Goal: Transaction & Acquisition: Purchase product/service

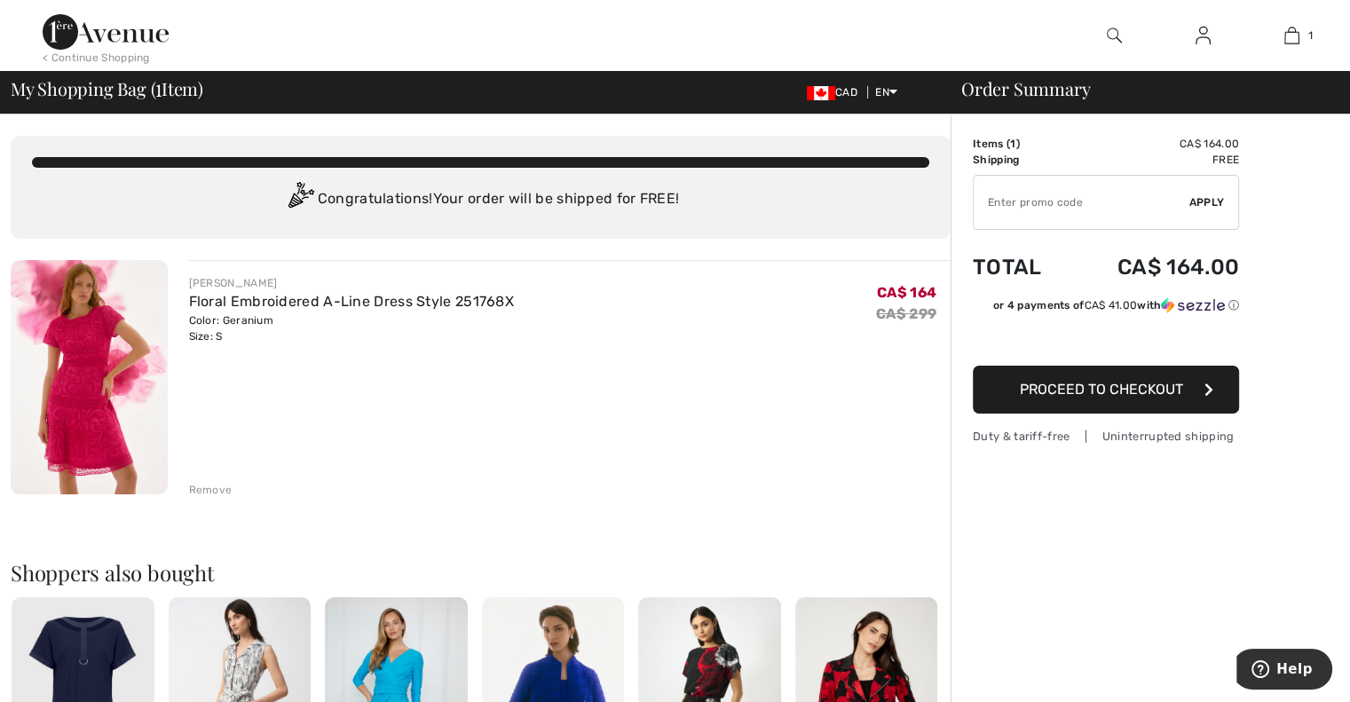
click at [107, 406] on img at bounding box center [89, 377] width 157 height 234
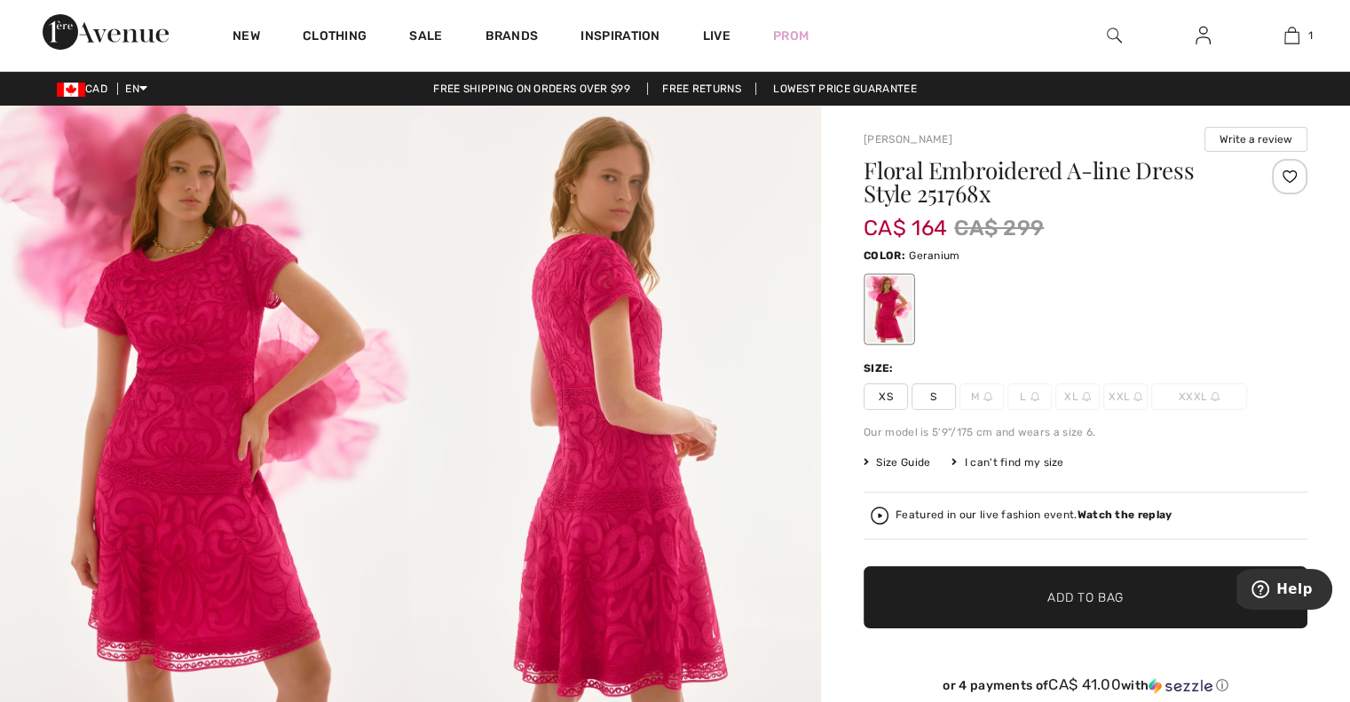
click at [918, 391] on span "S" at bounding box center [934, 396] width 44 height 27
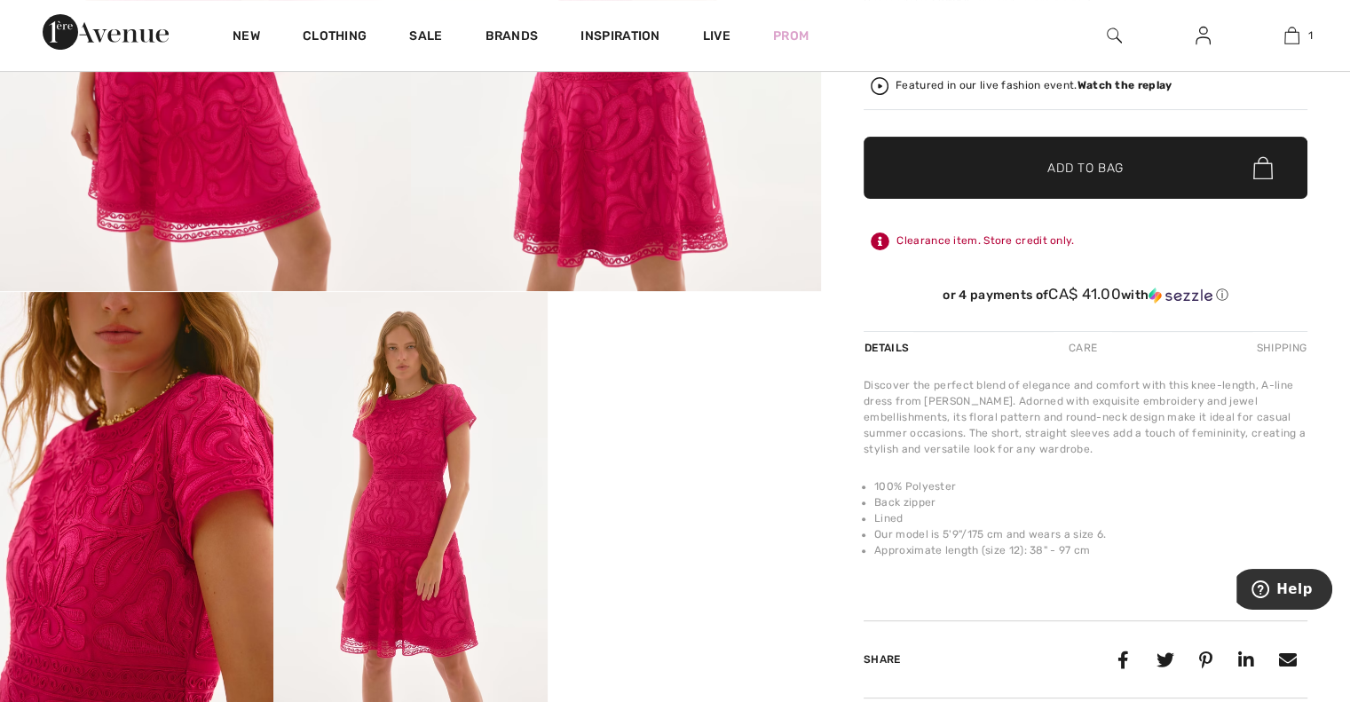
scroll to position [454, 0]
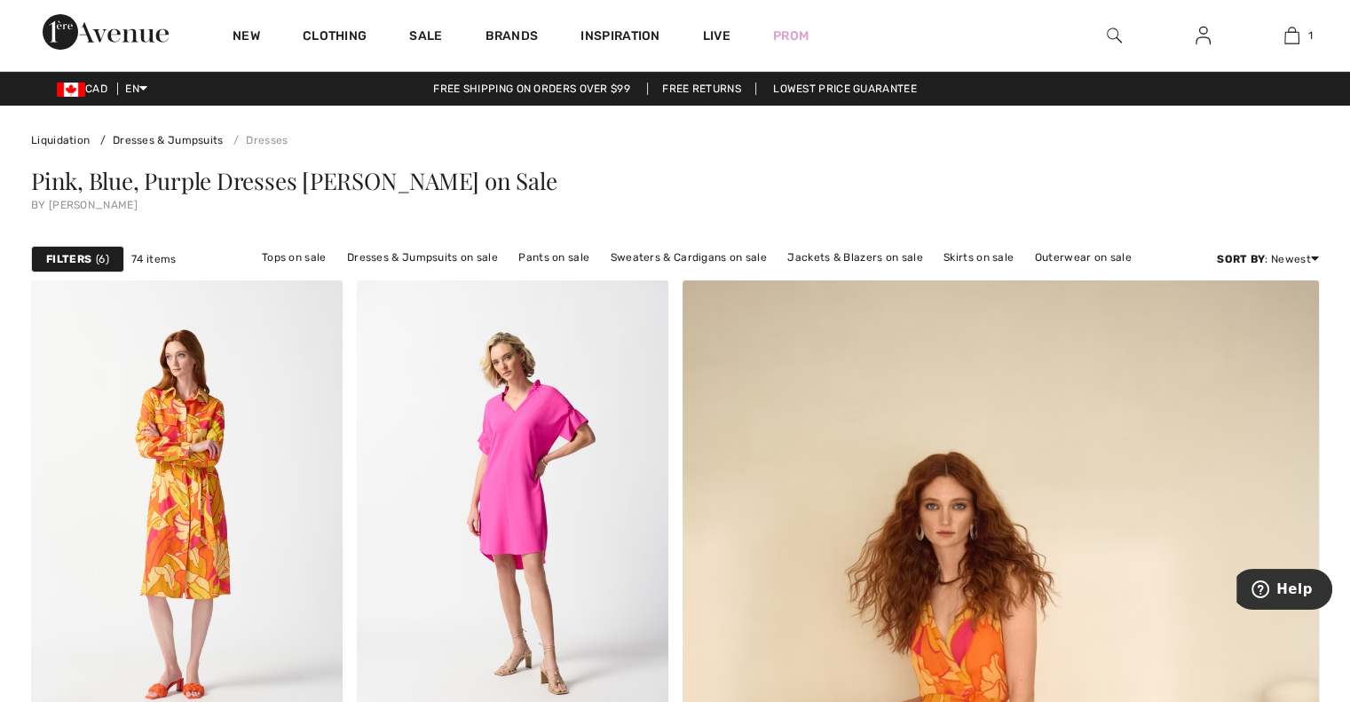
click at [76, 260] on strong "Filters" at bounding box center [68, 259] width 45 height 16
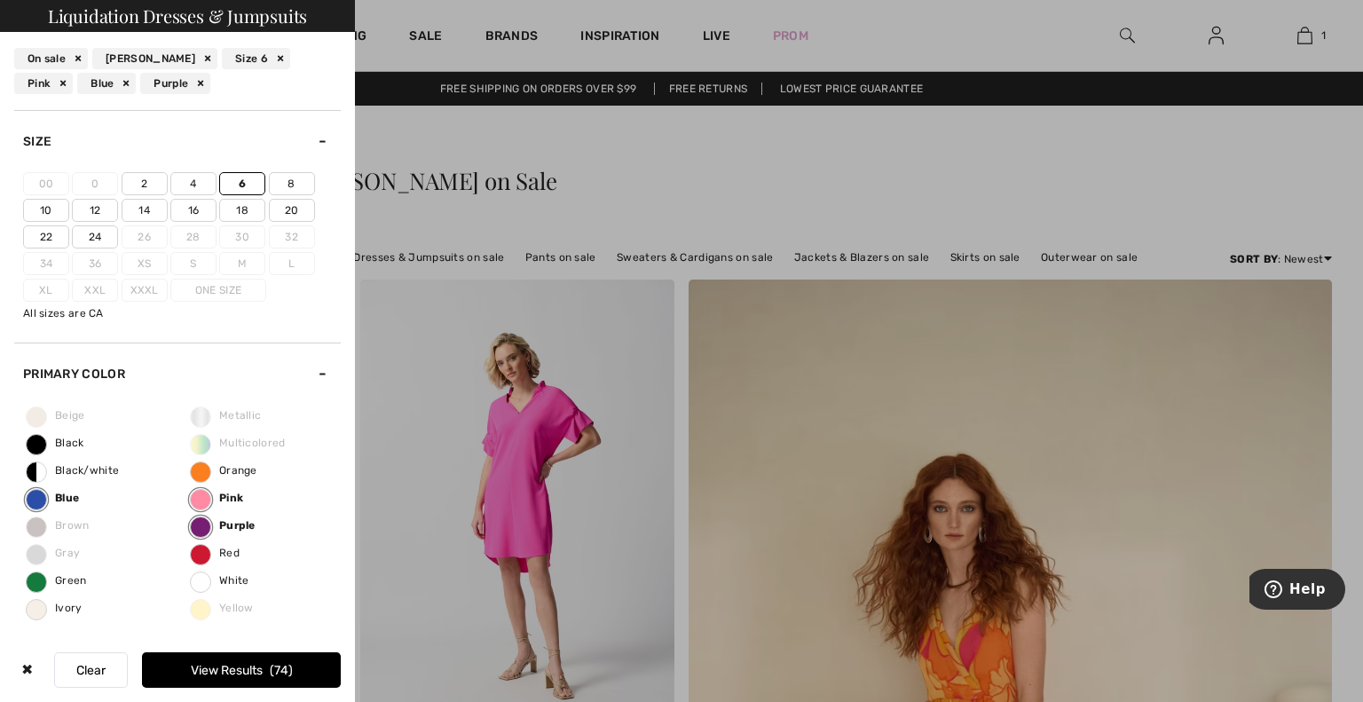
click at [247, 185] on label "6" at bounding box center [242, 183] width 46 height 23
click at [0, 0] on input"] "6" at bounding box center [0, 0] width 0 height 0
click at [148, 119] on div "Size" at bounding box center [177, 141] width 327 height 62
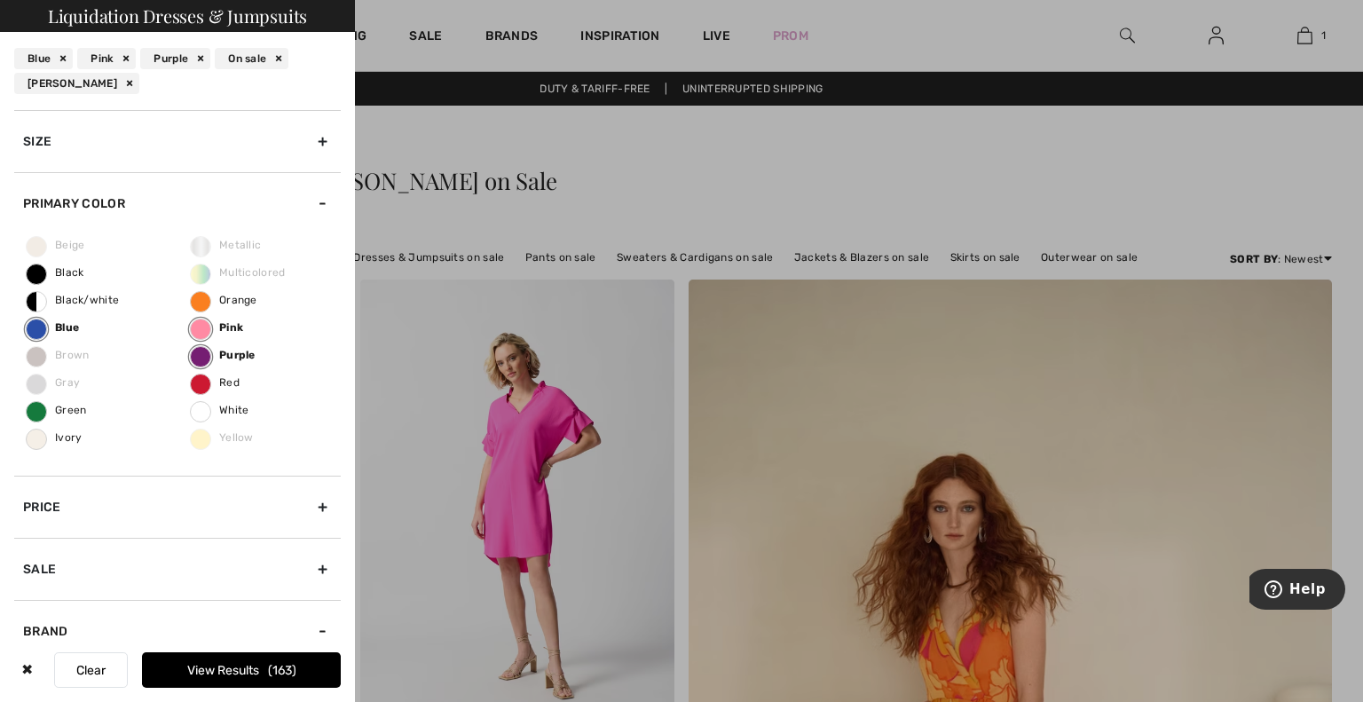
click at [487, 173] on div at bounding box center [681, 351] width 1363 height 702
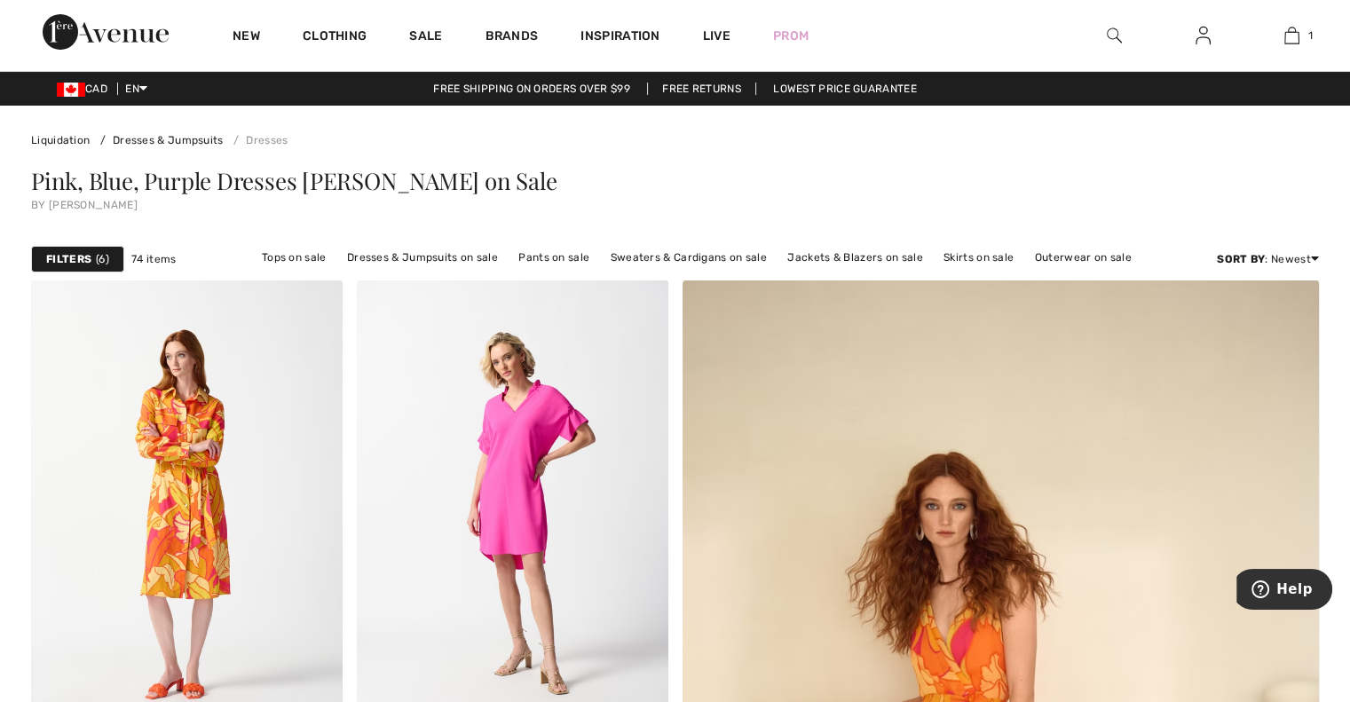
click at [75, 256] on strong "Filters" at bounding box center [68, 259] width 45 height 16
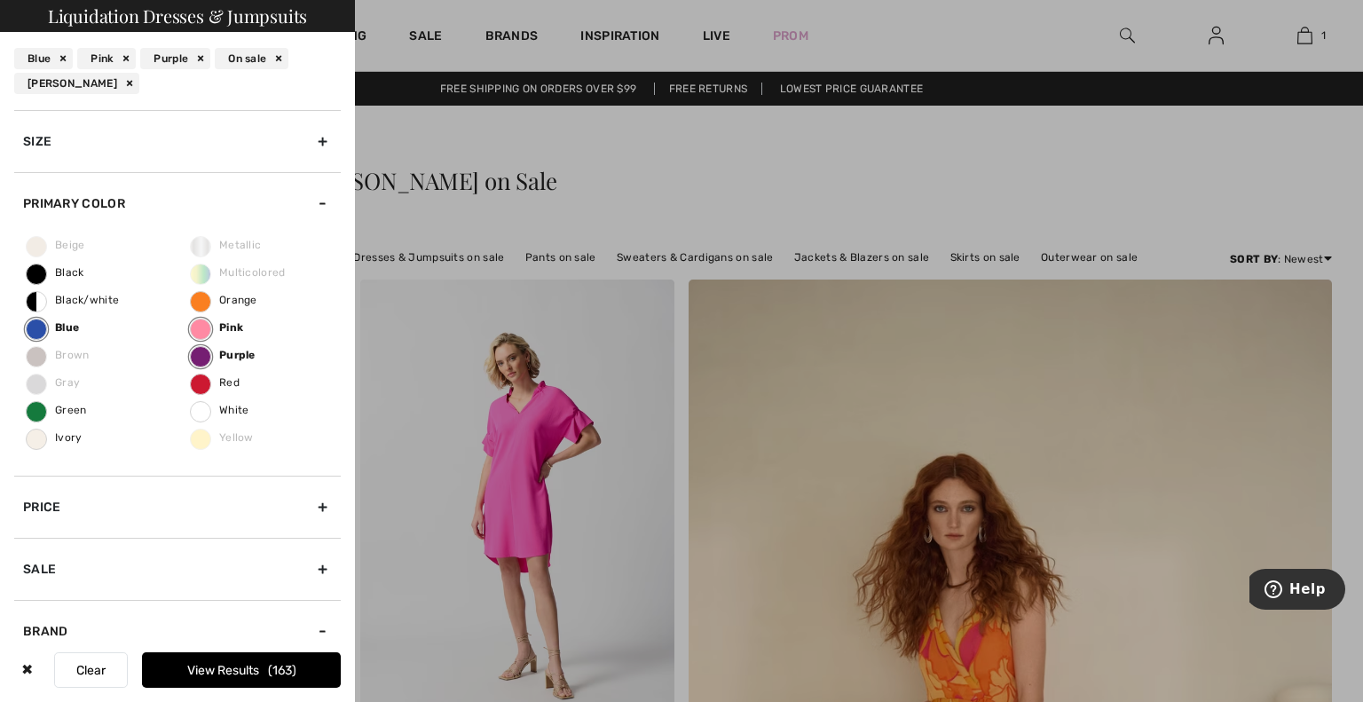
click at [203, 63] on div "Purple" at bounding box center [175, 58] width 70 height 21
click at [63, 59] on div "Blue" at bounding box center [43, 58] width 59 height 21
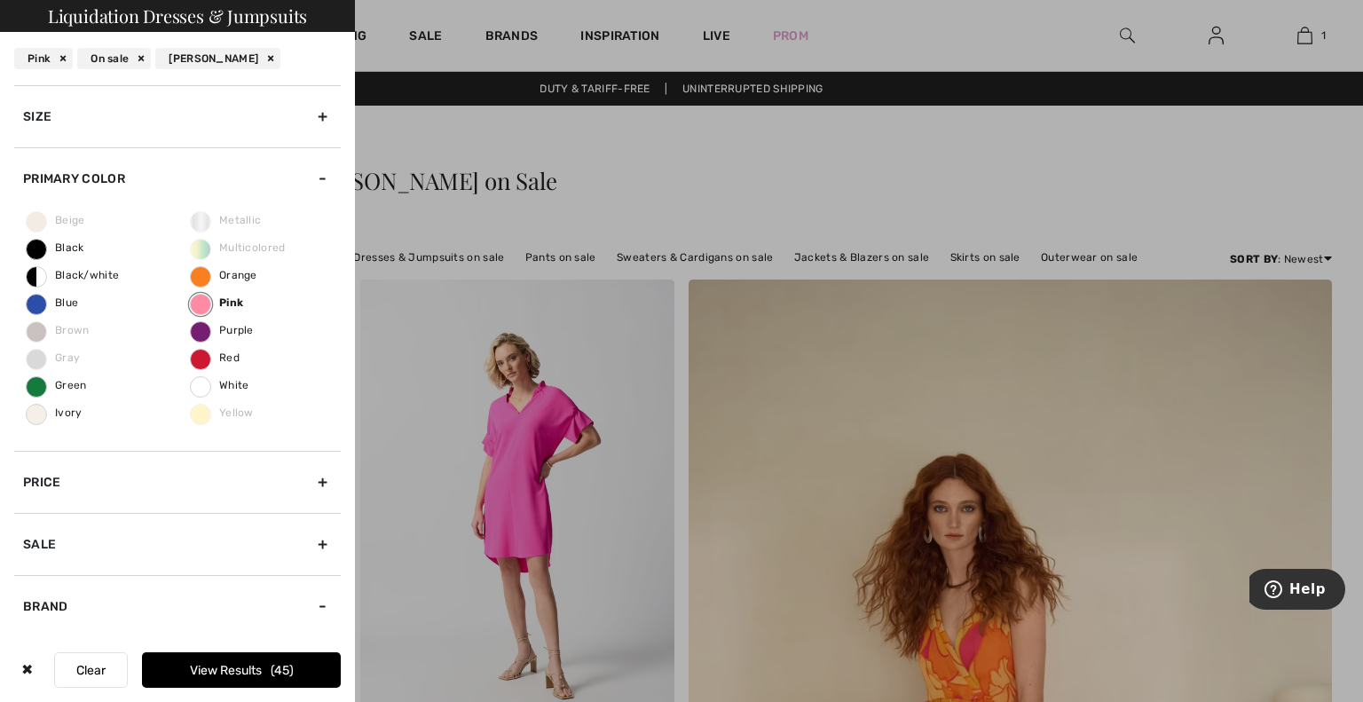
click at [178, 668] on button "View Results 45" at bounding box center [241, 670] width 199 height 36
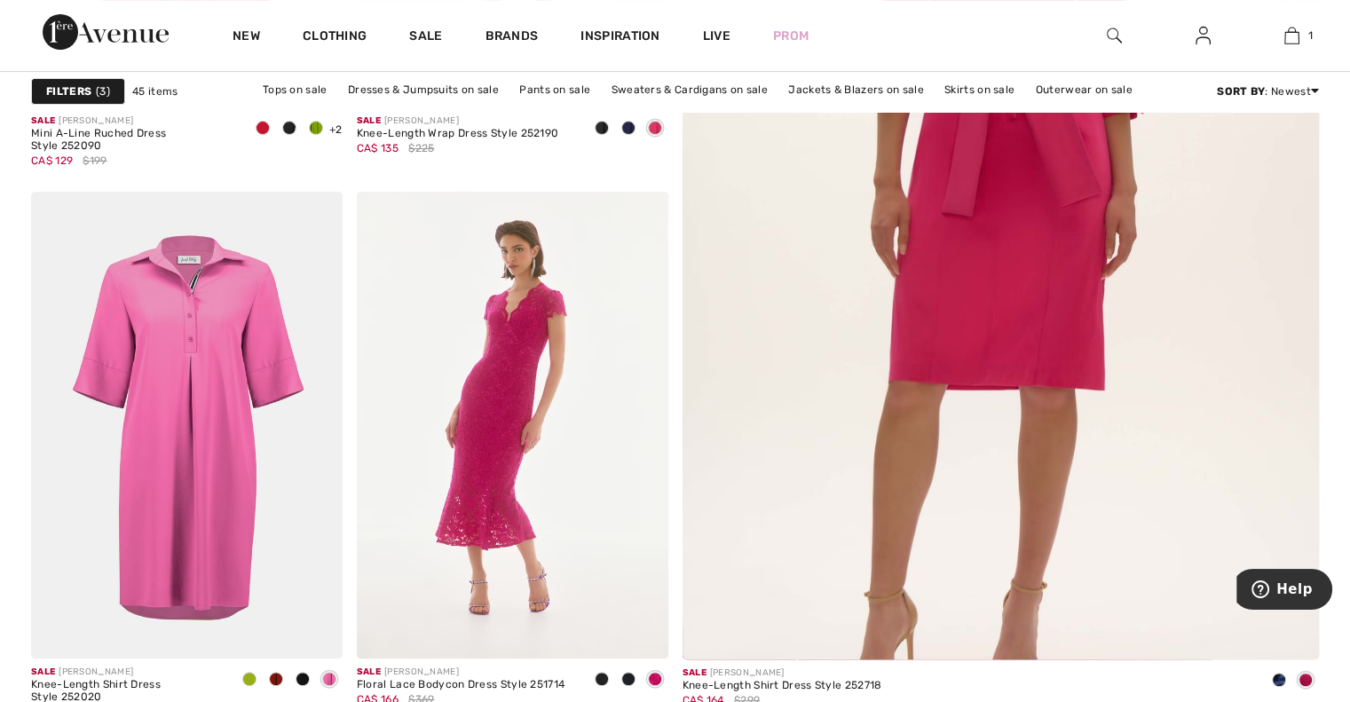
scroll to position [545, 0]
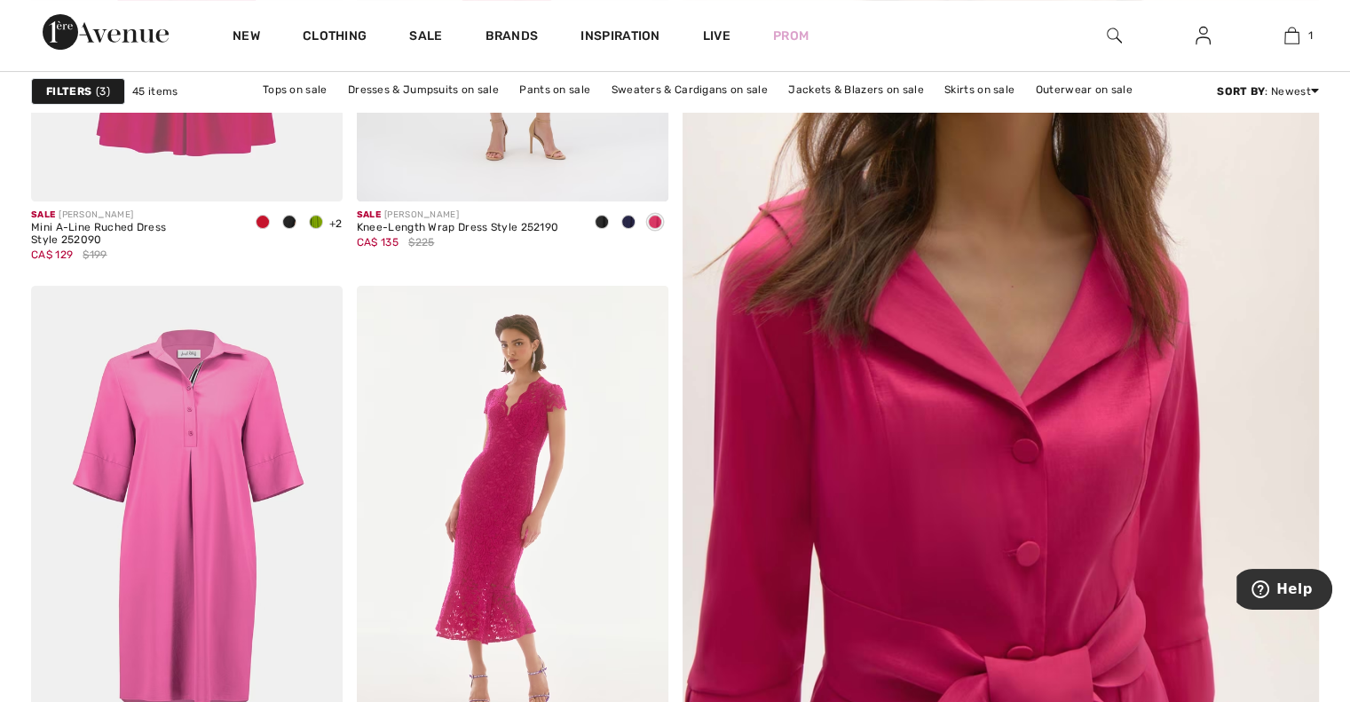
click at [1006, 432] on img at bounding box center [1001, 308] width 764 height 1147
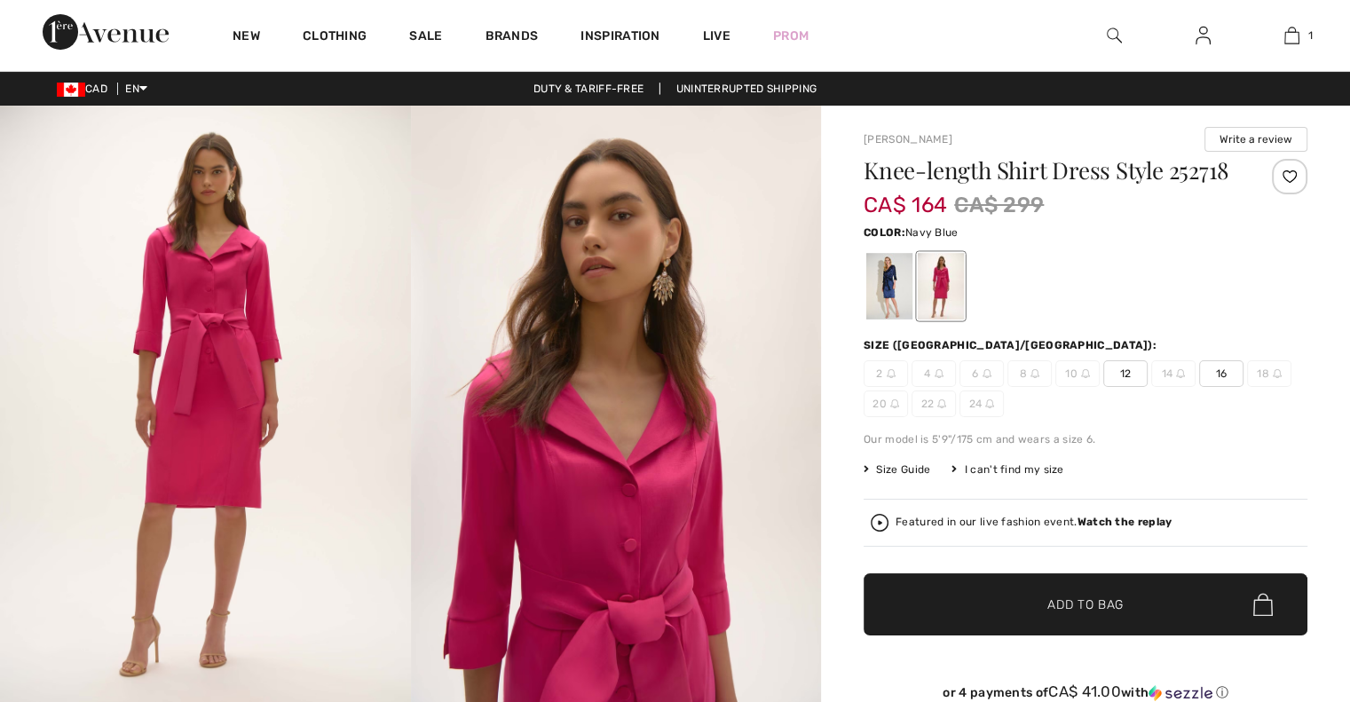
click at [886, 291] on div at bounding box center [889, 286] width 46 height 67
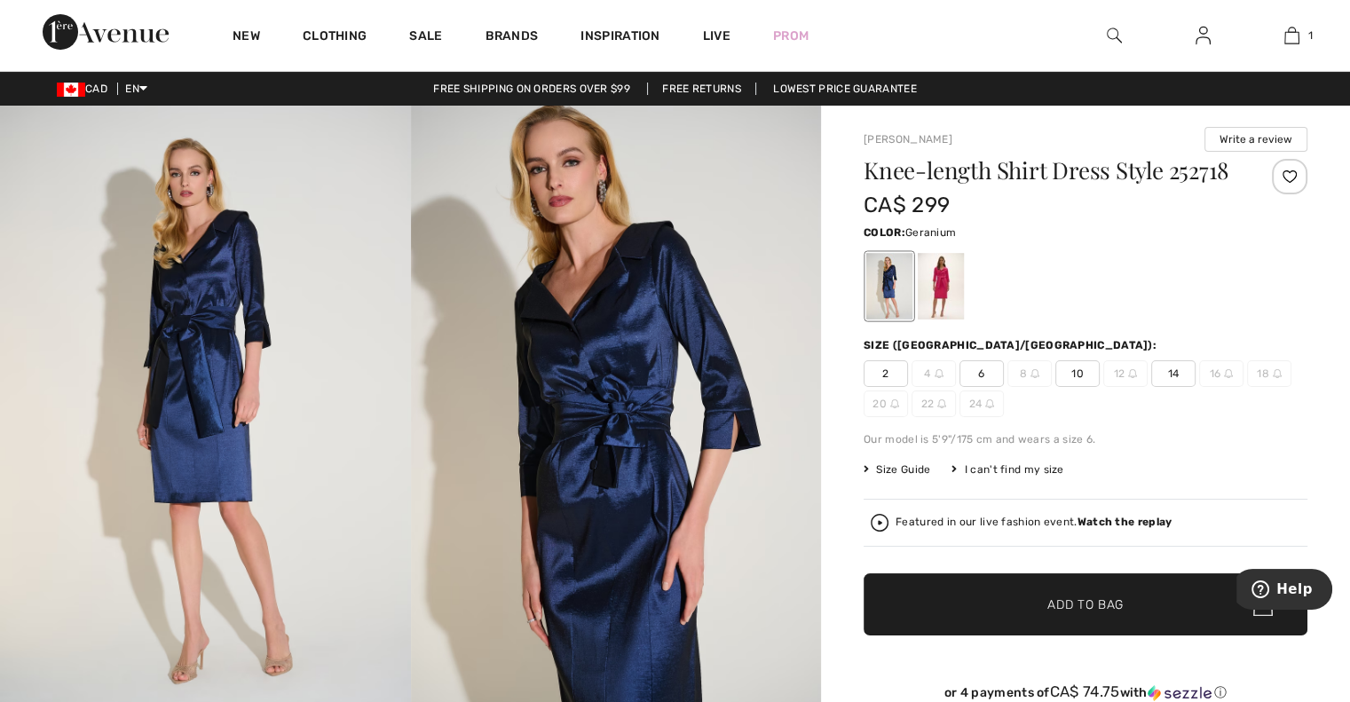
click at [941, 297] on div at bounding box center [941, 286] width 46 height 67
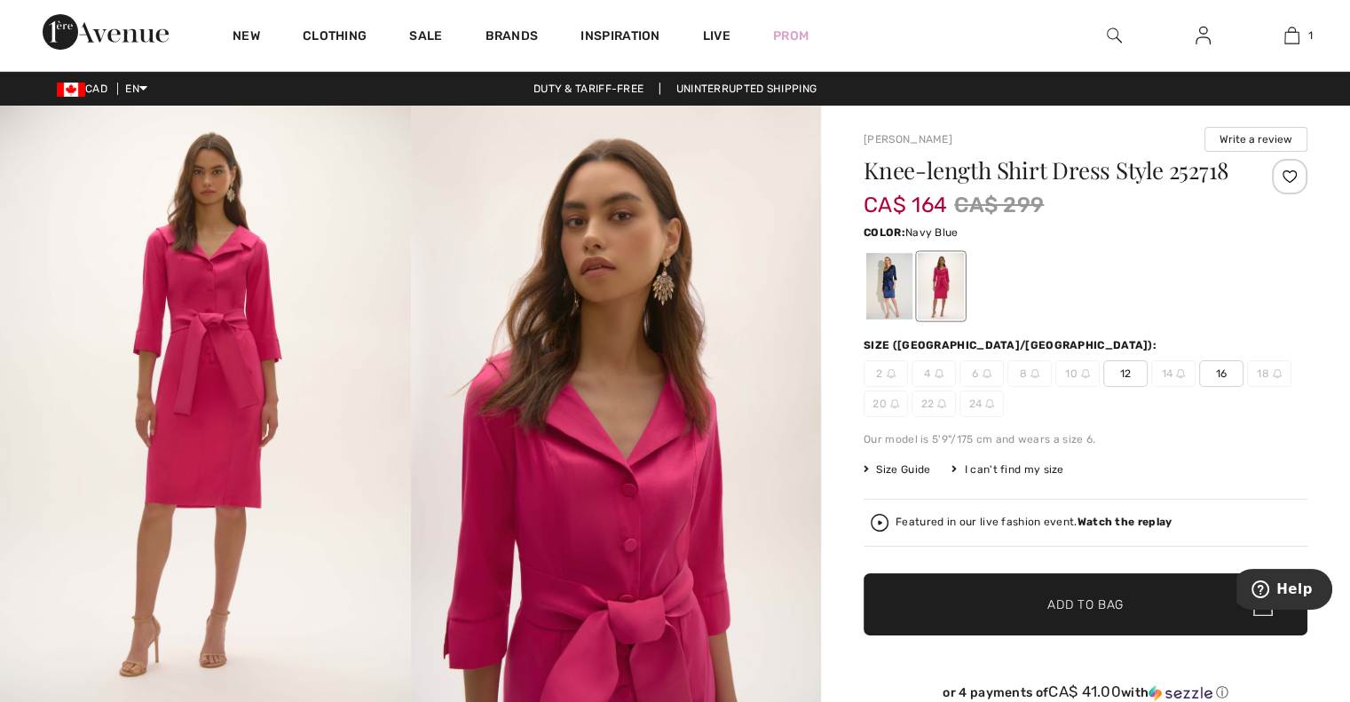
click at [888, 306] on div at bounding box center [889, 286] width 46 height 67
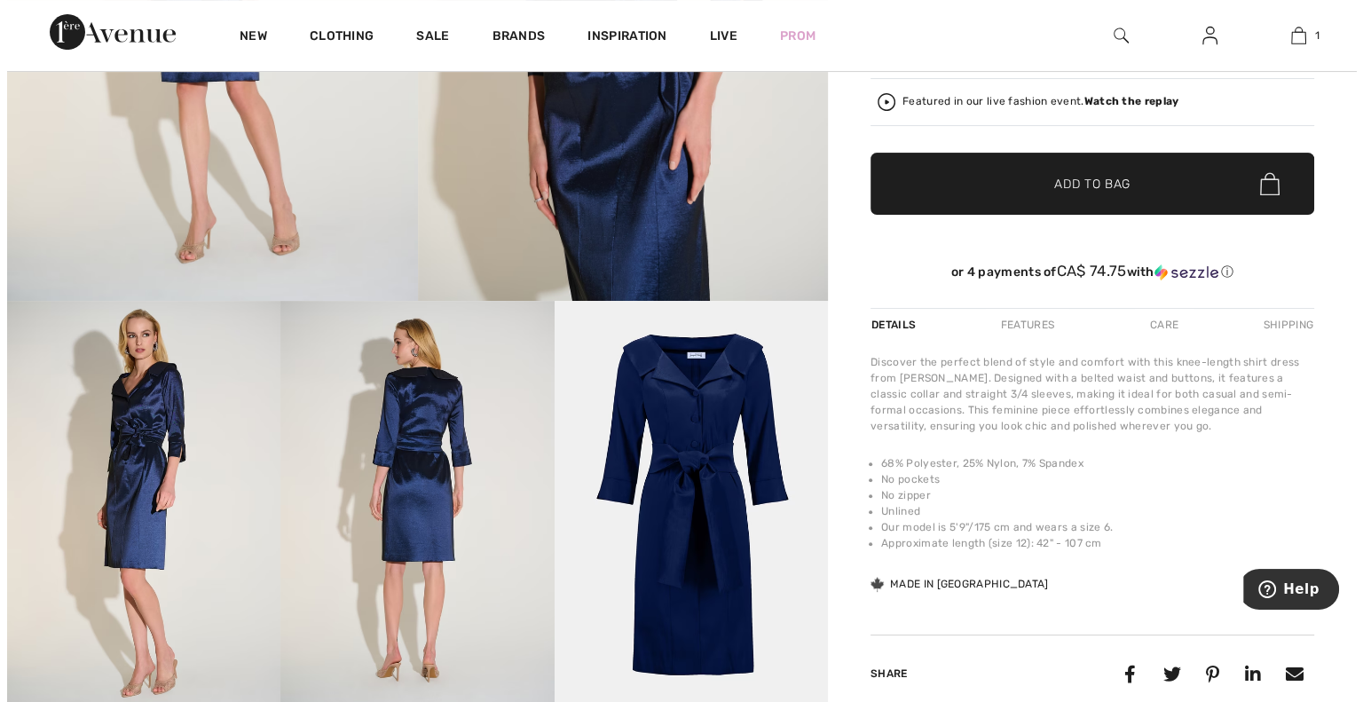
scroll to position [472, 0]
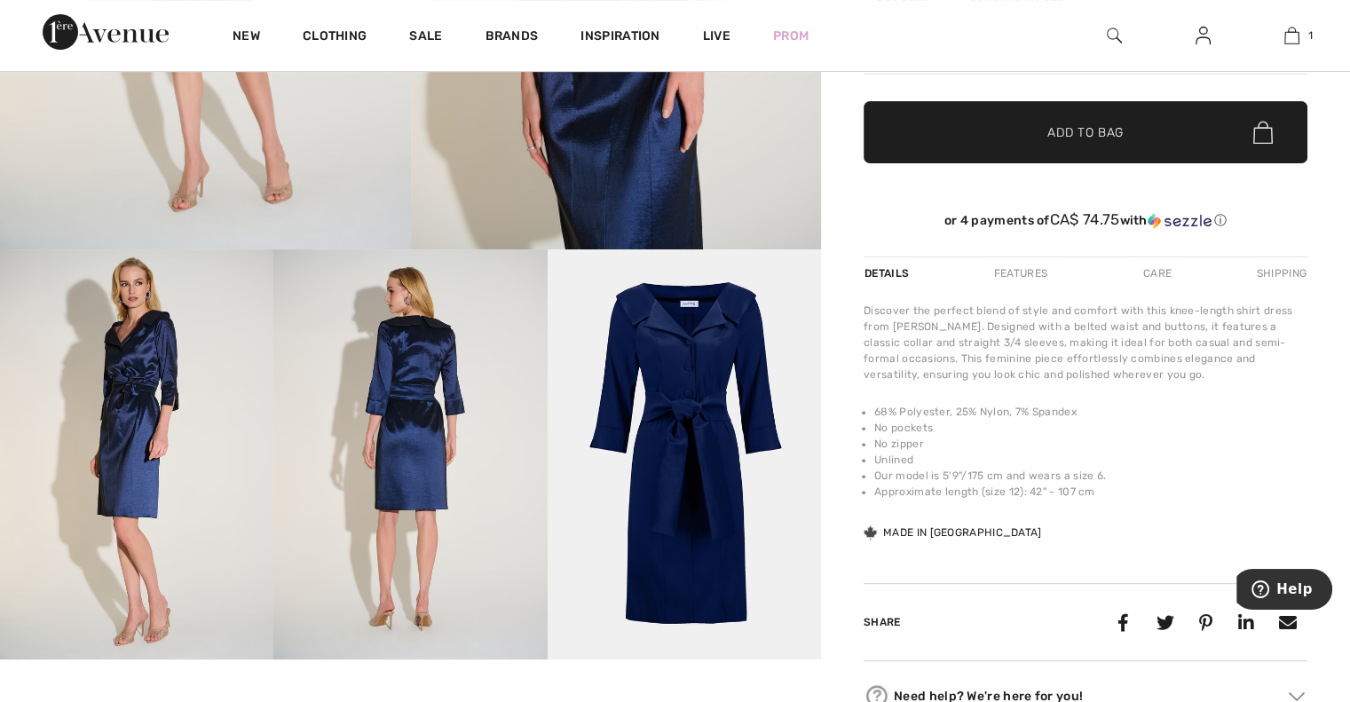
click at [675, 390] on img at bounding box center [684, 454] width 273 height 410
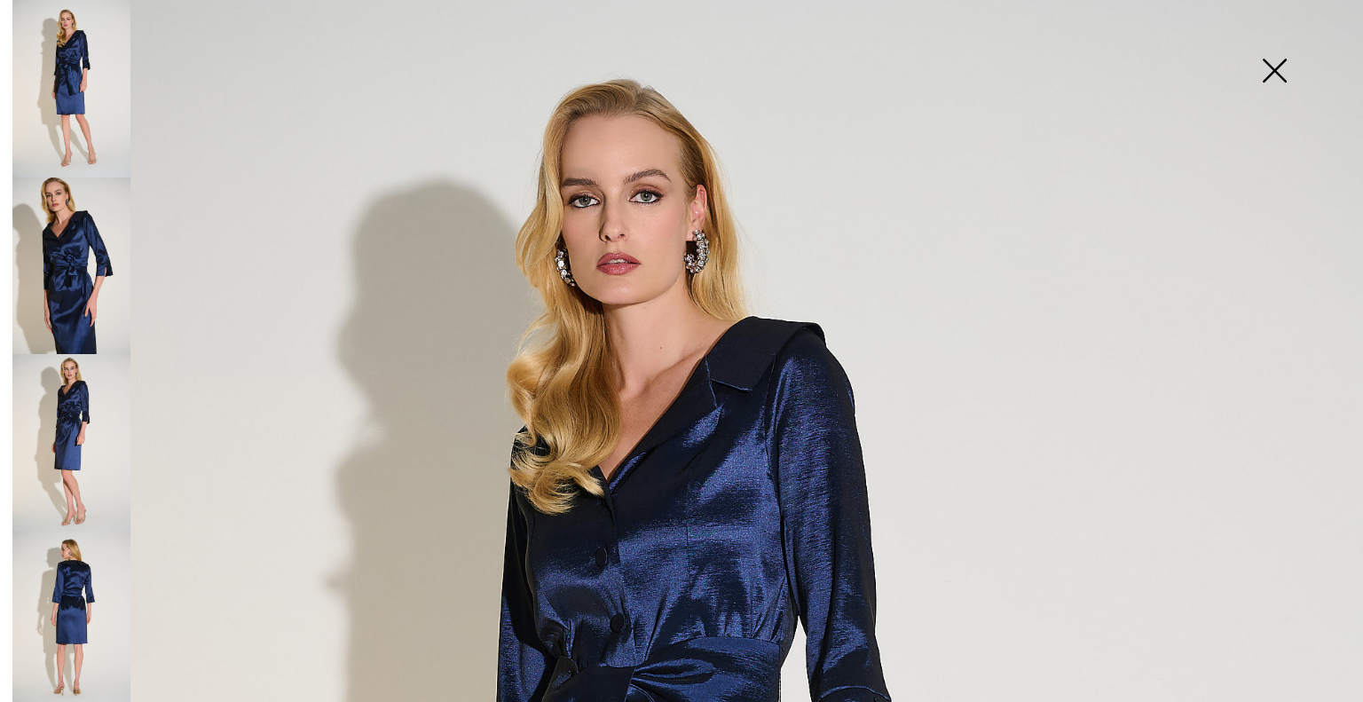
scroll to position [26, 0]
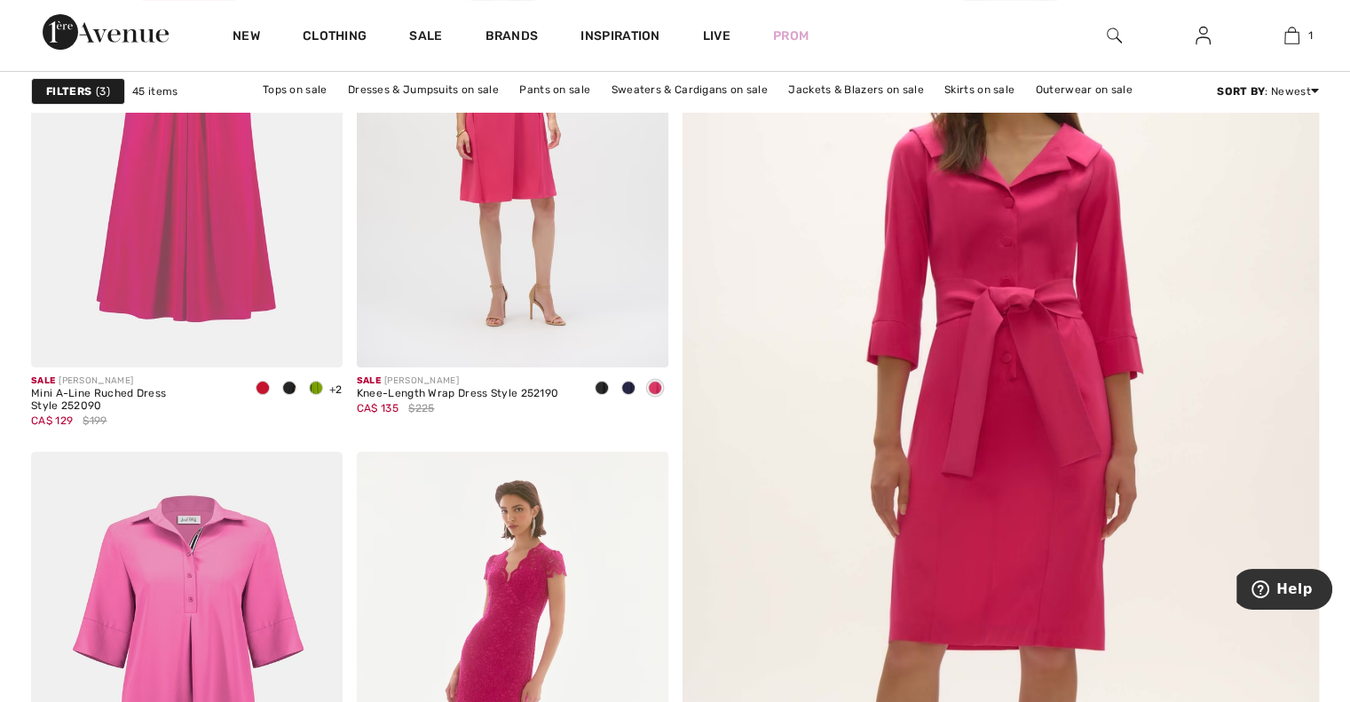
scroll to position [426, 0]
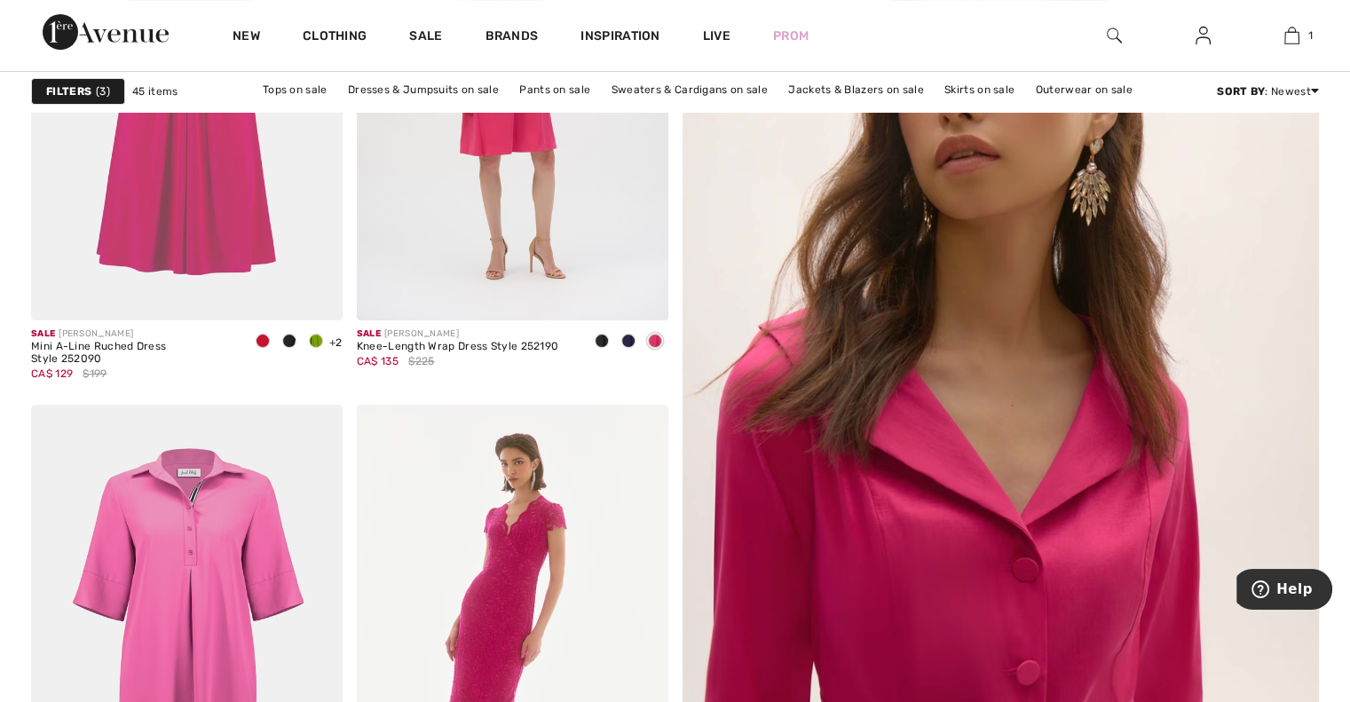
click at [928, 400] on img at bounding box center [1001, 427] width 764 height 1147
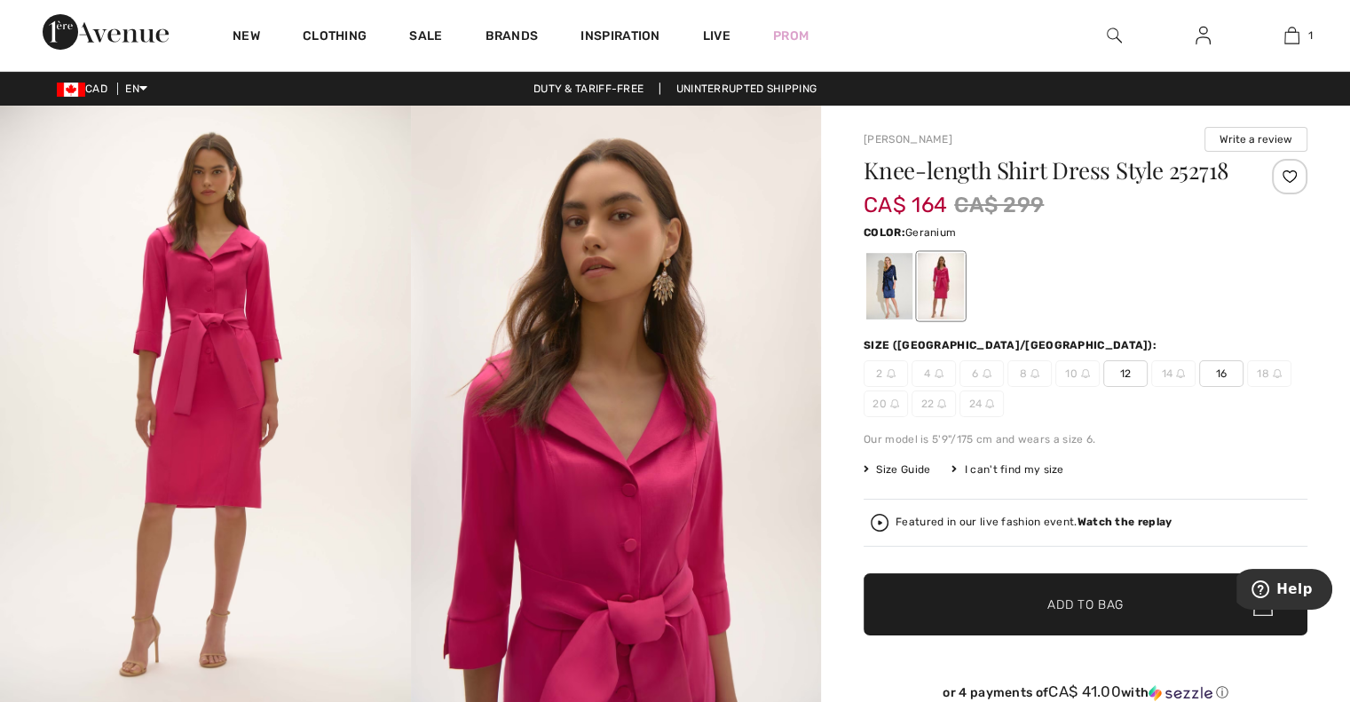
click at [937, 299] on div at bounding box center [941, 286] width 46 height 67
click at [902, 300] on div at bounding box center [889, 286] width 46 height 67
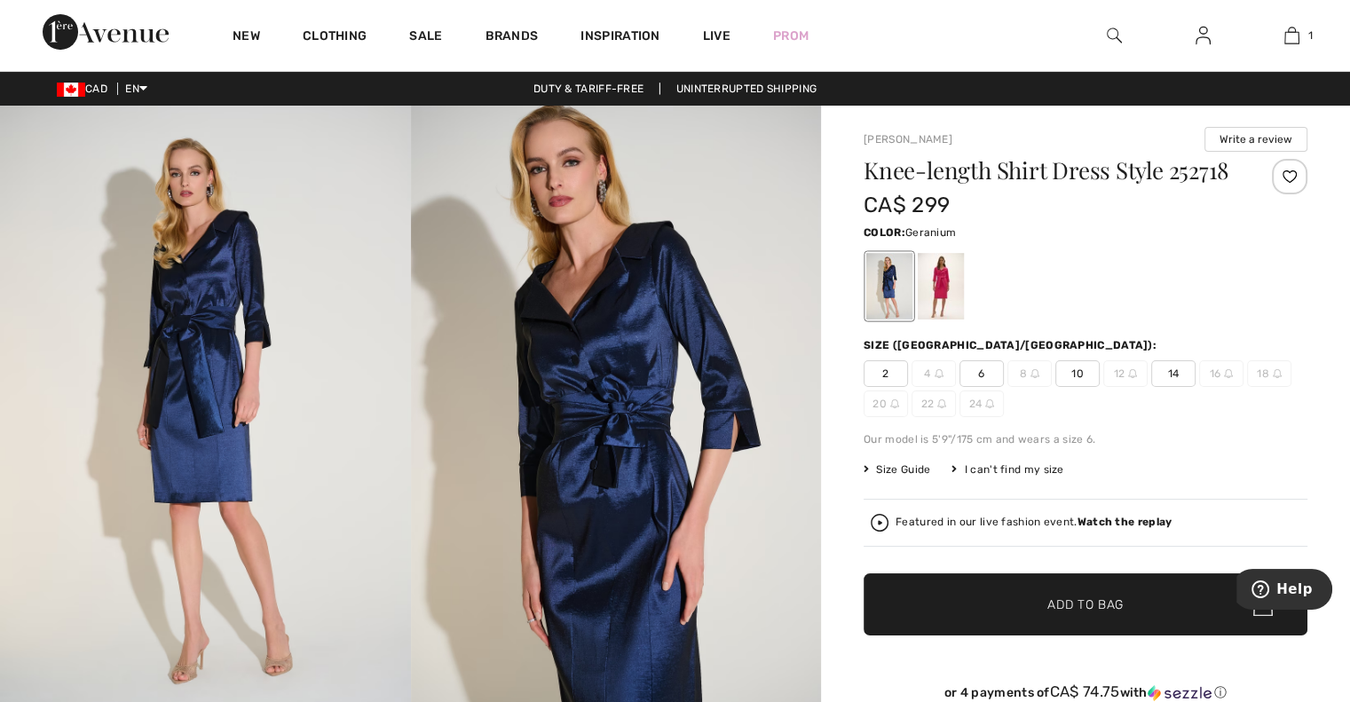
click at [924, 290] on div at bounding box center [941, 286] width 46 height 67
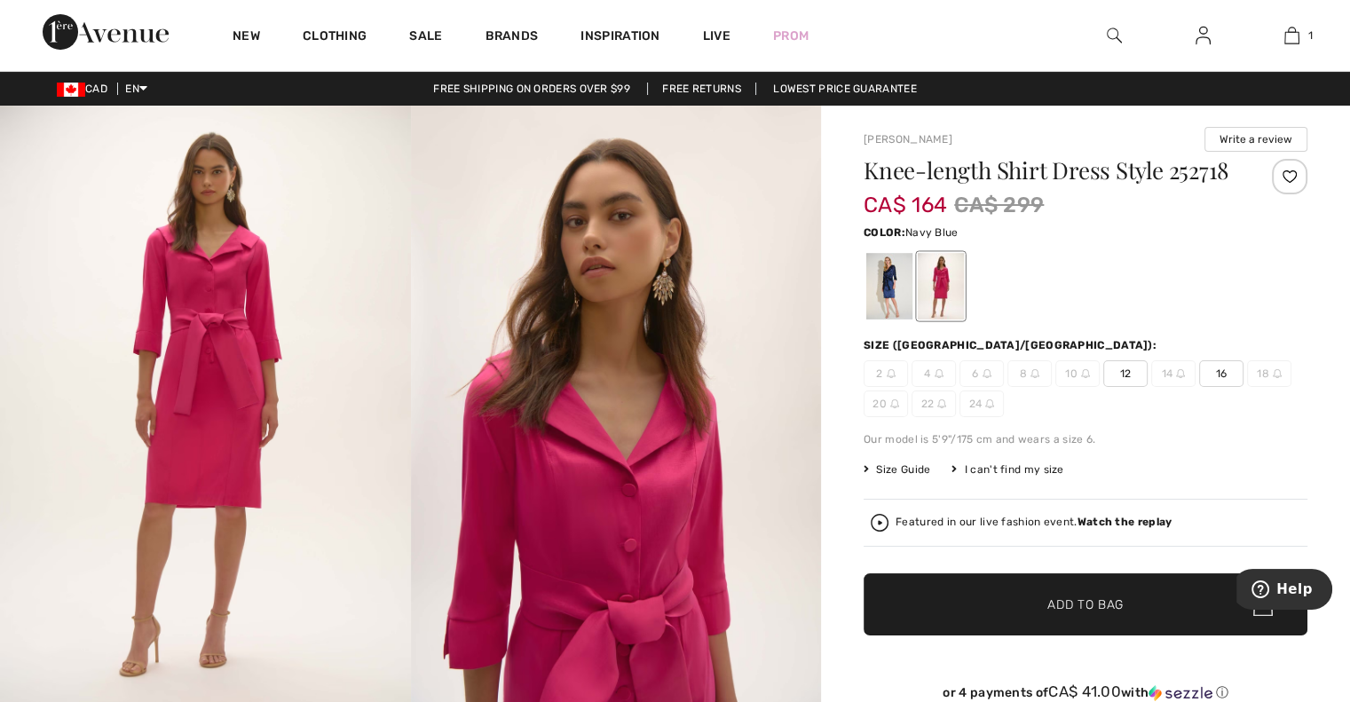
click at [884, 288] on div at bounding box center [889, 286] width 46 height 67
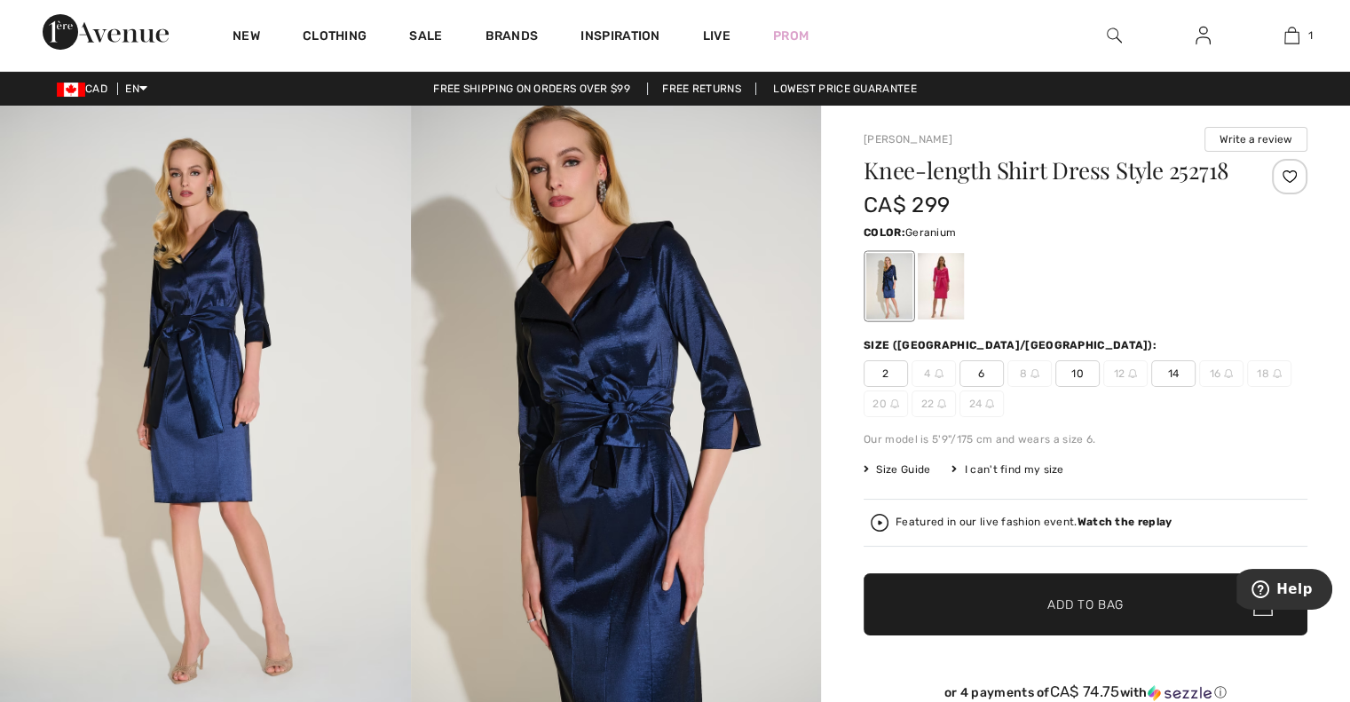
click at [951, 282] on div at bounding box center [941, 286] width 46 height 67
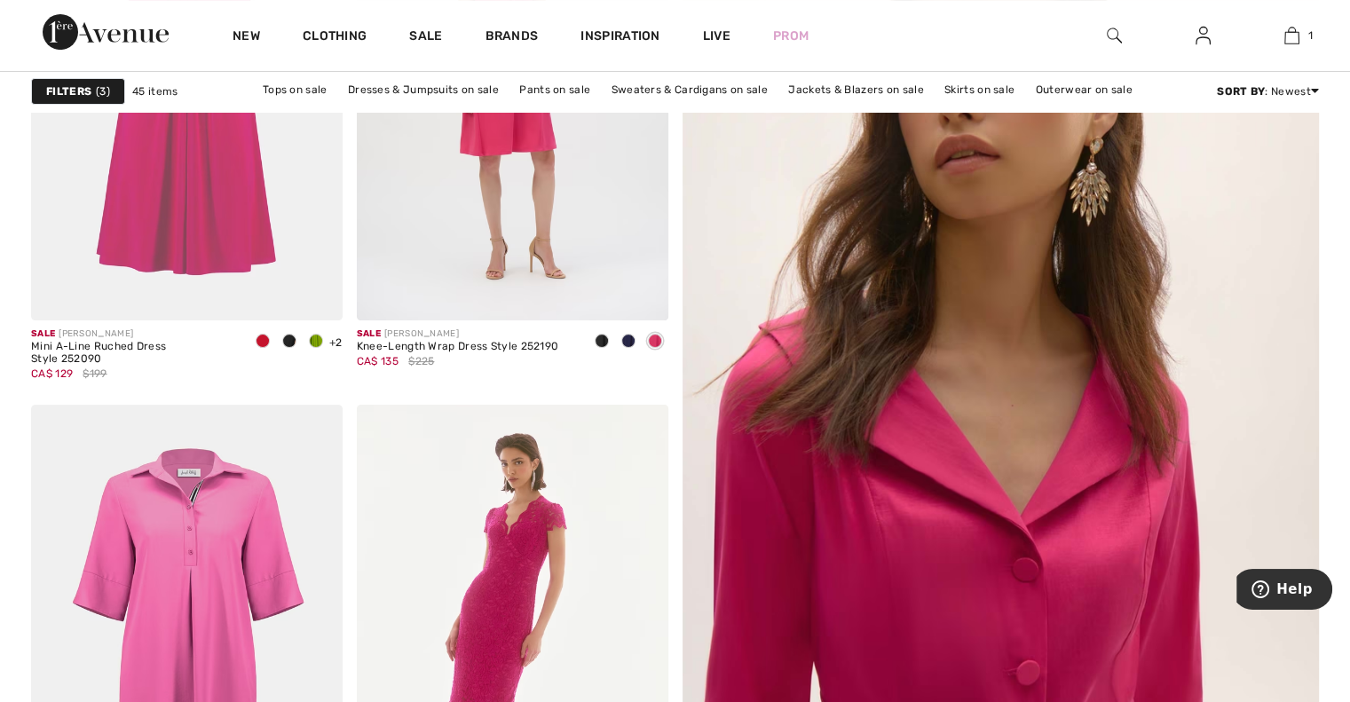
click at [1079, 290] on img at bounding box center [1001, 427] width 764 height 1147
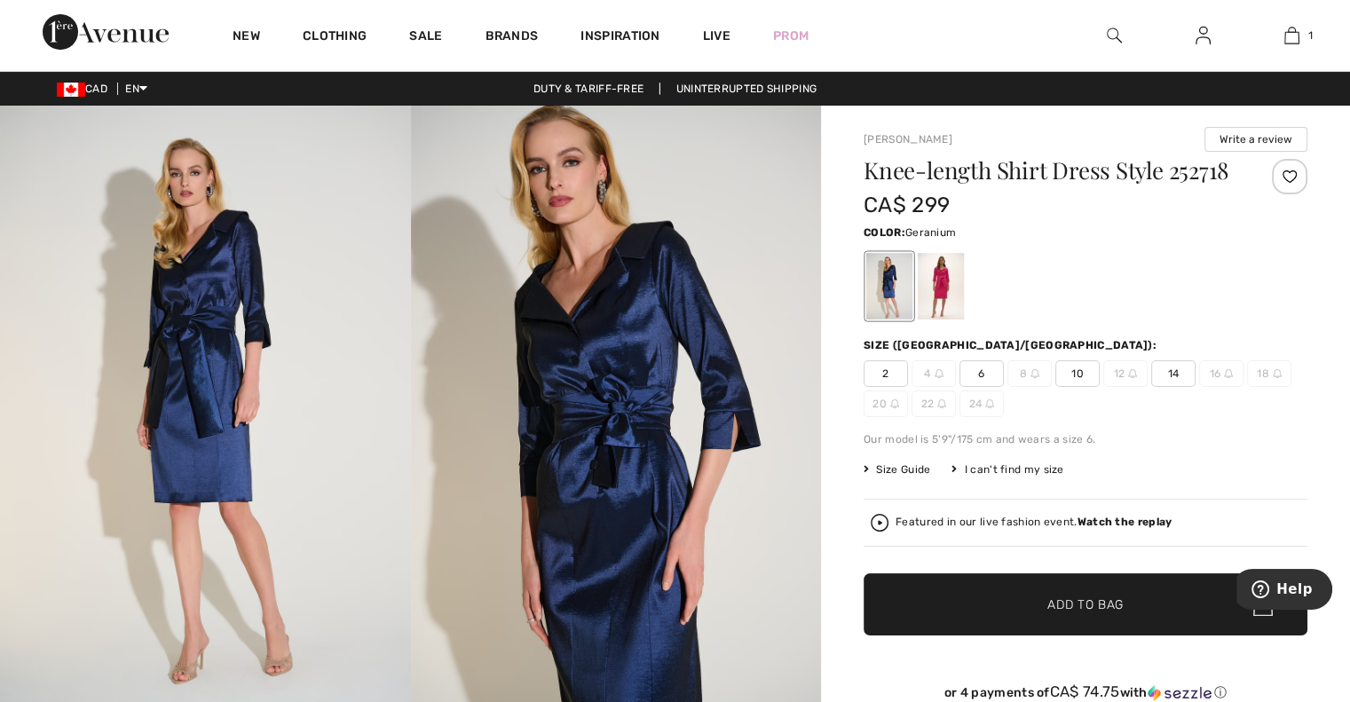
click at [959, 287] on div at bounding box center [941, 286] width 46 height 67
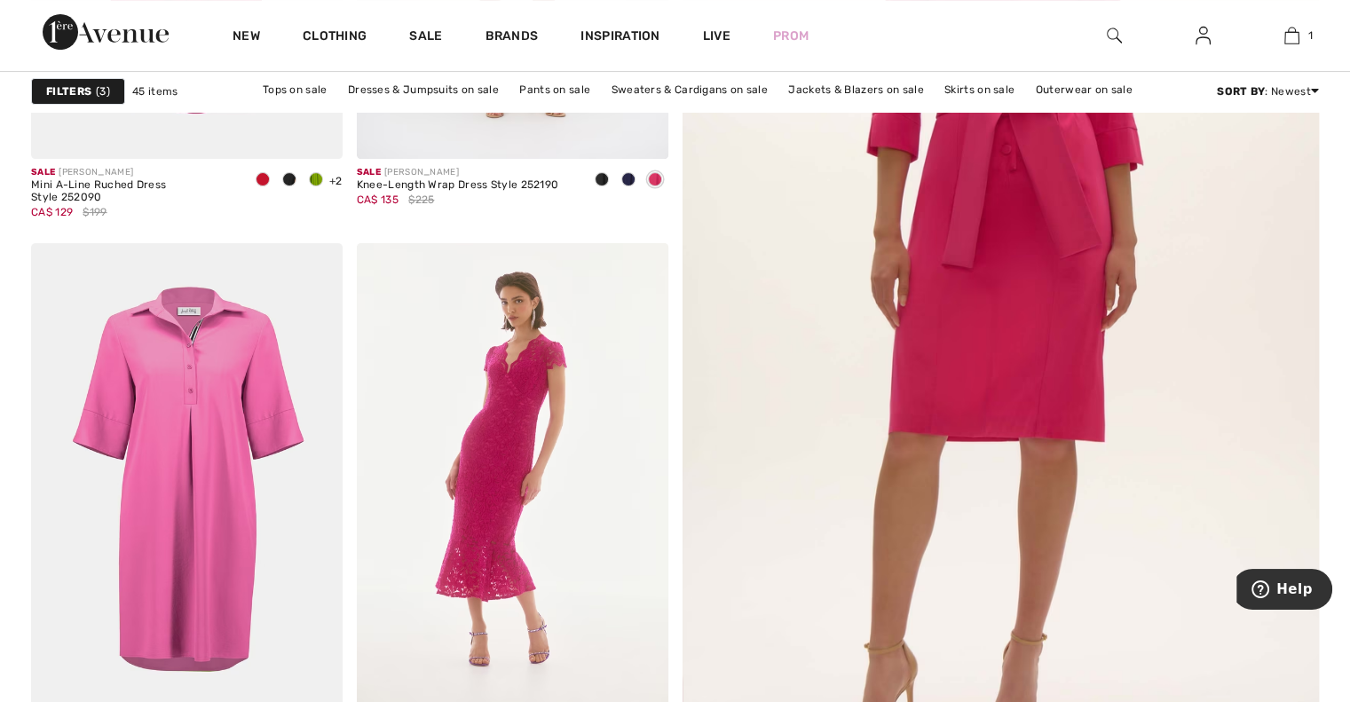
scroll to position [672, 0]
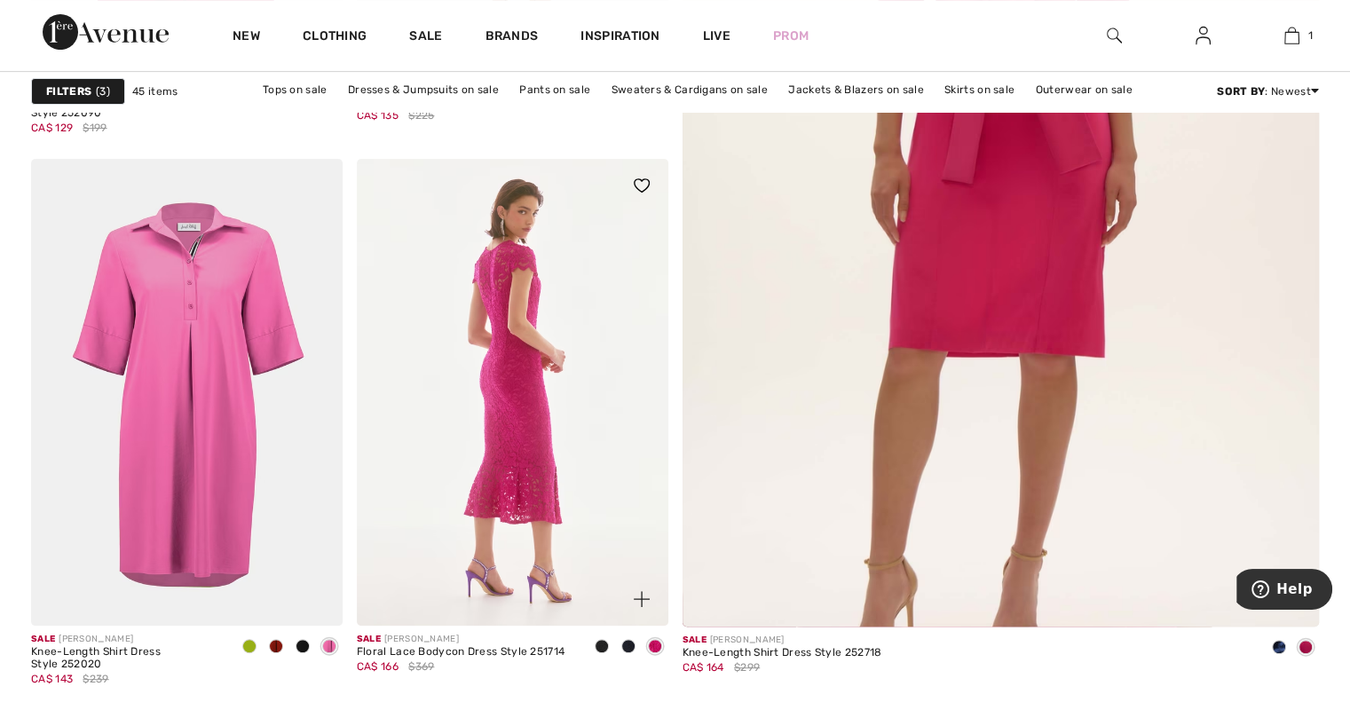
click at [541, 332] on img at bounding box center [513, 392] width 312 height 467
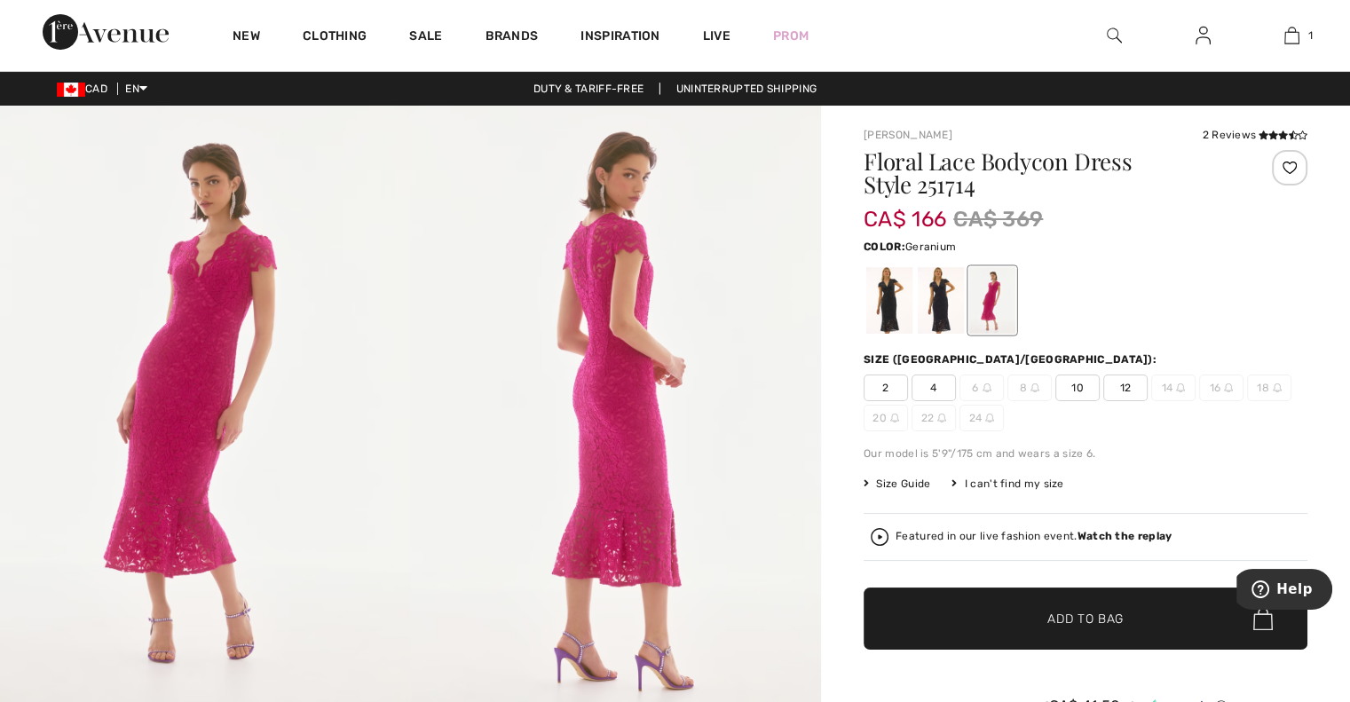
click at [994, 292] on div at bounding box center [992, 300] width 46 height 67
click at [930, 305] on div at bounding box center [941, 300] width 46 height 67
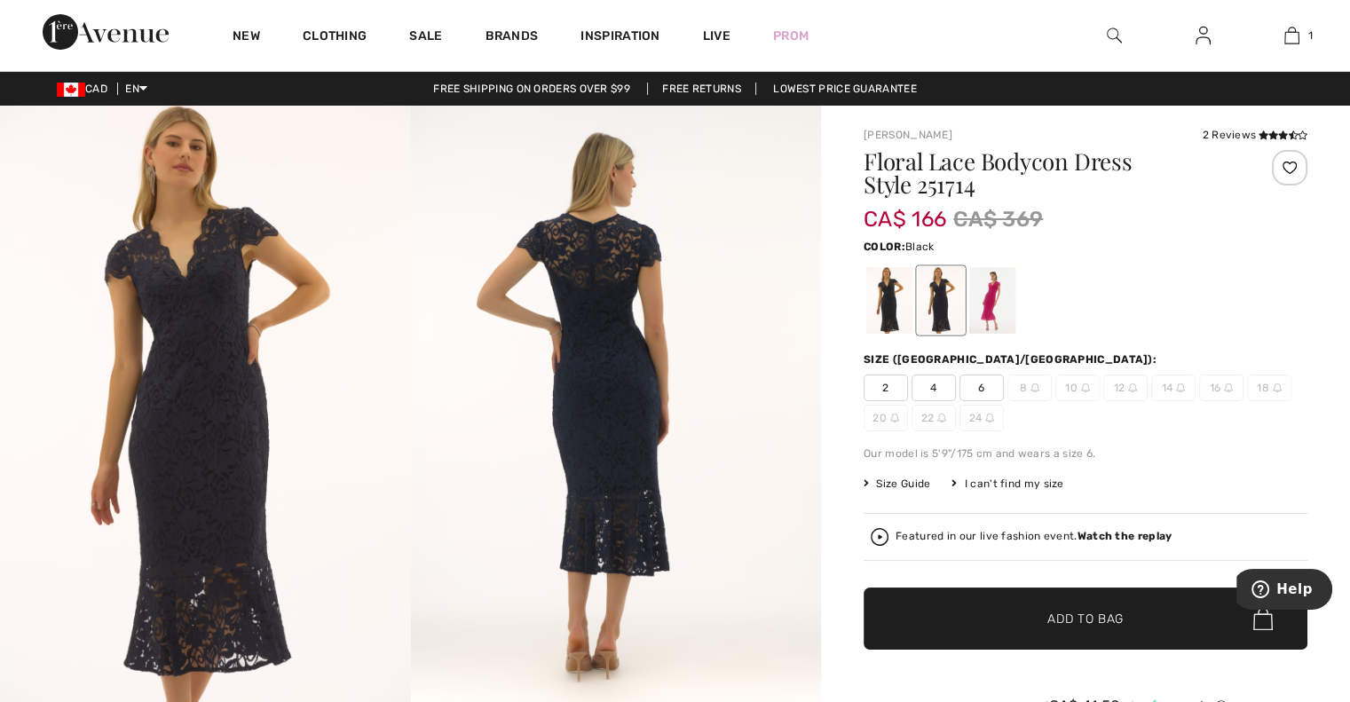
click at [881, 305] on div at bounding box center [889, 300] width 46 height 67
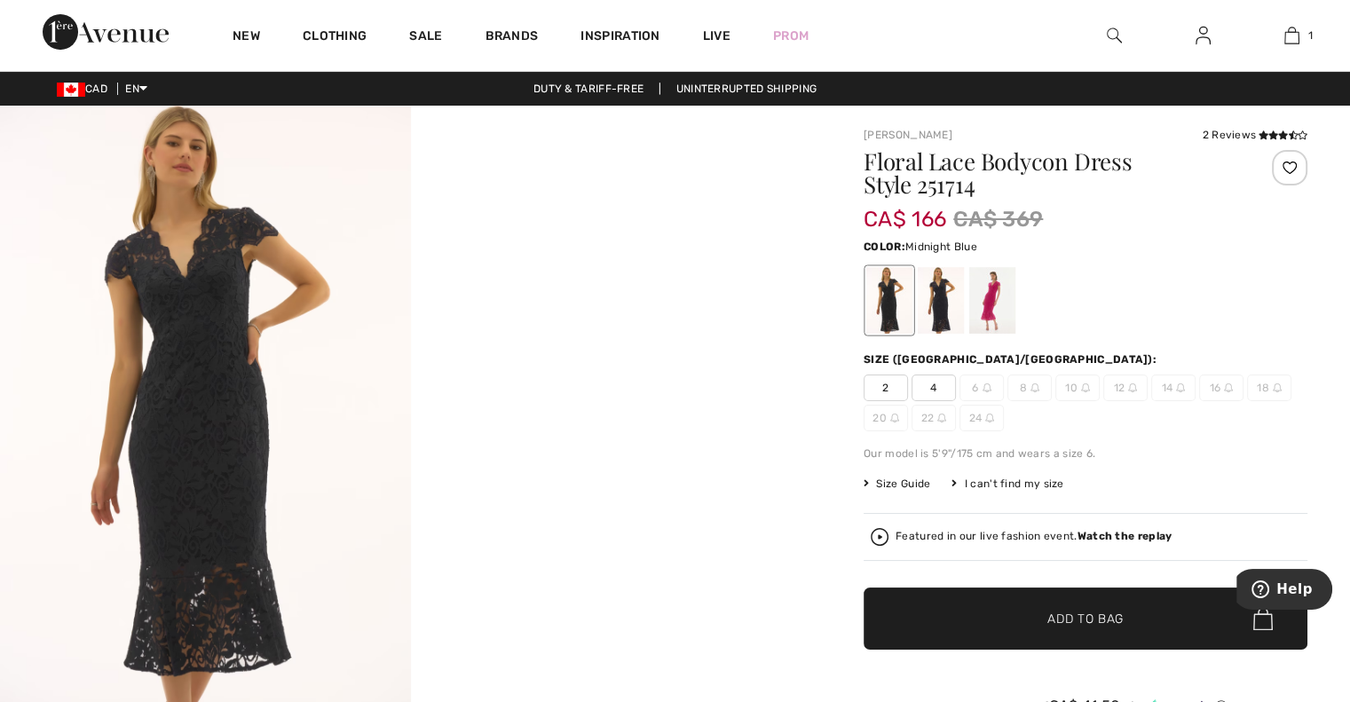
click at [931, 301] on div at bounding box center [941, 300] width 46 height 67
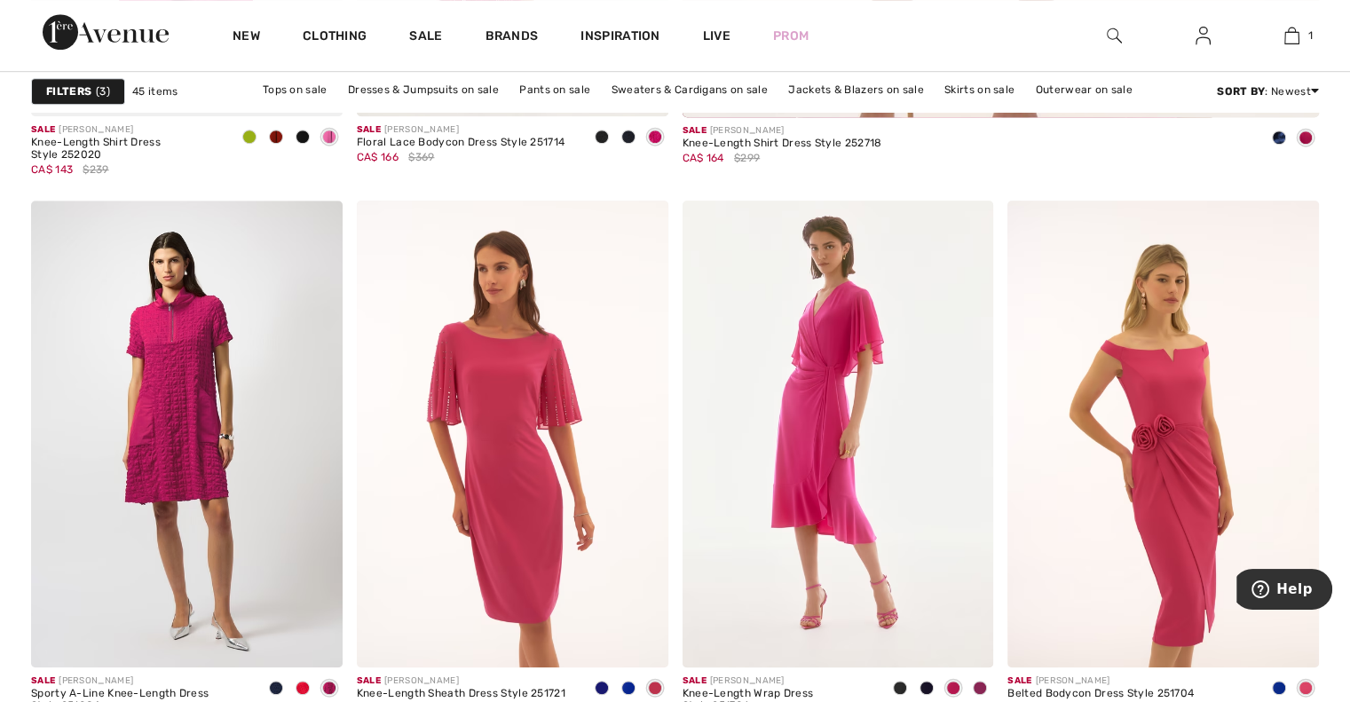
scroll to position [1219, 0]
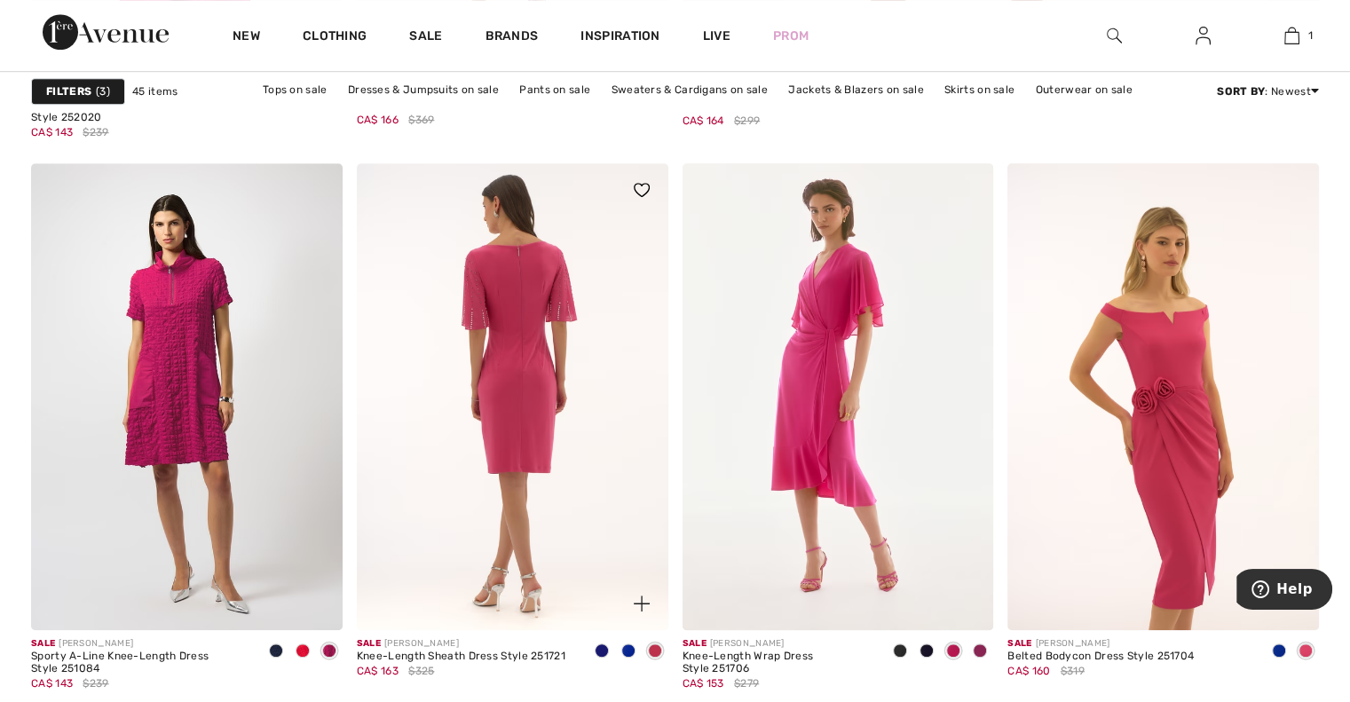
click at [550, 373] on img at bounding box center [513, 396] width 312 height 467
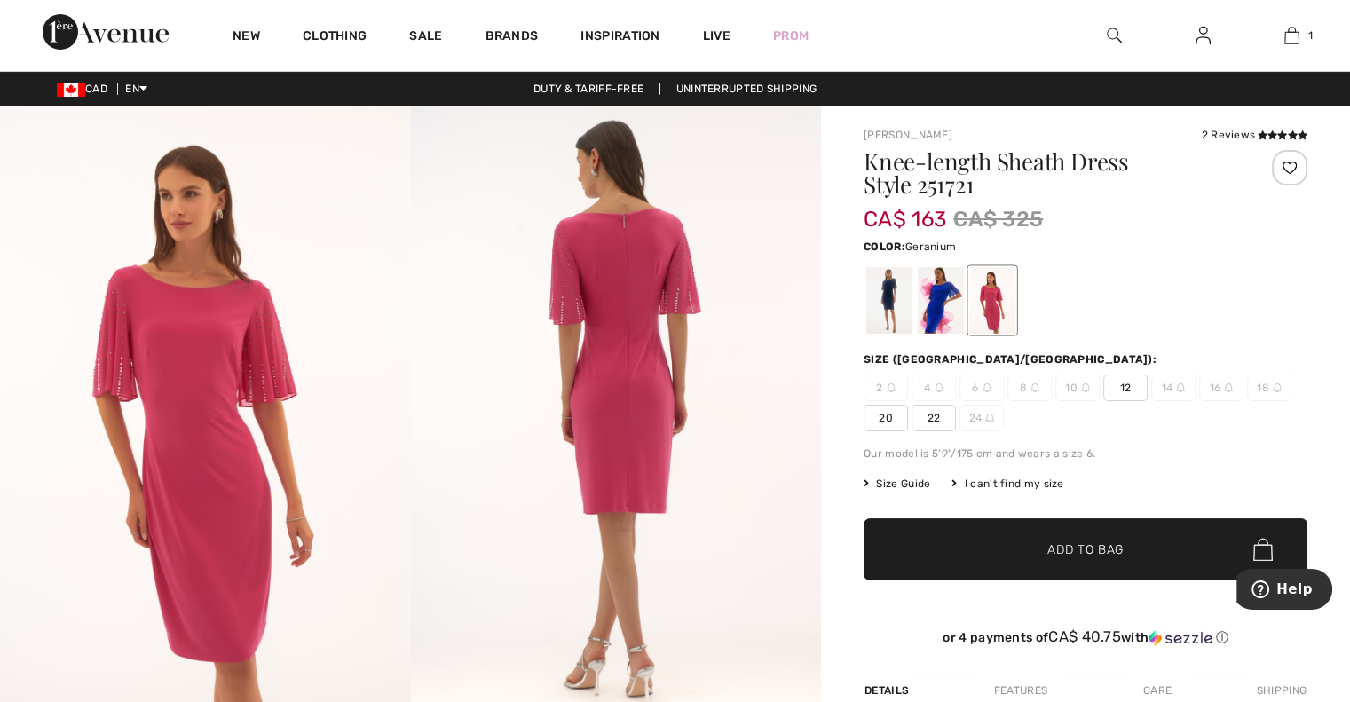
click at [1013, 310] on div at bounding box center [992, 300] width 46 height 67
click at [923, 304] on div at bounding box center [941, 300] width 46 height 67
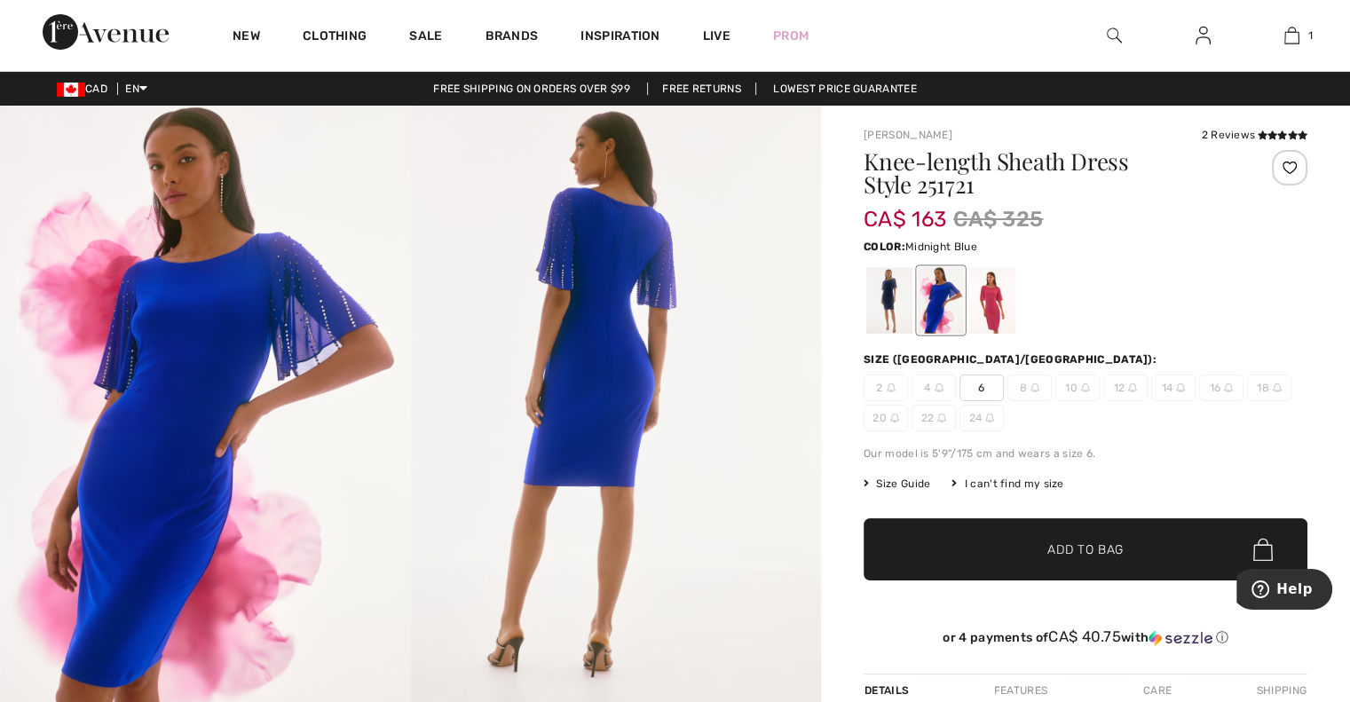
click at [877, 309] on div at bounding box center [889, 300] width 46 height 67
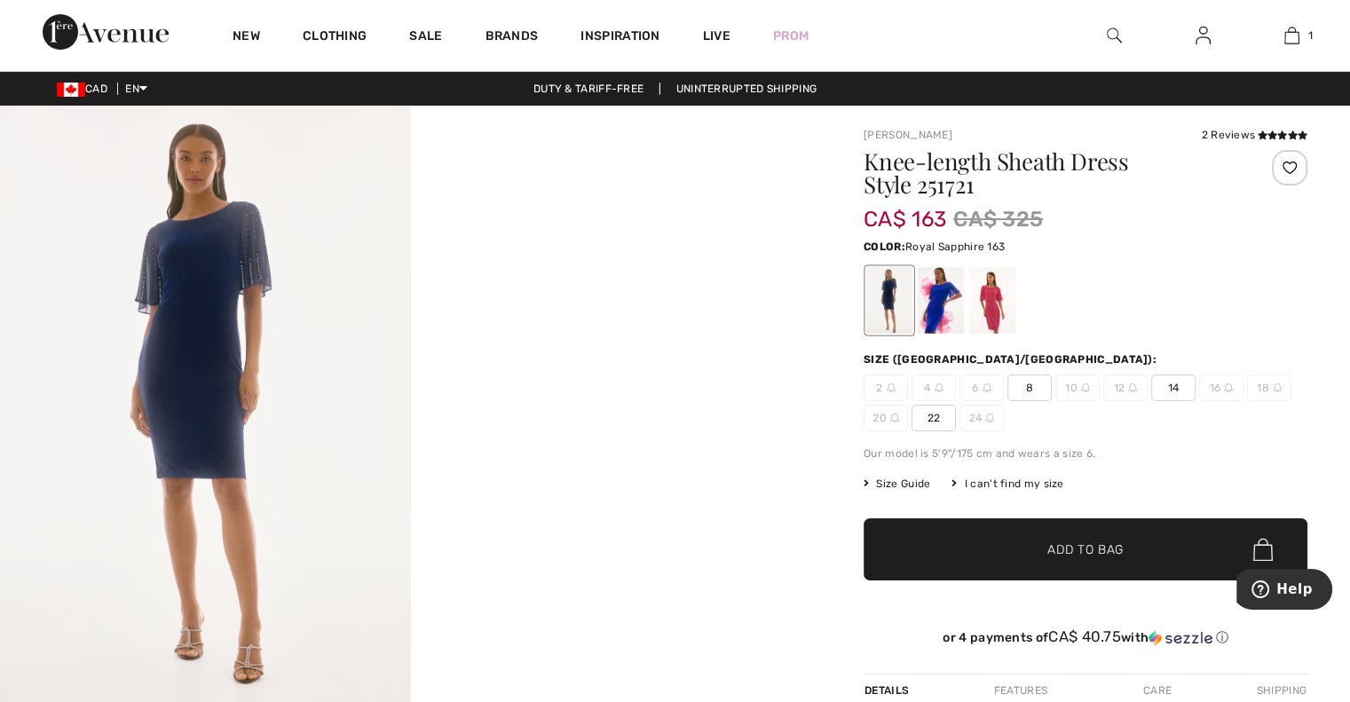
click at [936, 308] on div at bounding box center [941, 300] width 46 height 67
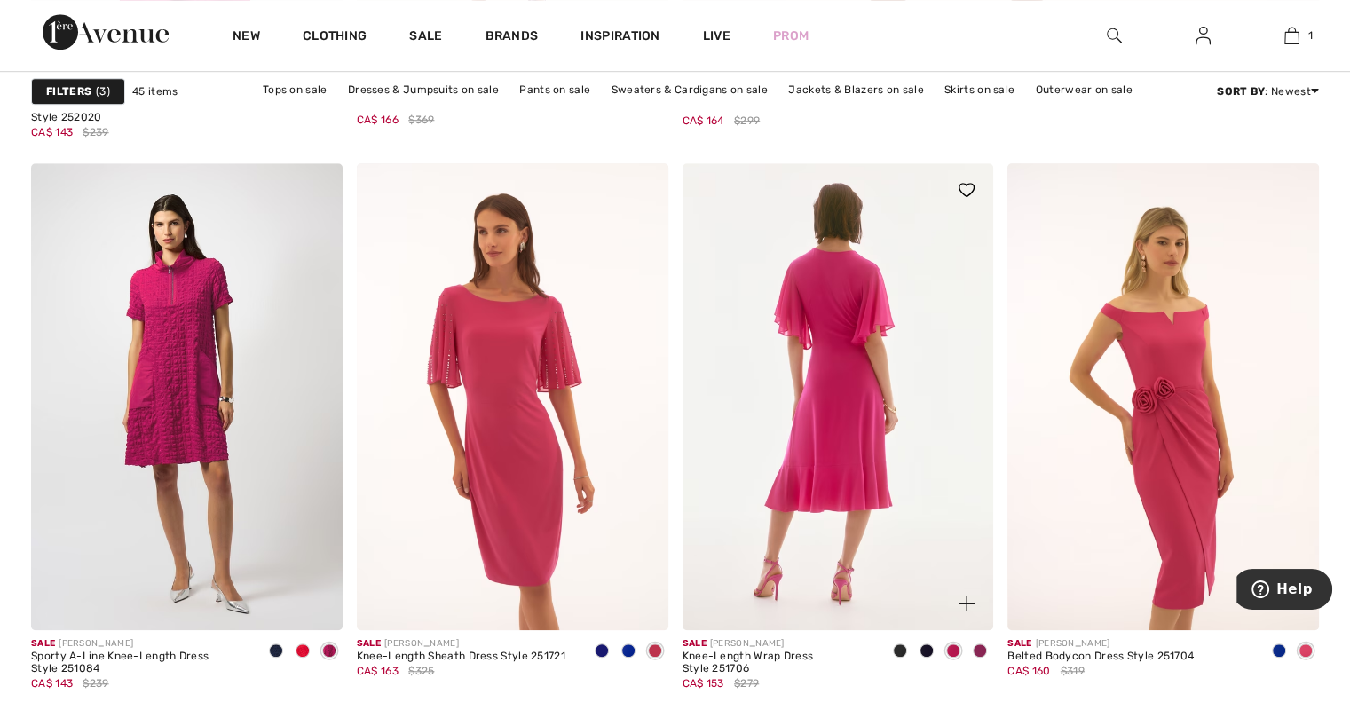
click at [850, 386] on img at bounding box center [839, 396] width 312 height 467
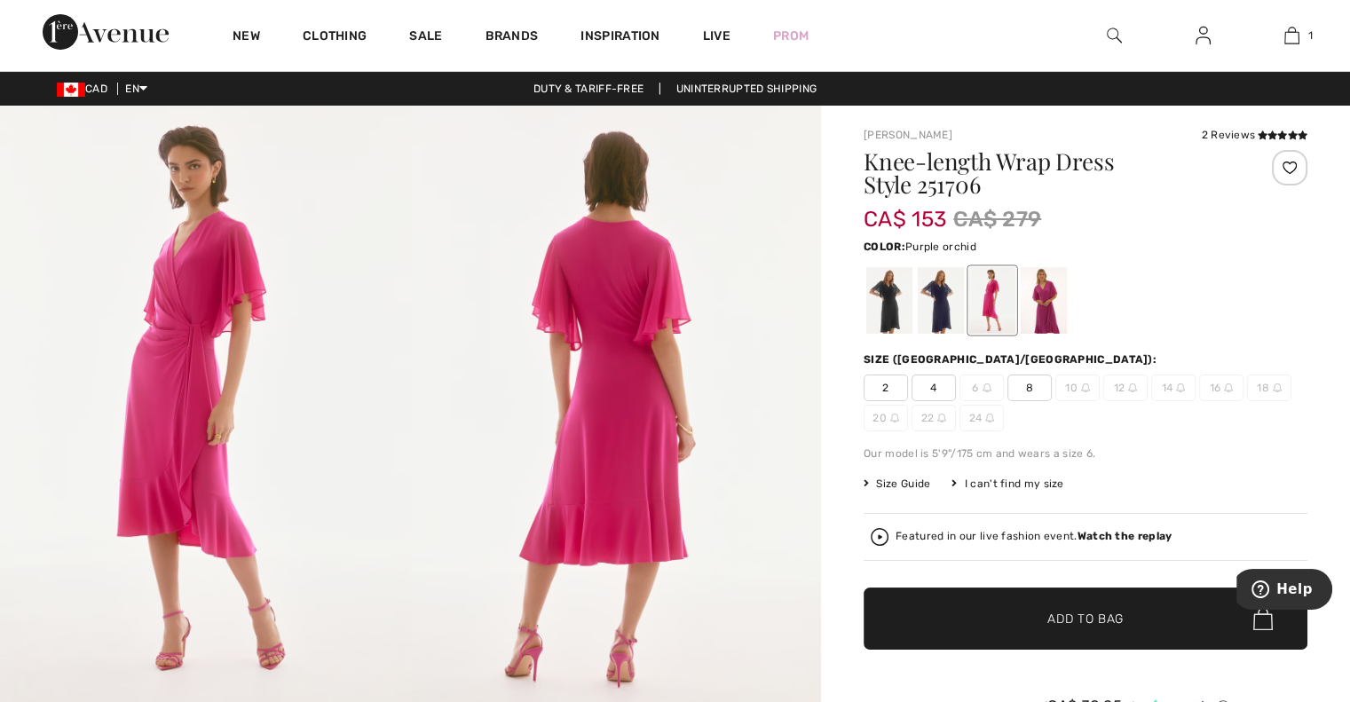
drag, startPoint x: 0, startPoint y: 0, endPoint x: 1040, endPoint y: 301, distance: 1082.8
click at [1040, 301] on div at bounding box center [1044, 300] width 46 height 67
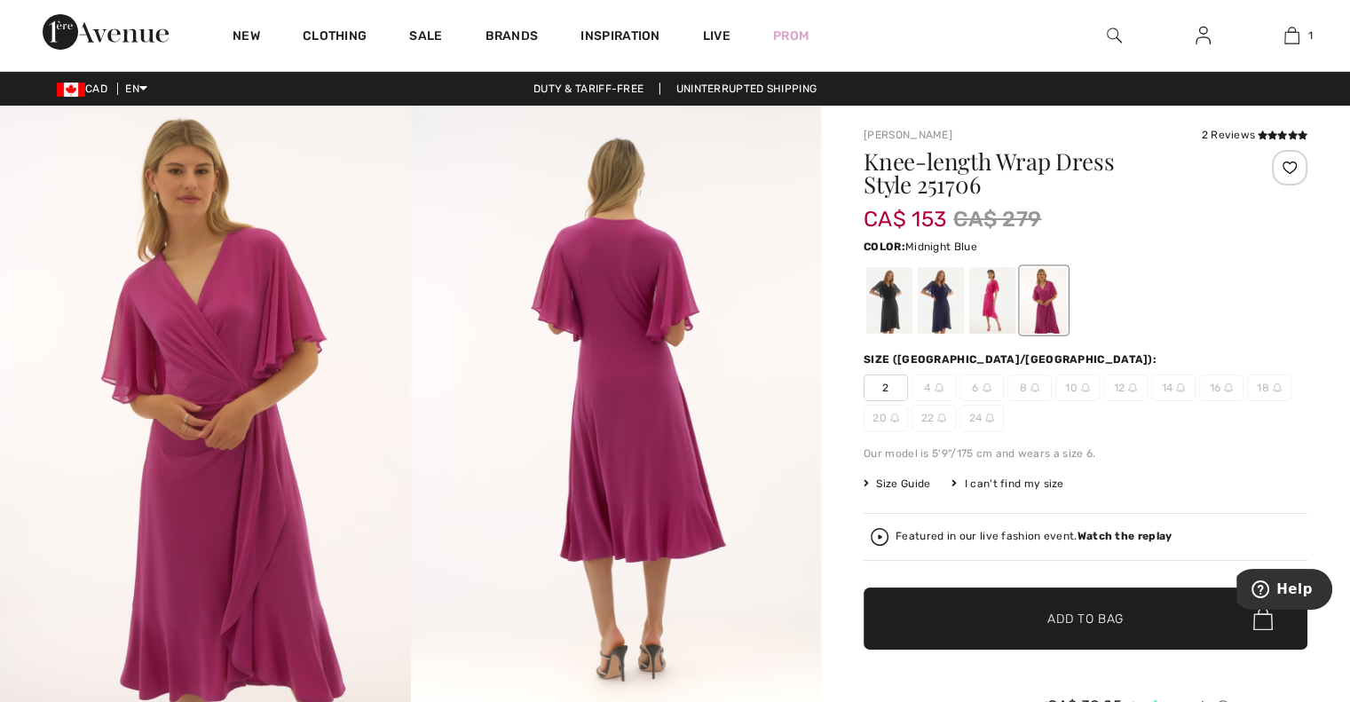
click at [925, 301] on div at bounding box center [941, 300] width 46 height 67
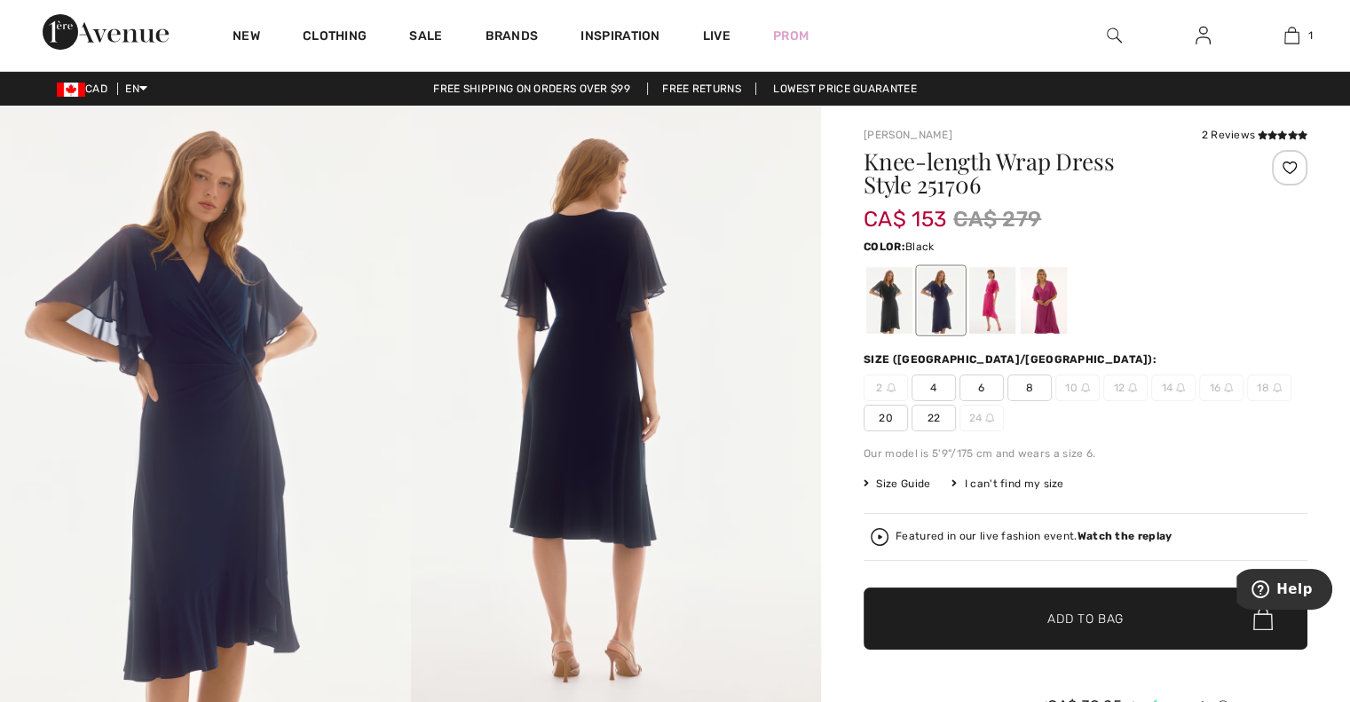
click at [893, 316] on div at bounding box center [889, 300] width 46 height 67
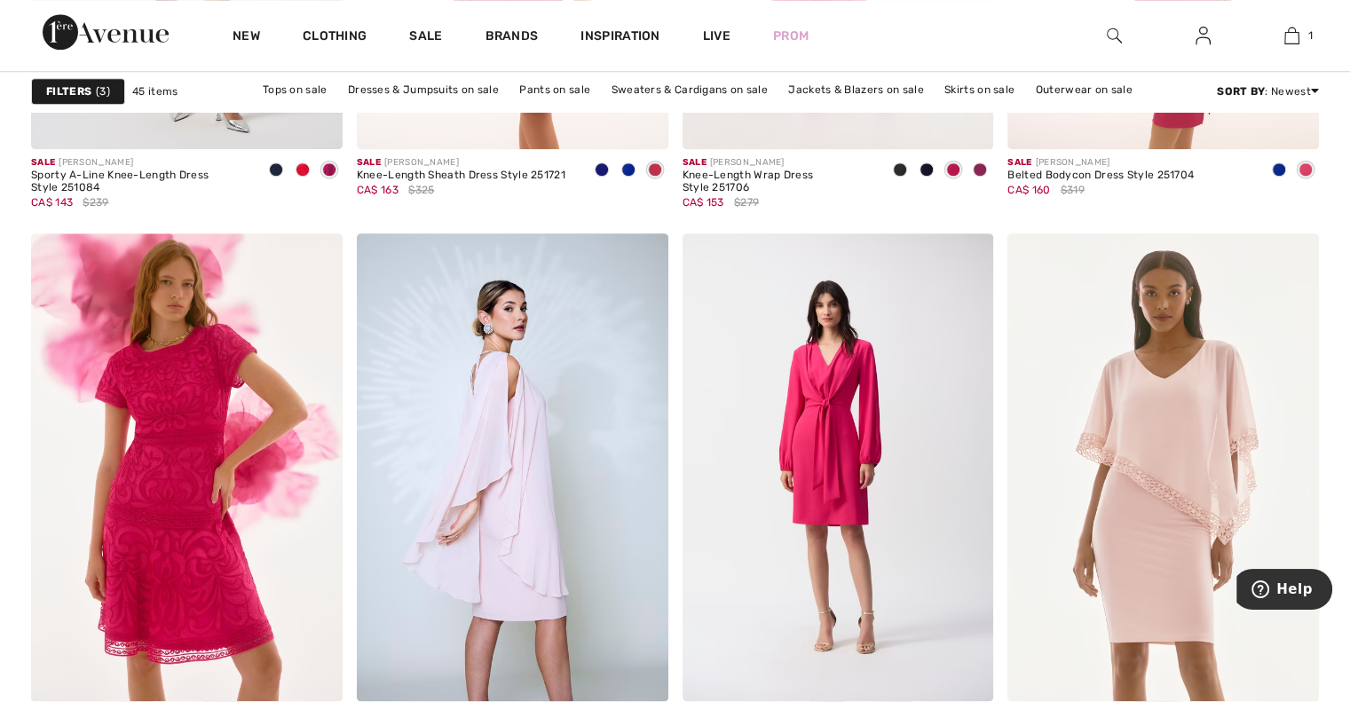
scroll to position [1756, 0]
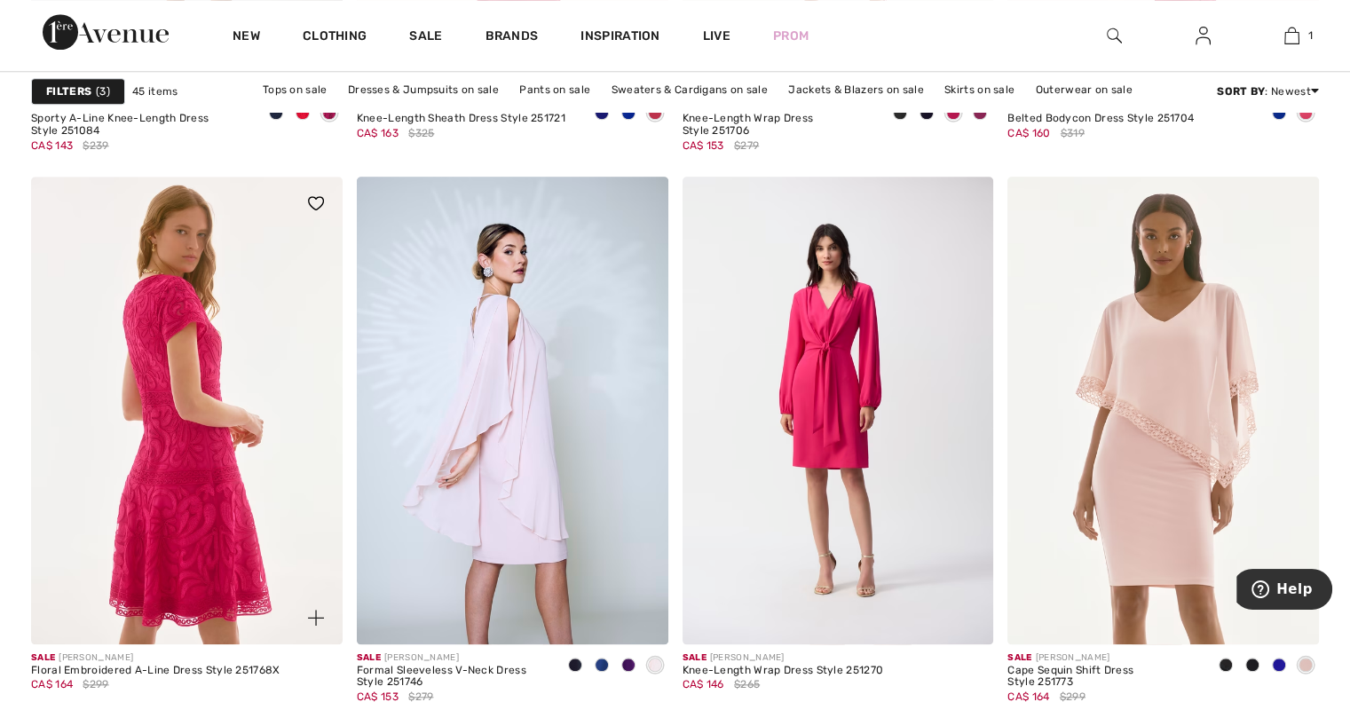
click at [196, 371] on img at bounding box center [187, 410] width 312 height 467
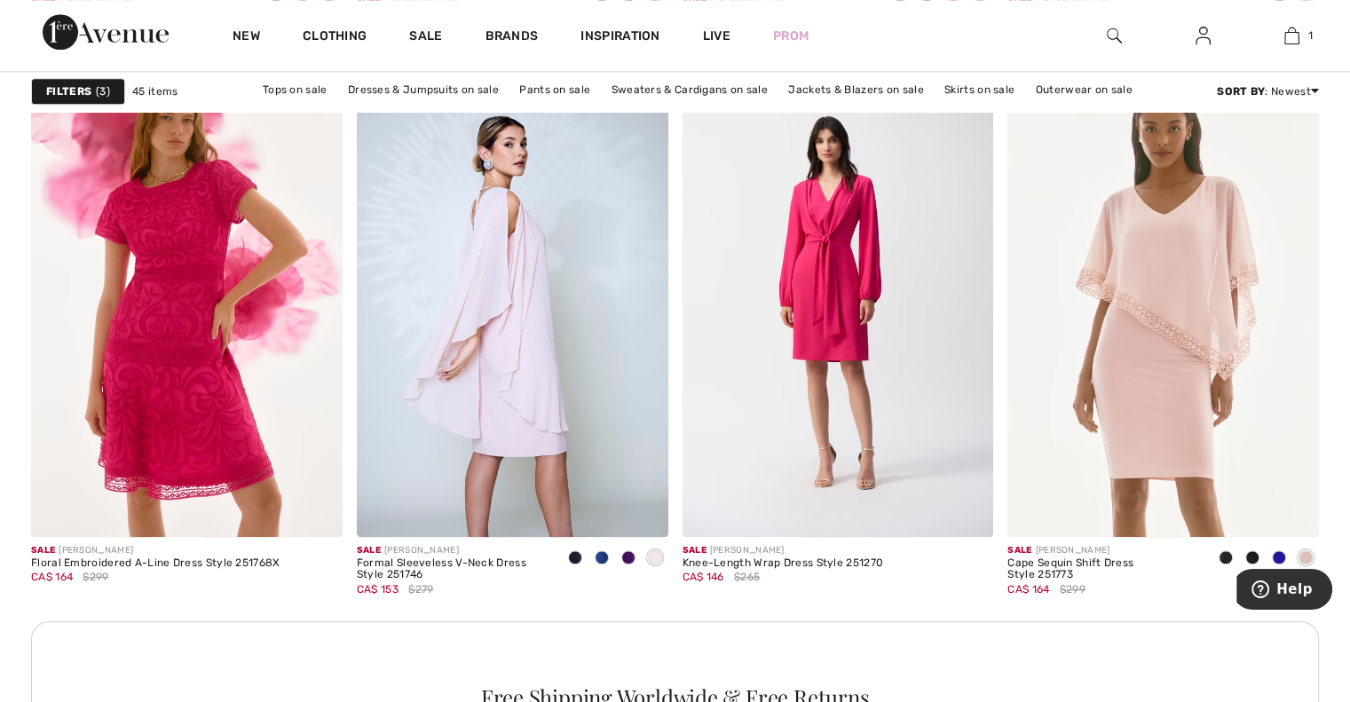
scroll to position [1827, 0]
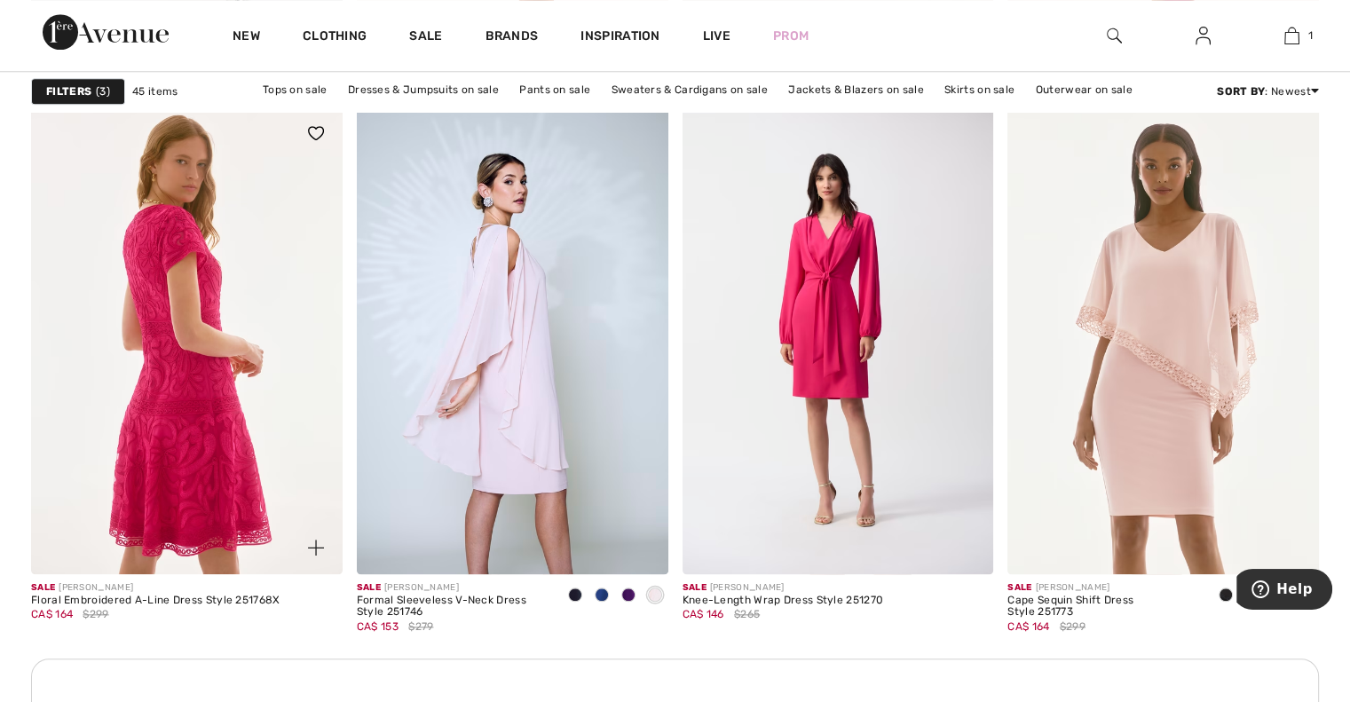
click at [206, 460] on img at bounding box center [187, 340] width 312 height 467
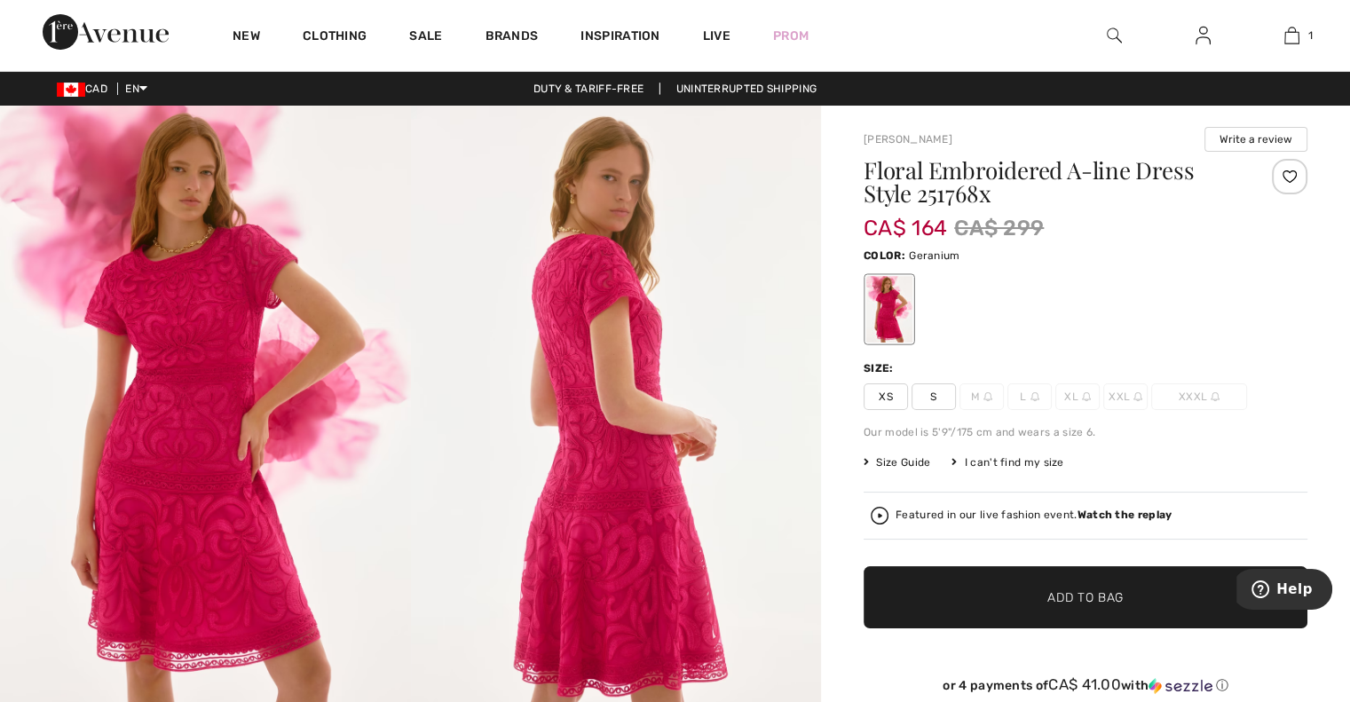
click at [85, 95] on div "CAD EN English Français" at bounding box center [73, 89] width 147 height 16
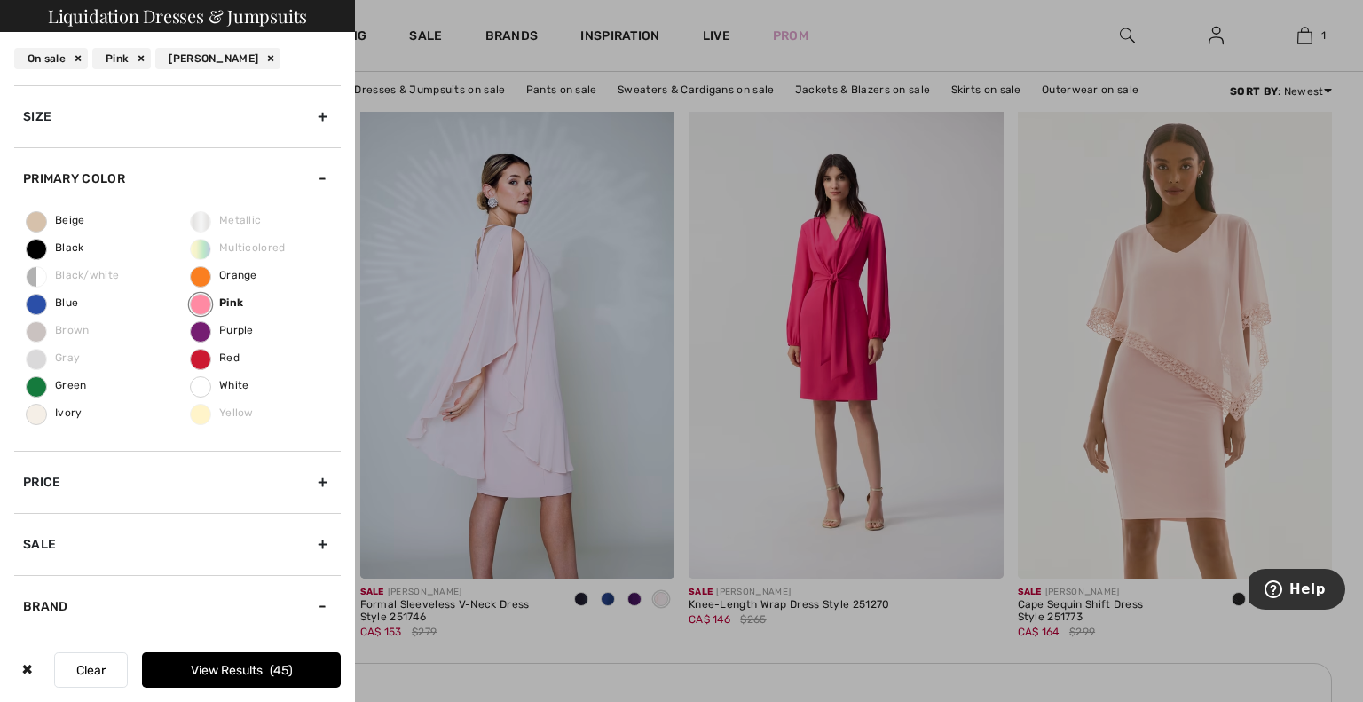
click at [97, 96] on div "Size" at bounding box center [177, 116] width 327 height 62
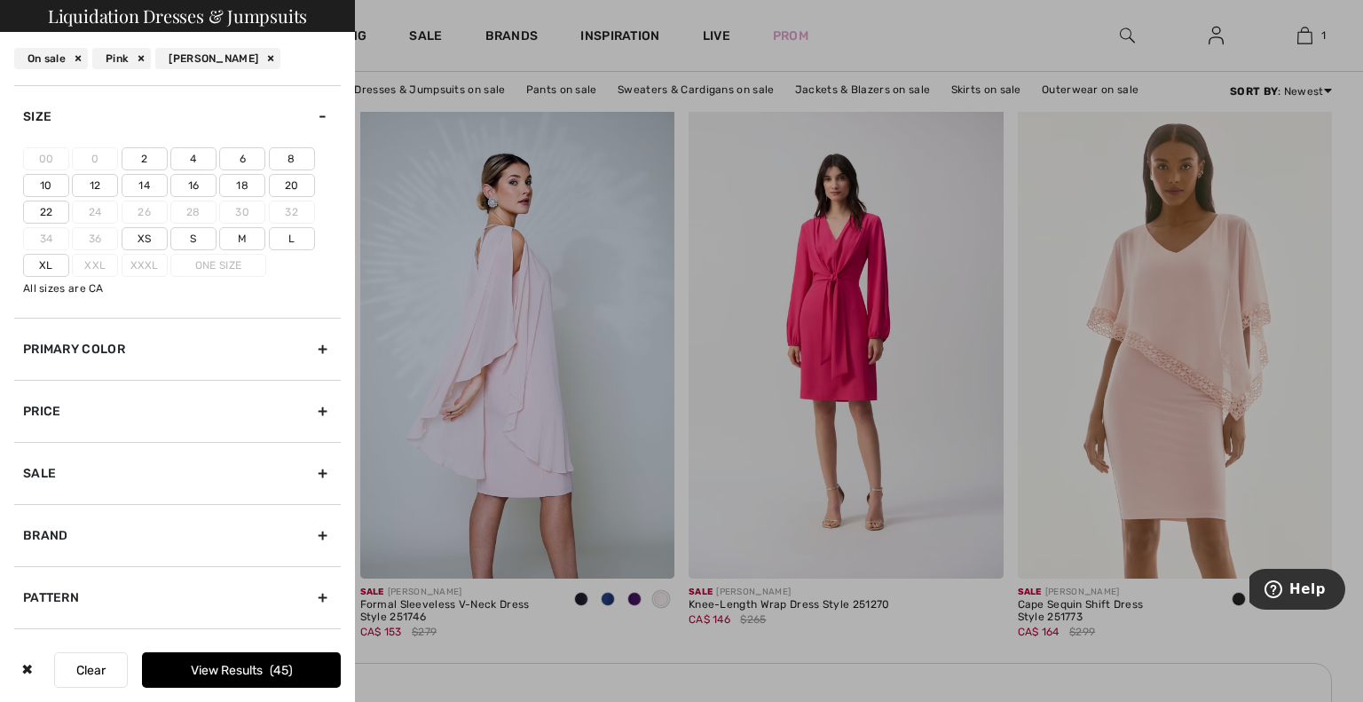
click at [1314, 41] on div at bounding box center [681, 351] width 1363 height 702
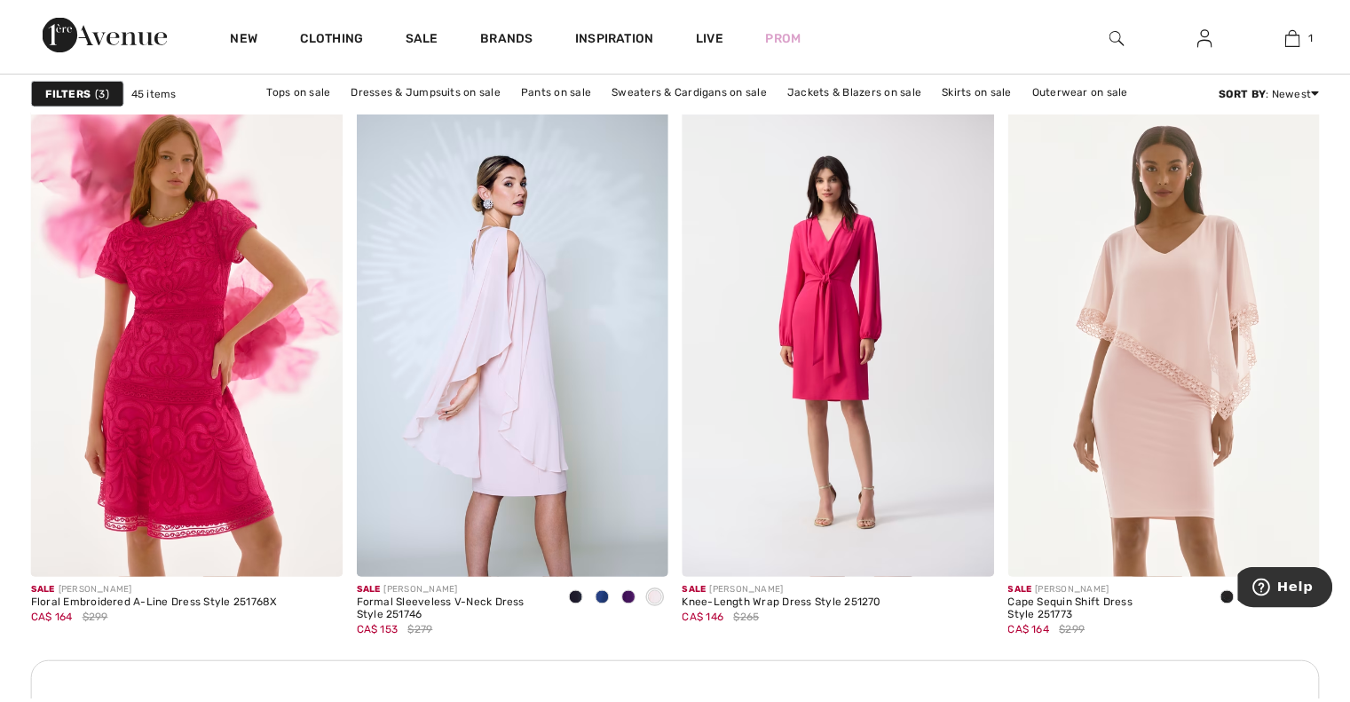
scroll to position [1827, 0]
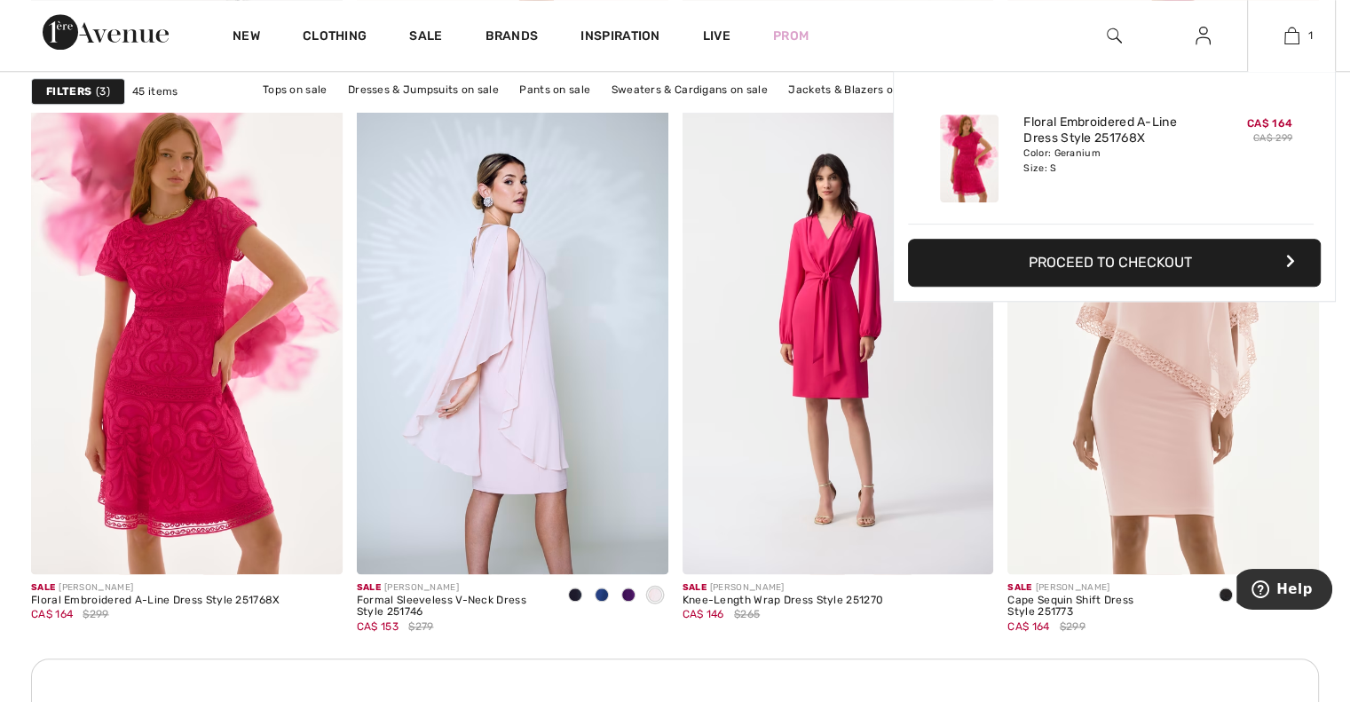
click at [1140, 162] on div "Color: Geranium Size: S" at bounding box center [1110, 160] width 175 height 28
click at [1260, 114] on div "CA$ 164 CA$ 299" at bounding box center [1252, 158] width 94 height 102
click at [960, 144] on img at bounding box center [969, 158] width 59 height 88
click at [962, 144] on img at bounding box center [969, 158] width 59 height 88
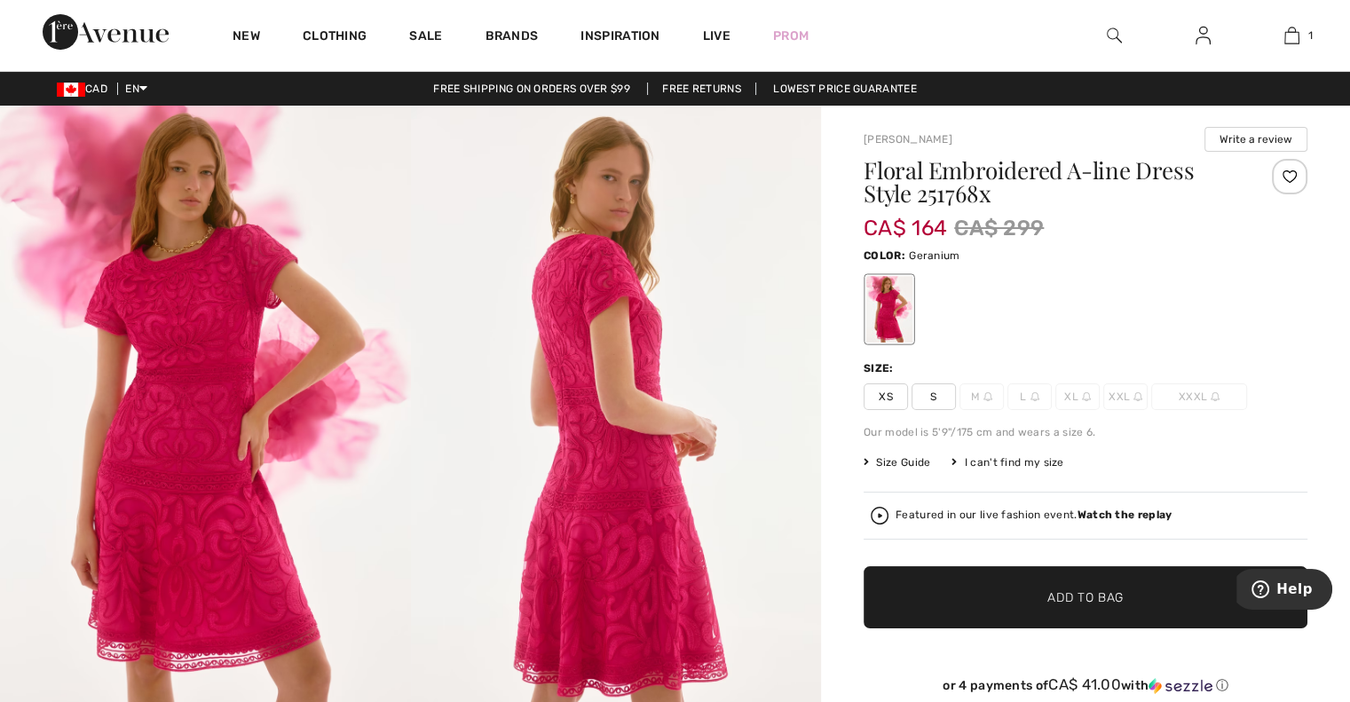
click at [556, 351] on img at bounding box center [616, 413] width 411 height 615
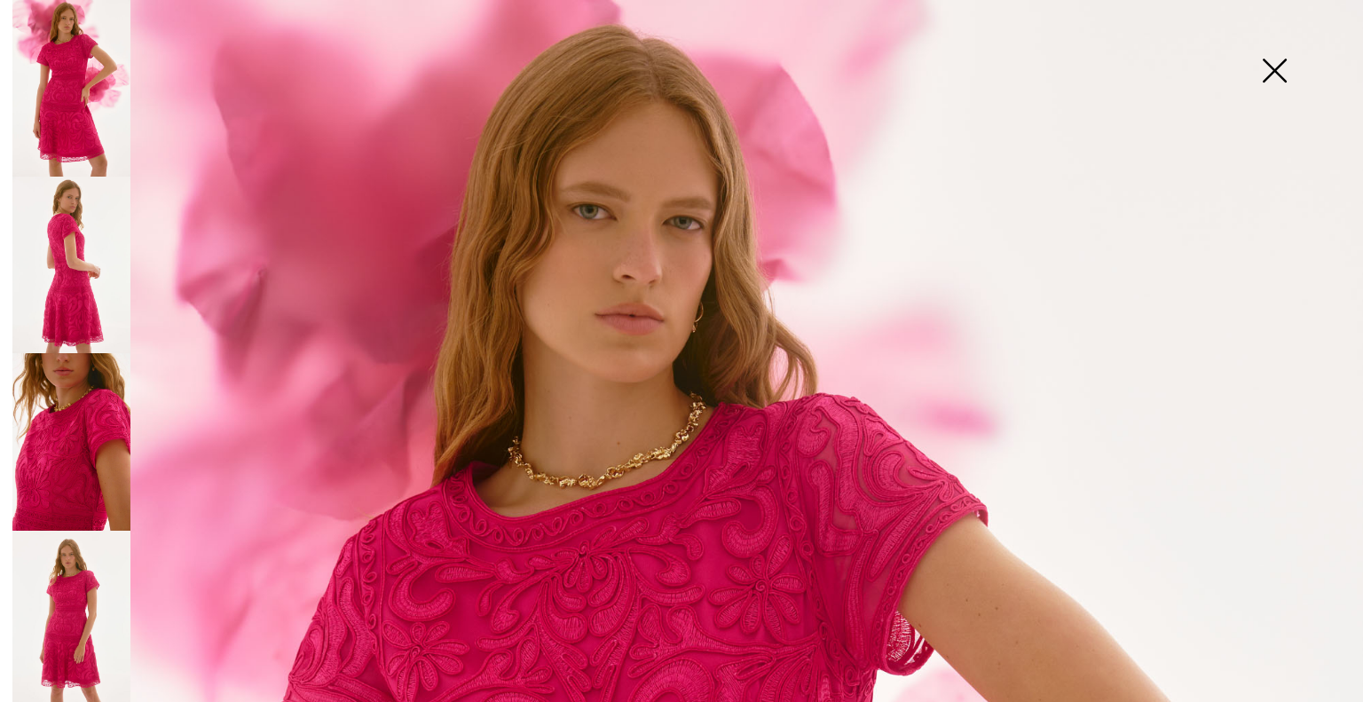
click at [101, 106] on img at bounding box center [71, 88] width 118 height 177
click at [71, 128] on img at bounding box center [71, 88] width 118 height 177
click at [43, 243] on img at bounding box center [71, 265] width 118 height 177
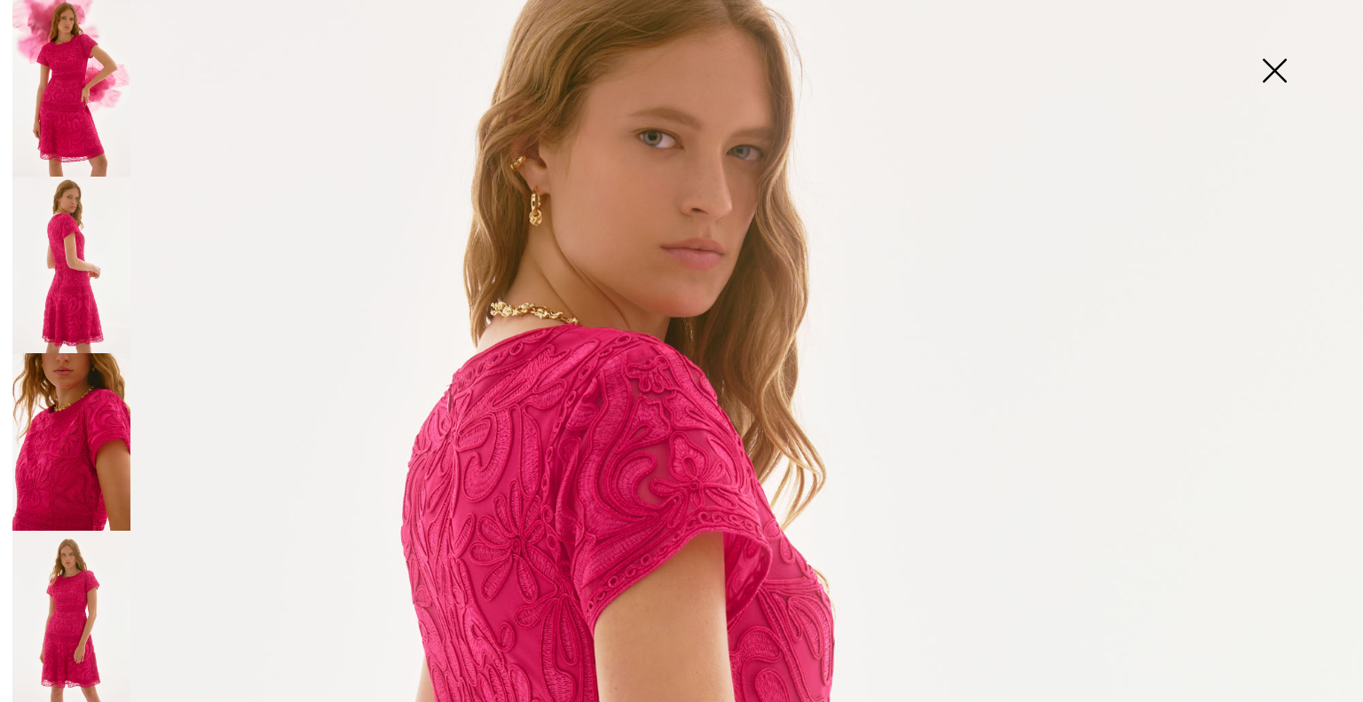
scroll to position [78, 0]
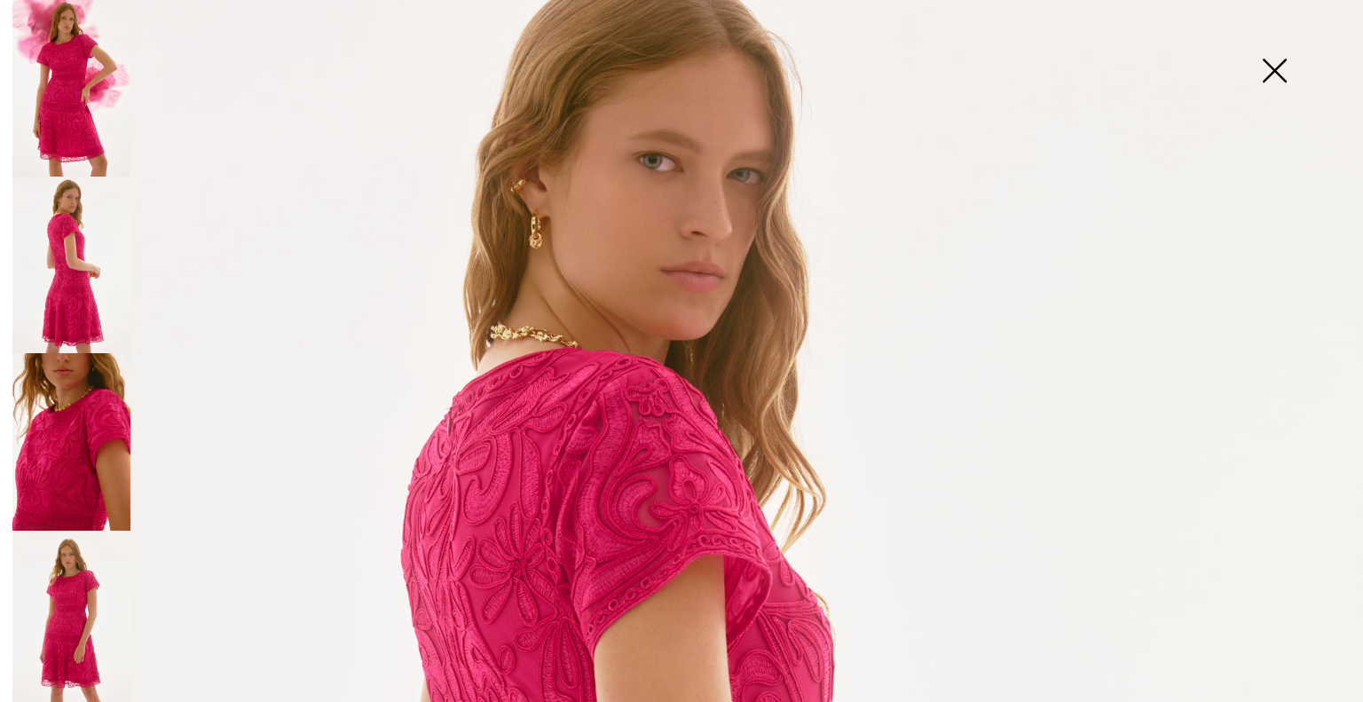
click at [54, 288] on img at bounding box center [71, 265] width 118 height 177
click at [31, 414] on img at bounding box center [71, 441] width 118 height 177
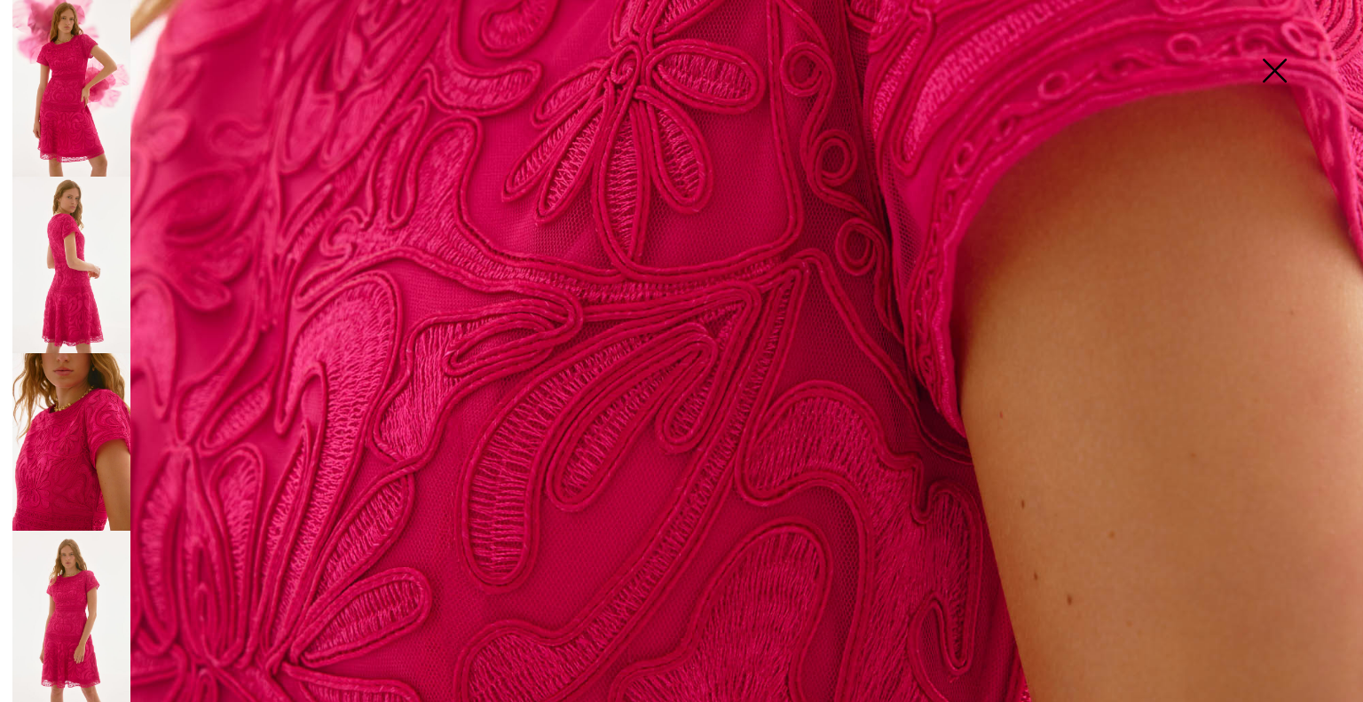
scroll to position [1321, 0]
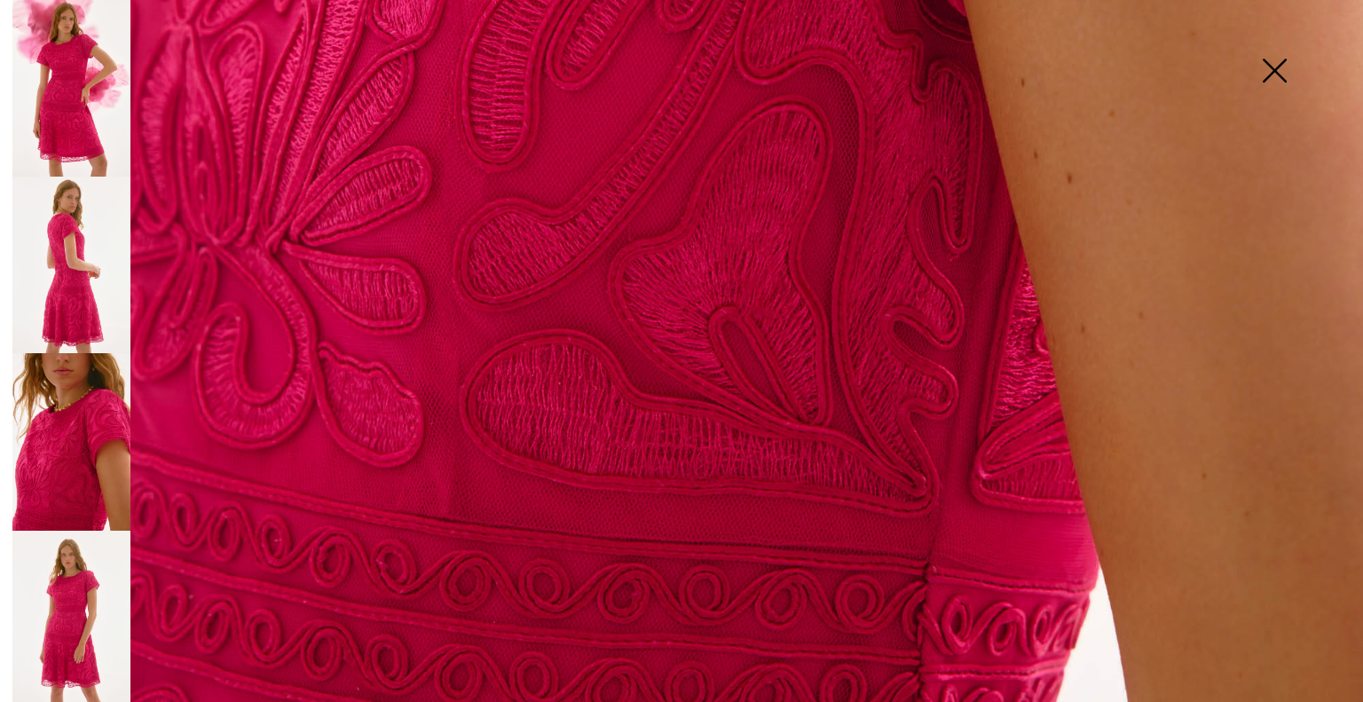
click at [104, 619] on img at bounding box center [71, 619] width 118 height 177
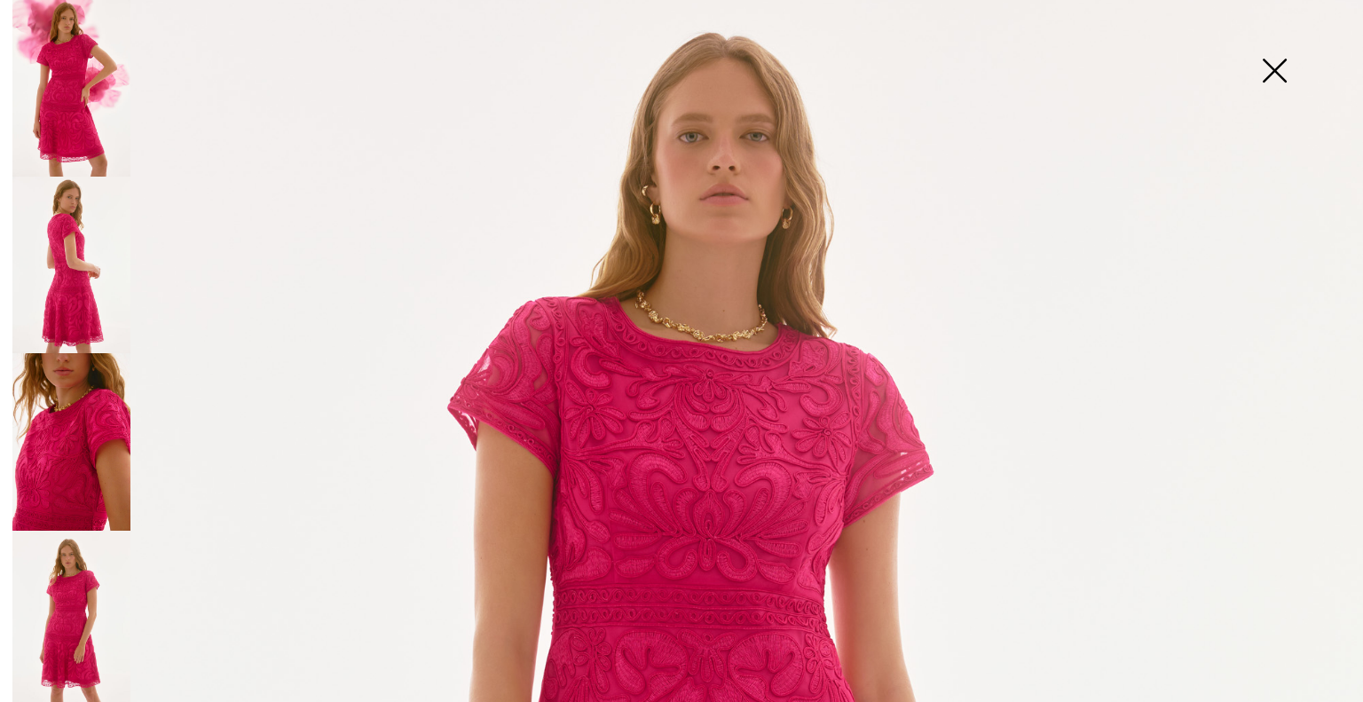
scroll to position [0, 0]
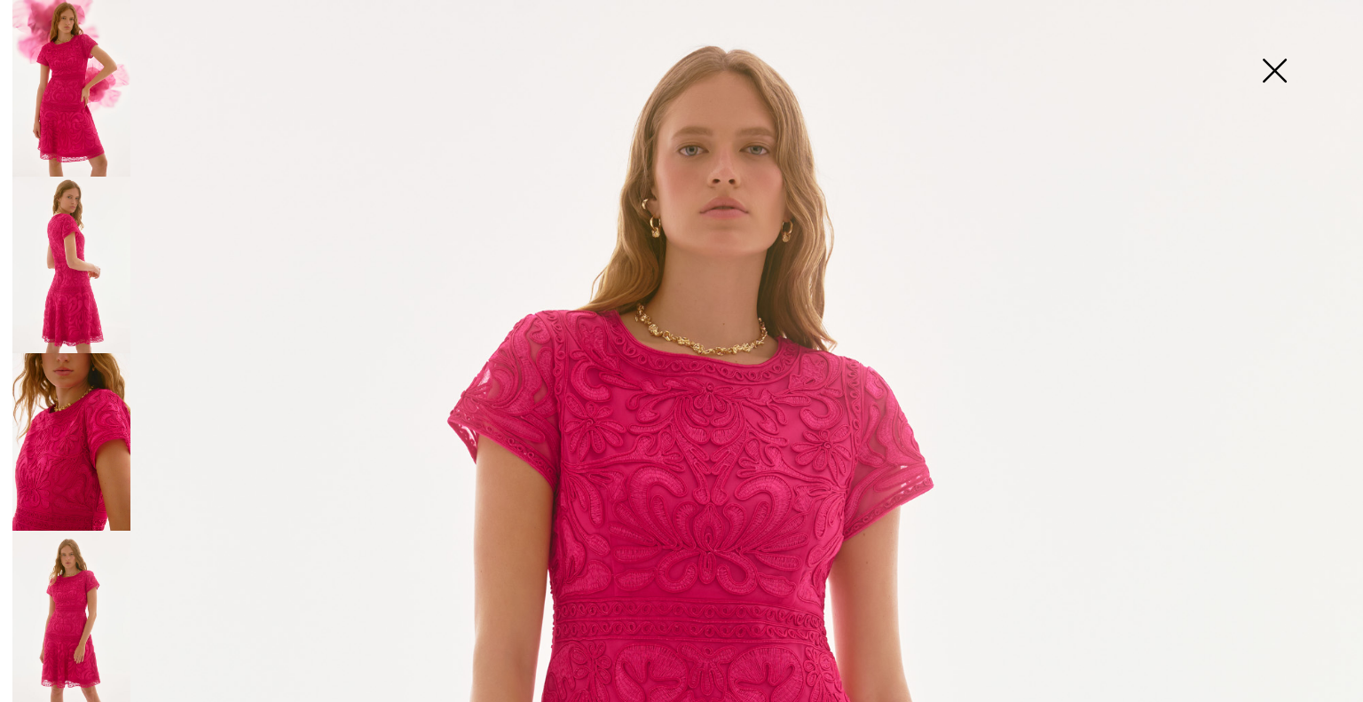
click at [46, 81] on img at bounding box center [71, 88] width 118 height 177
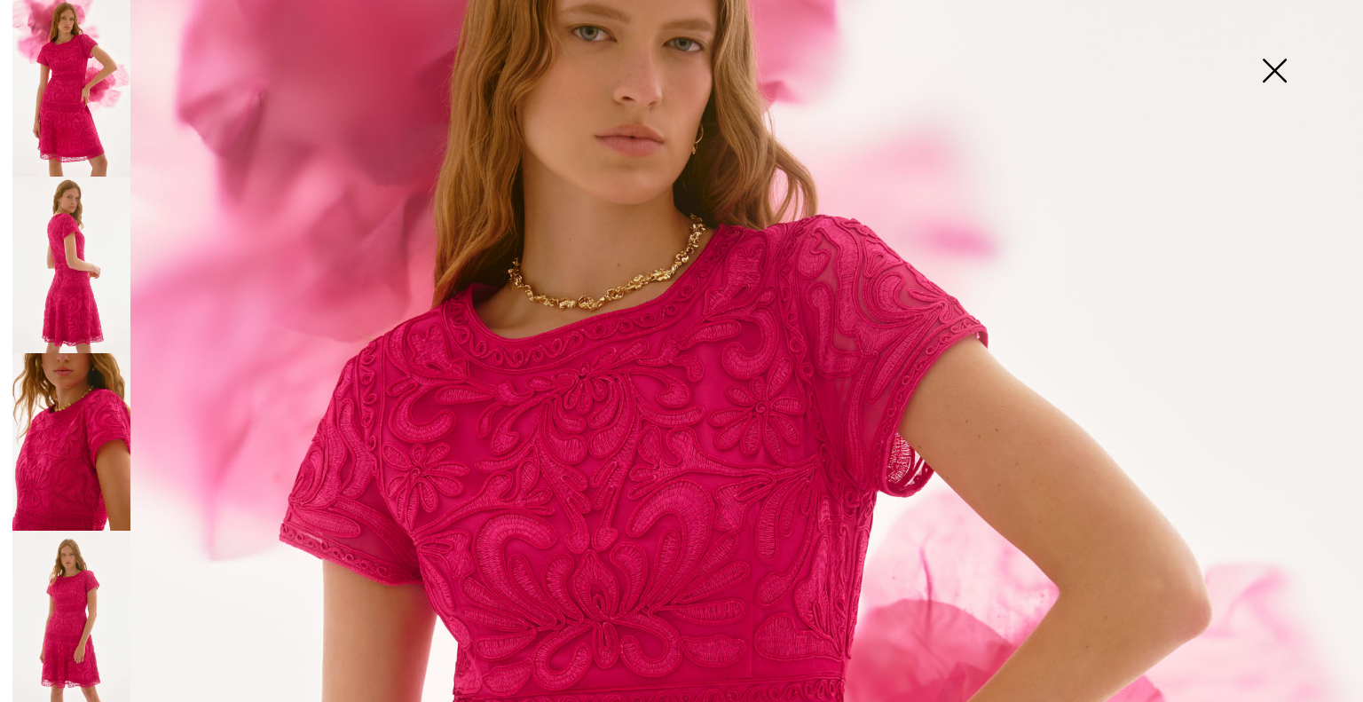
scroll to position [116, 0]
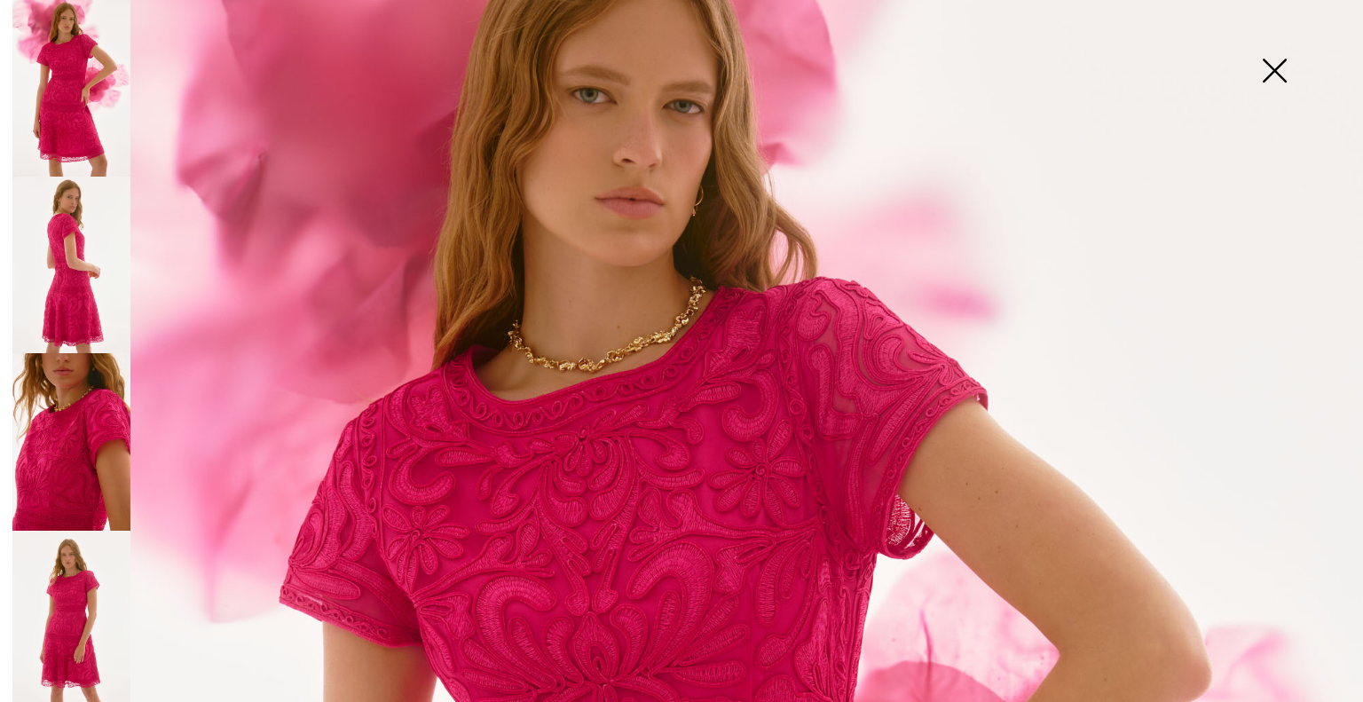
click at [90, 138] on img at bounding box center [71, 88] width 118 height 177
click at [69, 262] on img at bounding box center [71, 265] width 118 height 177
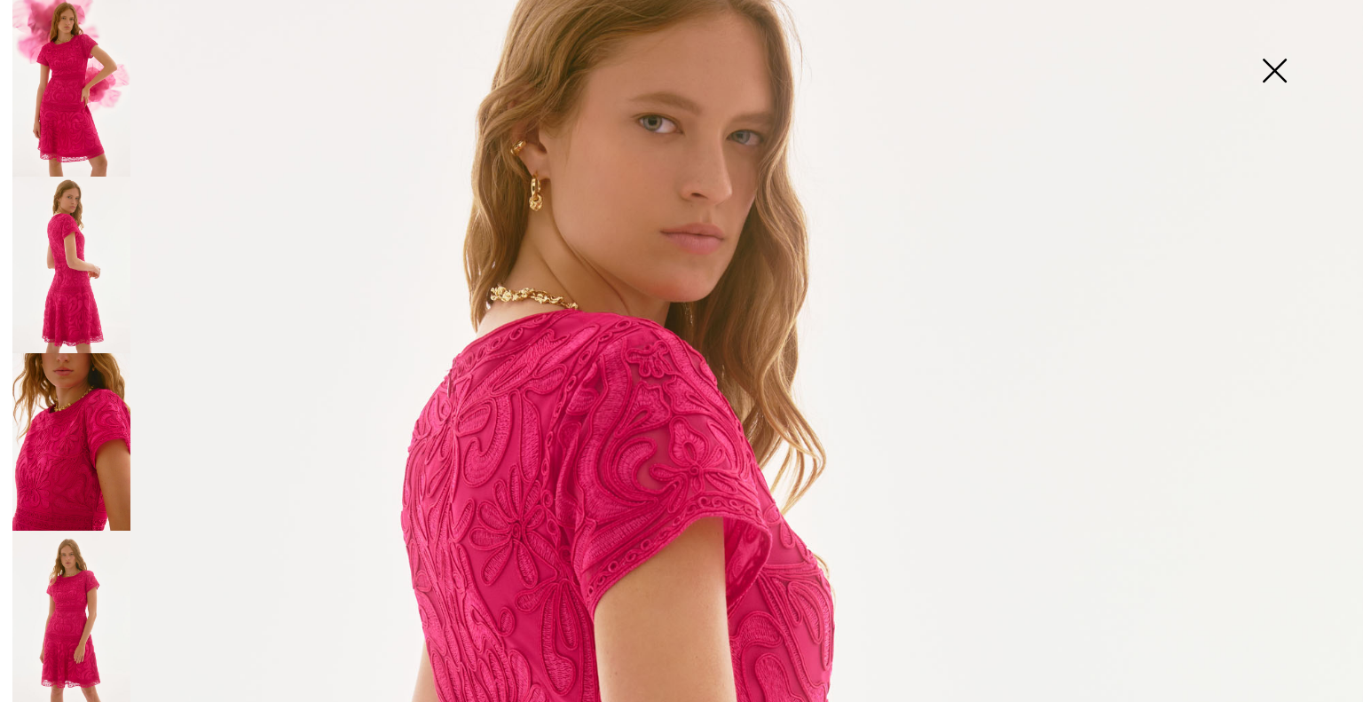
click at [89, 385] on img at bounding box center [71, 441] width 118 height 177
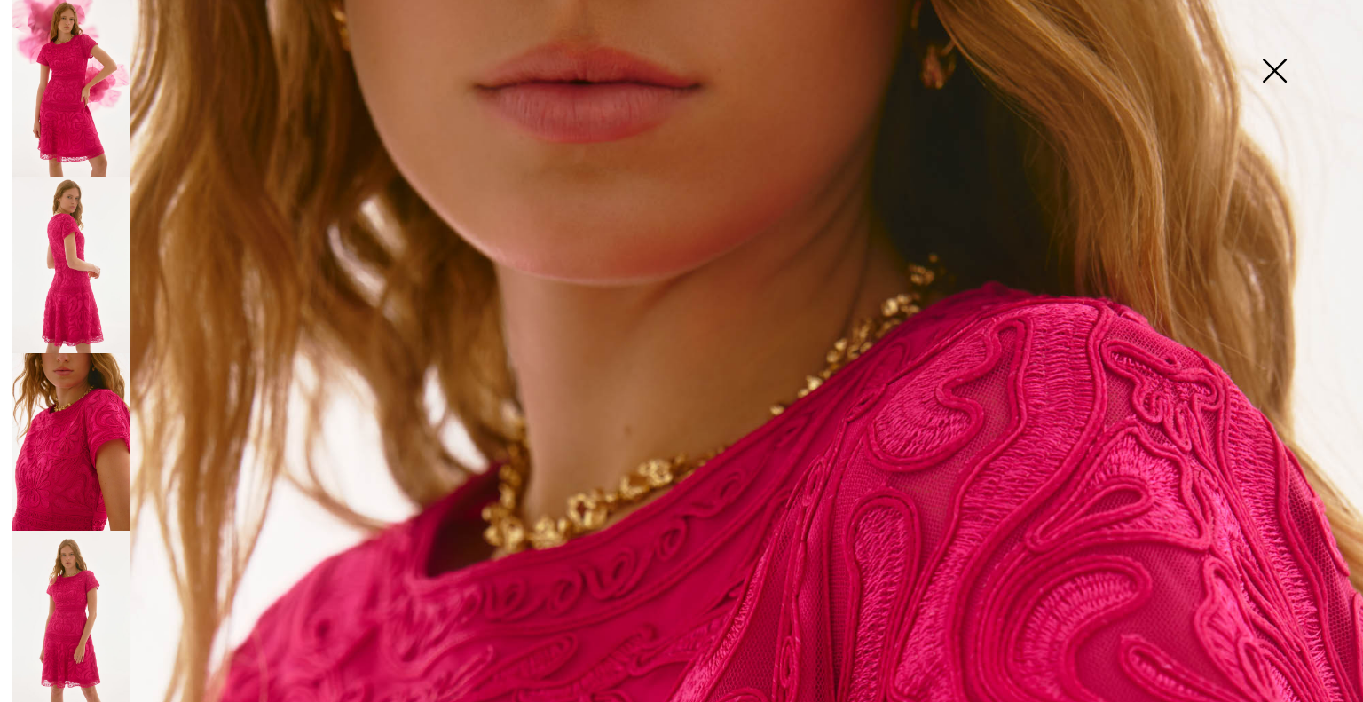
click at [96, 620] on img at bounding box center [71, 619] width 118 height 177
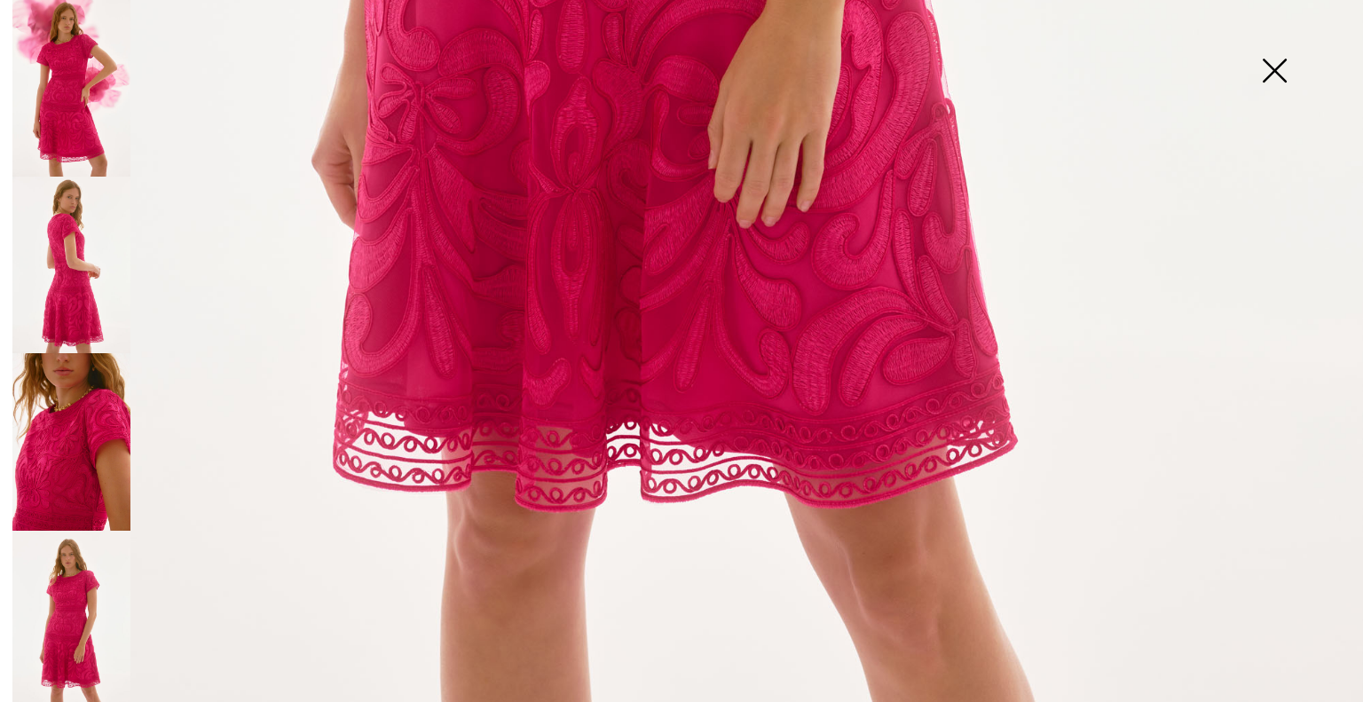
scroll to position [1321, 0]
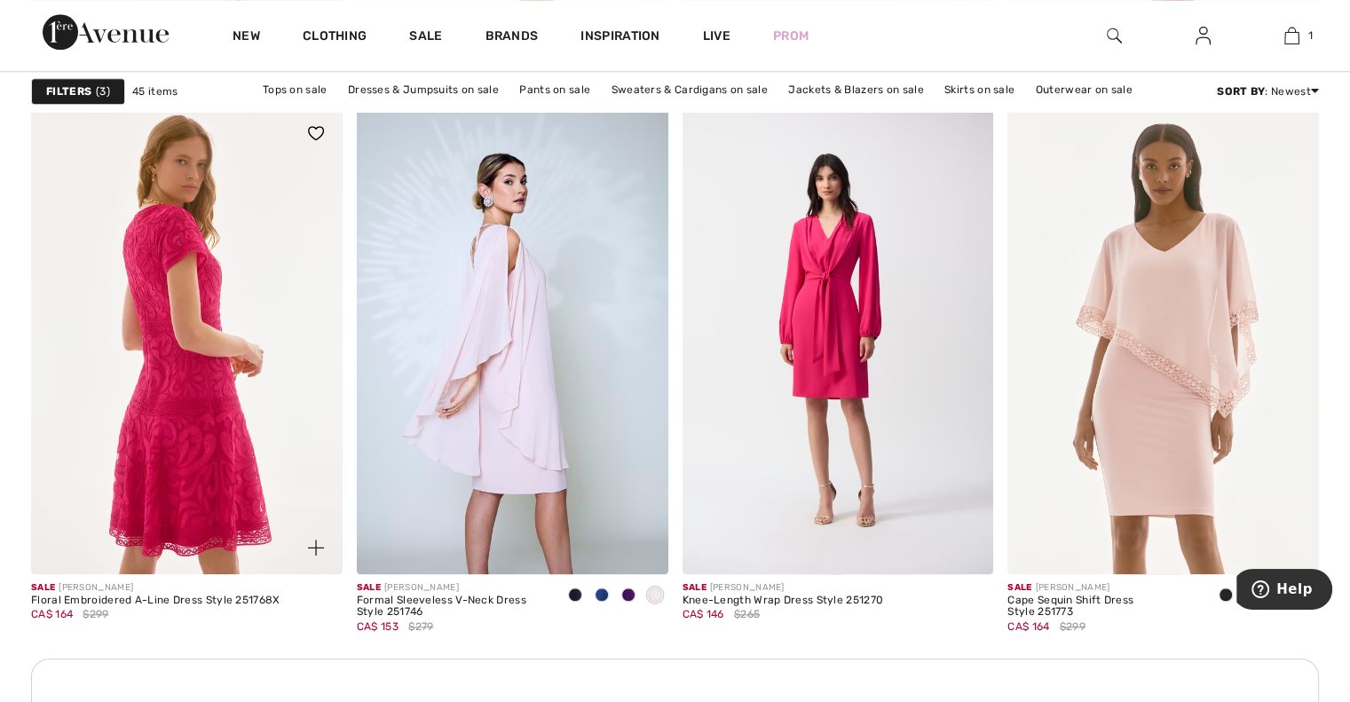
click at [179, 311] on img at bounding box center [187, 340] width 312 height 467
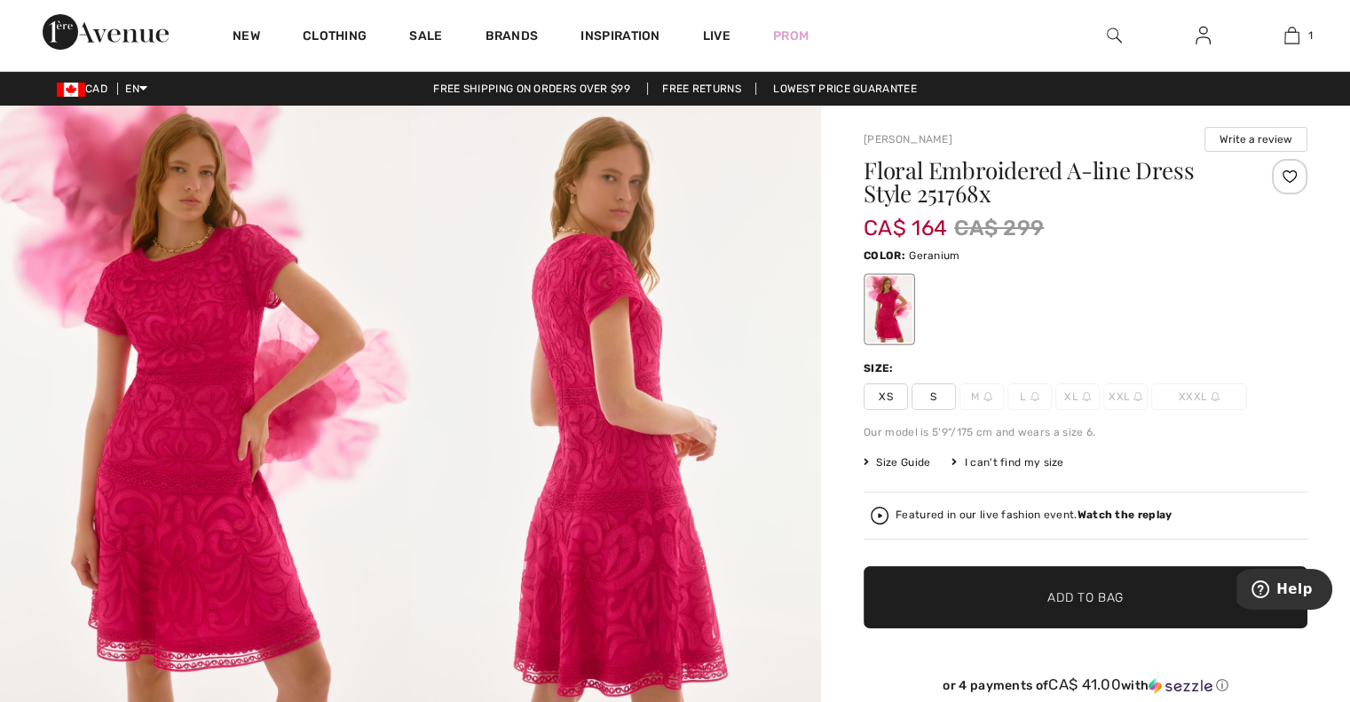
click at [618, 375] on img at bounding box center [616, 413] width 411 height 615
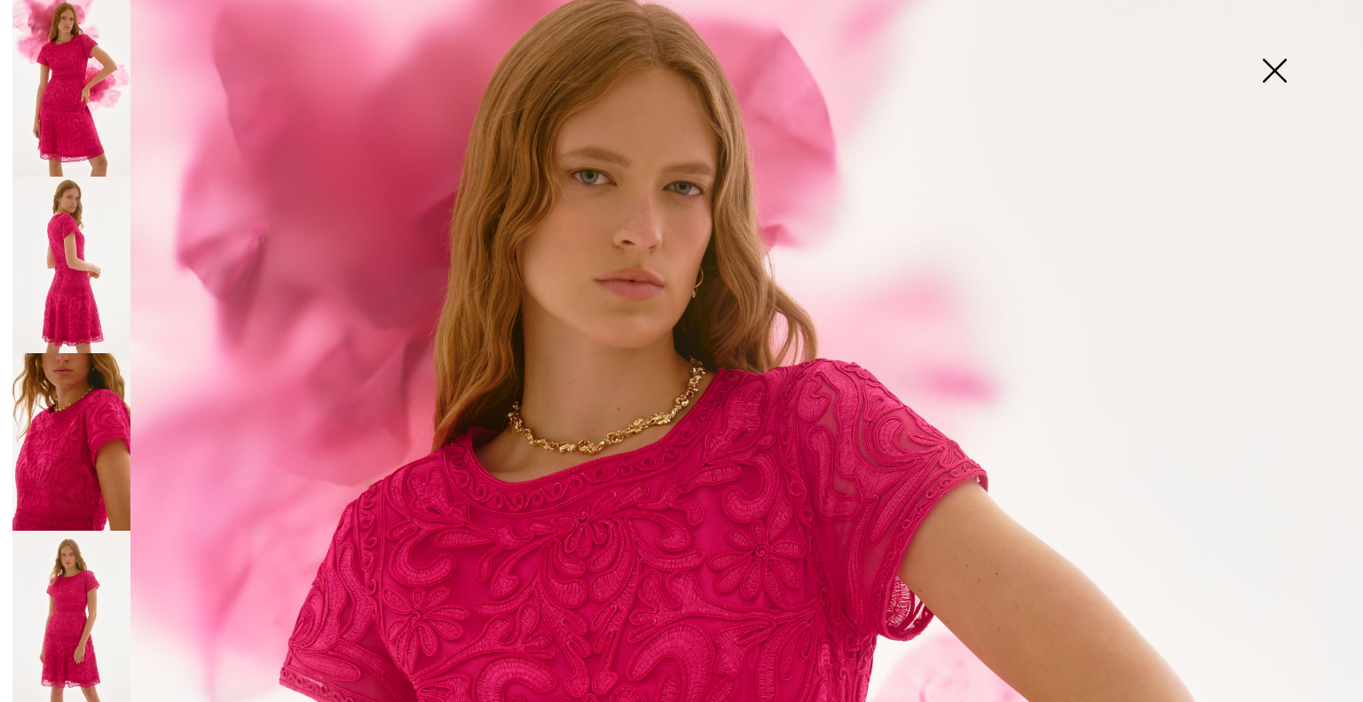
scroll to position [11, 0]
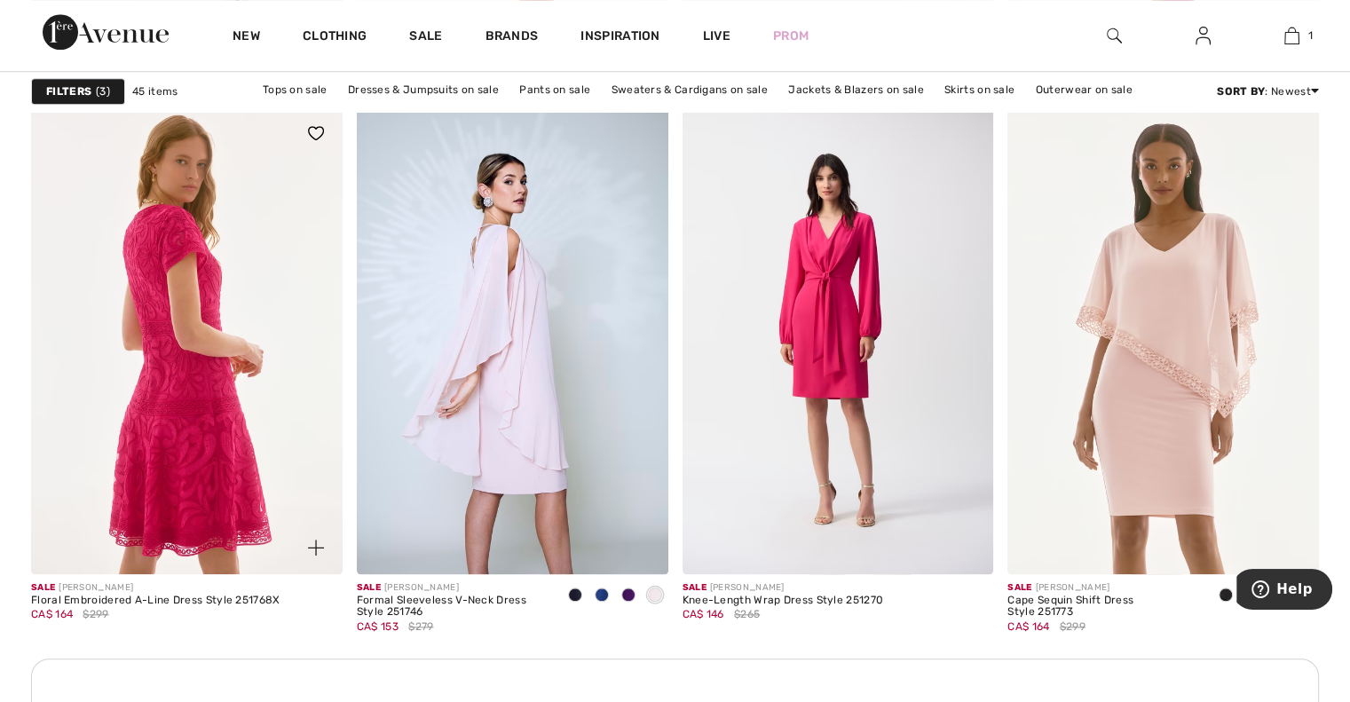
click at [179, 367] on img at bounding box center [187, 340] width 312 height 467
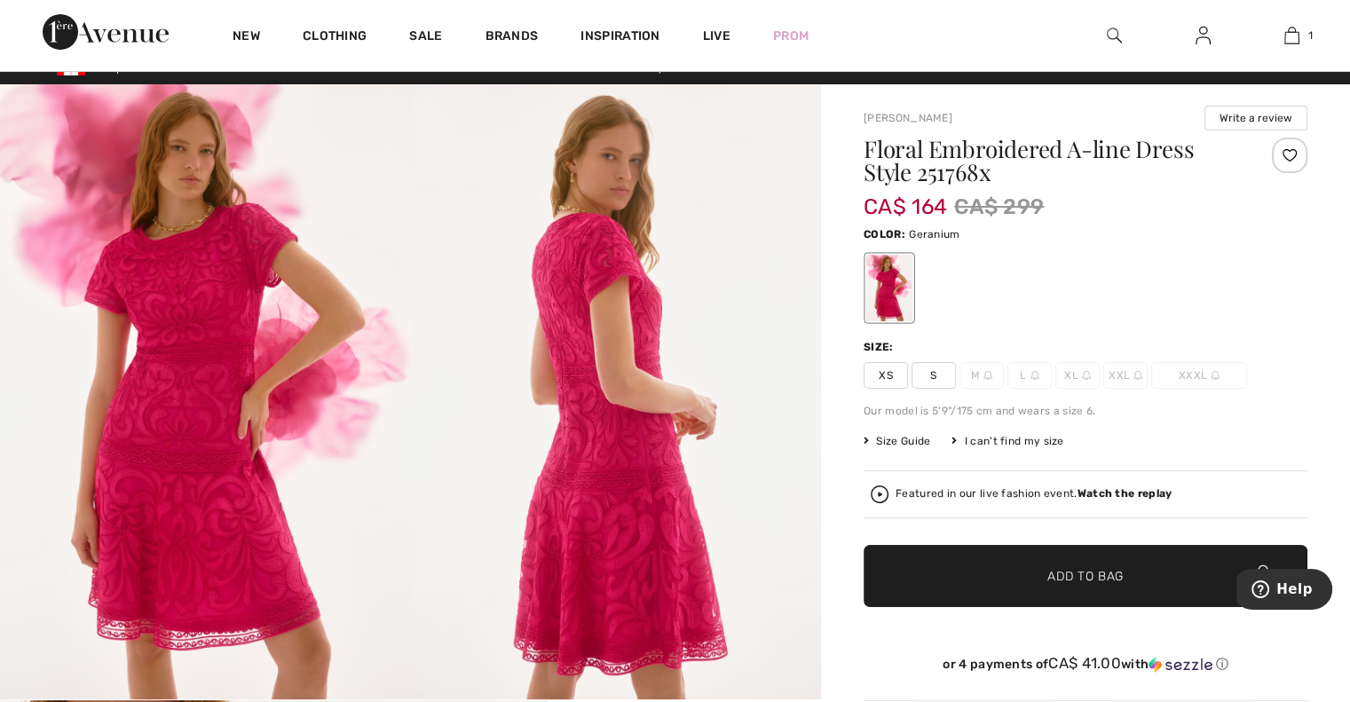
scroll to position [46, 0]
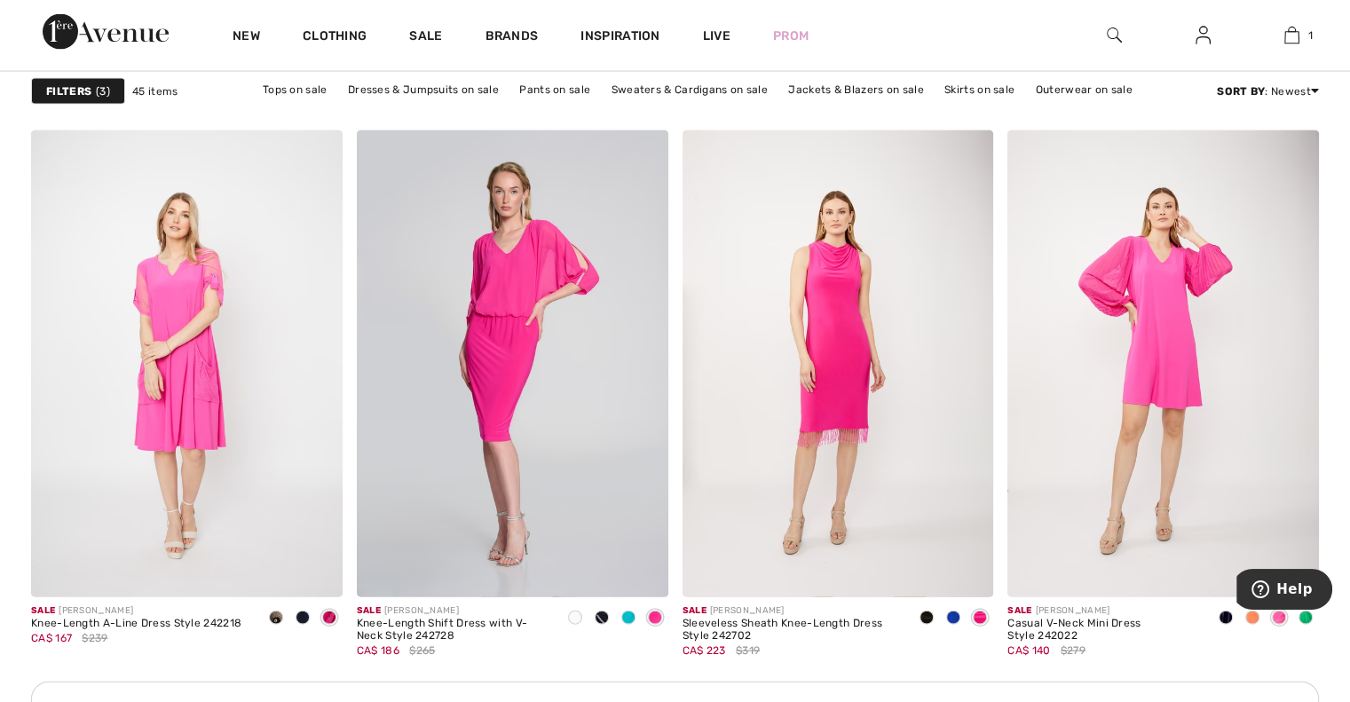
scroll to position [3631, 0]
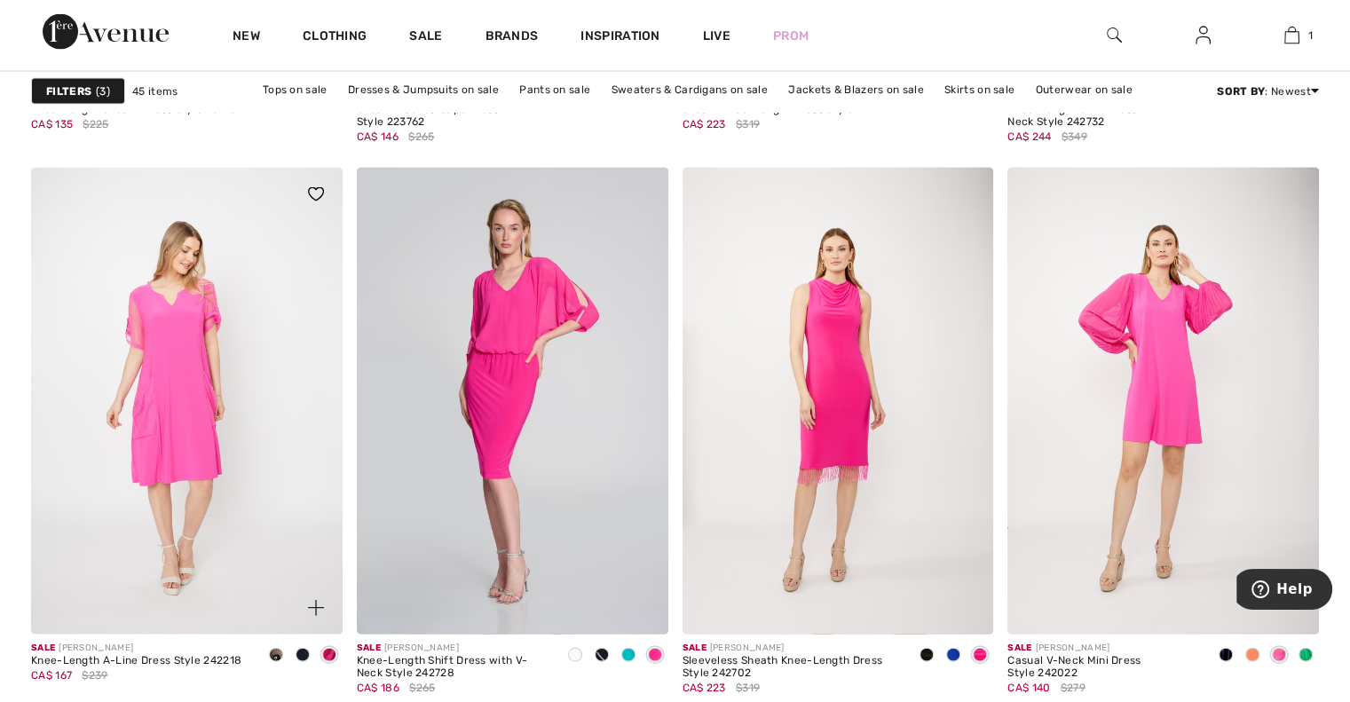
click at [178, 453] on img at bounding box center [187, 401] width 312 height 467
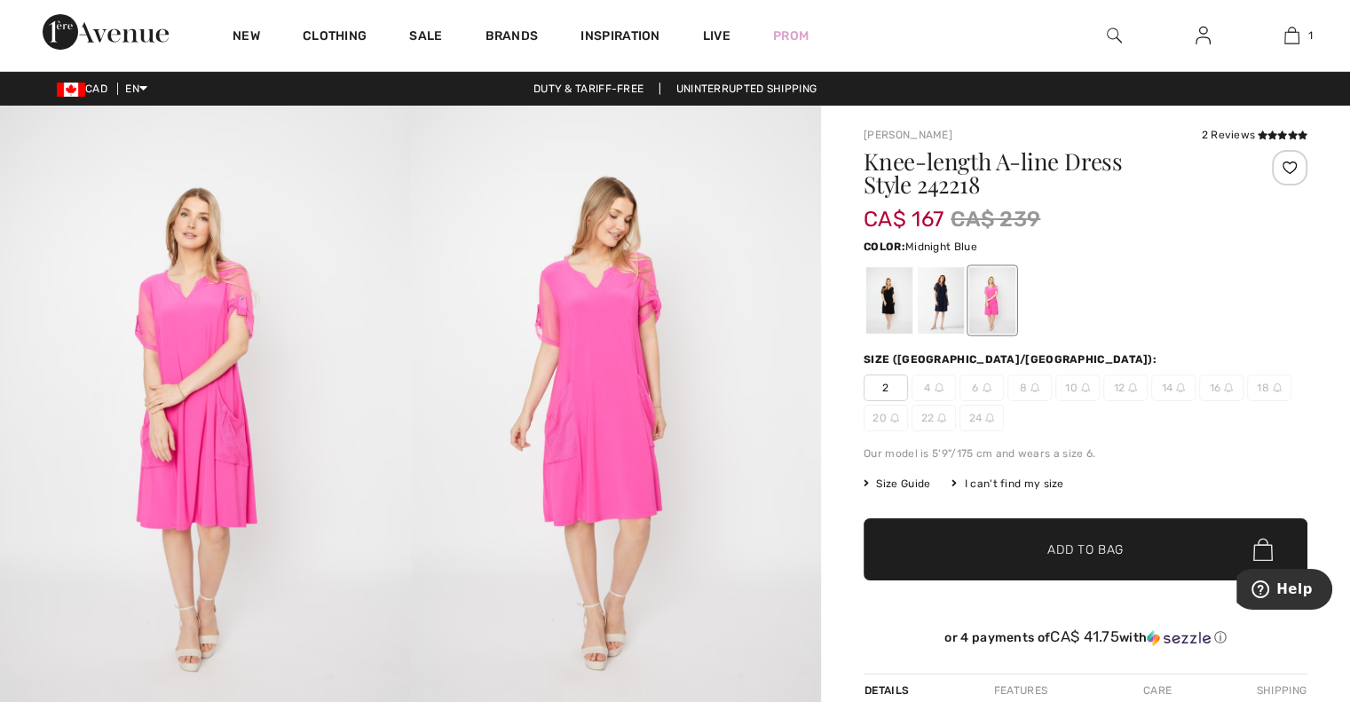
click at [937, 317] on div at bounding box center [941, 300] width 46 height 67
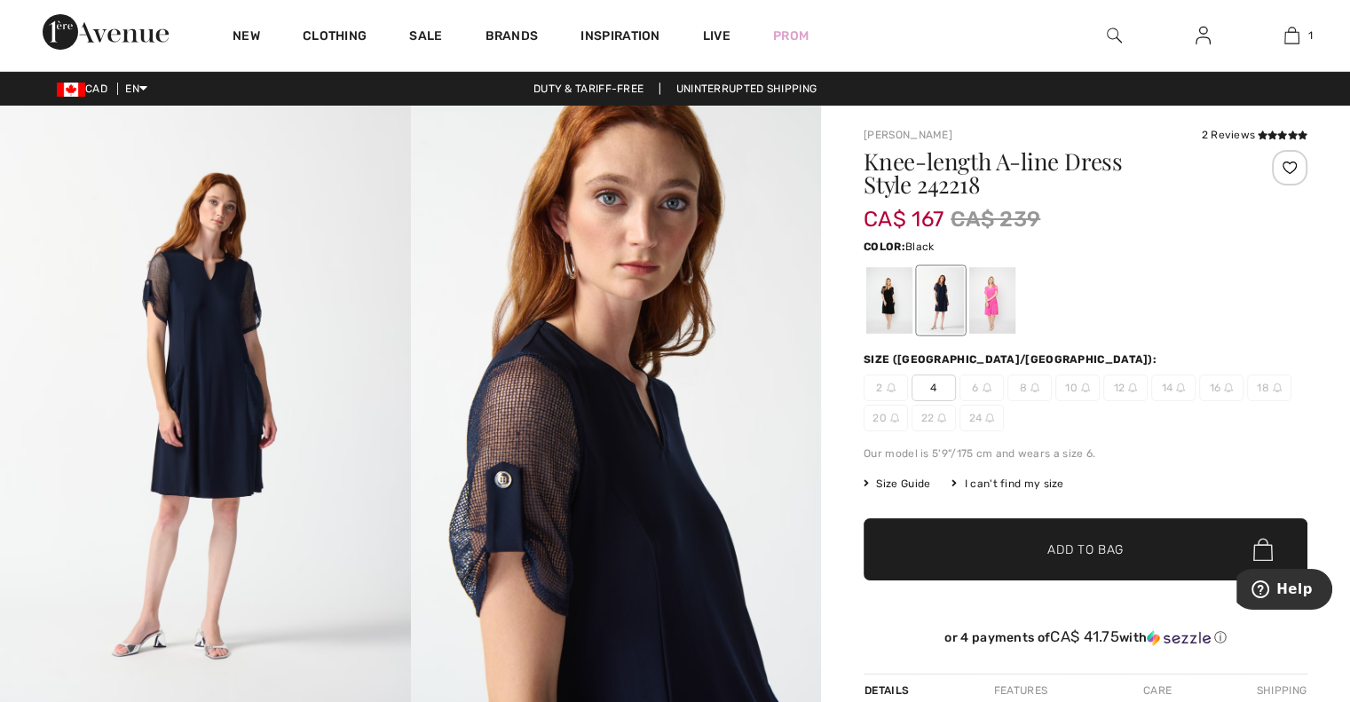
click at [887, 307] on div at bounding box center [889, 300] width 46 height 67
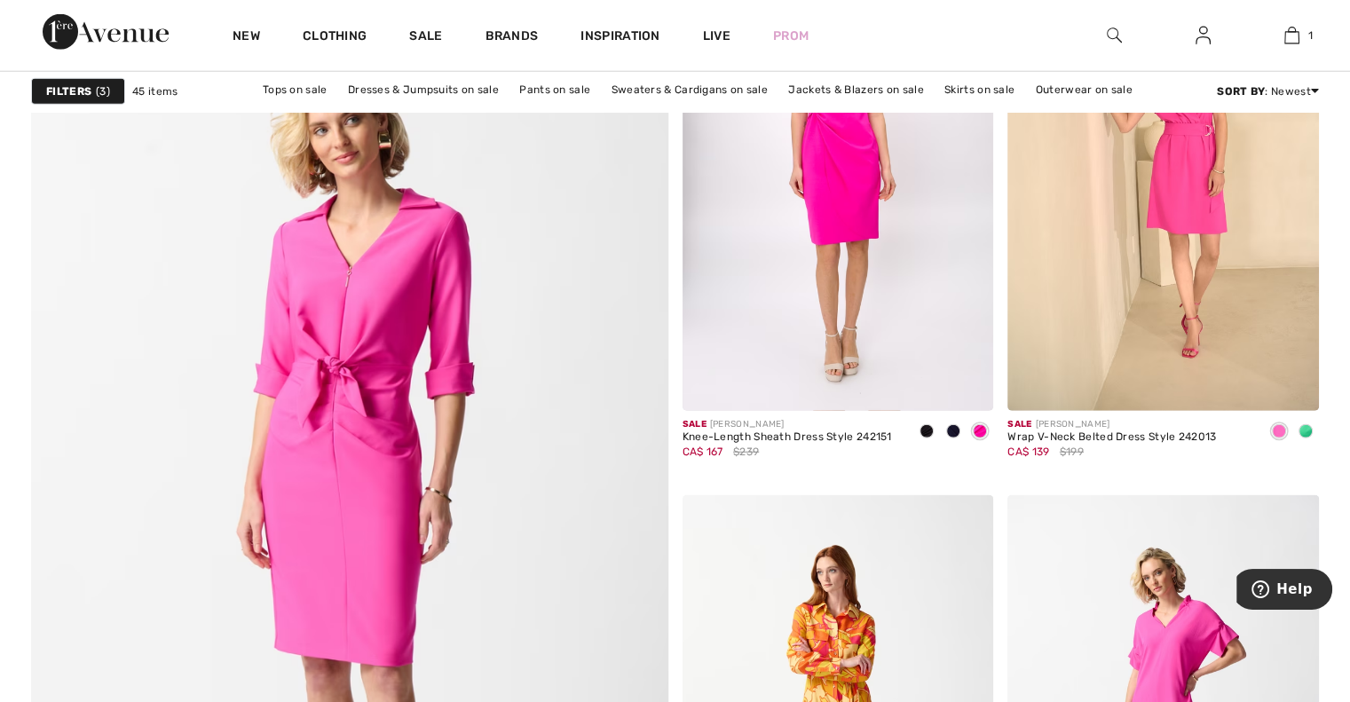
scroll to position [4572, 0]
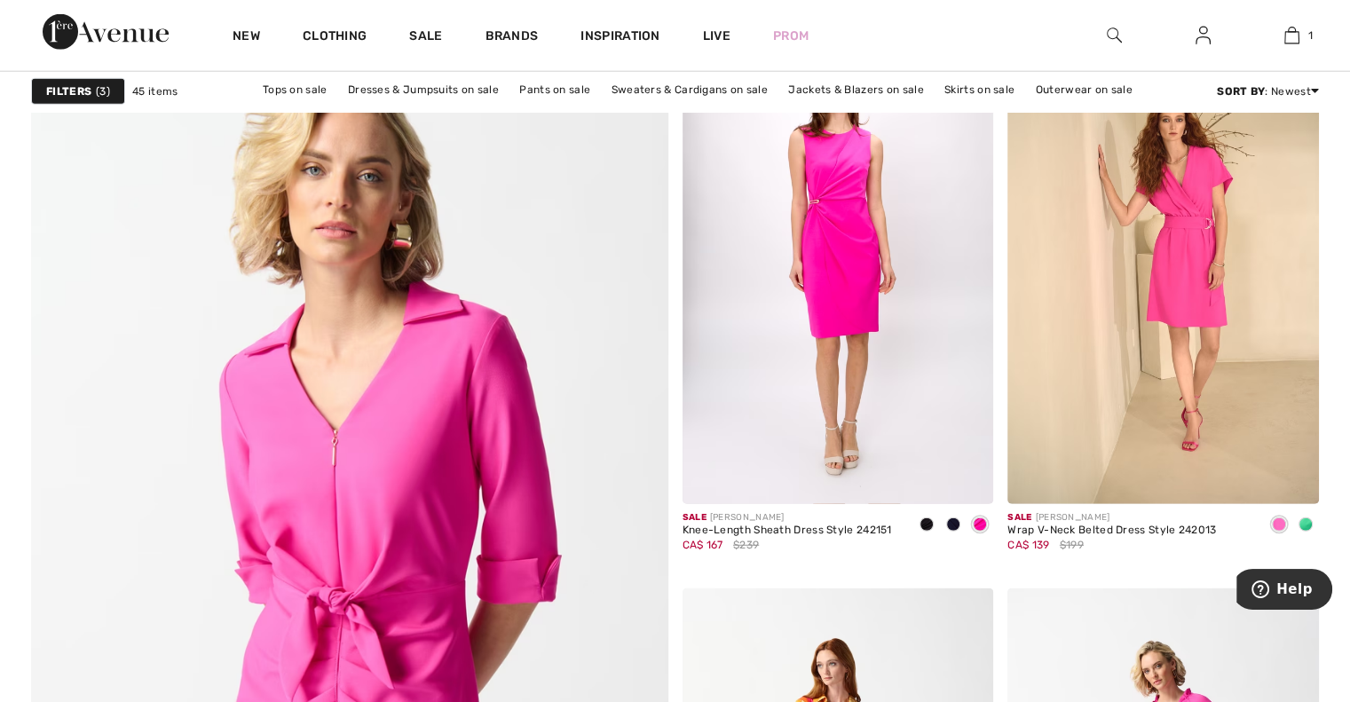
click at [432, 454] on img at bounding box center [349, 610] width 764 height 1147
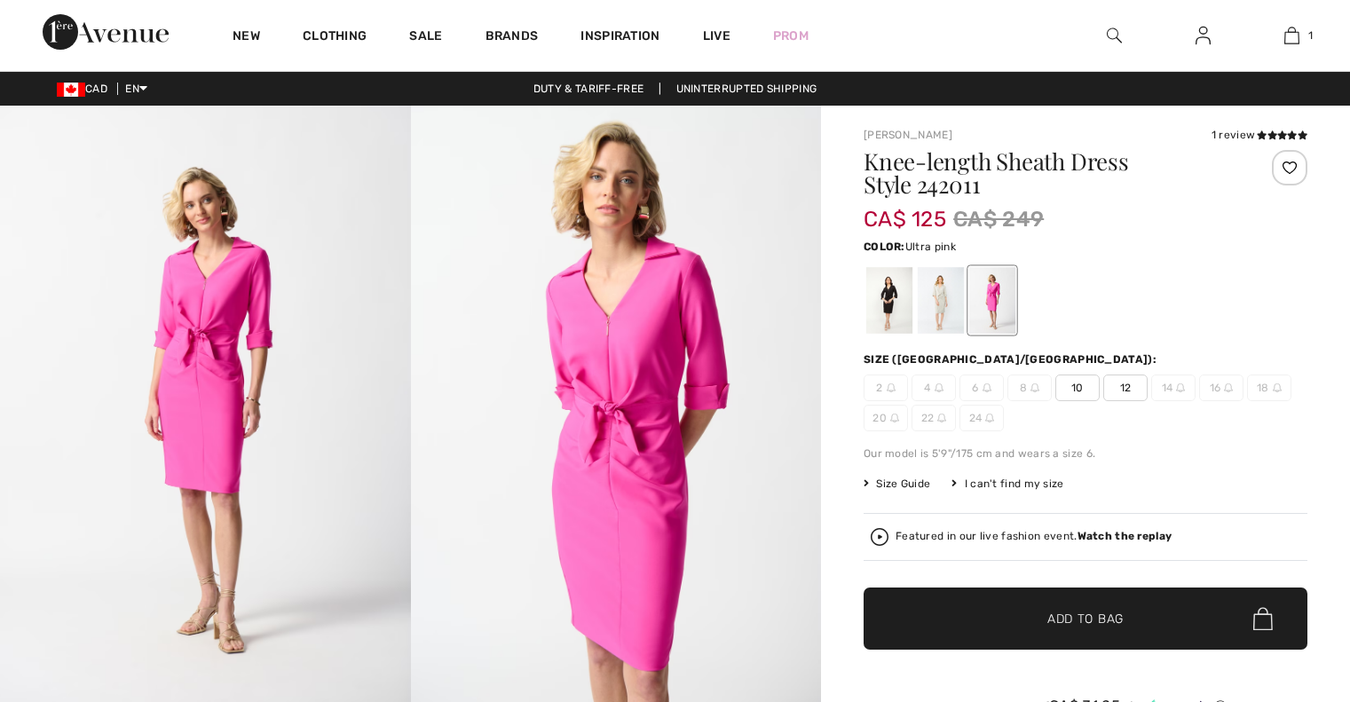
click at [992, 302] on div at bounding box center [992, 300] width 46 height 67
click at [969, 312] on div at bounding box center [992, 300] width 46 height 67
click at [948, 312] on div at bounding box center [941, 300] width 46 height 67
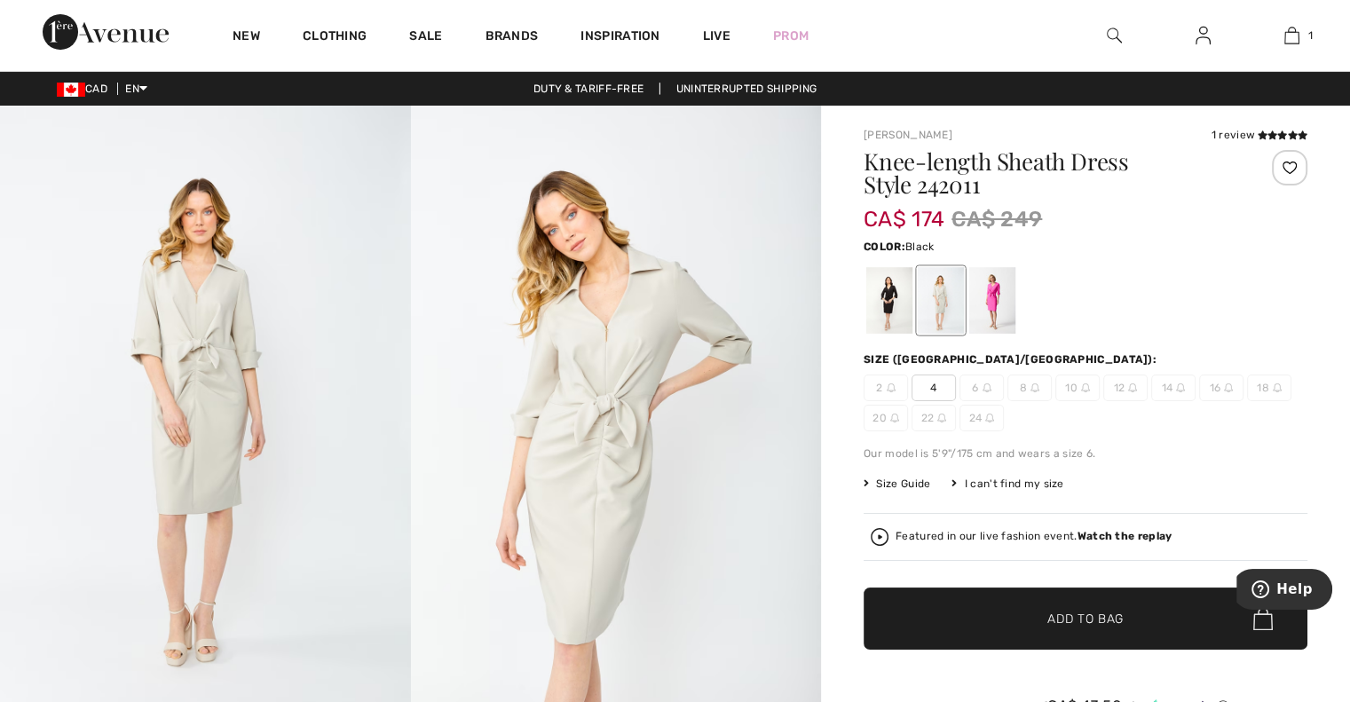
click at [898, 307] on div at bounding box center [889, 300] width 46 height 67
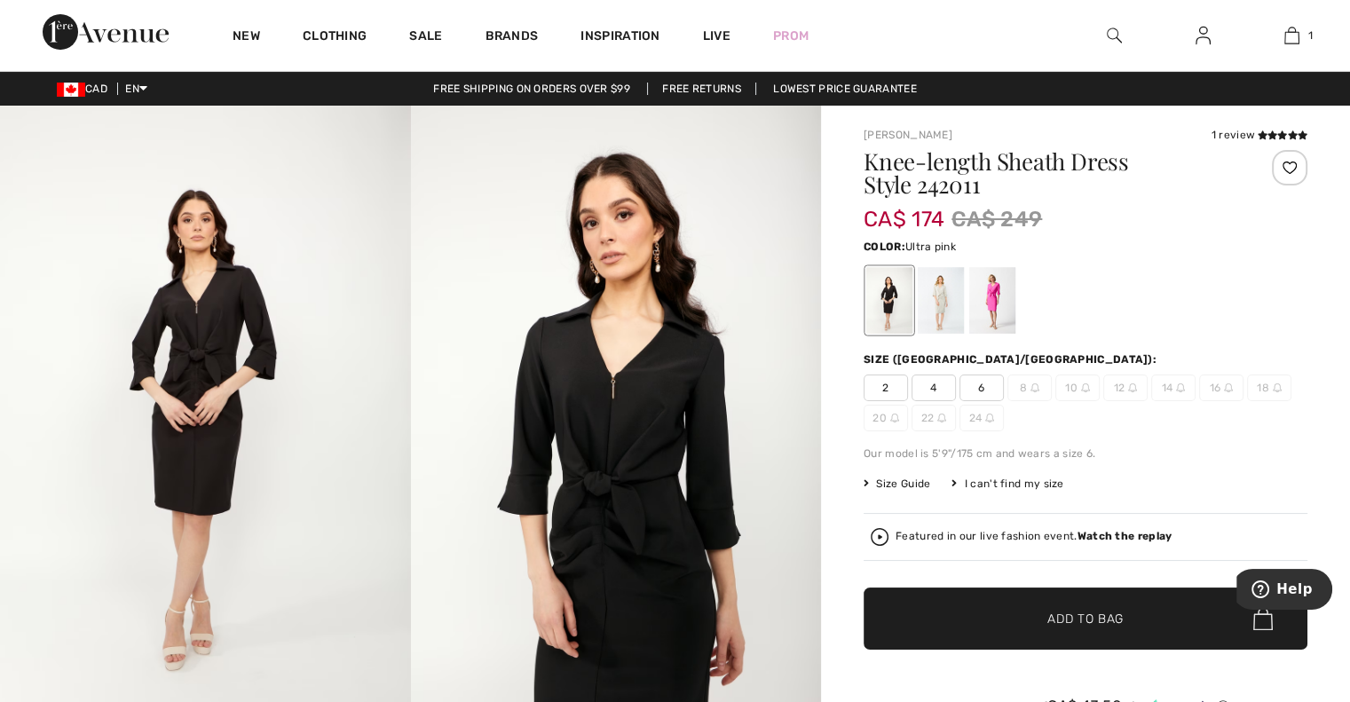
click at [1011, 320] on div at bounding box center [992, 300] width 46 height 67
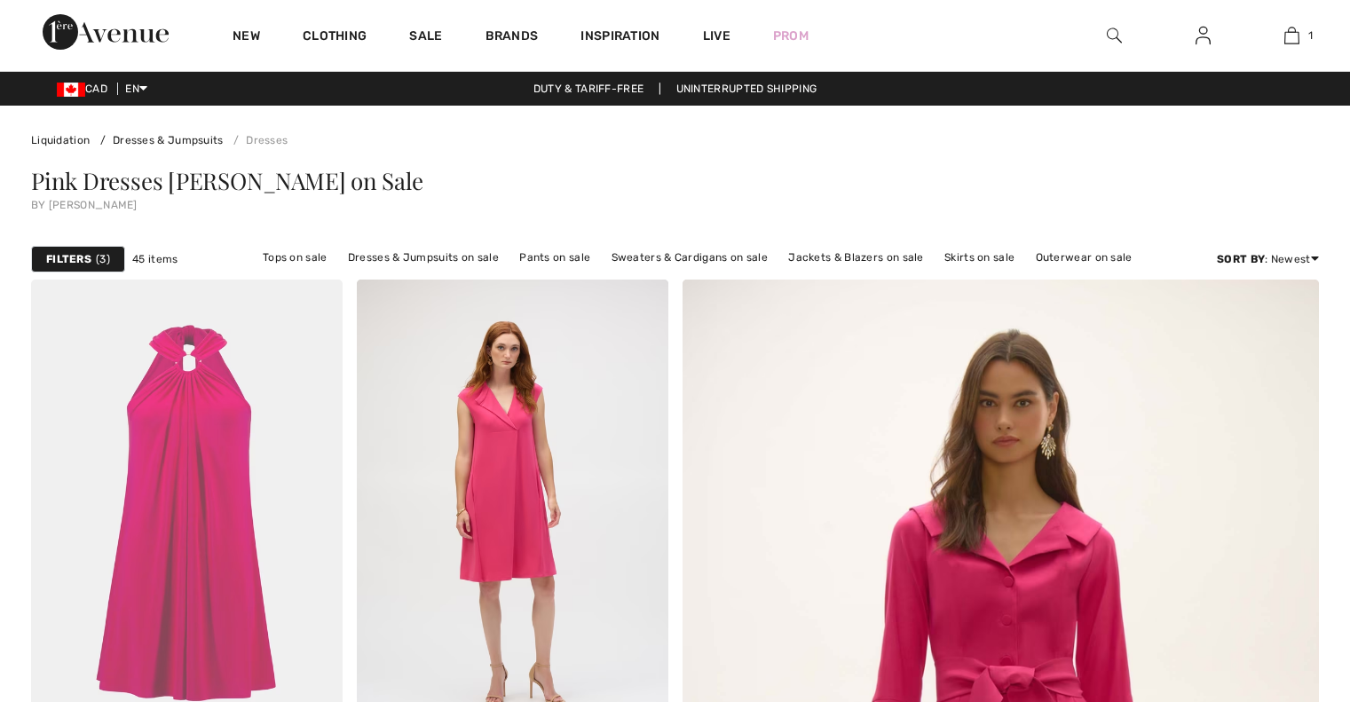
checkbox input "true"
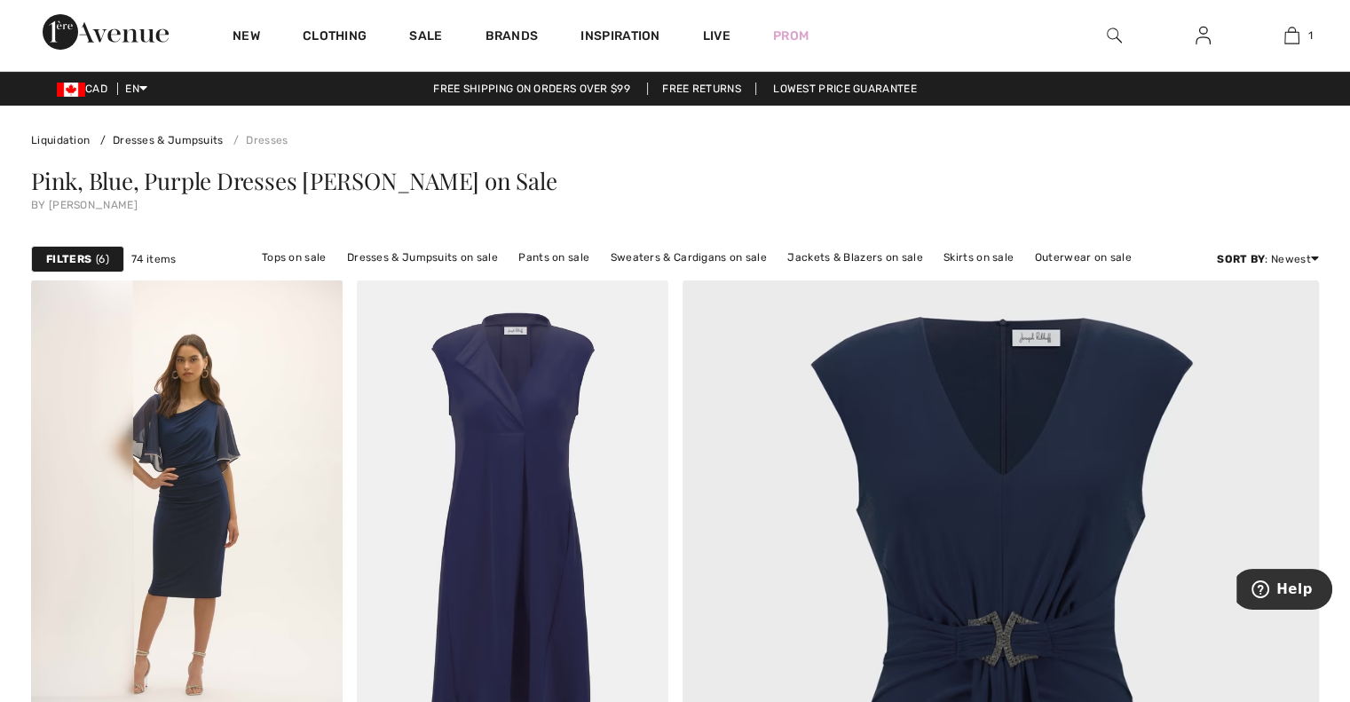
click at [93, 269] on div "Filters 6" at bounding box center [77, 259] width 93 height 27
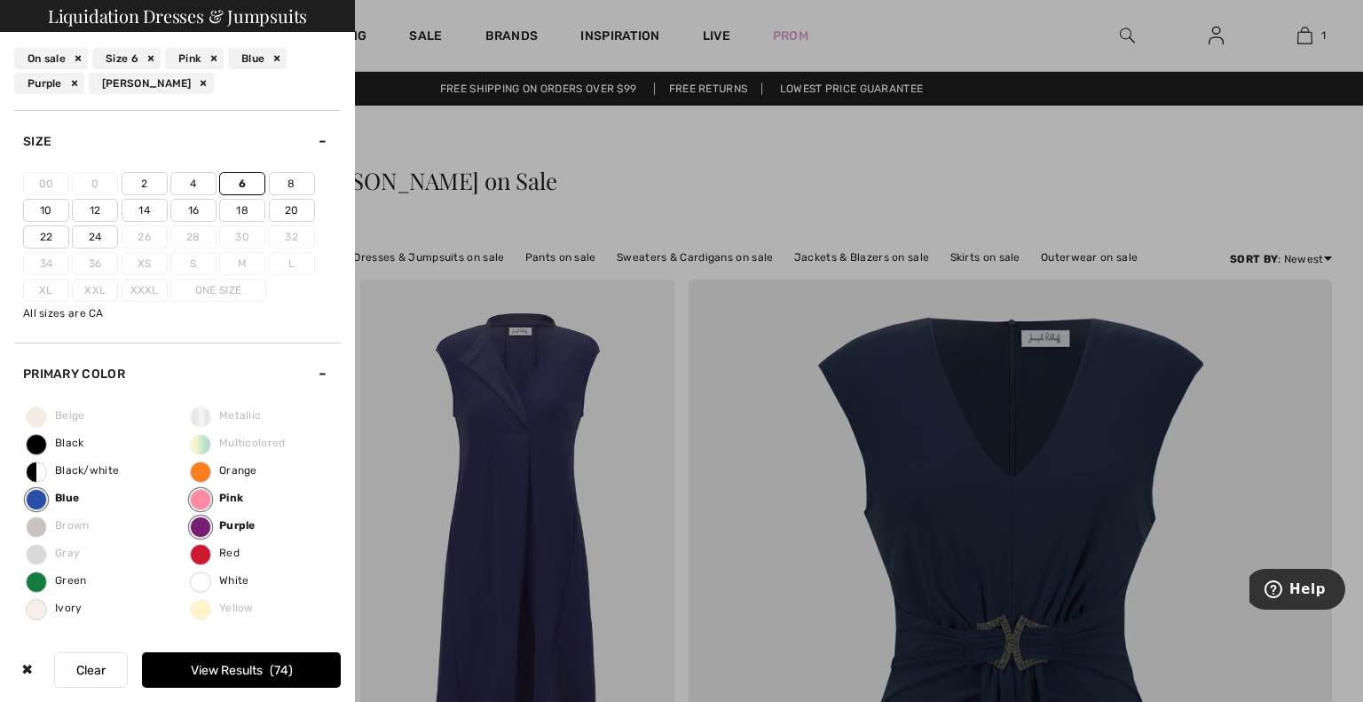
click at [284, 59] on div "Blue" at bounding box center [257, 58] width 59 height 21
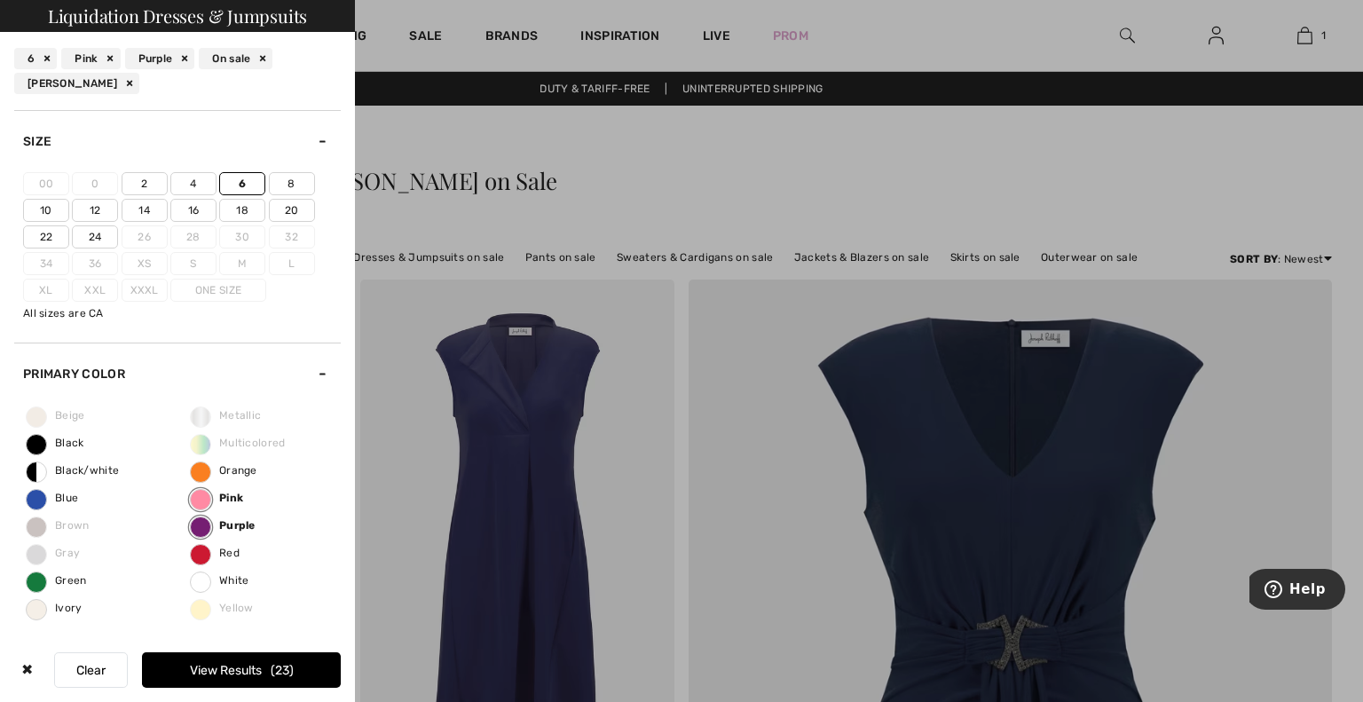
click at [182, 60] on div "Purple" at bounding box center [160, 58] width 70 height 21
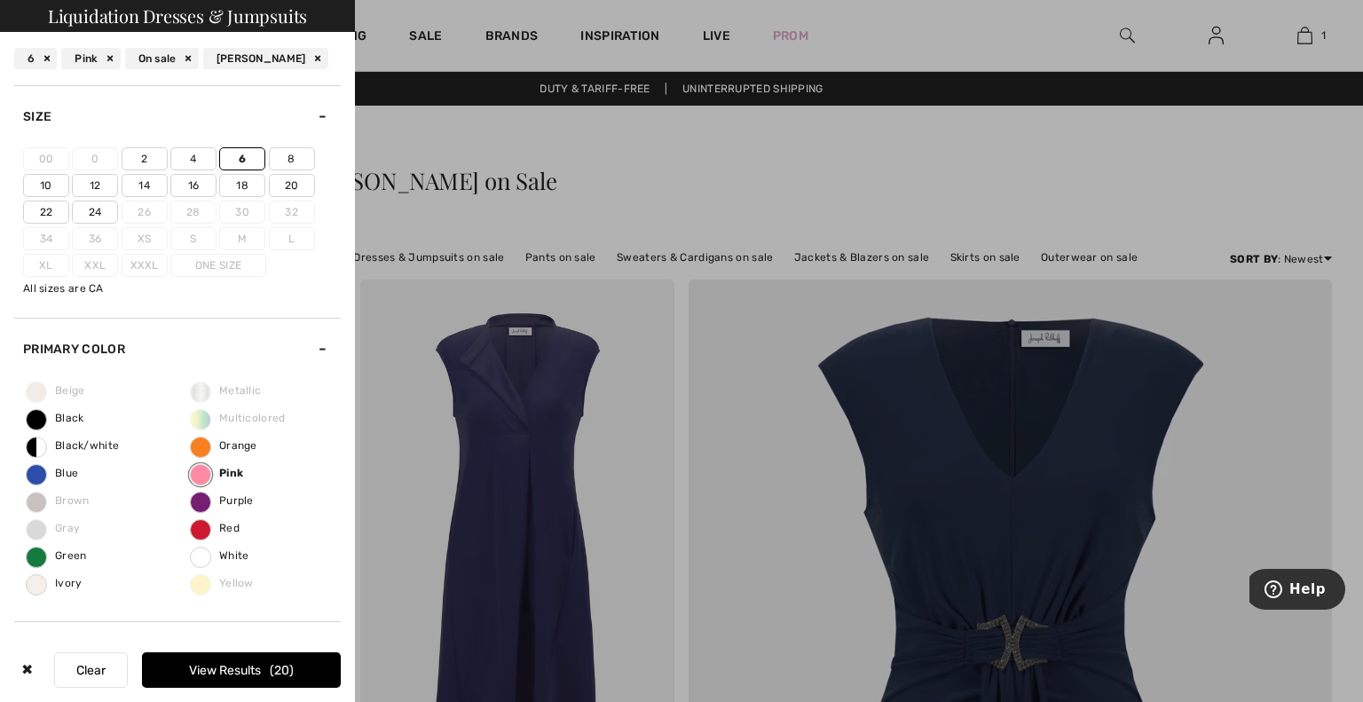
click at [526, 186] on div at bounding box center [681, 351] width 1363 height 702
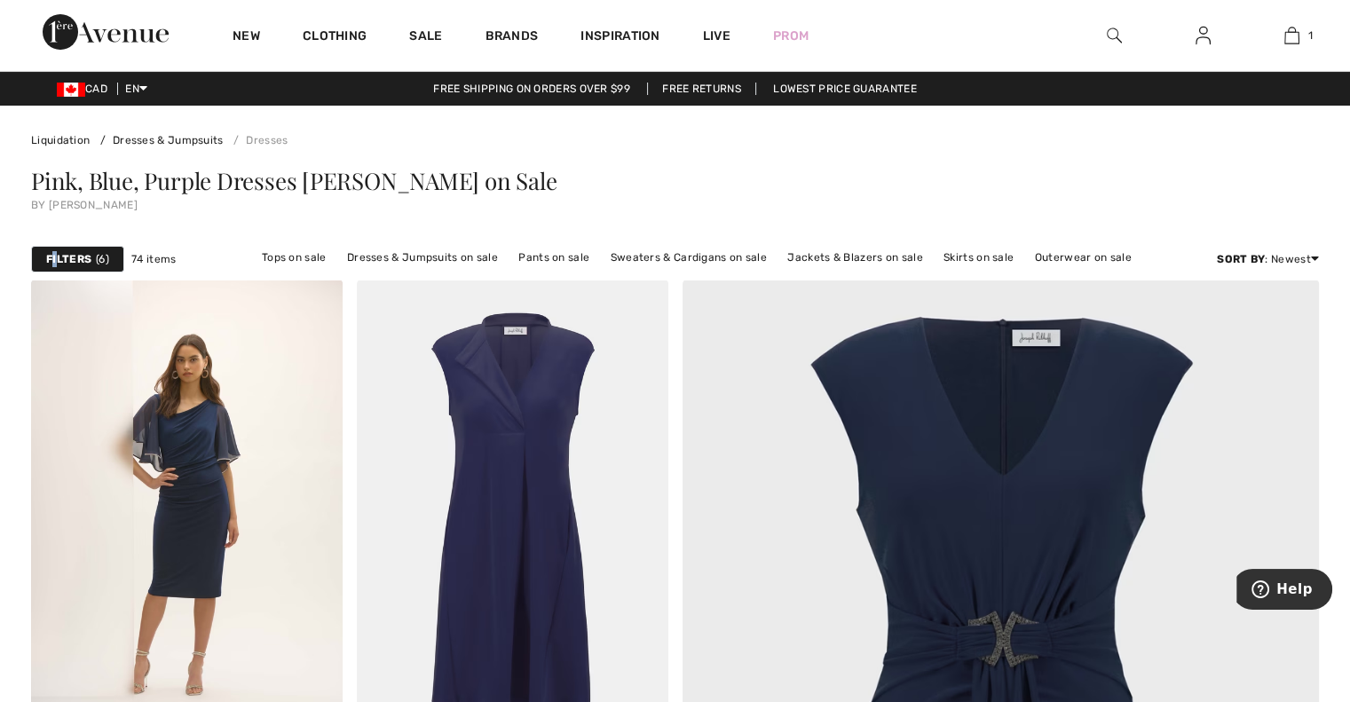
click at [57, 264] on strong "Filters" at bounding box center [68, 259] width 45 height 16
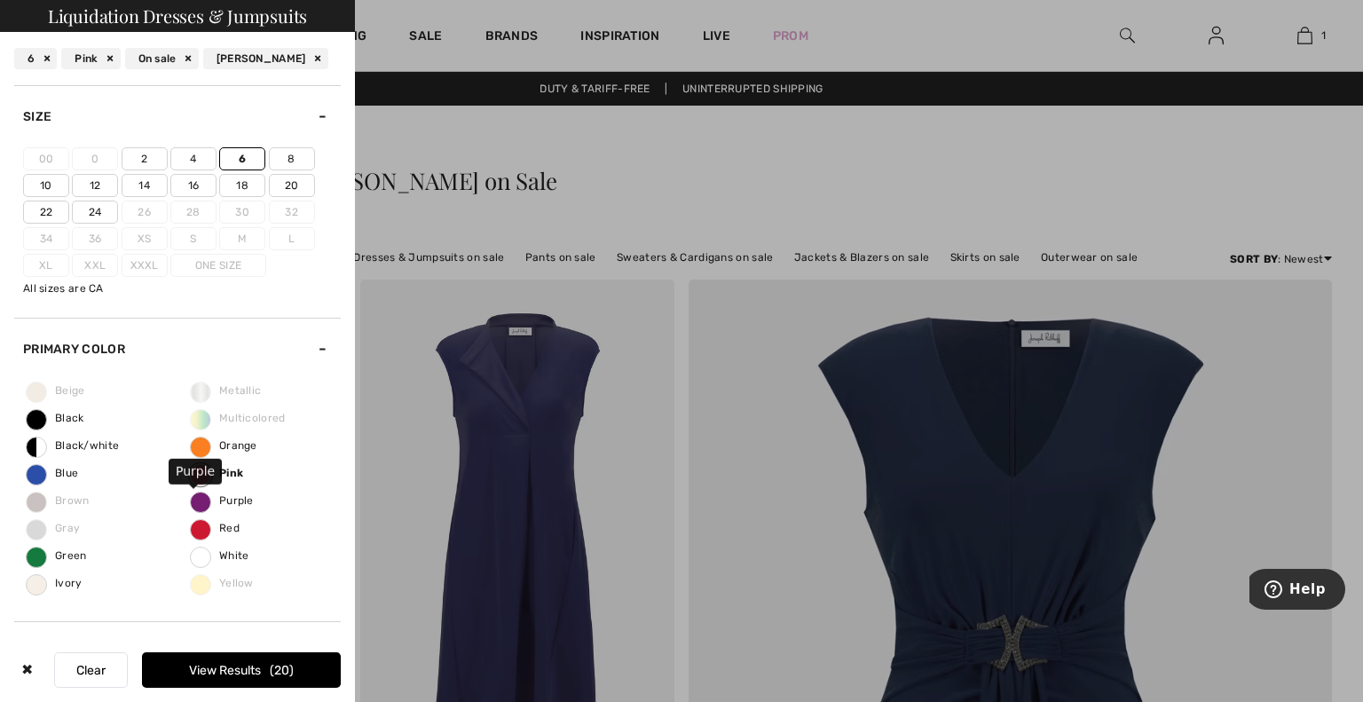
click at [195, 498] on span "Purple" at bounding box center [222, 500] width 63 height 12
click at [0, 0] on input "Purple" at bounding box center [0, 0] width 0 height 0
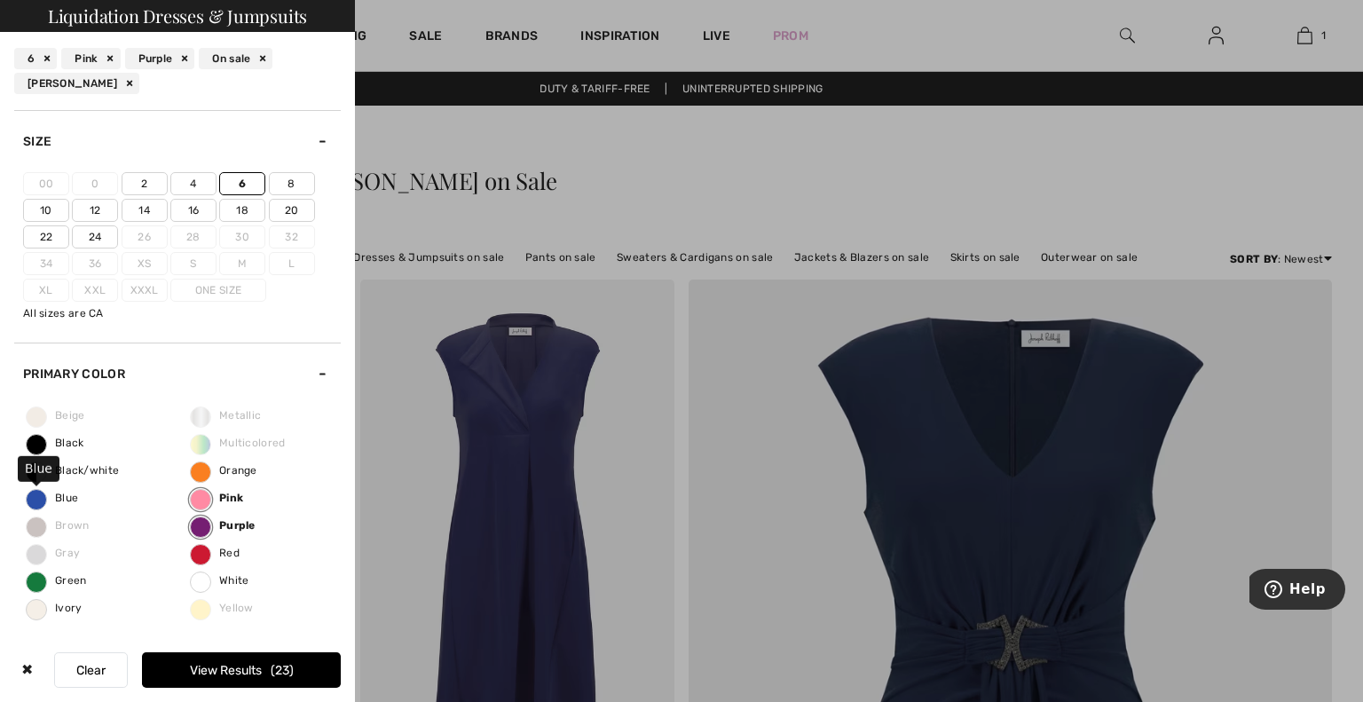
click at [36, 492] on span "Blue" at bounding box center [52, 498] width 51 height 12
click at [0, 0] on input "Blue" at bounding box center [0, 0] width 0 height 0
click at [201, 669] on button "View Results 74" at bounding box center [241, 670] width 199 height 36
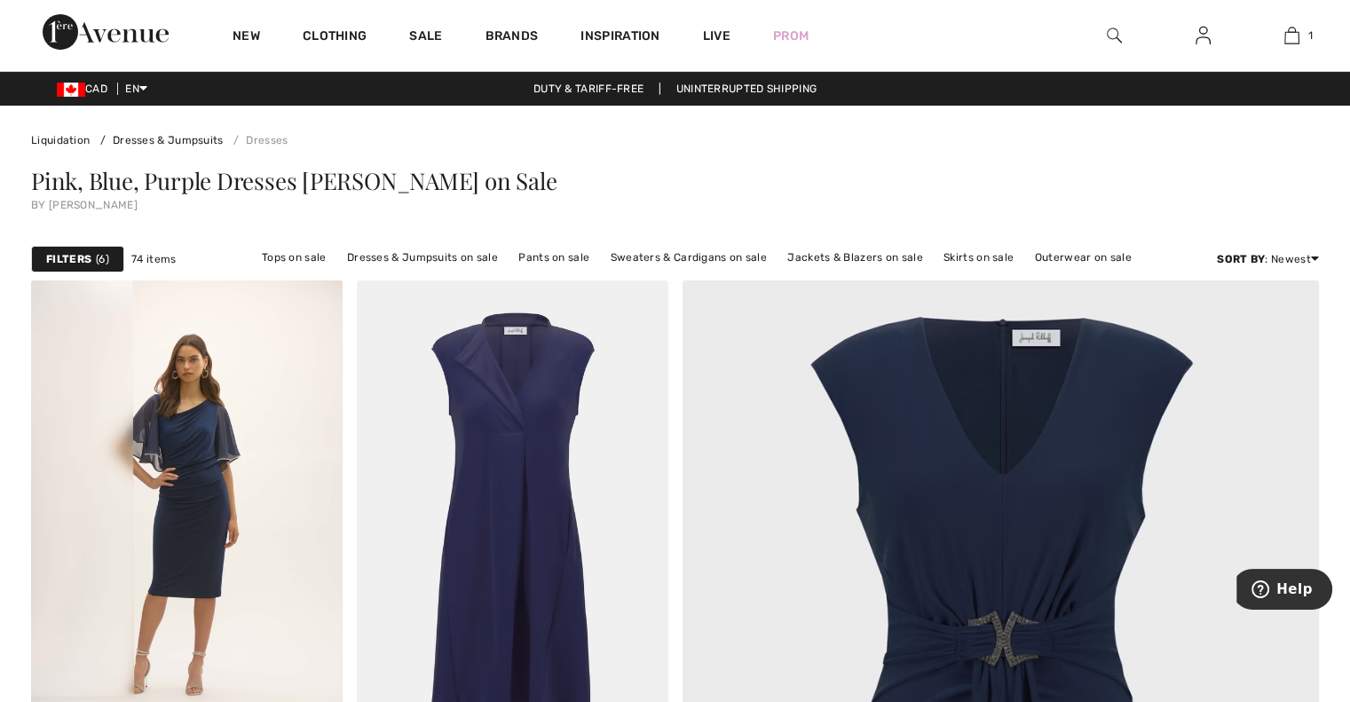
click at [88, 262] on strong "Filters" at bounding box center [68, 259] width 45 height 16
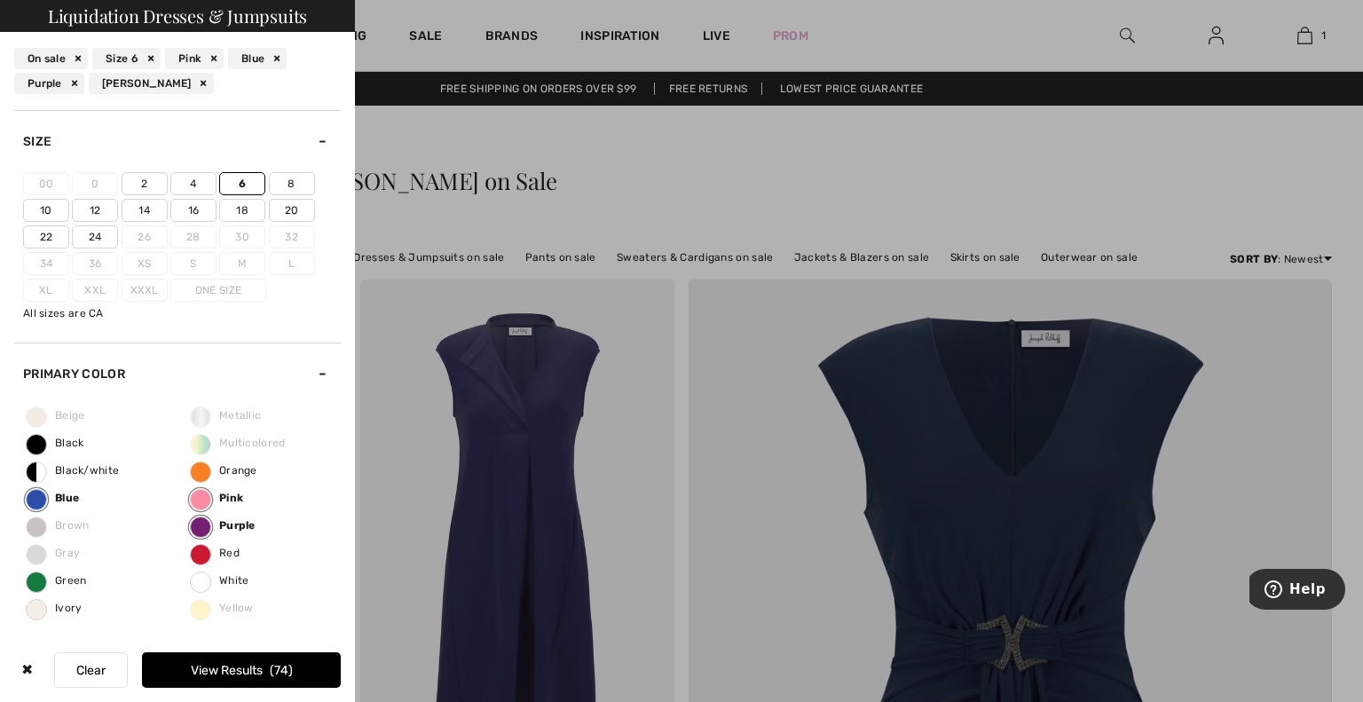
click at [272, 56] on div "Blue" at bounding box center [257, 58] width 59 height 21
click at [264, 58] on div "On sale" at bounding box center [236, 58] width 74 height 21
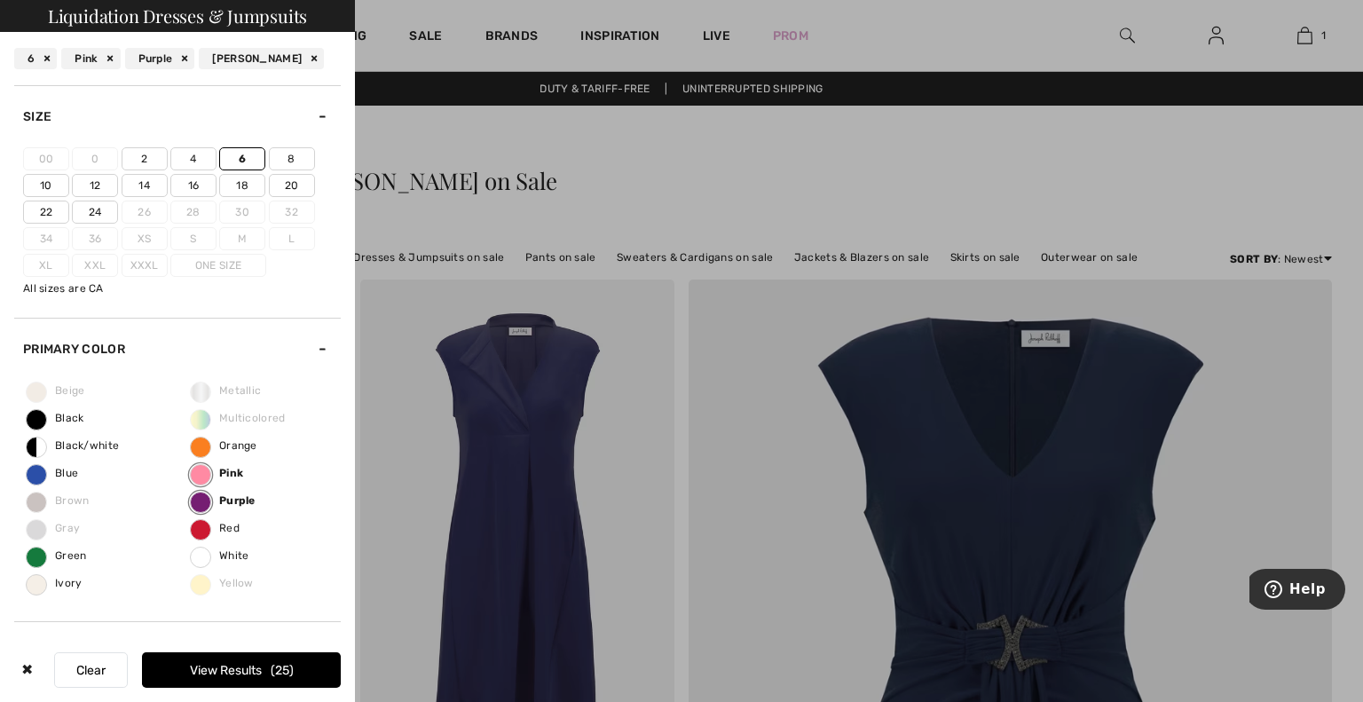
click at [245, 682] on button "View Results 25" at bounding box center [241, 670] width 199 height 36
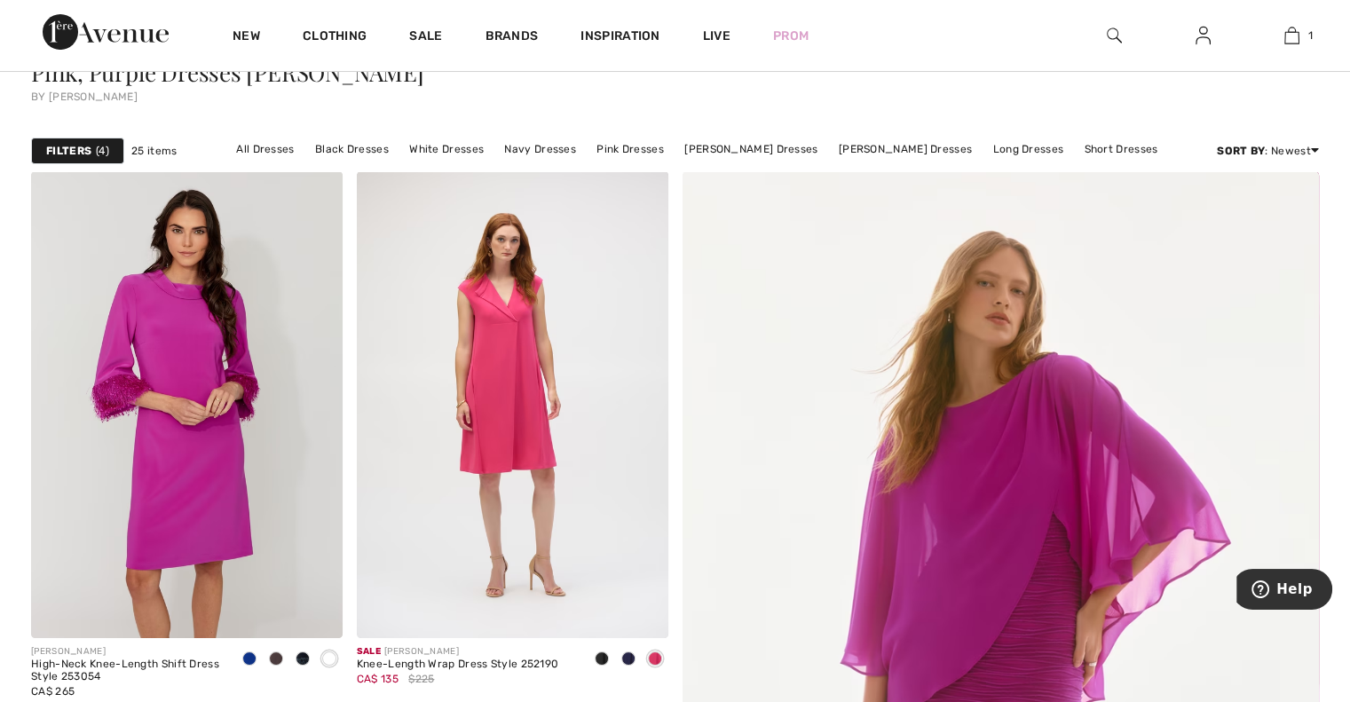
scroll to position [135, 0]
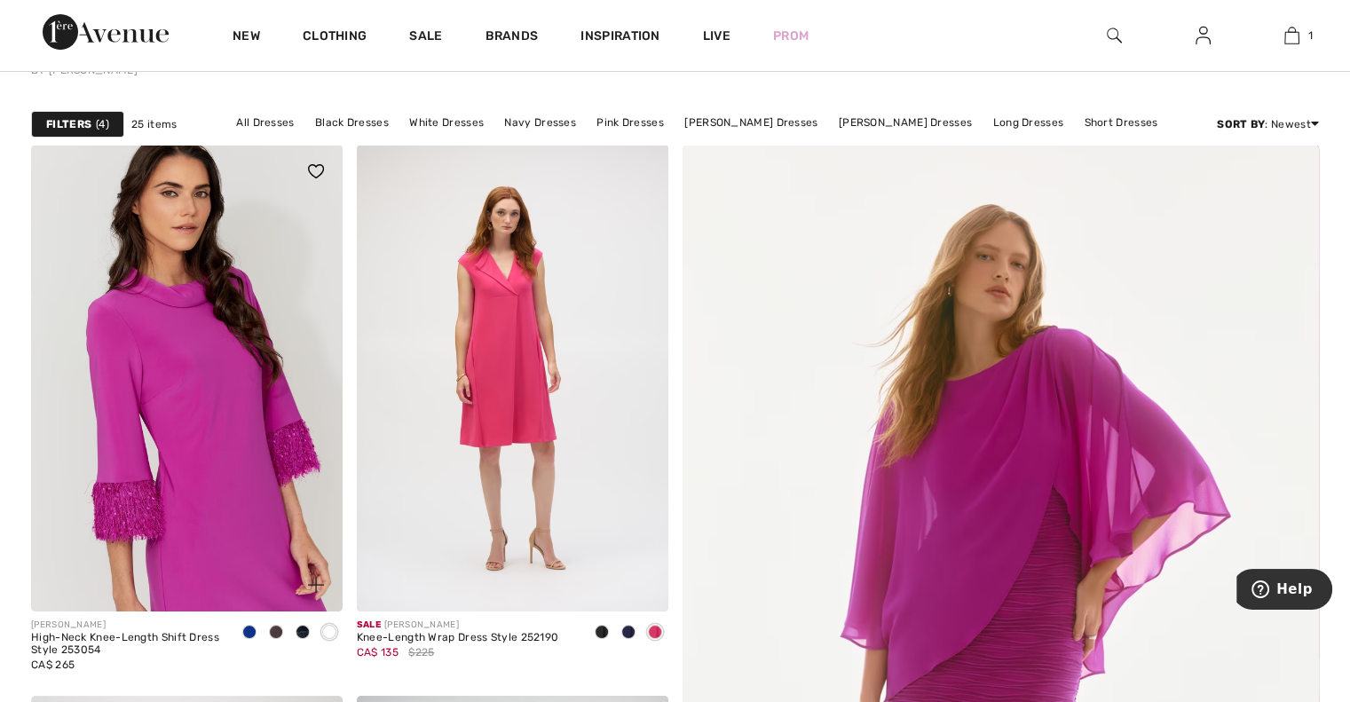
click at [213, 307] on img at bounding box center [187, 378] width 312 height 467
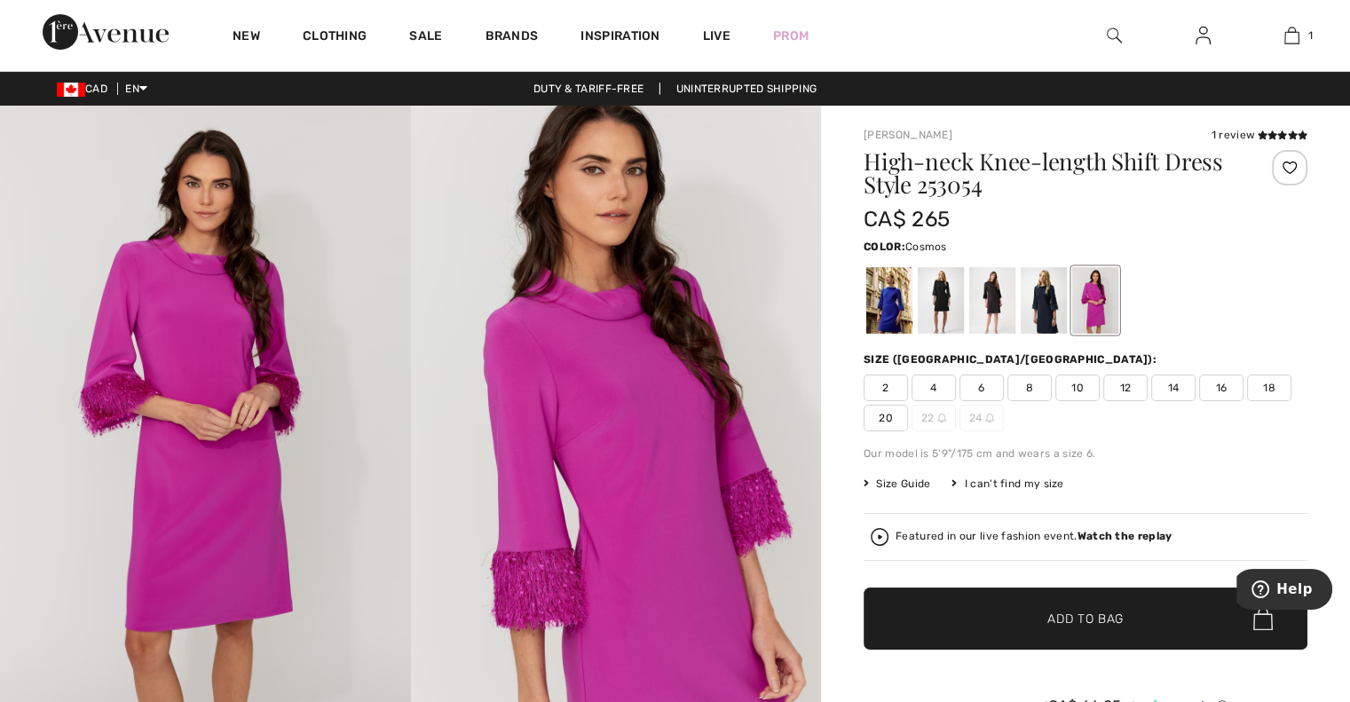
click at [1093, 300] on div at bounding box center [1095, 300] width 46 height 67
click at [1044, 319] on div at bounding box center [1044, 300] width 46 height 67
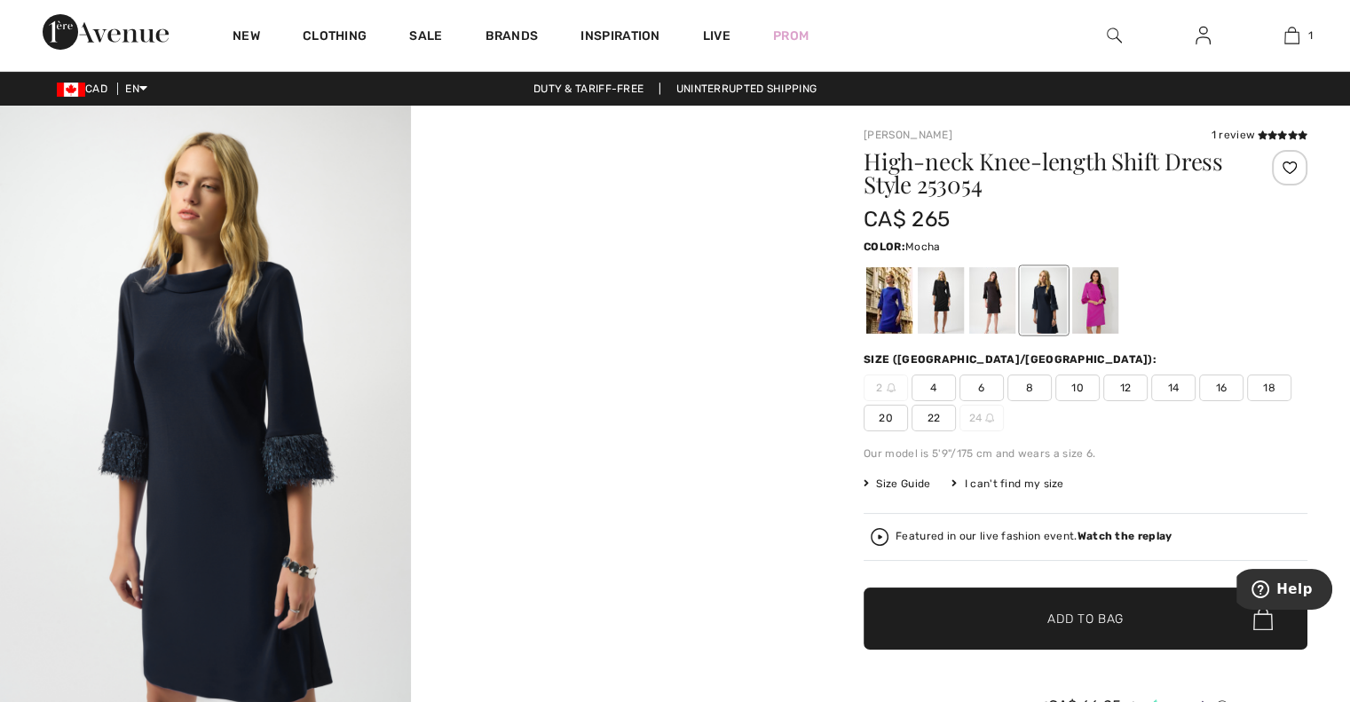
click at [1005, 319] on div at bounding box center [992, 300] width 46 height 67
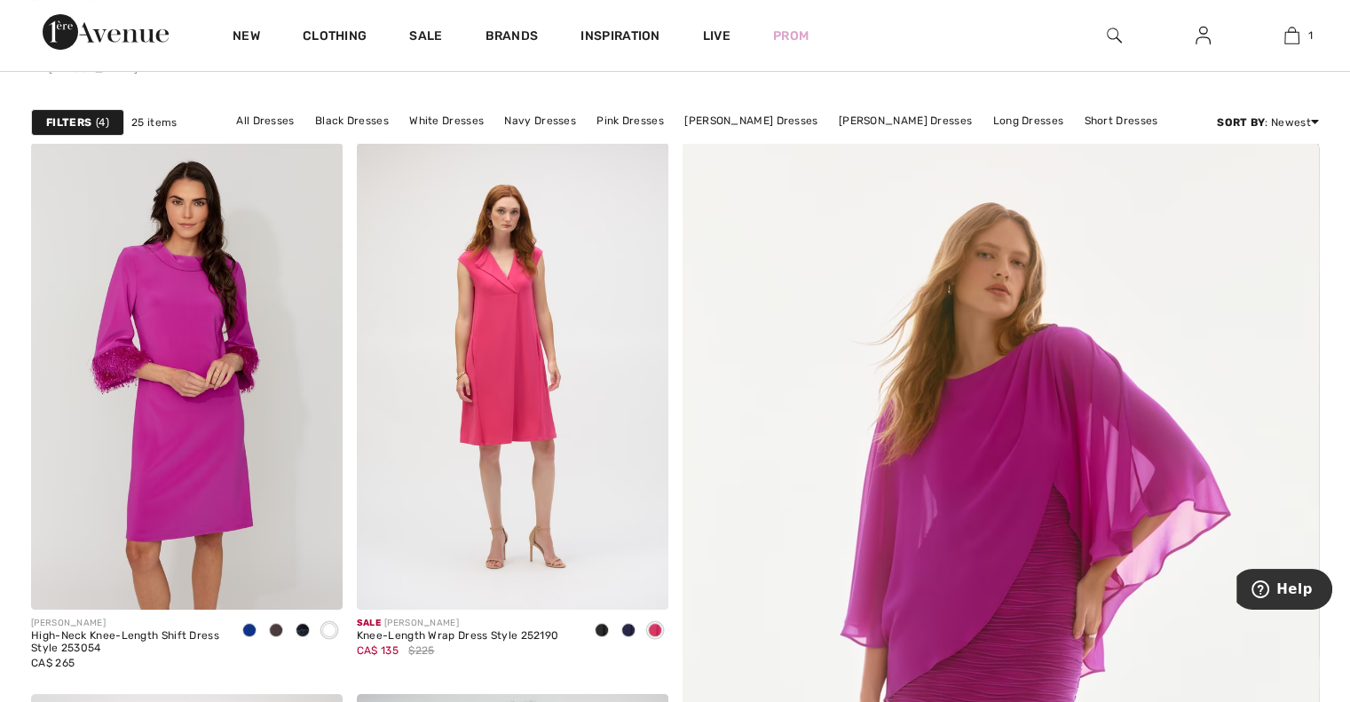
click at [94, 122] on div "Filters 4" at bounding box center [77, 122] width 93 height 27
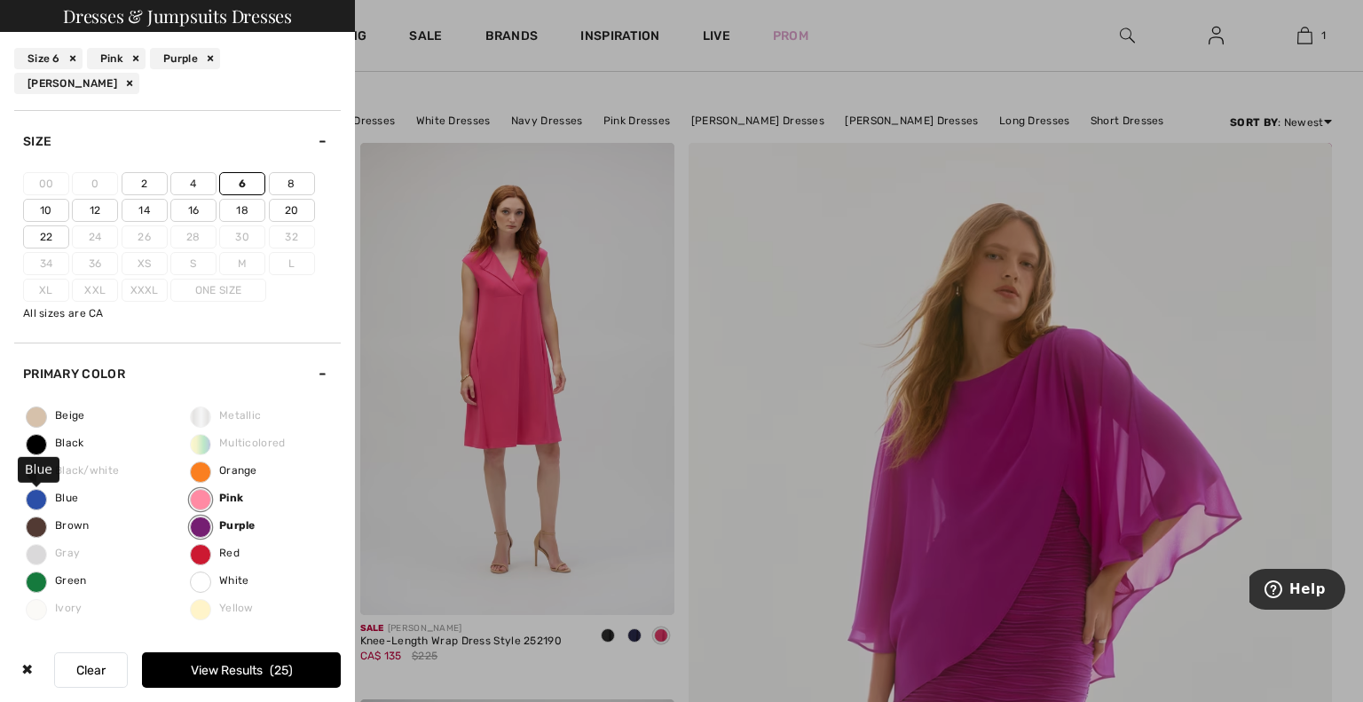
click at [34, 494] on span "Blue" at bounding box center [52, 498] width 51 height 12
click at [0, 0] on input "Blue" at bounding box center [0, 0] width 0 height 0
click at [247, 671] on button "View Results 101" at bounding box center [241, 670] width 199 height 36
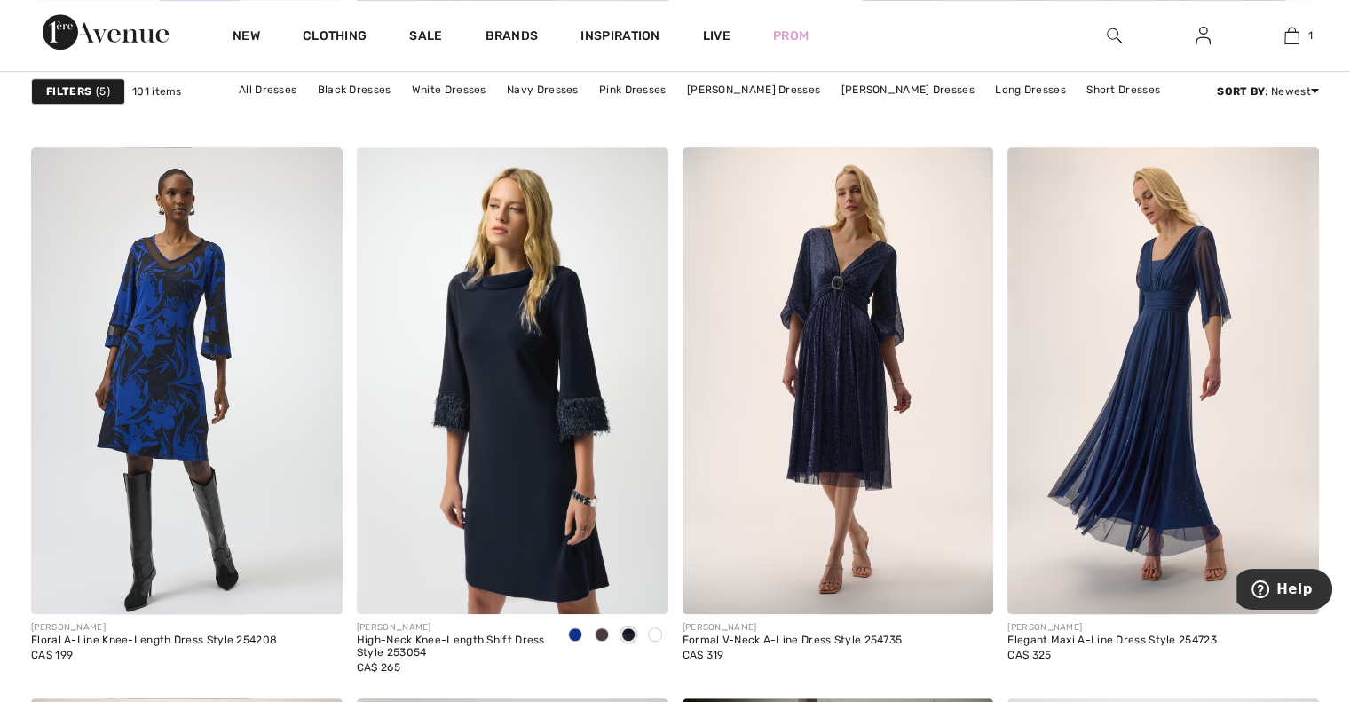
scroll to position [1254, 0]
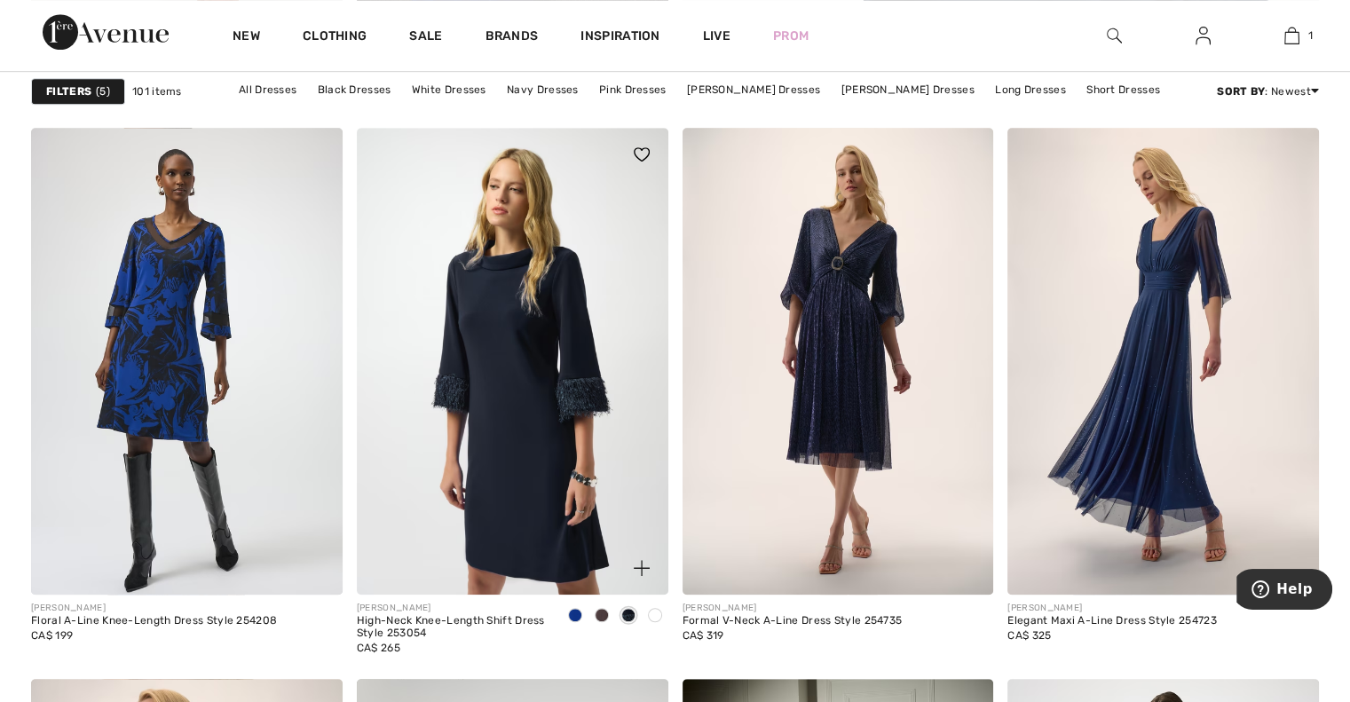
click at [440, 306] on img at bounding box center [513, 361] width 312 height 467
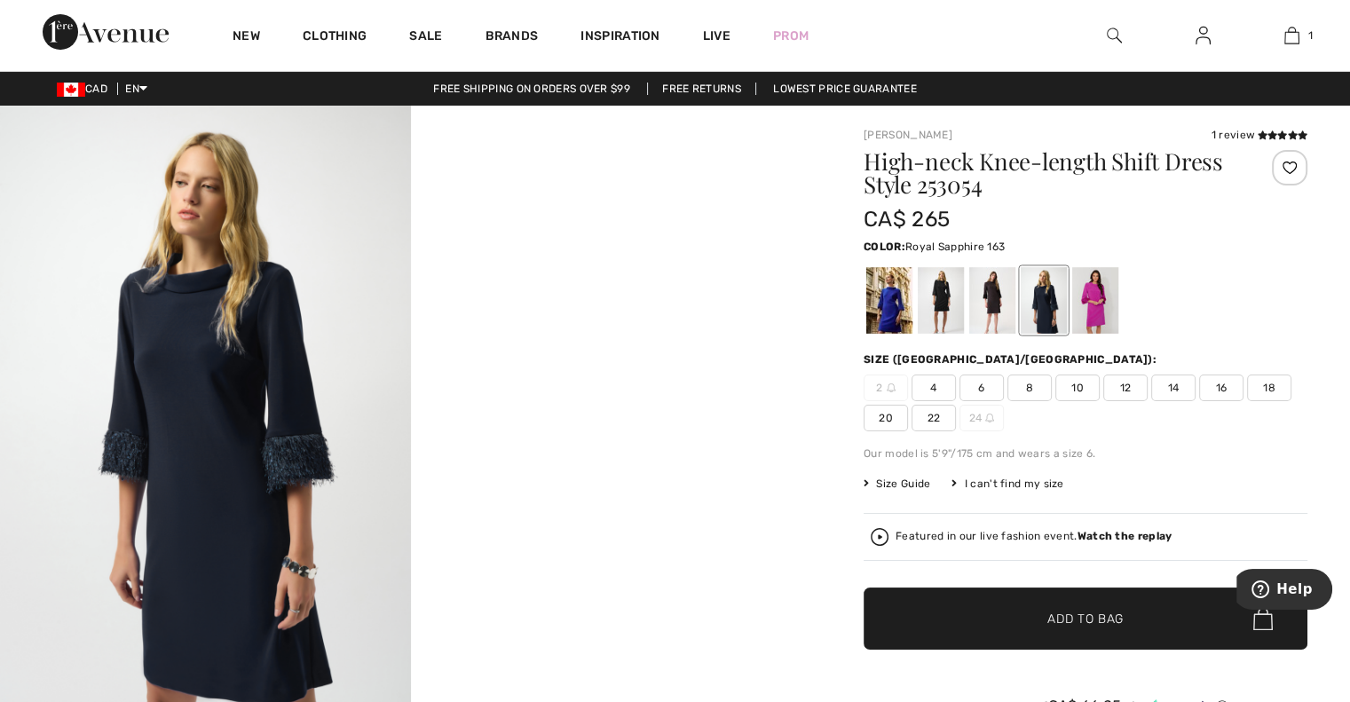
click at [896, 313] on div at bounding box center [889, 300] width 46 height 67
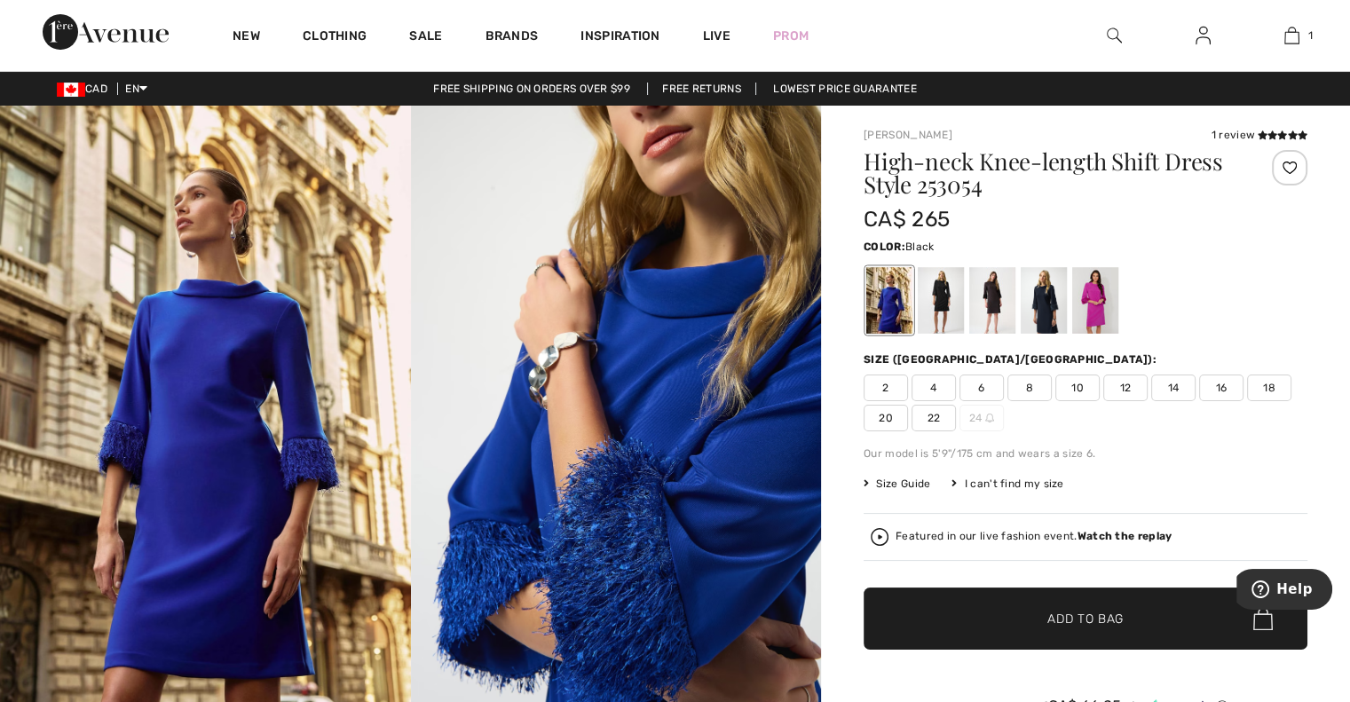
click at [934, 319] on div at bounding box center [941, 300] width 46 height 67
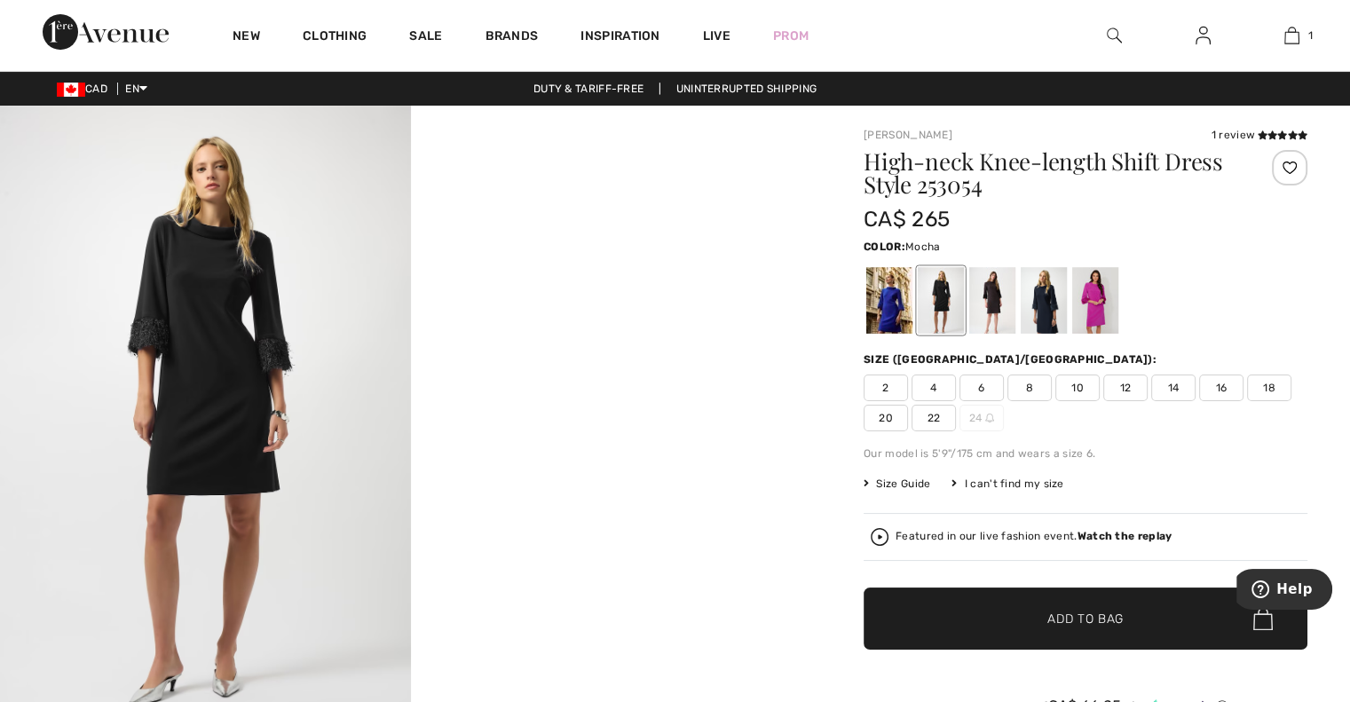
click at [998, 318] on div at bounding box center [992, 300] width 46 height 67
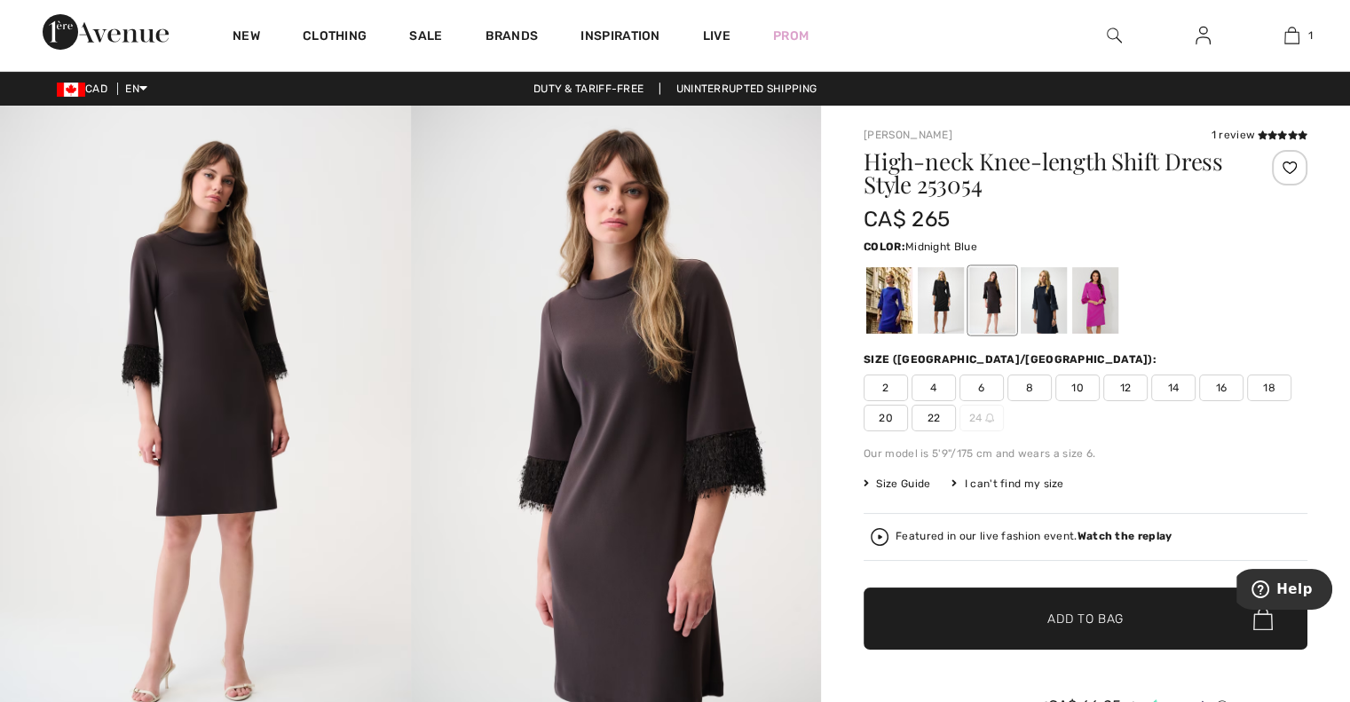
click at [1049, 316] on div at bounding box center [1044, 300] width 46 height 67
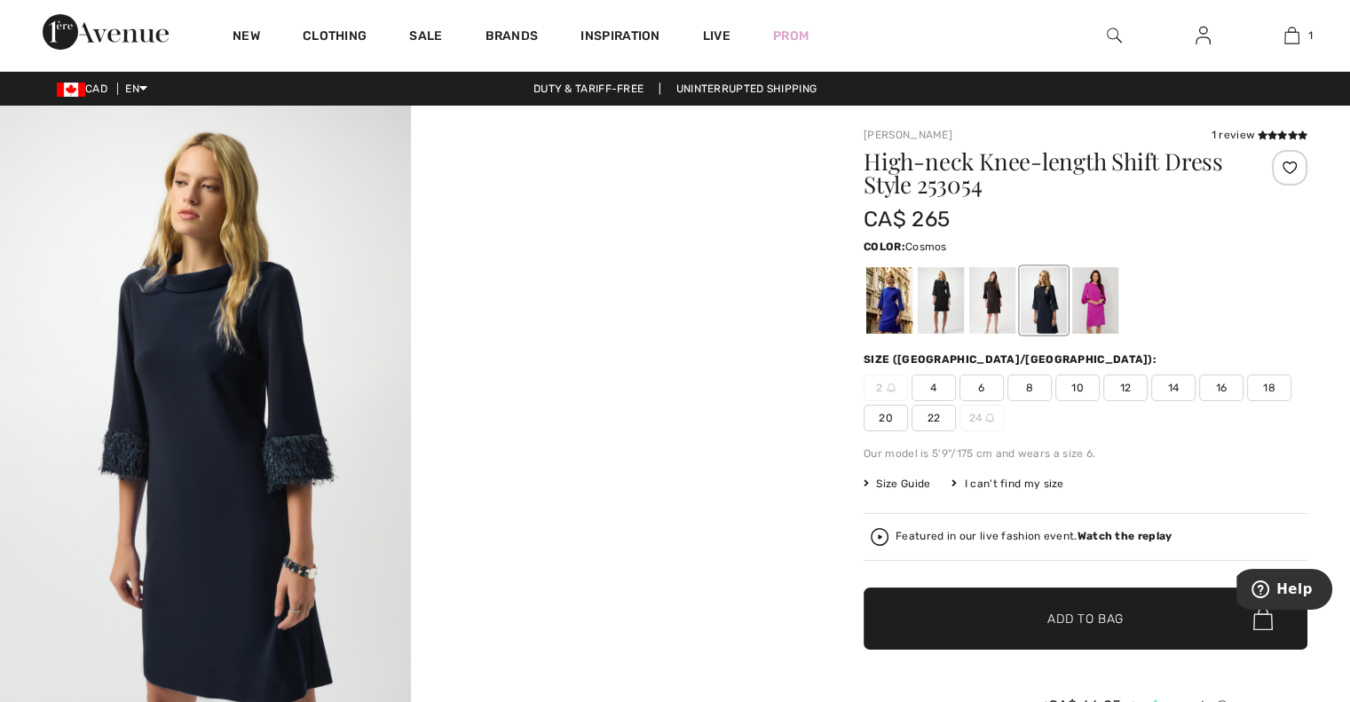
click at [1090, 304] on div at bounding box center [1095, 300] width 46 height 67
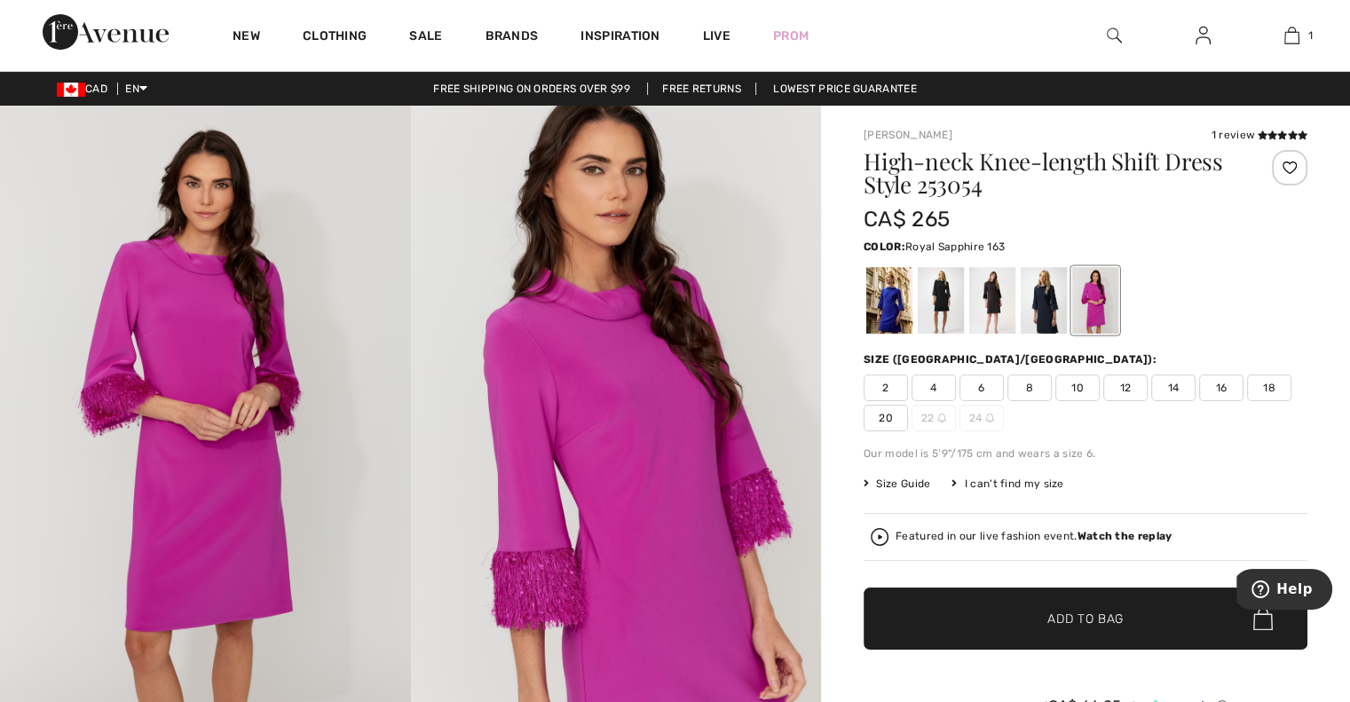
click at [870, 305] on div at bounding box center [889, 300] width 46 height 67
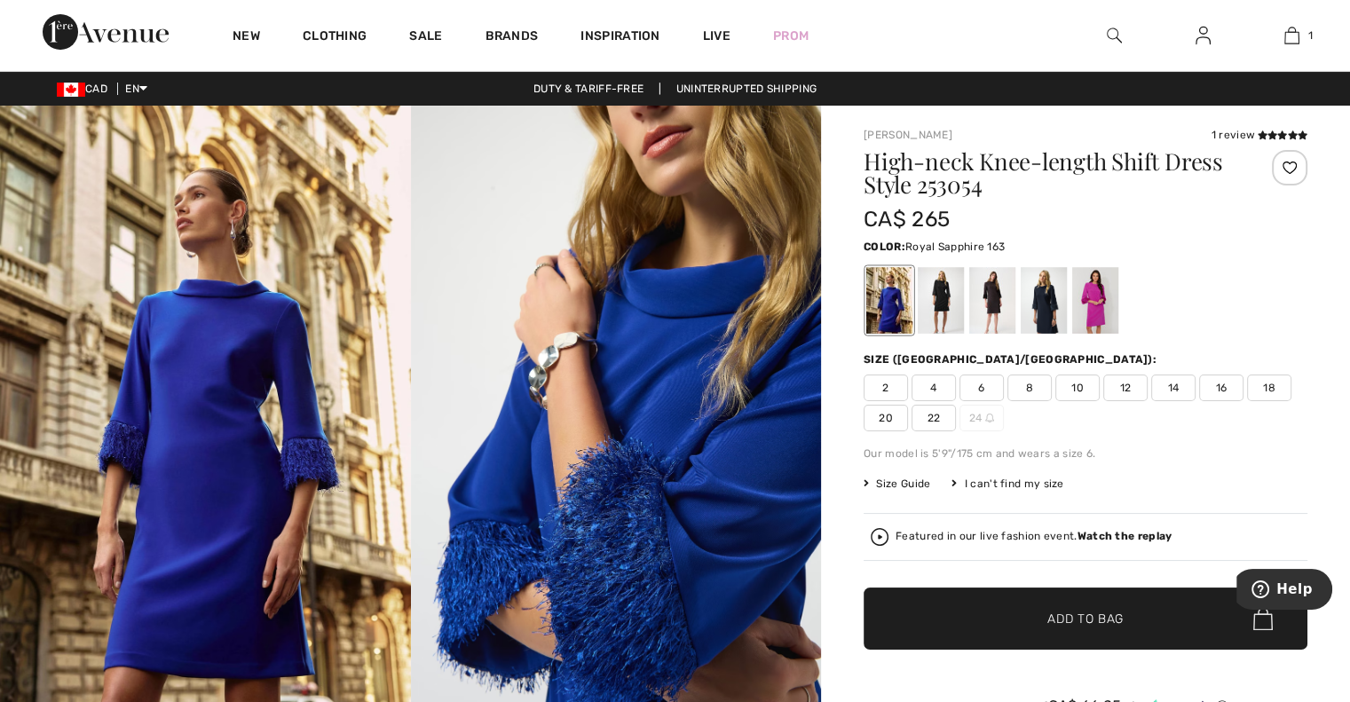
click at [896, 320] on div at bounding box center [889, 300] width 46 height 67
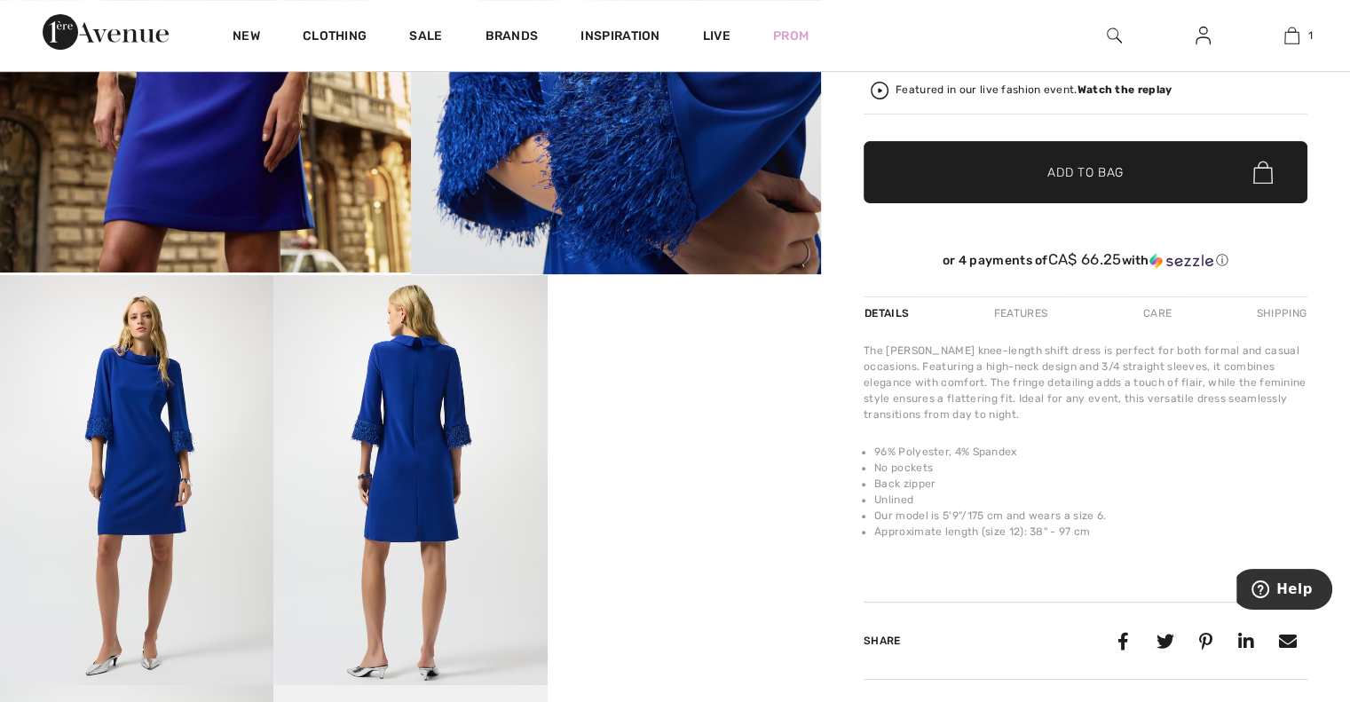
scroll to position [472, 0]
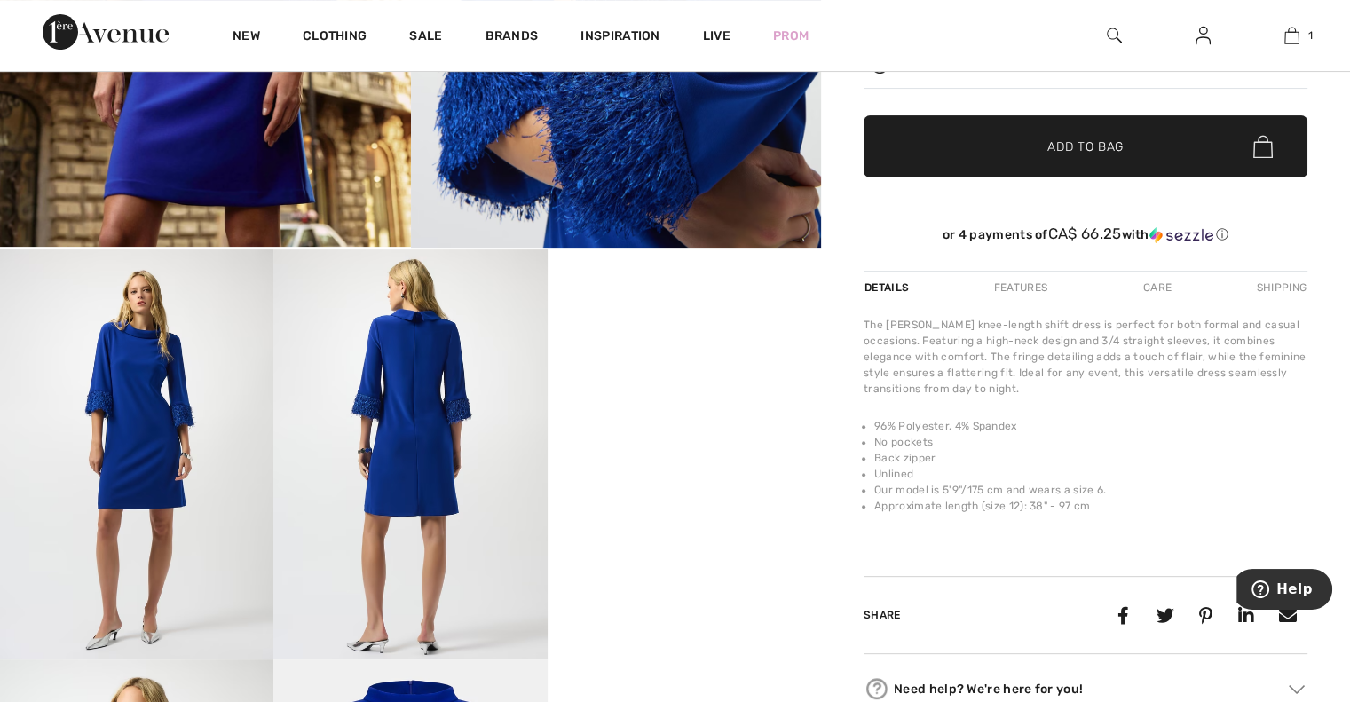
click at [1002, 158] on span "✔ Added to Bag Add to Bag" at bounding box center [1086, 146] width 444 height 62
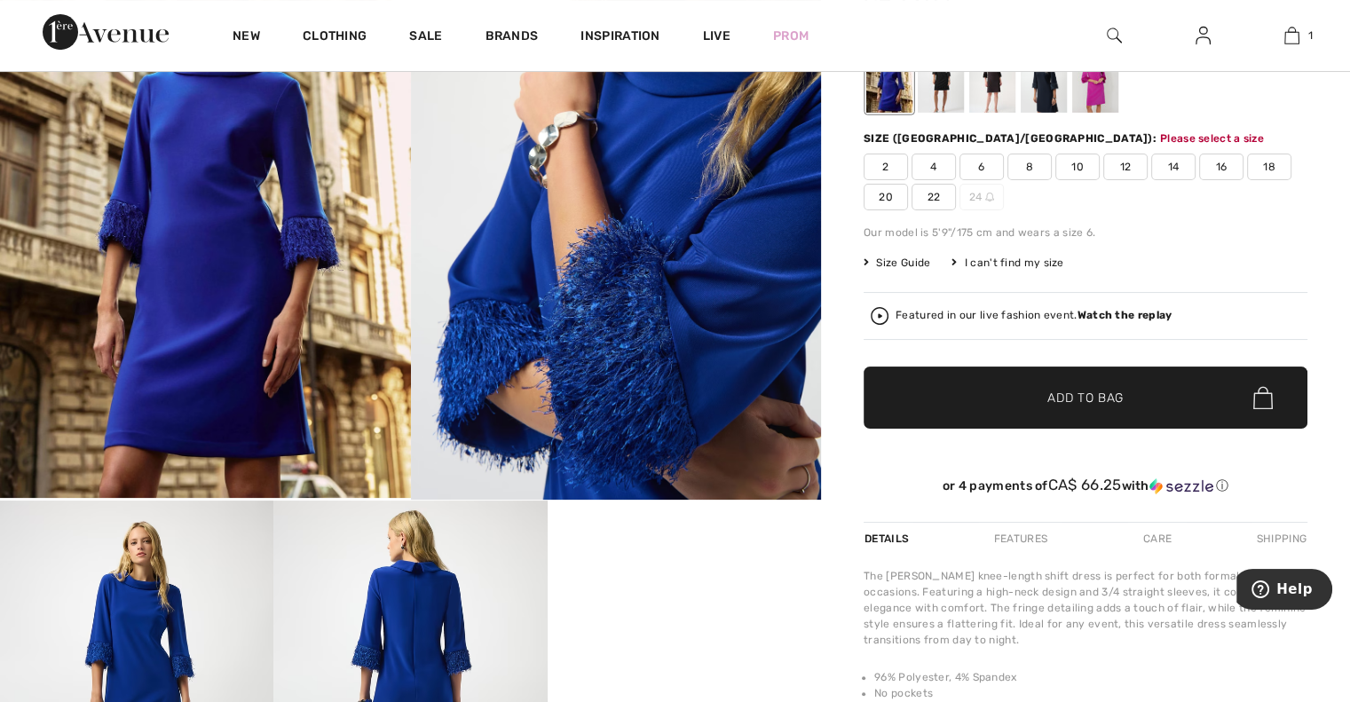
scroll to position [209, 0]
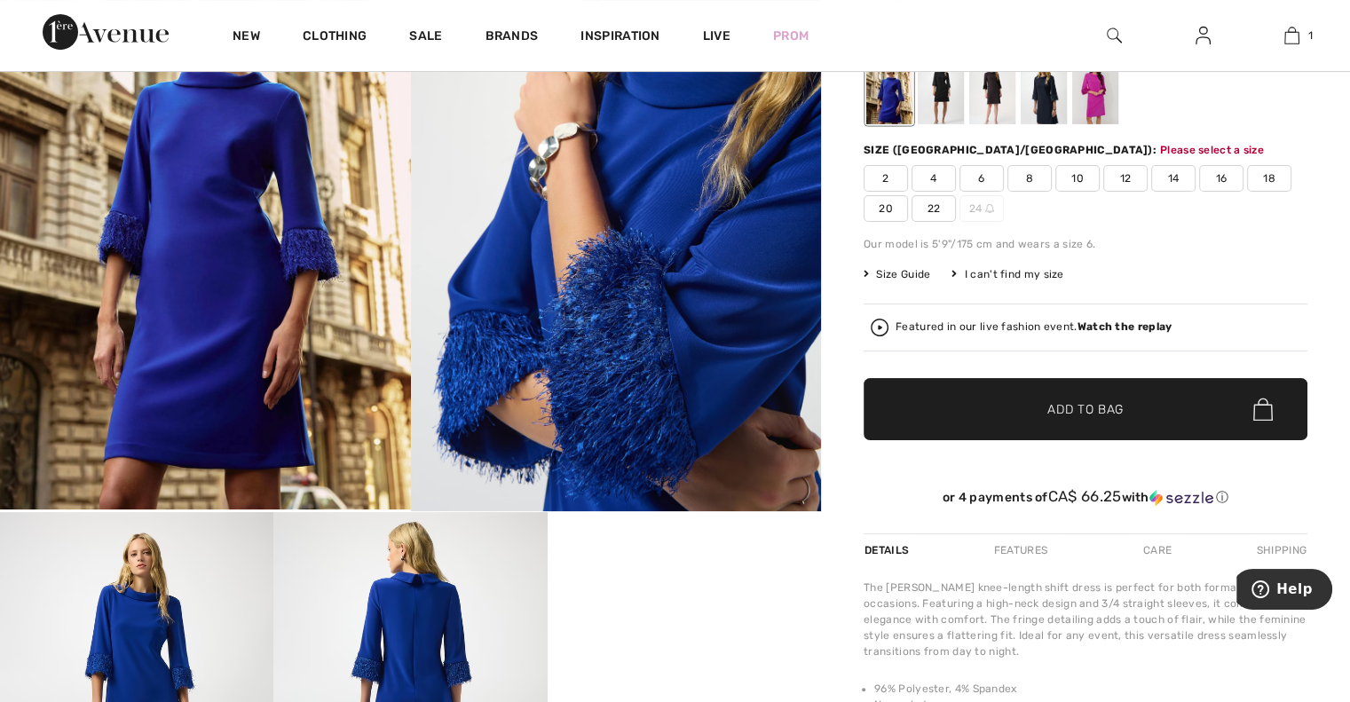
click at [982, 173] on span "6" at bounding box center [981, 178] width 44 height 27
click at [960, 407] on span "✔ Added to Bag Add to Bag" at bounding box center [1086, 409] width 444 height 62
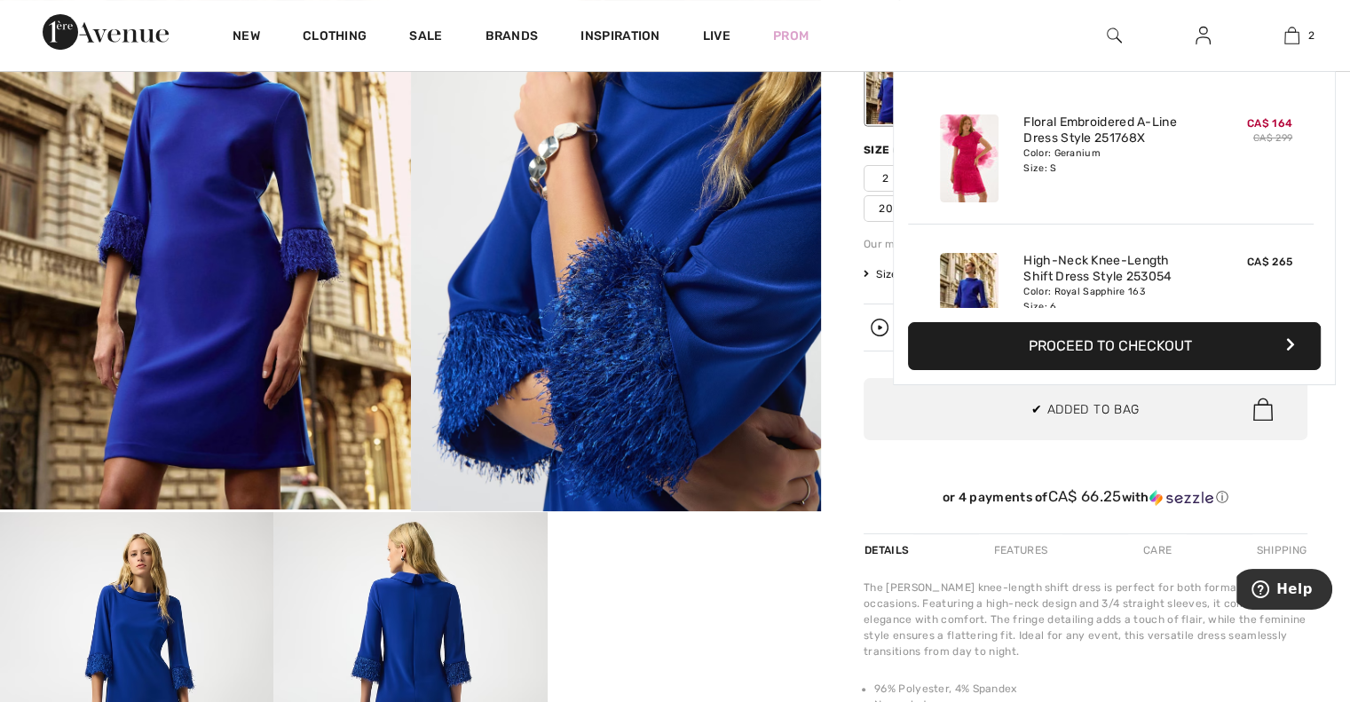
scroll to position [54, 0]
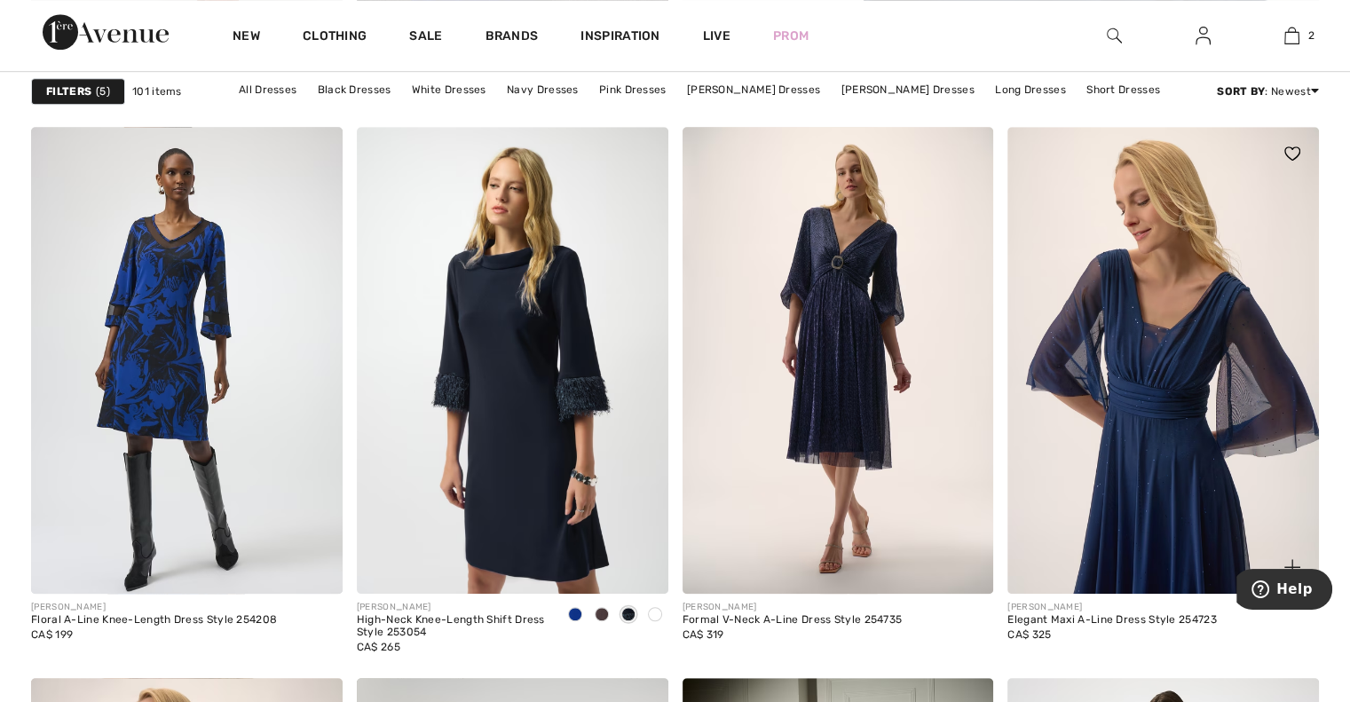
click at [1194, 351] on img at bounding box center [1163, 360] width 312 height 467
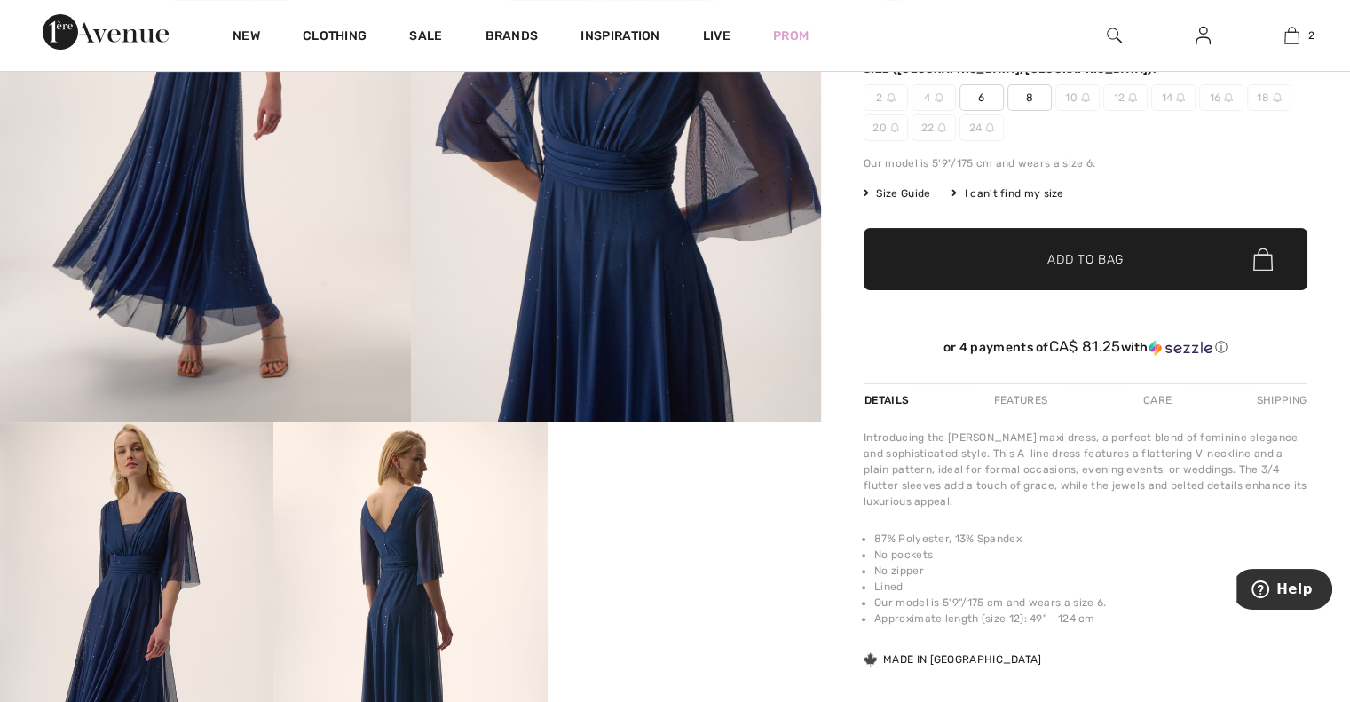
scroll to position [75, 0]
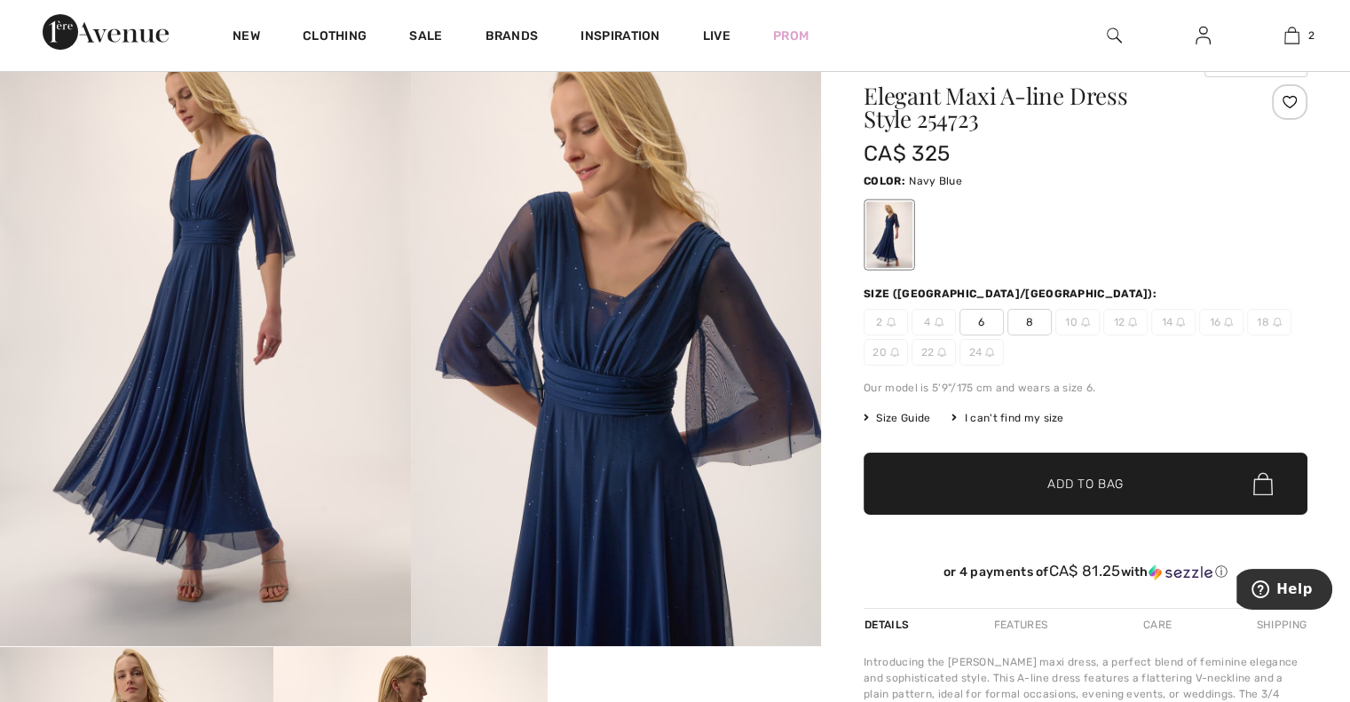
click at [983, 325] on span "6" at bounding box center [981, 322] width 44 height 27
click at [968, 490] on span "✔ Added to Bag Add to Bag" at bounding box center [1086, 484] width 444 height 62
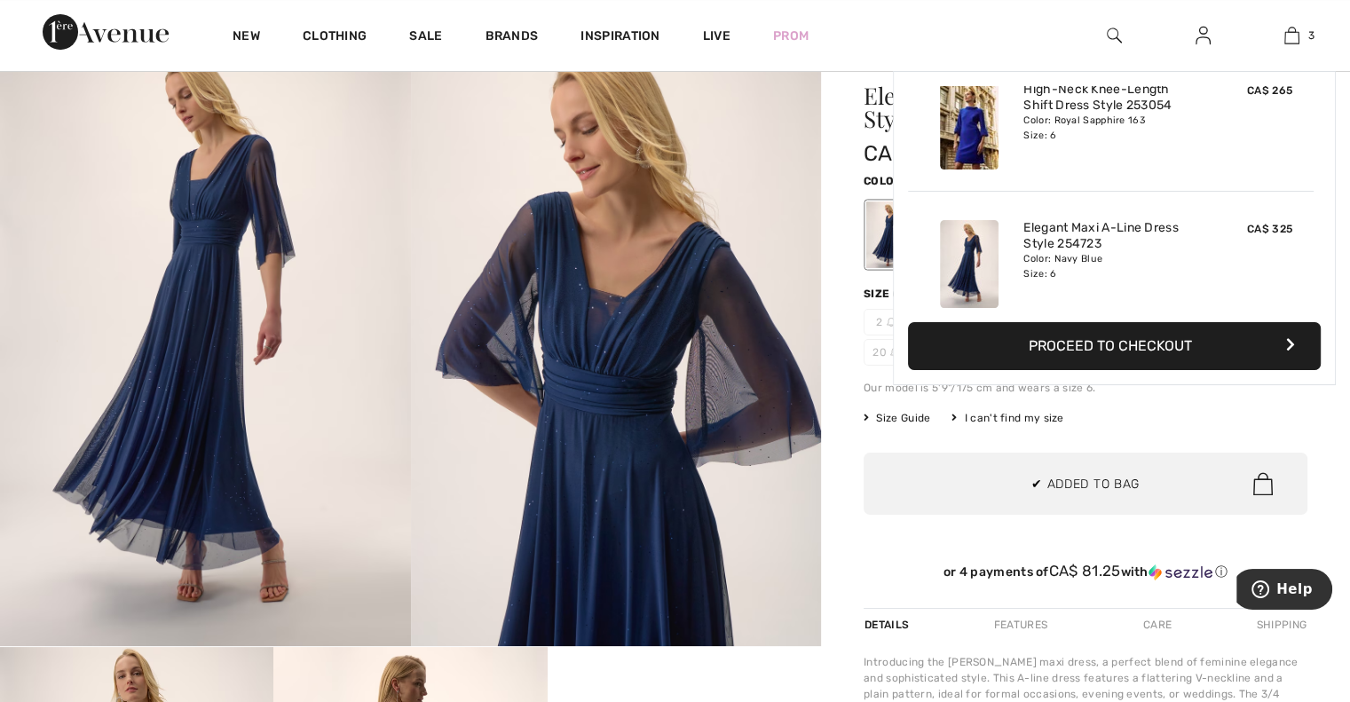
scroll to position [192, 0]
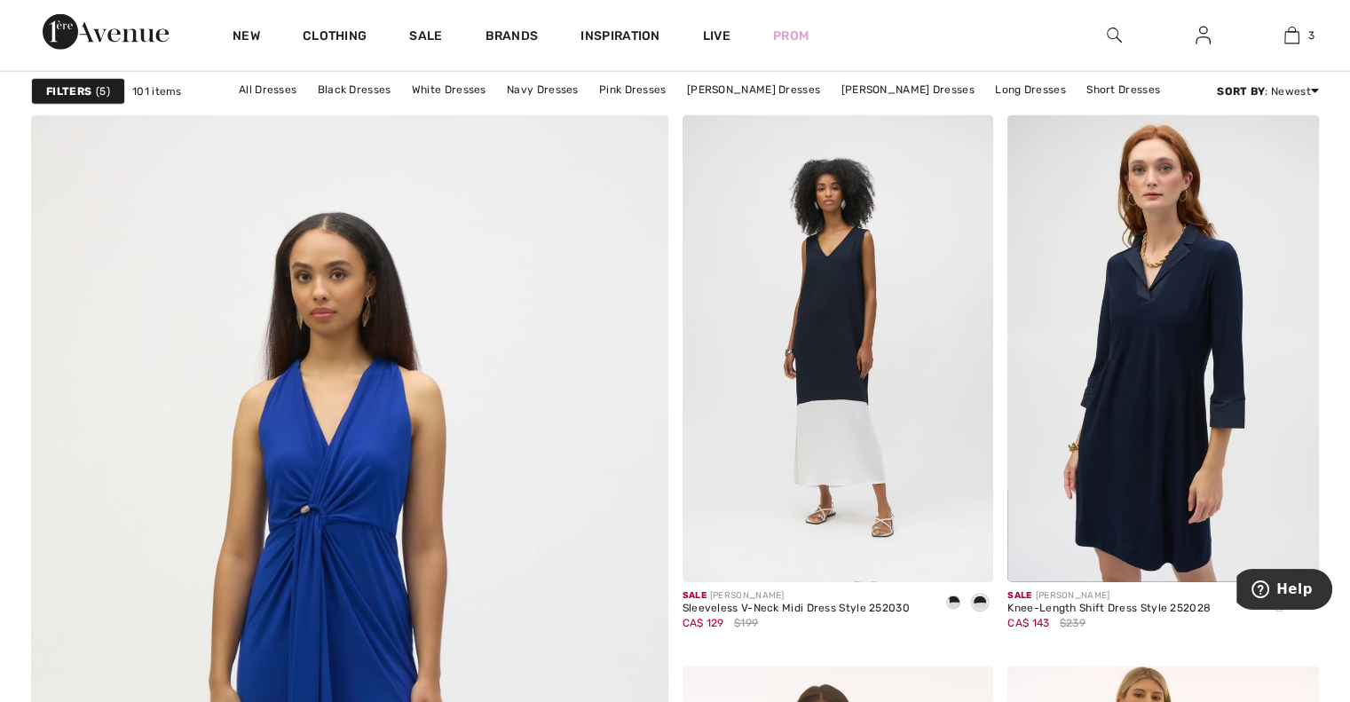
scroll to position [4513, 0]
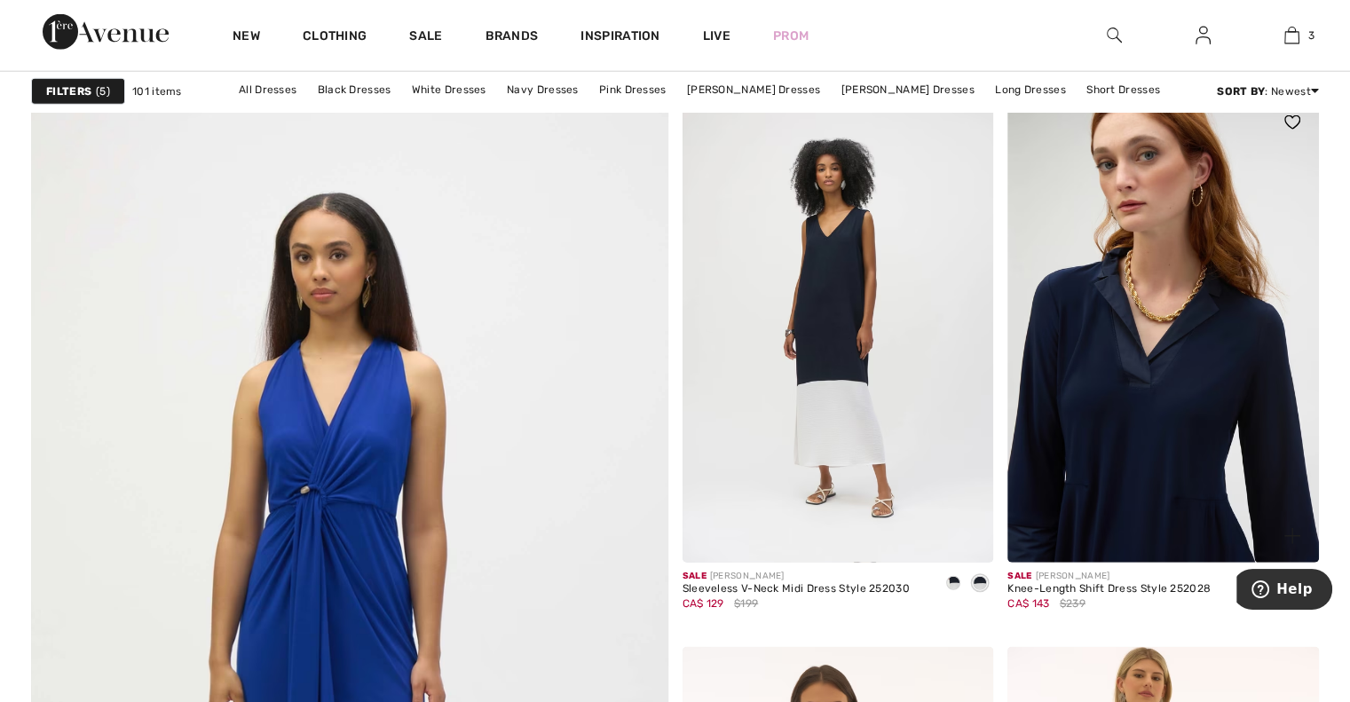
click at [1129, 348] on img at bounding box center [1163, 329] width 312 height 467
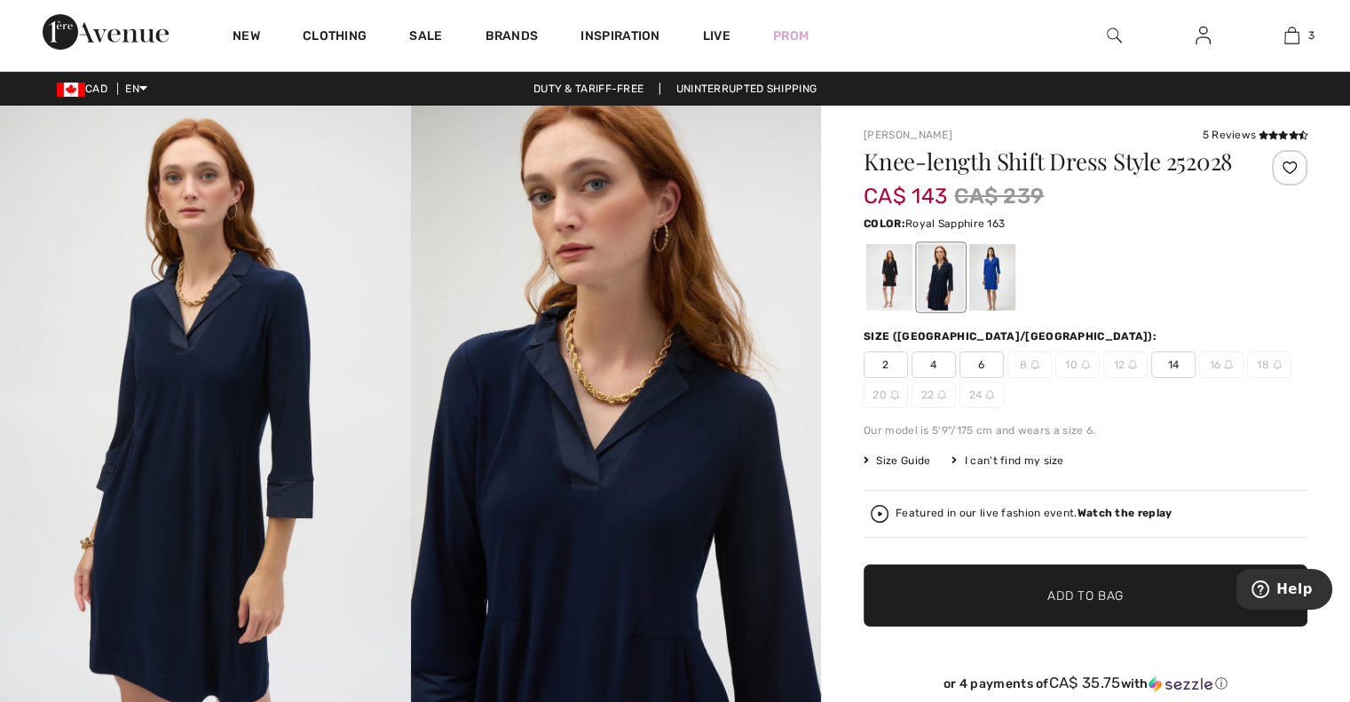
click at [982, 301] on div at bounding box center [992, 277] width 46 height 67
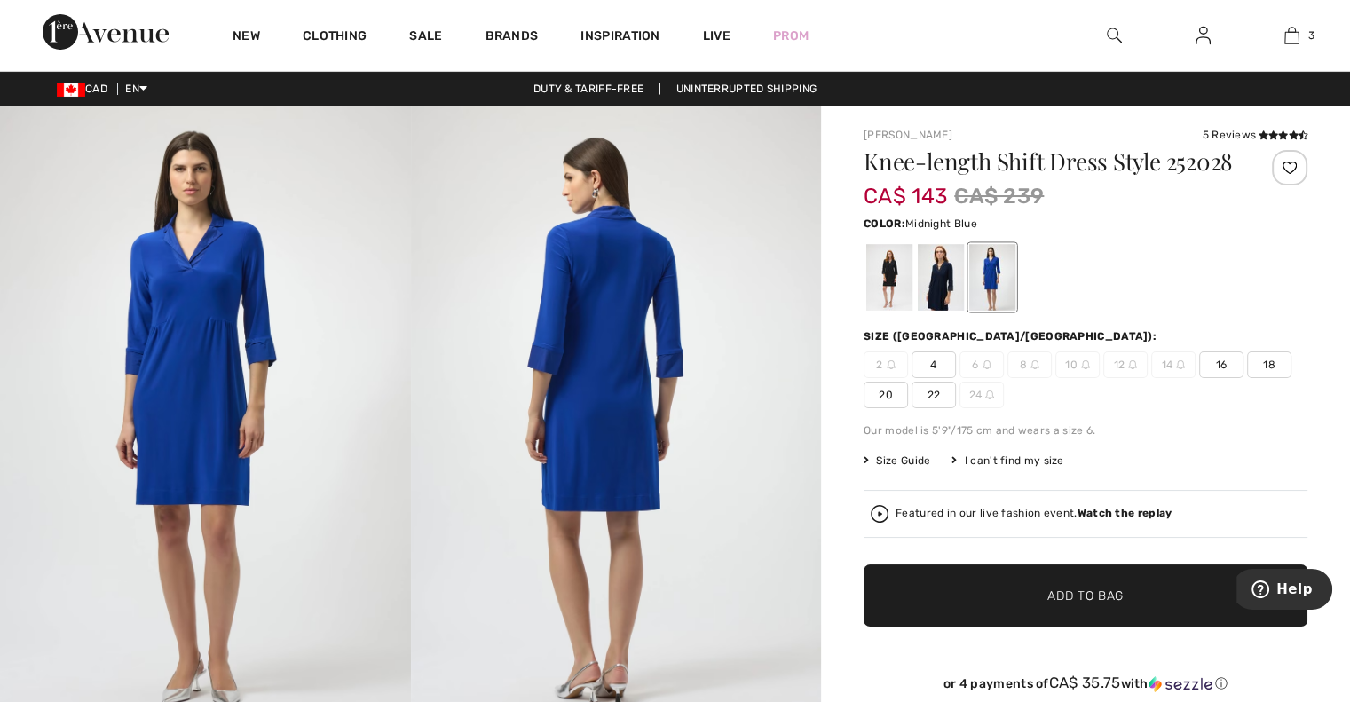
click at [943, 305] on div at bounding box center [941, 277] width 46 height 67
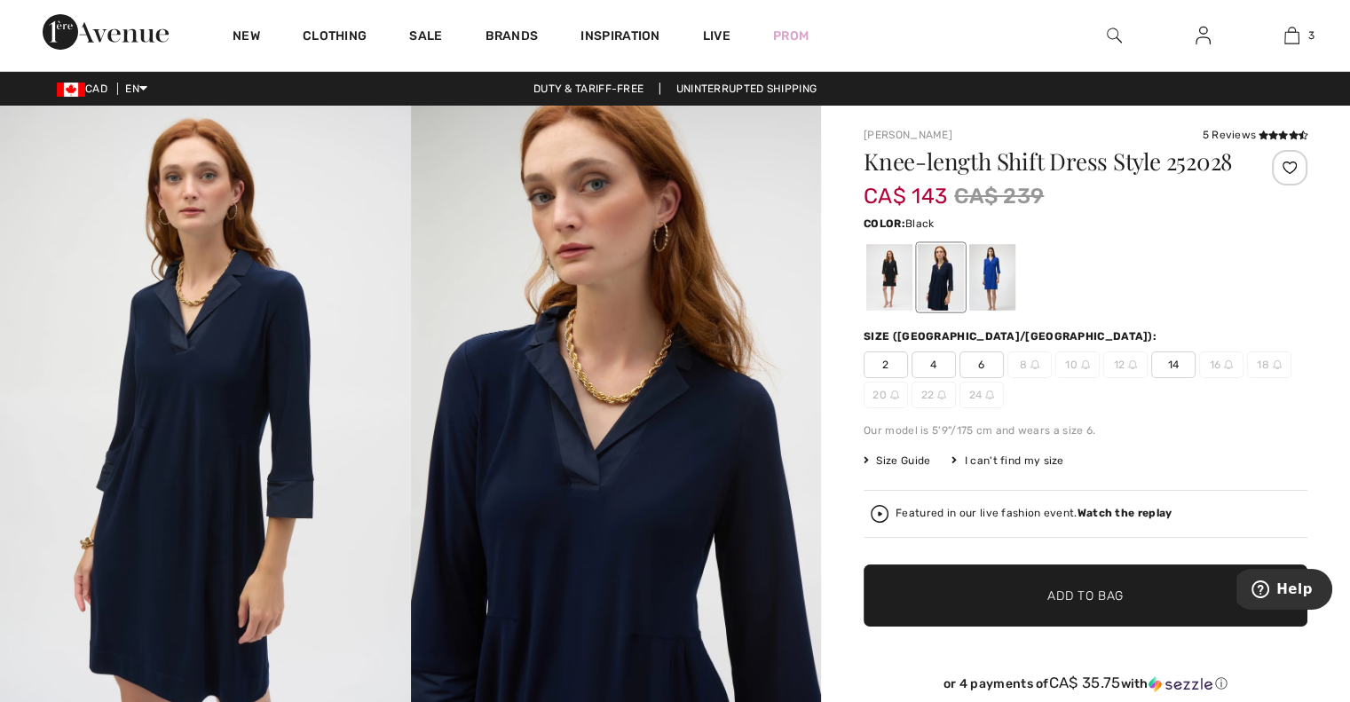
click at [880, 304] on div at bounding box center [889, 277] width 46 height 67
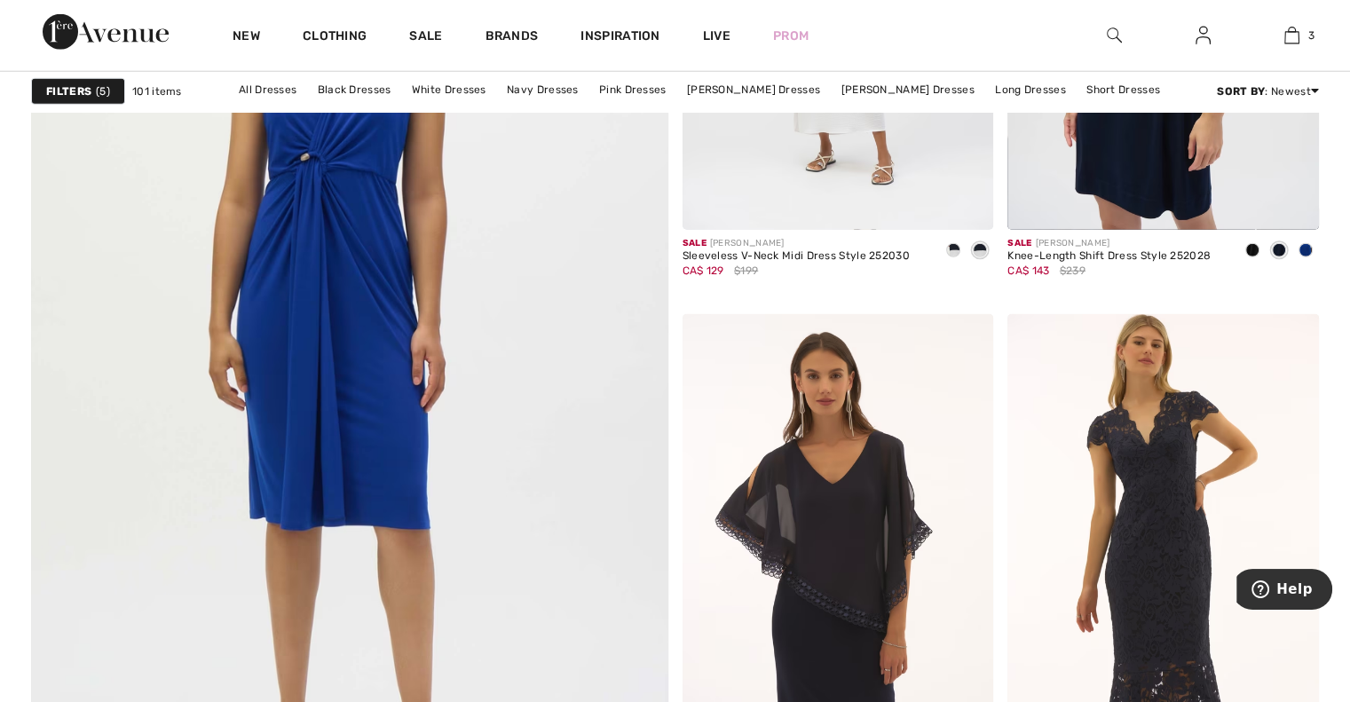
scroll to position [5047, 0]
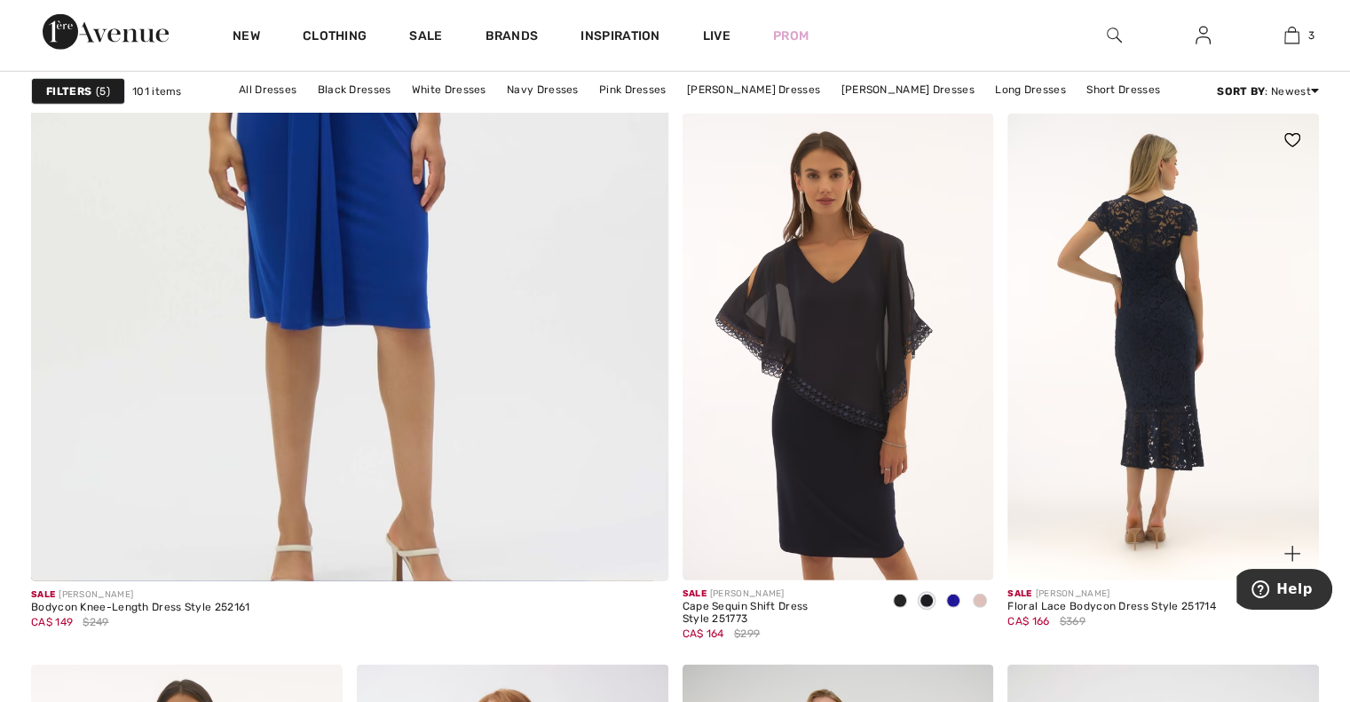
click at [1161, 395] on img at bounding box center [1163, 347] width 312 height 467
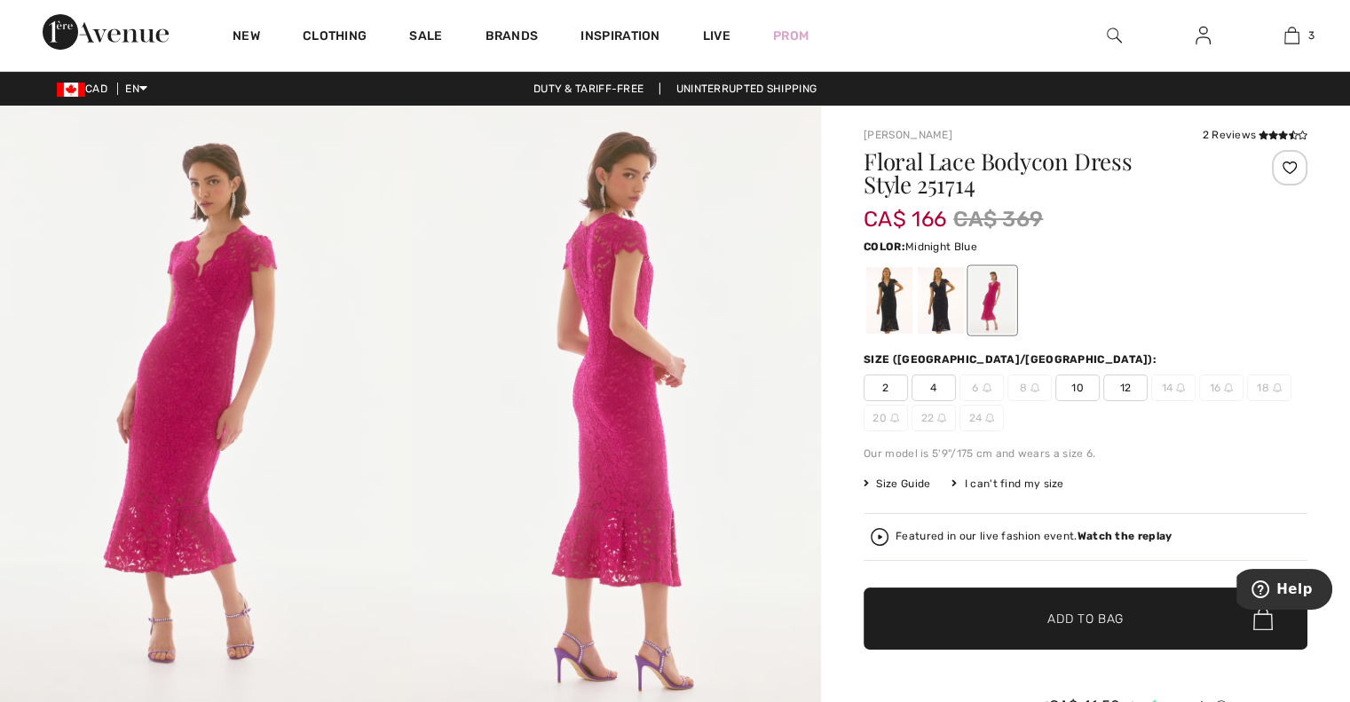
click at [934, 309] on div at bounding box center [941, 300] width 46 height 67
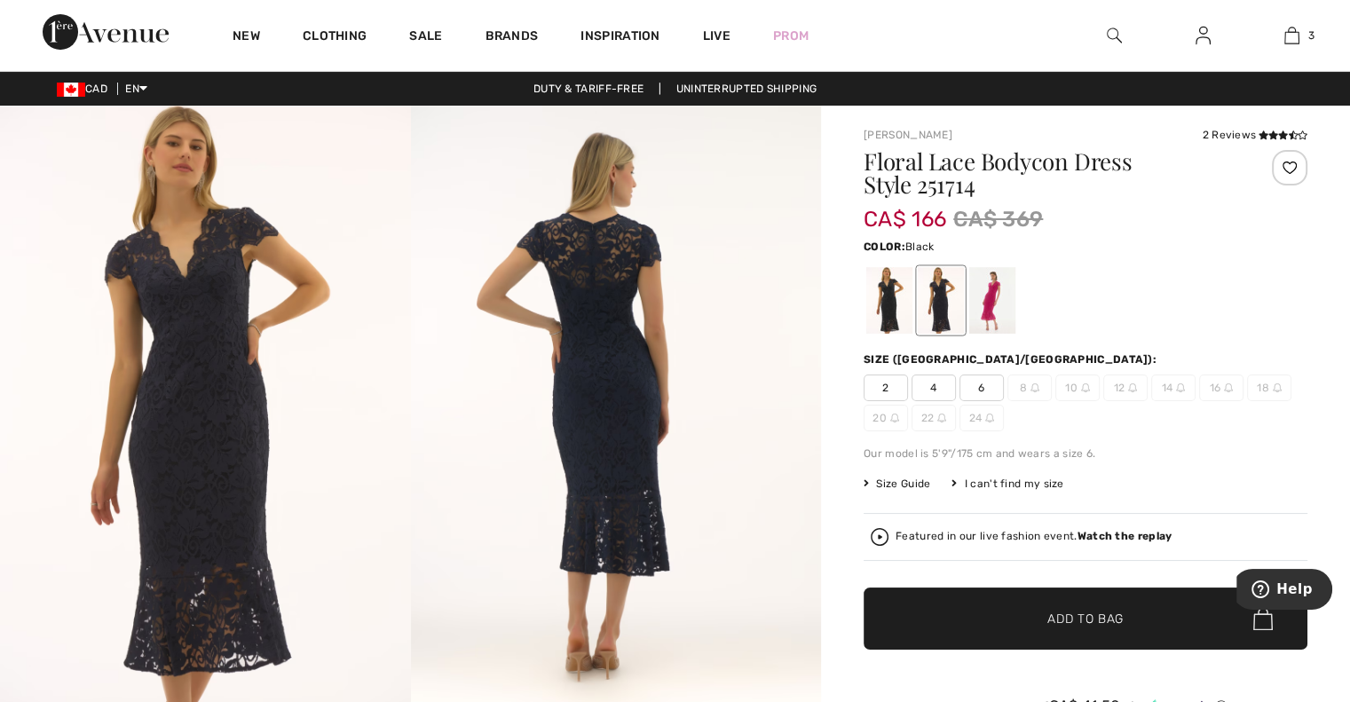
click at [898, 316] on div at bounding box center [889, 300] width 46 height 67
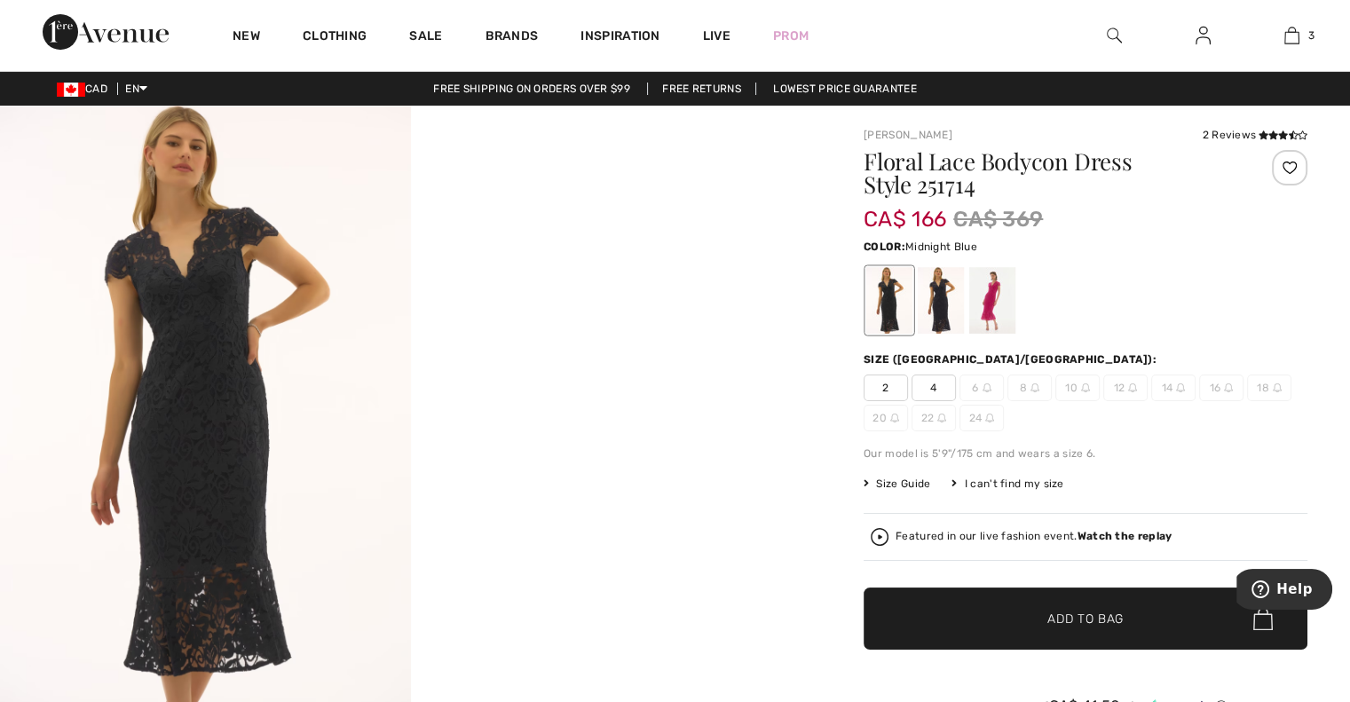
click at [924, 312] on div at bounding box center [941, 300] width 46 height 67
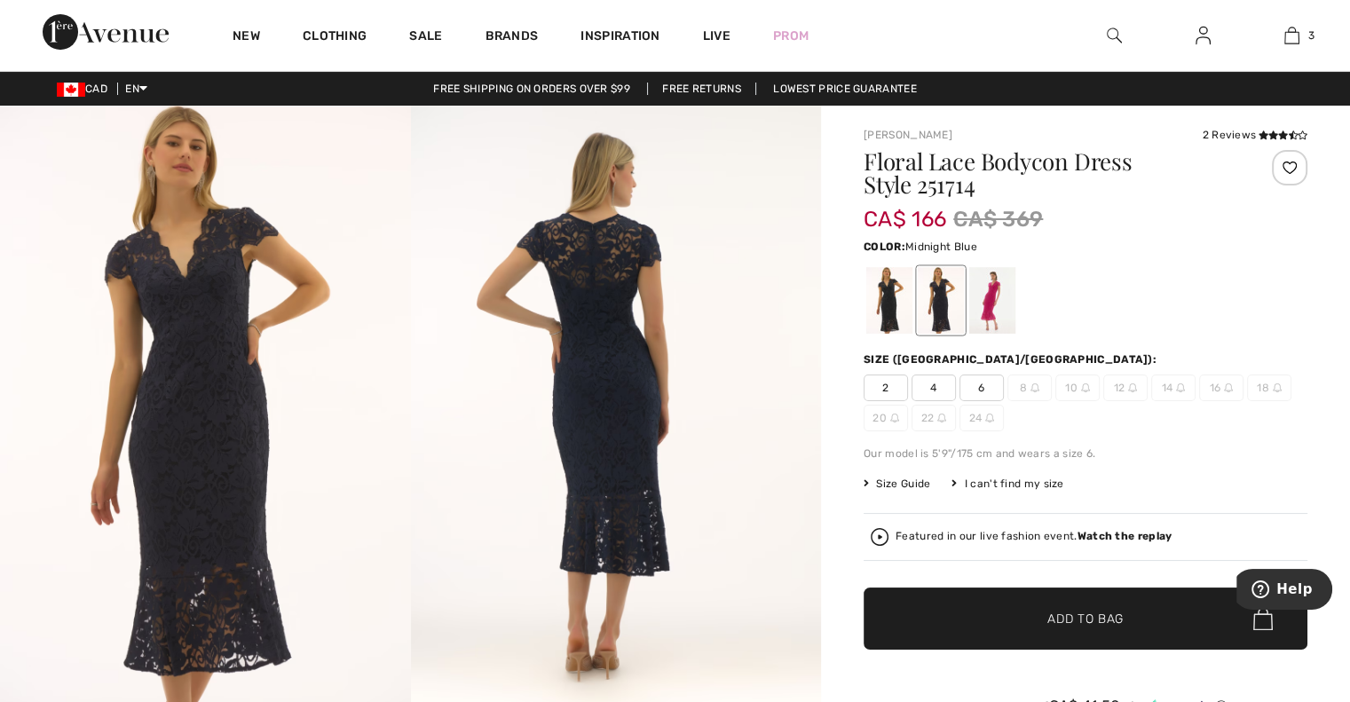
click at [980, 391] on span "6" at bounding box center [981, 388] width 44 height 27
click at [955, 607] on span "✔ Added to Bag Add to Bag" at bounding box center [1086, 619] width 444 height 62
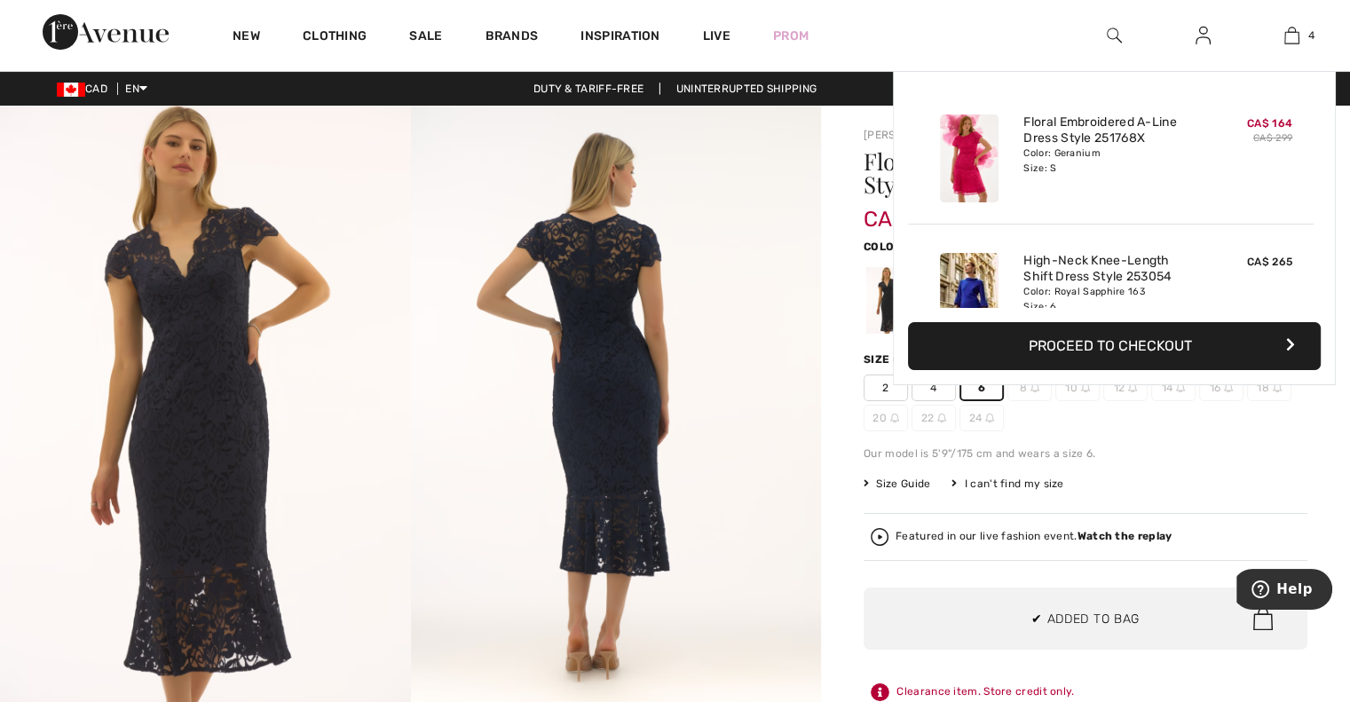
scroll to position [330, 0]
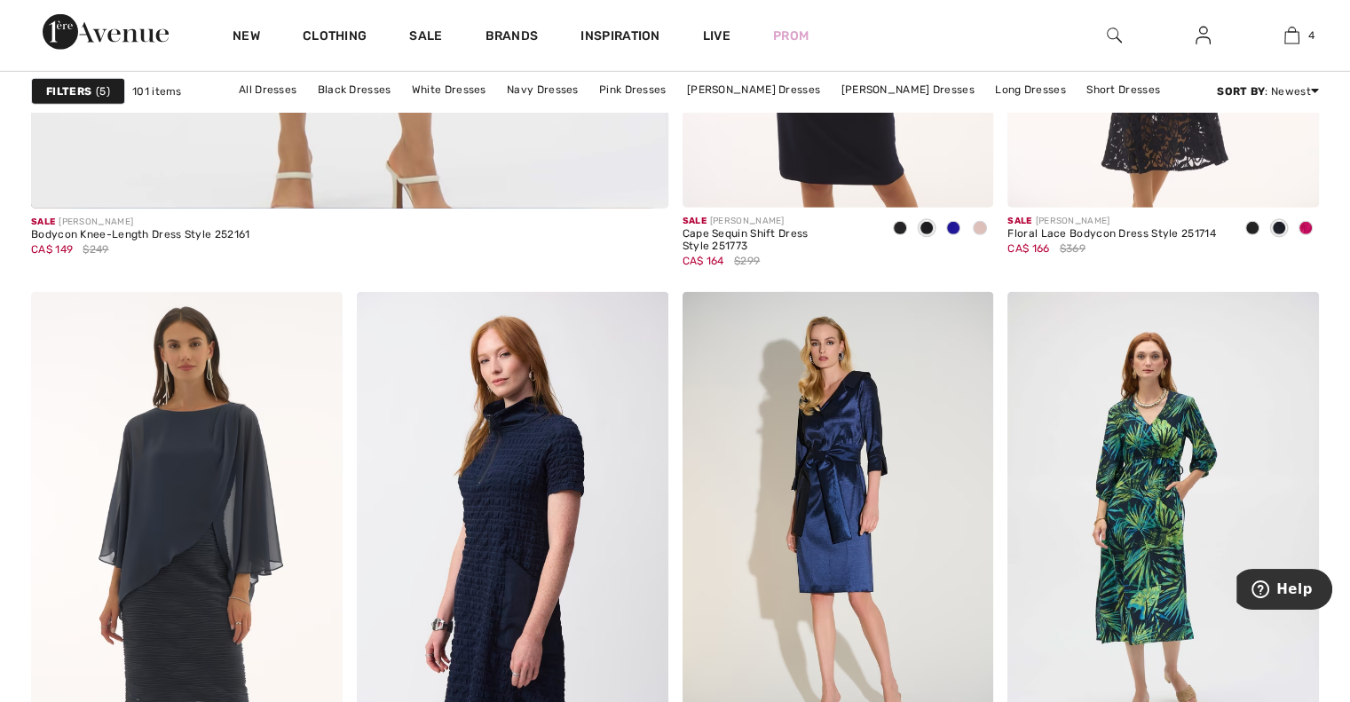
scroll to position [5499, 0]
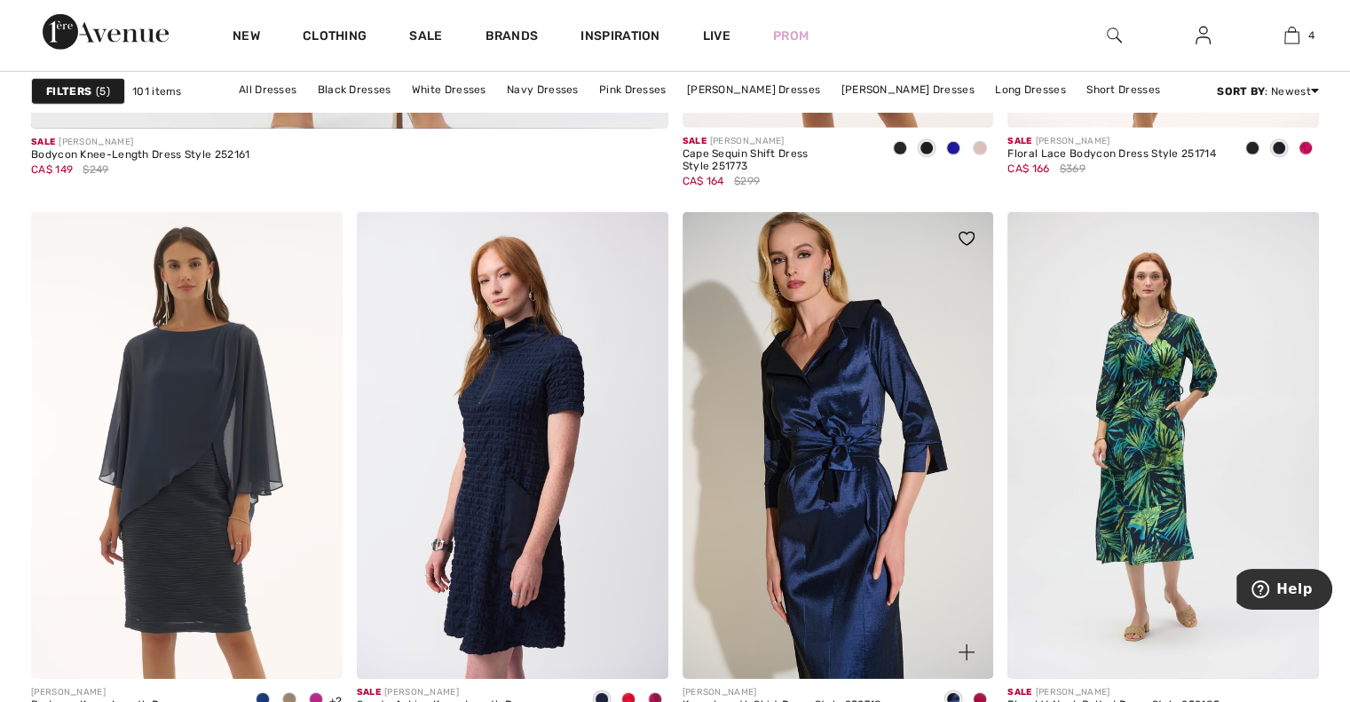
click at [856, 413] on img at bounding box center [839, 445] width 312 height 467
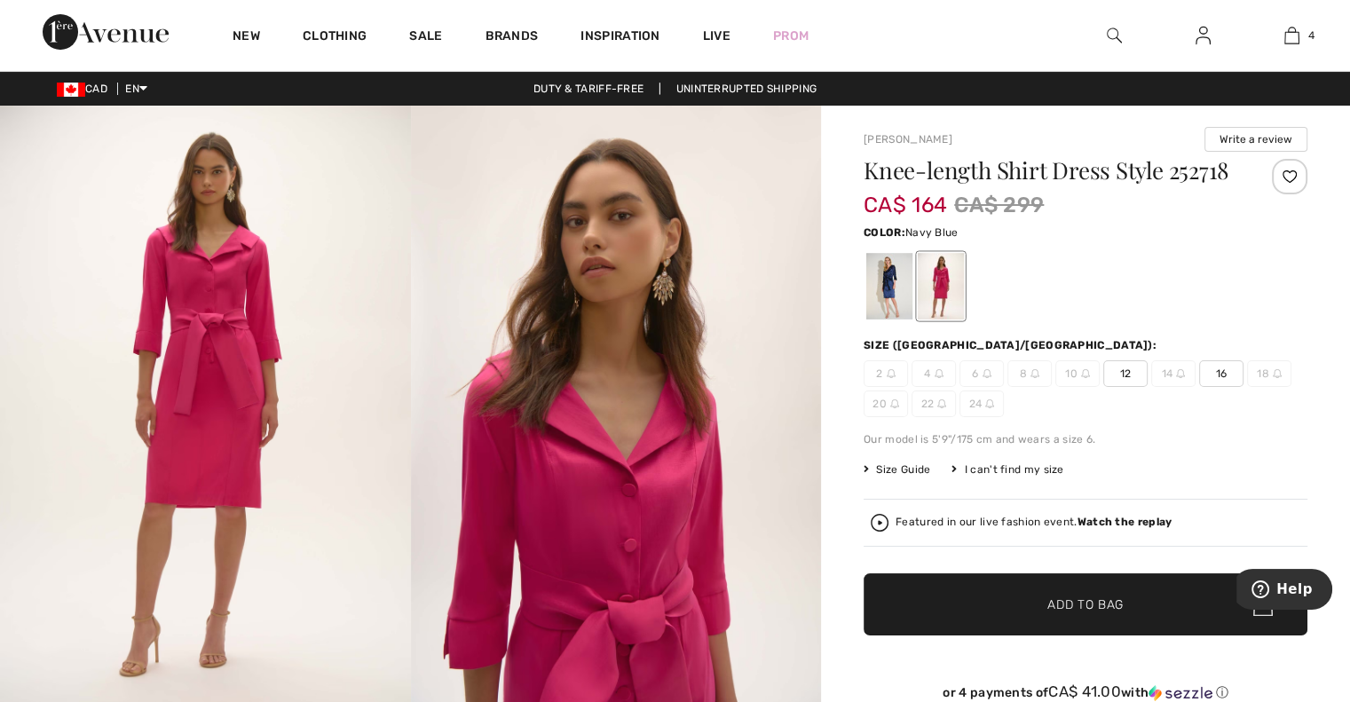
click at [886, 312] on div at bounding box center [889, 286] width 46 height 67
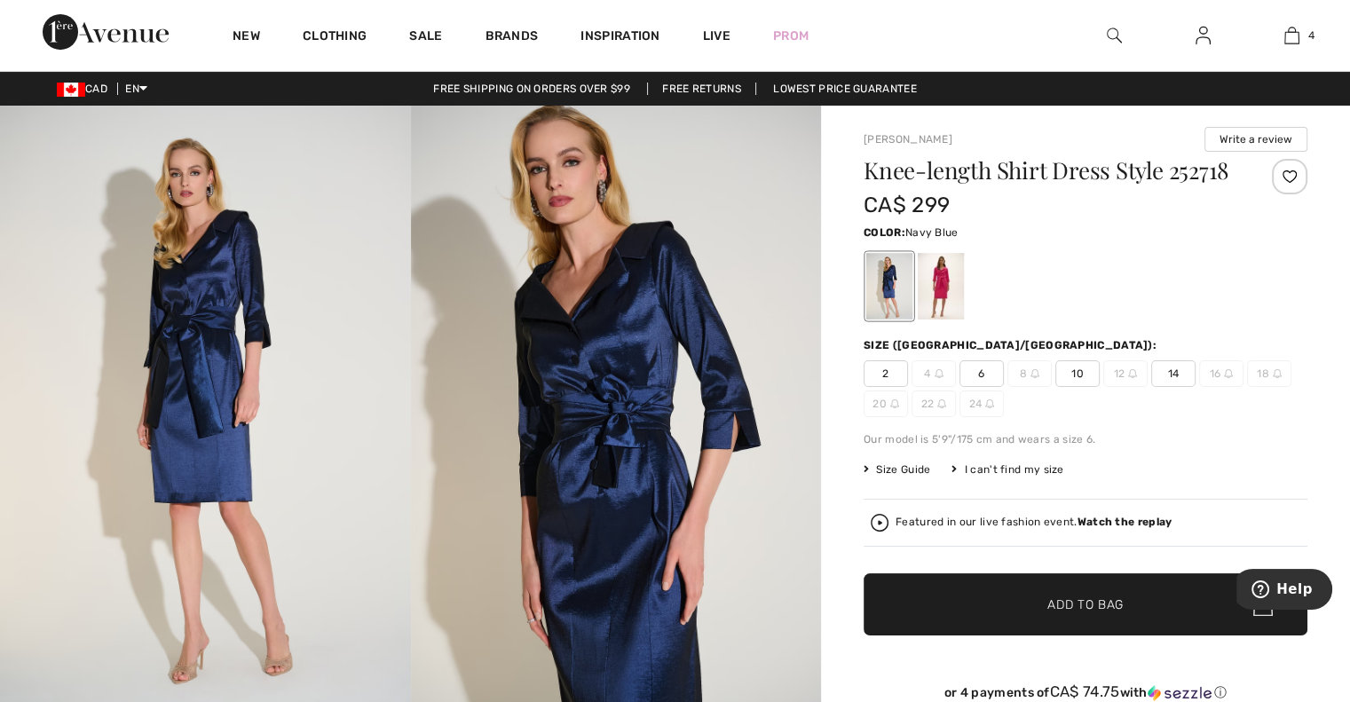
click at [979, 378] on span "6" at bounding box center [981, 373] width 44 height 27
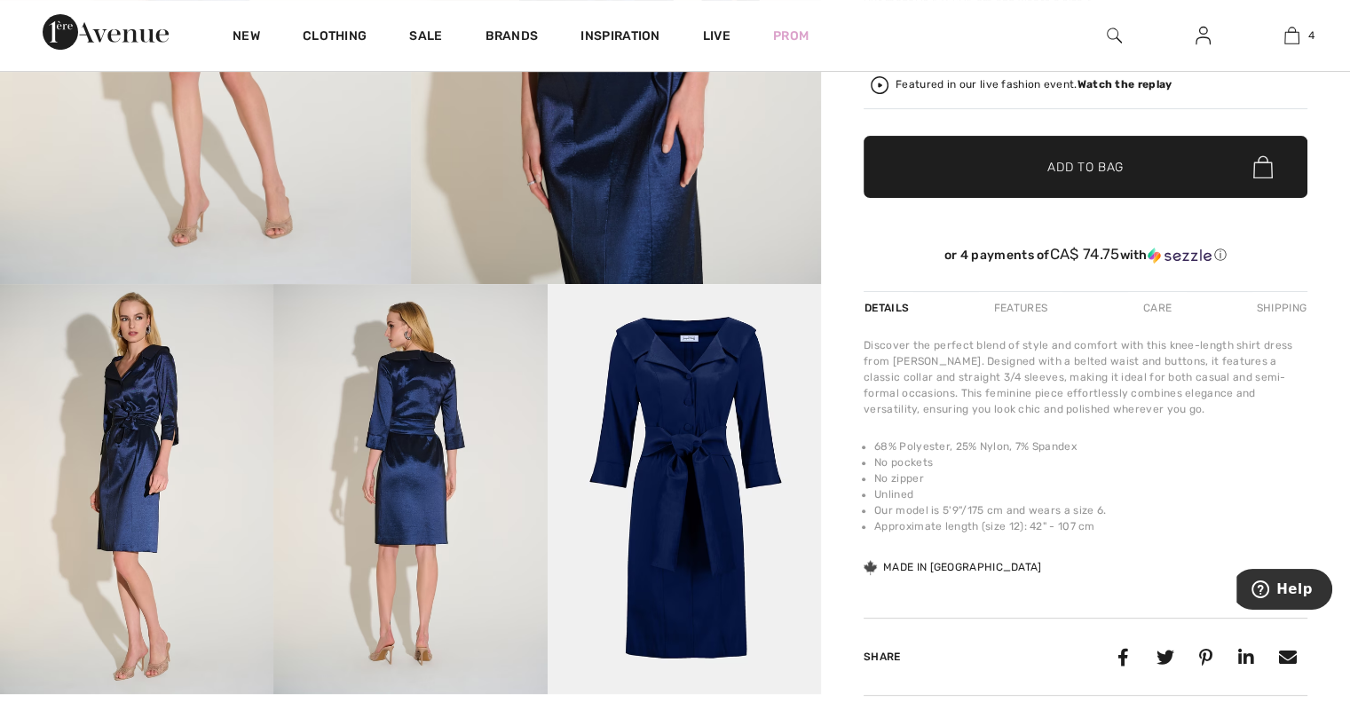
scroll to position [463, 0]
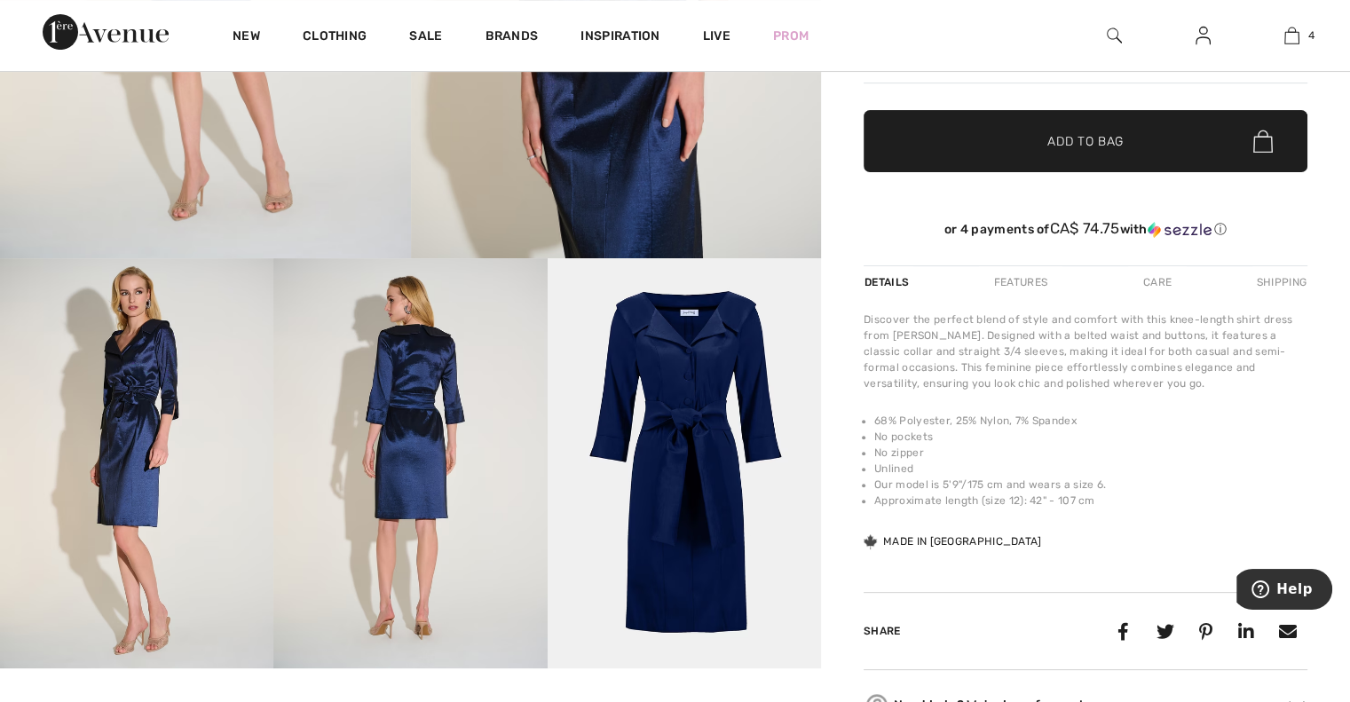
click at [1118, 148] on span "Add to Bag" at bounding box center [1085, 141] width 76 height 19
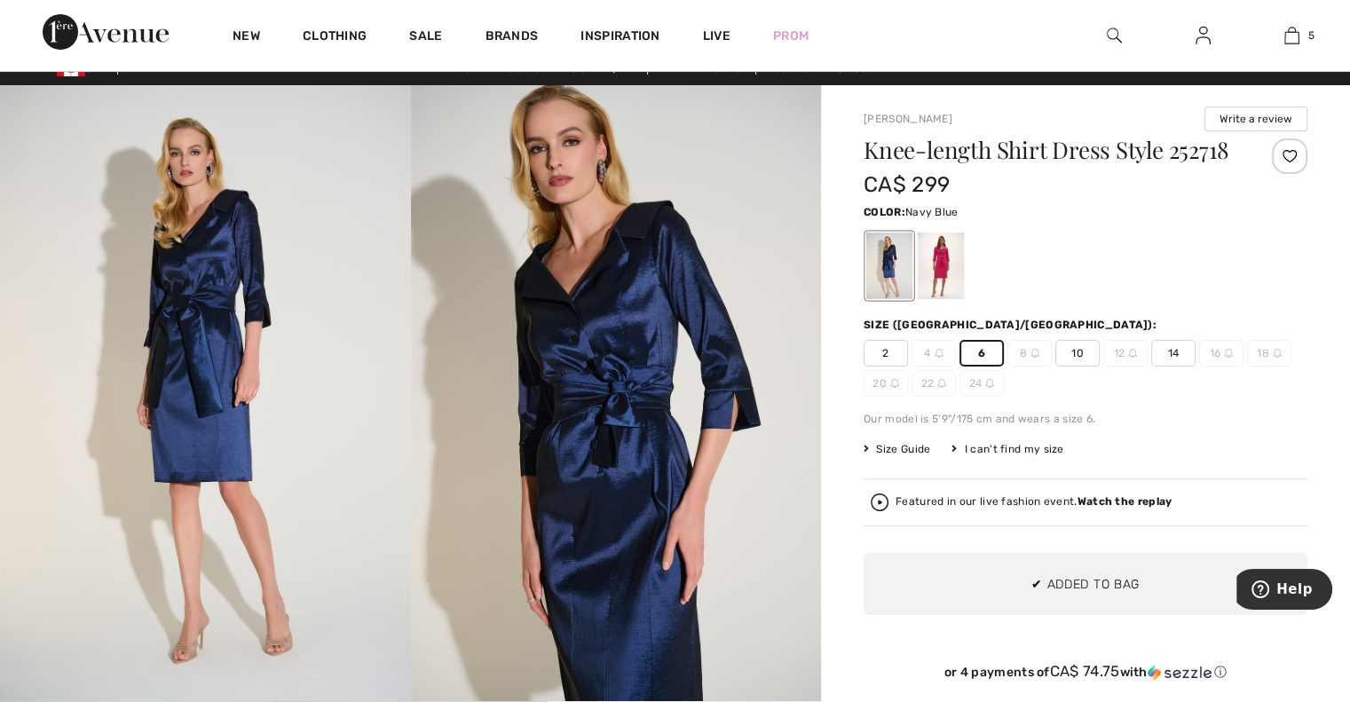
scroll to position [5, 0]
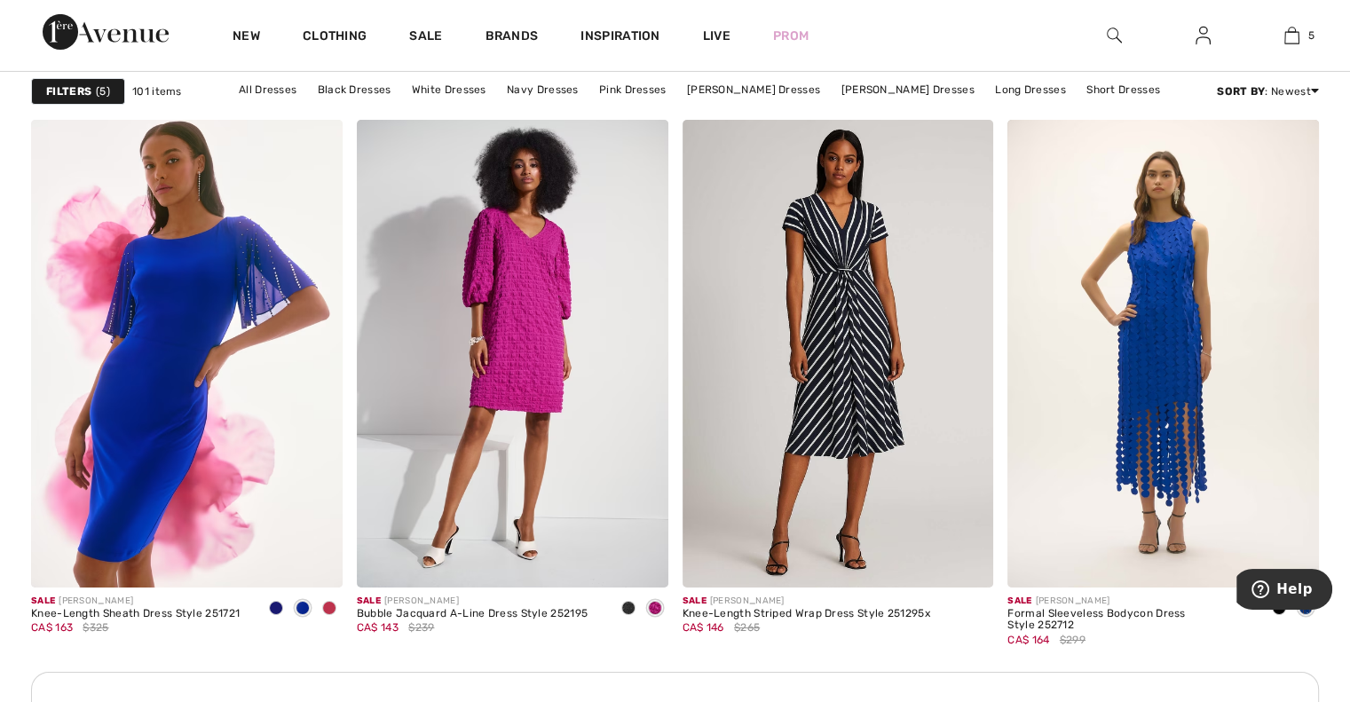
scroll to position [6184, 0]
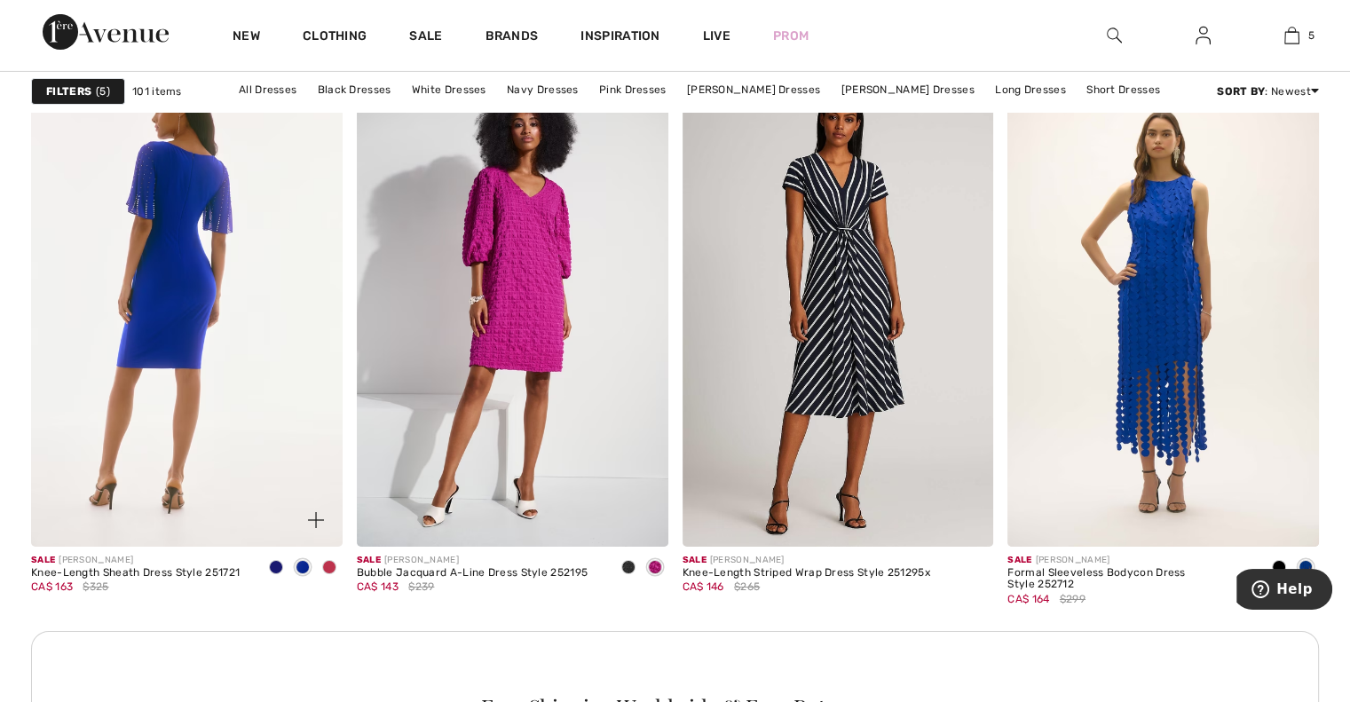
click at [160, 383] on img at bounding box center [187, 312] width 312 height 467
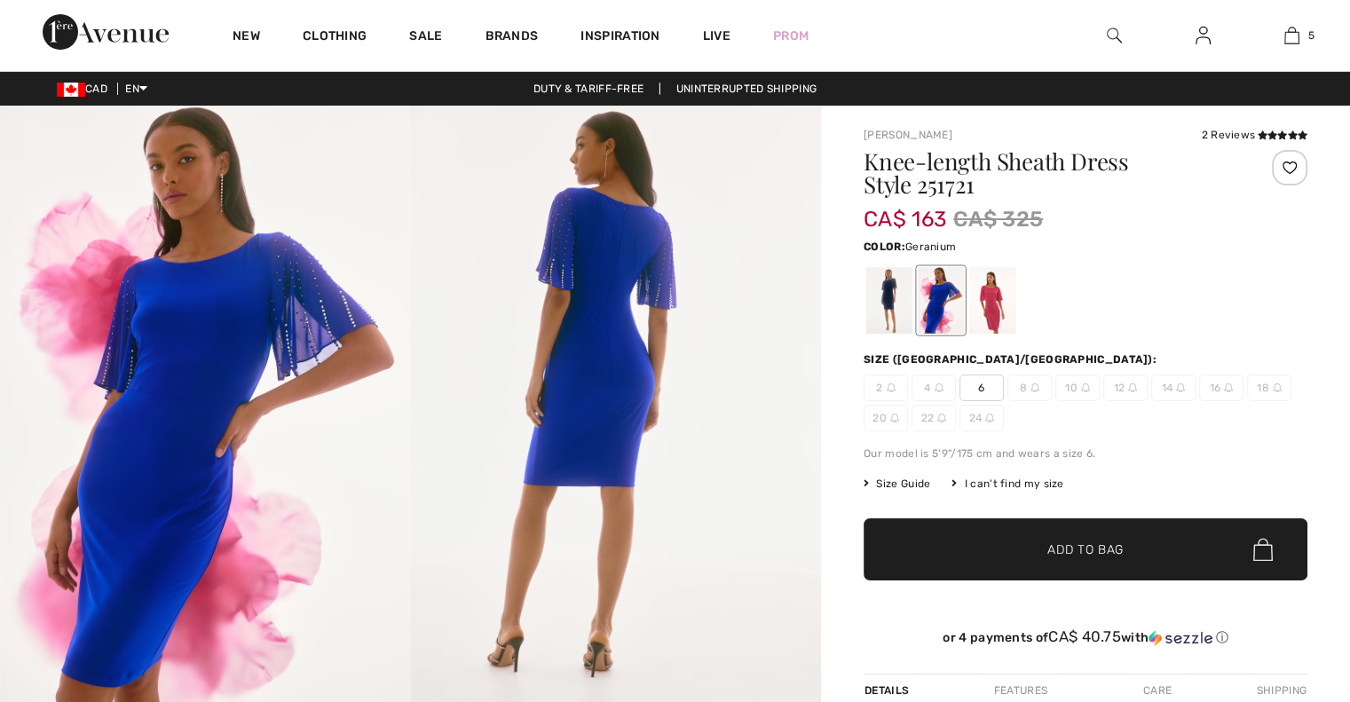
drag, startPoint x: 0, startPoint y: 0, endPoint x: 990, endPoint y: 320, distance: 1040.2
click at [990, 320] on div at bounding box center [992, 300] width 46 height 67
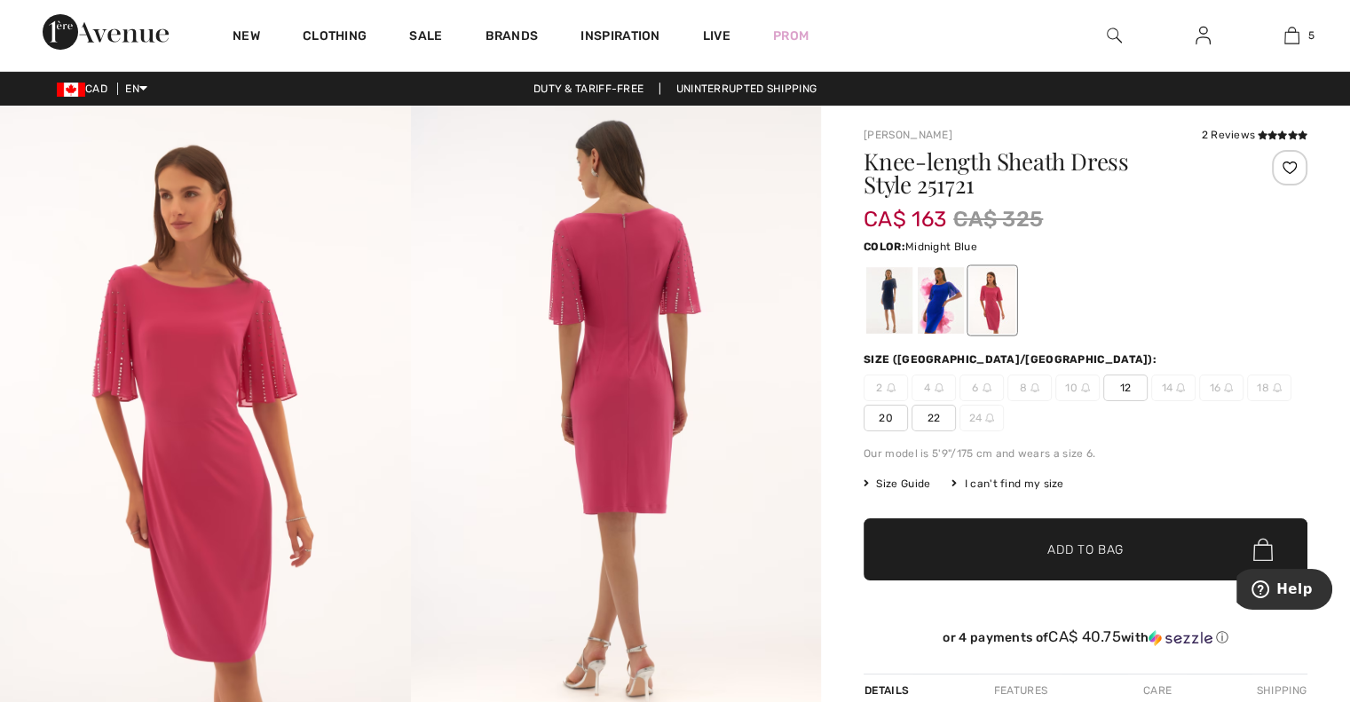
click at [904, 322] on div at bounding box center [889, 300] width 46 height 67
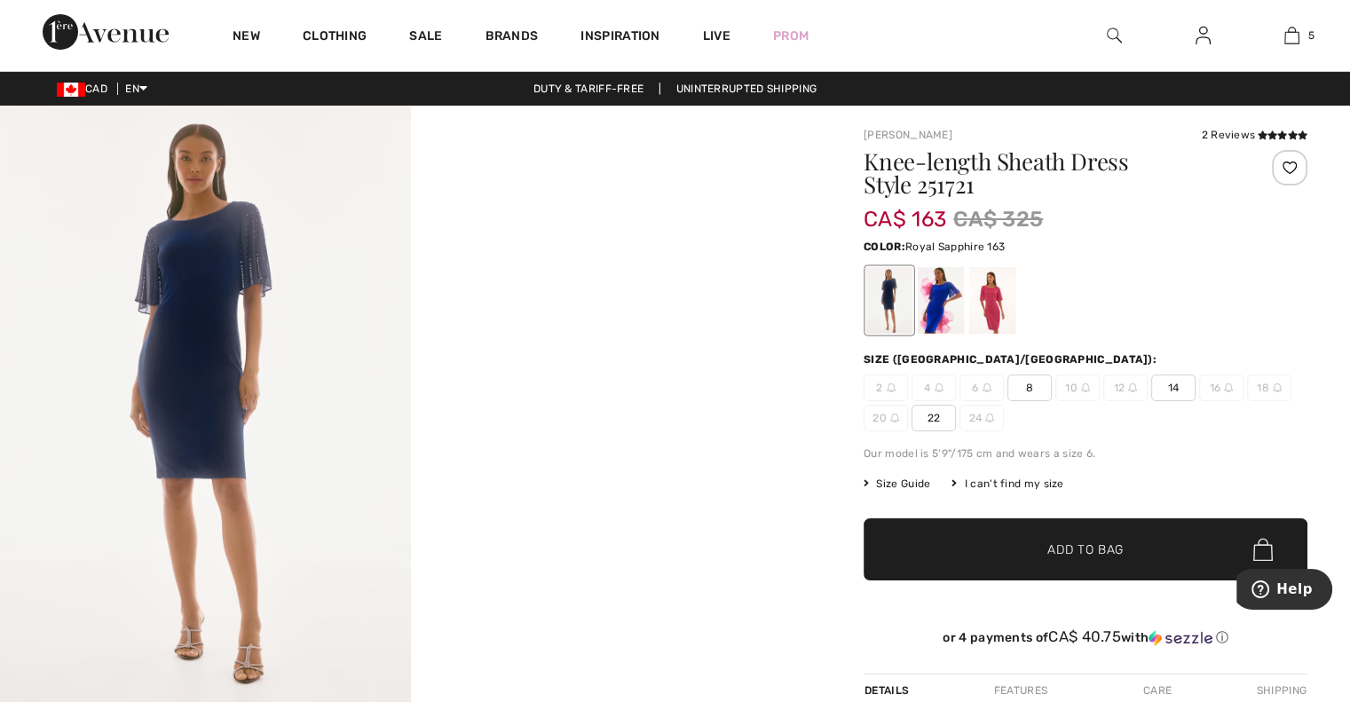
click at [930, 315] on div at bounding box center [941, 300] width 46 height 67
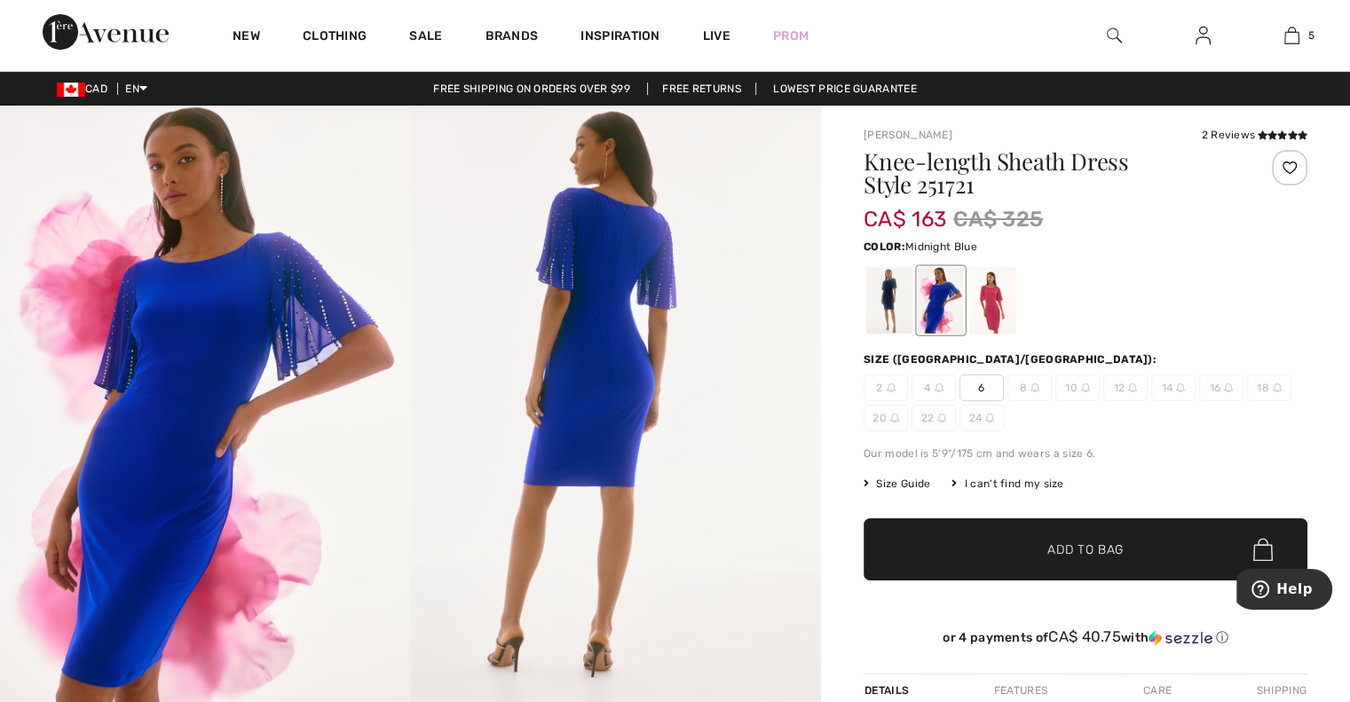
click at [870, 324] on div at bounding box center [889, 300] width 46 height 67
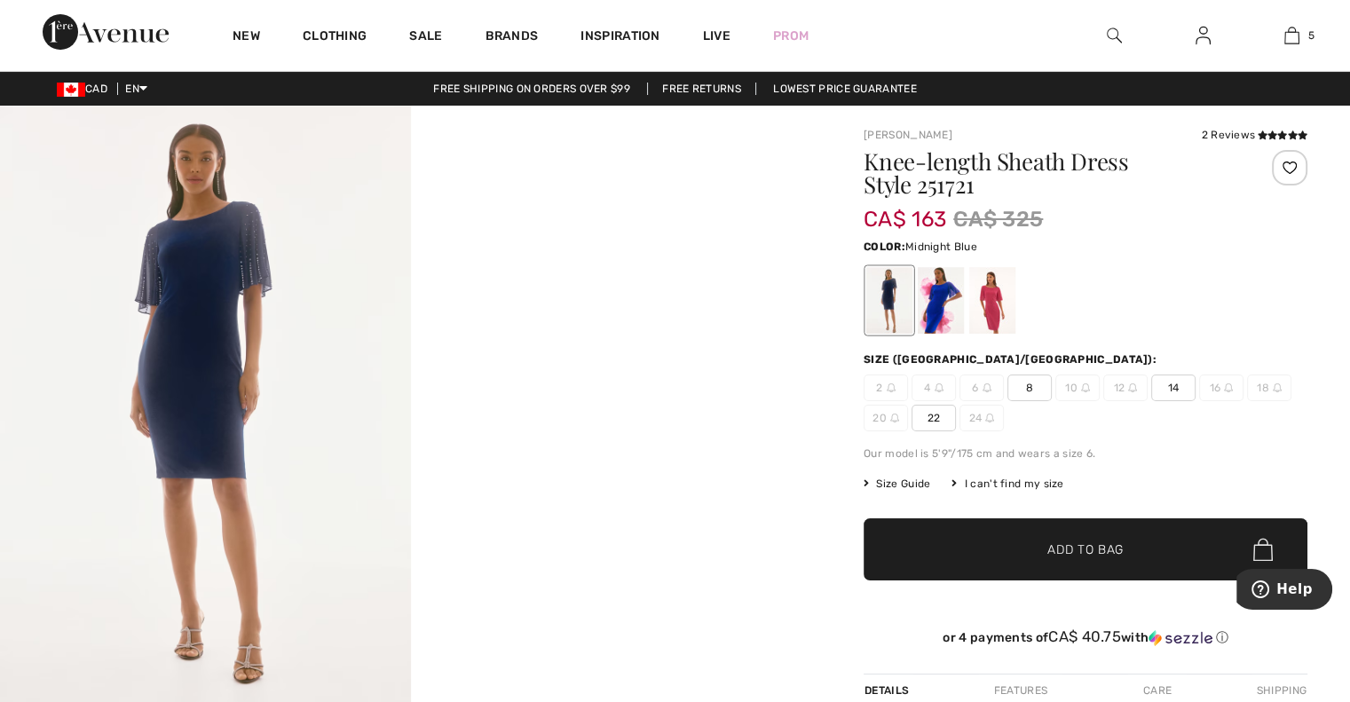
click at [909, 315] on div at bounding box center [889, 300] width 46 height 67
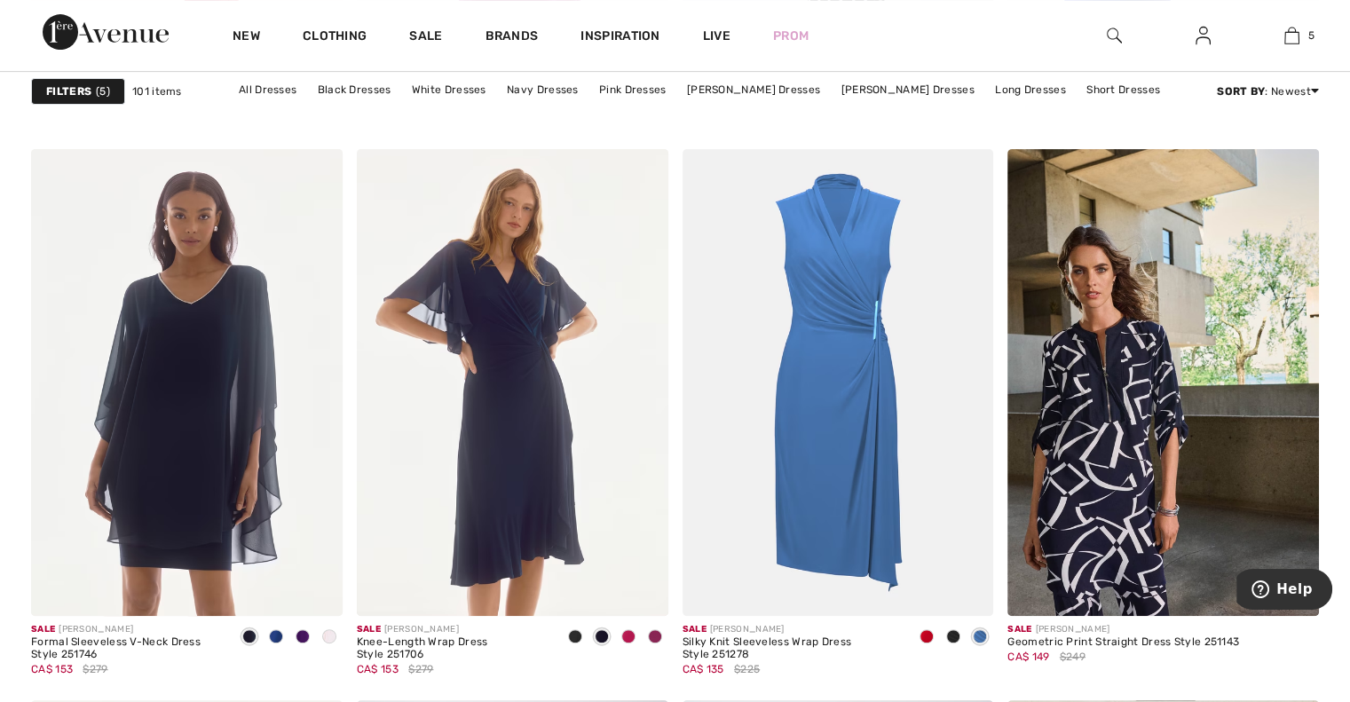
scroll to position [7438, 0]
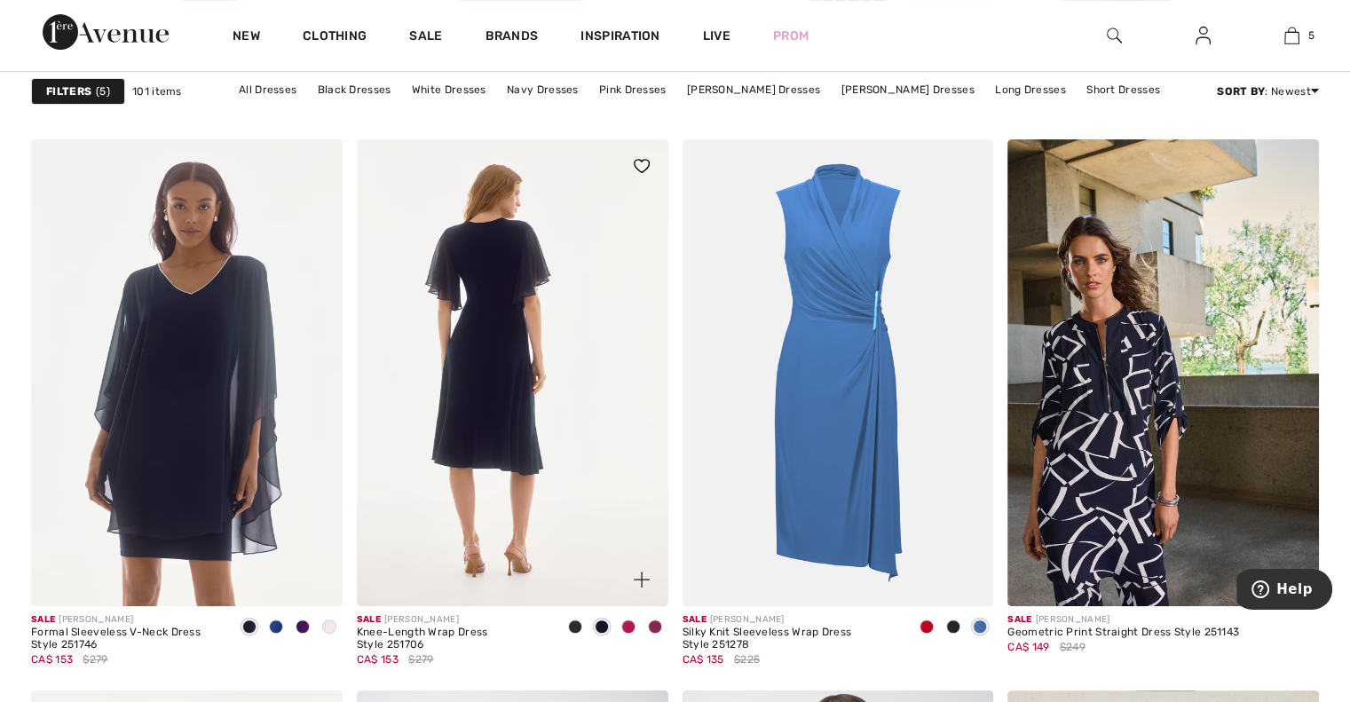
click at [489, 401] on img at bounding box center [513, 372] width 312 height 467
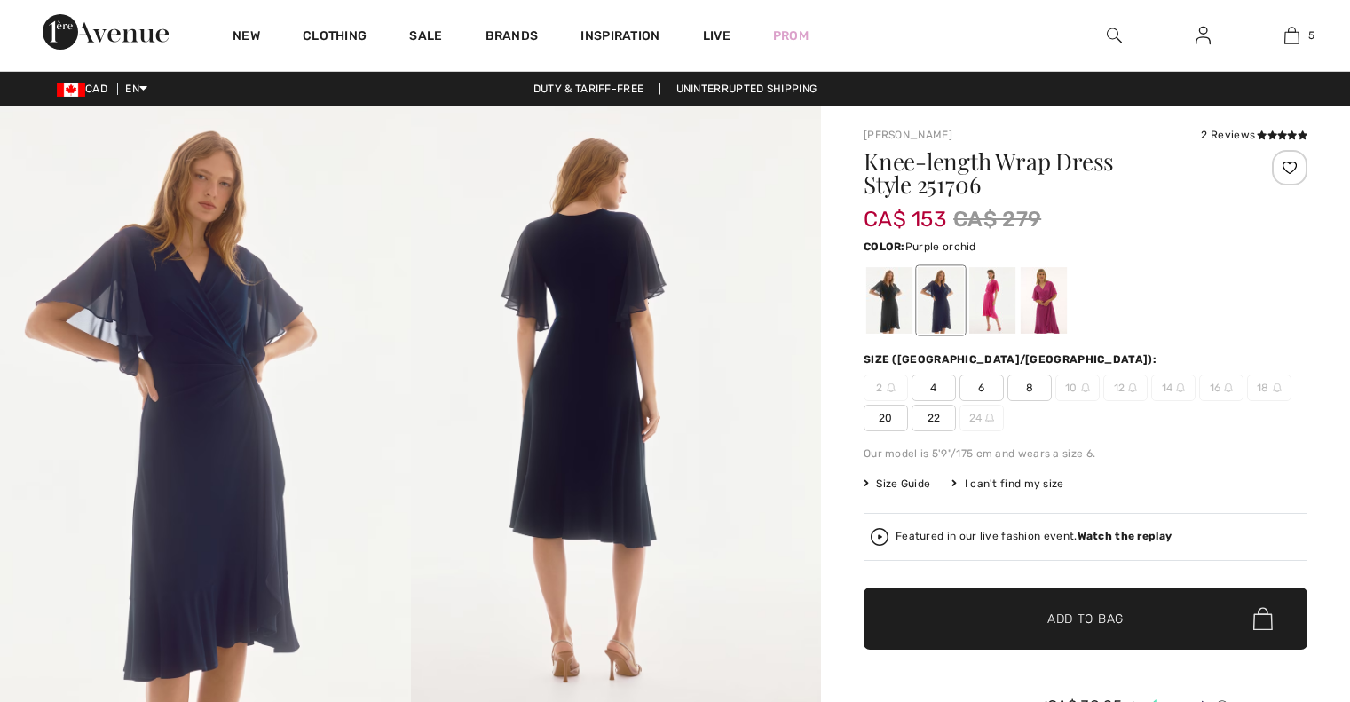
click at [1059, 303] on div at bounding box center [1044, 300] width 46 height 67
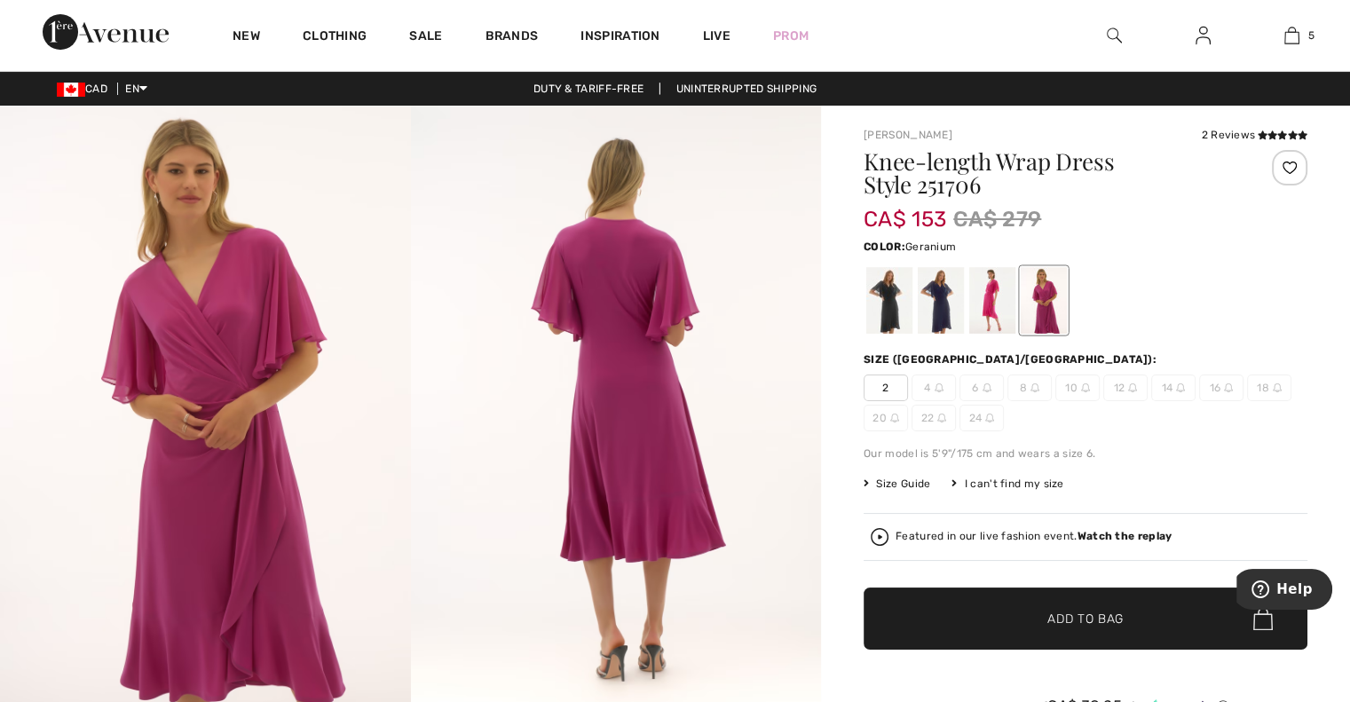
click at [982, 307] on div at bounding box center [992, 300] width 46 height 67
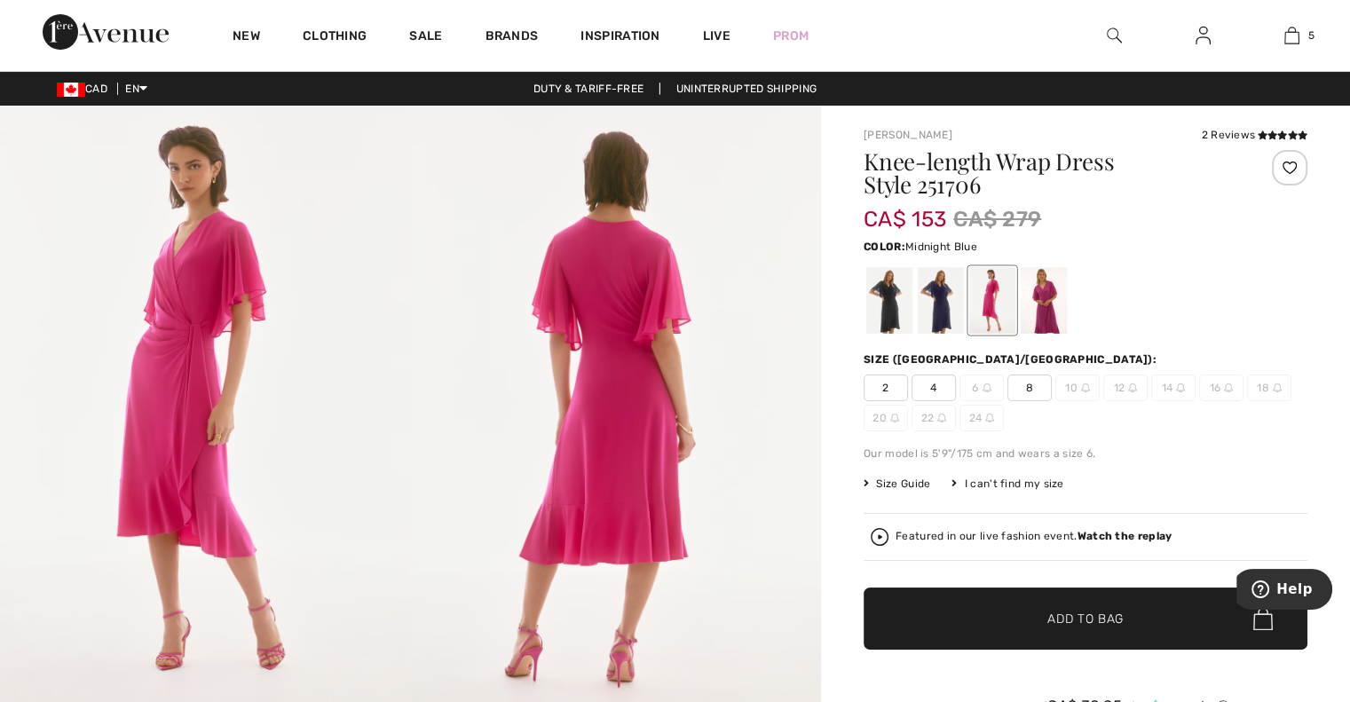
click at [926, 308] on div at bounding box center [941, 300] width 46 height 67
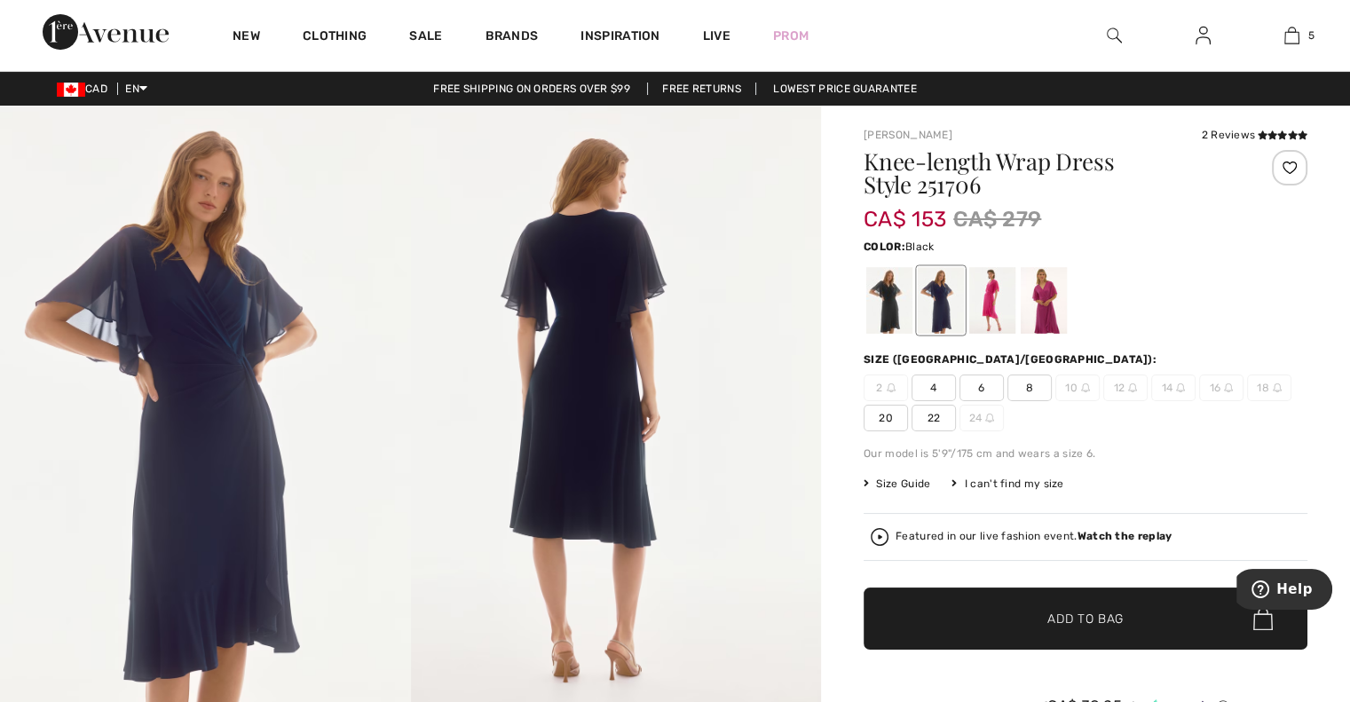
click at [888, 312] on div at bounding box center [889, 300] width 46 height 67
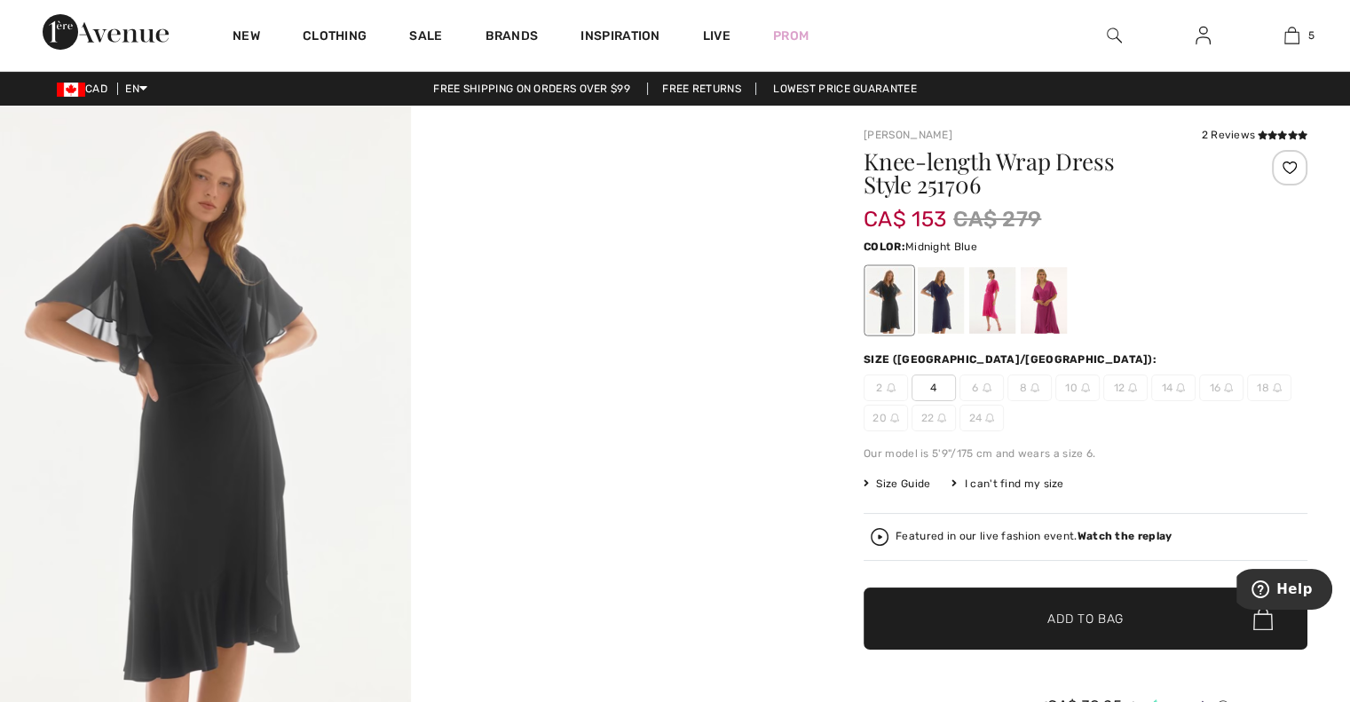
click at [947, 306] on div at bounding box center [941, 300] width 46 height 67
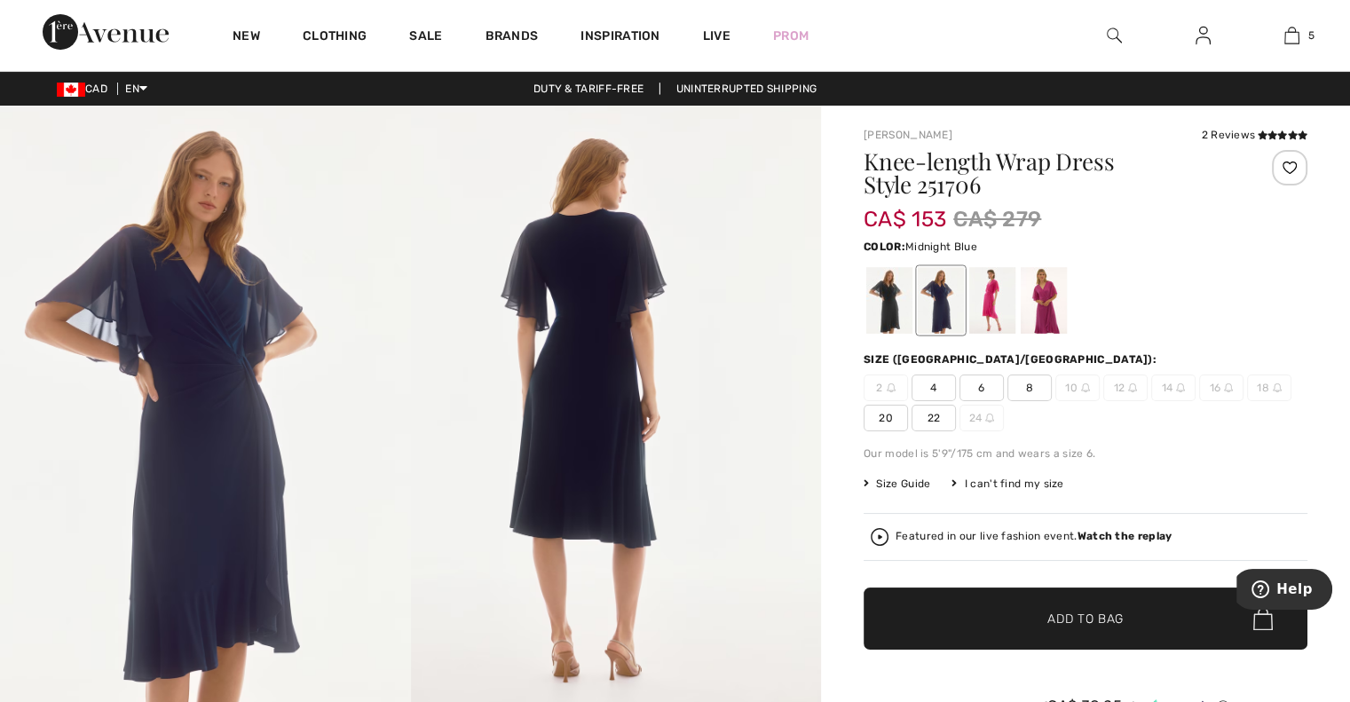
click at [975, 382] on span "6" at bounding box center [981, 388] width 44 height 27
click at [965, 634] on span "✔ Added to Bag Add to Bag" at bounding box center [1086, 619] width 444 height 62
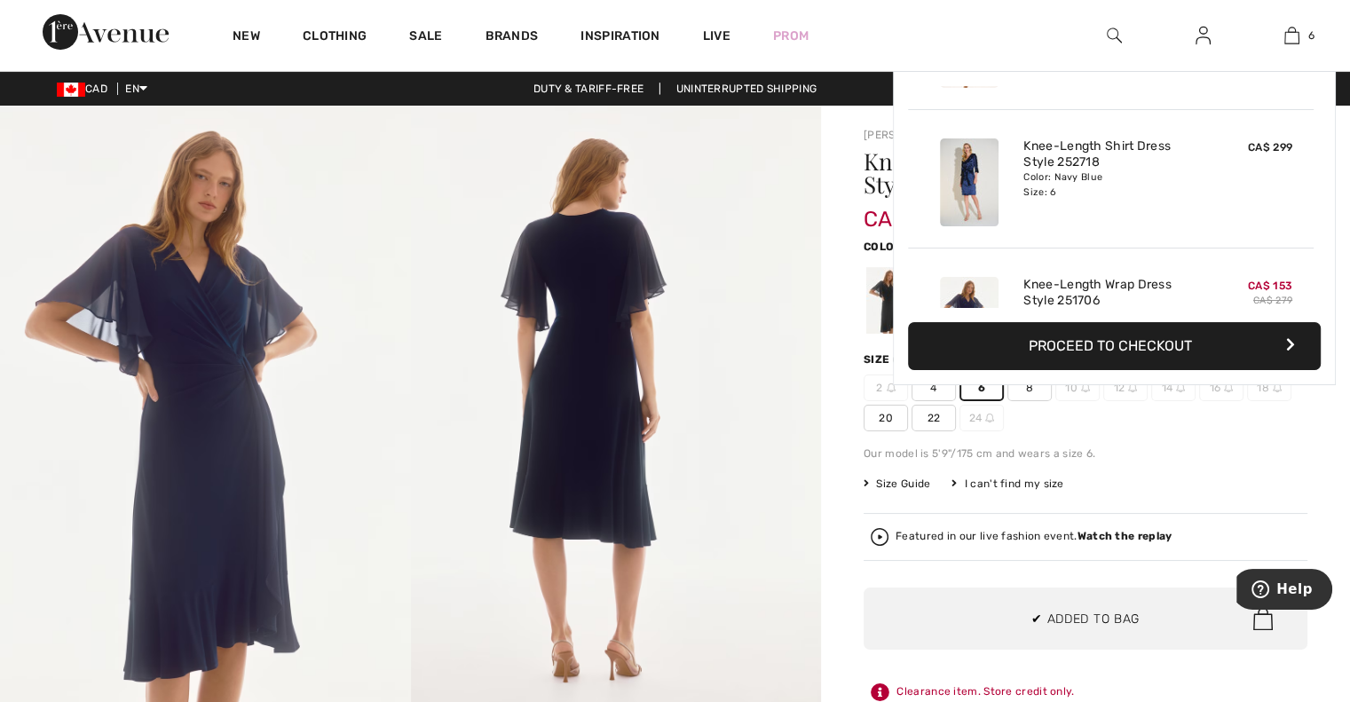
scroll to position [607, 0]
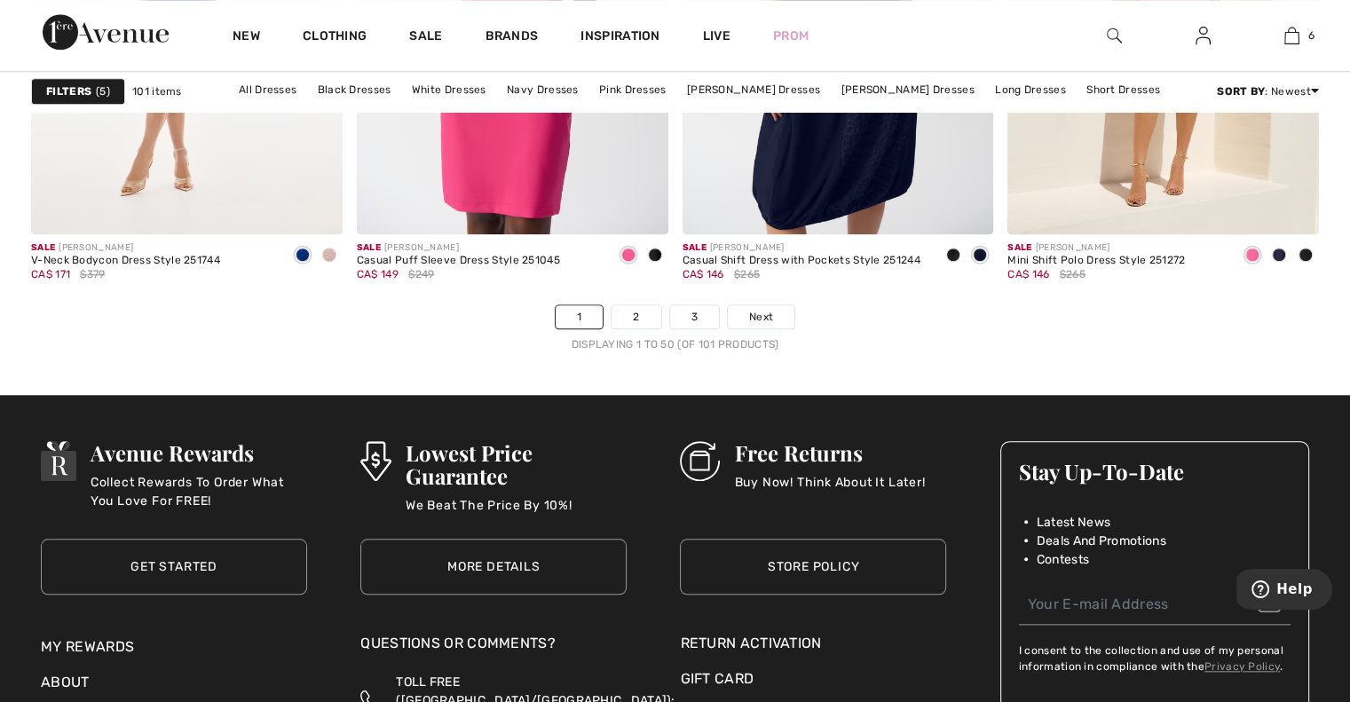
scroll to position [8352, 0]
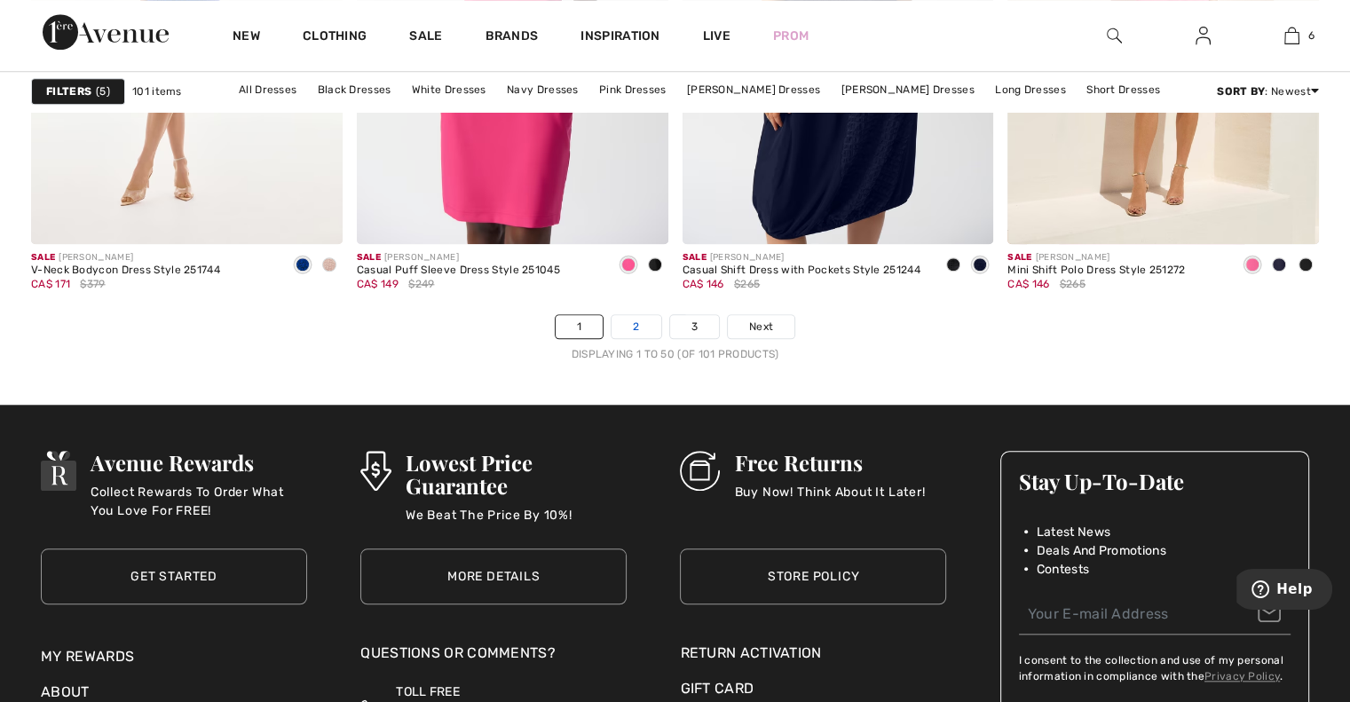
click at [628, 324] on link "2" at bounding box center [636, 326] width 49 height 23
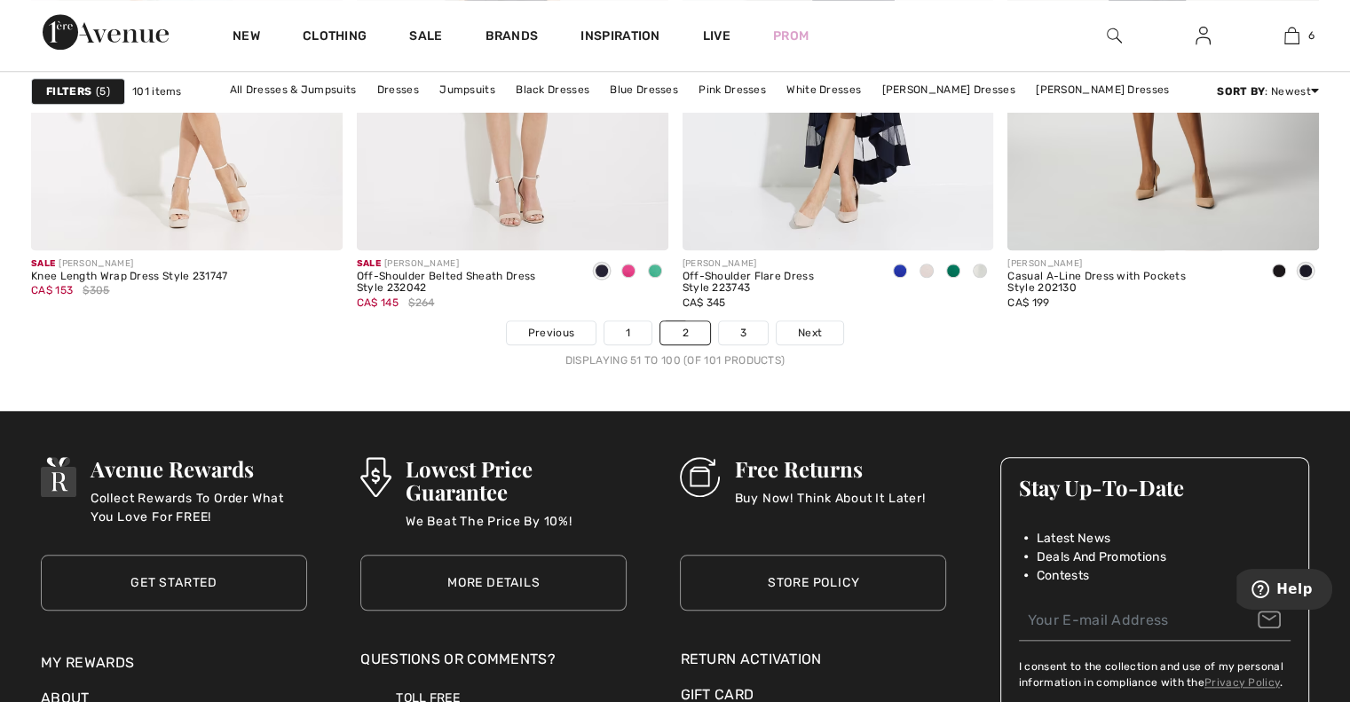
scroll to position [8355, 0]
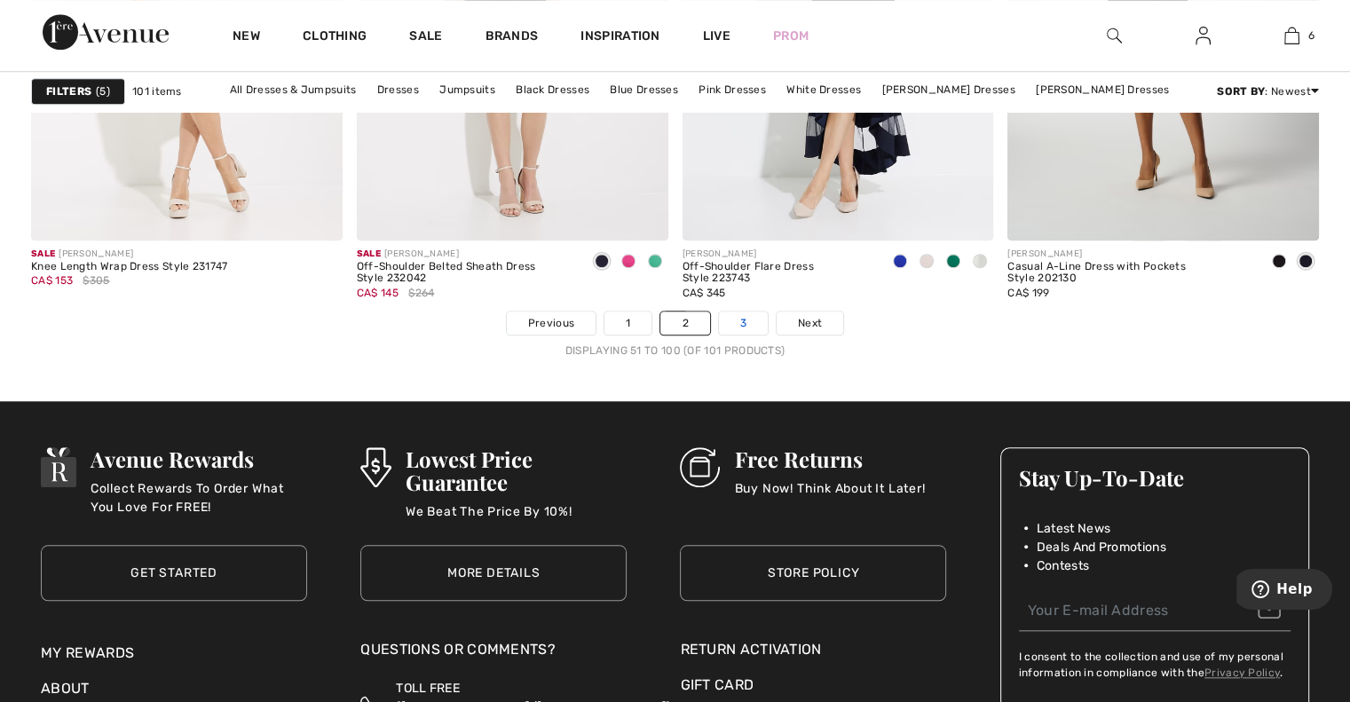
click at [746, 318] on link "3" at bounding box center [743, 323] width 49 height 23
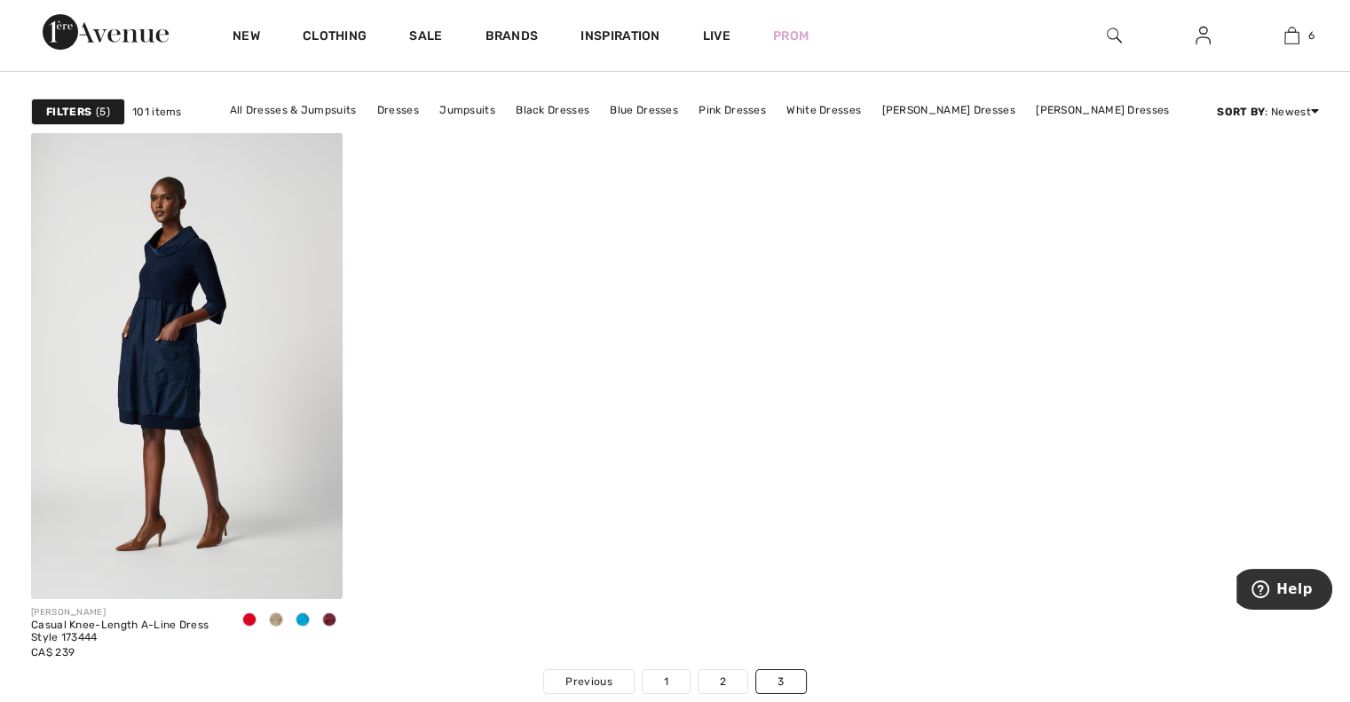
scroll to position [158, 0]
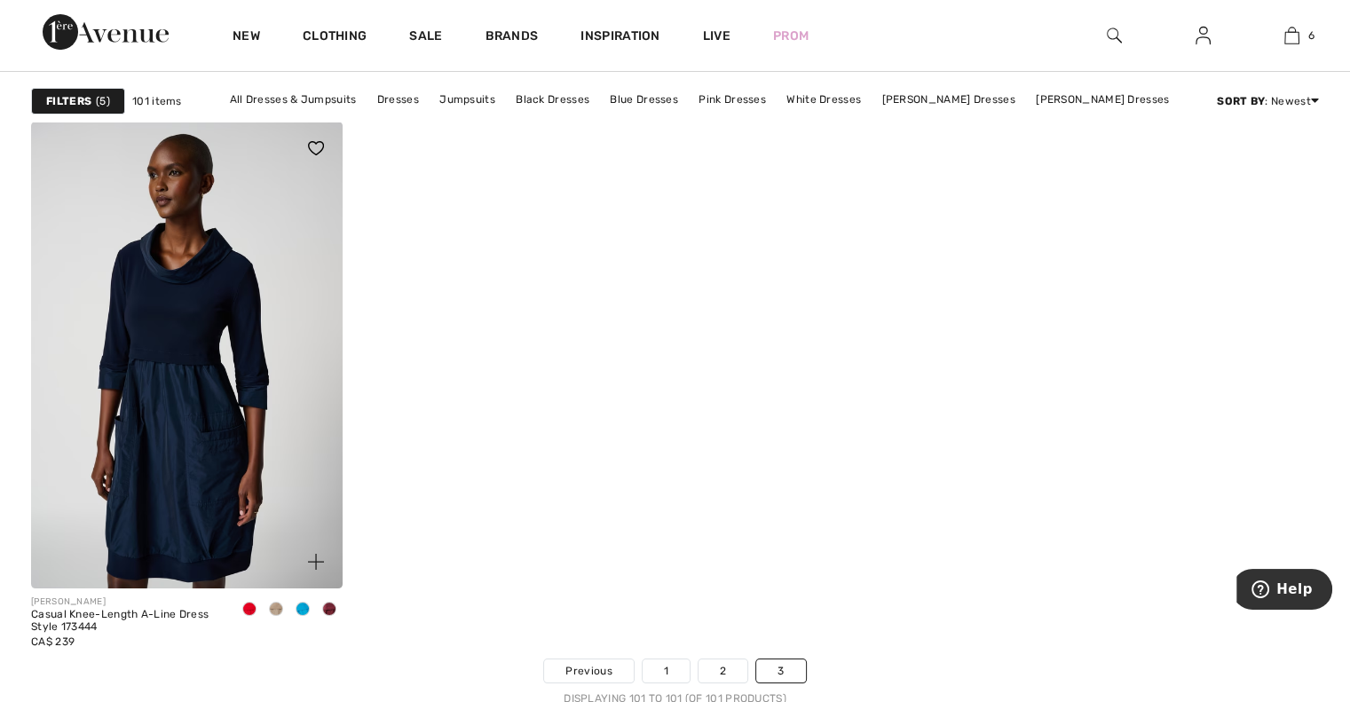
click at [198, 286] on img at bounding box center [187, 355] width 312 height 467
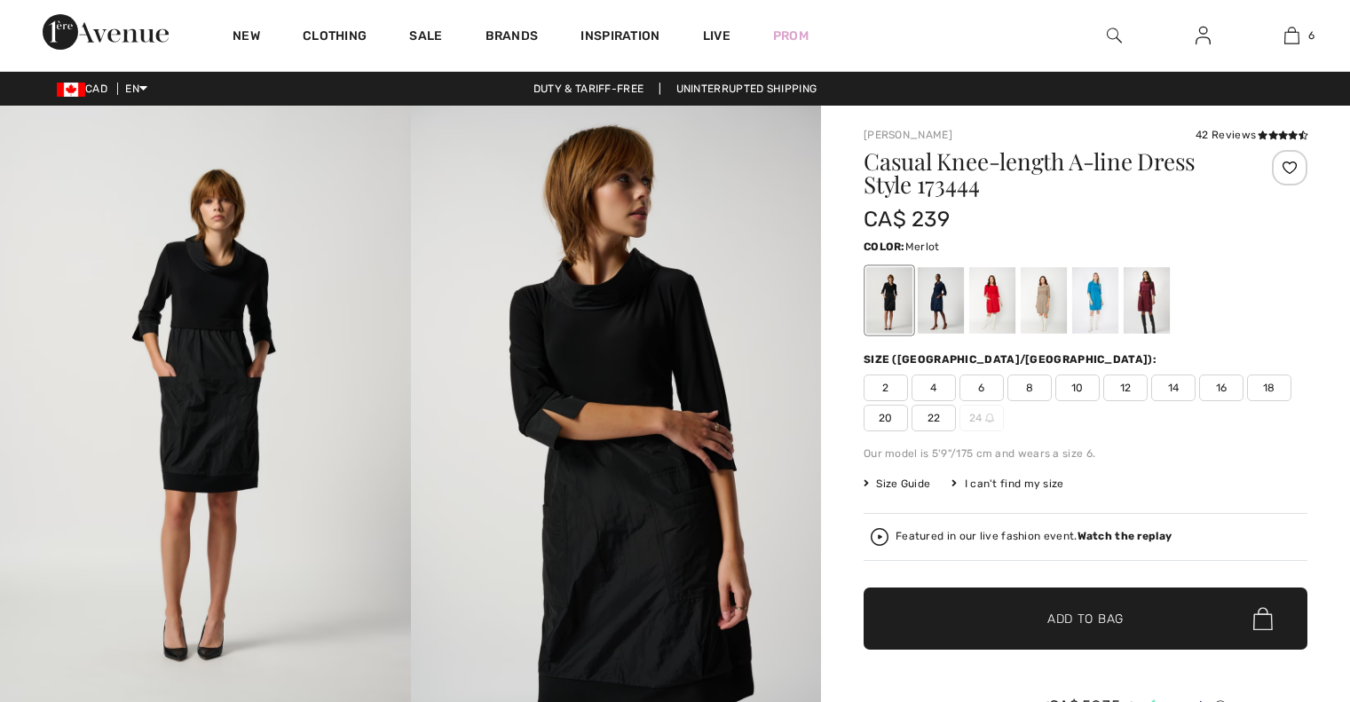
click at [1164, 319] on div at bounding box center [1147, 300] width 46 height 67
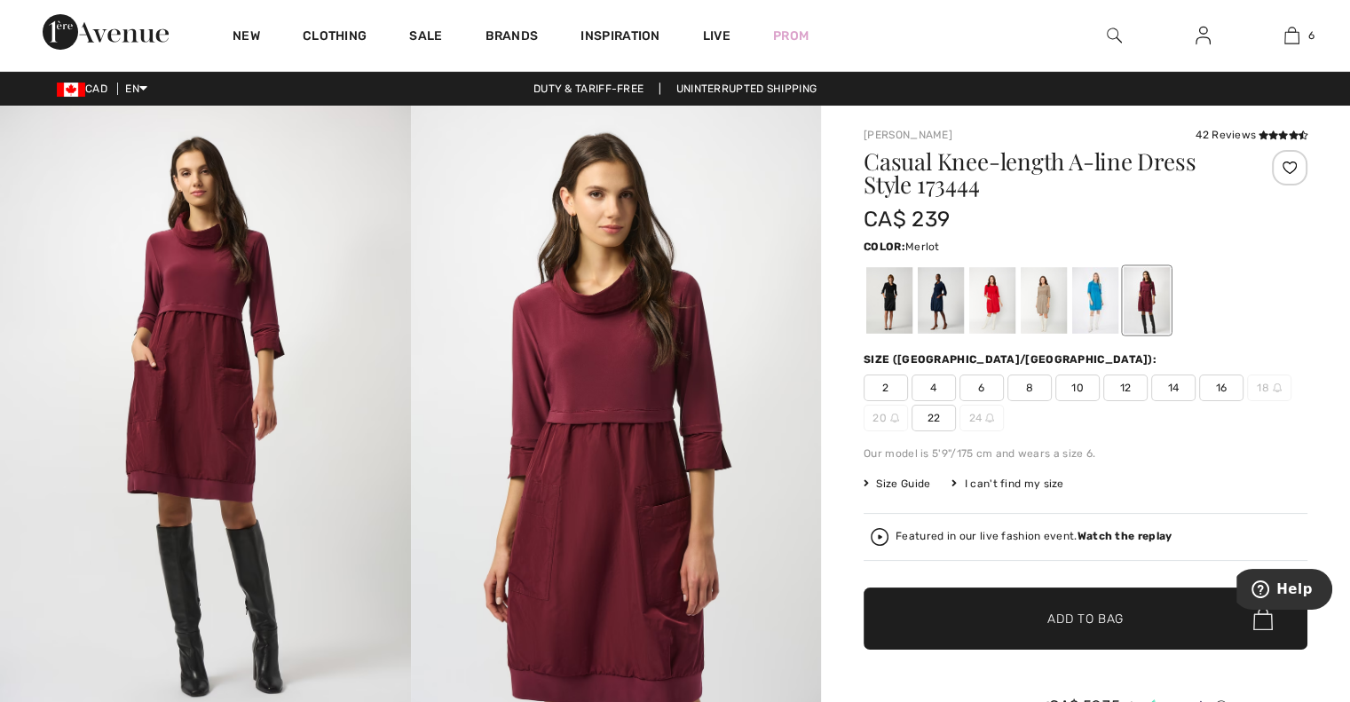
click at [1133, 318] on div at bounding box center [1147, 300] width 46 height 67
click at [1111, 322] on div at bounding box center [1095, 300] width 46 height 67
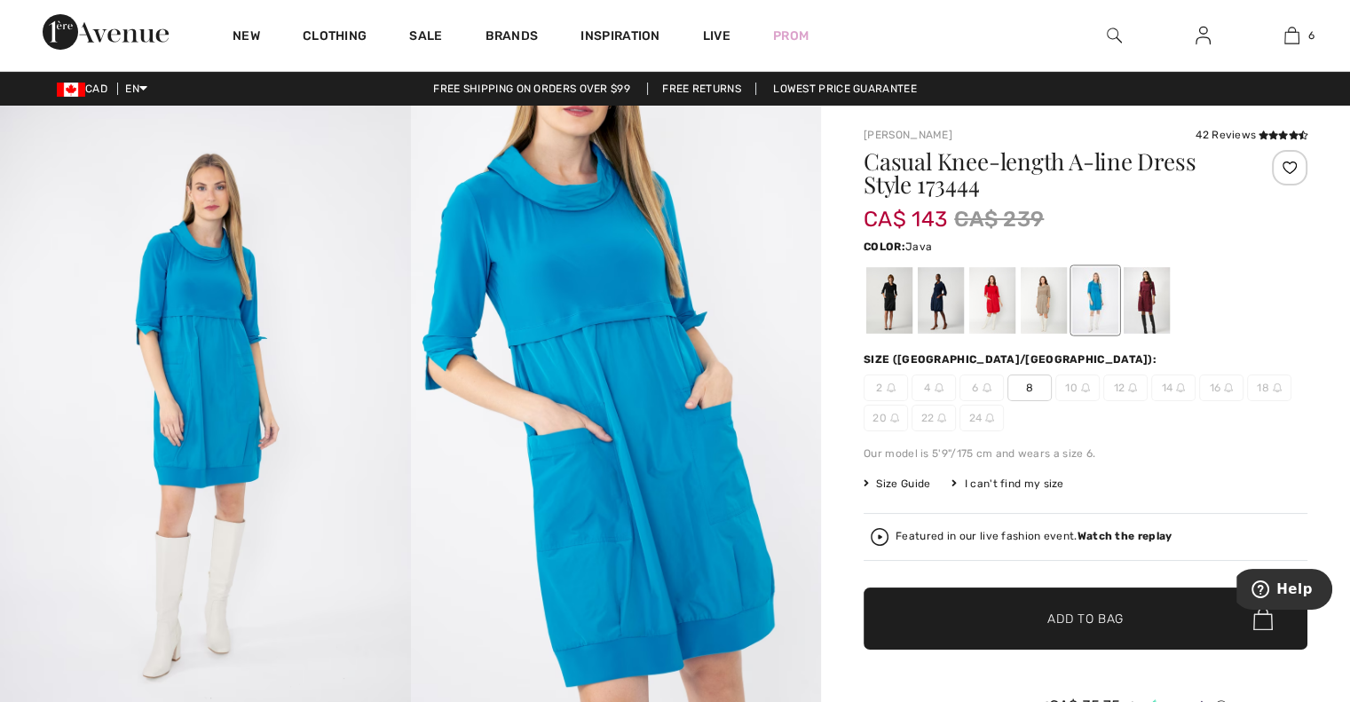
click at [1038, 314] on div at bounding box center [1044, 300] width 46 height 67
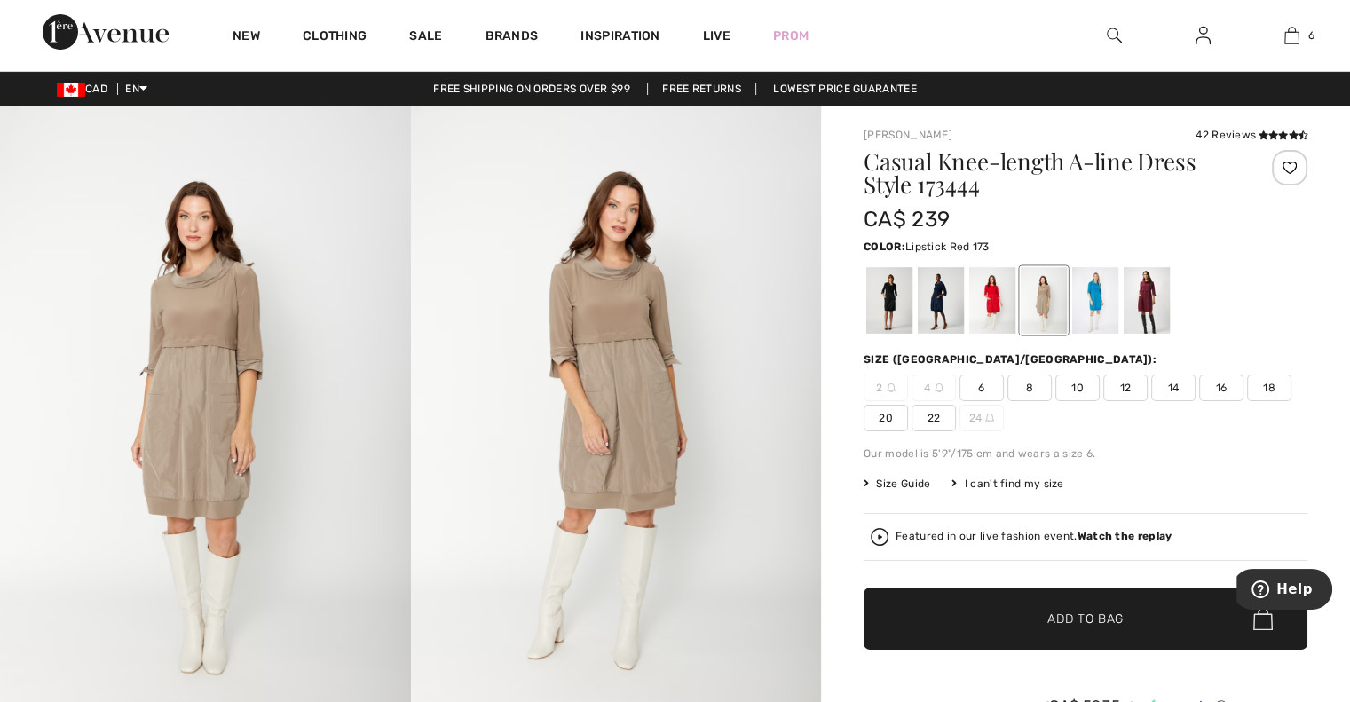
click at [994, 304] on div at bounding box center [992, 300] width 46 height 67
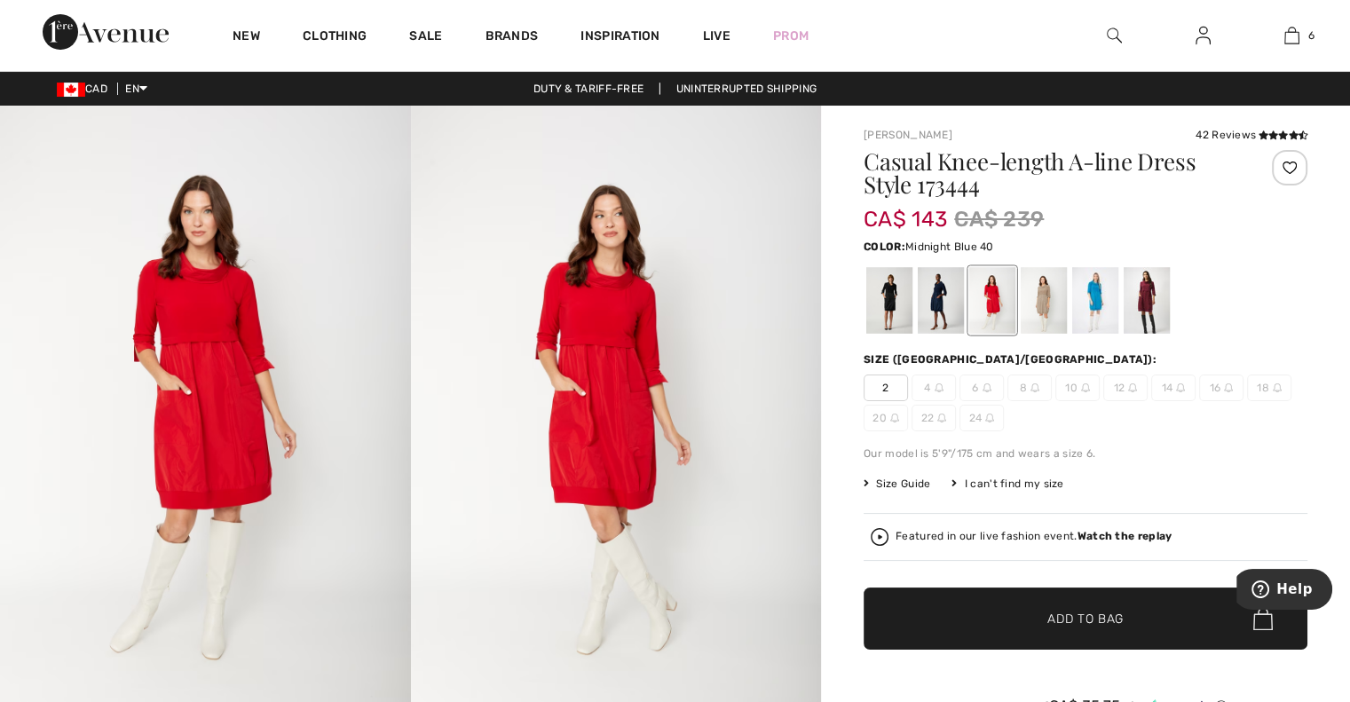
click at [955, 313] on div at bounding box center [941, 300] width 46 height 67
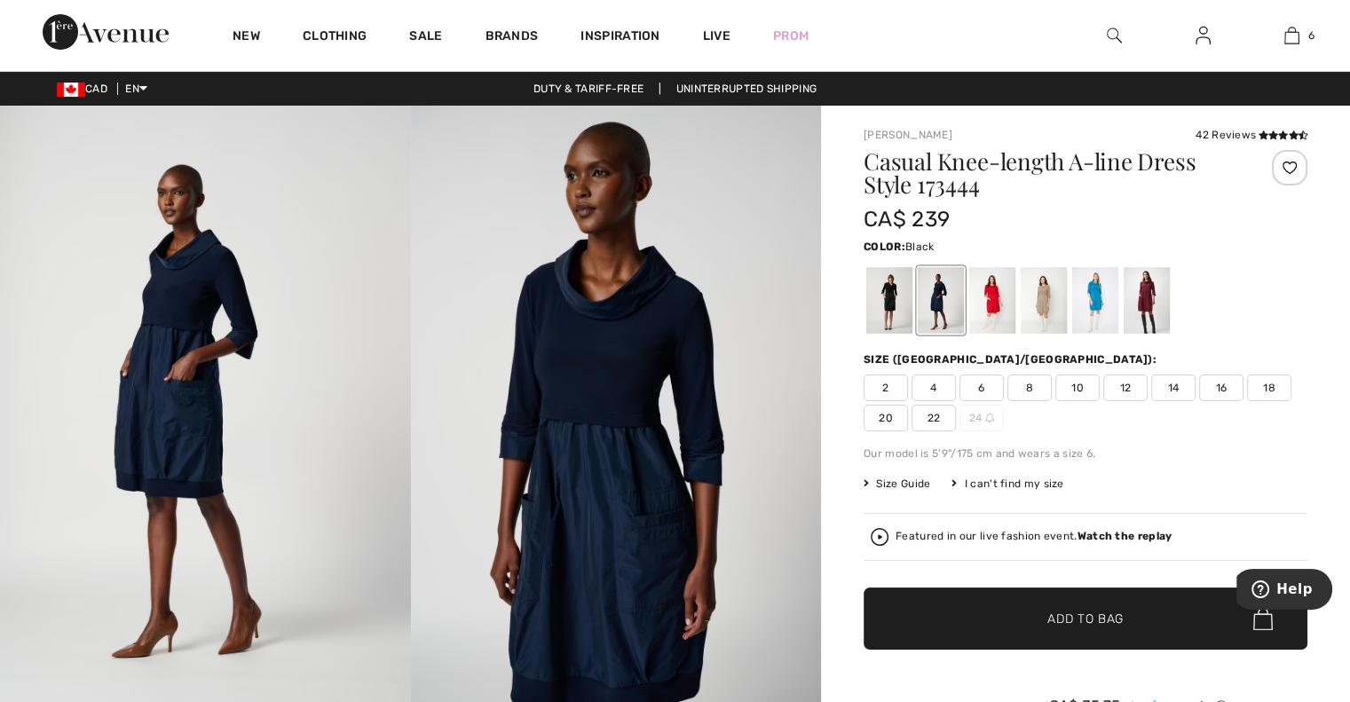
click at [892, 314] on div at bounding box center [889, 300] width 46 height 67
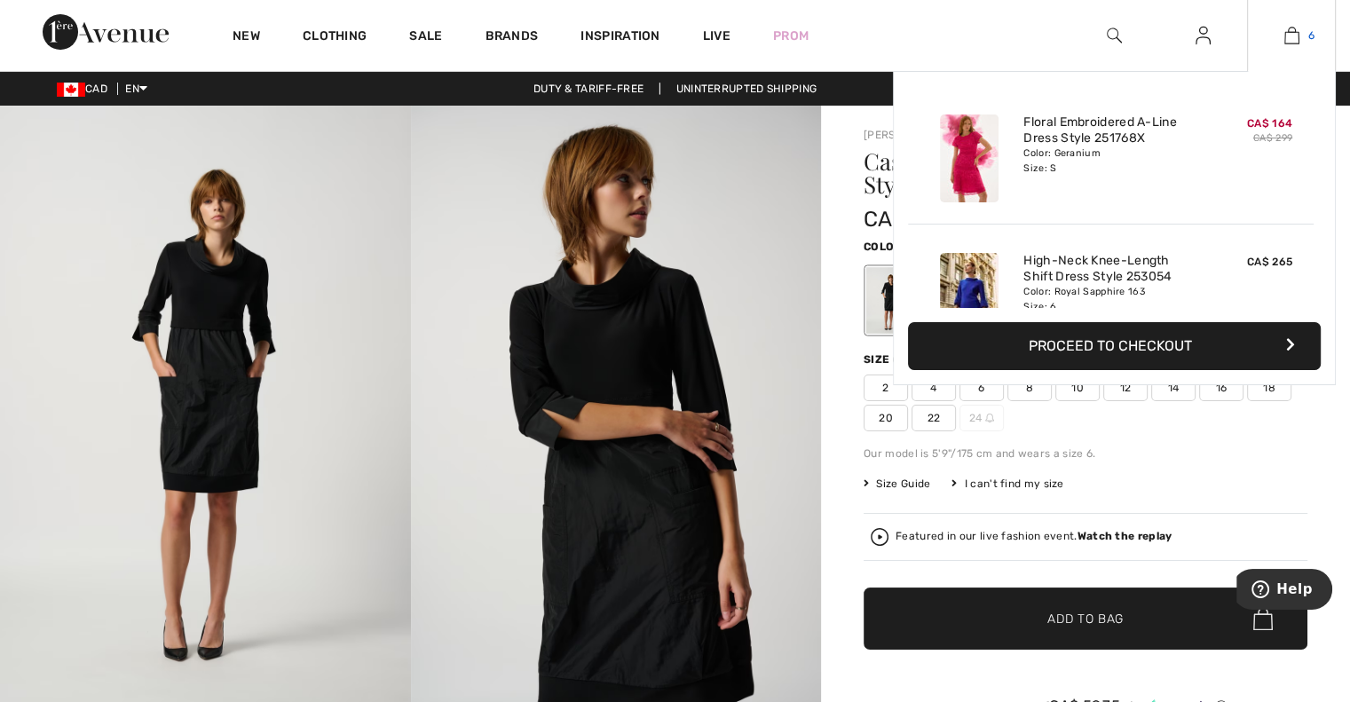
click at [1286, 31] on img at bounding box center [1291, 35] width 15 height 21
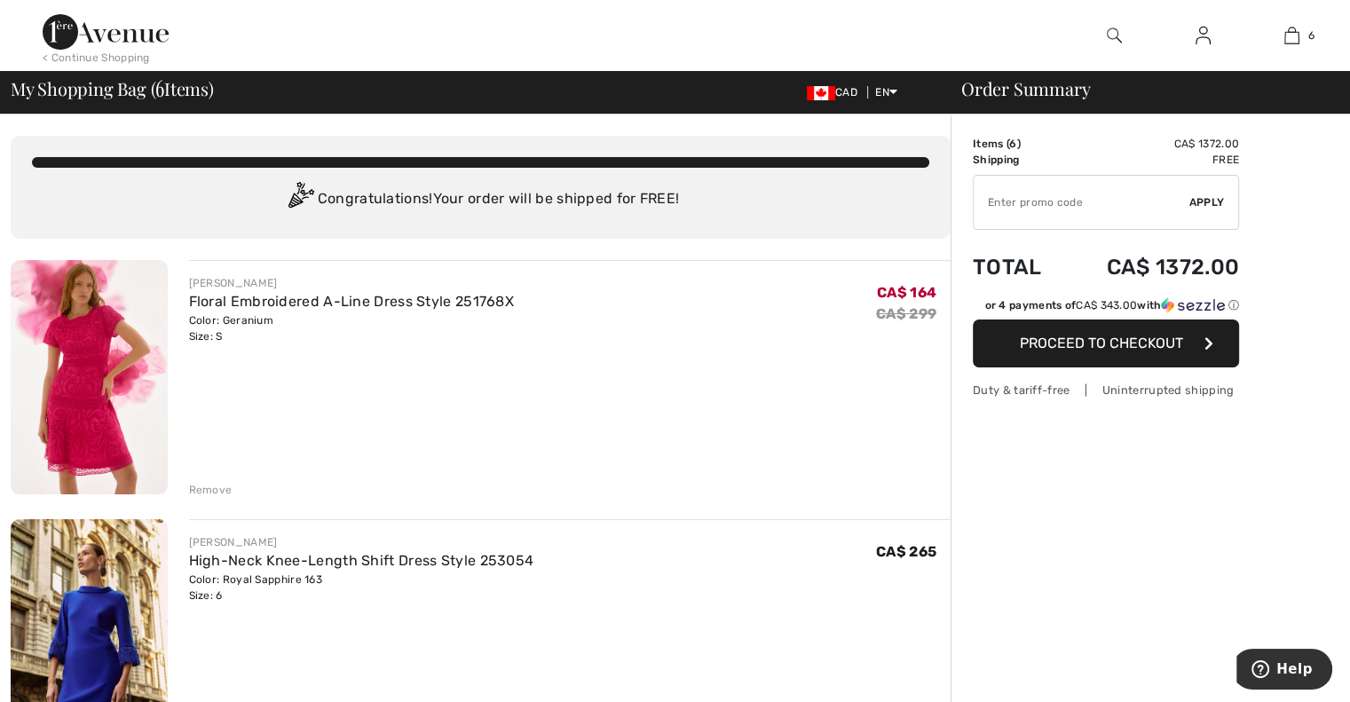
click at [52, 331] on img at bounding box center [89, 377] width 157 height 234
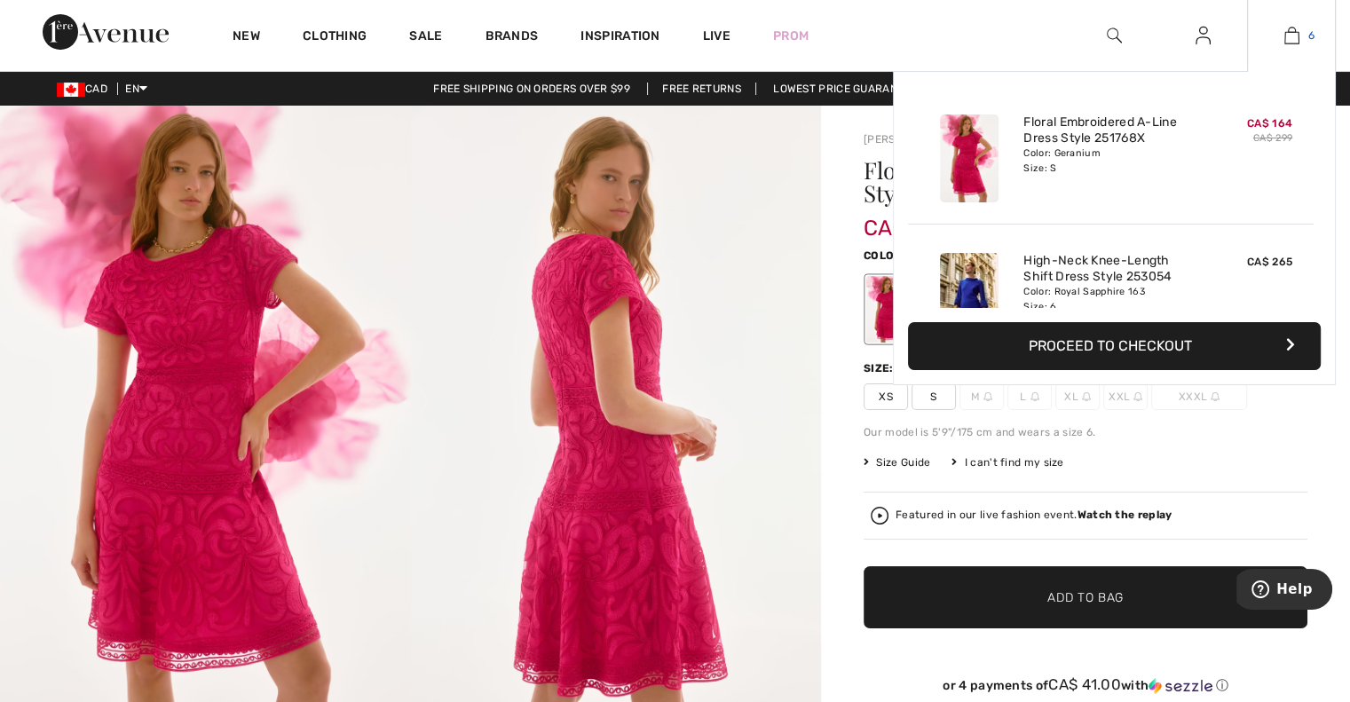
click at [1293, 43] on img at bounding box center [1291, 35] width 15 height 21
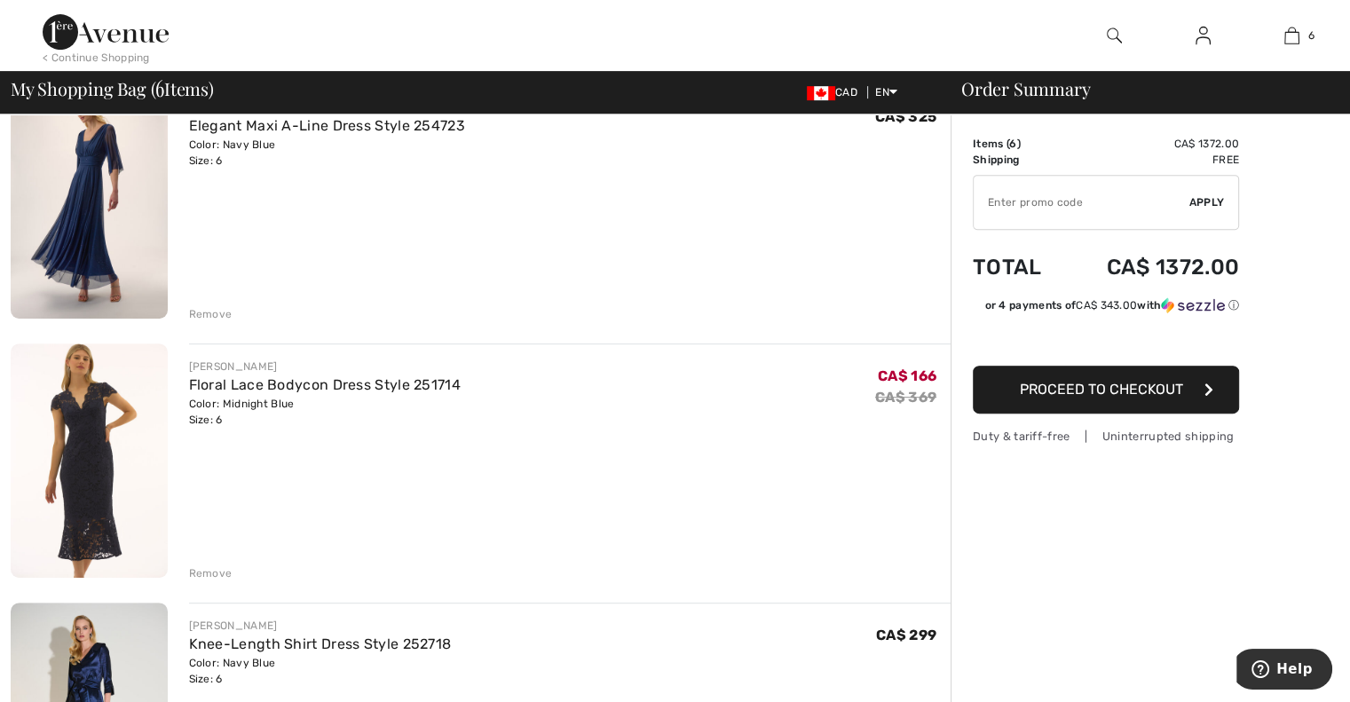
scroll to position [698, 0]
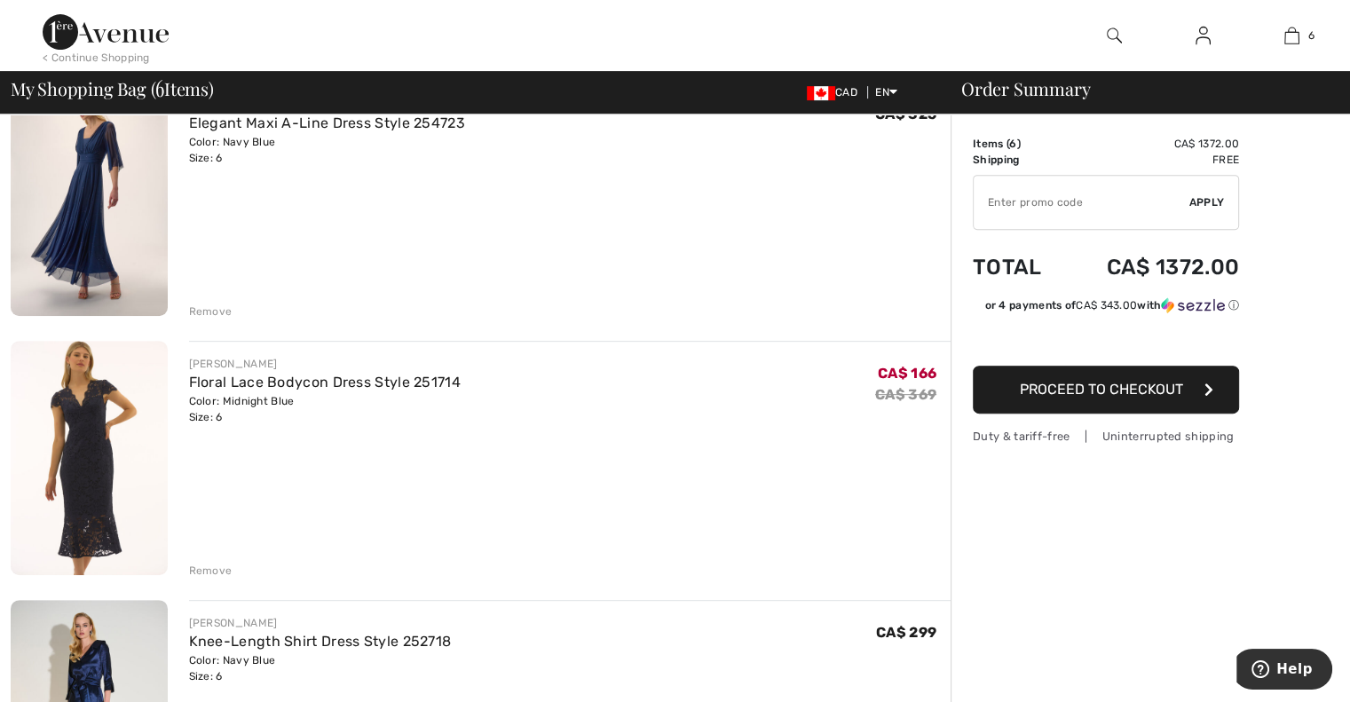
click at [75, 456] on img at bounding box center [89, 458] width 157 height 234
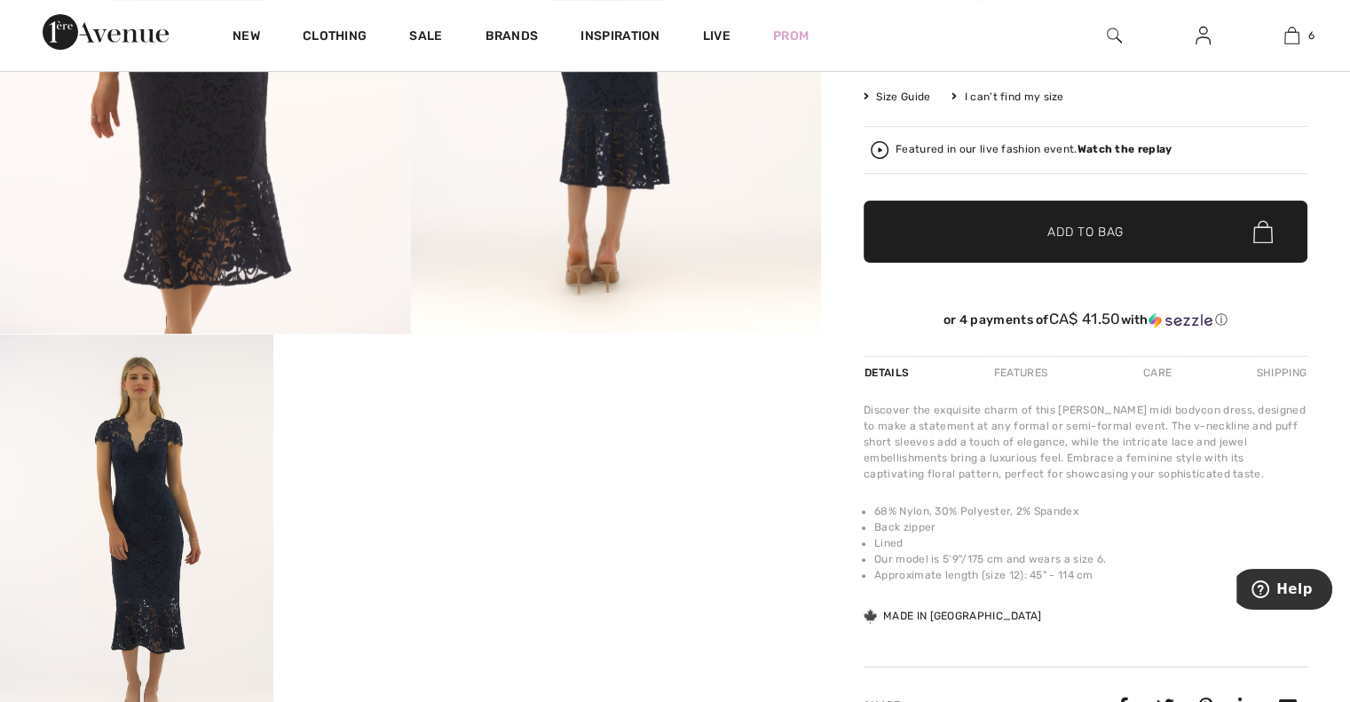
scroll to position [396, 0]
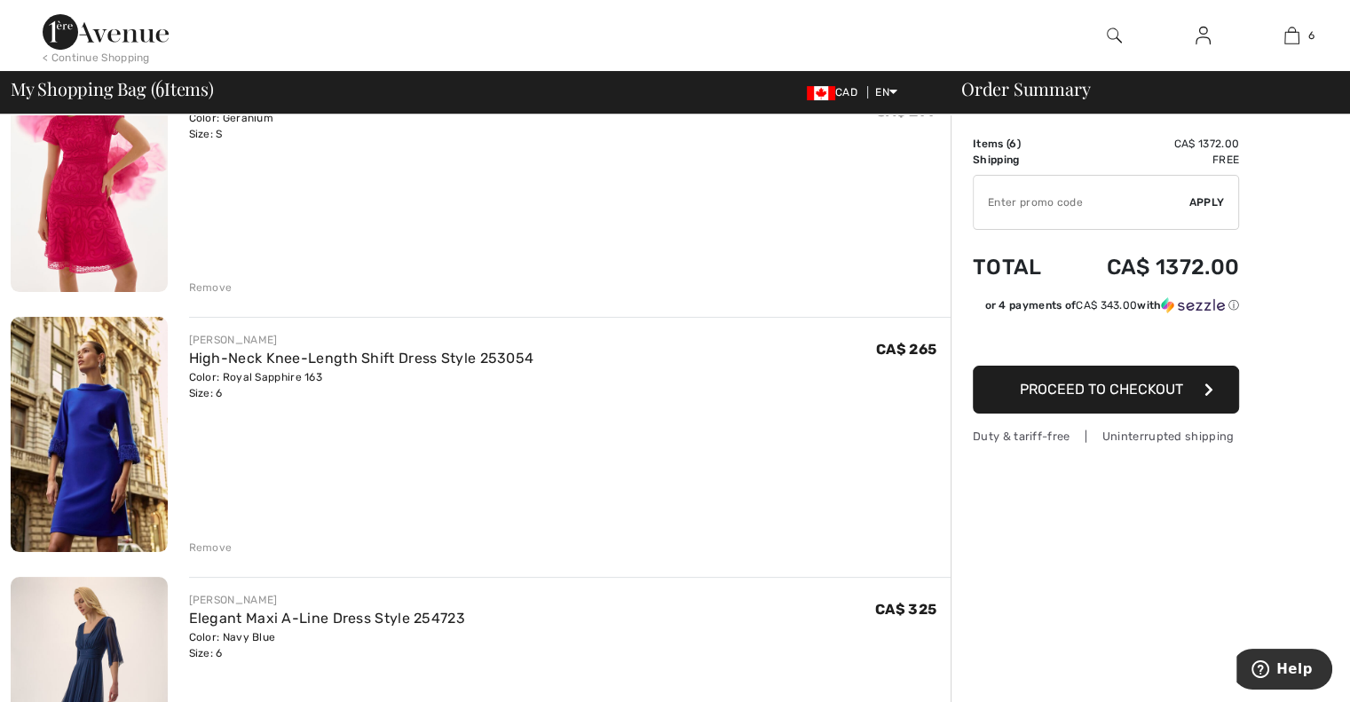
scroll to position [229, 0]
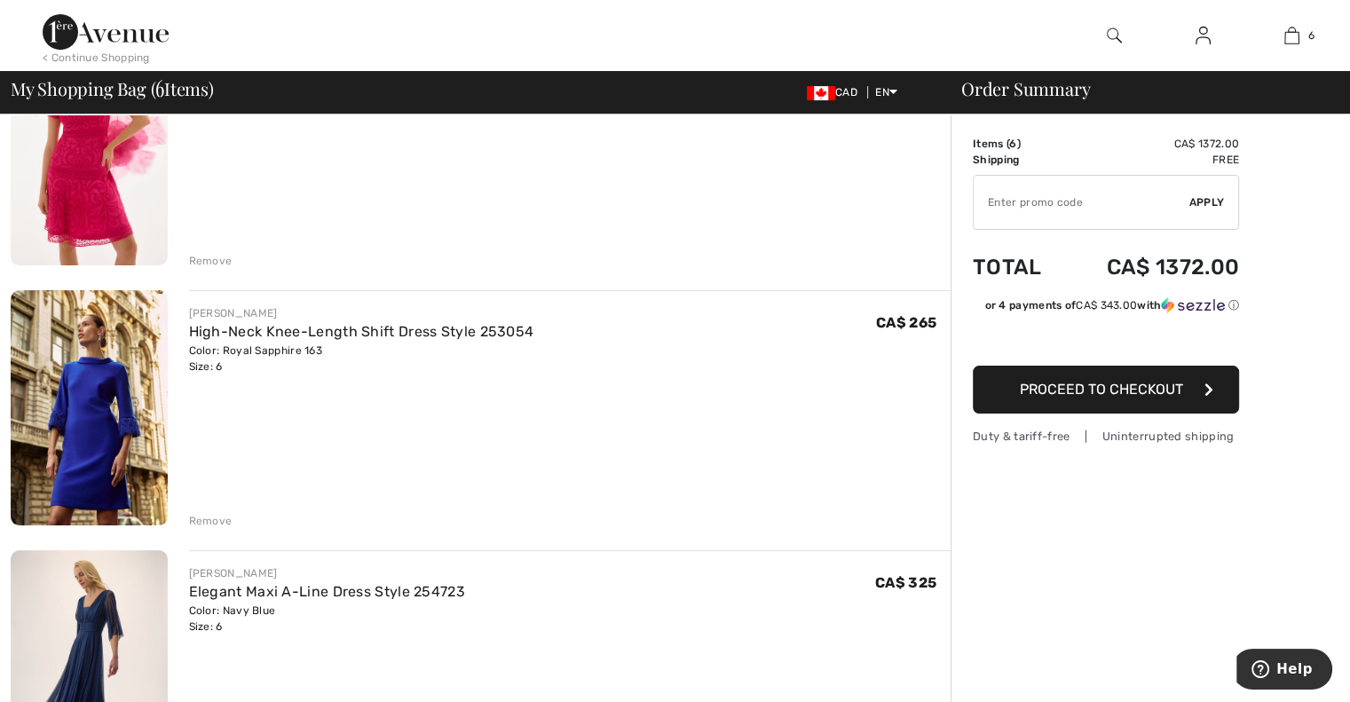
click at [43, 365] on img at bounding box center [89, 407] width 157 height 234
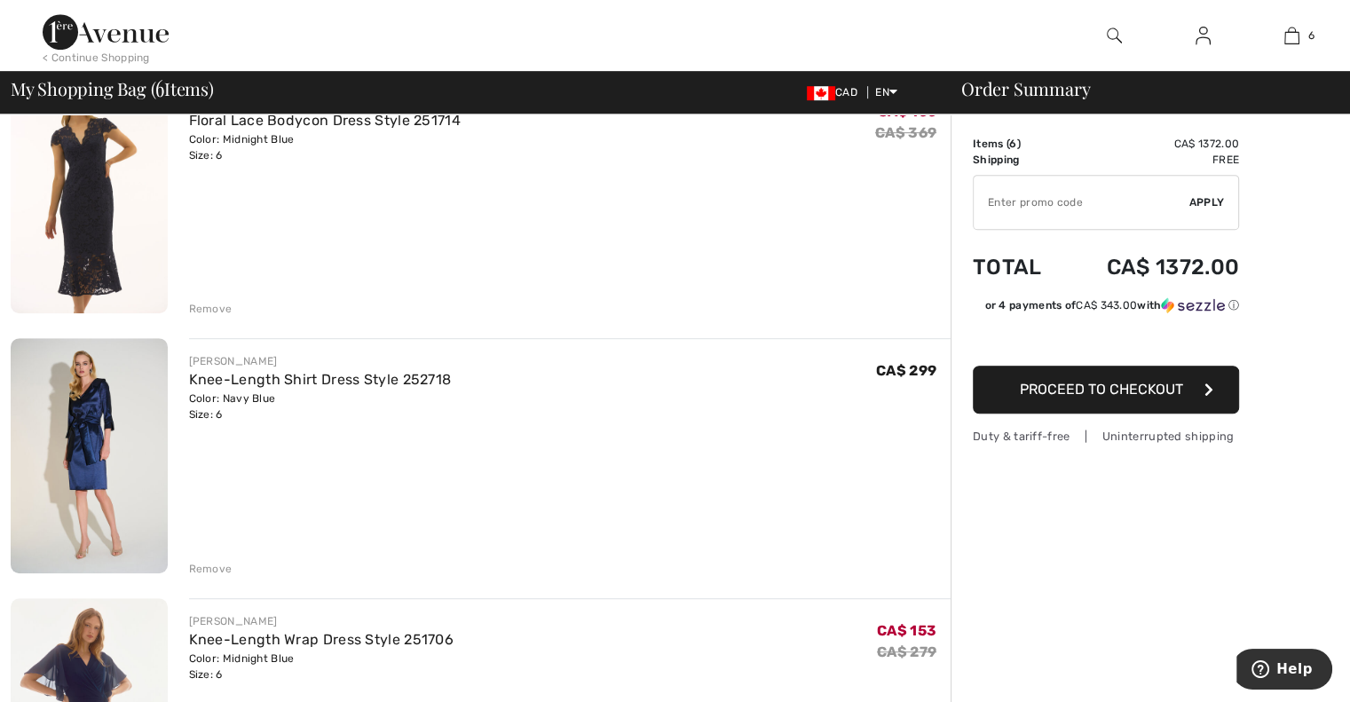
scroll to position [962, 0]
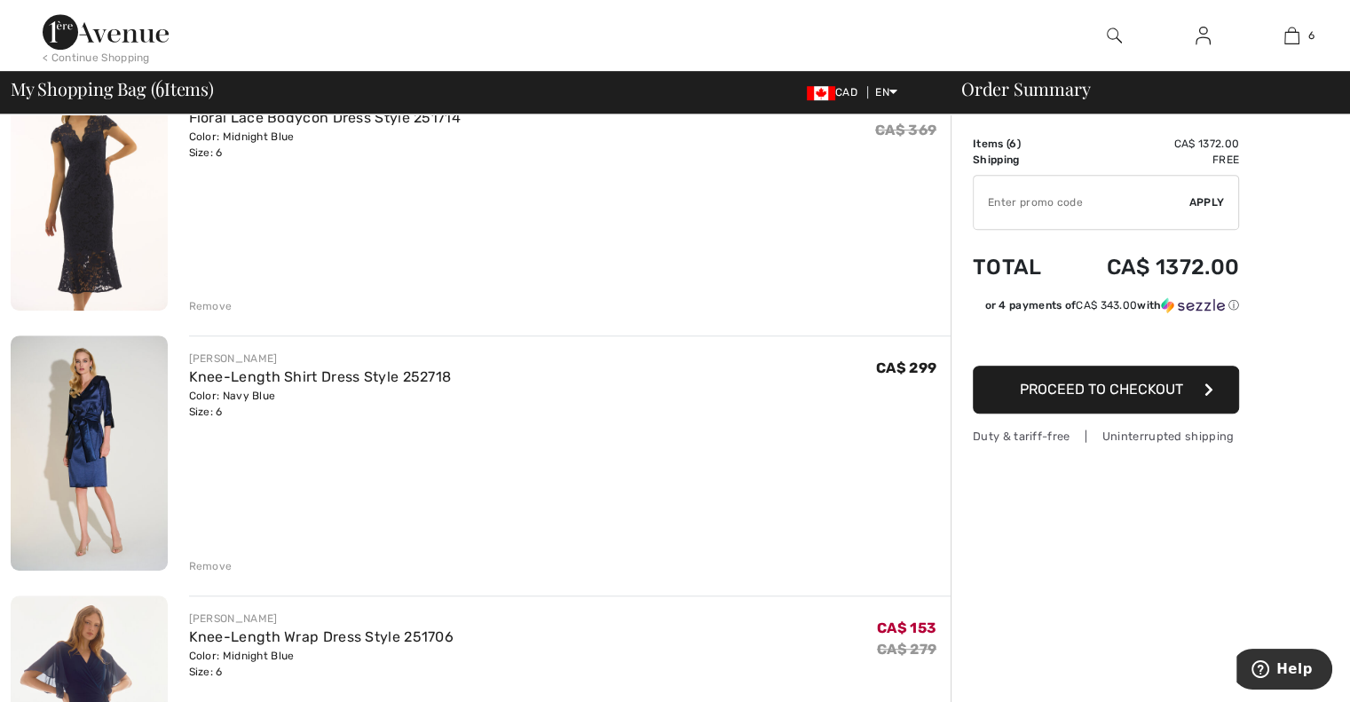
click at [89, 485] on img at bounding box center [89, 452] width 157 height 235
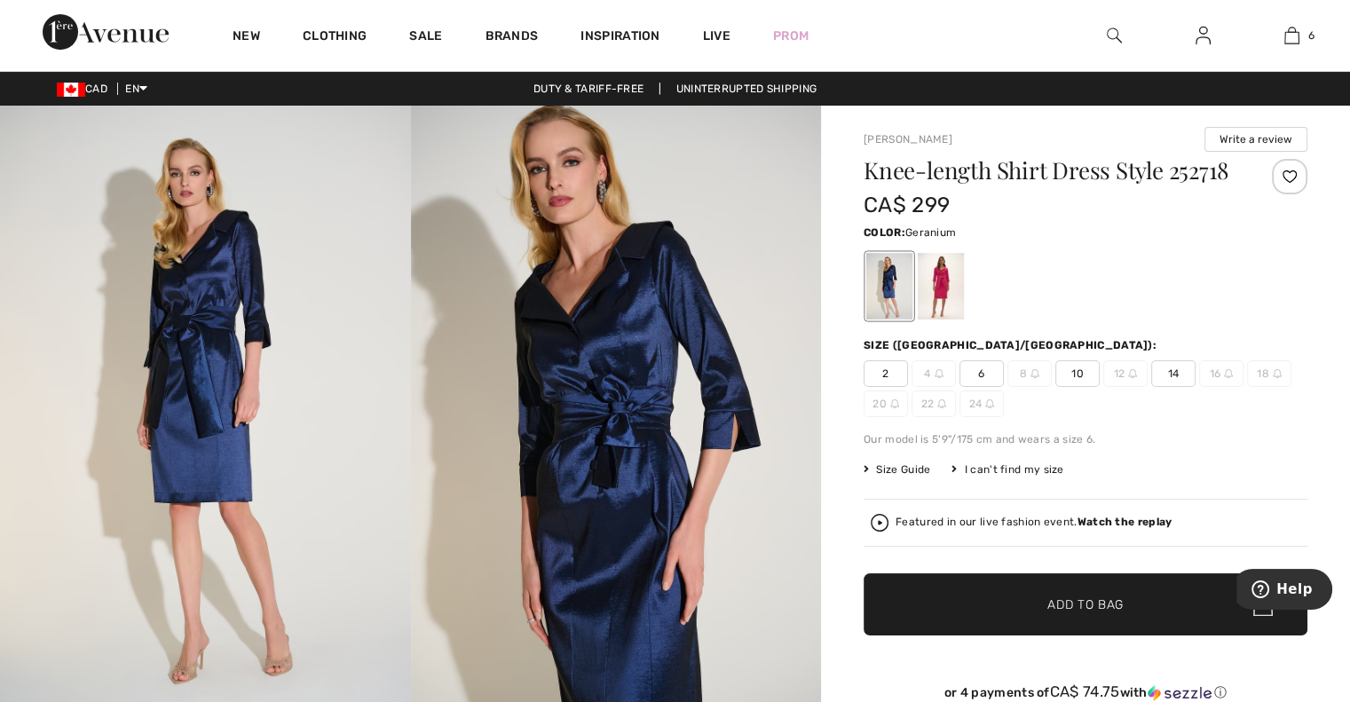
click div
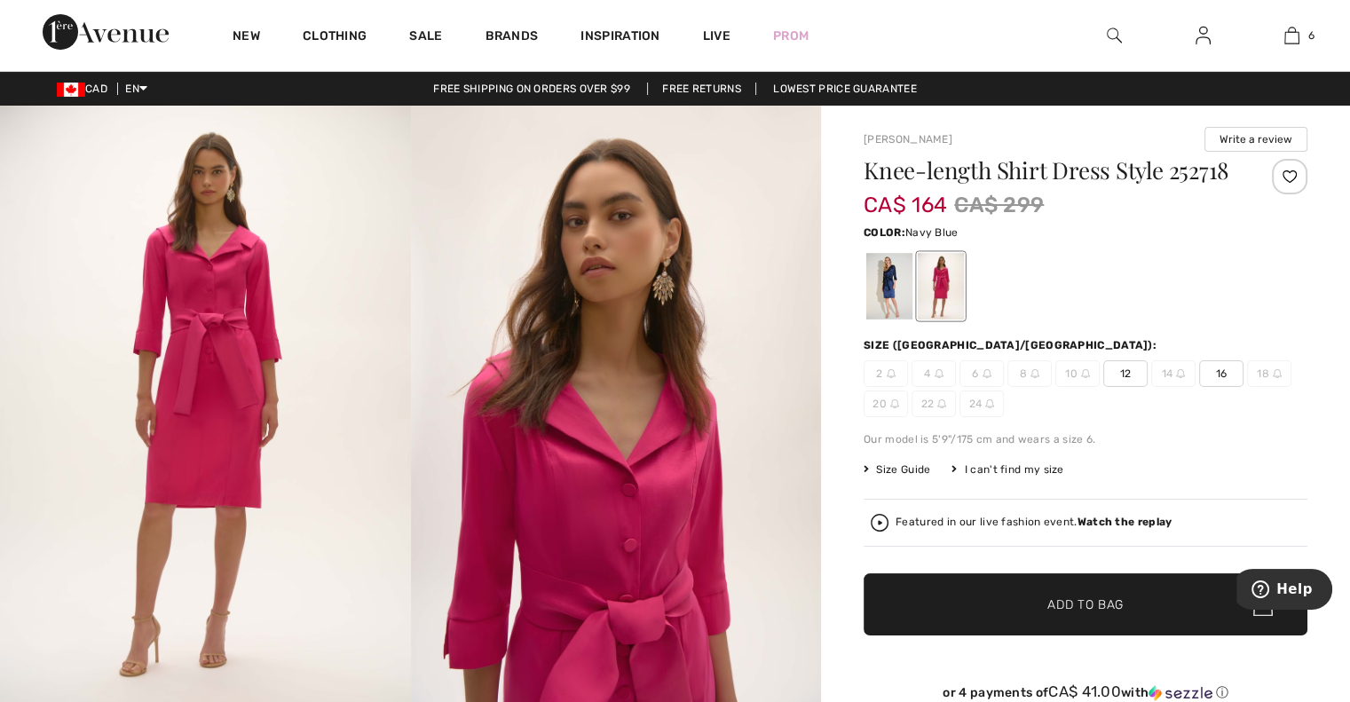
click div
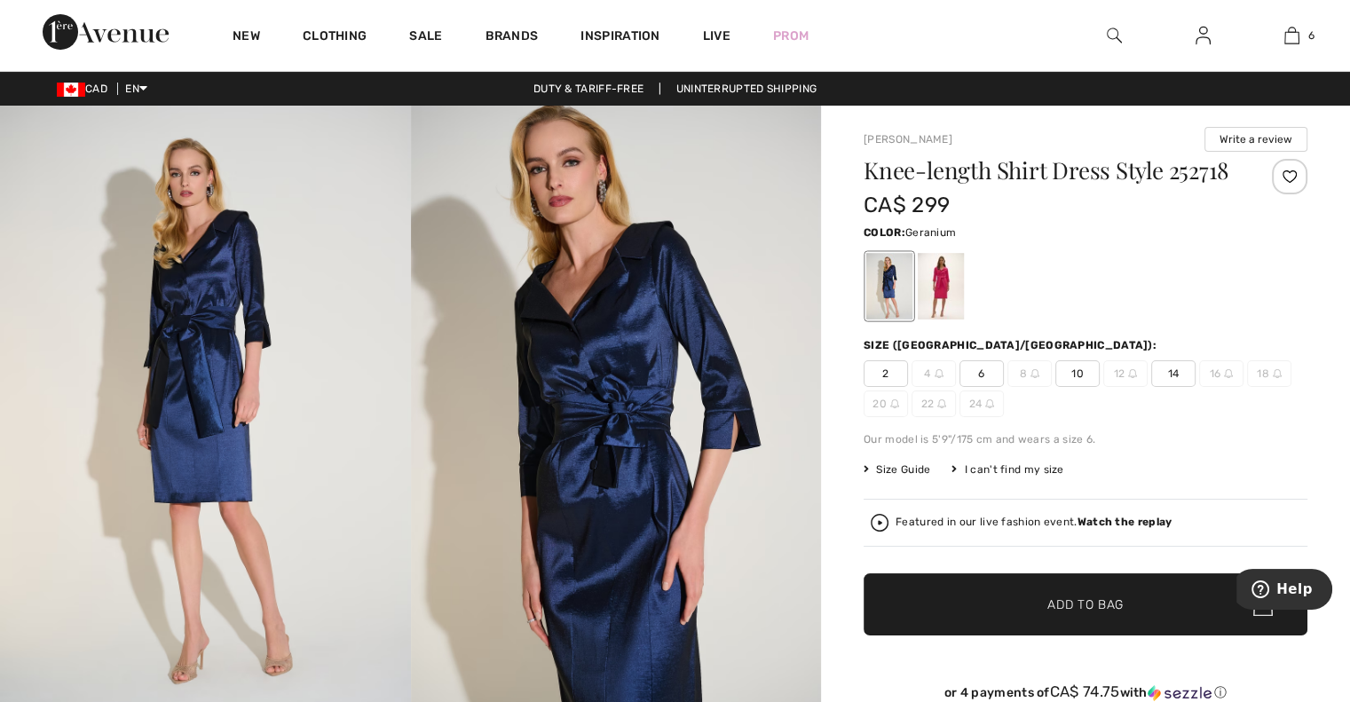
click div
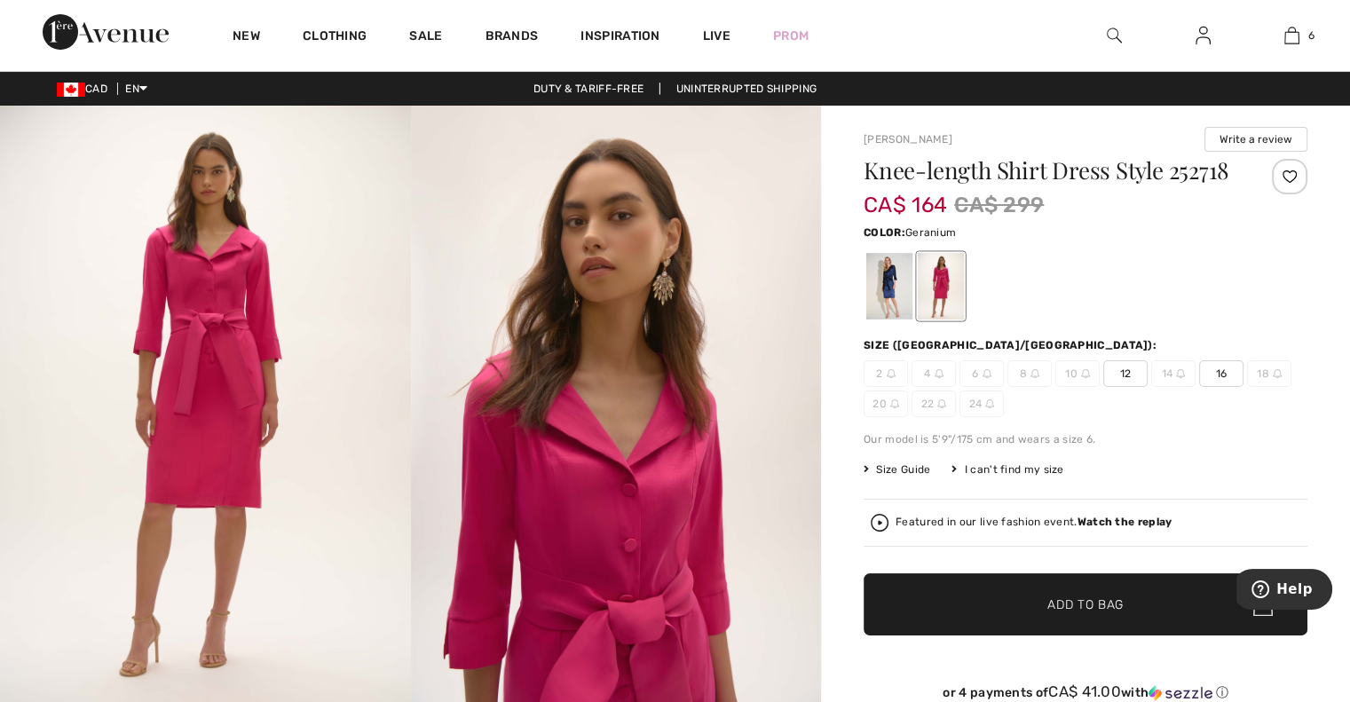
scroll to position [27, 0]
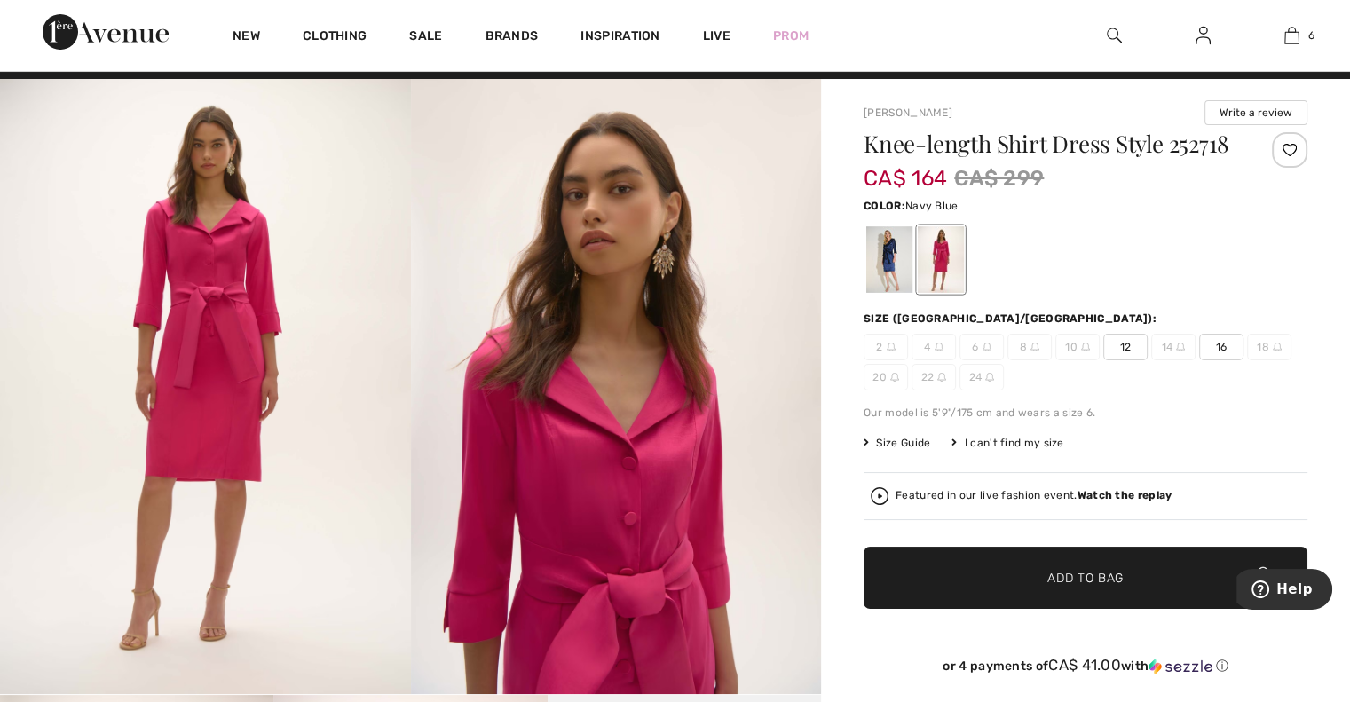
click div
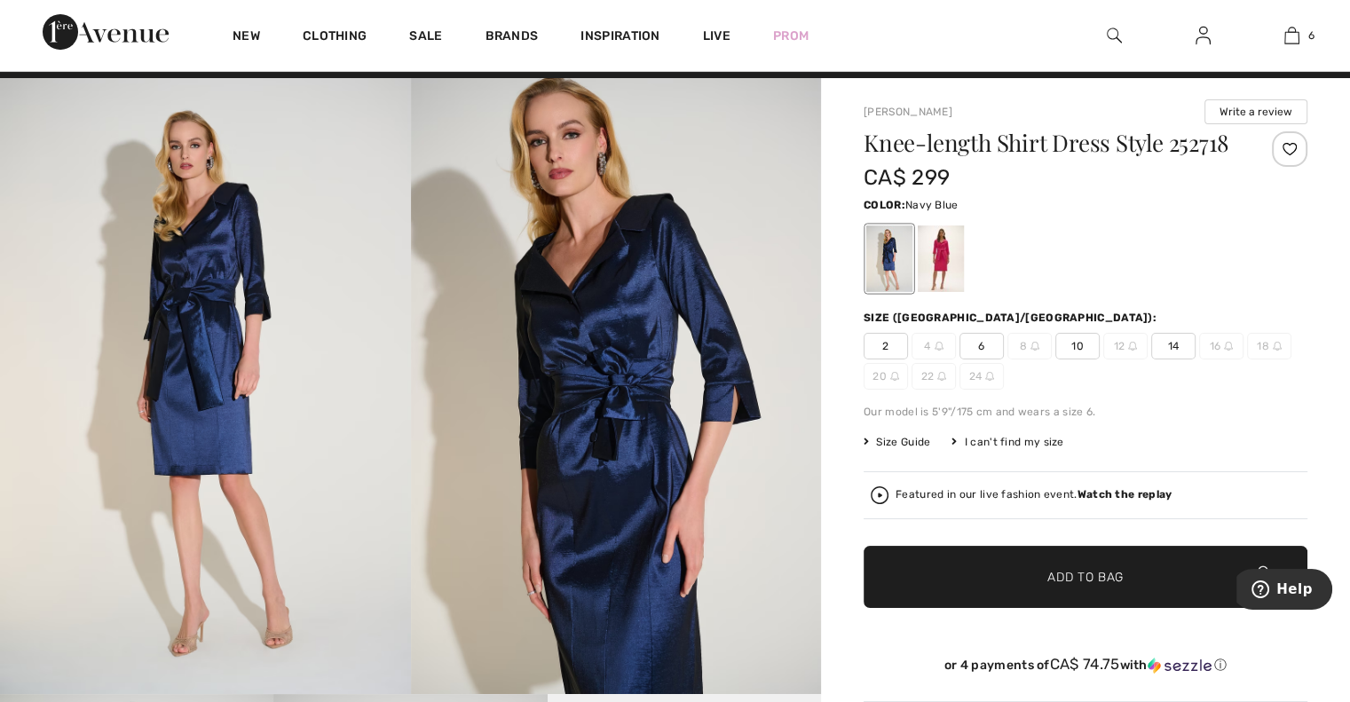
scroll to position [32, 0]
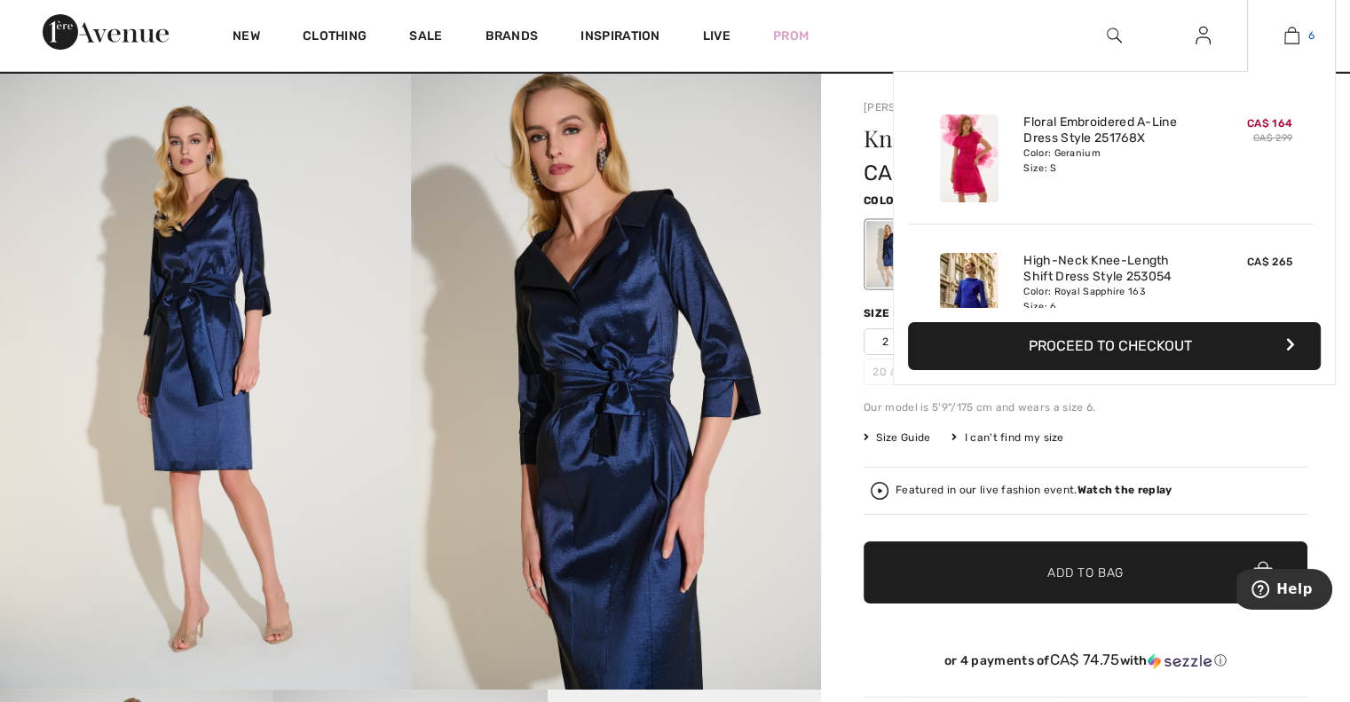
click img
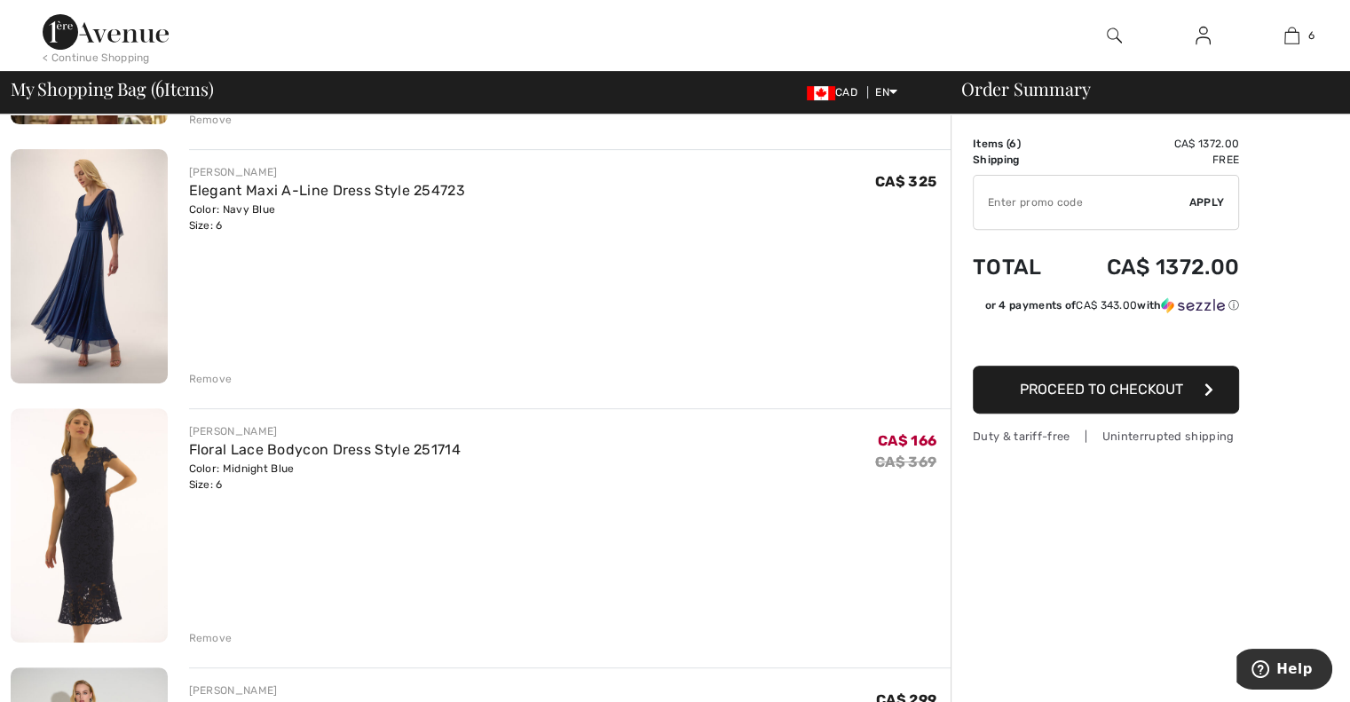
scroll to position [633, 0]
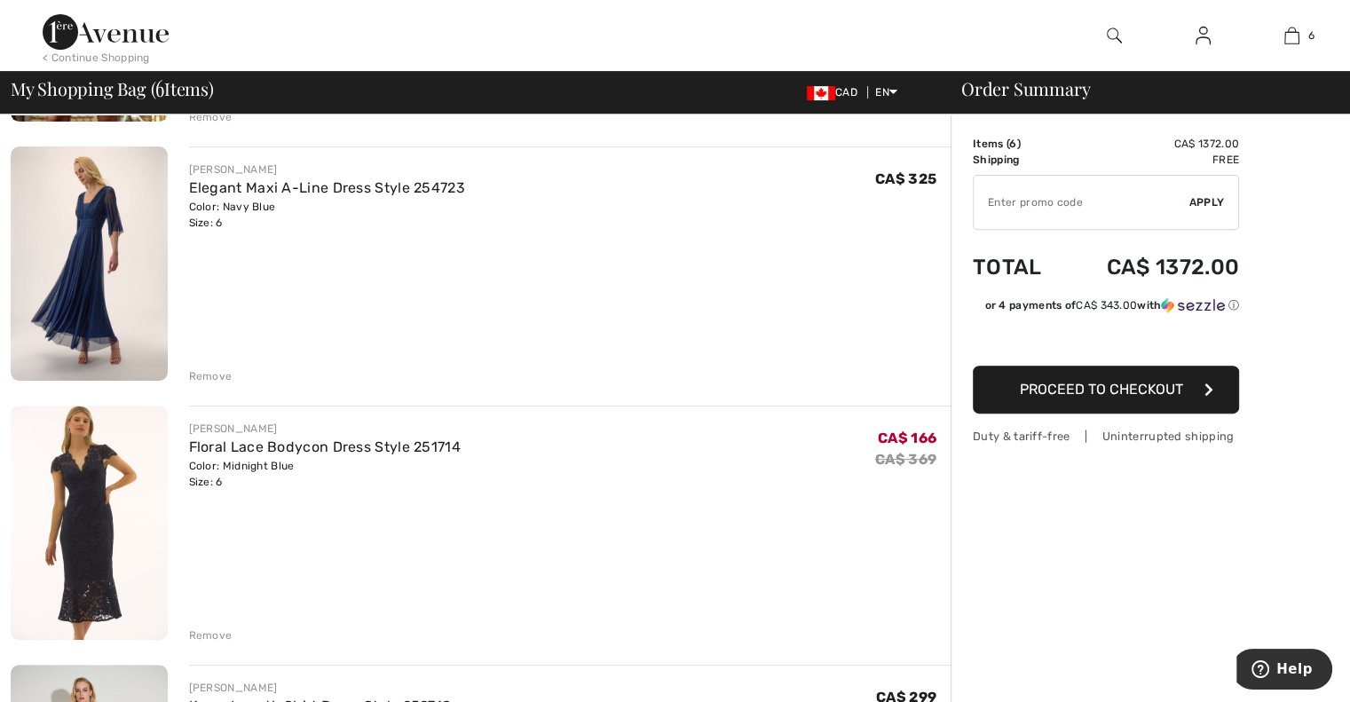
drag, startPoint x: 220, startPoint y: 370, endPoint x: 214, endPoint y: 382, distance: 13.1
click at [220, 372] on div "Remove" at bounding box center [210, 376] width 43 height 16
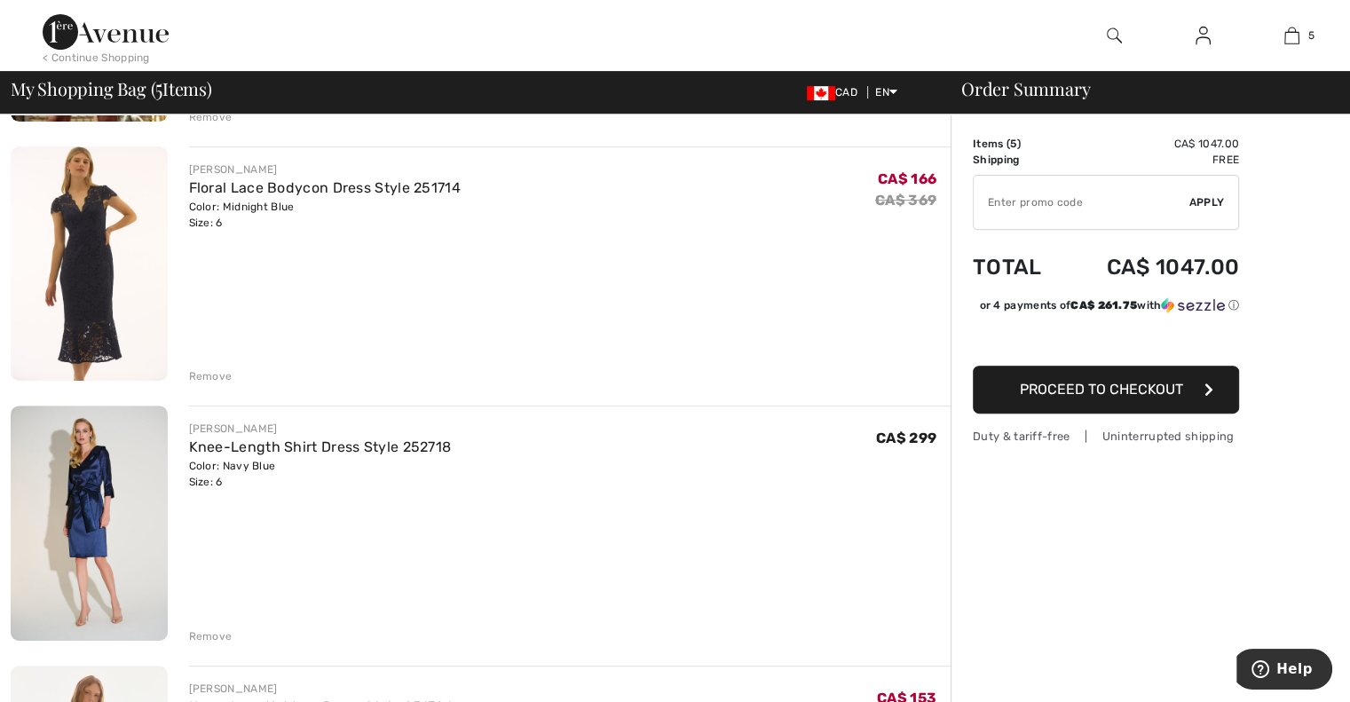
click at [199, 375] on div "Remove" at bounding box center [210, 376] width 43 height 16
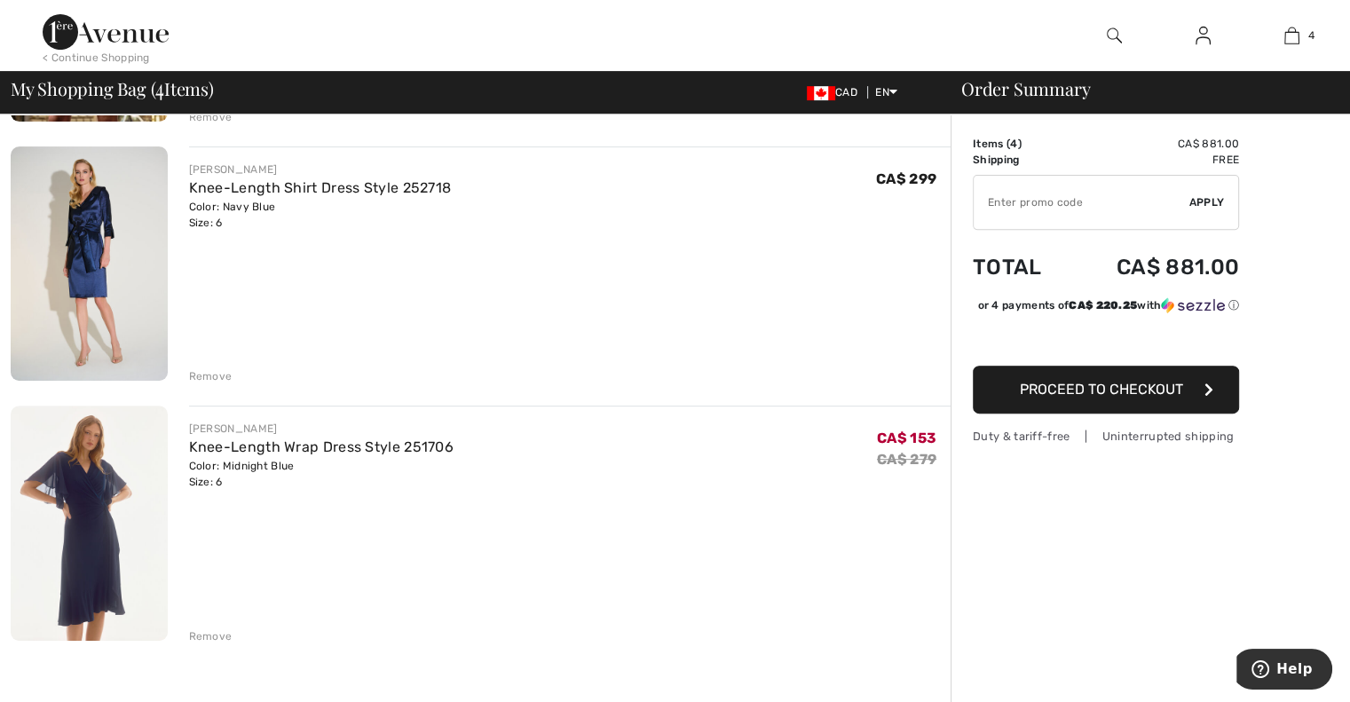
click at [193, 635] on div "Remove" at bounding box center [210, 636] width 43 height 16
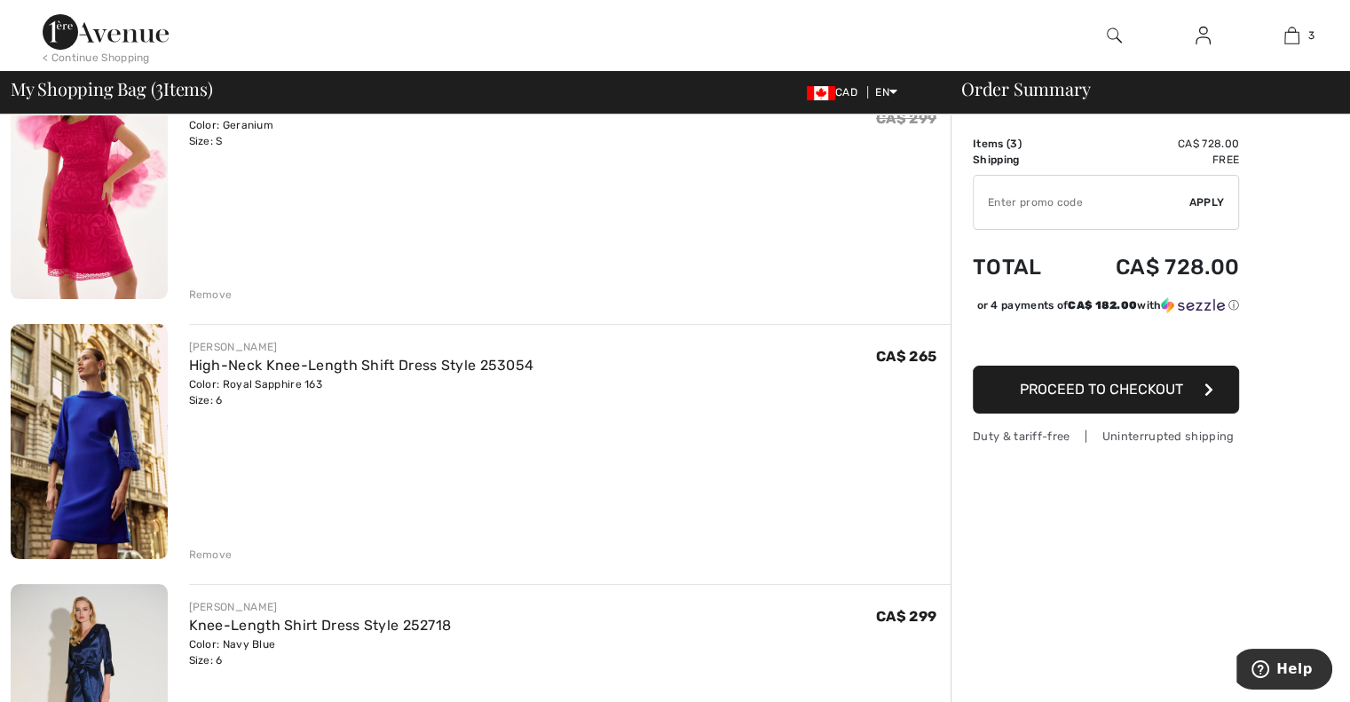
scroll to position [185, 0]
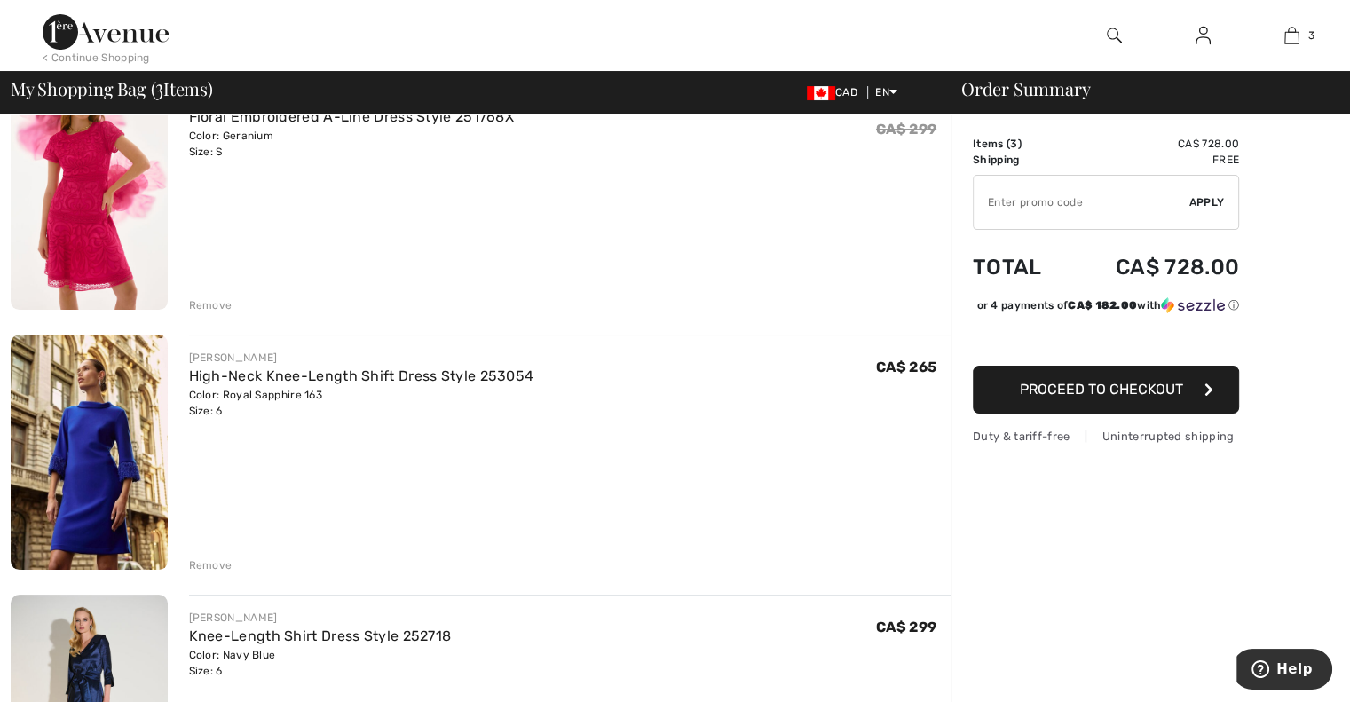
click at [83, 244] on img at bounding box center [89, 192] width 157 height 234
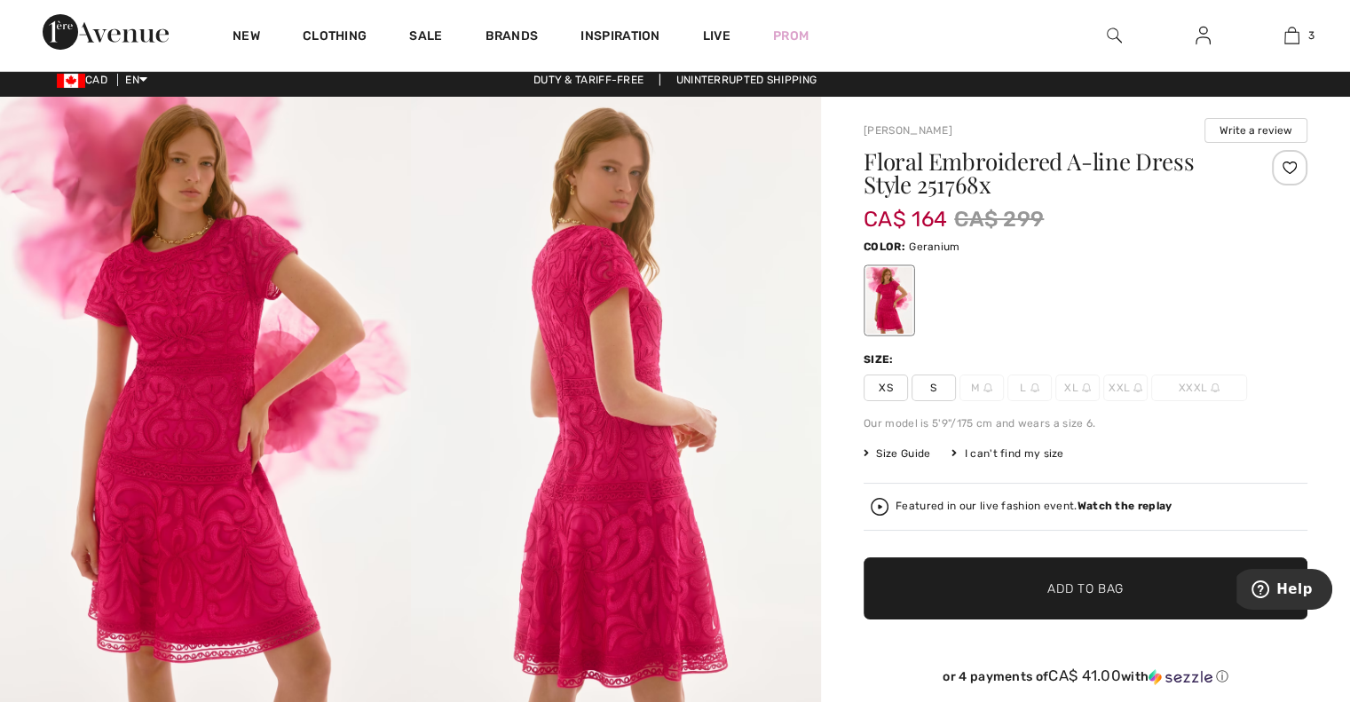
scroll to position [4, 0]
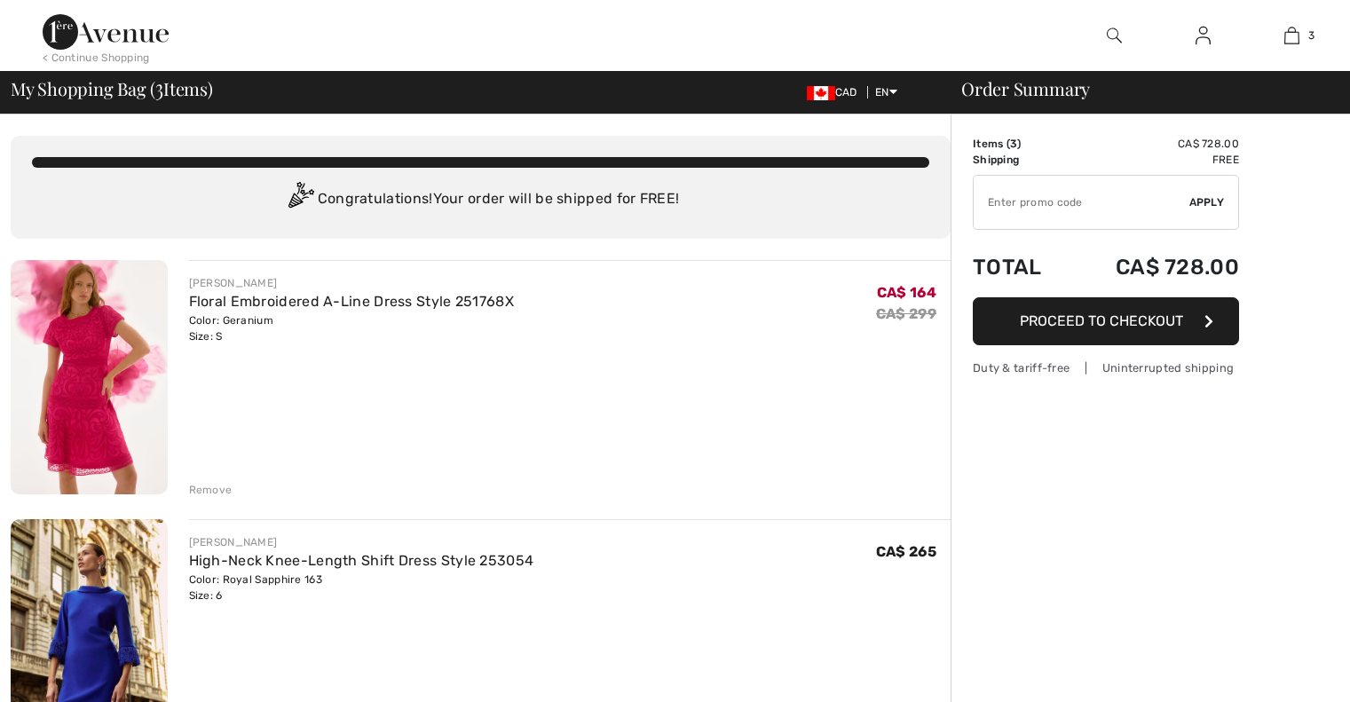
scroll to position [185, 0]
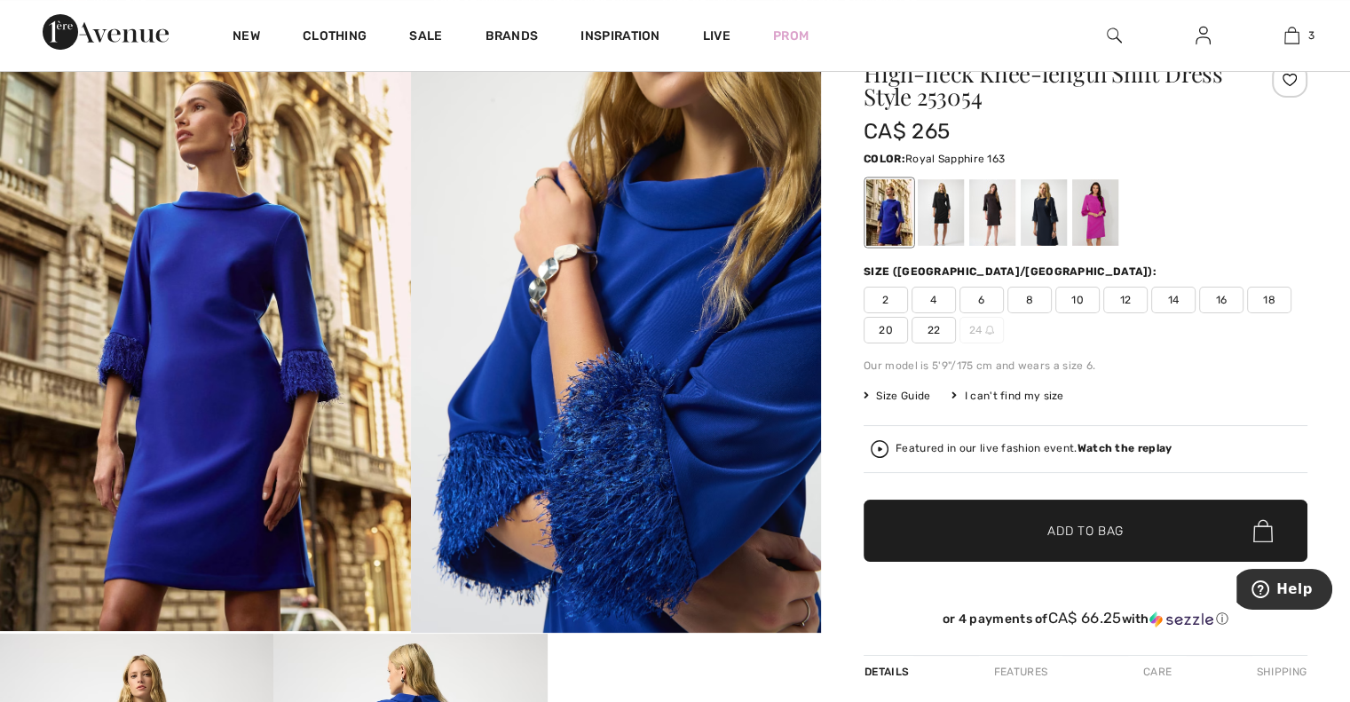
scroll to position [79, 0]
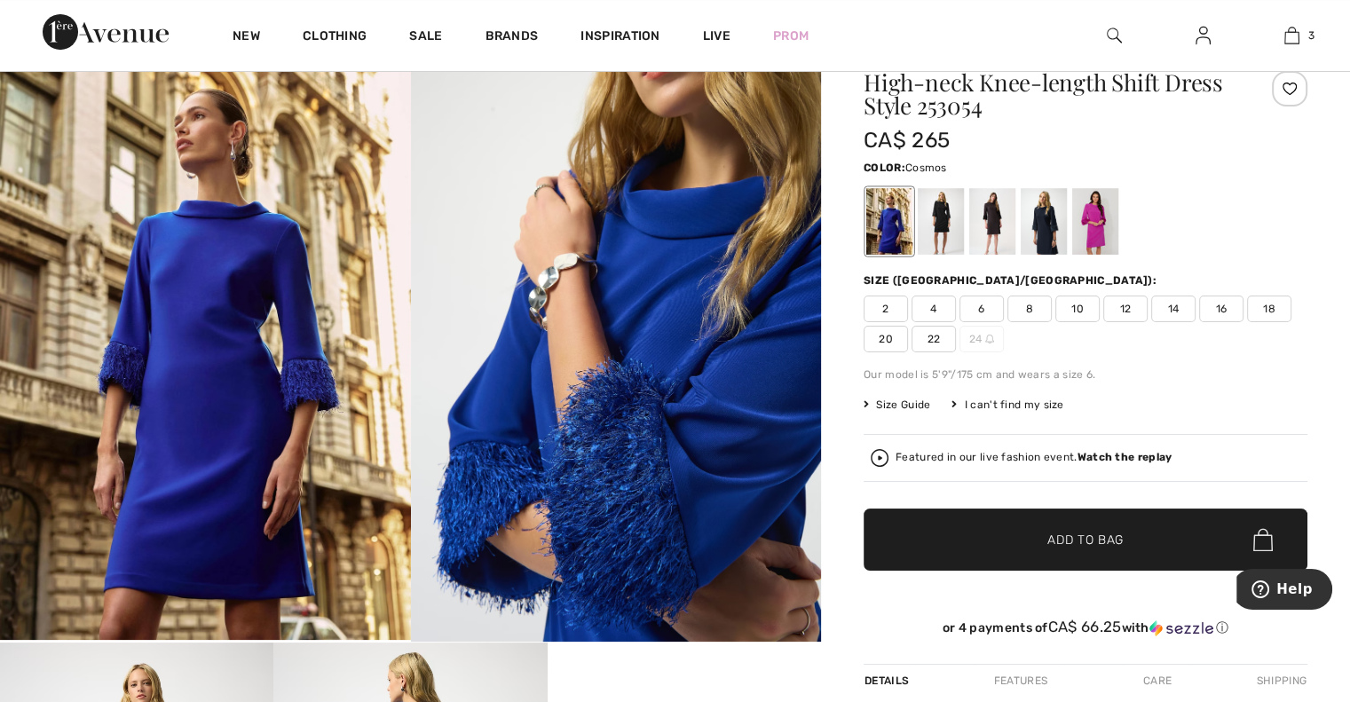
click div
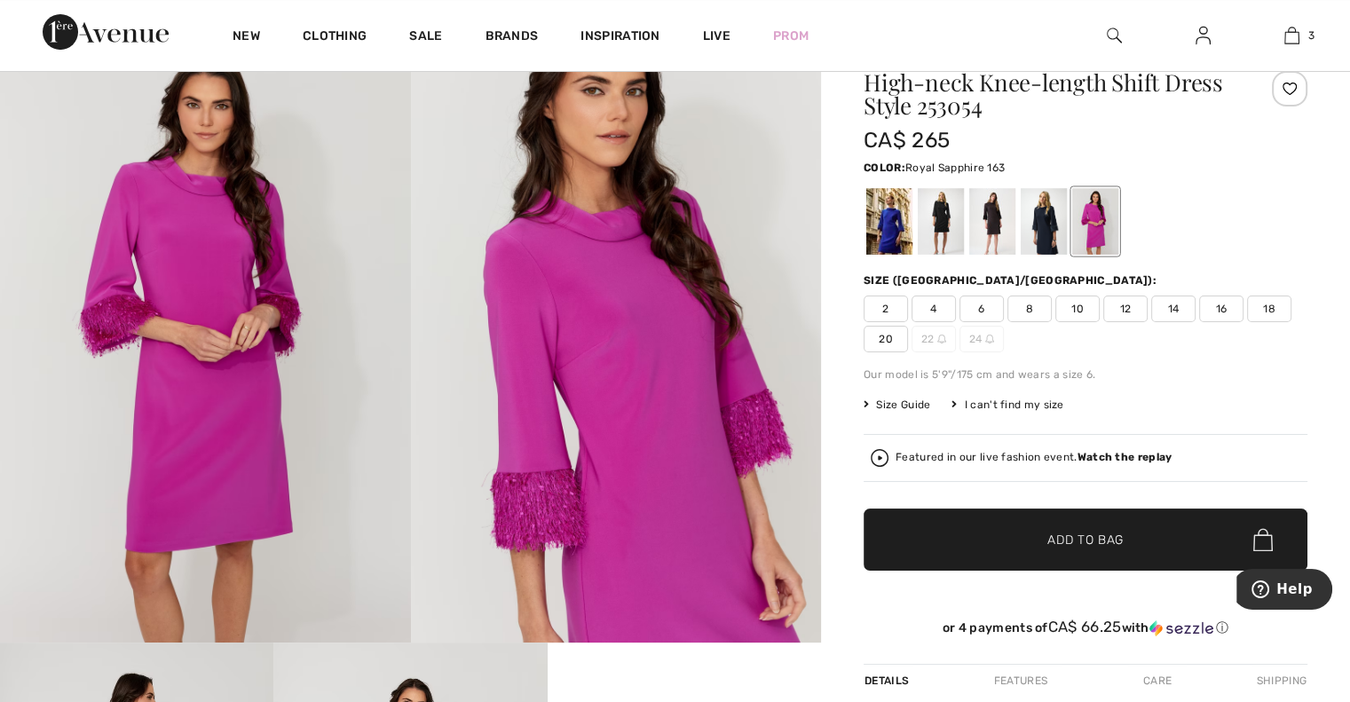
click div
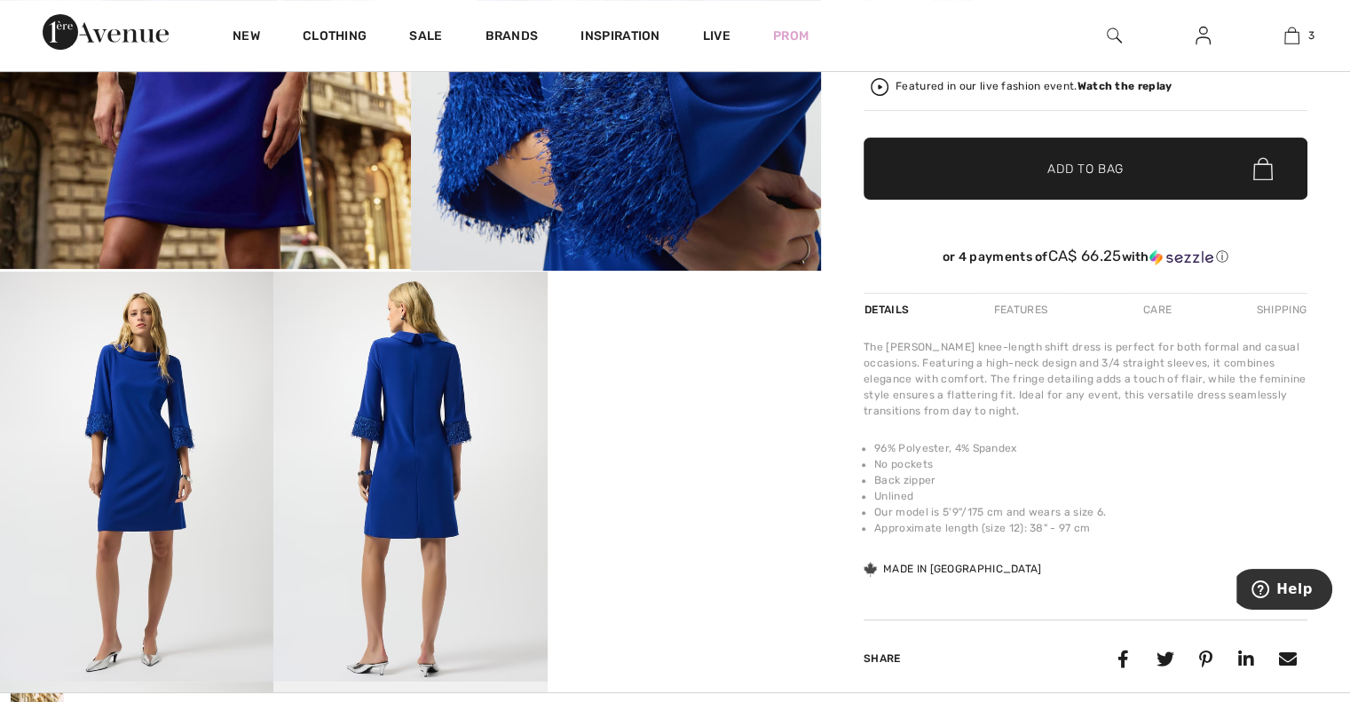
scroll to position [215, 0]
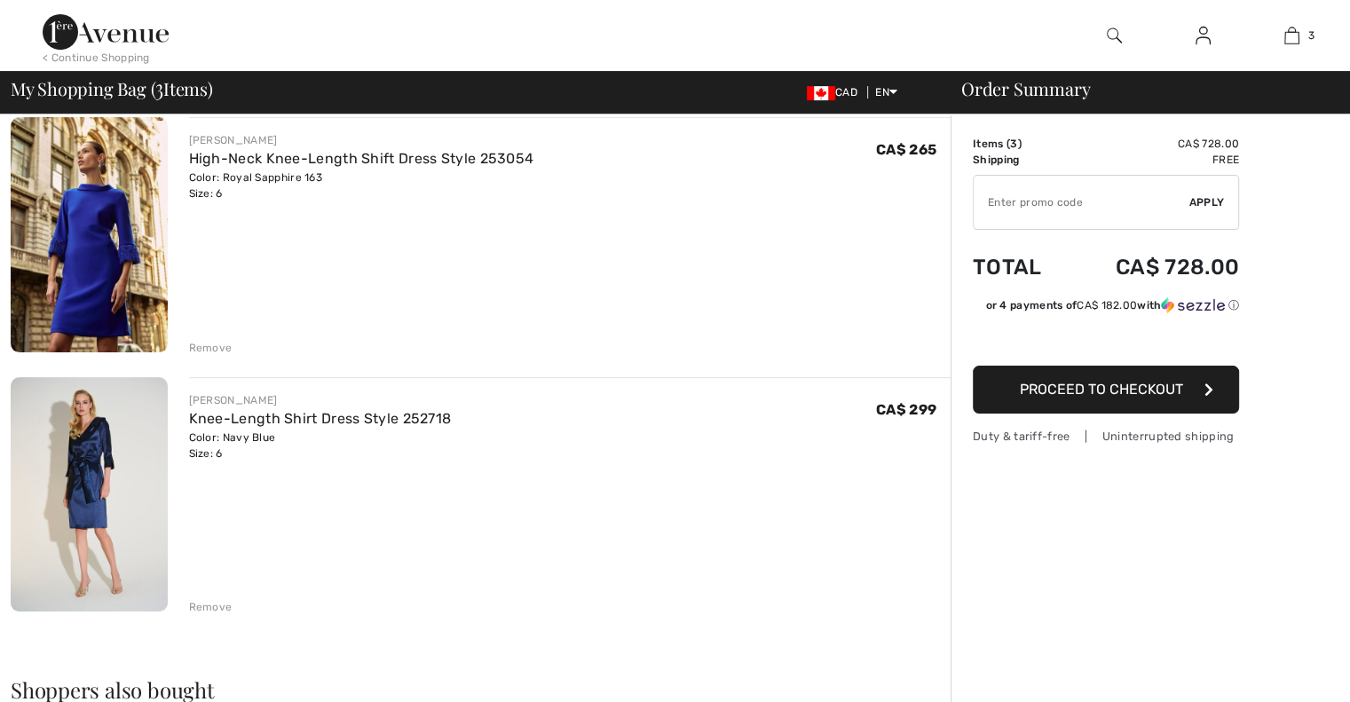
scroll to position [406, 0]
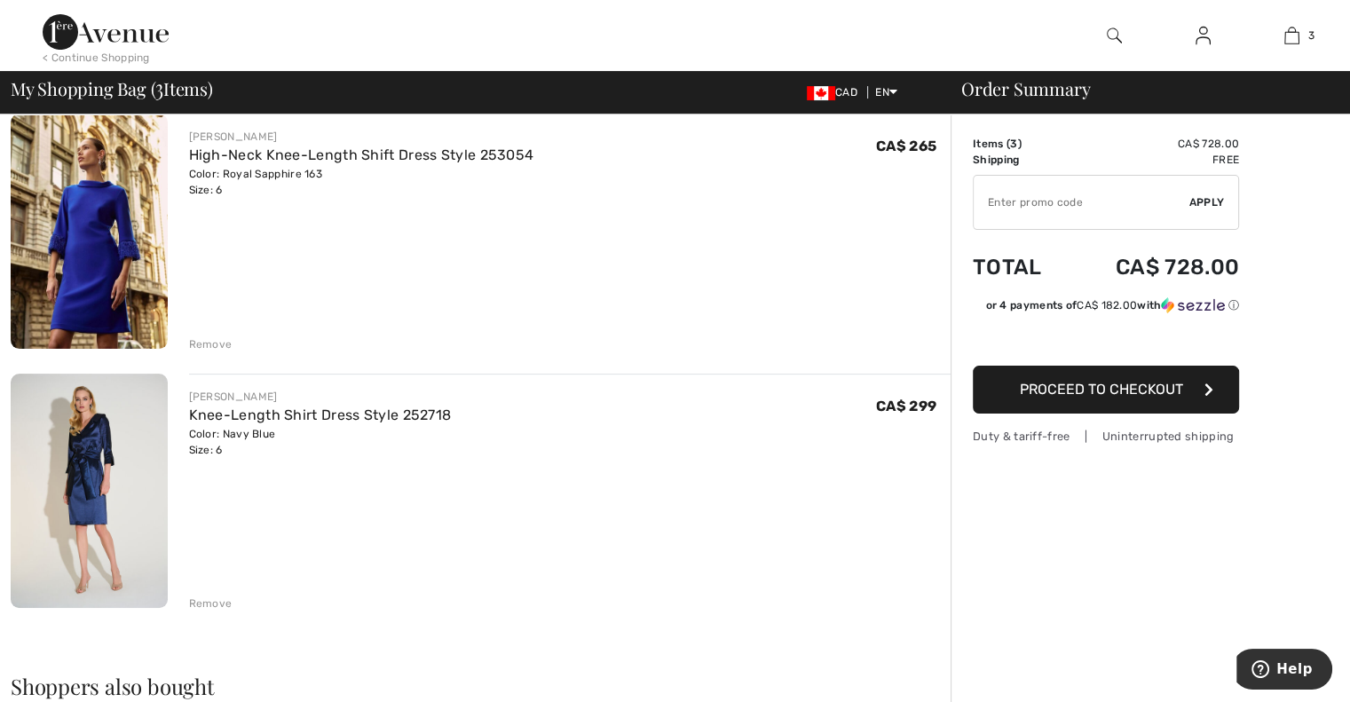
click at [60, 451] on img at bounding box center [89, 491] width 157 height 235
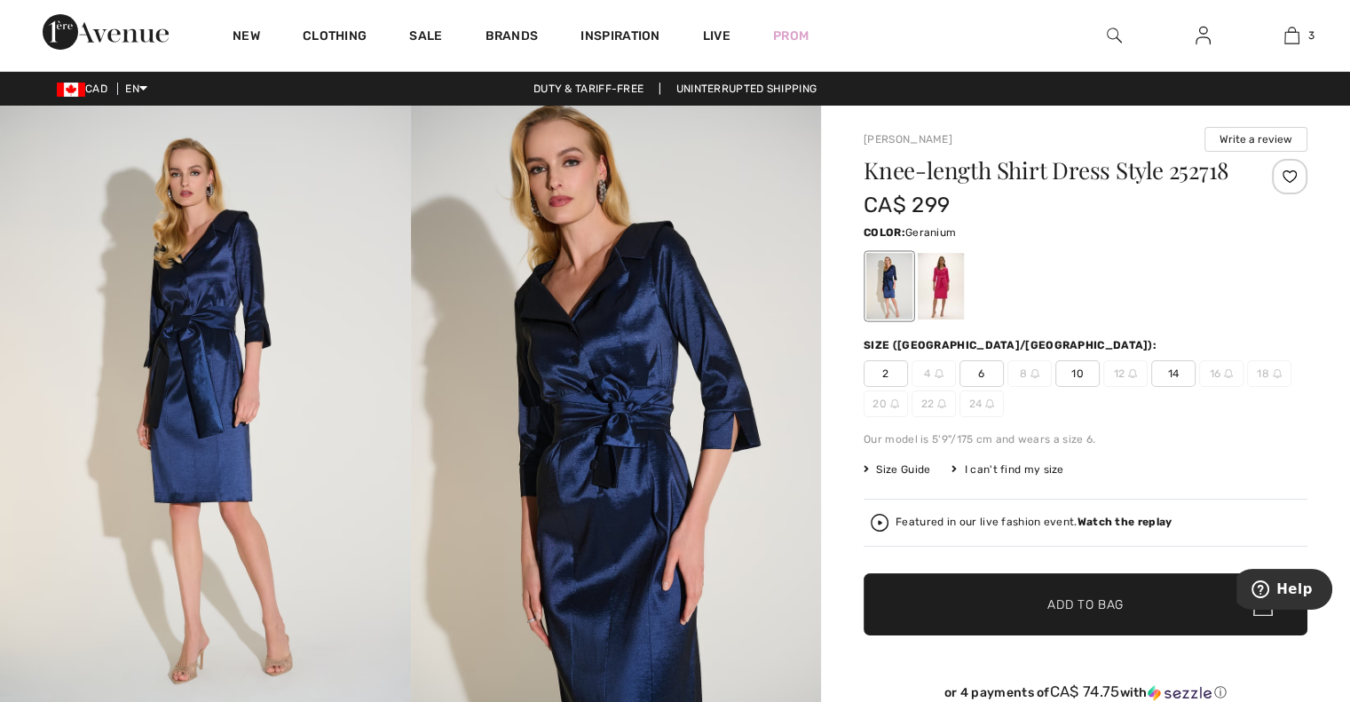
click at [948, 301] on div at bounding box center [941, 286] width 46 height 67
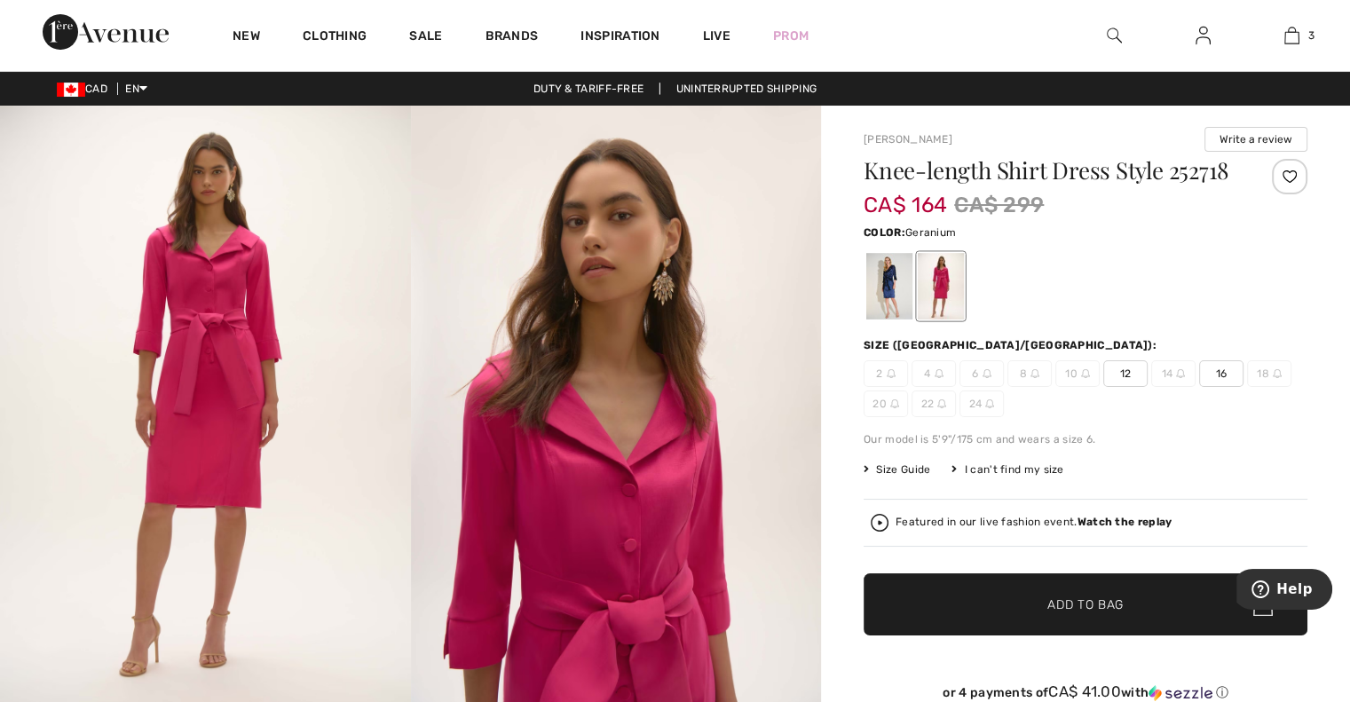
click at [944, 308] on div at bounding box center [941, 286] width 46 height 67
click at [887, 296] on div at bounding box center [889, 286] width 46 height 67
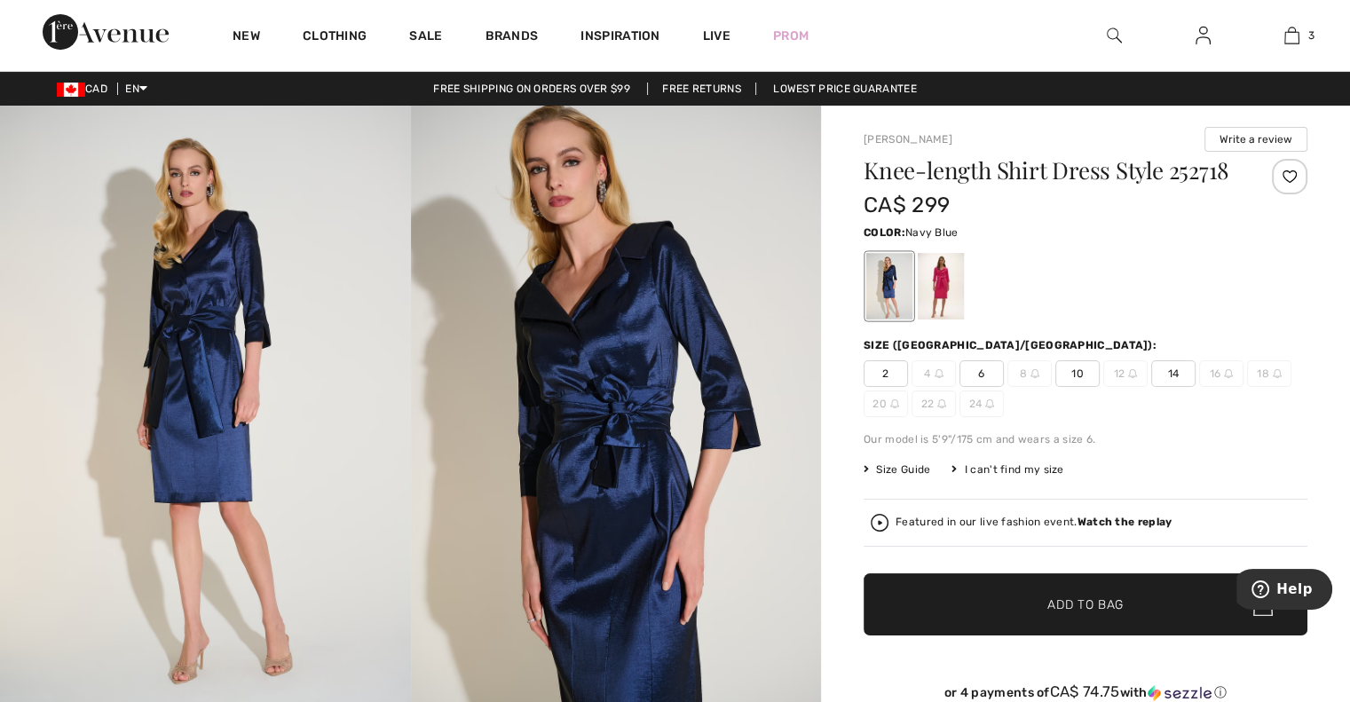
click at [969, 371] on span "6" at bounding box center [981, 373] width 44 height 27
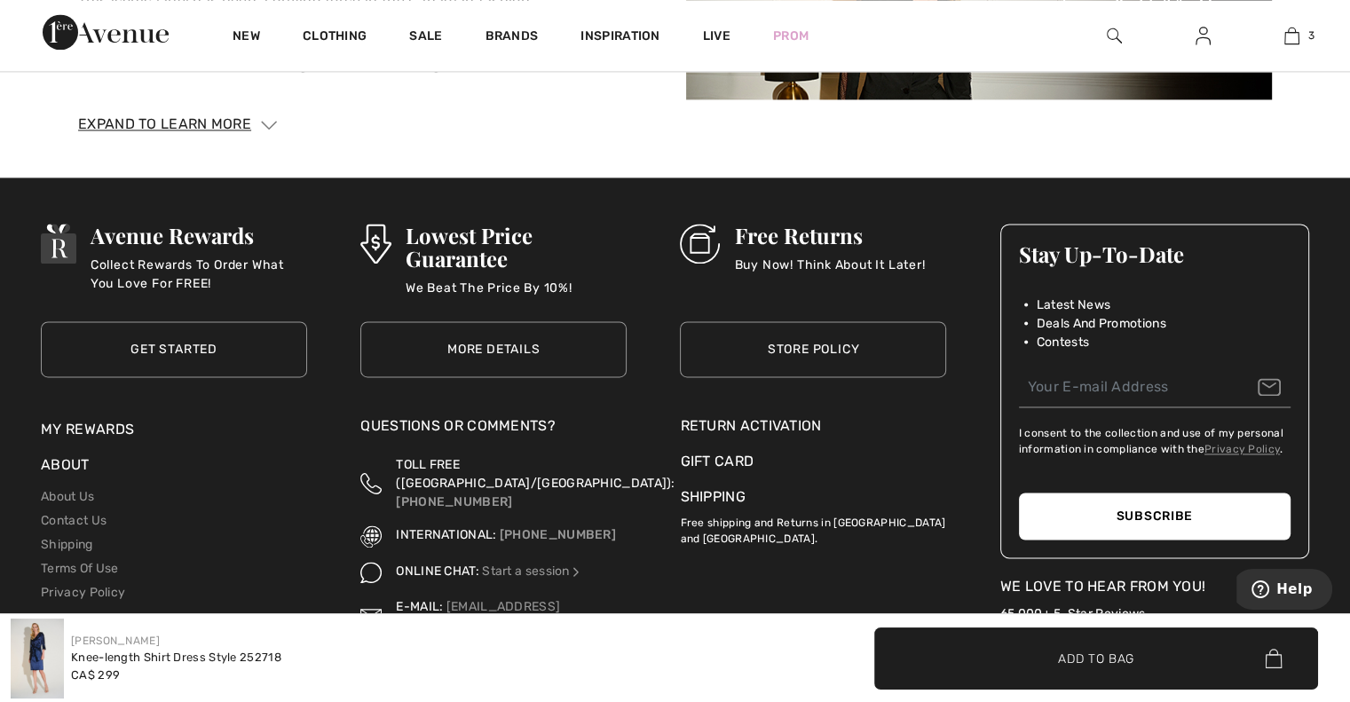
scroll to position [2631, 0]
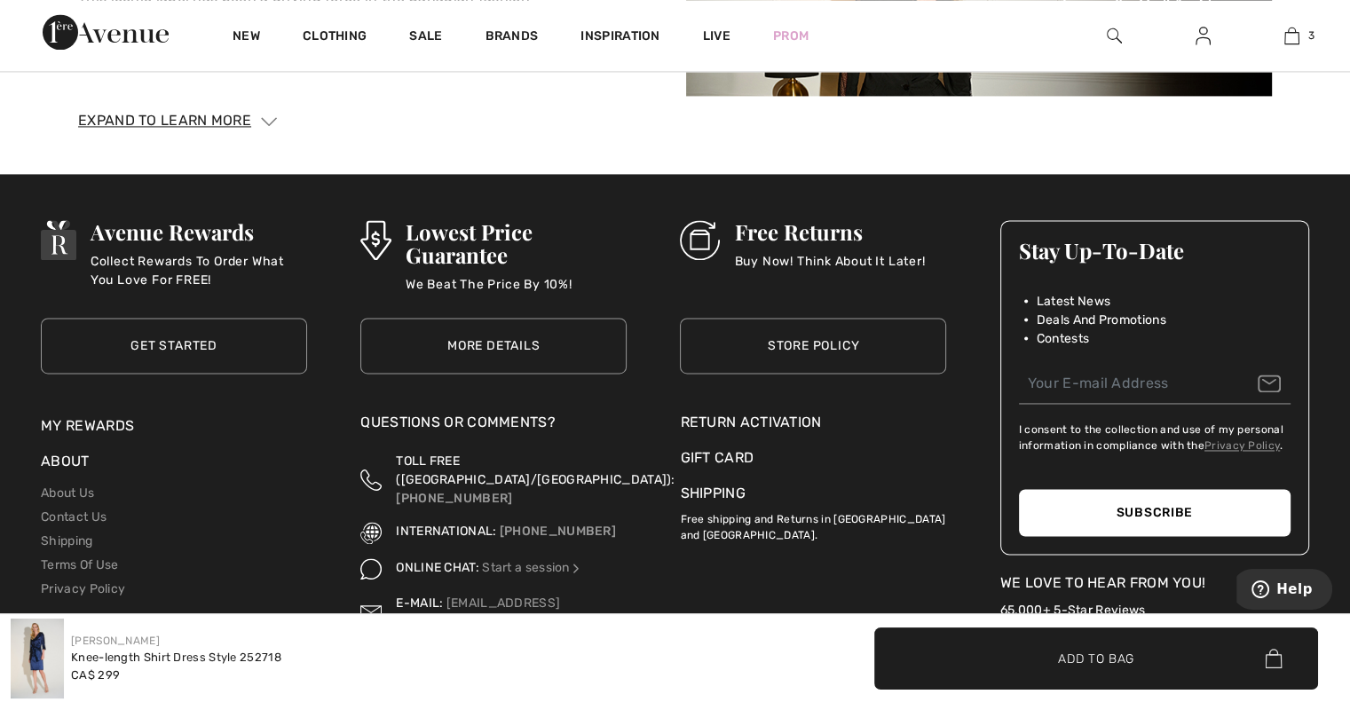
click at [765, 256] on p "Buy Now! Think About It Later!" at bounding box center [829, 270] width 191 height 36
click at [709, 233] on img at bounding box center [700, 240] width 40 height 40
click at [809, 334] on link "Store Policy" at bounding box center [813, 346] width 266 height 56
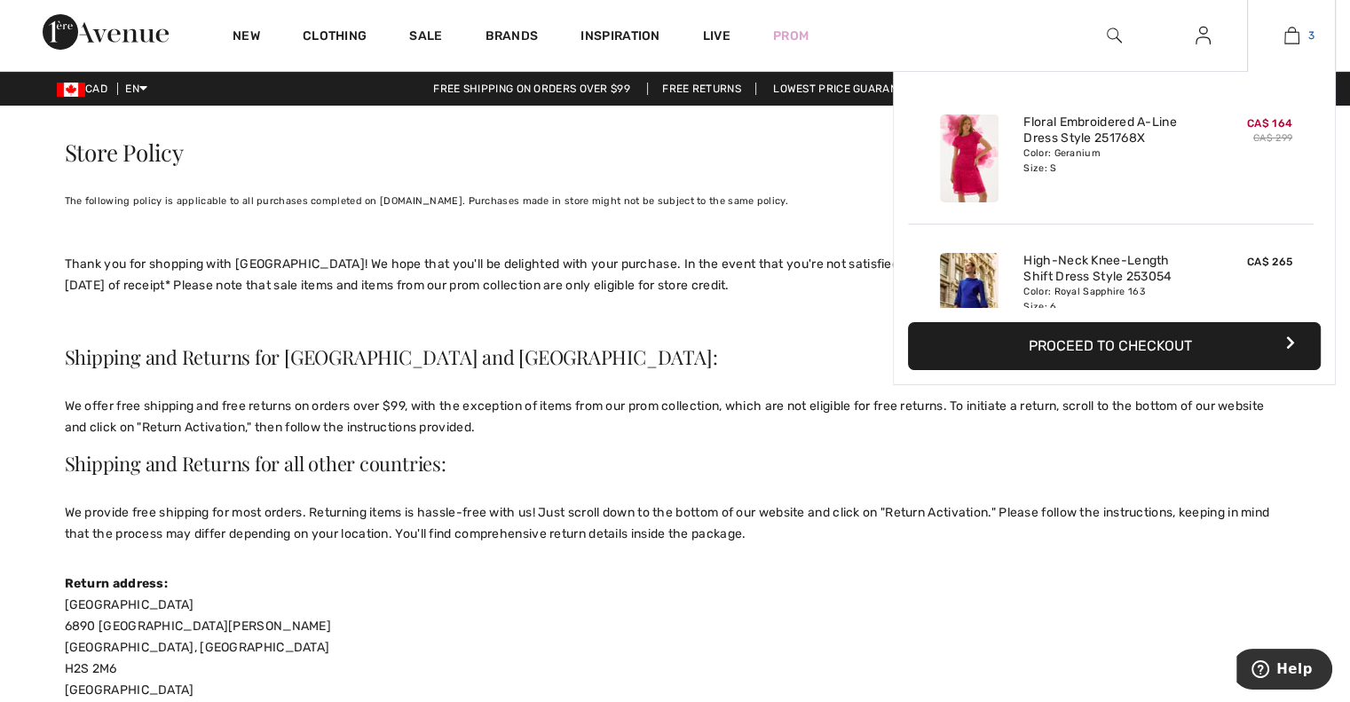
click at [1312, 21] on div "3 Added to Bag [PERSON_NAME] Floral Embroidered A-line Dress Style 251768x CA$ …" at bounding box center [1291, 35] width 89 height 71
click at [1302, 36] on link "3" at bounding box center [1291, 35] width 87 height 21
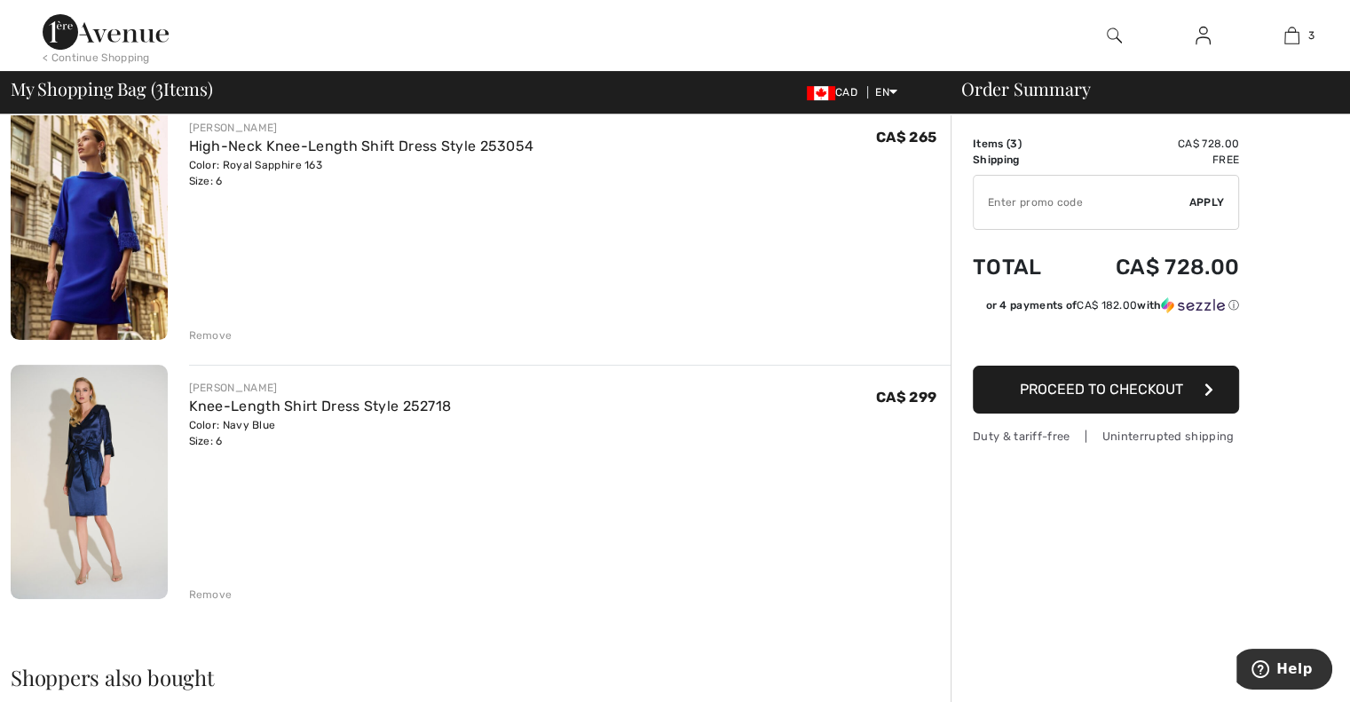
scroll to position [422, 0]
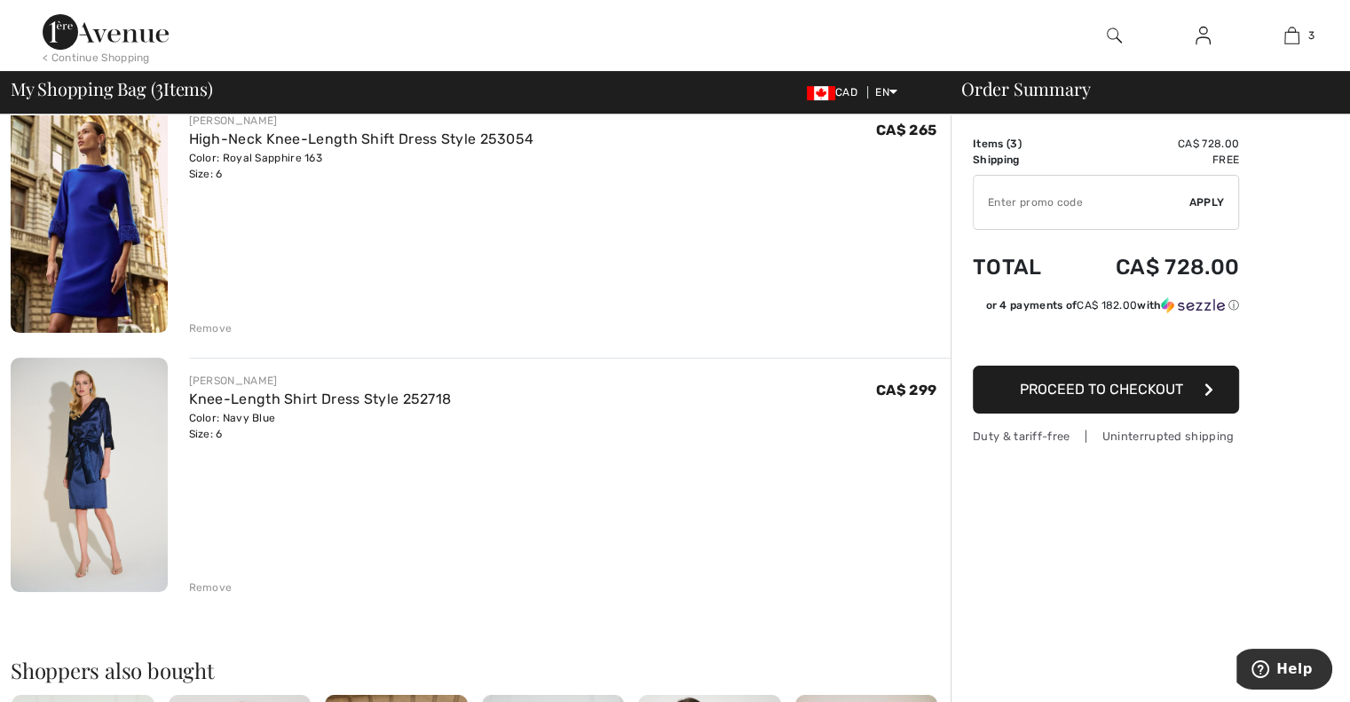
click at [85, 482] on img at bounding box center [89, 475] width 157 height 235
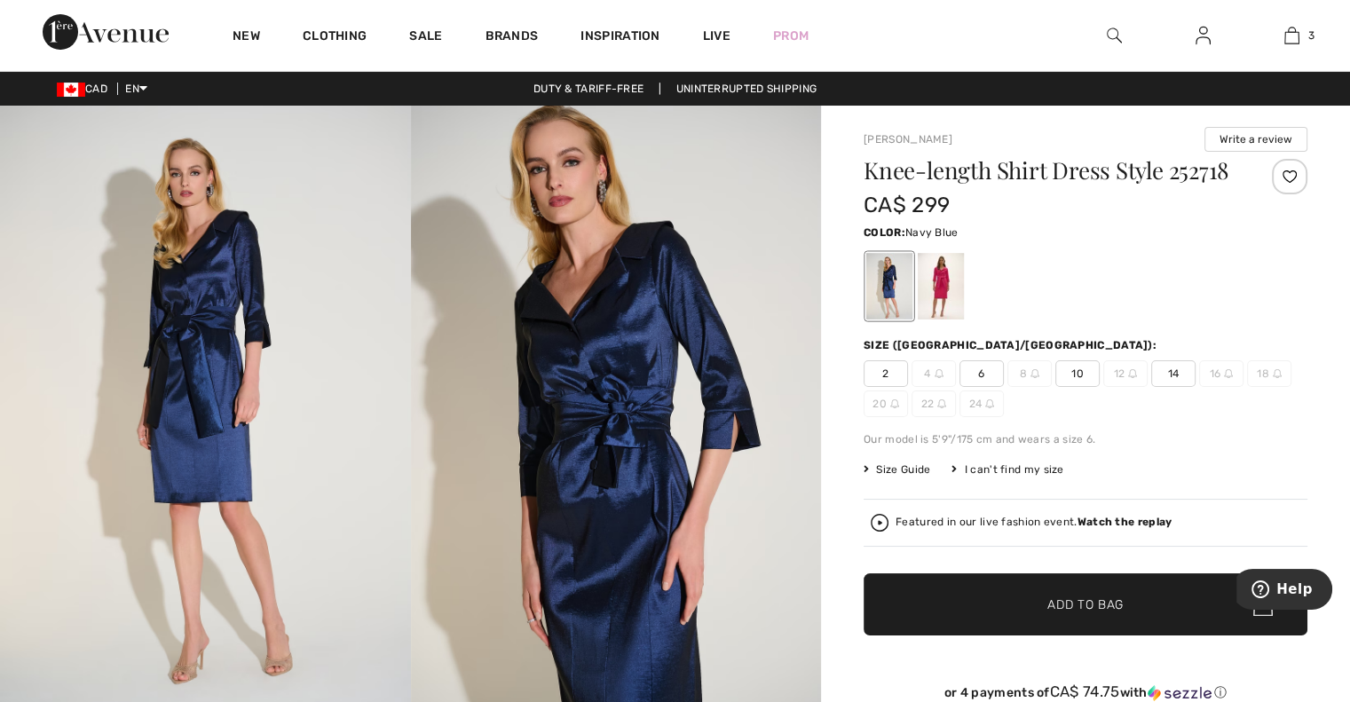
click at [880, 304] on div at bounding box center [889, 286] width 46 height 67
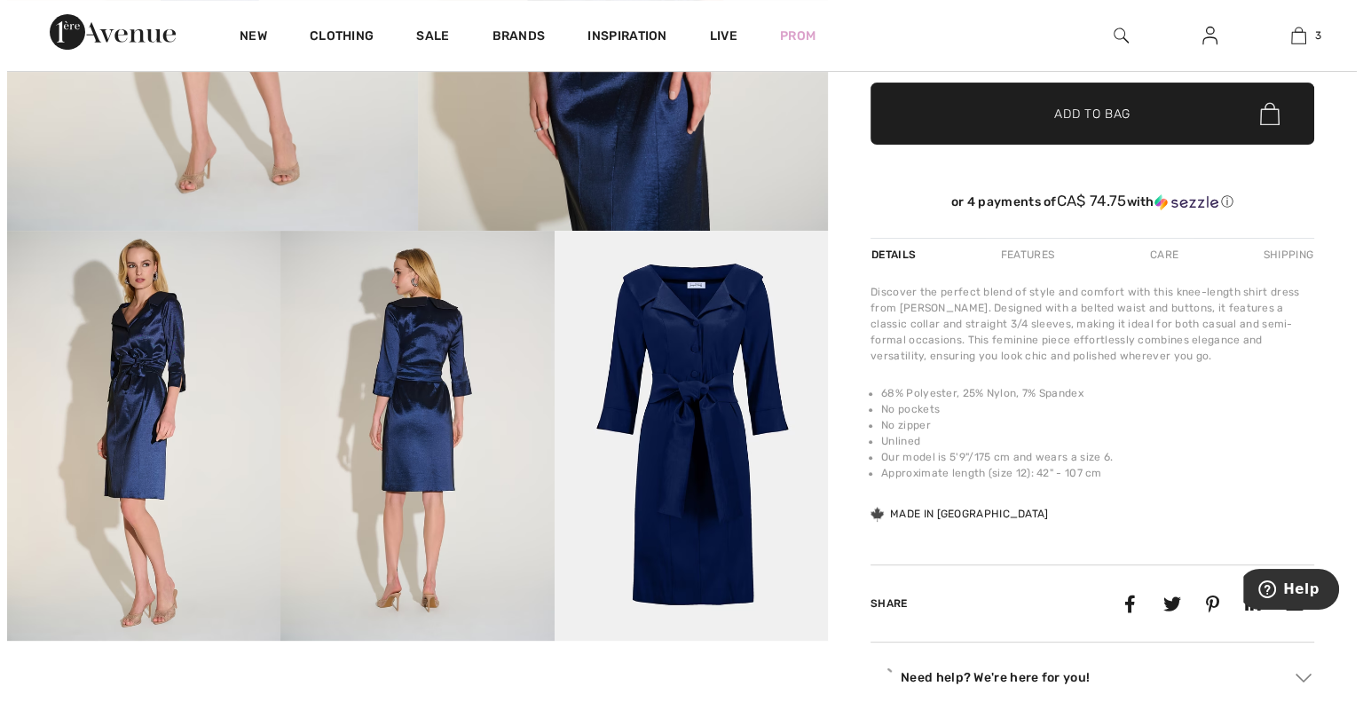
scroll to position [498, 0]
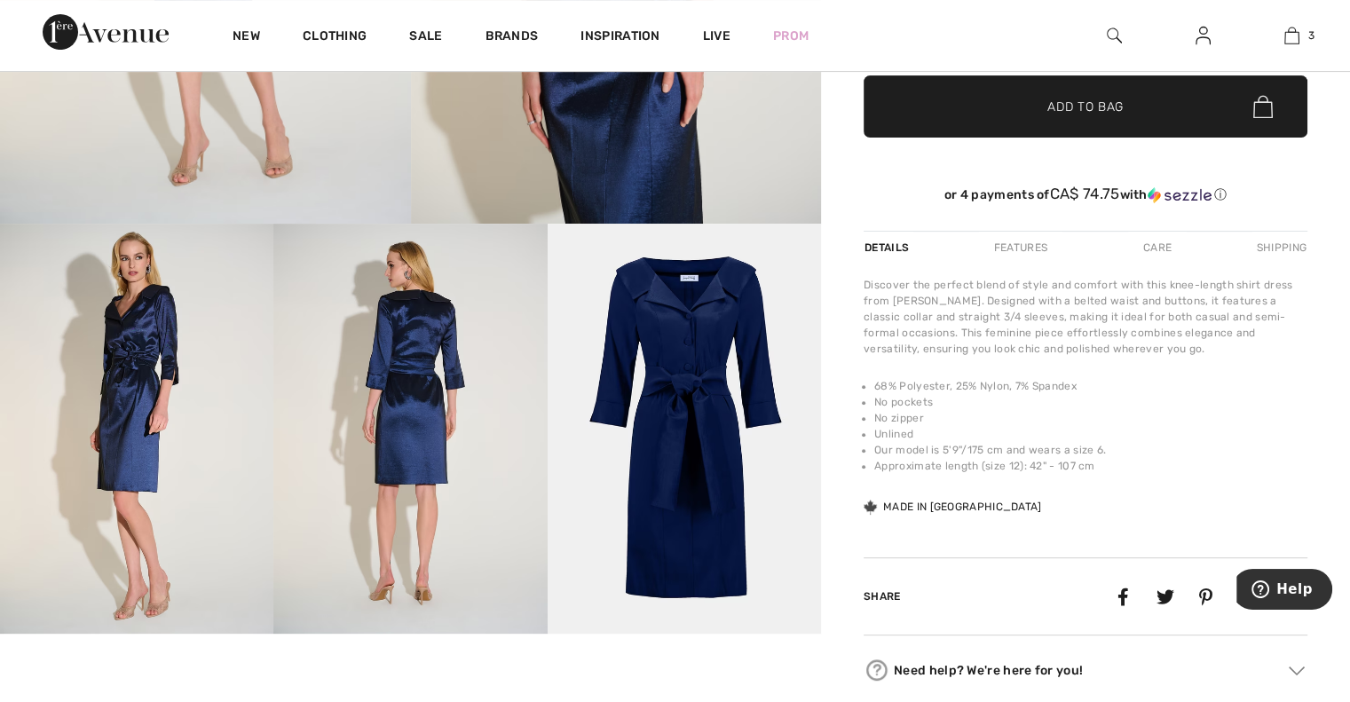
click at [696, 355] on img at bounding box center [684, 429] width 273 height 410
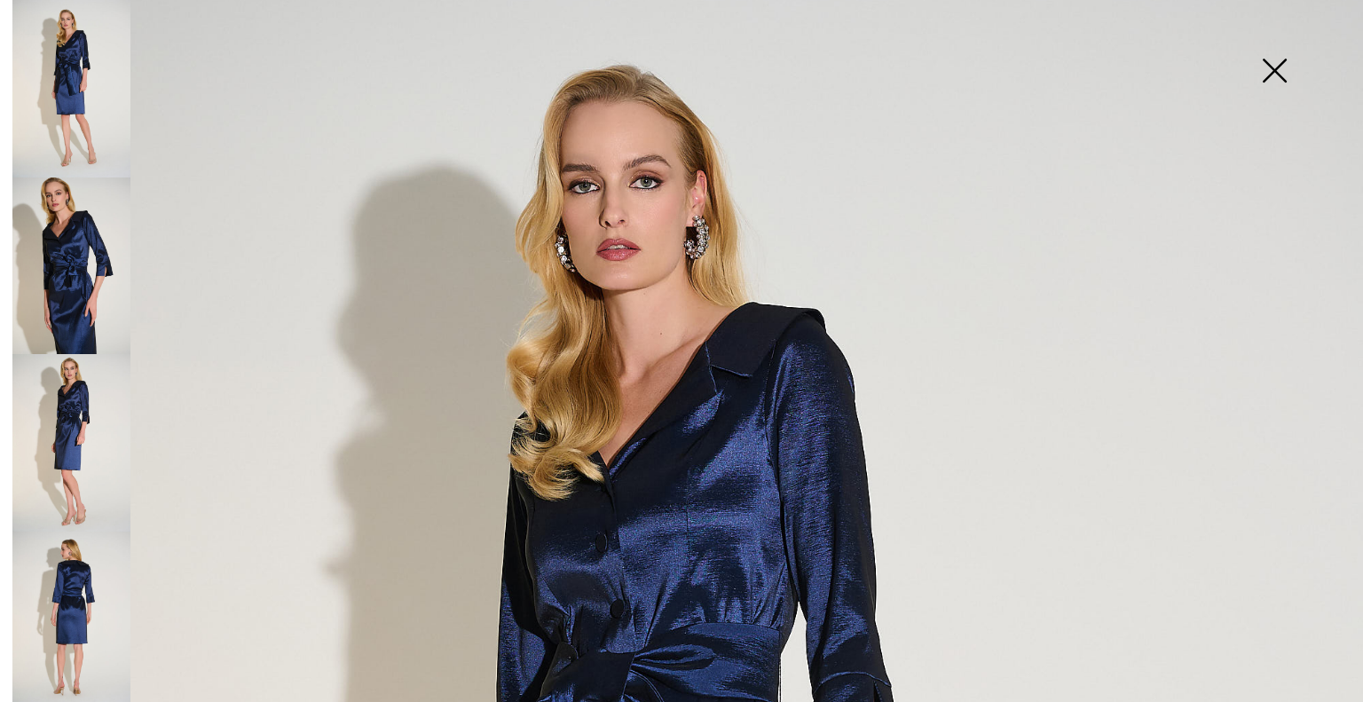
scroll to position [0, 0]
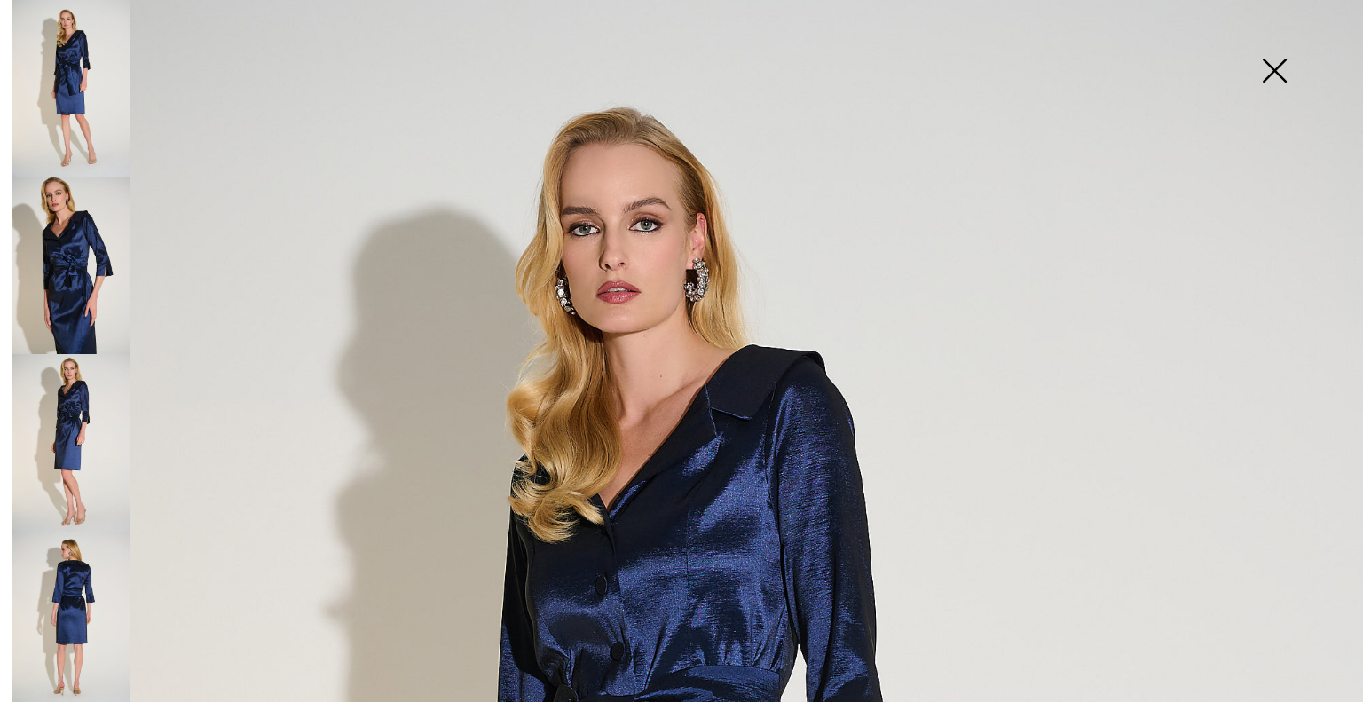
click at [90, 131] on img at bounding box center [71, 89] width 118 height 178
click at [49, 248] on img at bounding box center [71, 267] width 118 height 178
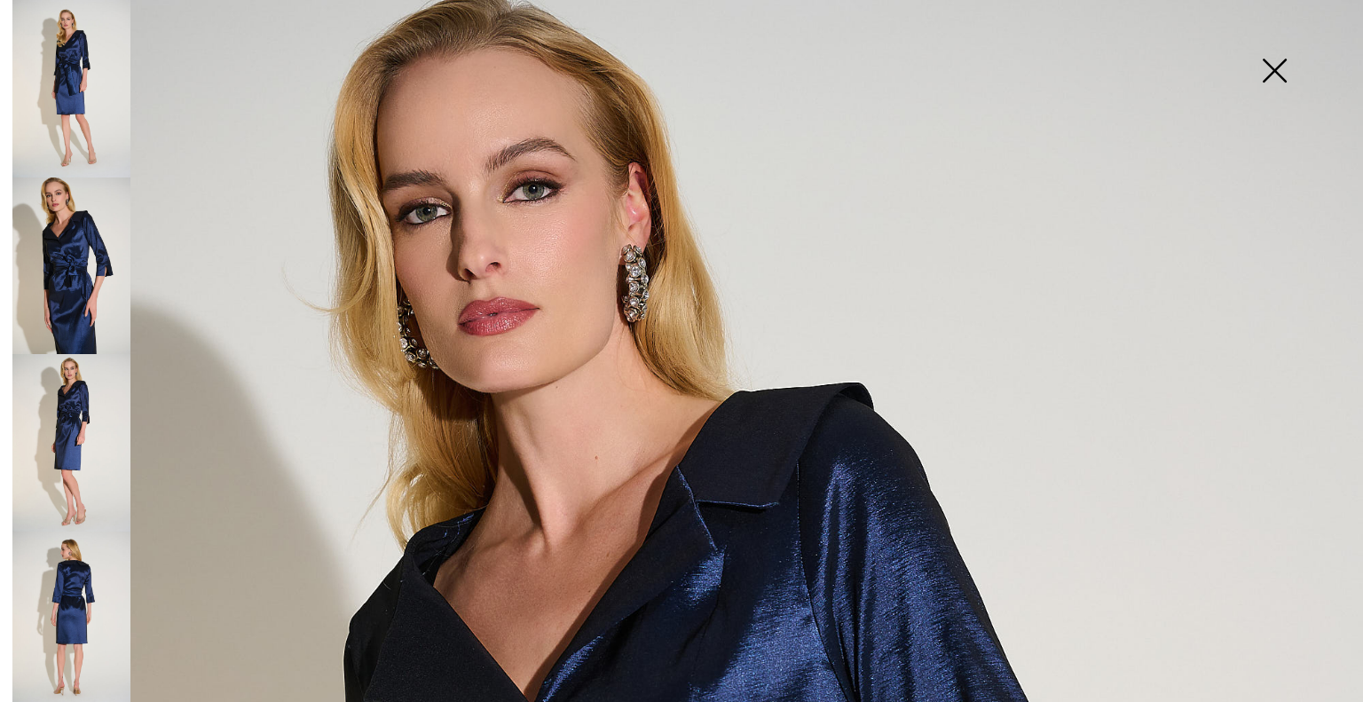
click at [96, 595] on img at bounding box center [71, 621] width 118 height 178
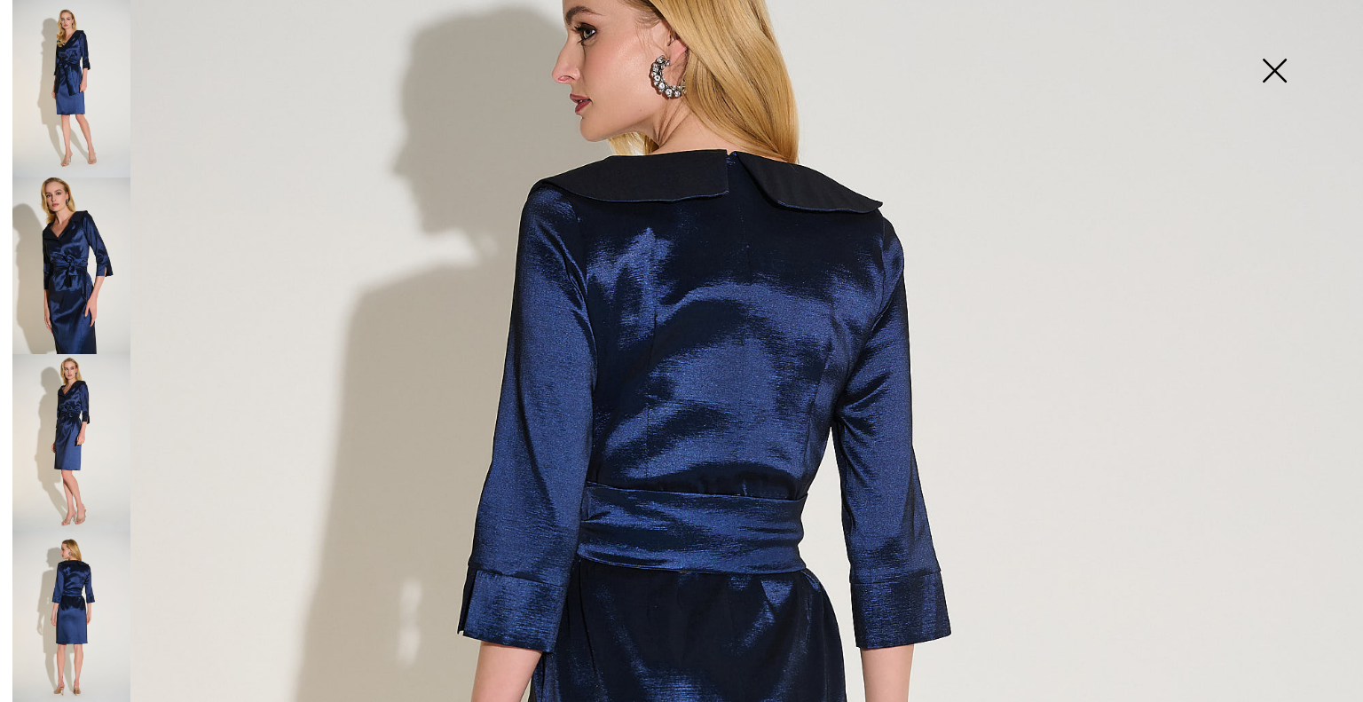
scroll to position [170, 0]
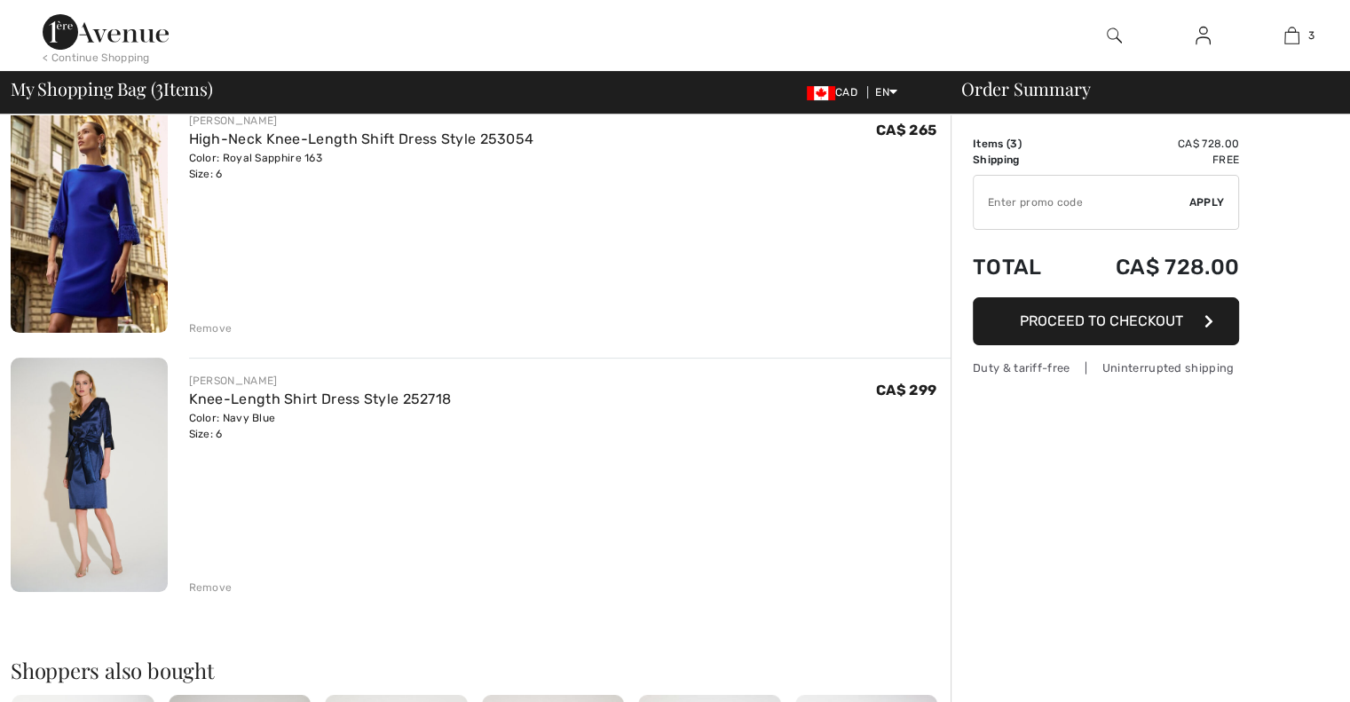
click at [80, 225] on img at bounding box center [89, 215] width 157 height 234
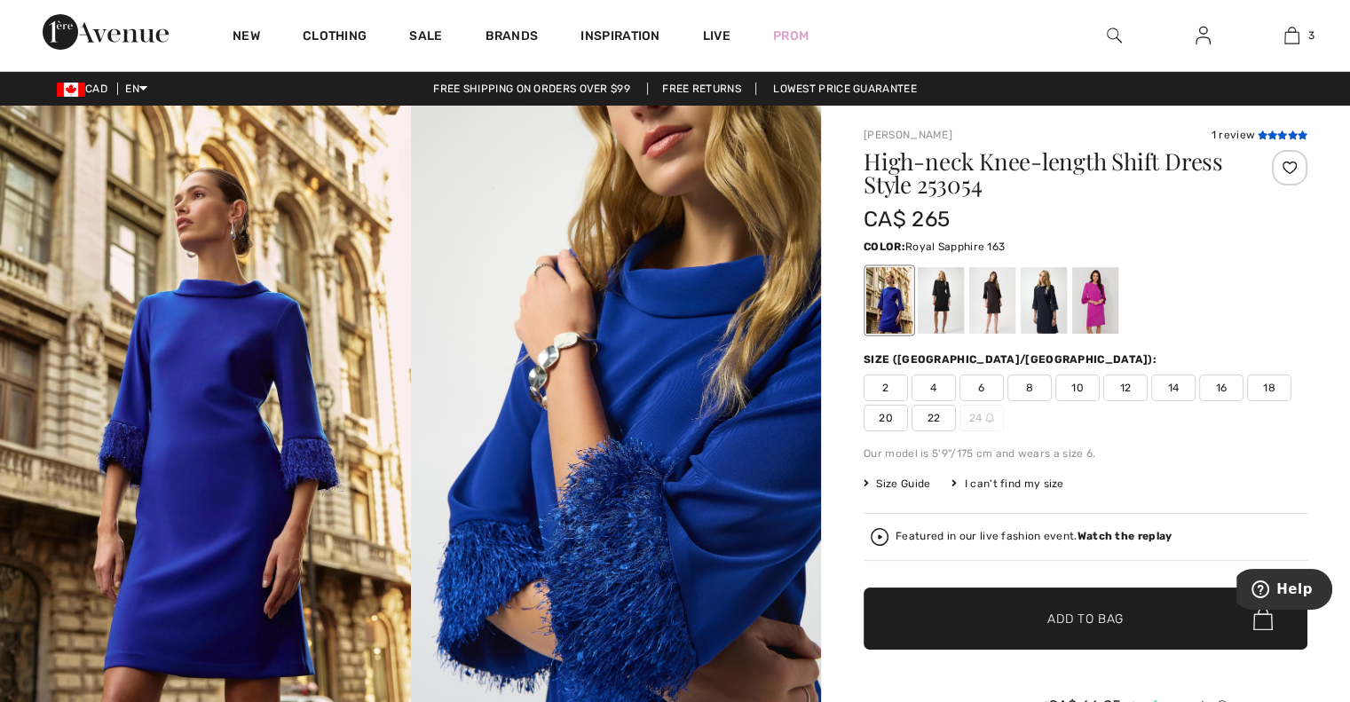
click at [1298, 131] on icon at bounding box center [1303, 134] width 10 height 9
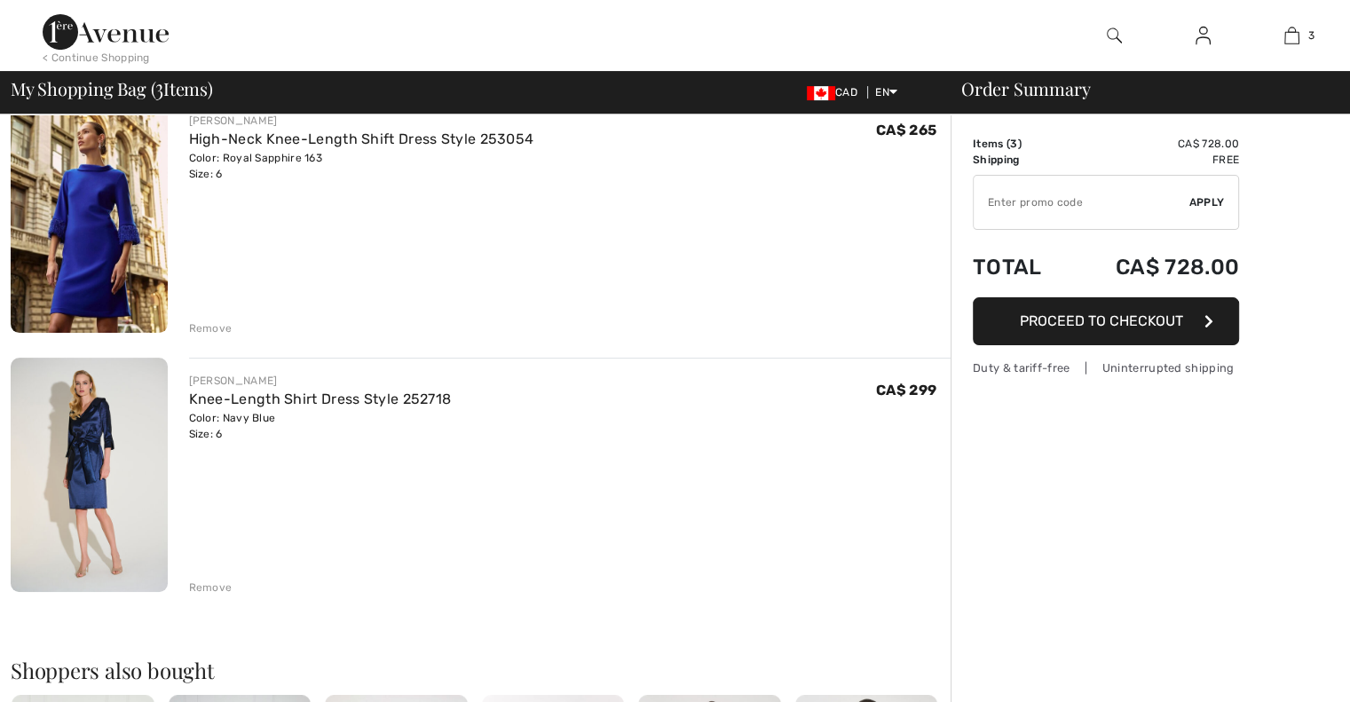
click at [114, 475] on img at bounding box center [89, 475] width 157 height 235
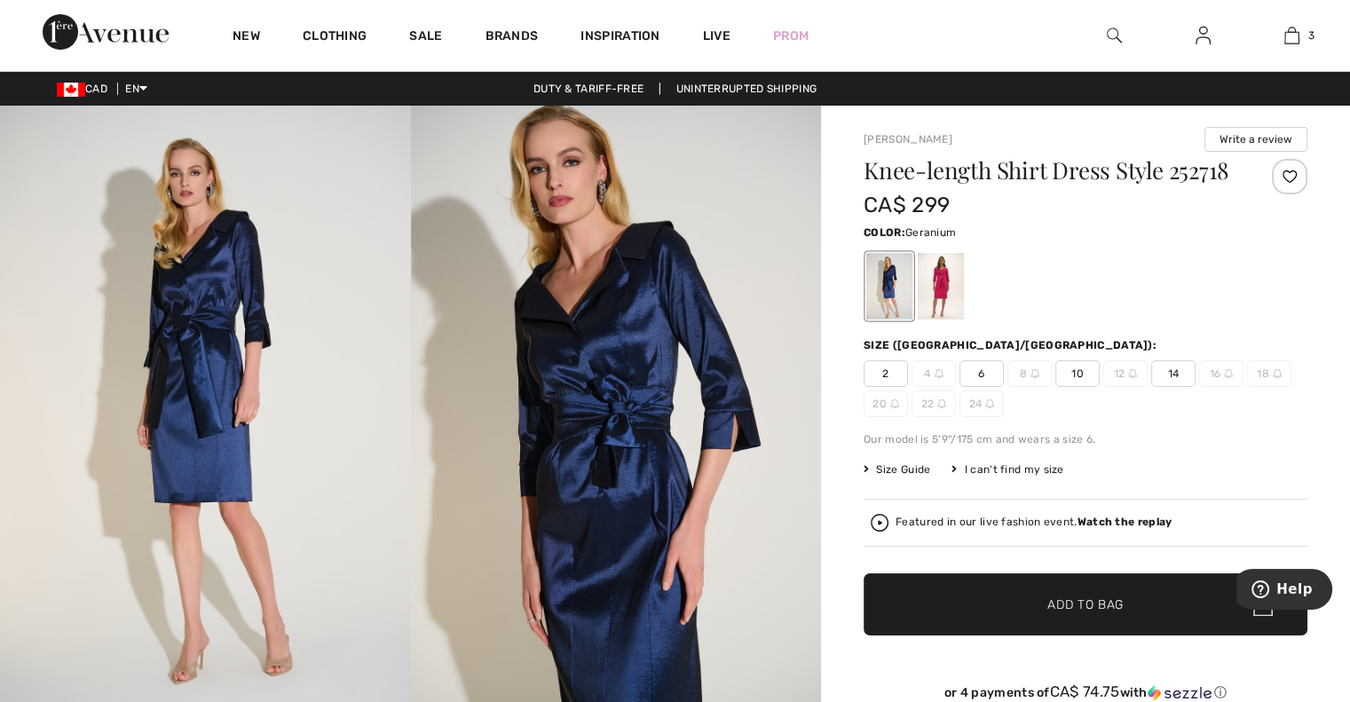
click at [930, 280] on div at bounding box center [941, 286] width 46 height 67
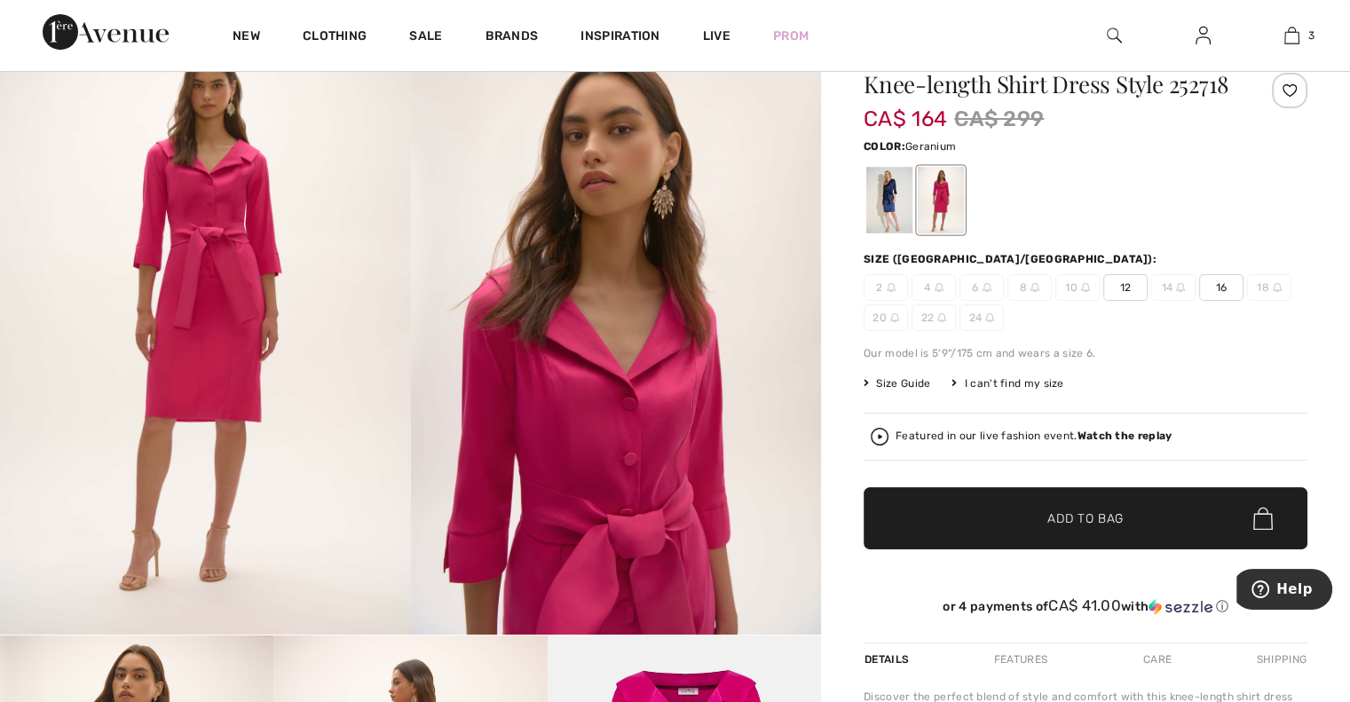
scroll to position [45, 0]
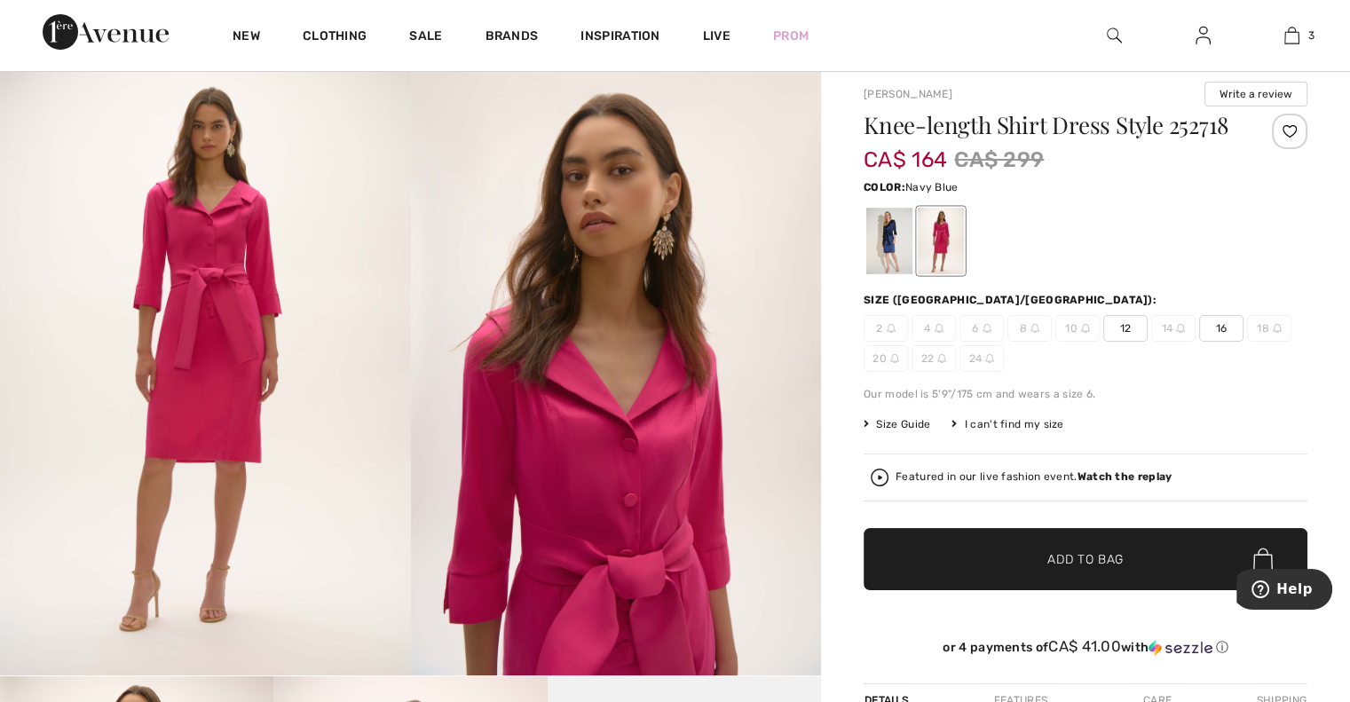
click at [882, 256] on div at bounding box center [889, 241] width 46 height 67
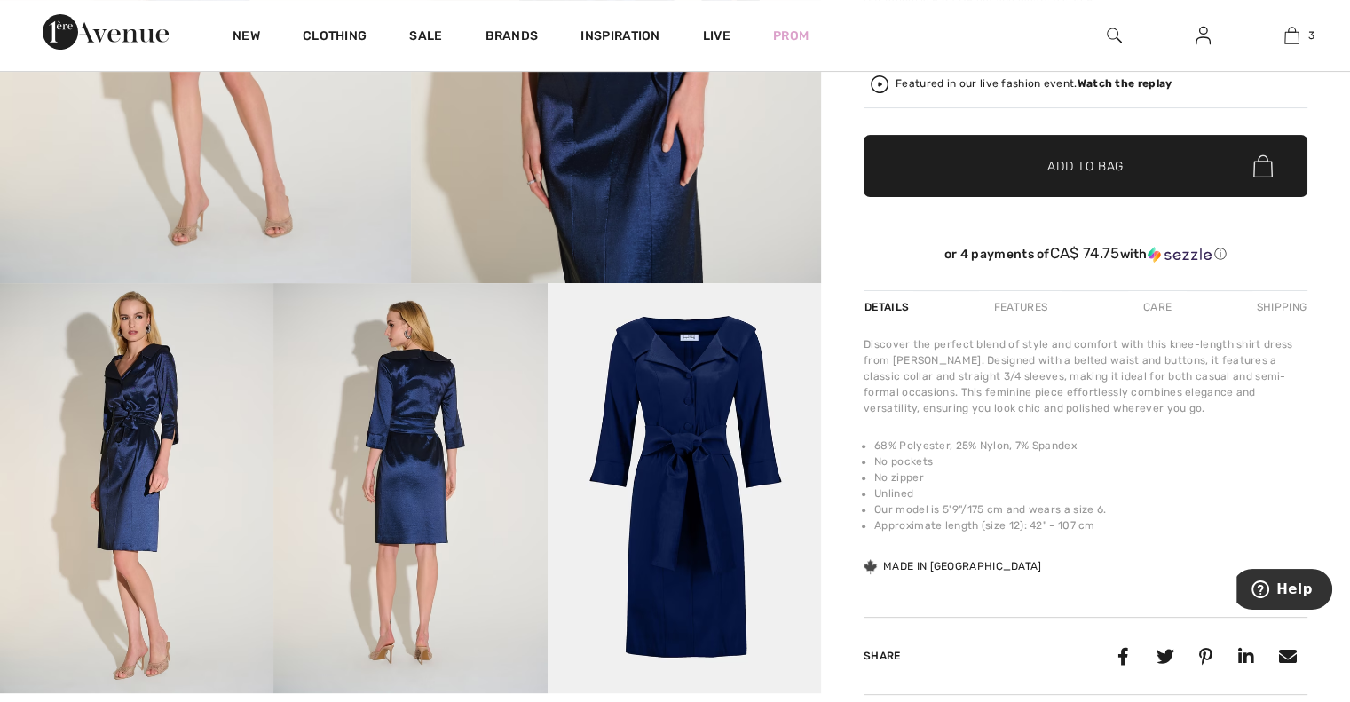
scroll to position [443, 0]
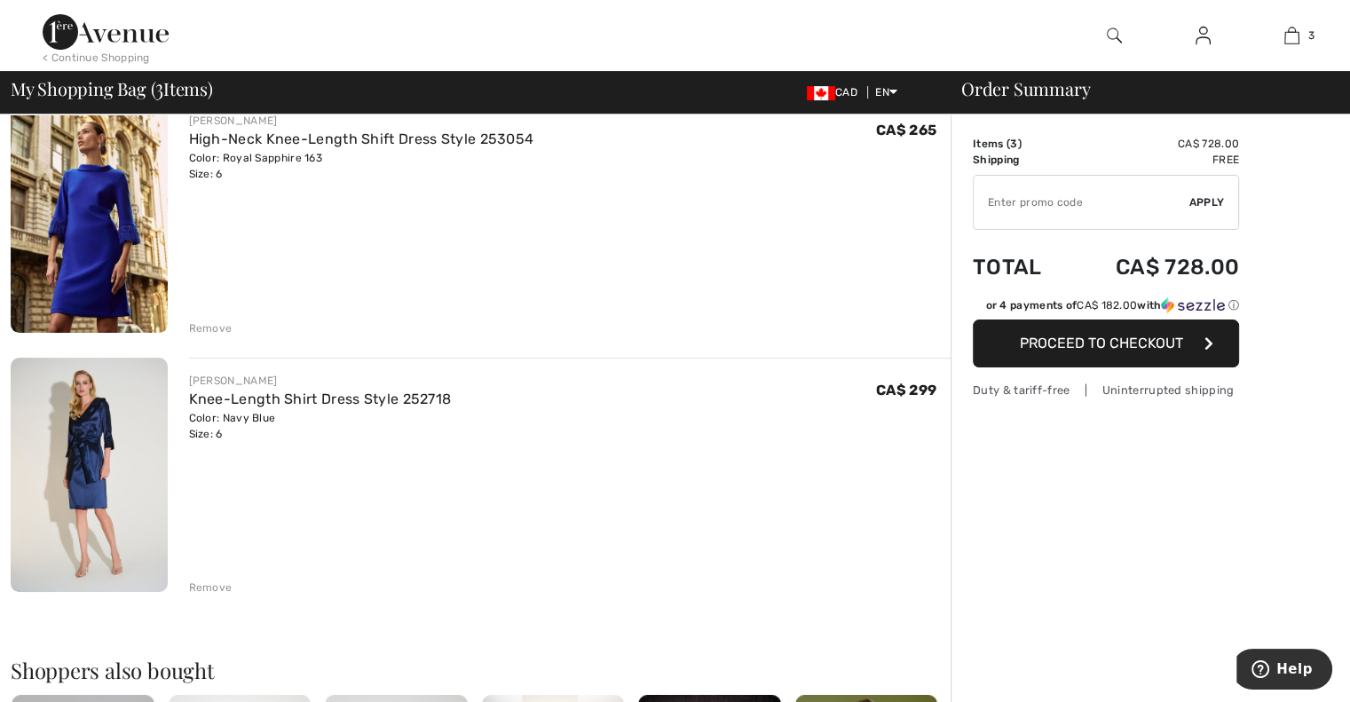
click at [108, 290] on img at bounding box center [89, 215] width 157 height 234
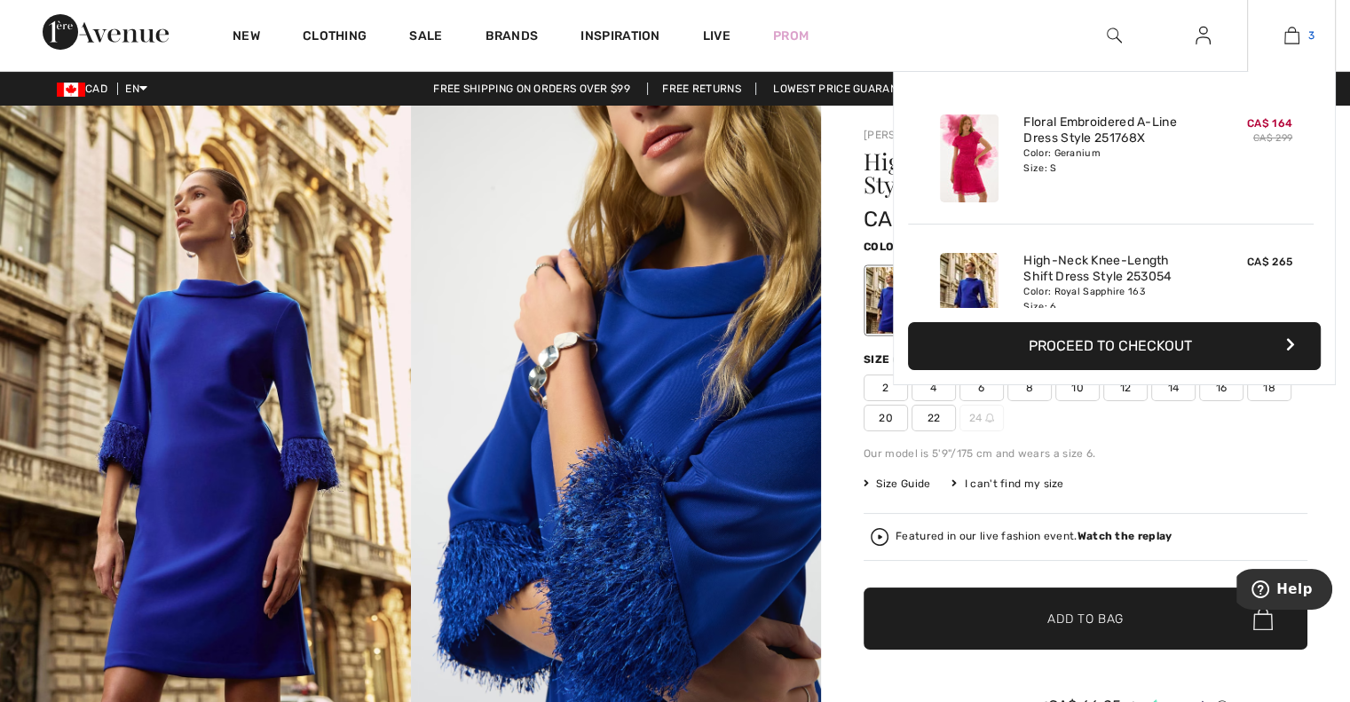
click at [1288, 31] on img at bounding box center [1291, 35] width 15 height 21
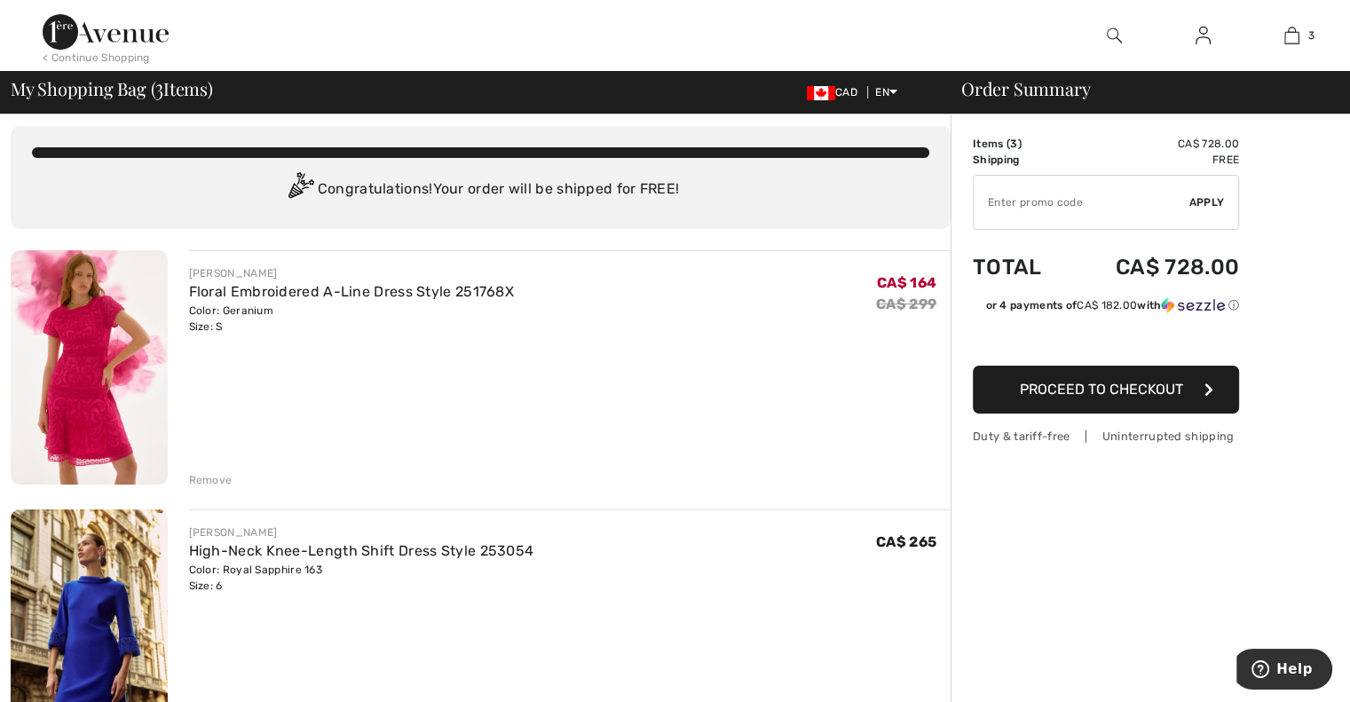
scroll to position [13, 0]
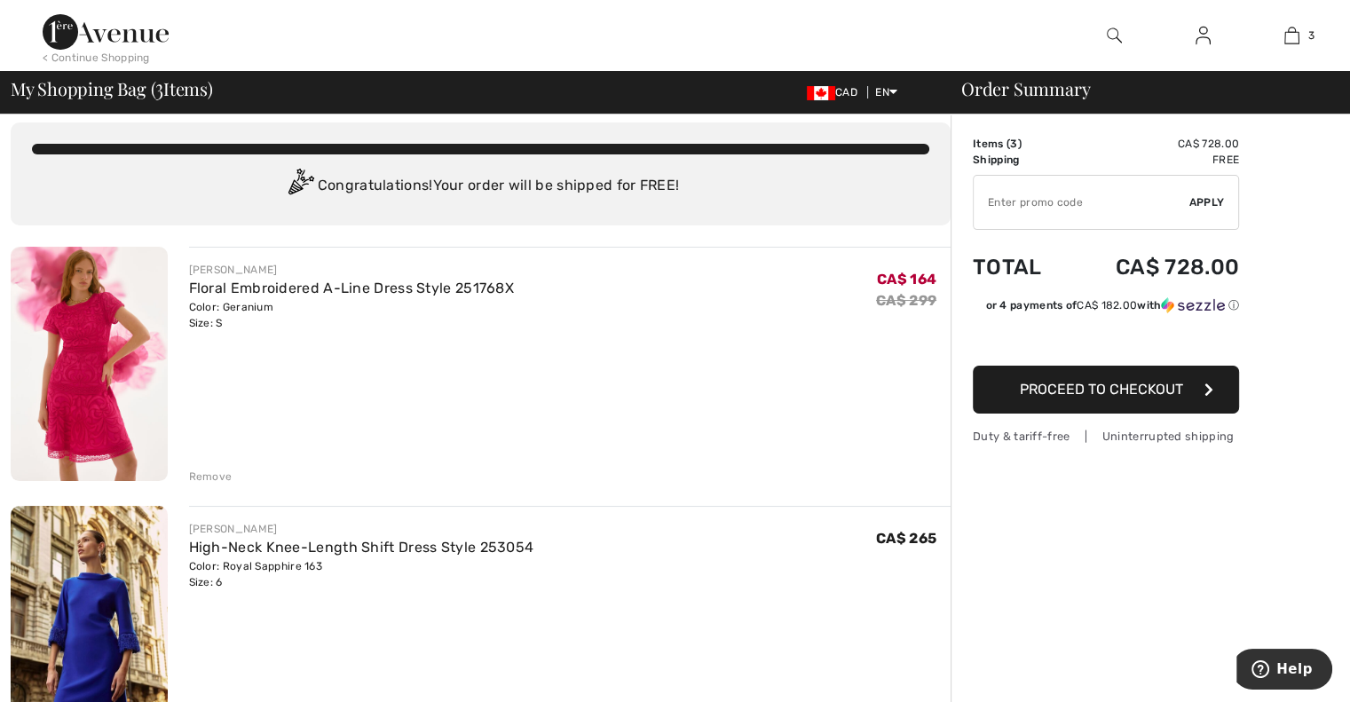
click at [95, 391] on img at bounding box center [89, 364] width 157 height 234
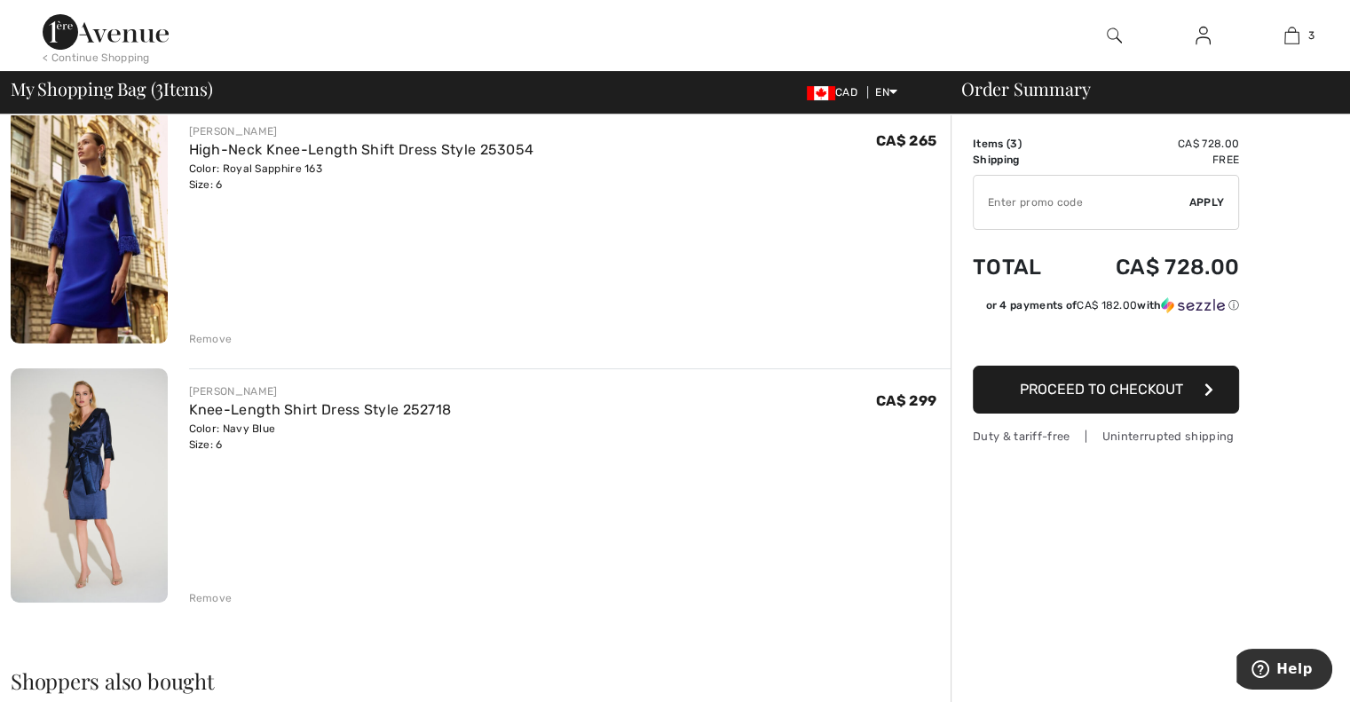
scroll to position [401, 0]
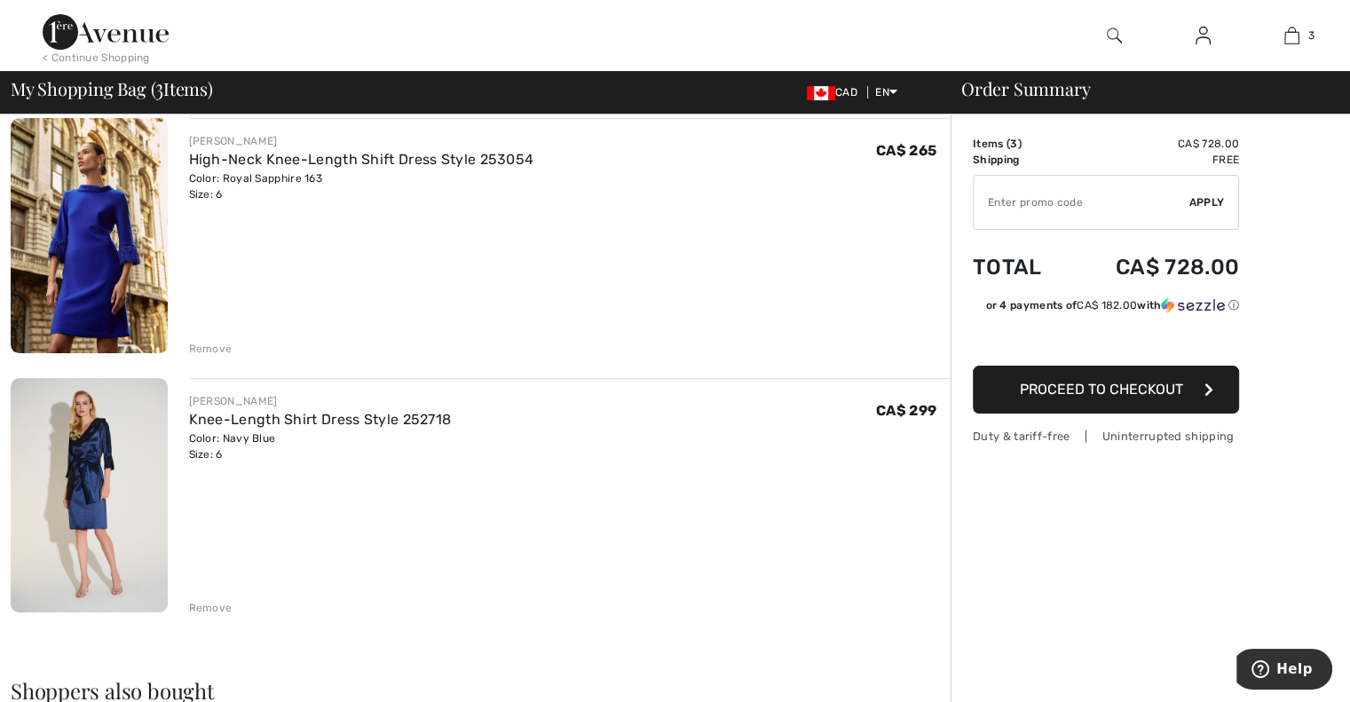
click at [71, 495] on img at bounding box center [89, 495] width 157 height 235
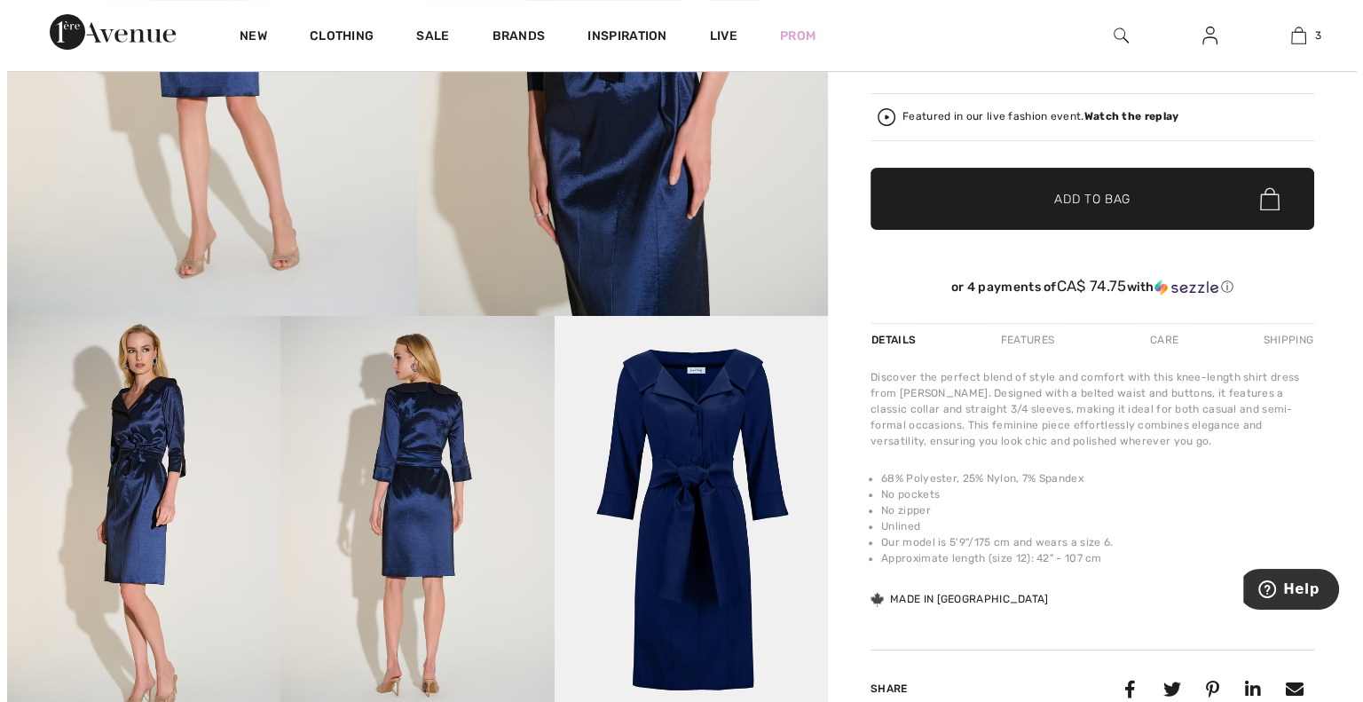
scroll to position [417, 0]
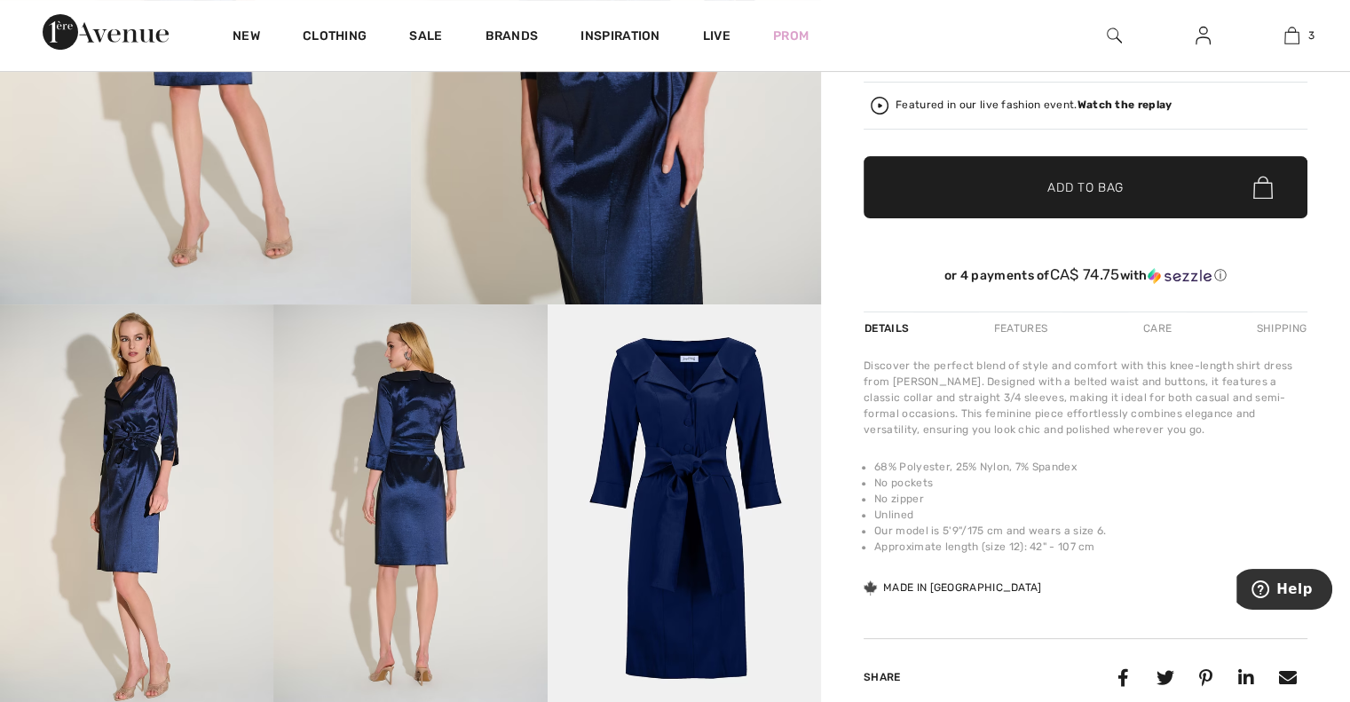
click at [651, 500] on img at bounding box center [684, 509] width 273 height 410
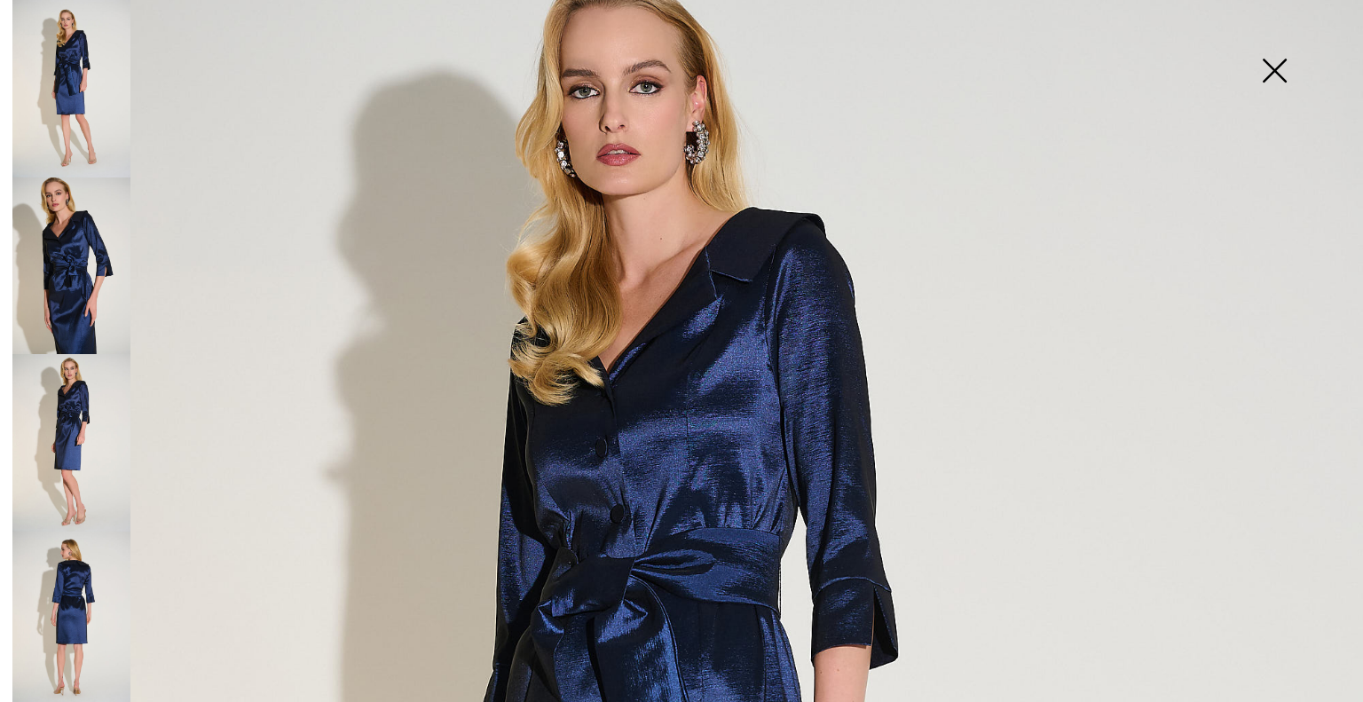
scroll to position [127, 0]
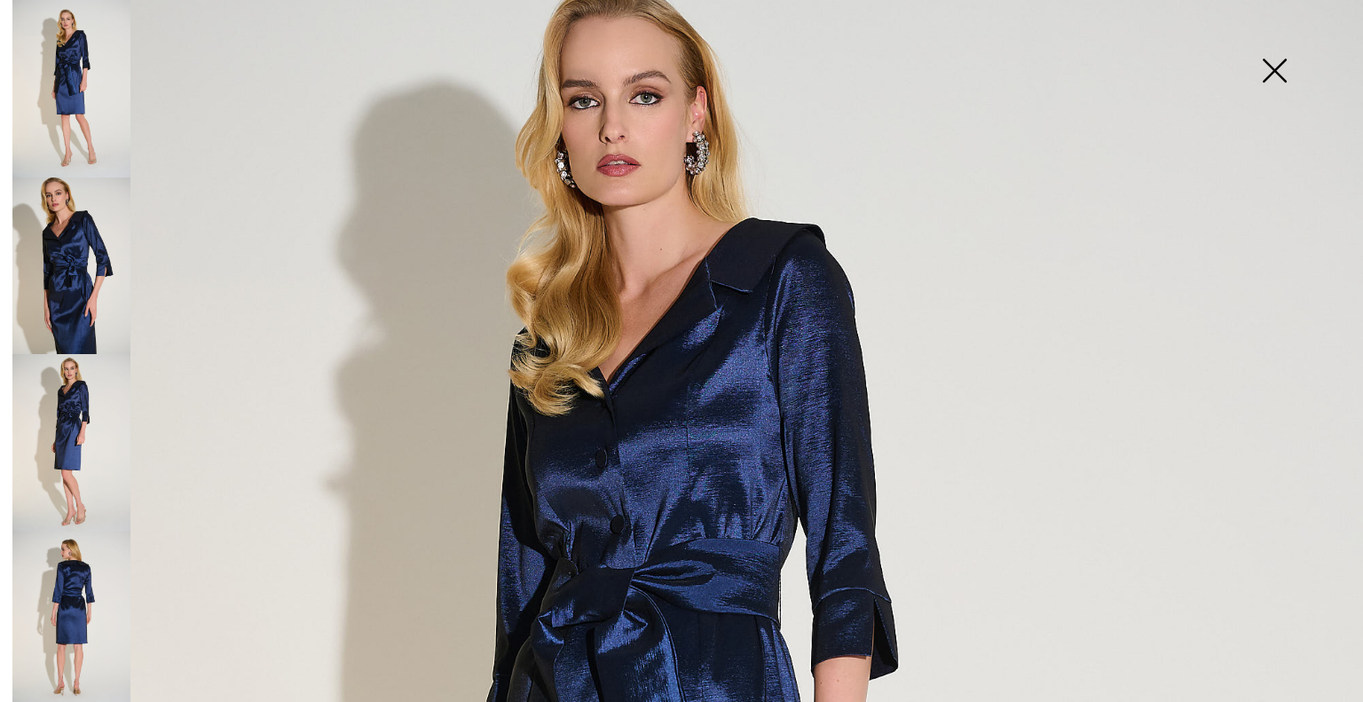
click at [70, 114] on img at bounding box center [71, 89] width 118 height 178
click at [44, 244] on img at bounding box center [71, 267] width 118 height 178
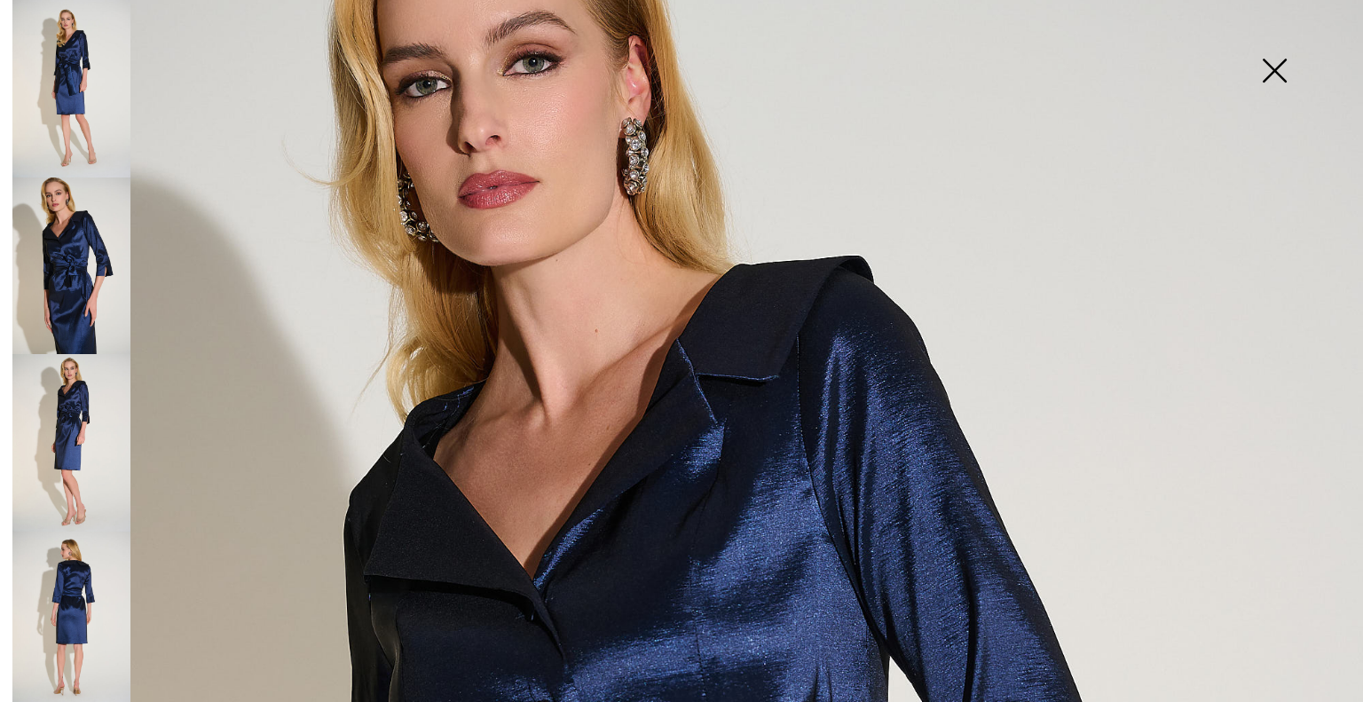
click at [74, 439] on img at bounding box center [71, 443] width 118 height 178
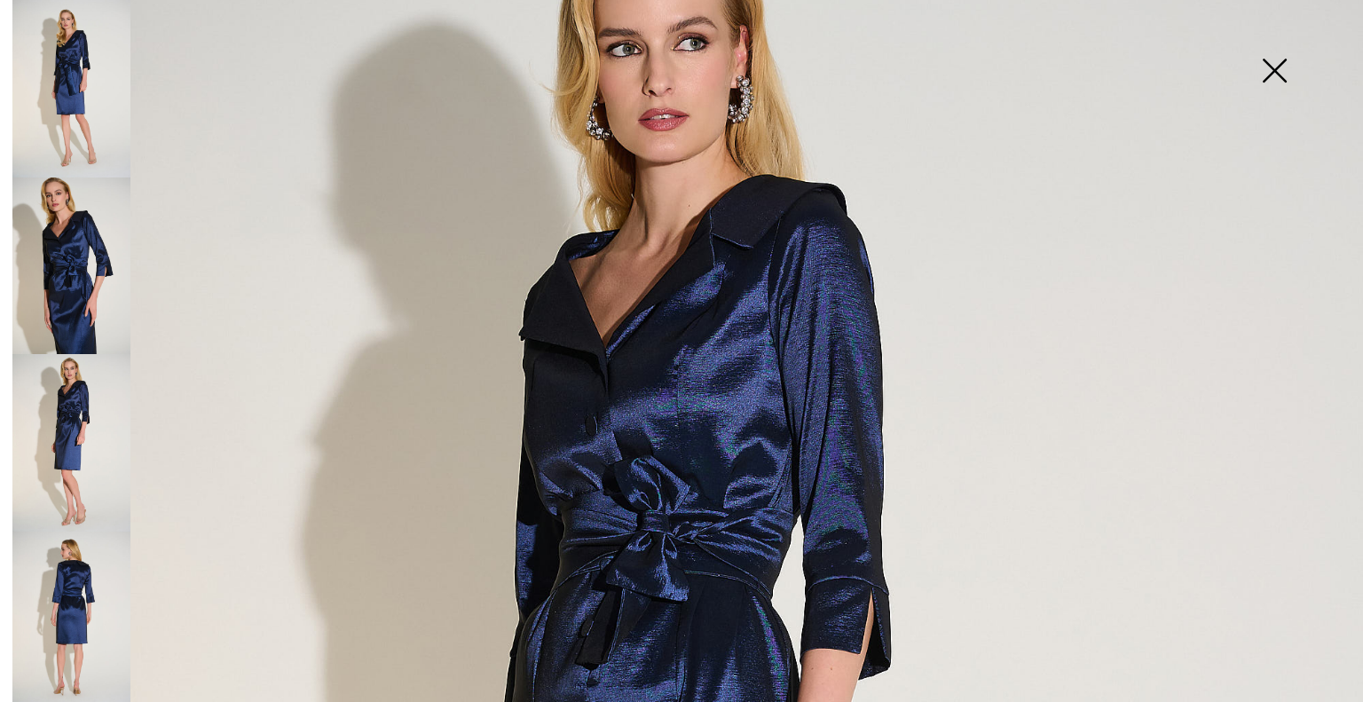
click at [96, 591] on img at bounding box center [71, 621] width 118 height 178
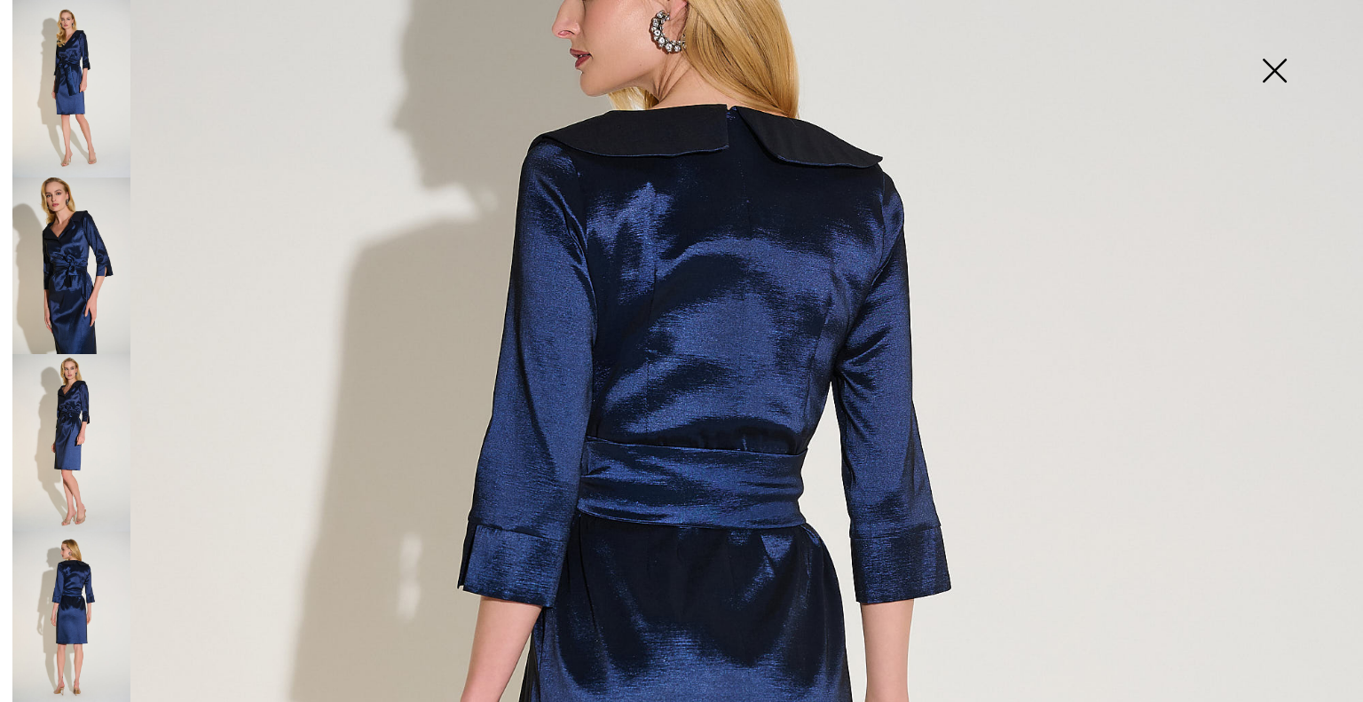
scroll to position [211, 0]
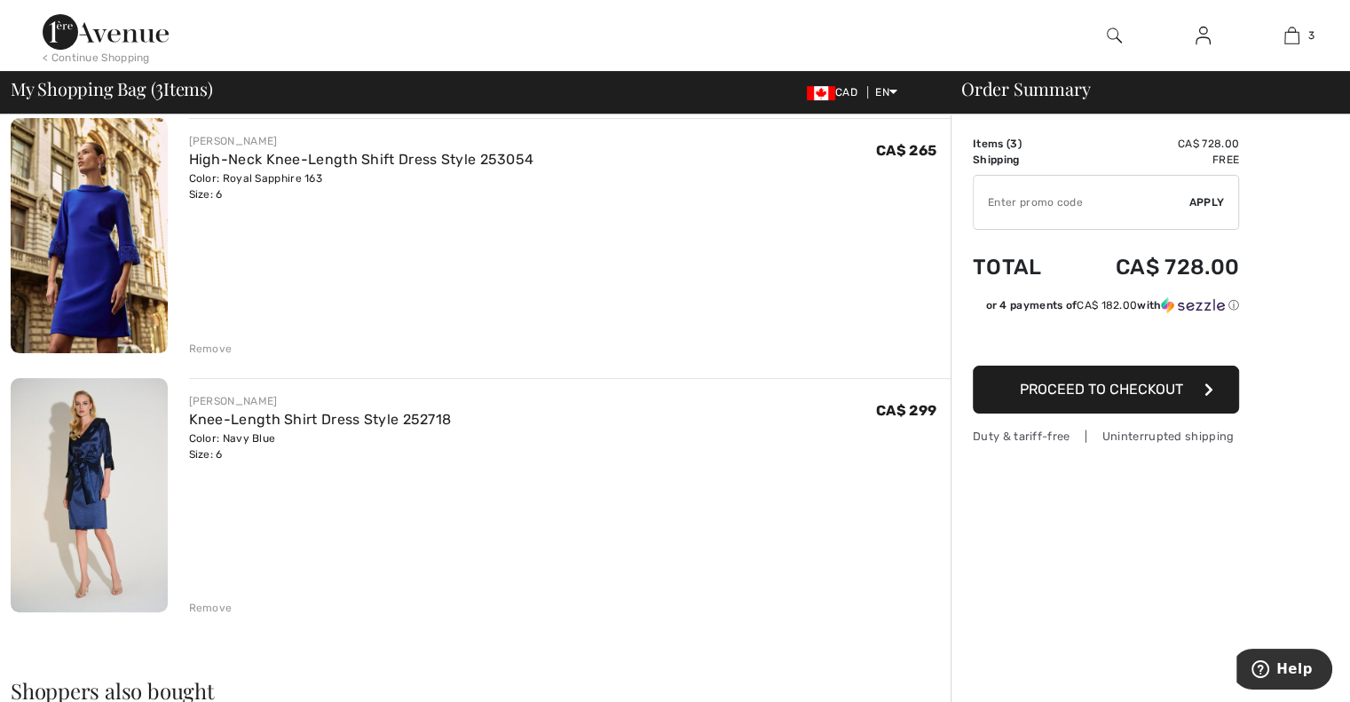
click at [107, 263] on img at bounding box center [89, 235] width 157 height 234
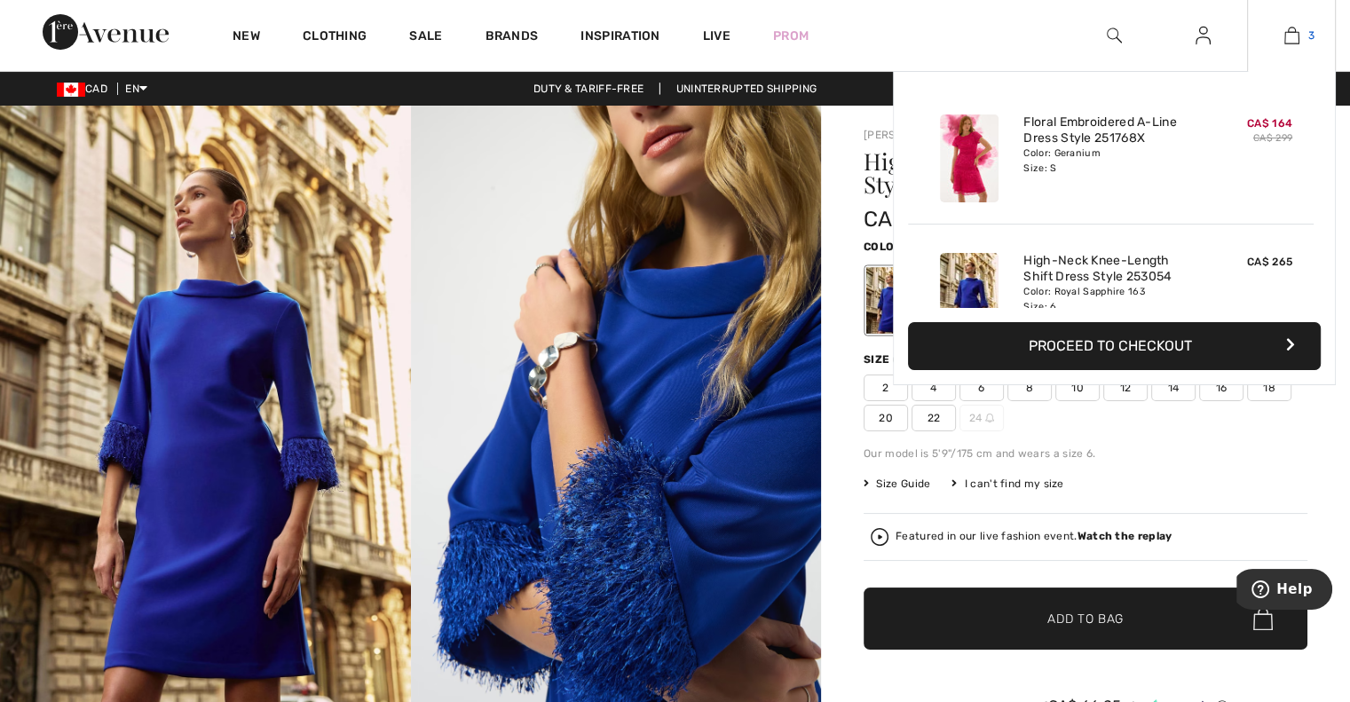
click at [1289, 26] on img at bounding box center [1291, 35] width 15 height 21
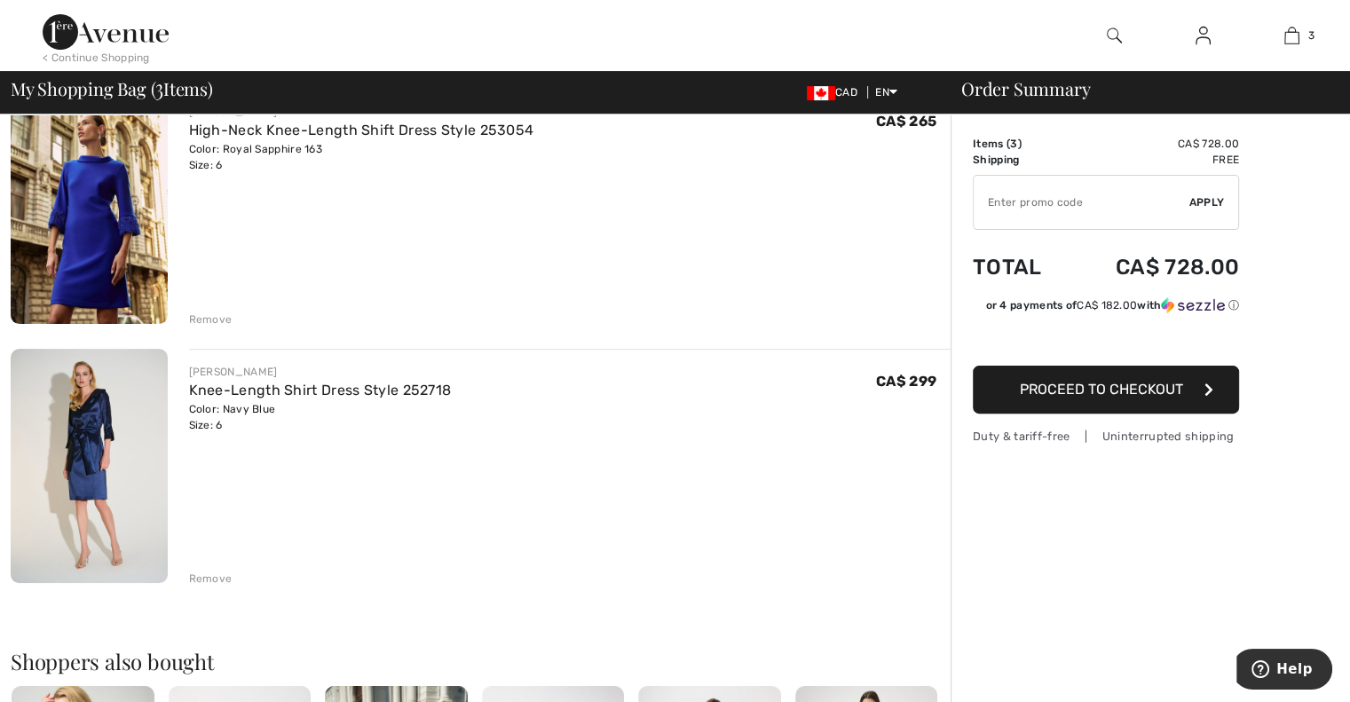
scroll to position [433, 0]
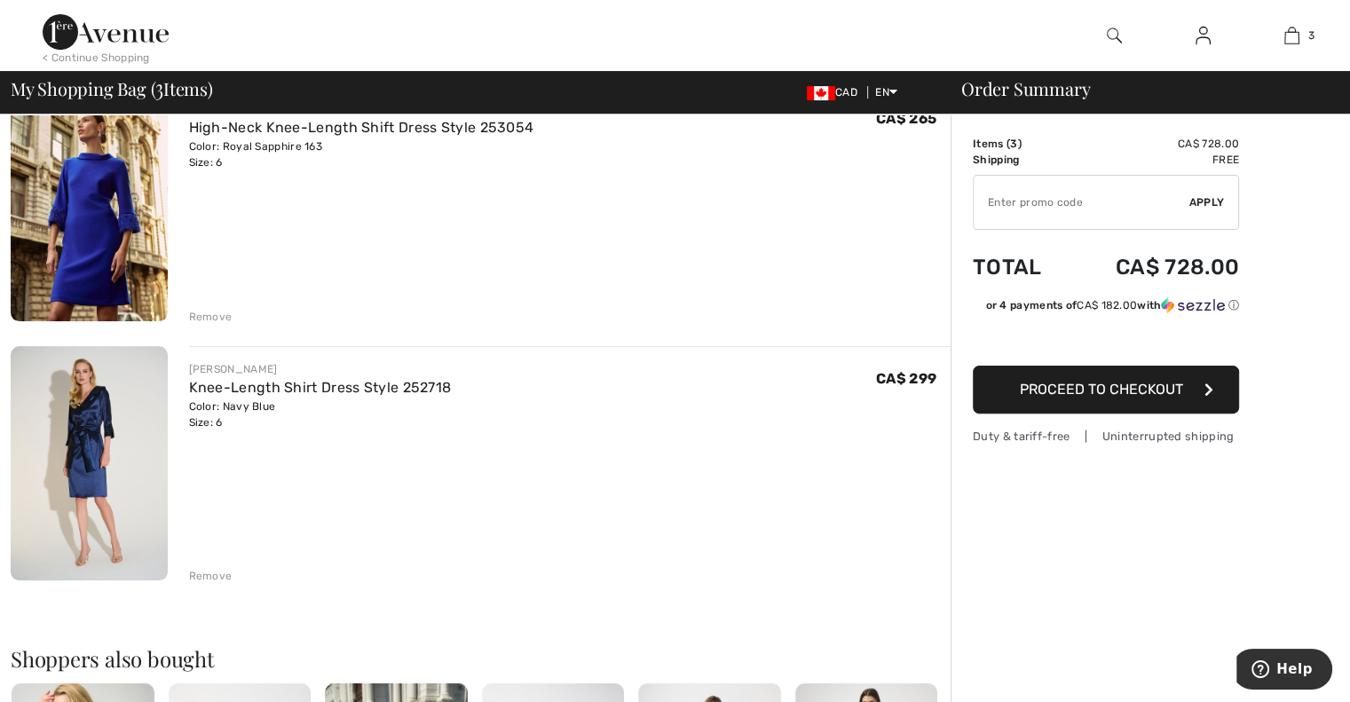
click at [65, 485] on img at bounding box center [89, 463] width 157 height 235
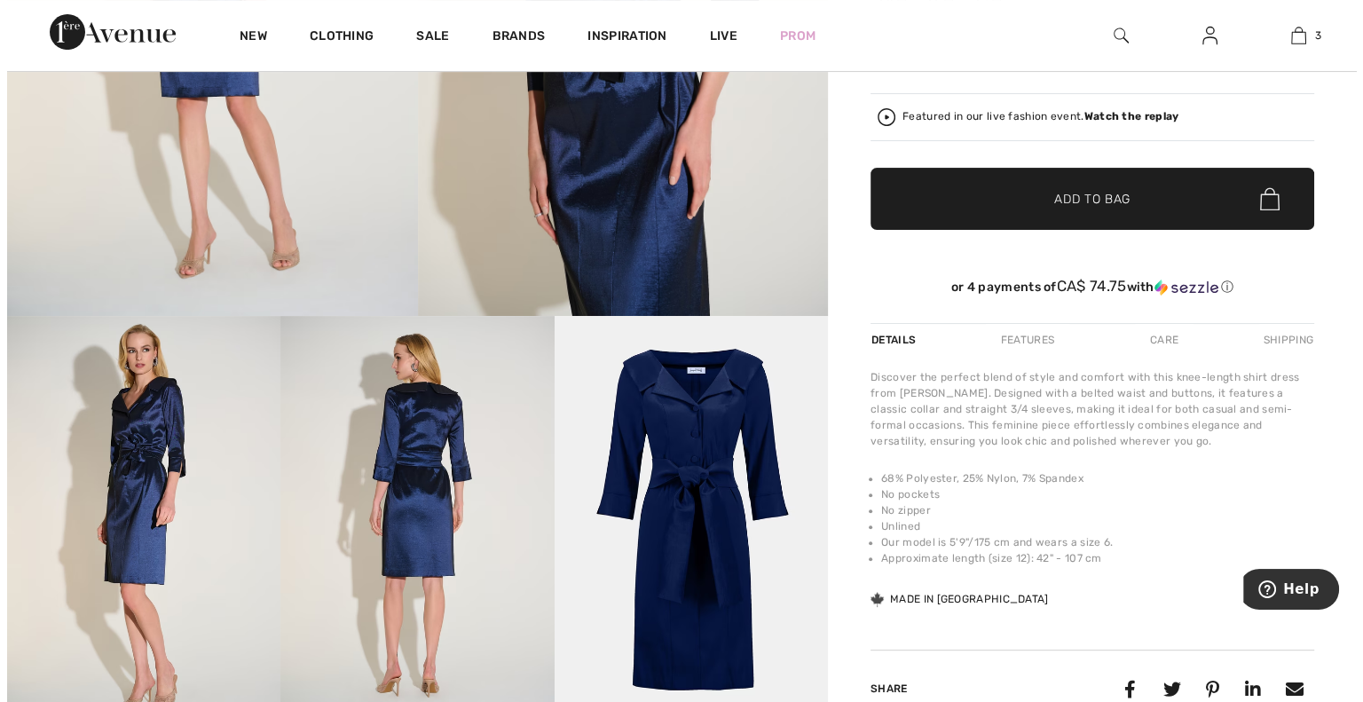
scroll to position [436, 0]
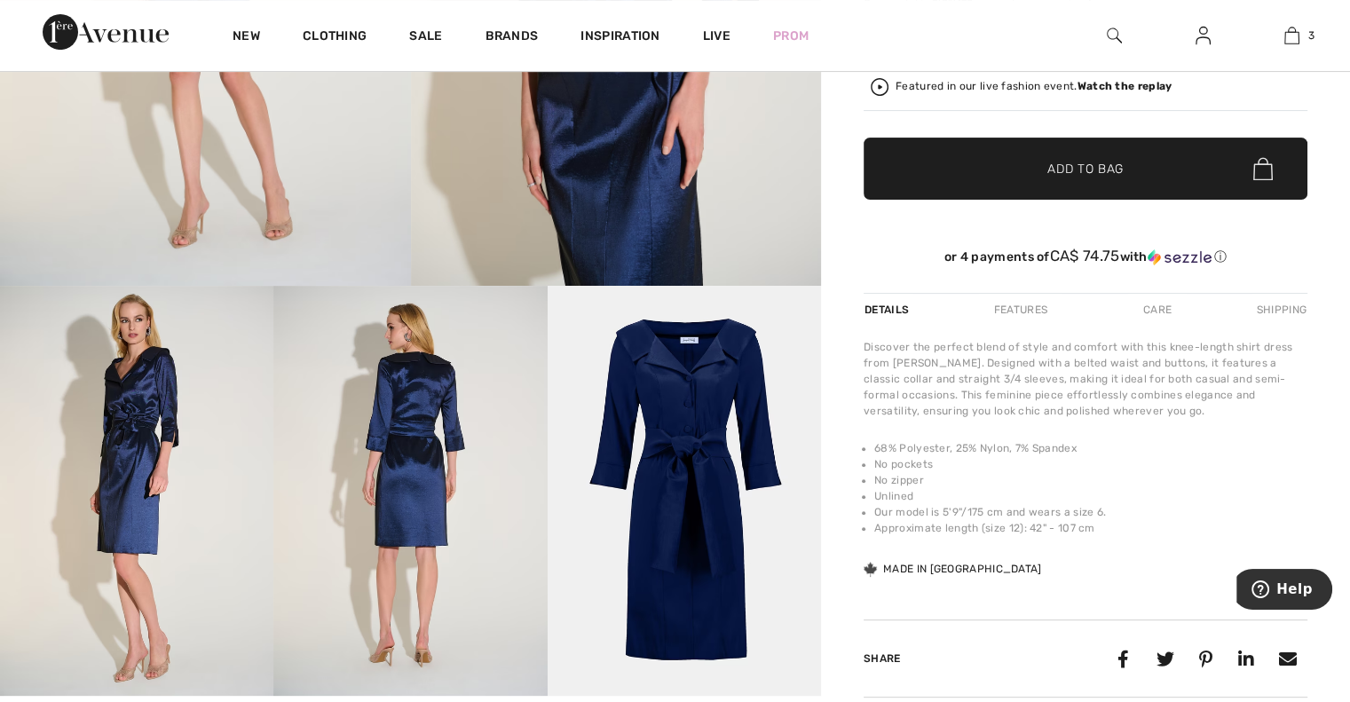
click at [715, 411] on img at bounding box center [684, 491] width 273 height 410
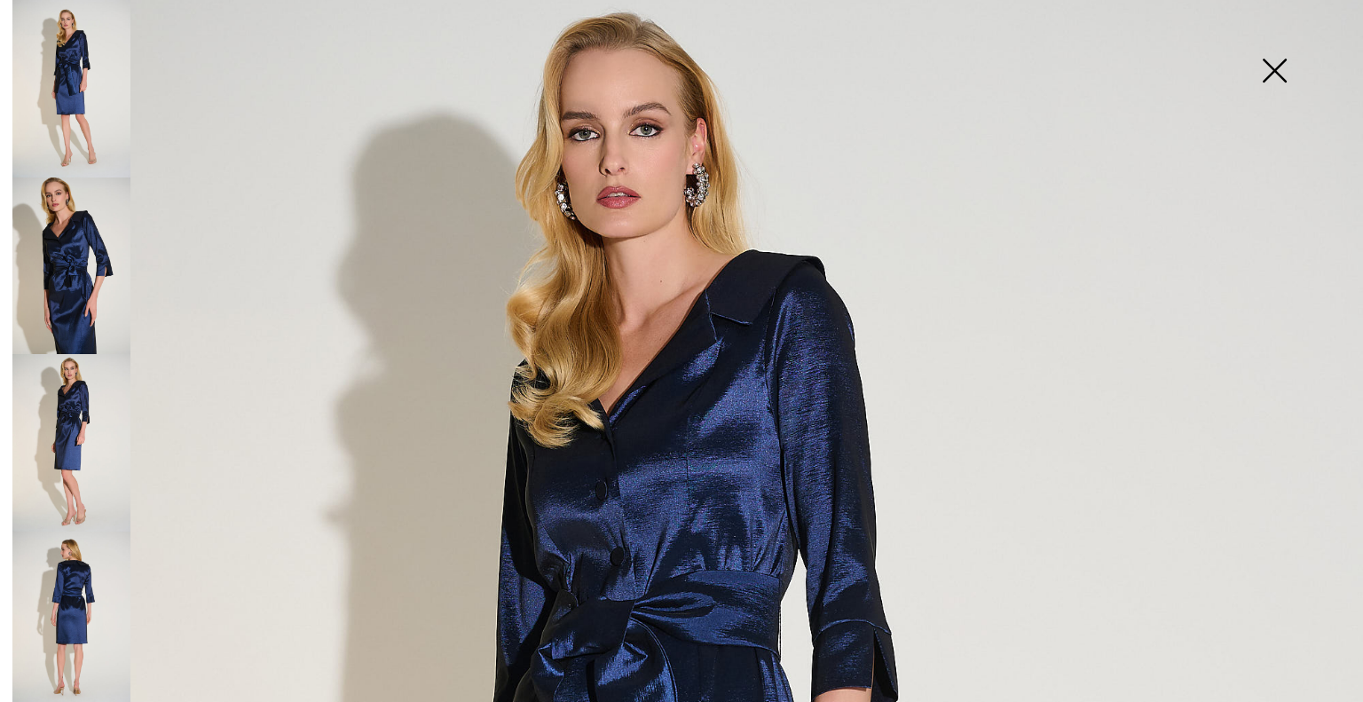
scroll to position [99, 0]
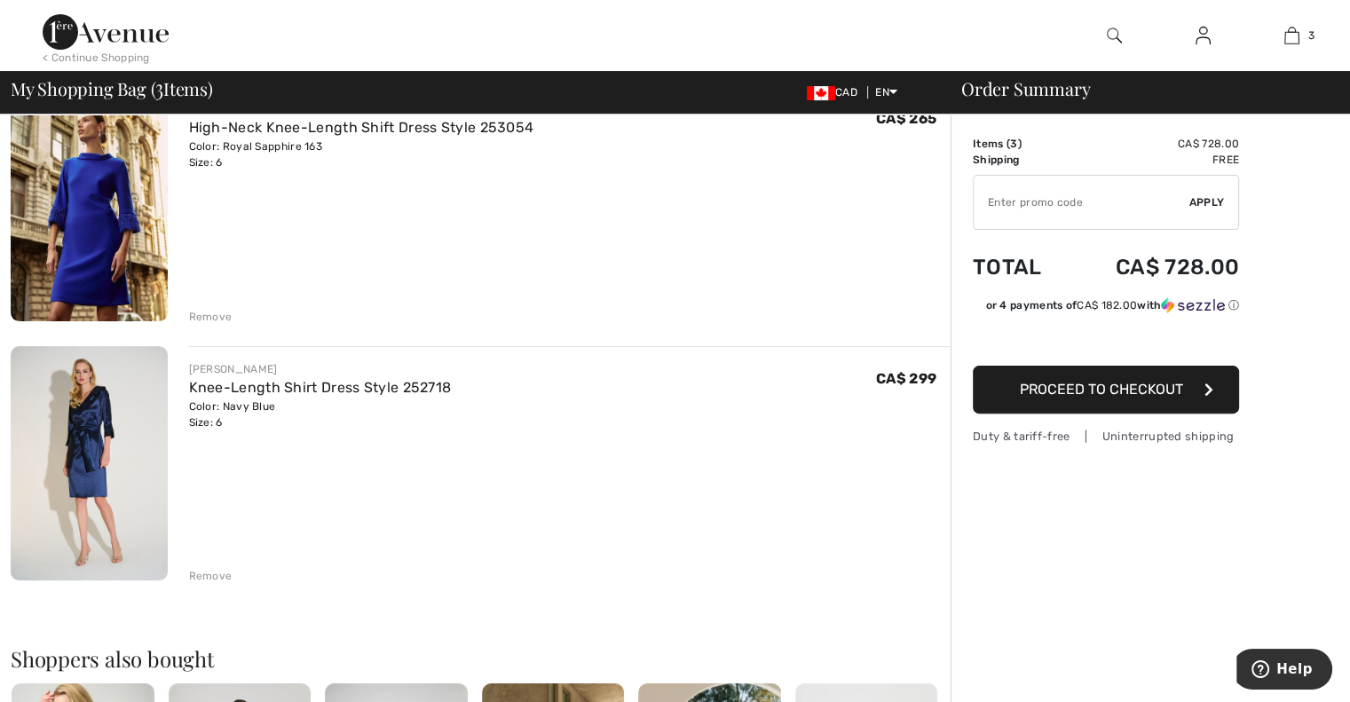
click at [76, 410] on img at bounding box center [89, 463] width 157 height 235
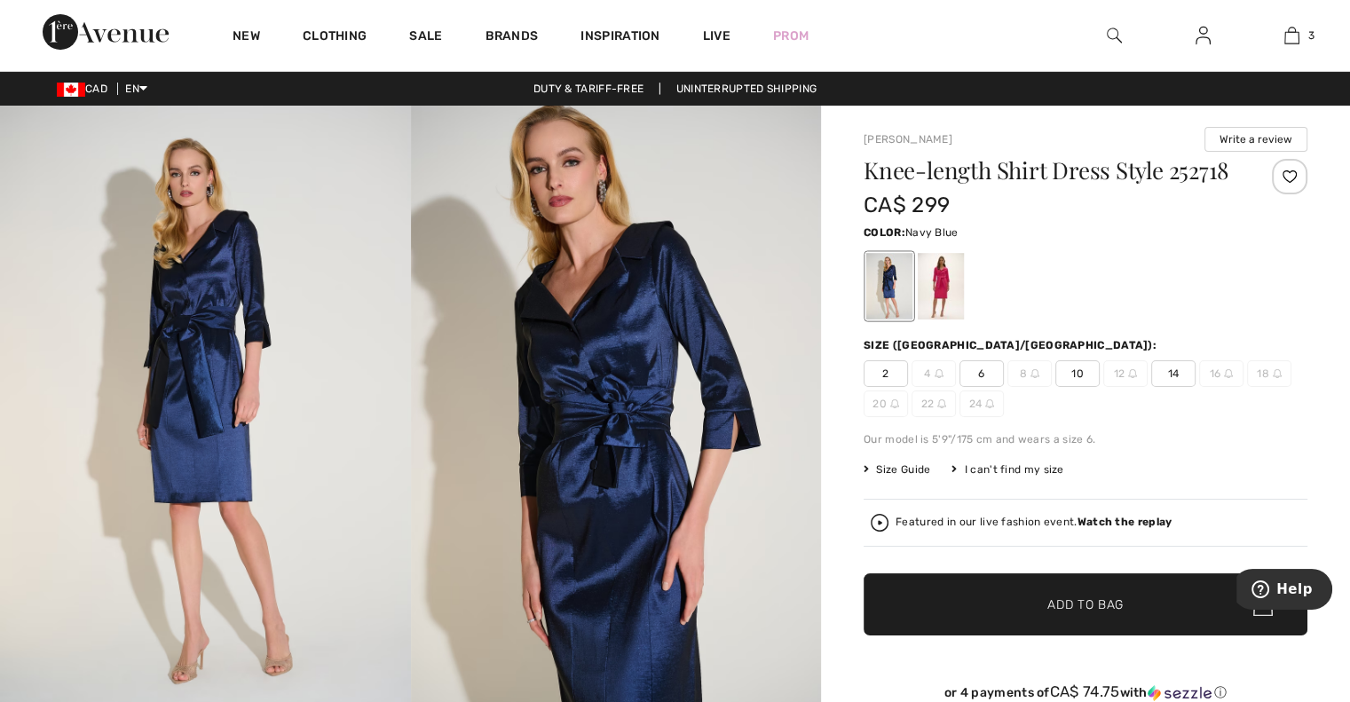
scroll to position [8, 0]
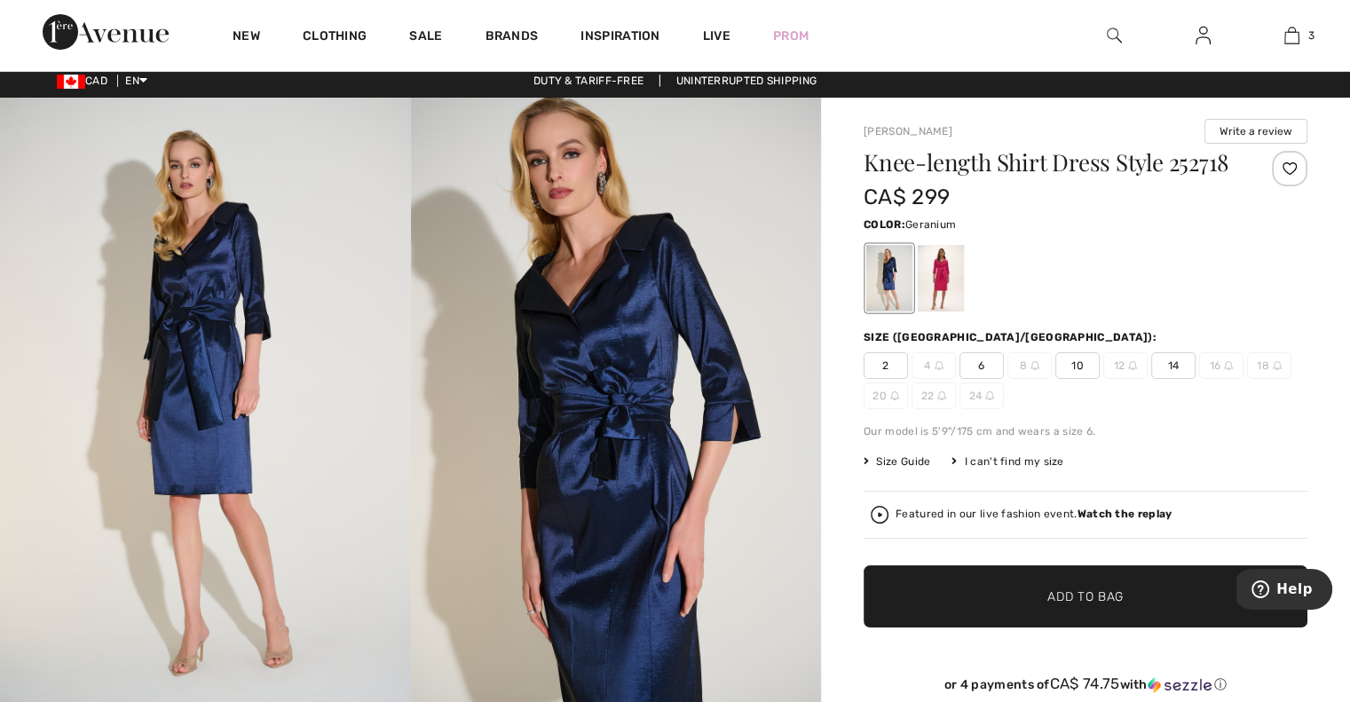
click at [943, 279] on div at bounding box center [941, 278] width 46 height 67
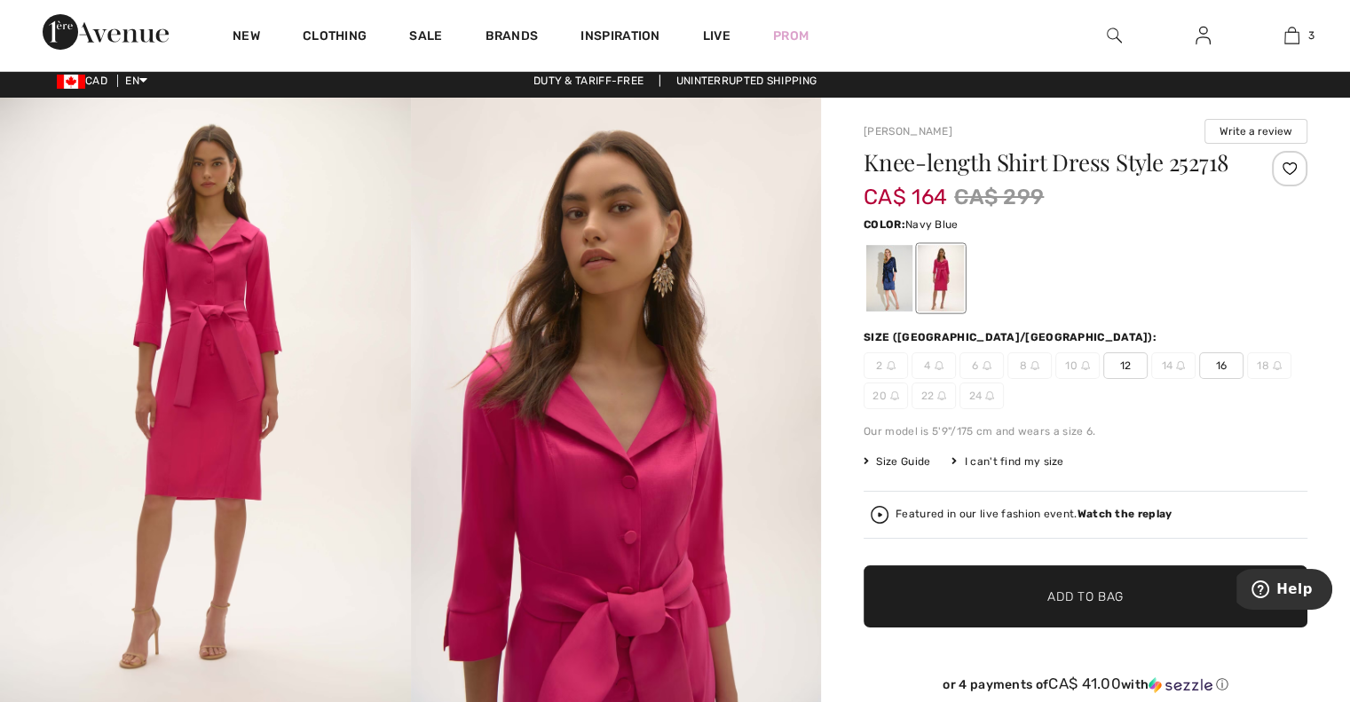
click at [889, 270] on div at bounding box center [889, 278] width 46 height 67
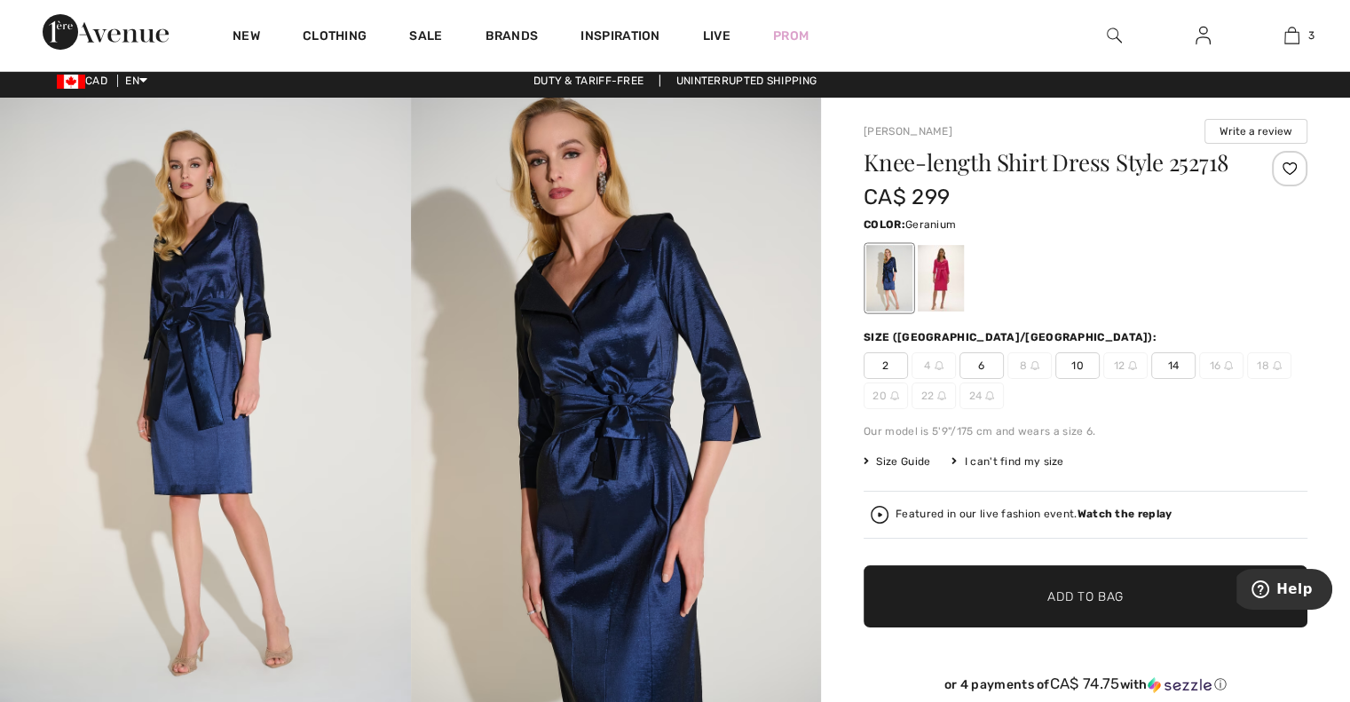
click at [930, 272] on div at bounding box center [941, 278] width 46 height 67
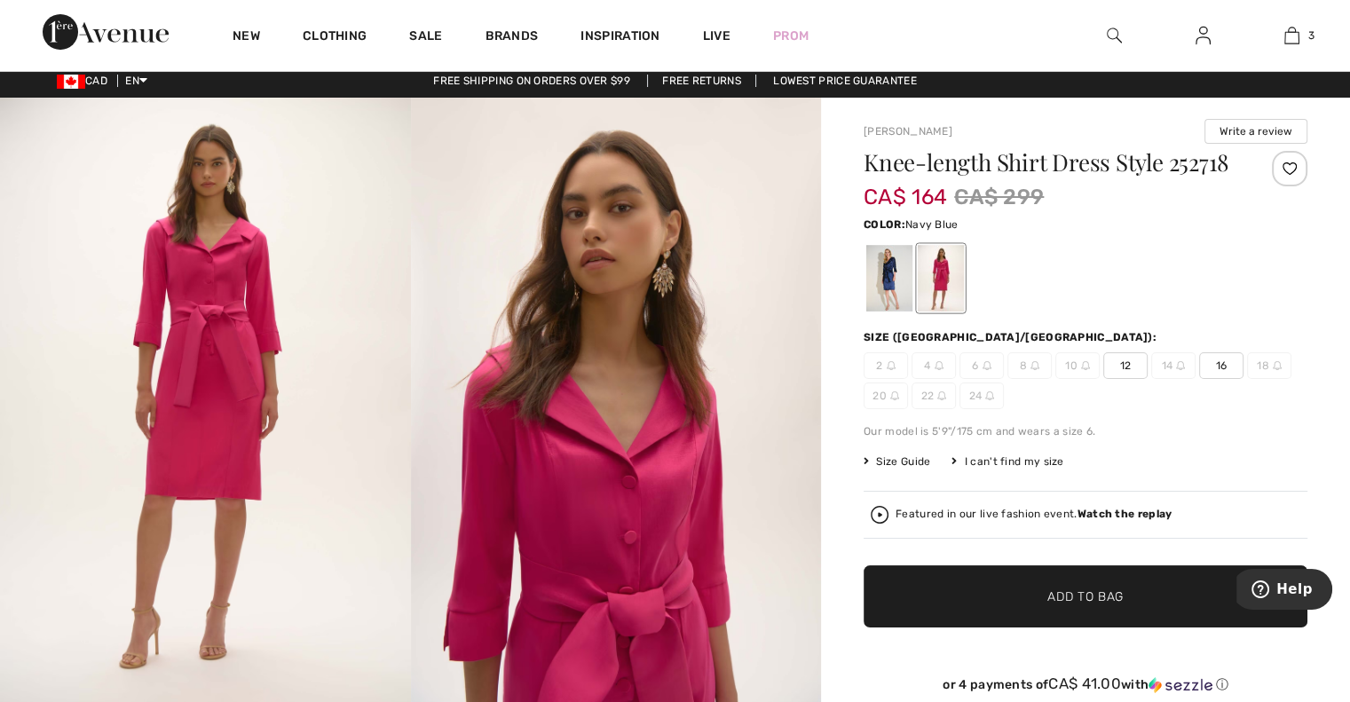
click at [906, 276] on div at bounding box center [889, 278] width 46 height 67
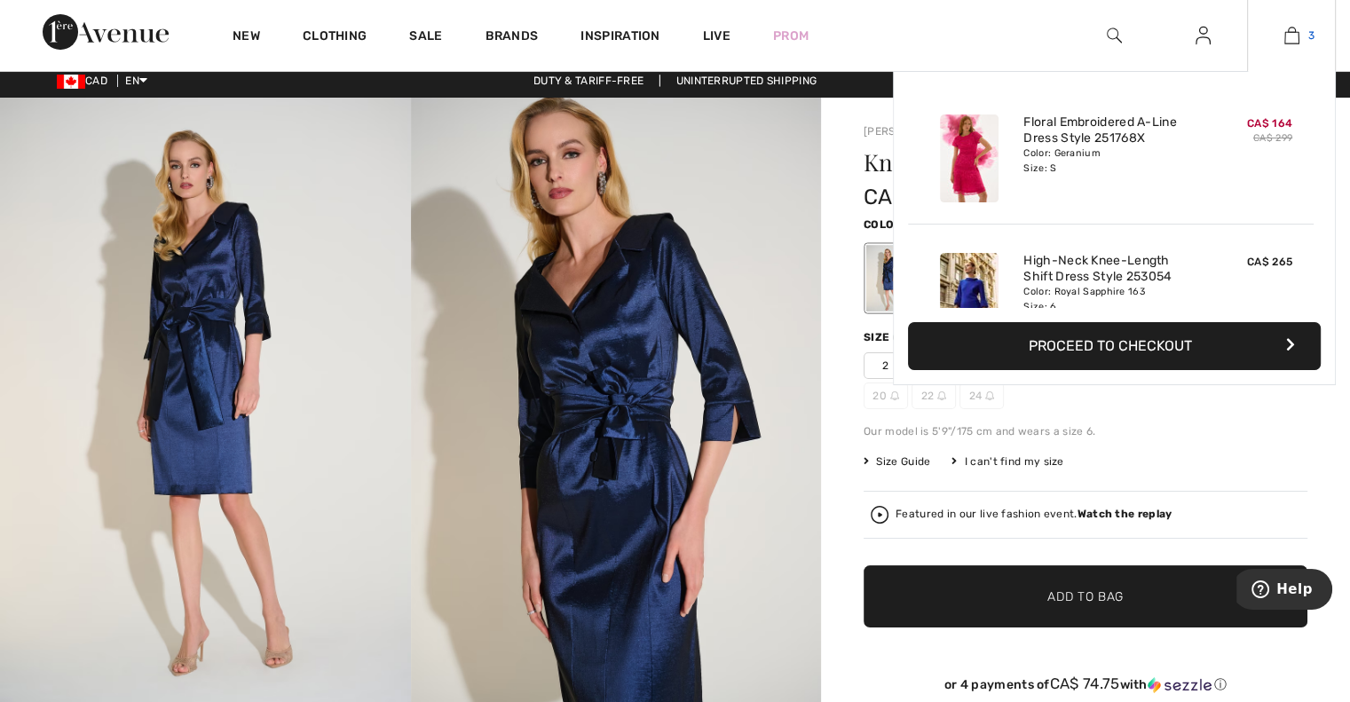
click at [1298, 37] on link "3" at bounding box center [1291, 35] width 87 height 21
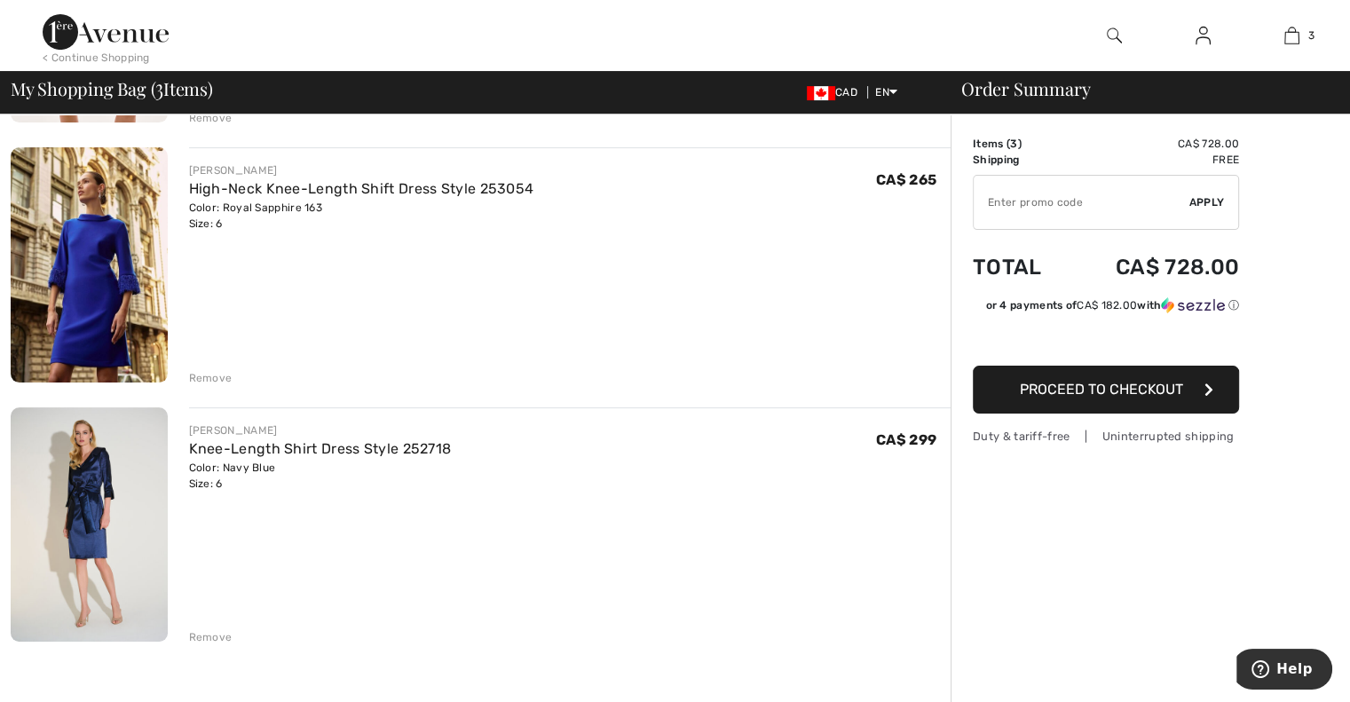
scroll to position [377, 0]
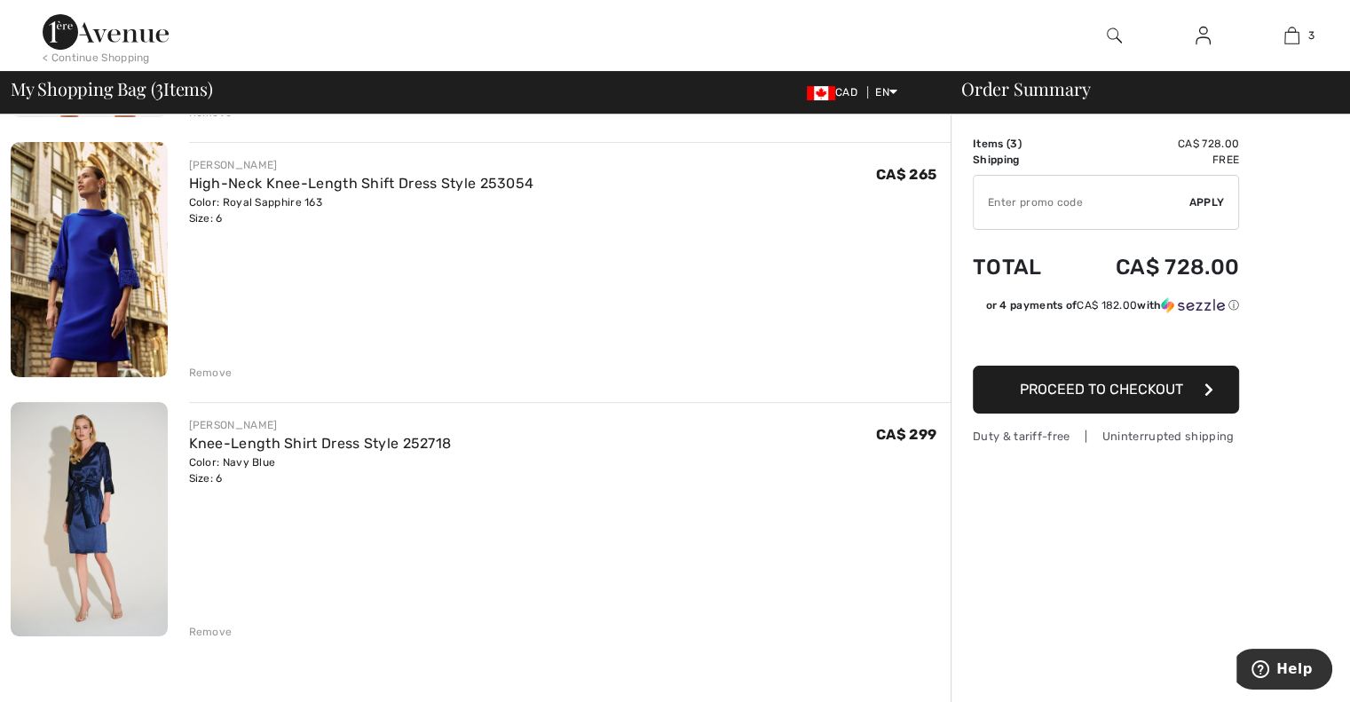
click at [91, 269] on img at bounding box center [89, 259] width 157 height 234
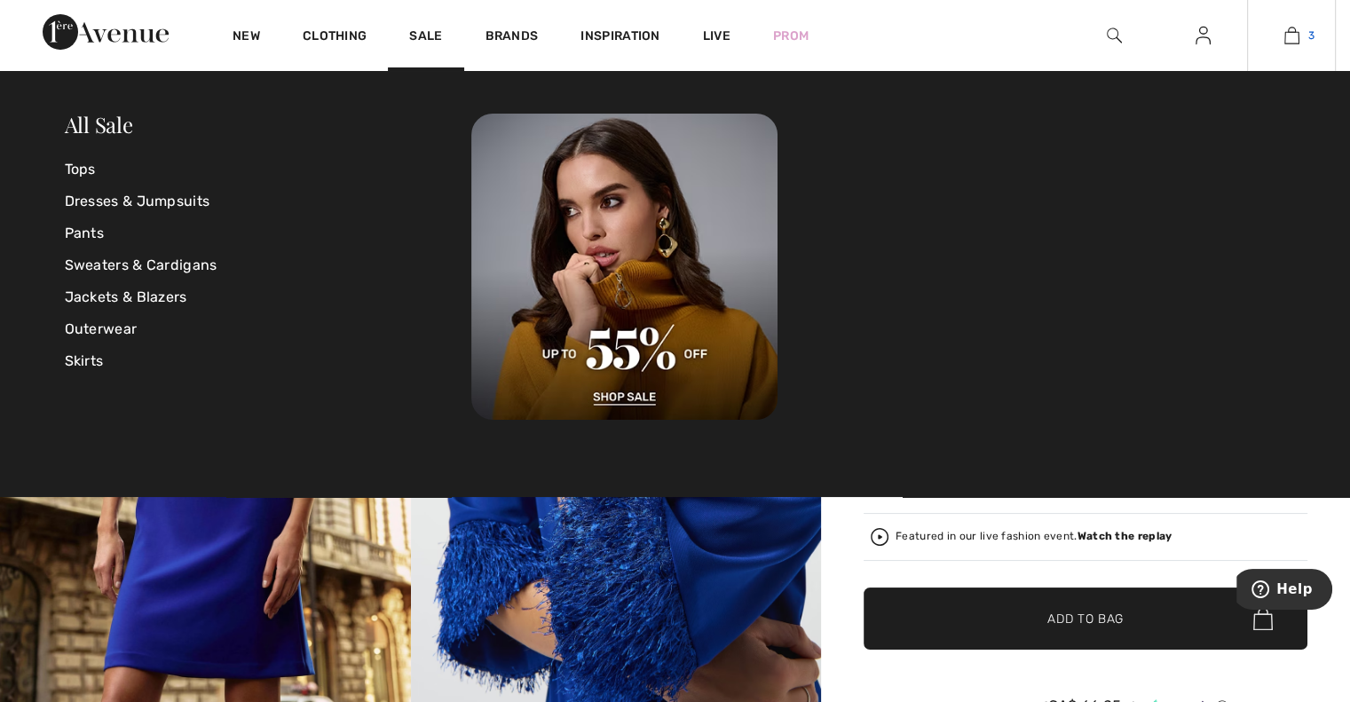
click at [1282, 31] on link "3" at bounding box center [1291, 35] width 87 height 21
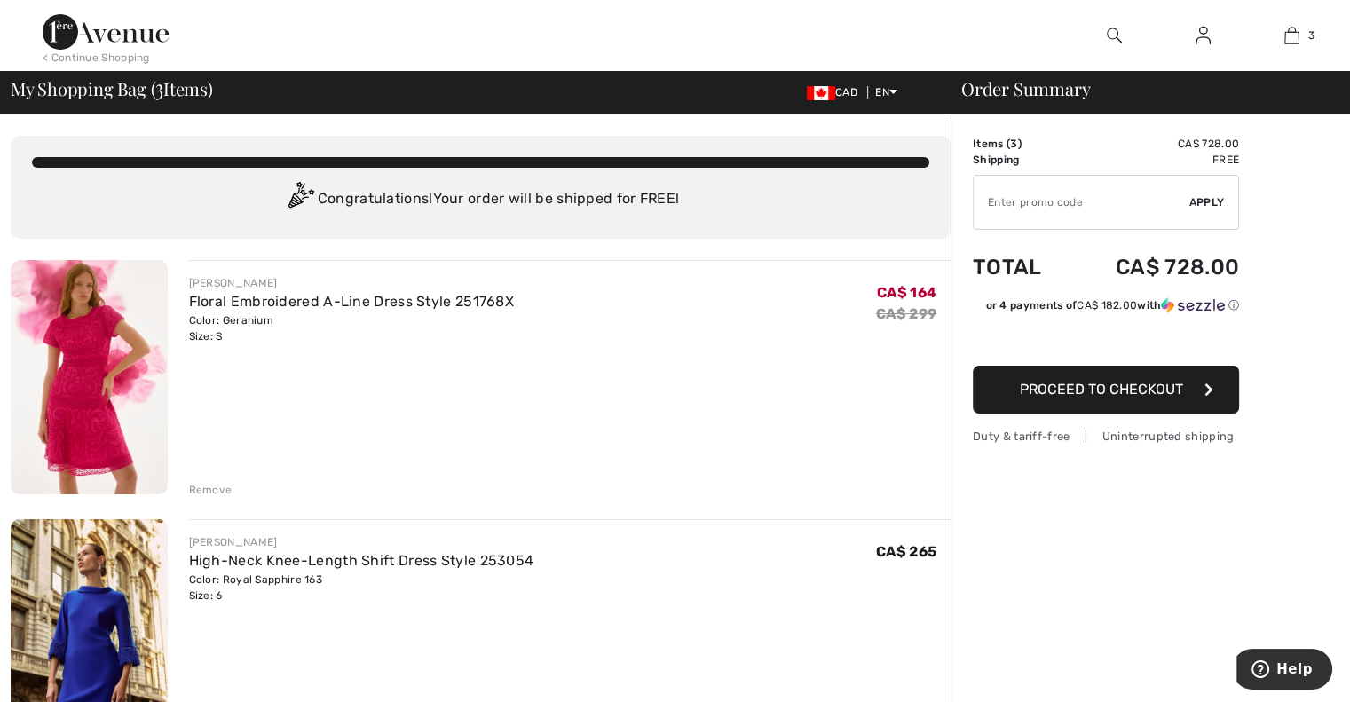
click at [143, 354] on img at bounding box center [89, 377] width 157 height 234
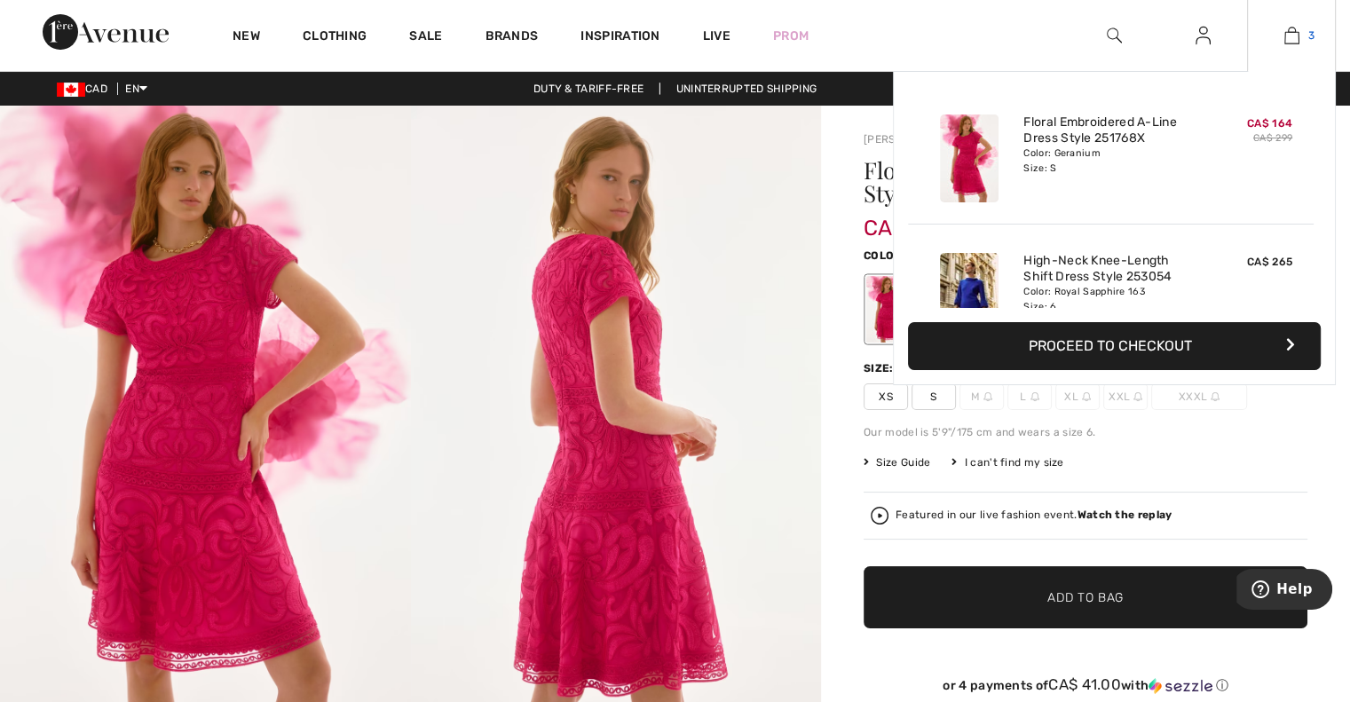
click at [1299, 28] on link "3" at bounding box center [1291, 35] width 87 height 21
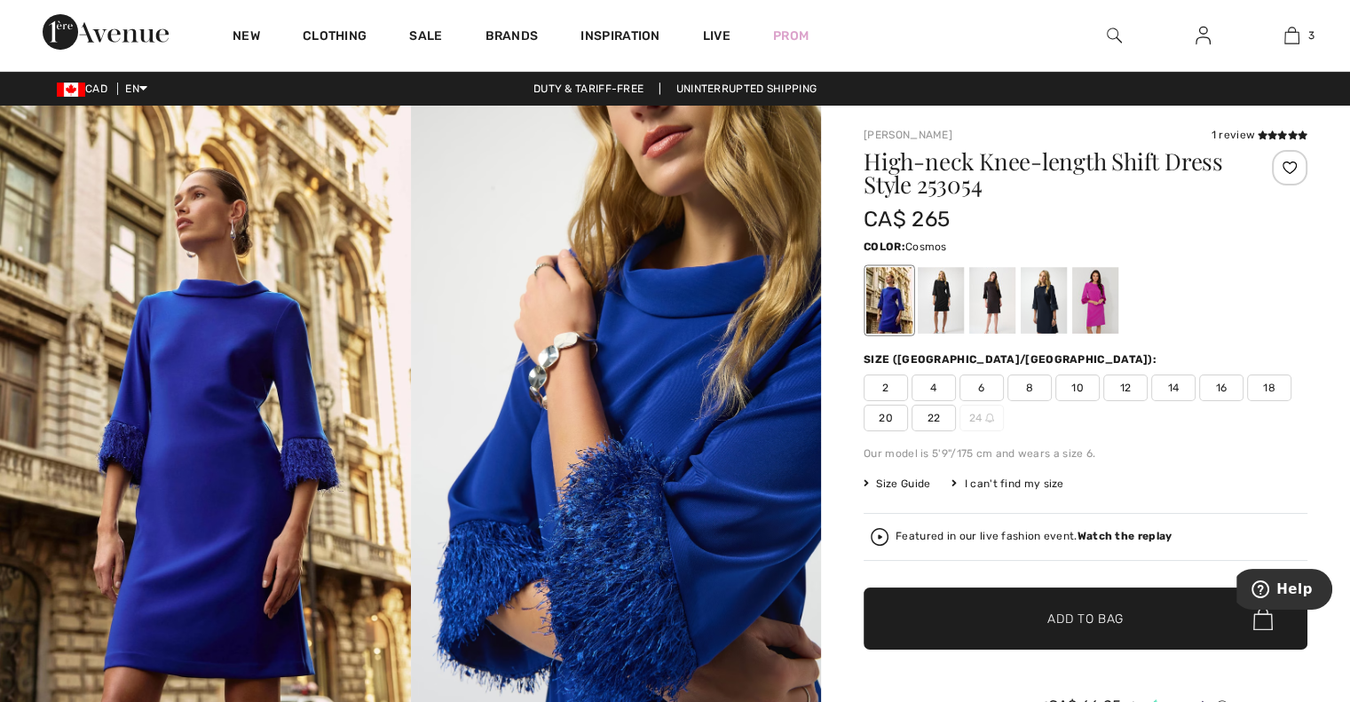
click at [1109, 297] on div at bounding box center [1095, 300] width 46 height 67
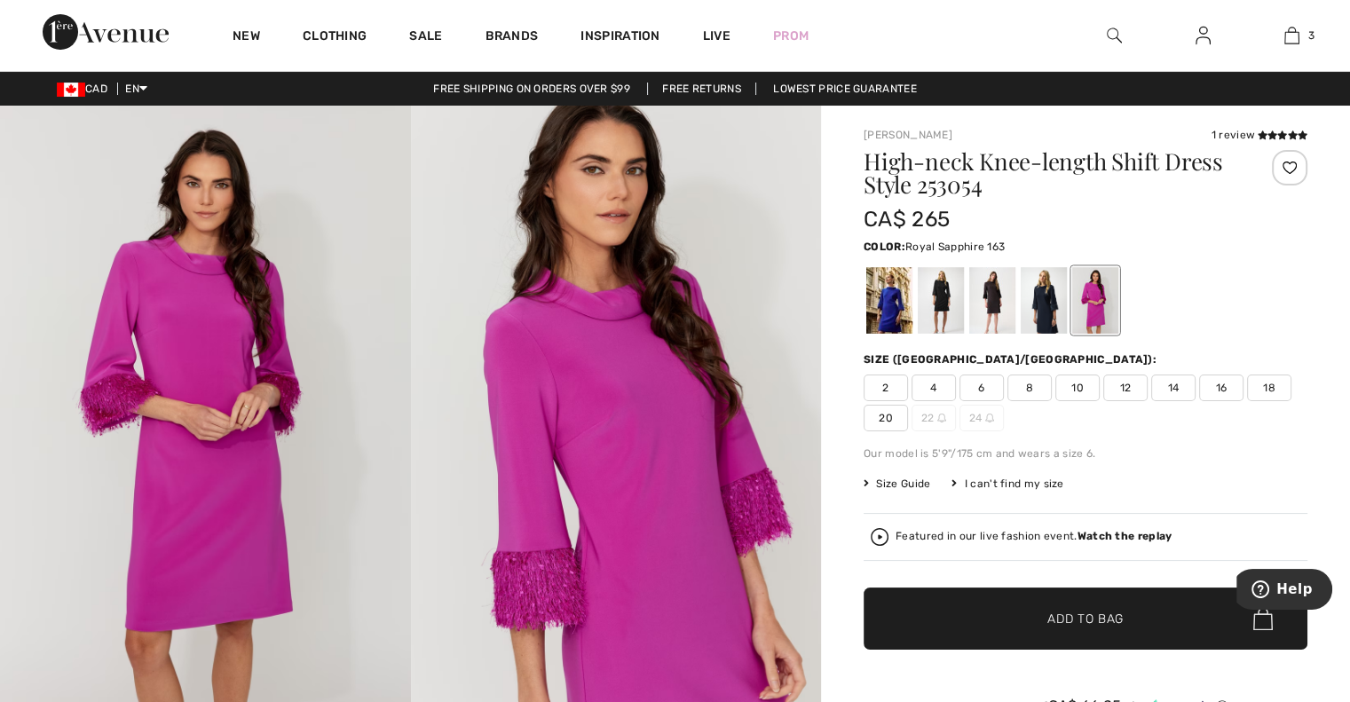
click at [895, 317] on div at bounding box center [889, 300] width 46 height 67
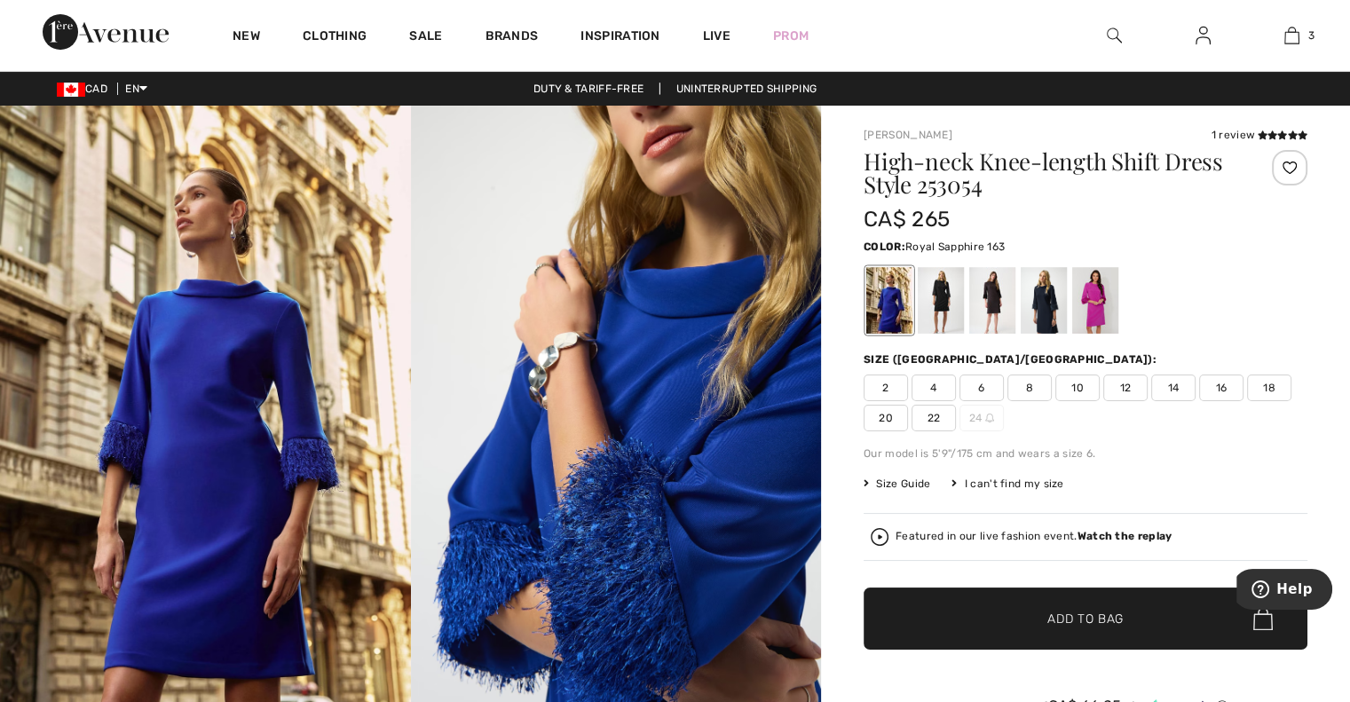
click at [1248, 127] on div "1 review" at bounding box center [1259, 135] width 96 height 16
click at [1244, 139] on div "1 review" at bounding box center [1259, 135] width 96 height 16
click at [1282, 133] on icon at bounding box center [1282, 134] width 10 height 9
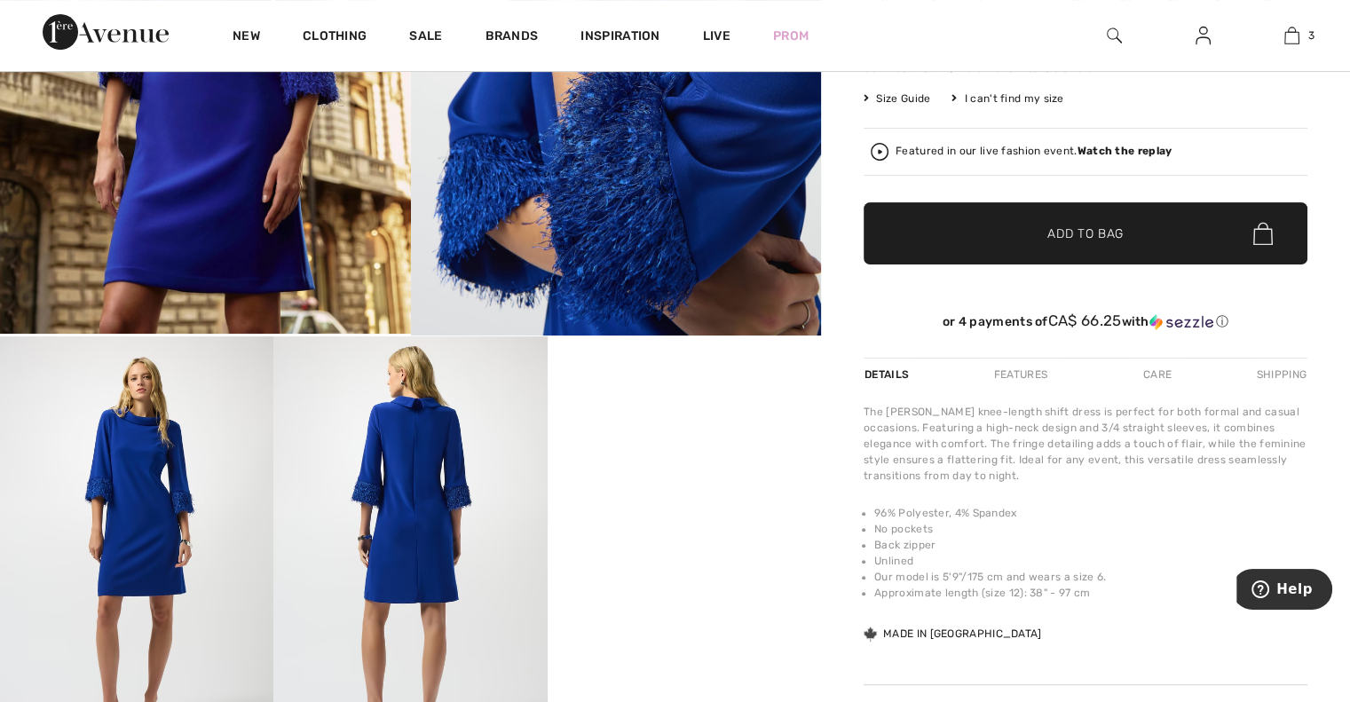
scroll to position [499, 0]
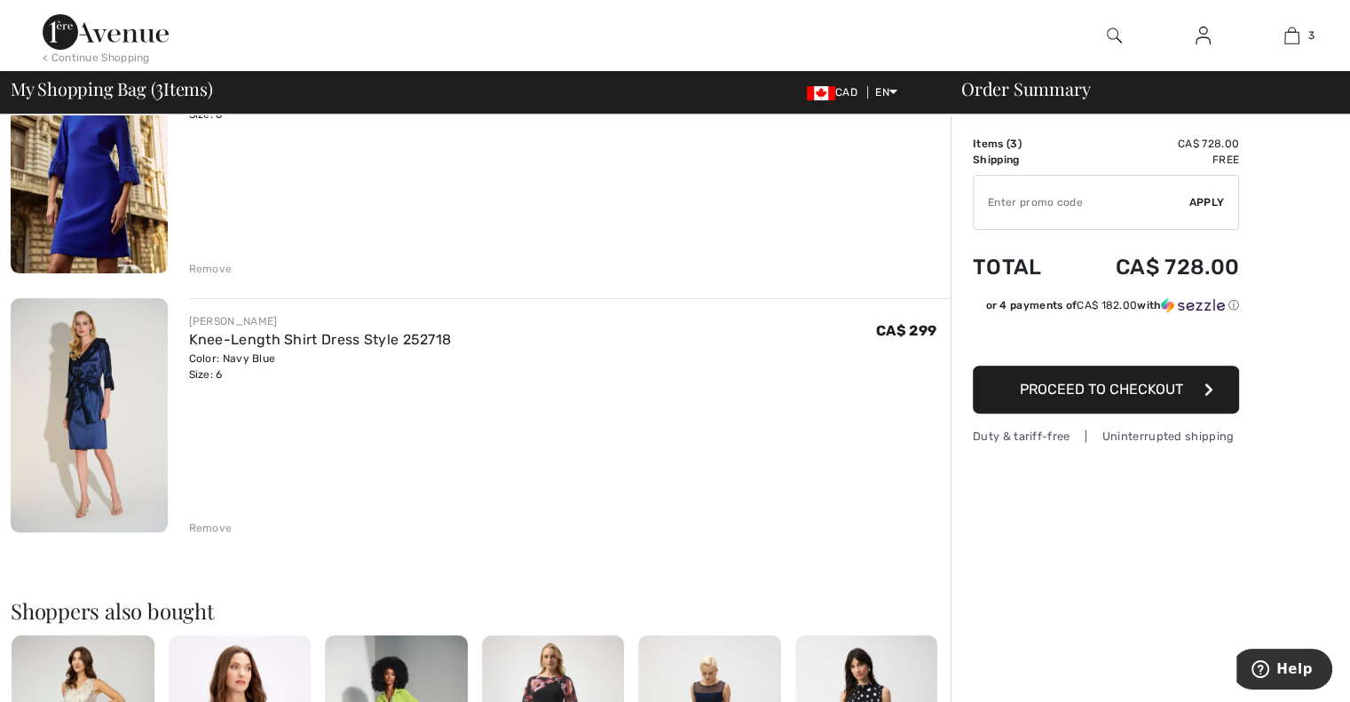
click at [59, 425] on img at bounding box center [89, 415] width 157 height 235
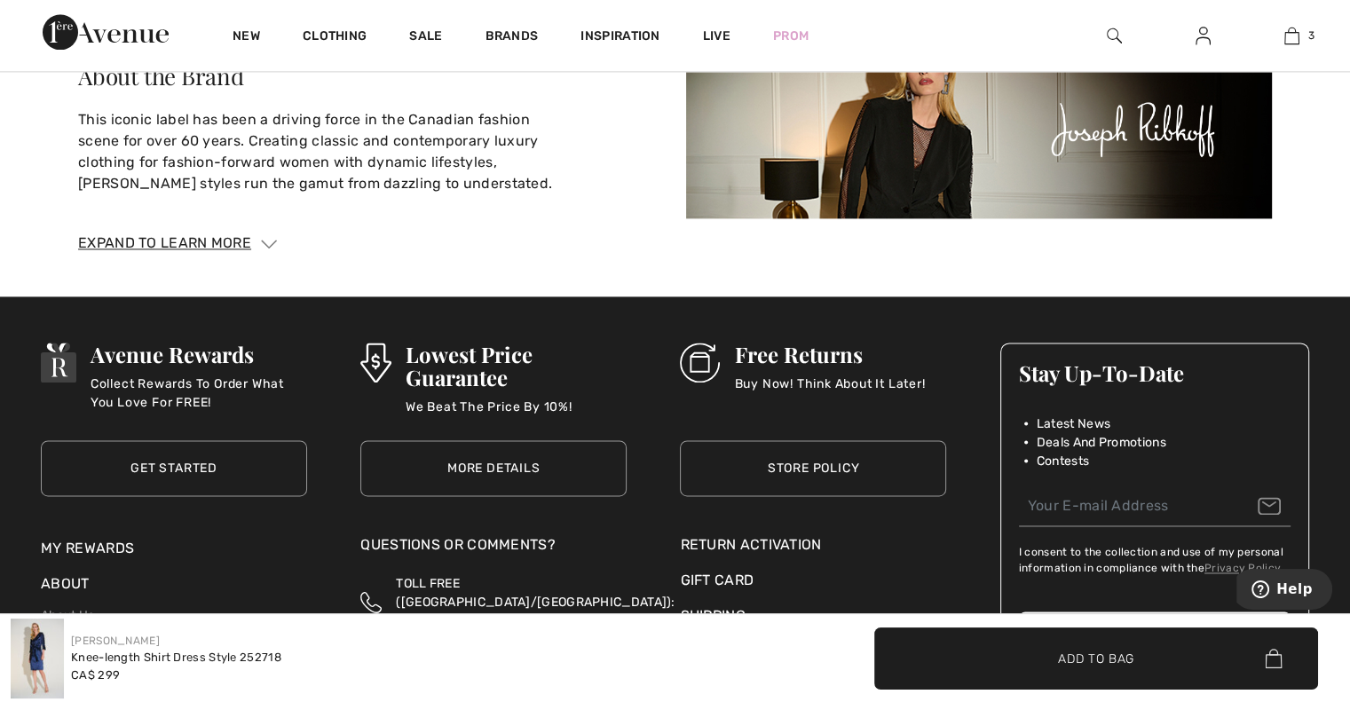
scroll to position [2792, 0]
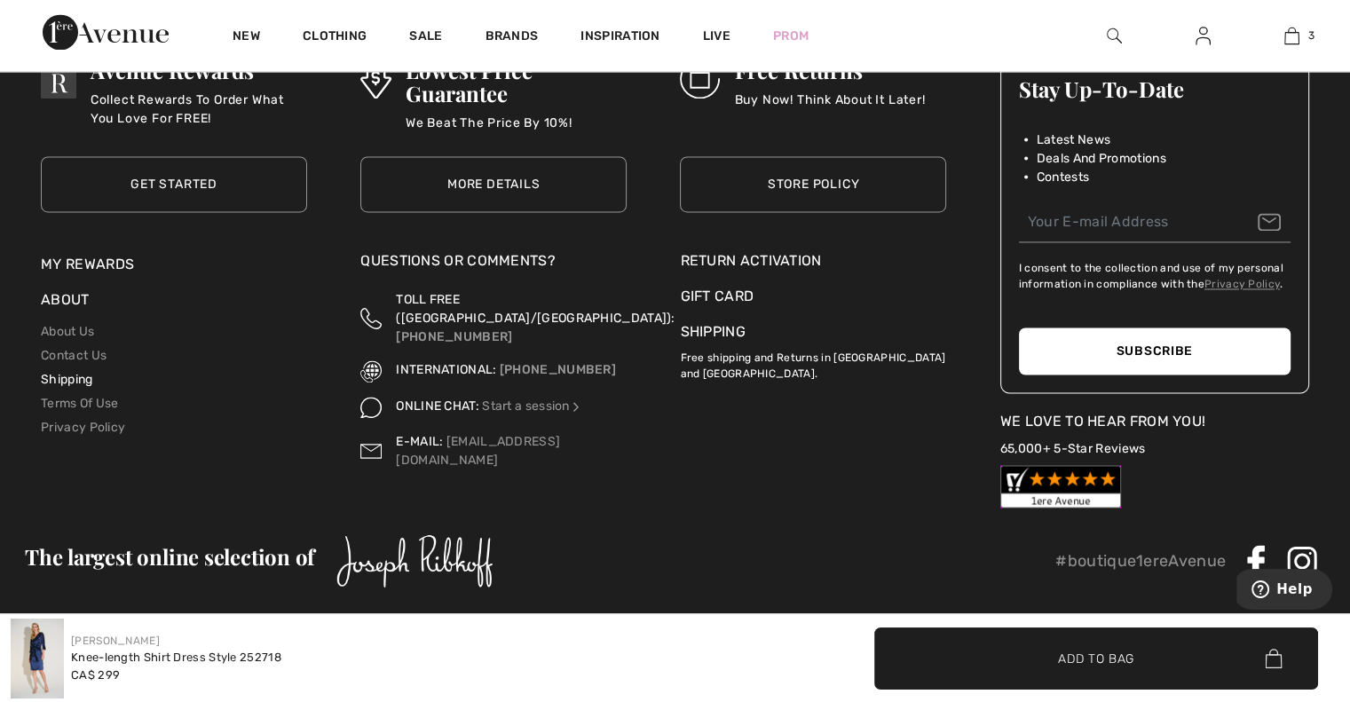
click at [69, 379] on link "Shipping" at bounding box center [66, 379] width 51 height 15
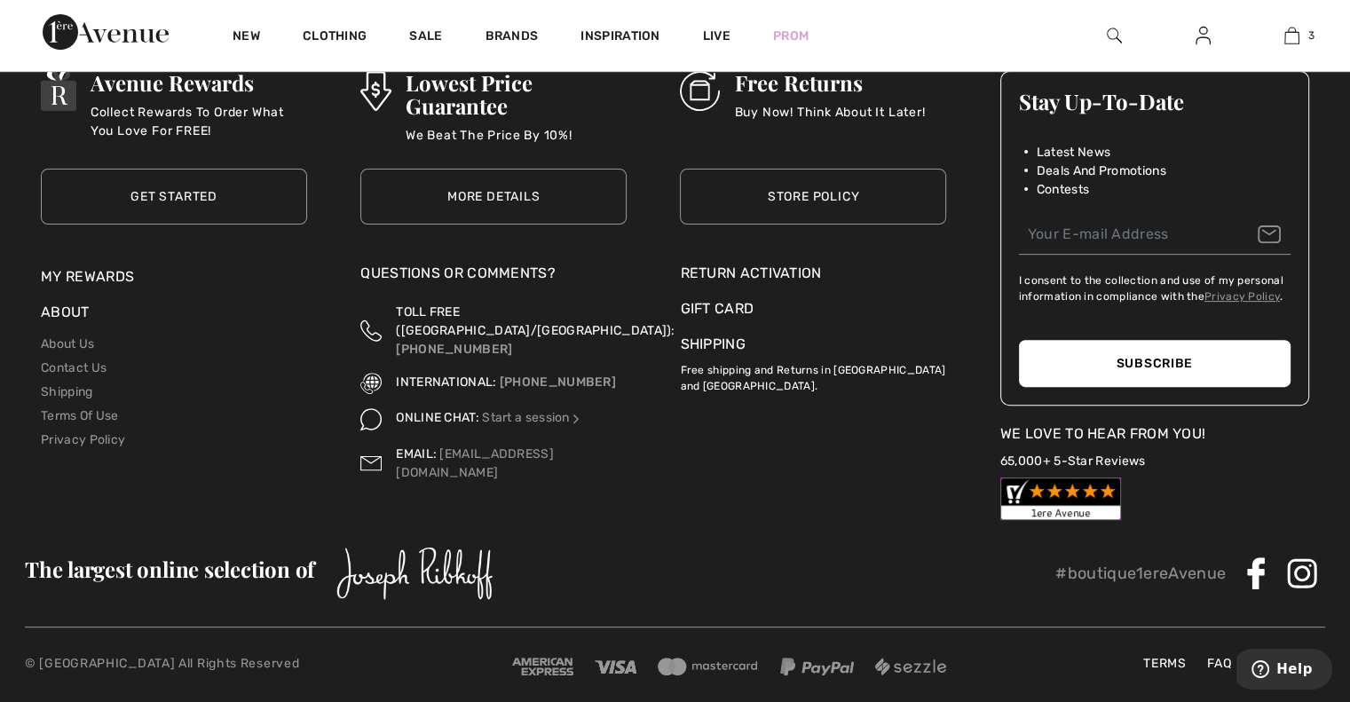
scroll to position [556, 0]
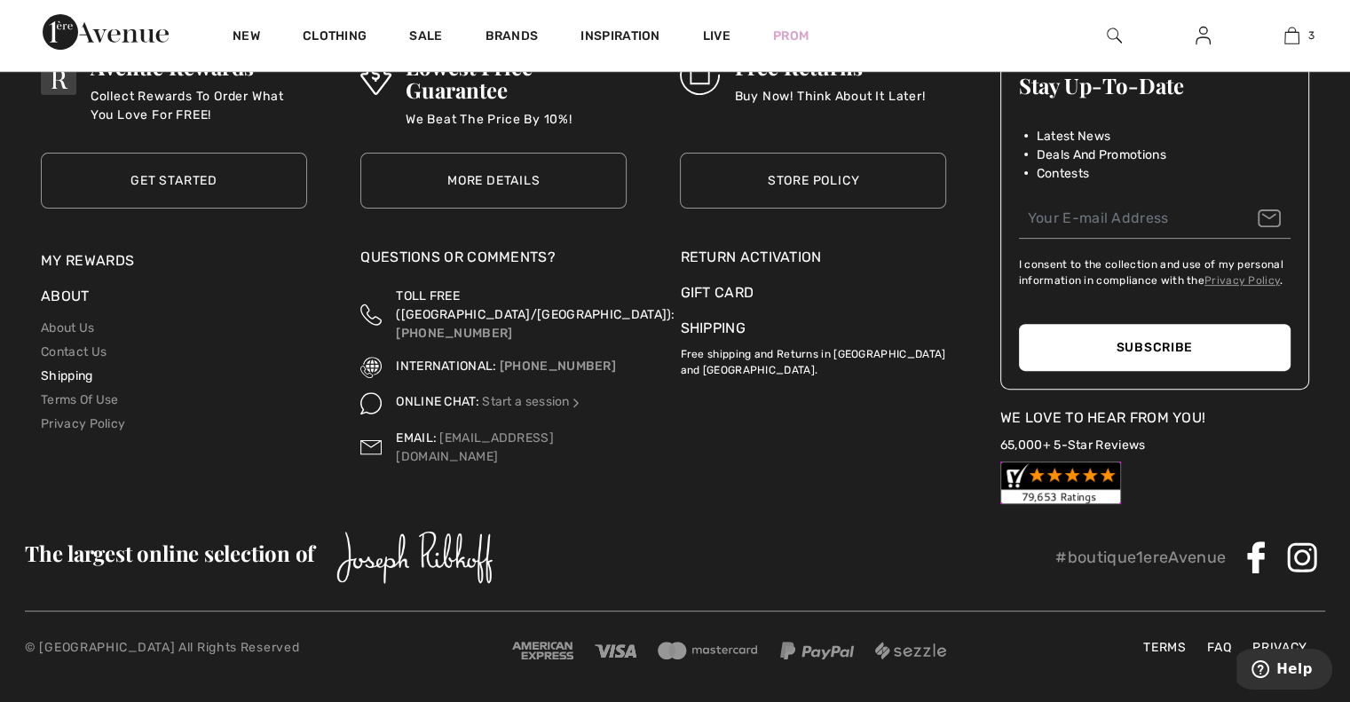
click at [59, 382] on link "Shipping" at bounding box center [66, 375] width 51 height 15
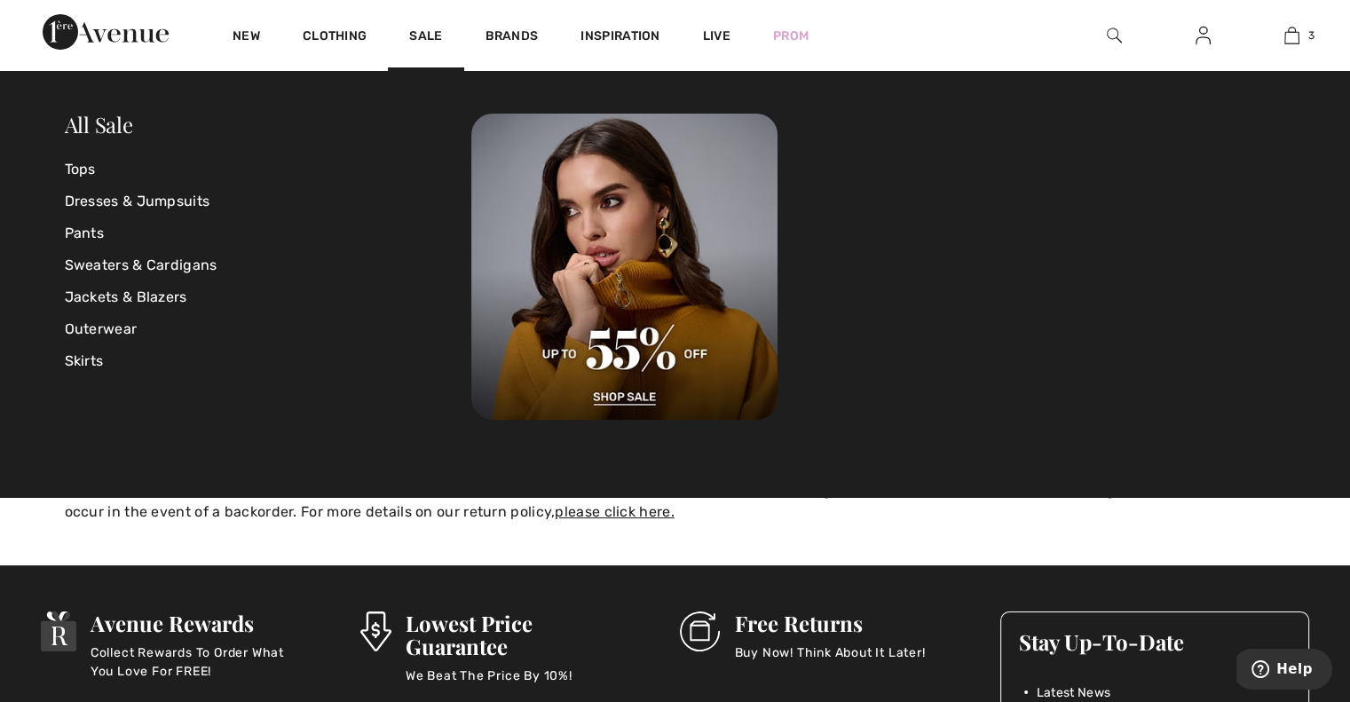
click at [138, 488] on div "All Sale Tops Dresses & Jumpsuits Pants Sweaters & Cardigans Jackets & Blazers …" at bounding box center [675, 284] width 1350 height 426
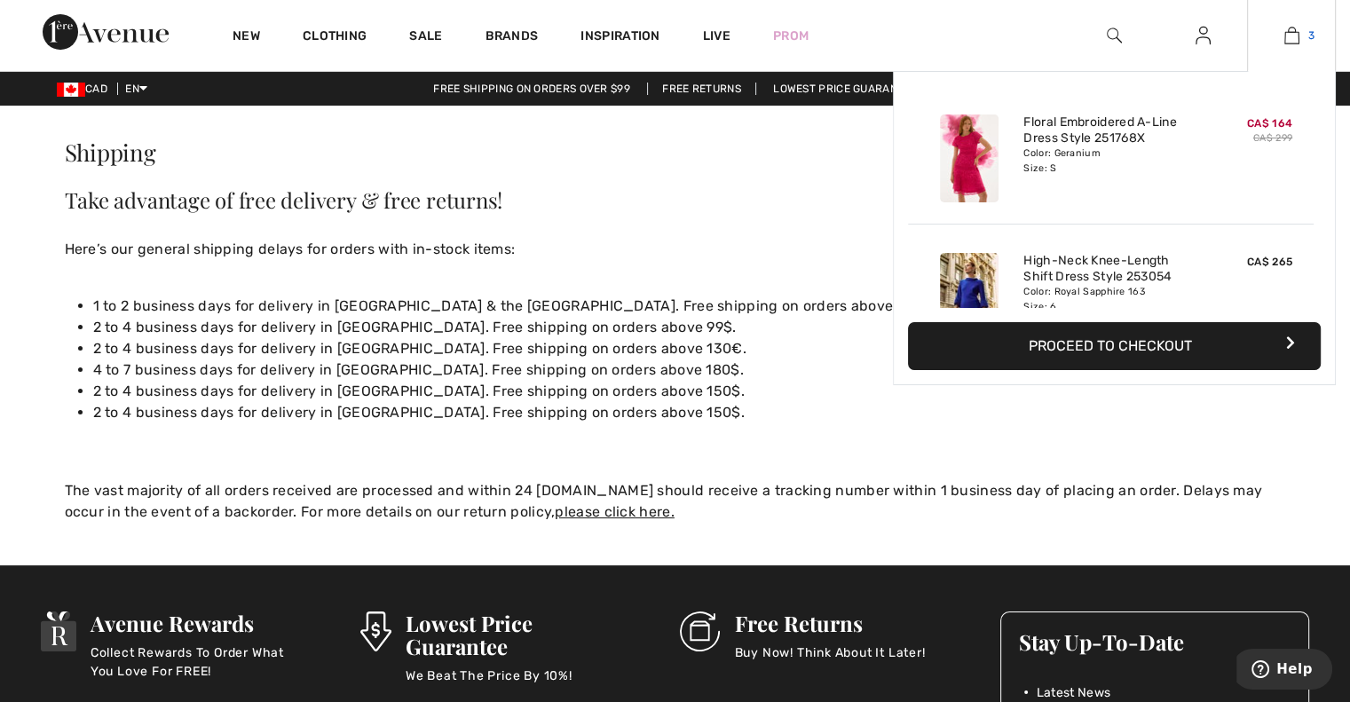
click at [1300, 30] on link "3" at bounding box center [1291, 35] width 87 height 21
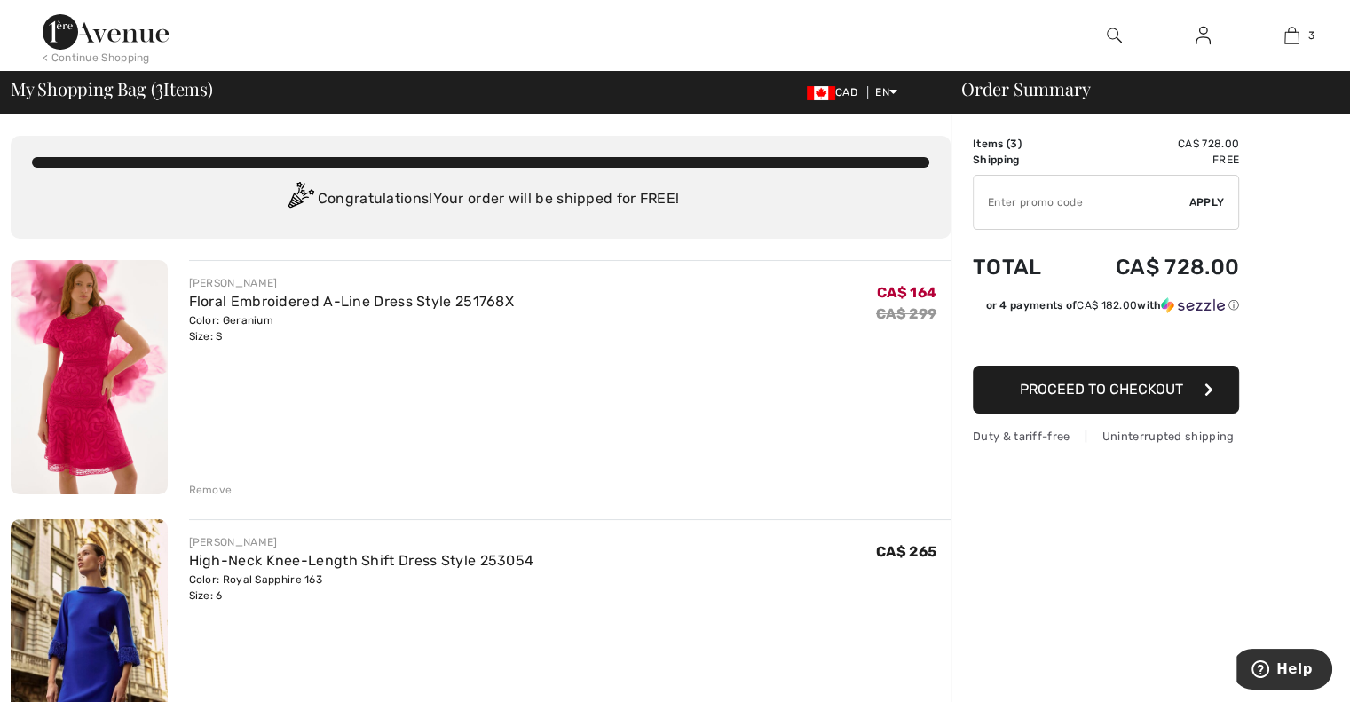
click at [109, 445] on img at bounding box center [89, 377] width 157 height 234
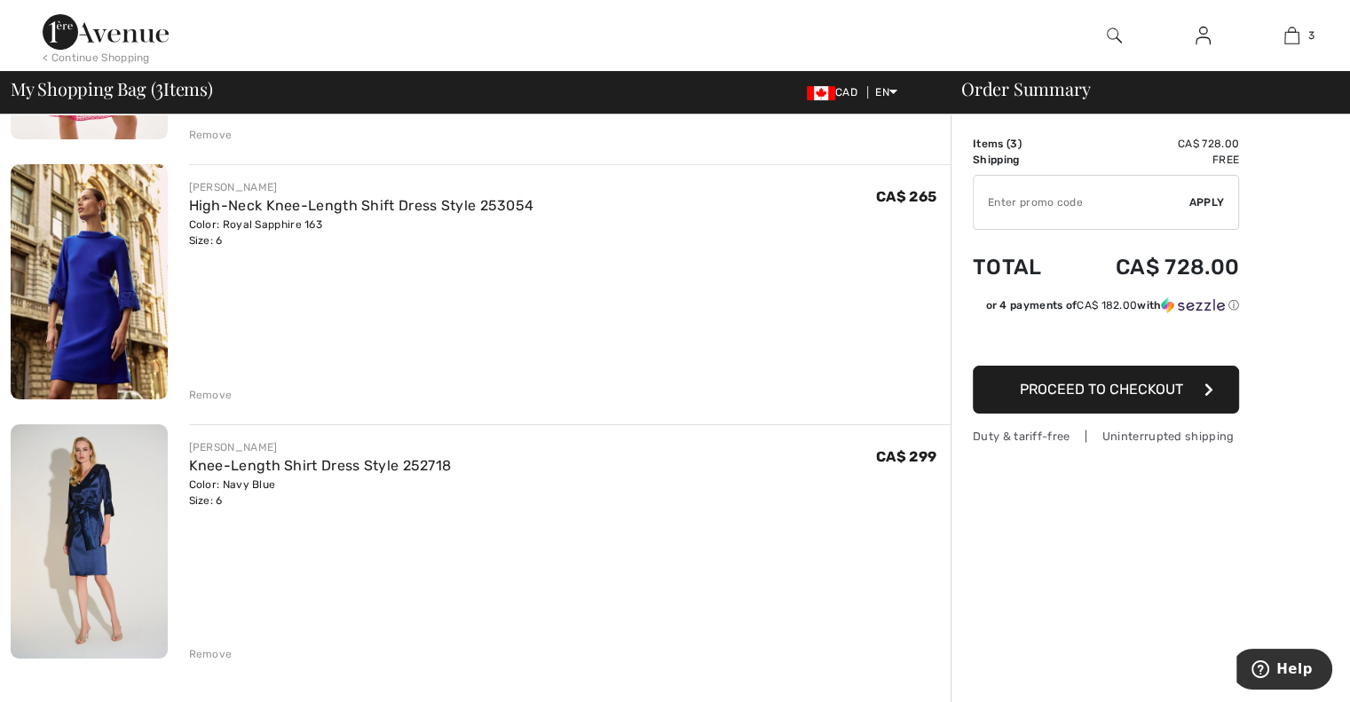
scroll to position [360, 0]
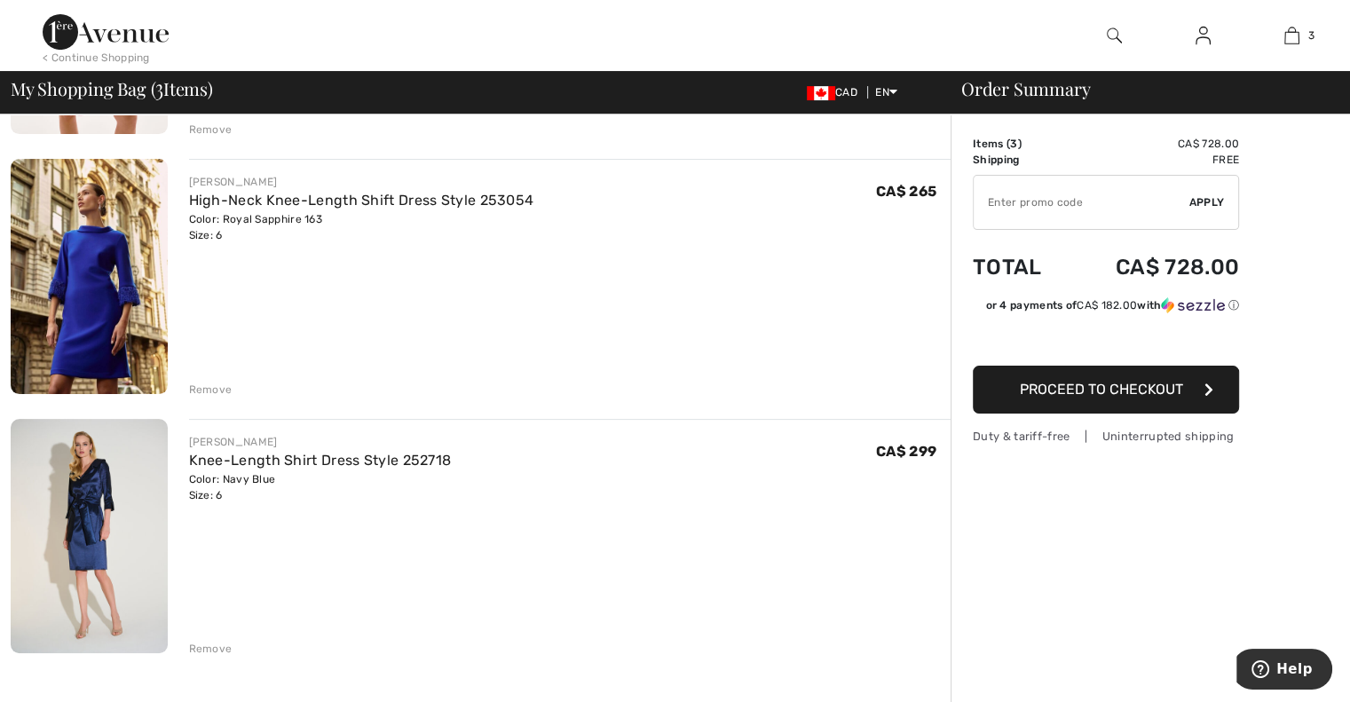
click at [110, 292] on img at bounding box center [89, 276] width 157 height 234
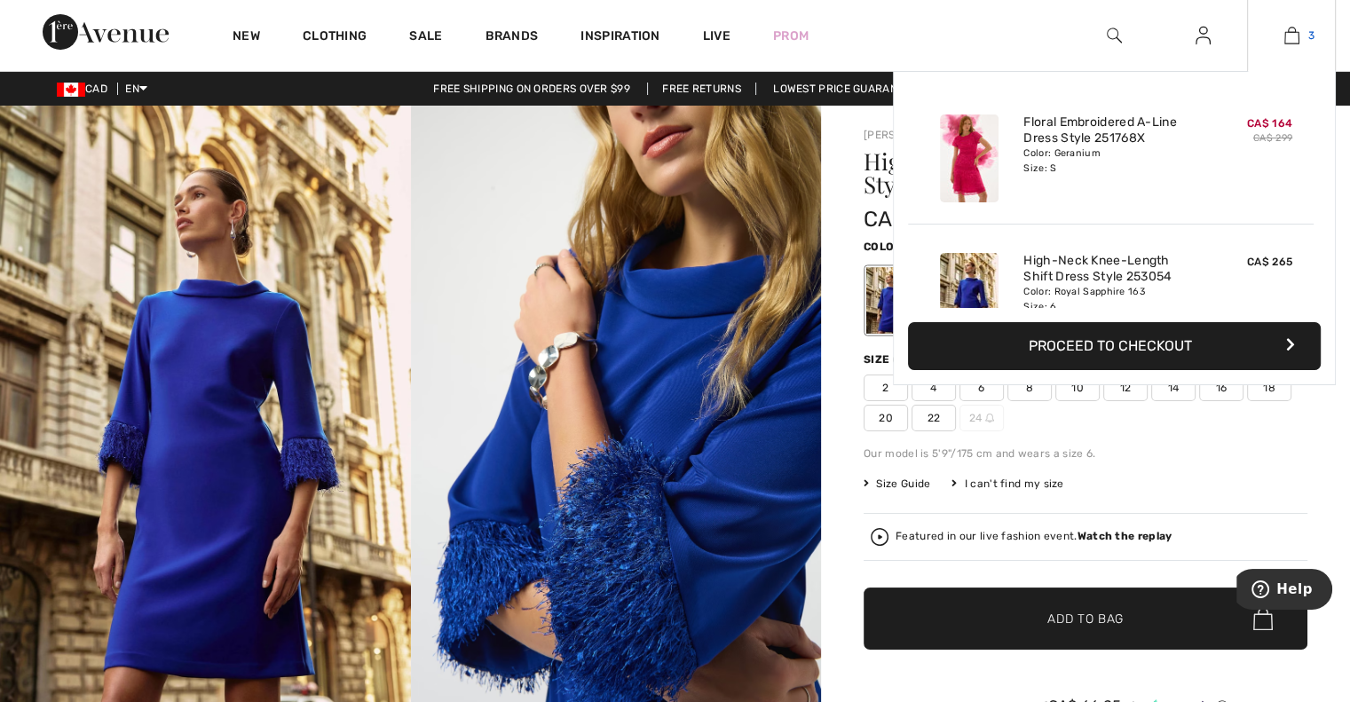
click at [1316, 34] on link "3" at bounding box center [1291, 35] width 87 height 21
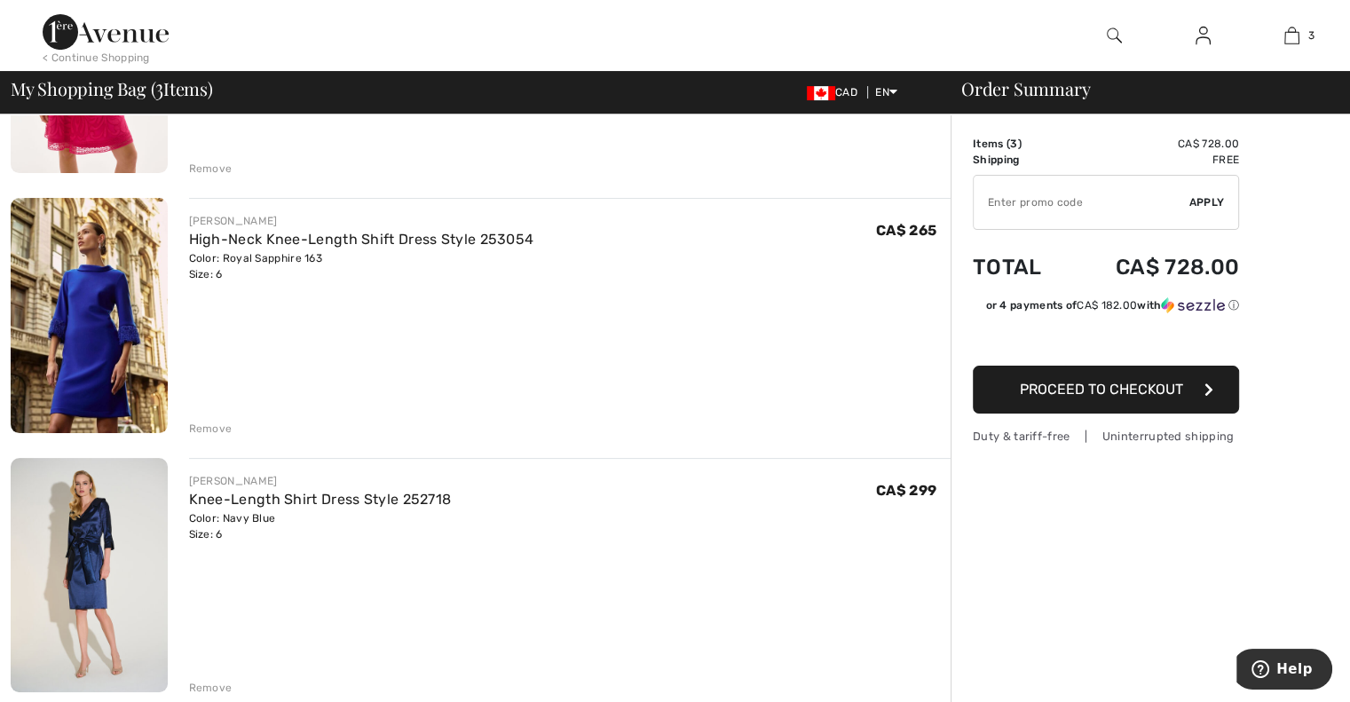
scroll to position [394, 0]
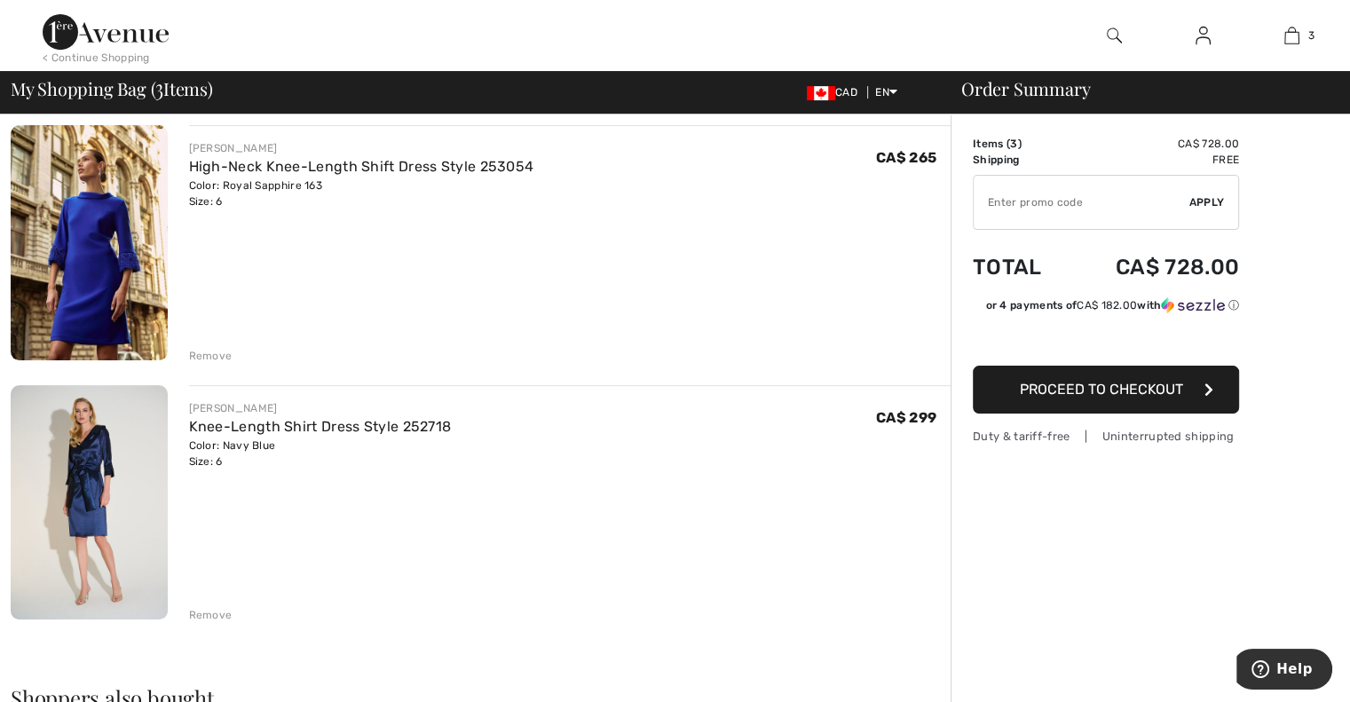
click at [92, 498] on img at bounding box center [89, 502] width 157 height 235
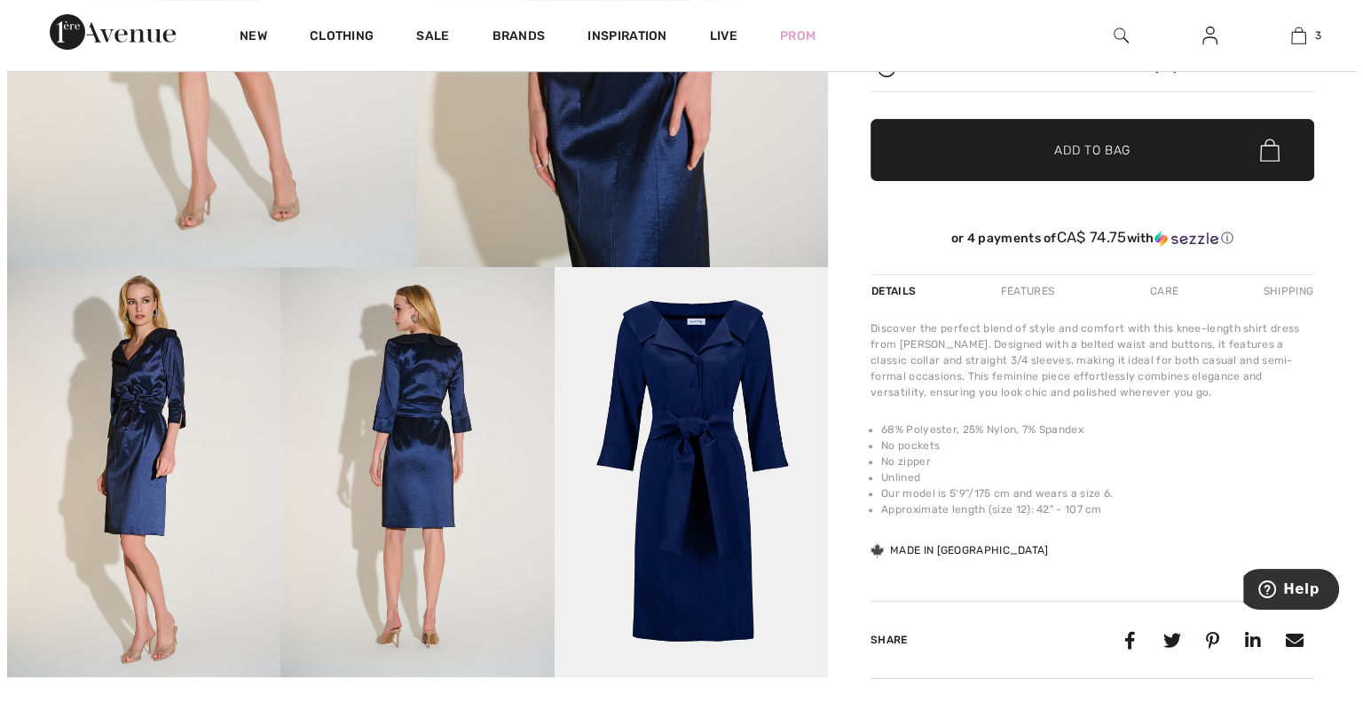
scroll to position [458, 0]
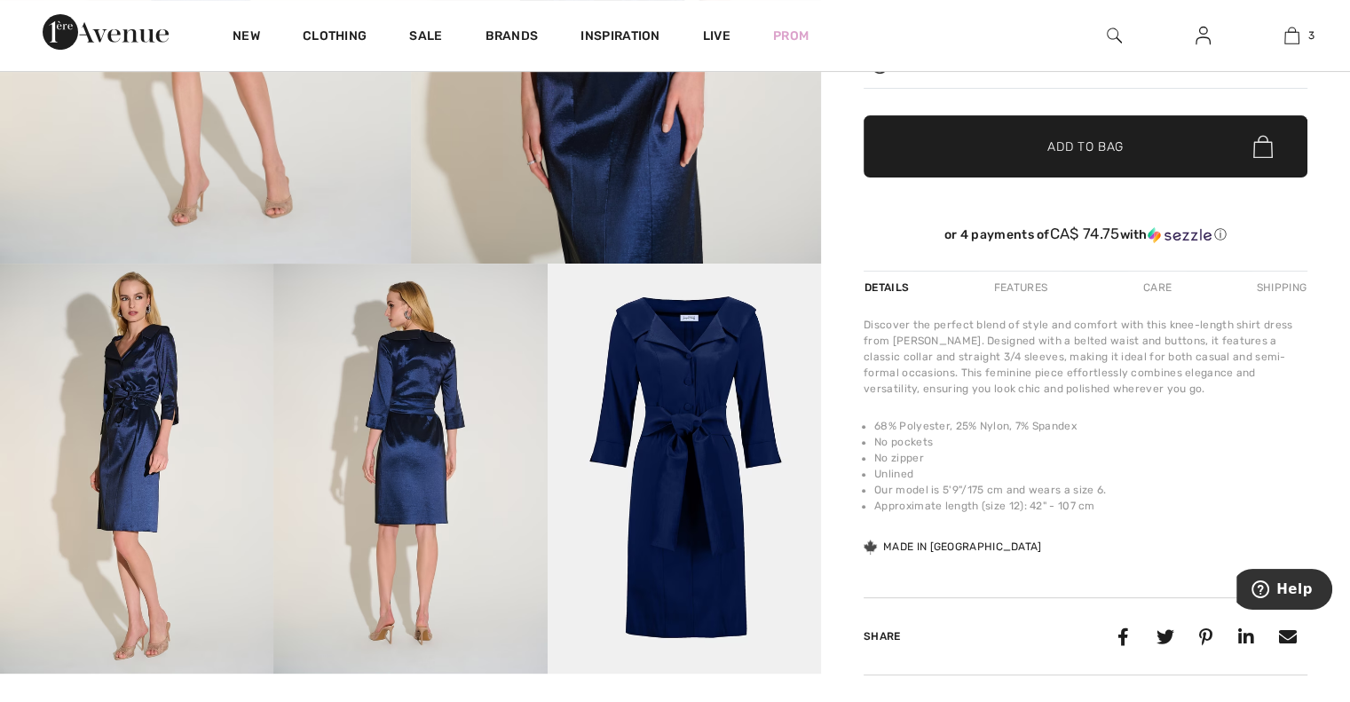
click at [632, 419] on img at bounding box center [684, 469] width 273 height 410
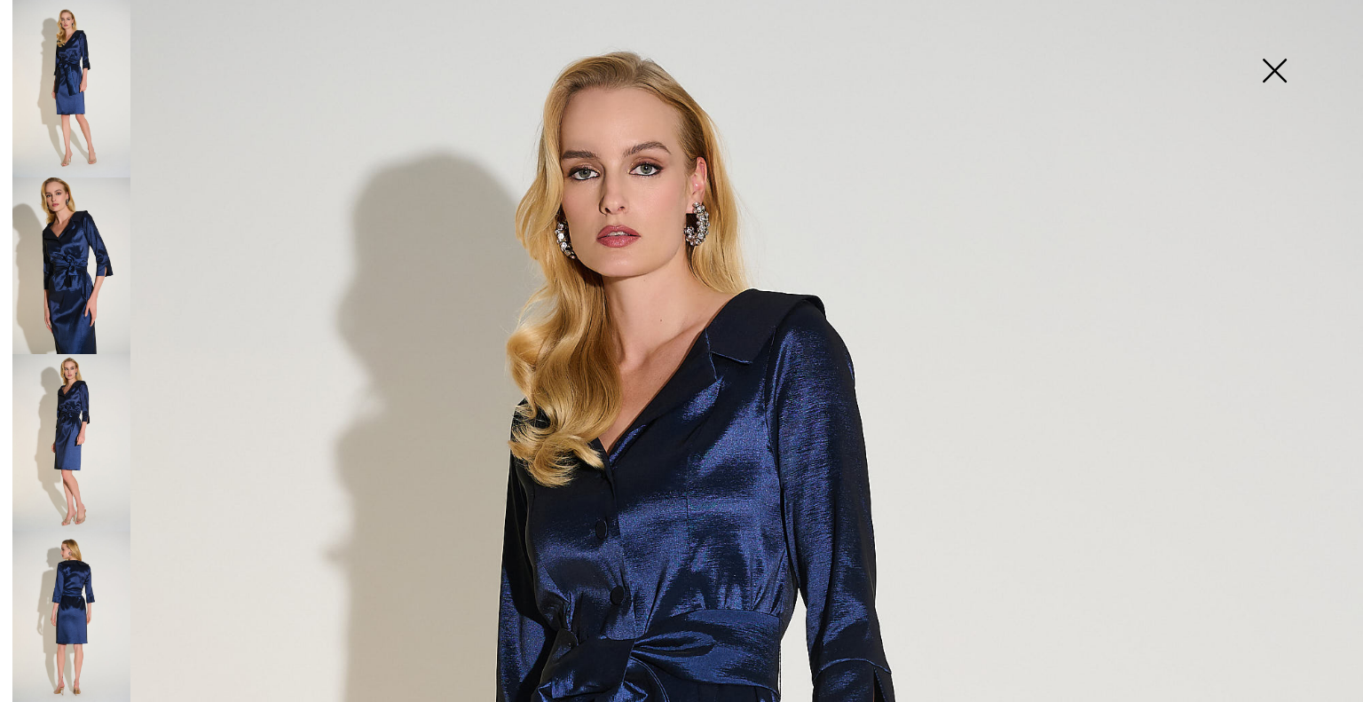
scroll to position [0, 0]
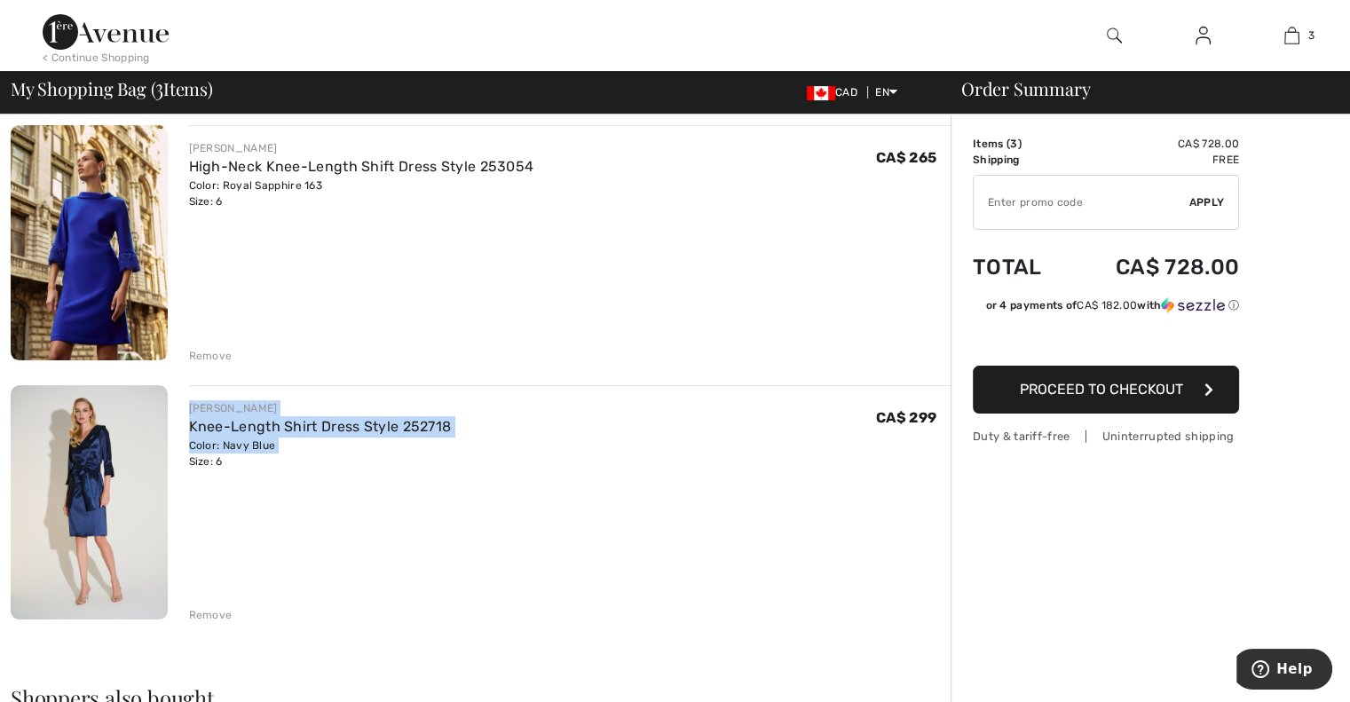
click at [132, 485] on img at bounding box center [89, 502] width 157 height 235
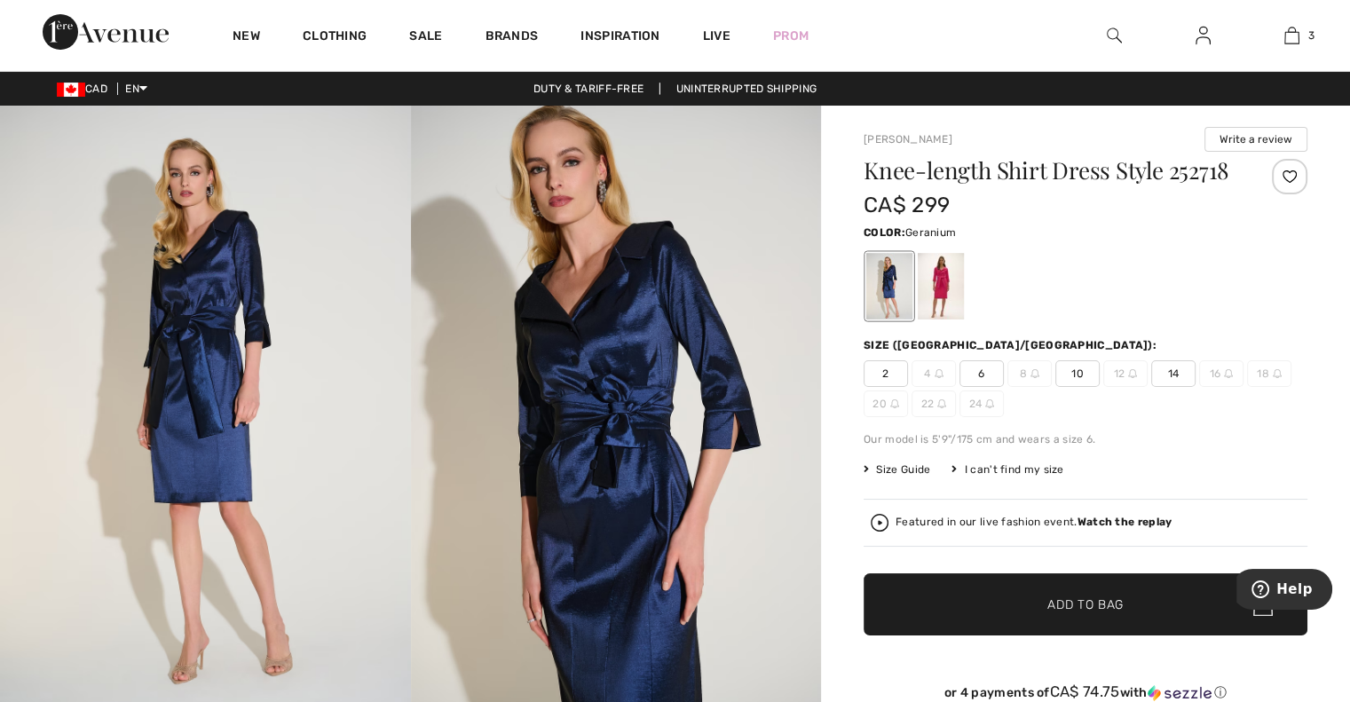
click at [919, 286] on div at bounding box center [941, 286] width 46 height 67
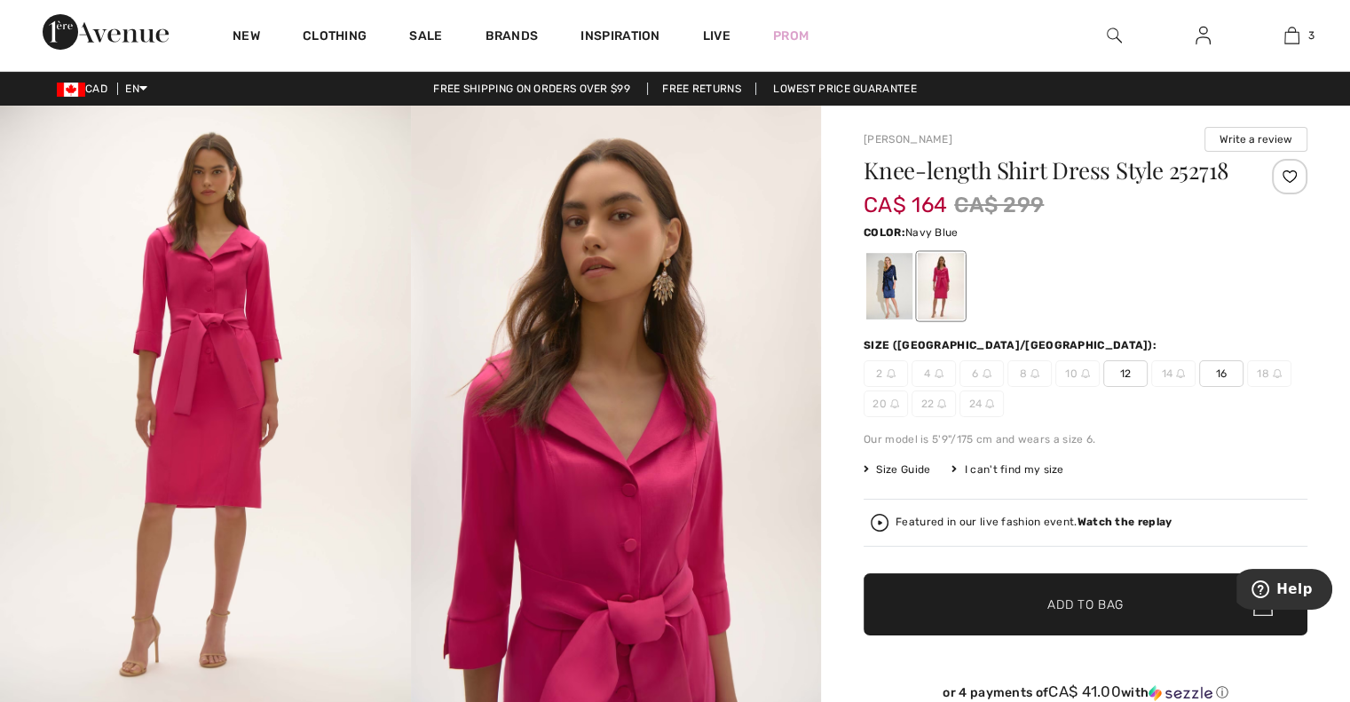
click at [895, 297] on div at bounding box center [889, 286] width 46 height 67
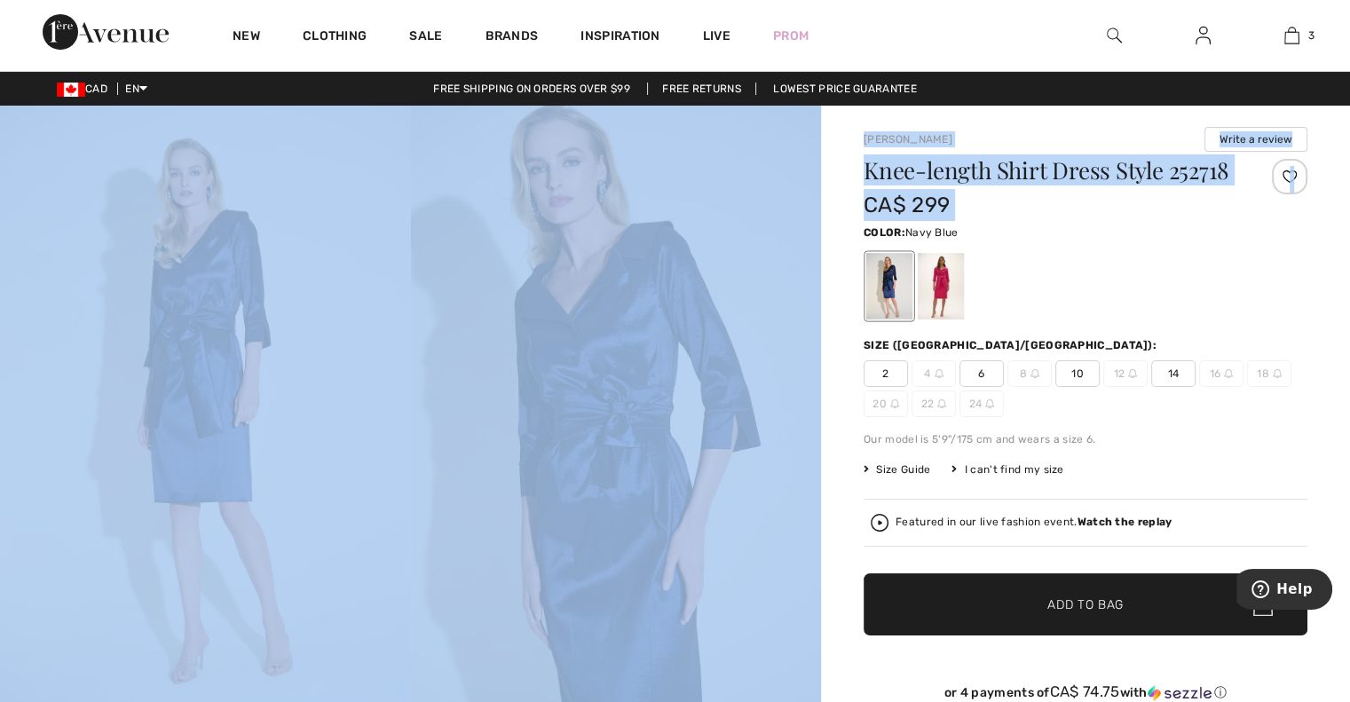
drag, startPoint x: 1349, startPoint y: 91, endPoint x: 1362, endPoint y: 201, distance: 110.9
click at [1349, 201] on html "We value your privacy We use cookies to enhance your browsing experience, serve…" at bounding box center [675, 351] width 1350 height 702
click at [355, 482] on img at bounding box center [205, 414] width 411 height 616
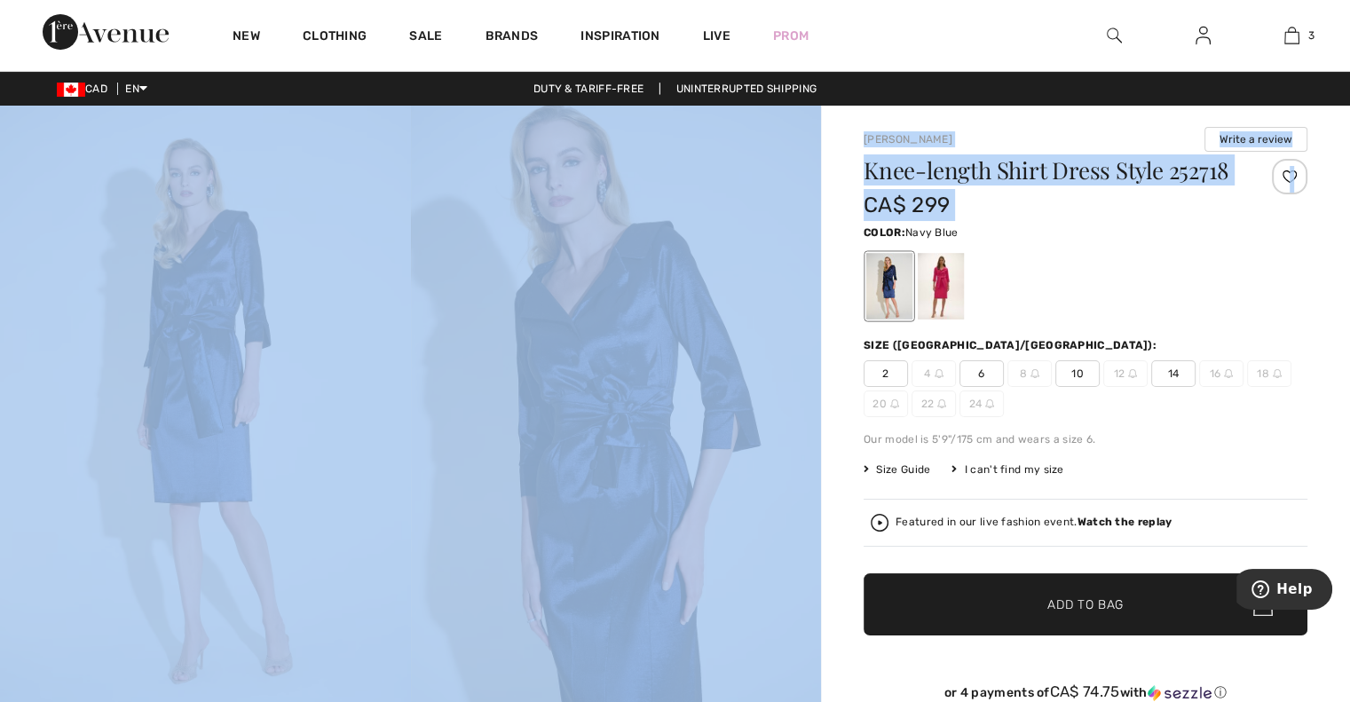
click at [611, 428] on img at bounding box center [616, 414] width 411 height 616
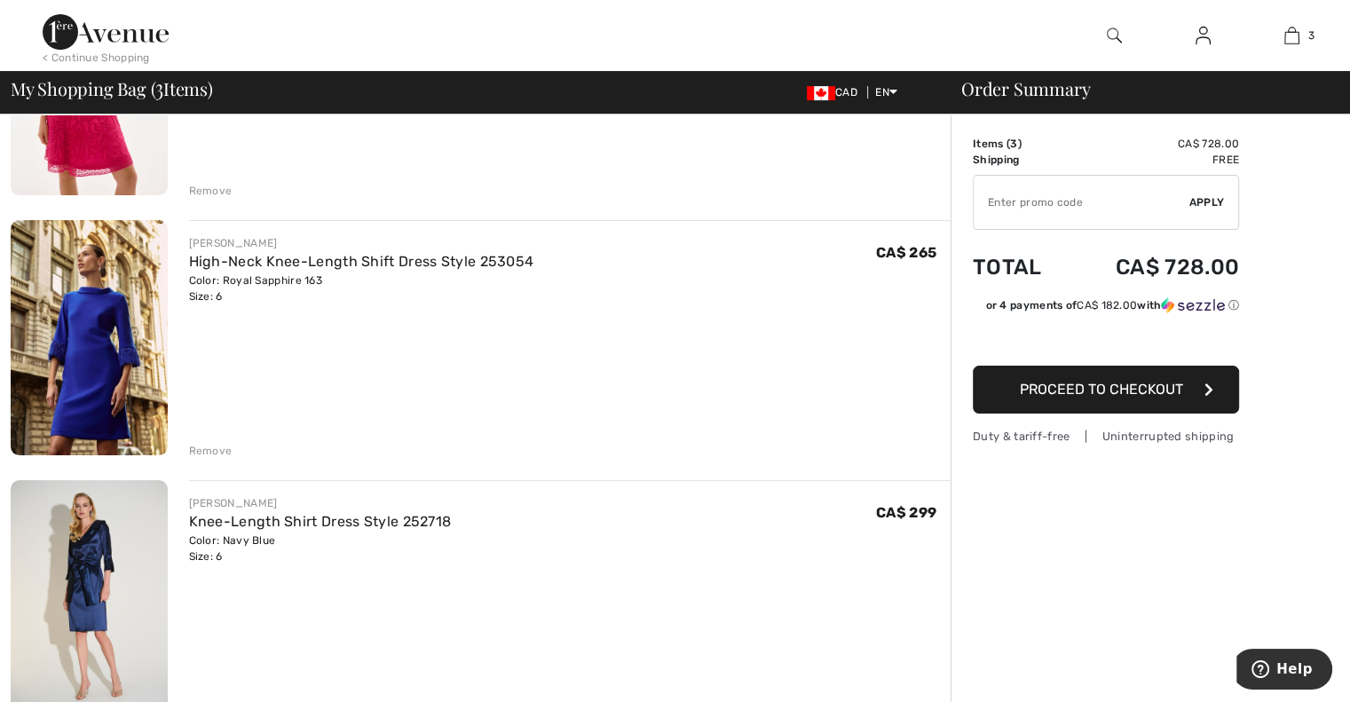
scroll to position [295, 0]
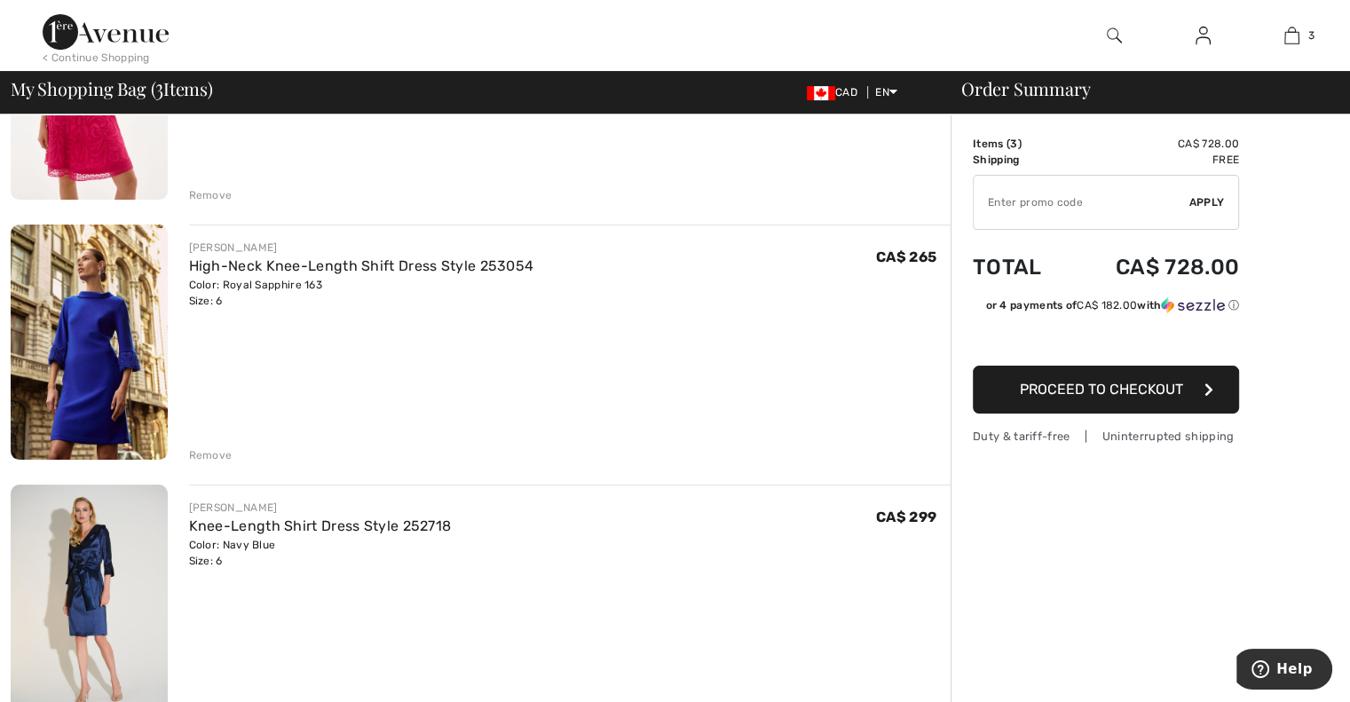
click at [106, 580] on img at bounding box center [89, 602] width 157 height 235
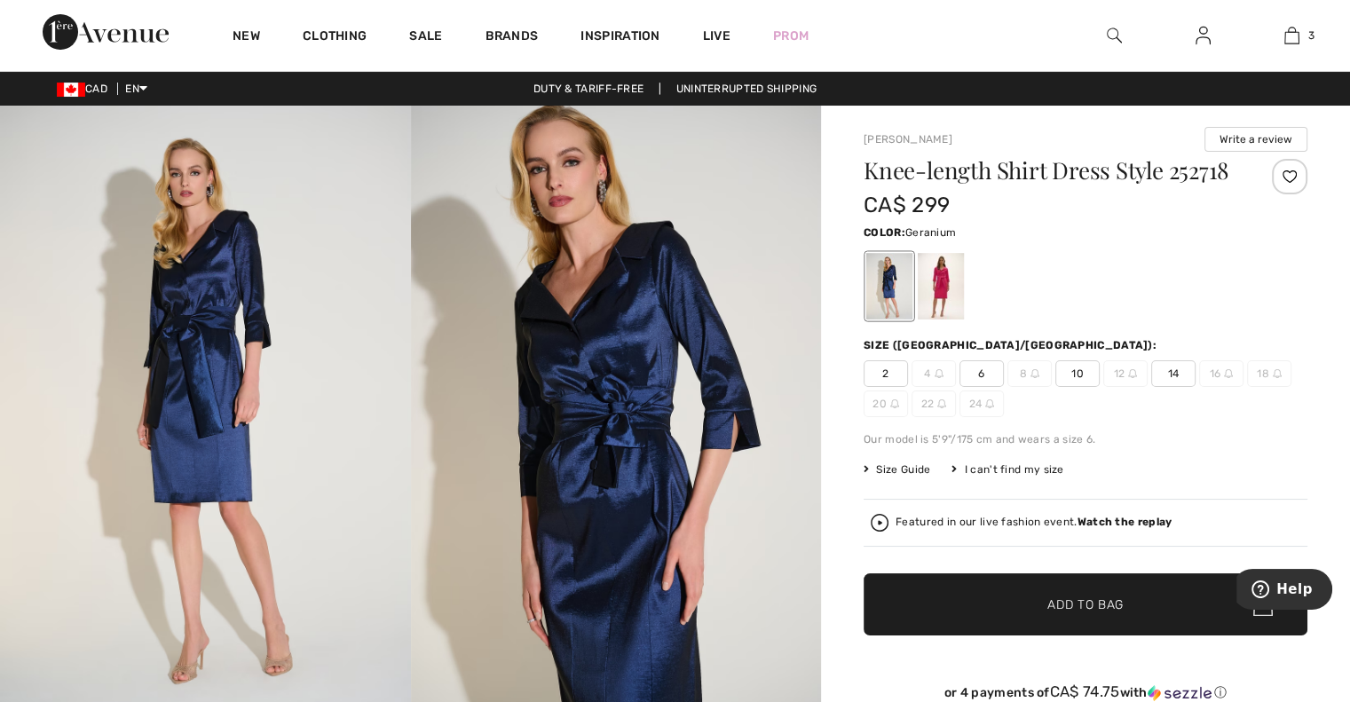
click at [945, 296] on div at bounding box center [941, 286] width 46 height 67
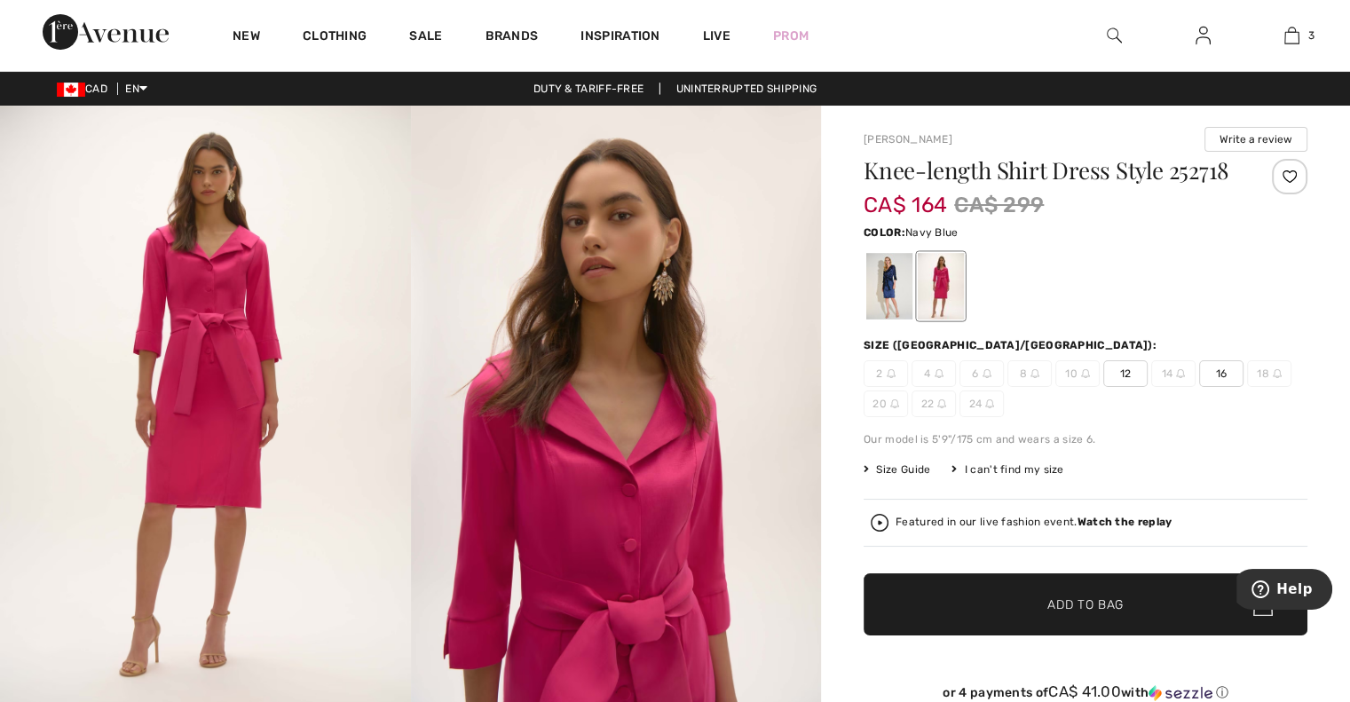
click at [882, 287] on div at bounding box center [889, 286] width 46 height 67
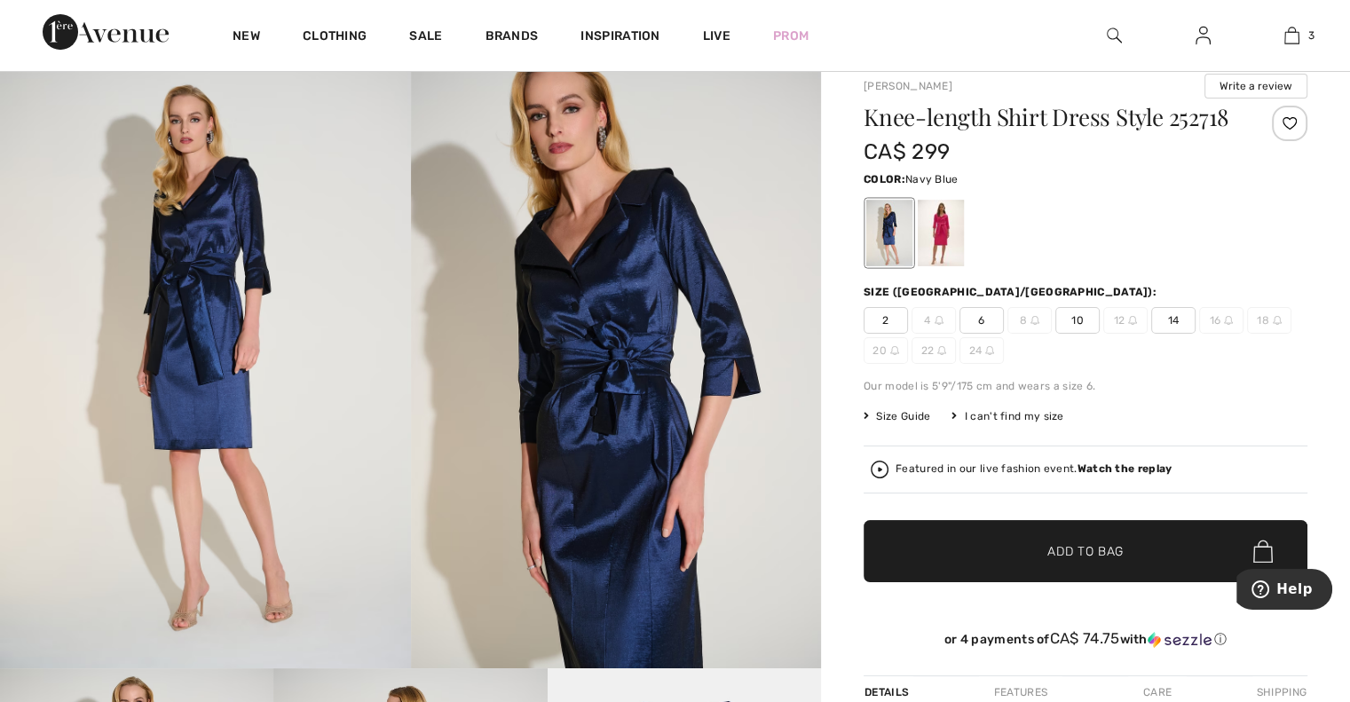
scroll to position [50, 0]
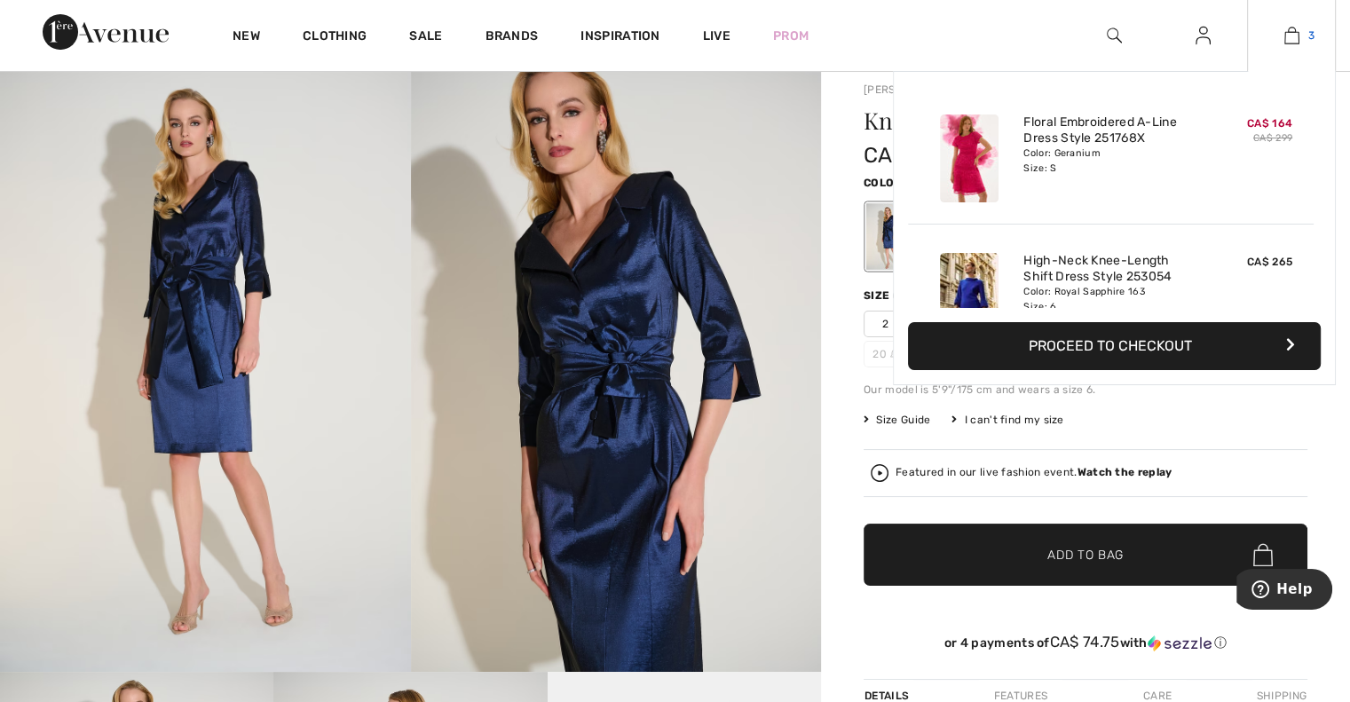
click at [1292, 36] on img at bounding box center [1291, 35] width 15 height 21
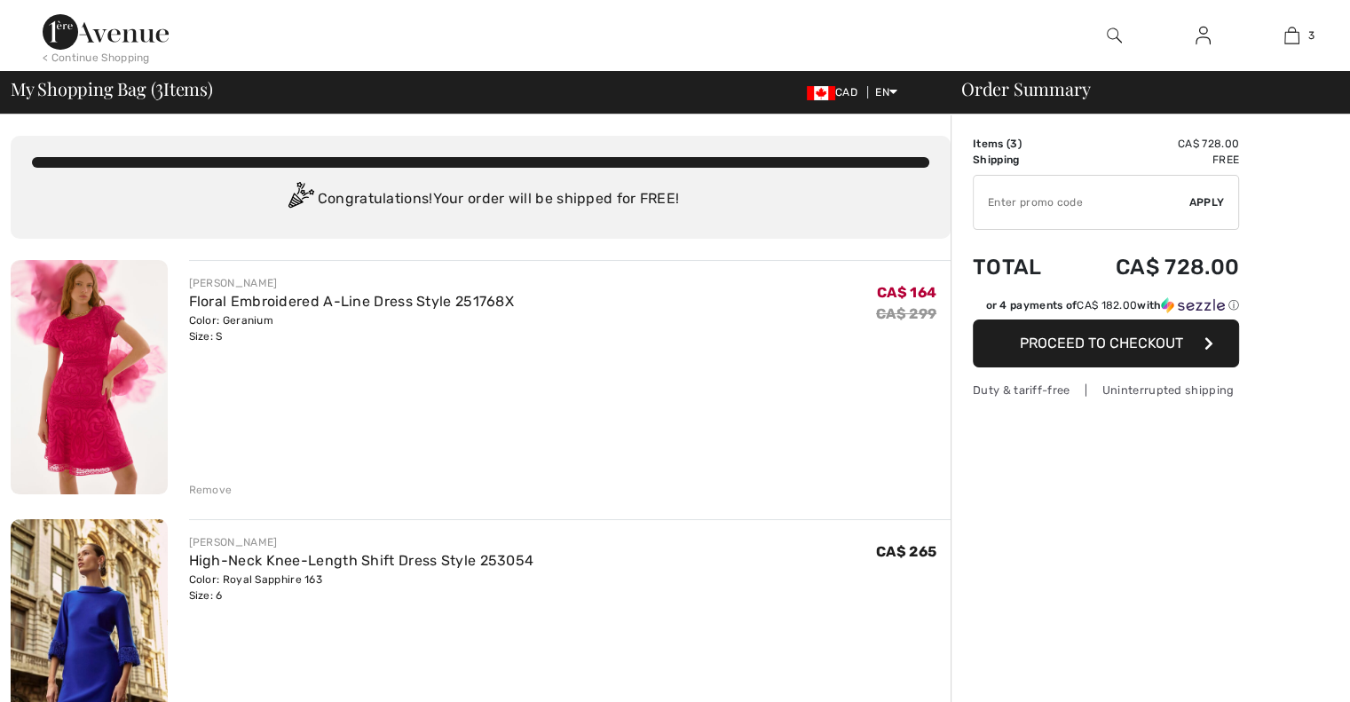
click at [78, 367] on img at bounding box center [89, 377] width 157 height 234
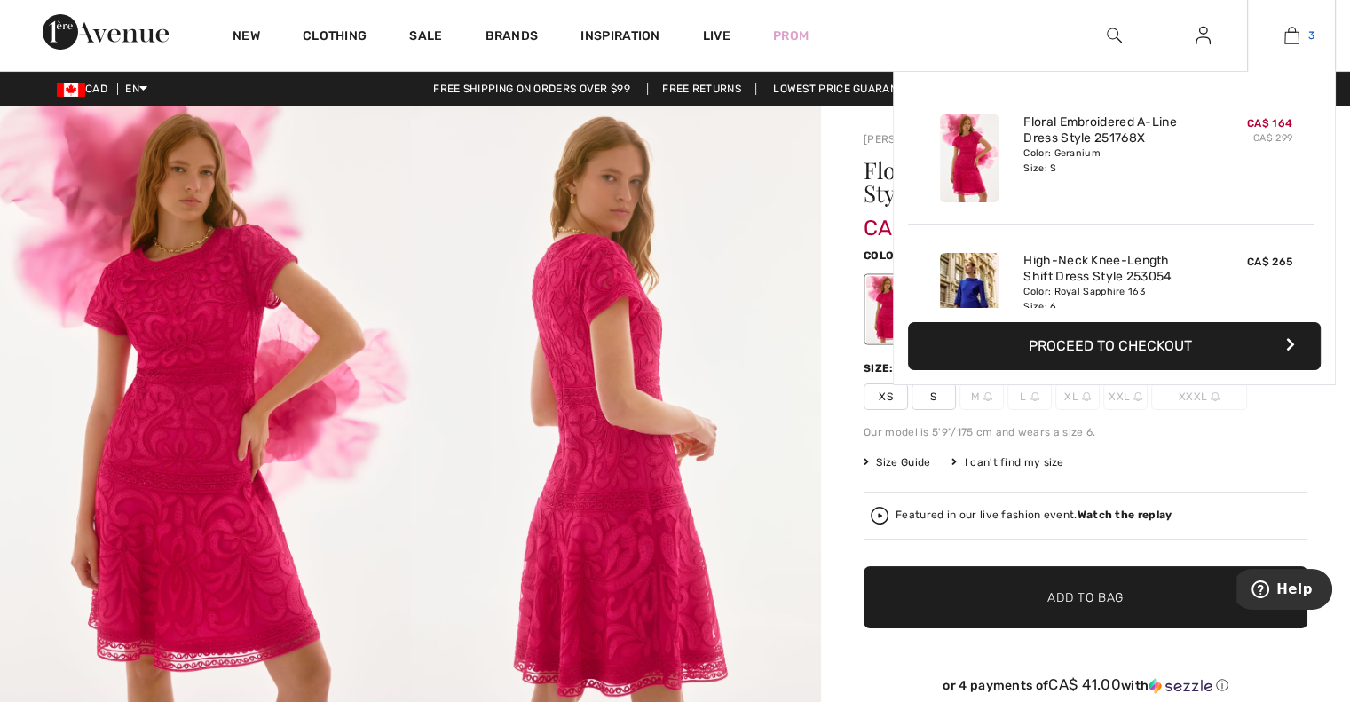
click at [1290, 33] on img at bounding box center [1291, 35] width 15 height 21
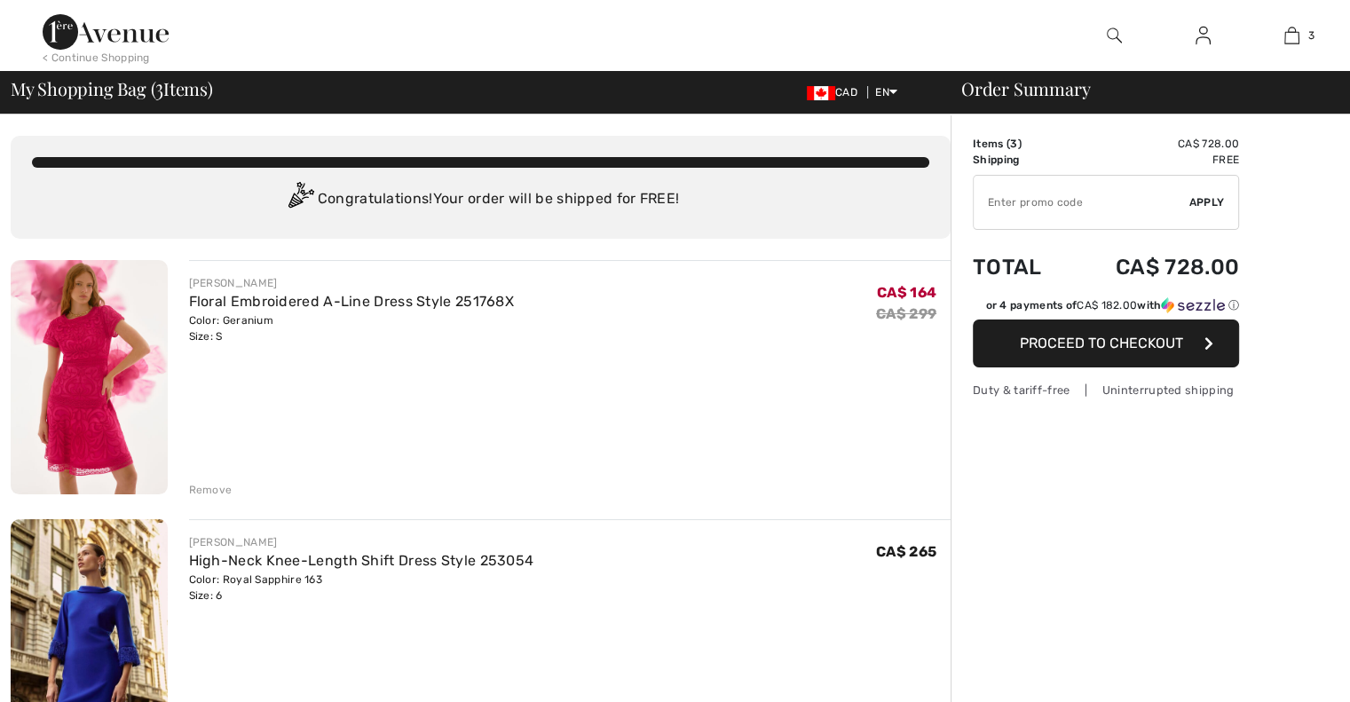
drag, startPoint x: 0, startPoint y: 0, endPoint x: 103, endPoint y: 599, distance: 607.9
click at [103, 599] on img at bounding box center [89, 636] width 157 height 234
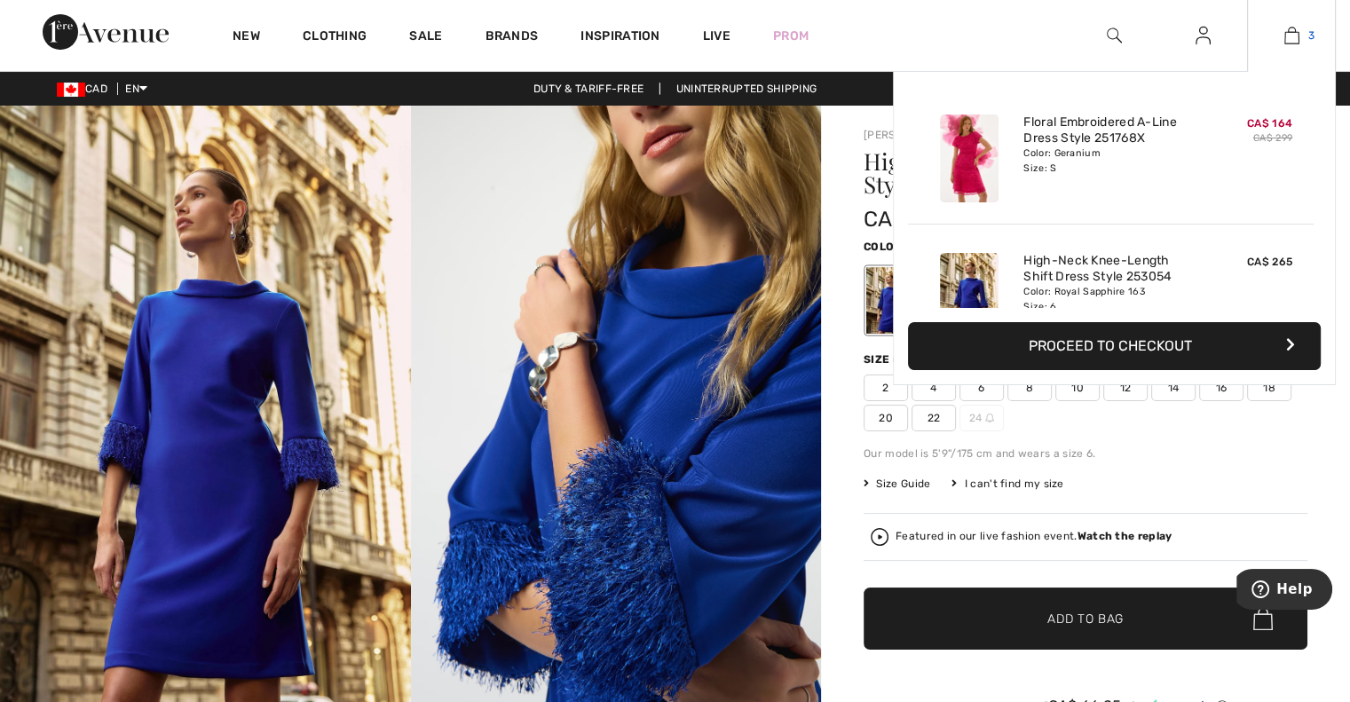
click at [1296, 35] on img at bounding box center [1291, 35] width 15 height 21
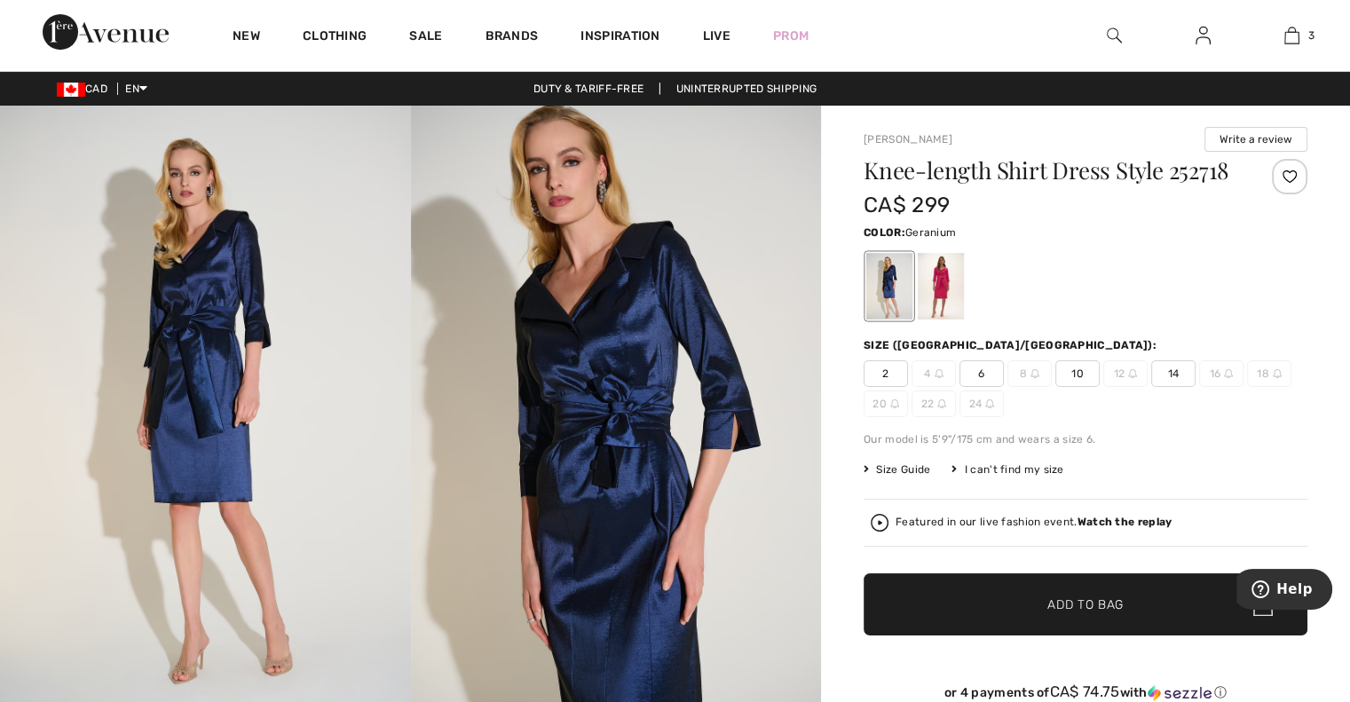
click at [930, 288] on div at bounding box center [941, 286] width 46 height 67
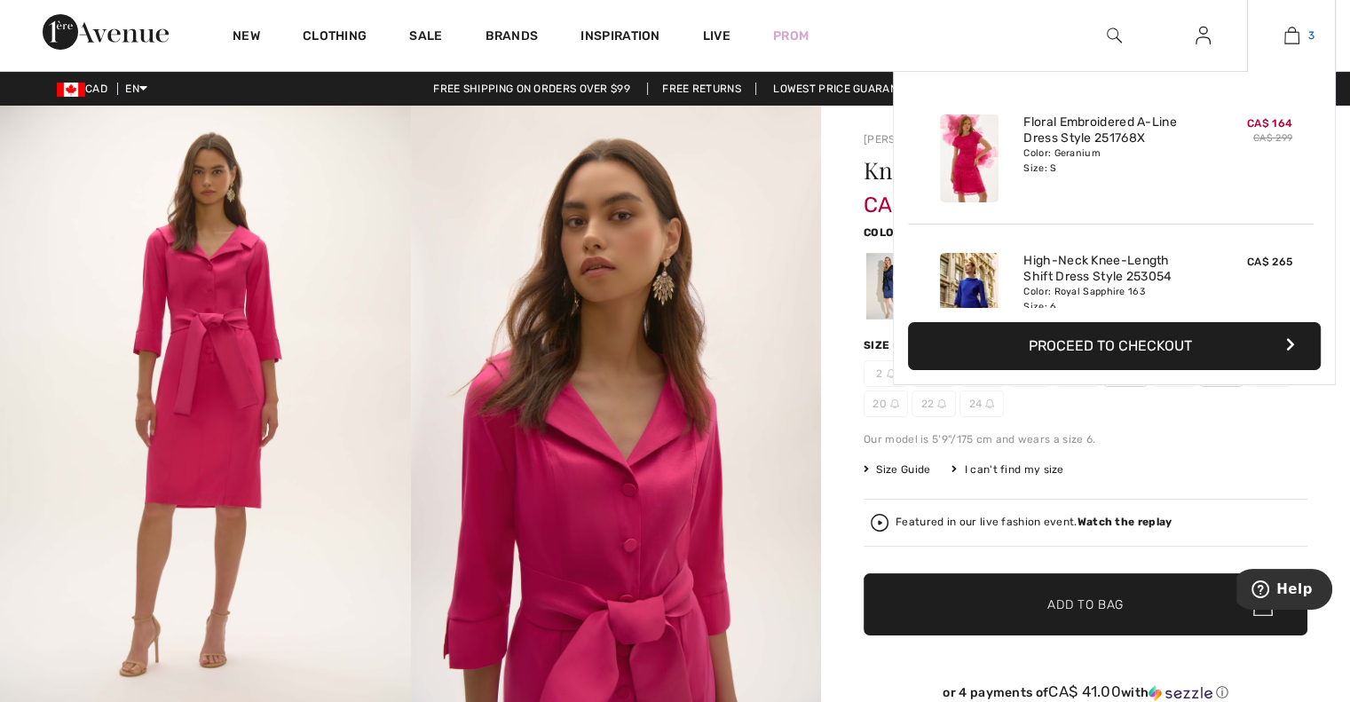
click at [1293, 39] on img at bounding box center [1291, 35] width 15 height 21
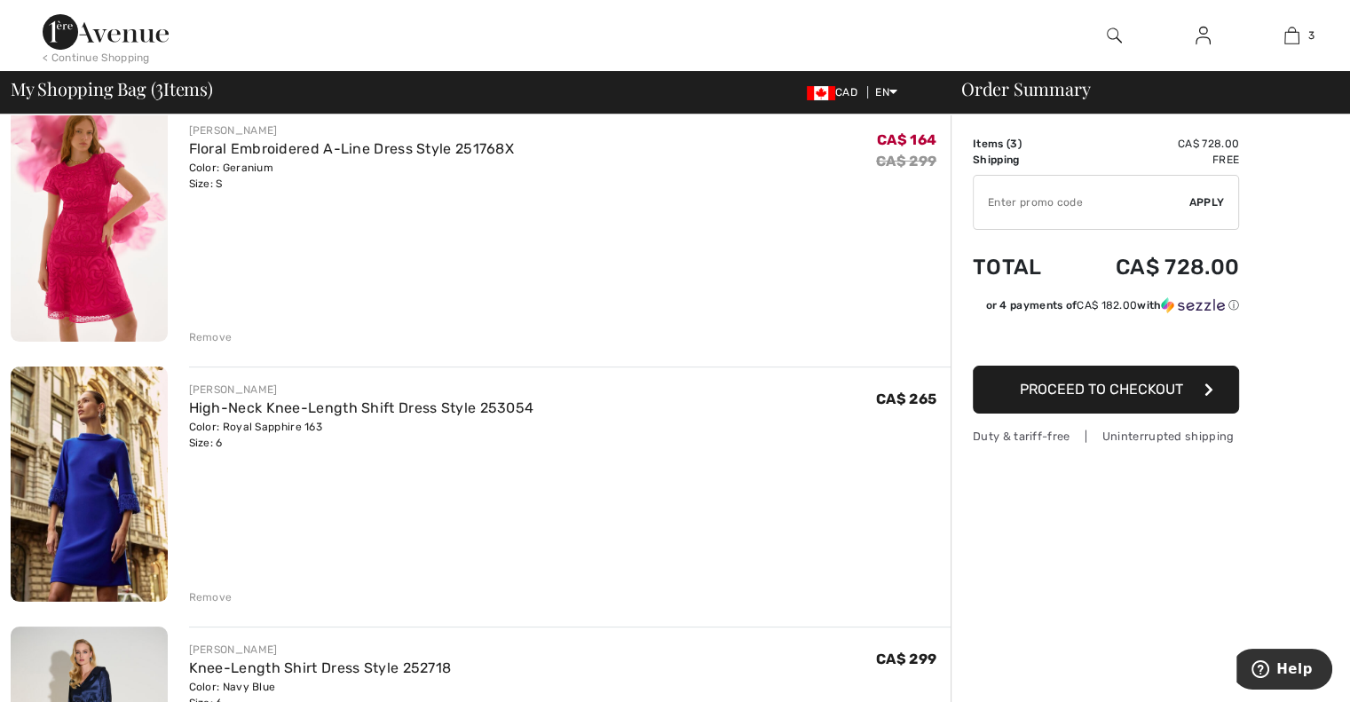
scroll to position [149, 0]
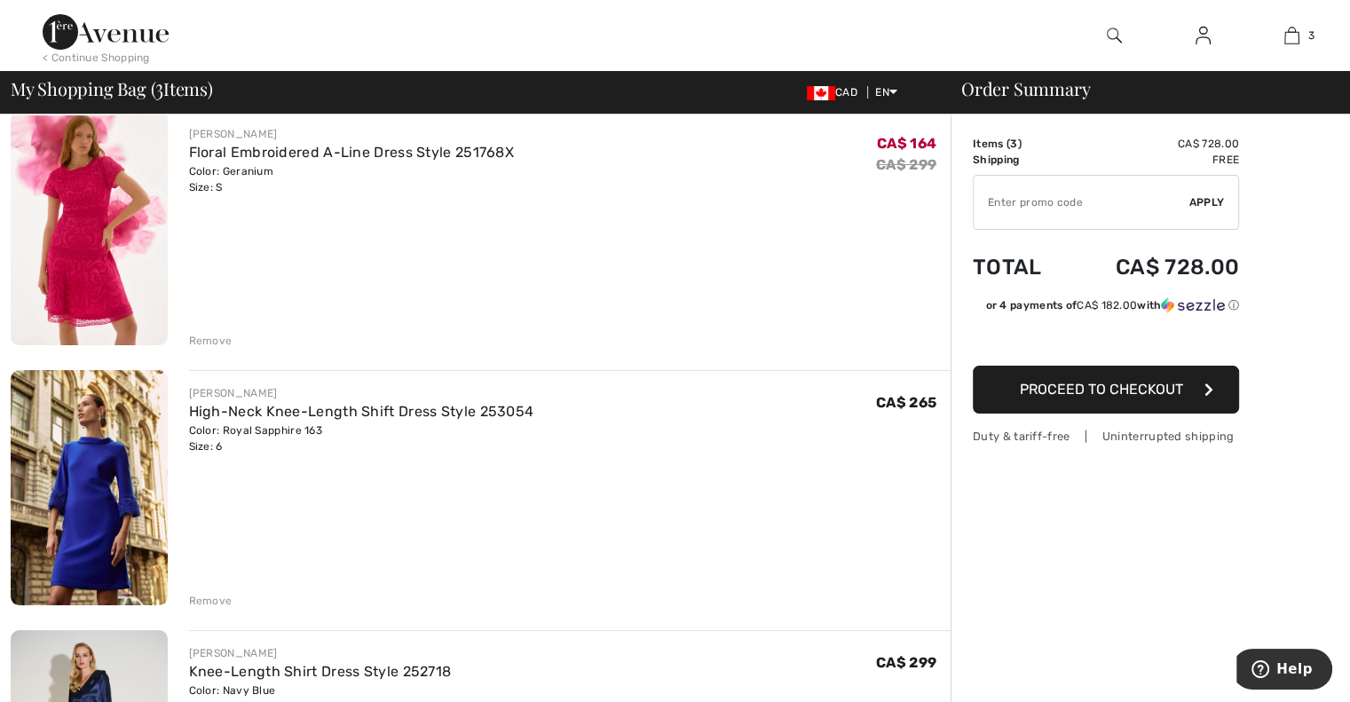
click at [103, 289] on img at bounding box center [89, 228] width 157 height 234
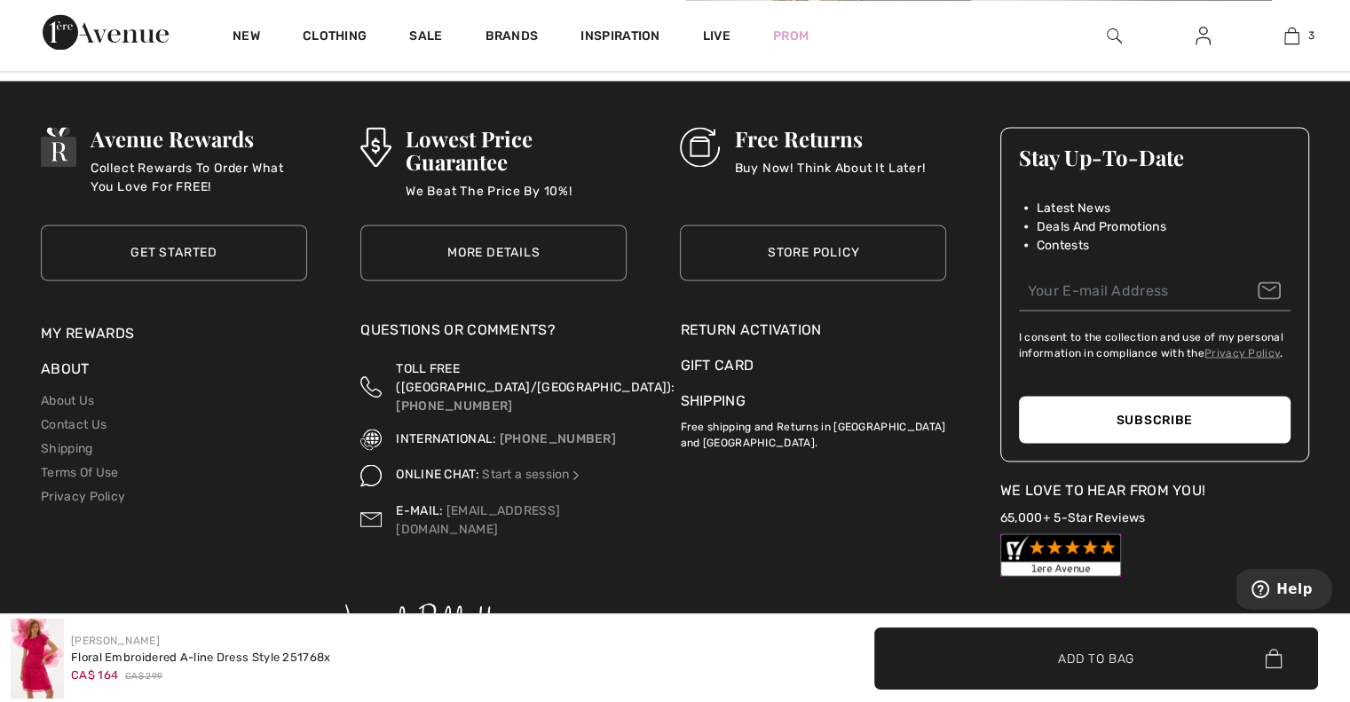
scroll to position [3109, 0]
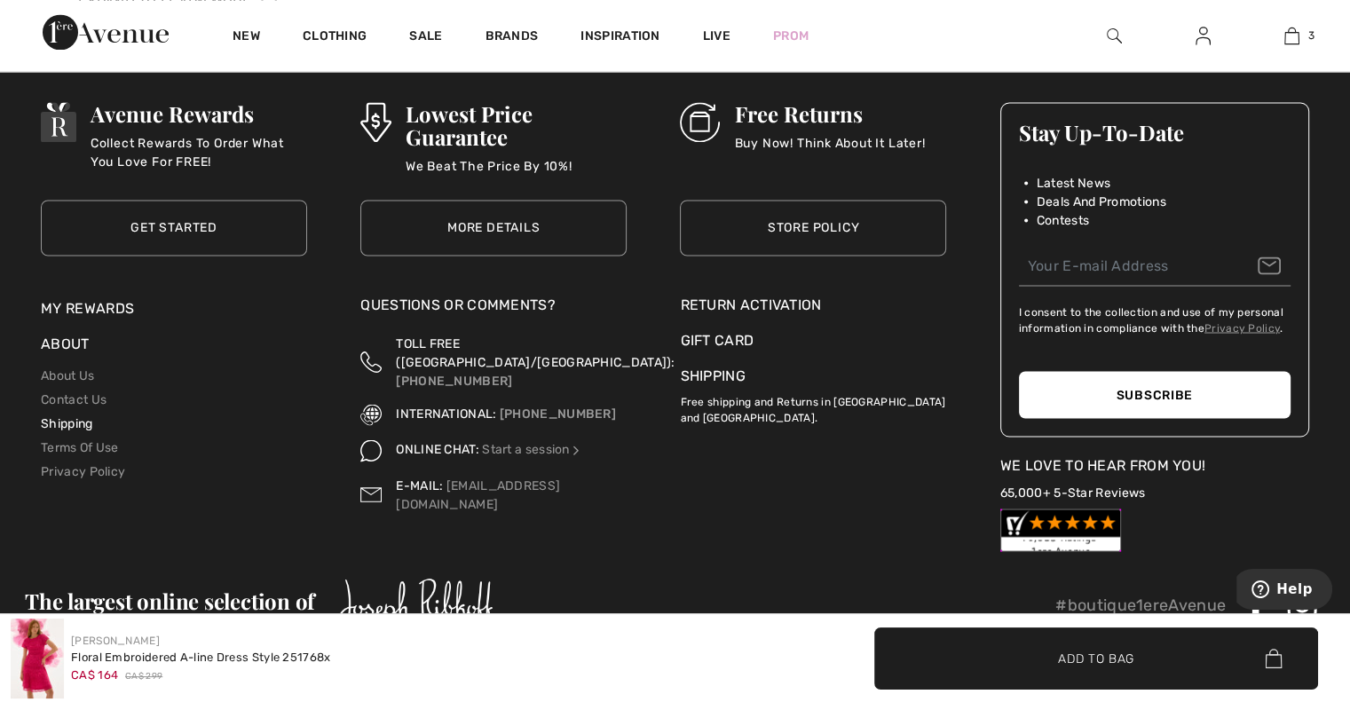
click at [59, 422] on link "Shipping" at bounding box center [66, 422] width 51 height 15
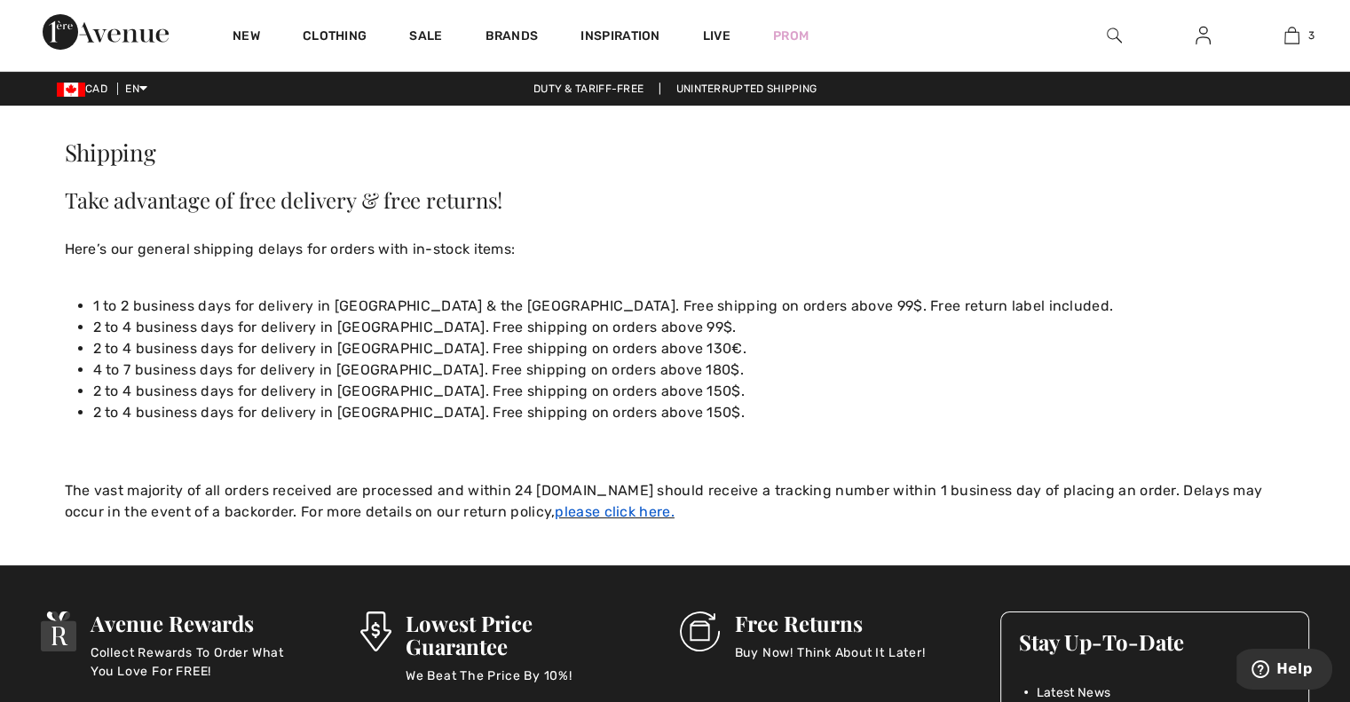
click at [560, 514] on link "please click here." at bounding box center [614, 511] width 119 height 17
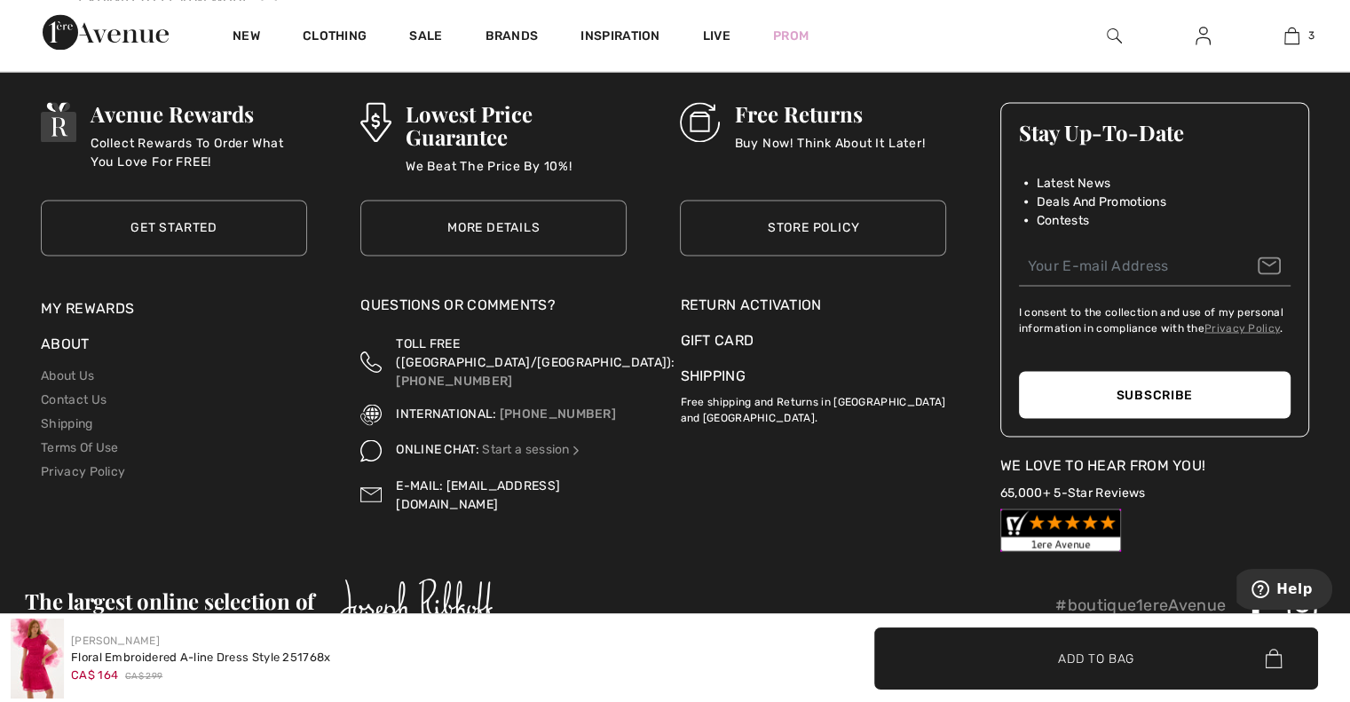
click at [510, 477] on link "[EMAIL_ADDRESS][DOMAIN_NAME]" at bounding box center [478, 494] width 164 height 34
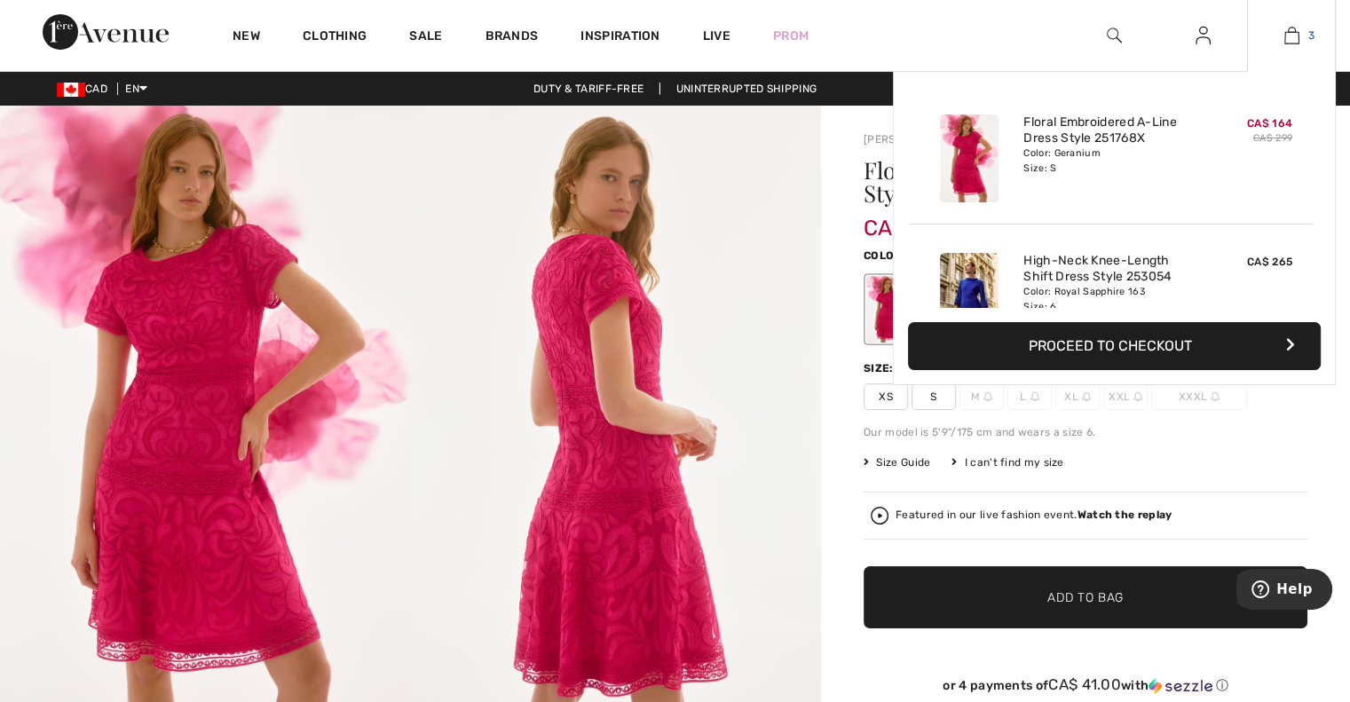
click at [1281, 35] on link "3" at bounding box center [1291, 35] width 87 height 21
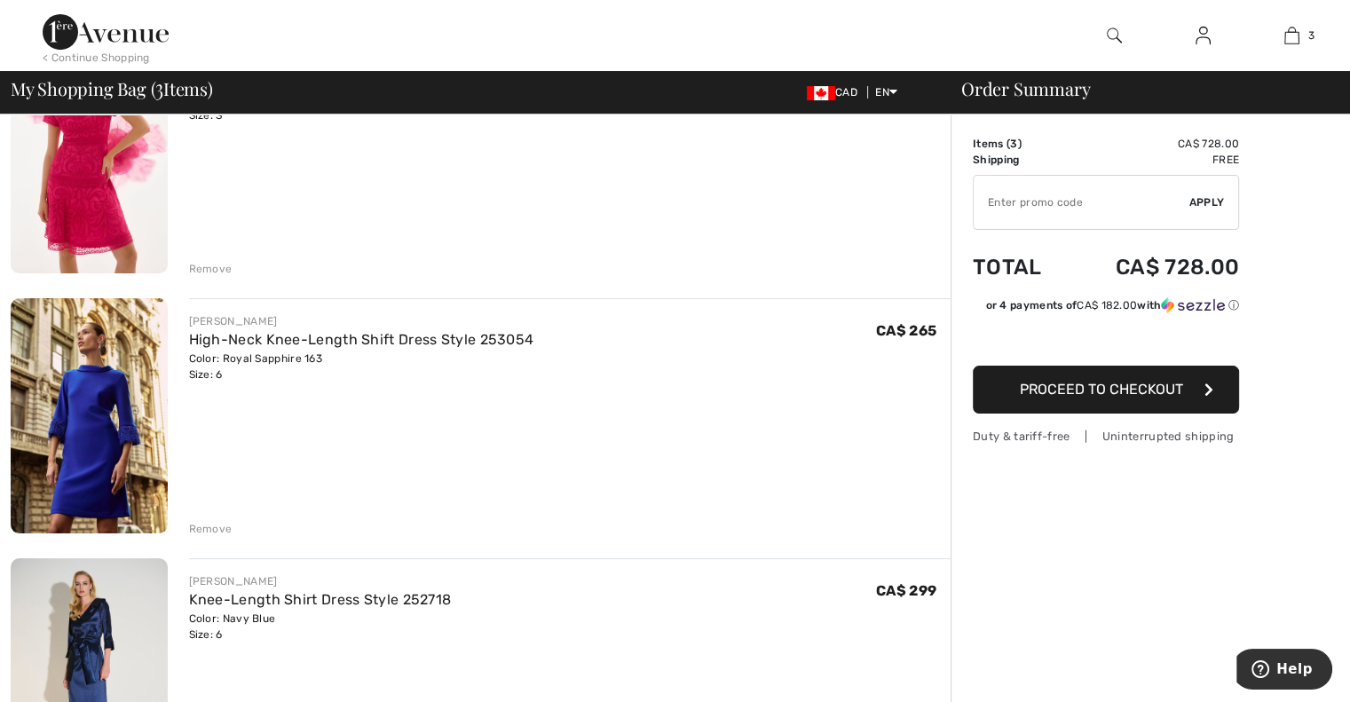
scroll to position [213, 0]
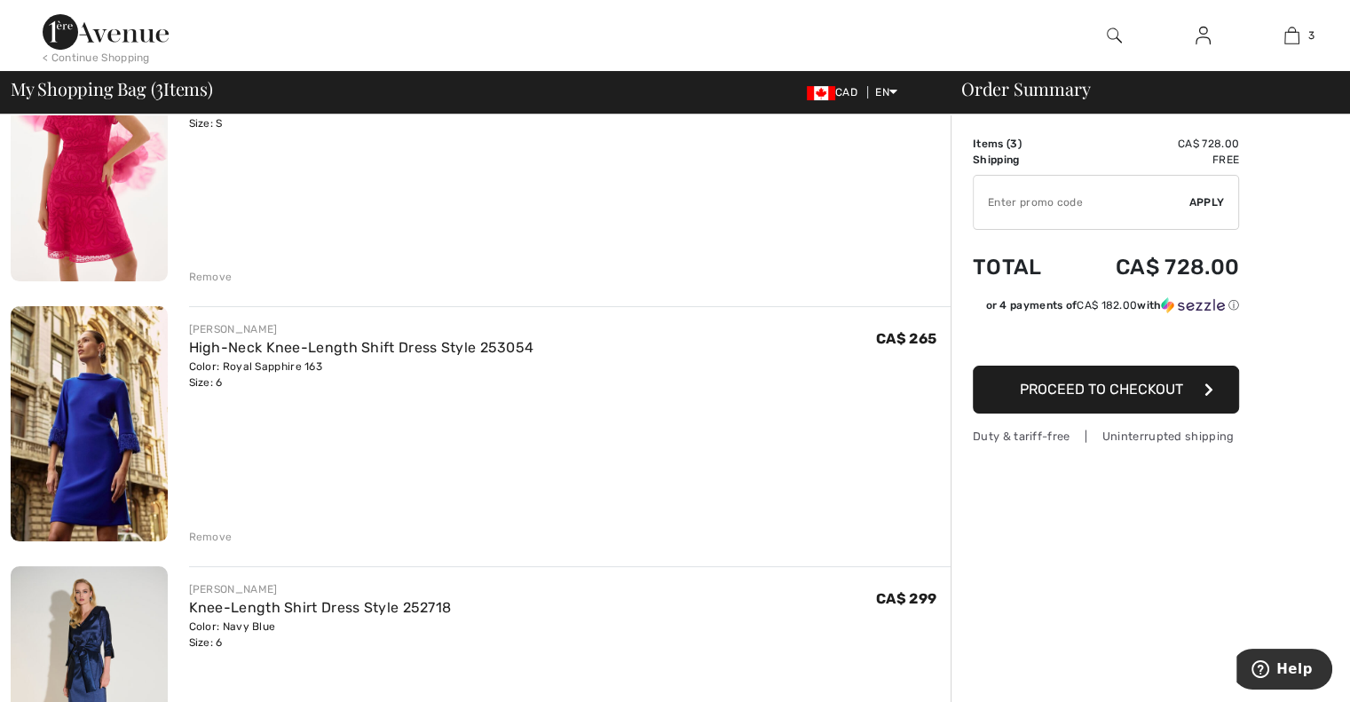
click at [98, 418] on img at bounding box center [89, 423] width 157 height 234
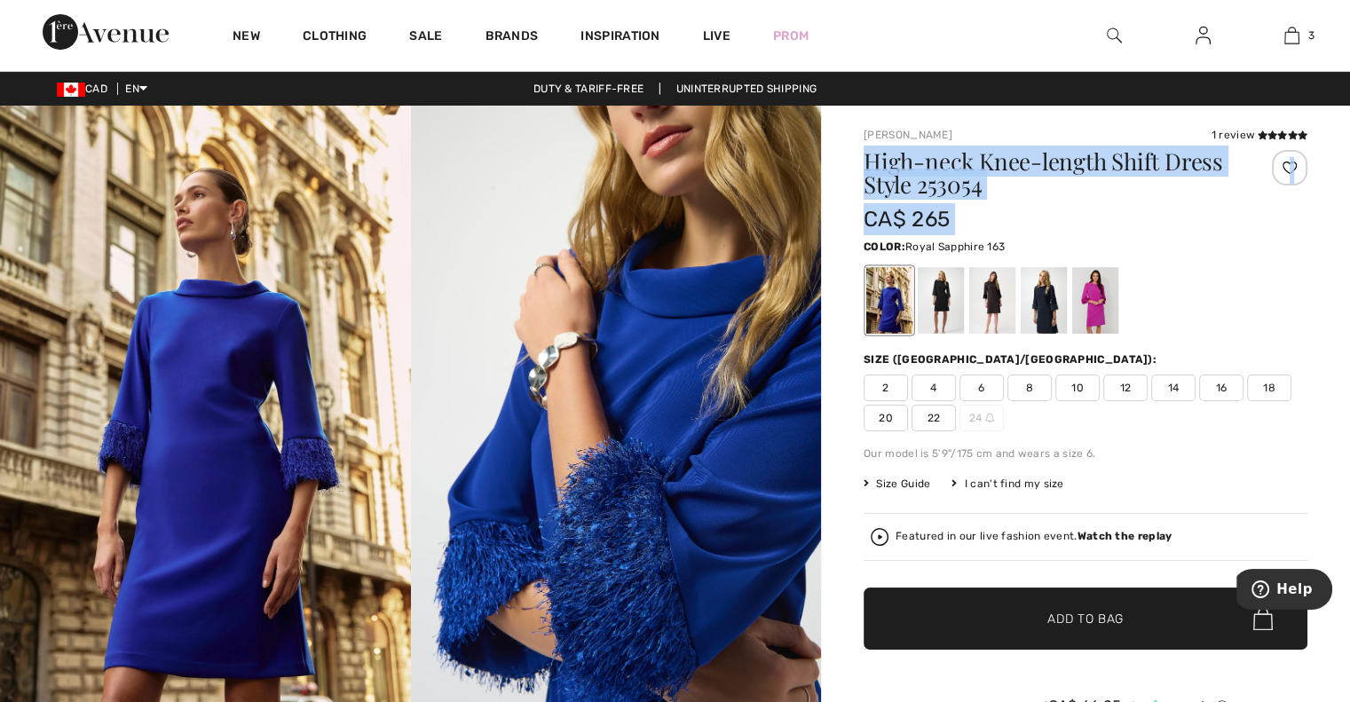
drag, startPoint x: 1349, startPoint y: 109, endPoint x: 1347, endPoint y: 184, distance: 74.6
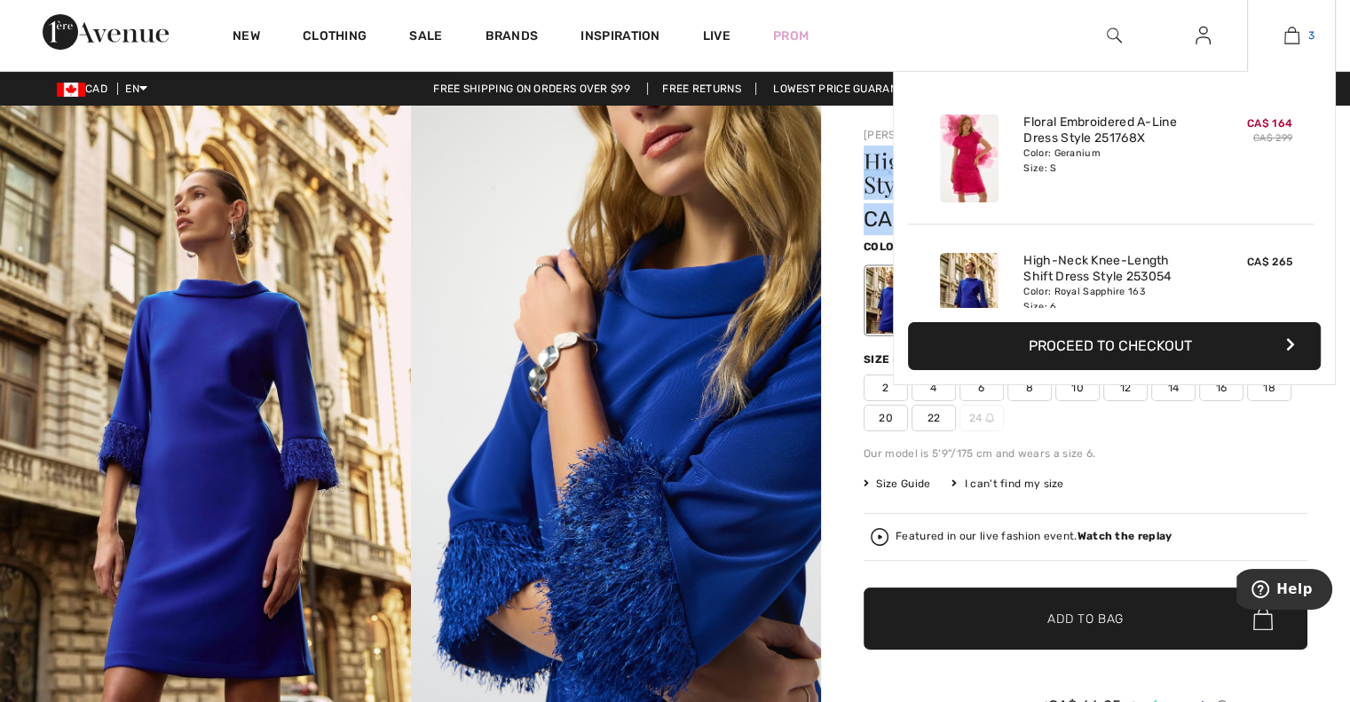
click at [1290, 33] on img at bounding box center [1291, 35] width 15 height 21
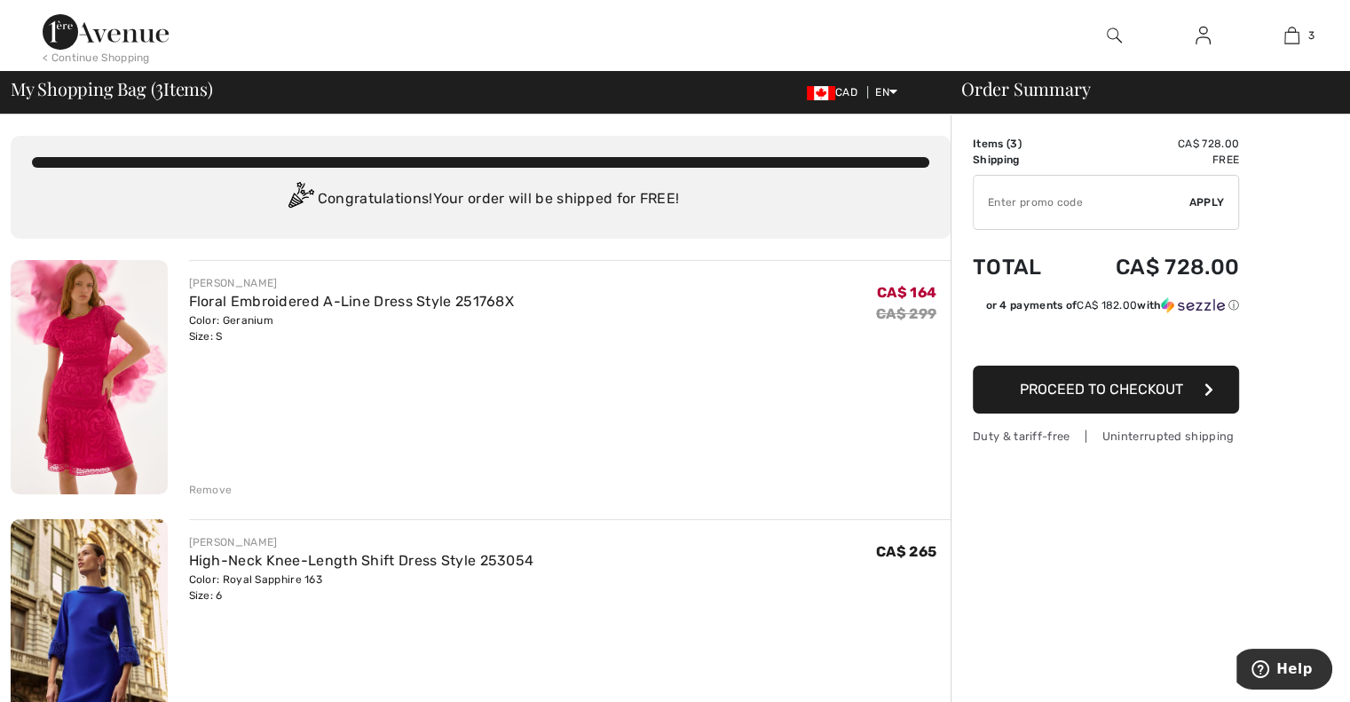
click at [185, 313] on div "[PERSON_NAME] Floral Embroidered A-Line Dress Style 251768X Color: Geranium Siz…" at bounding box center [560, 379] width 784 height 238
click at [231, 305] on link "Floral Embroidered A-Line Dress Style 251768X" at bounding box center [352, 301] width 326 height 17
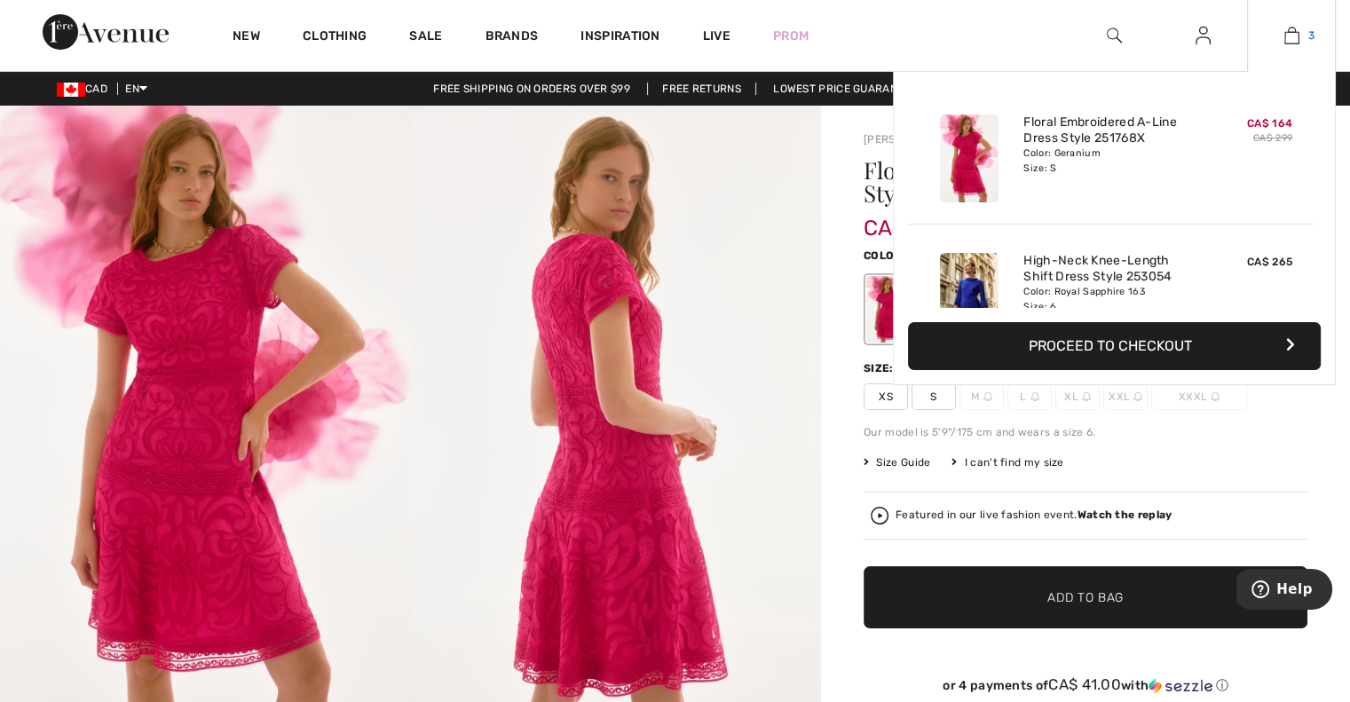
click at [1287, 40] on img at bounding box center [1291, 35] width 15 height 21
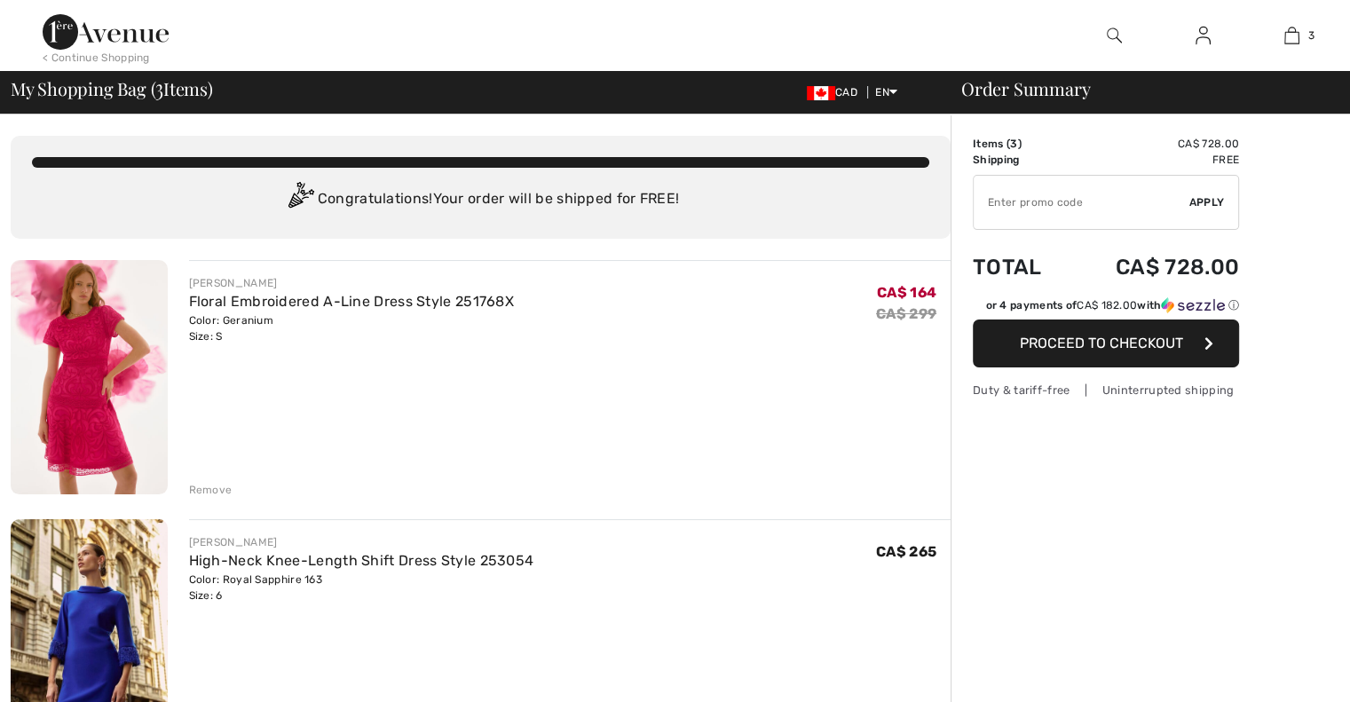
click at [92, 672] on img at bounding box center [89, 636] width 157 height 234
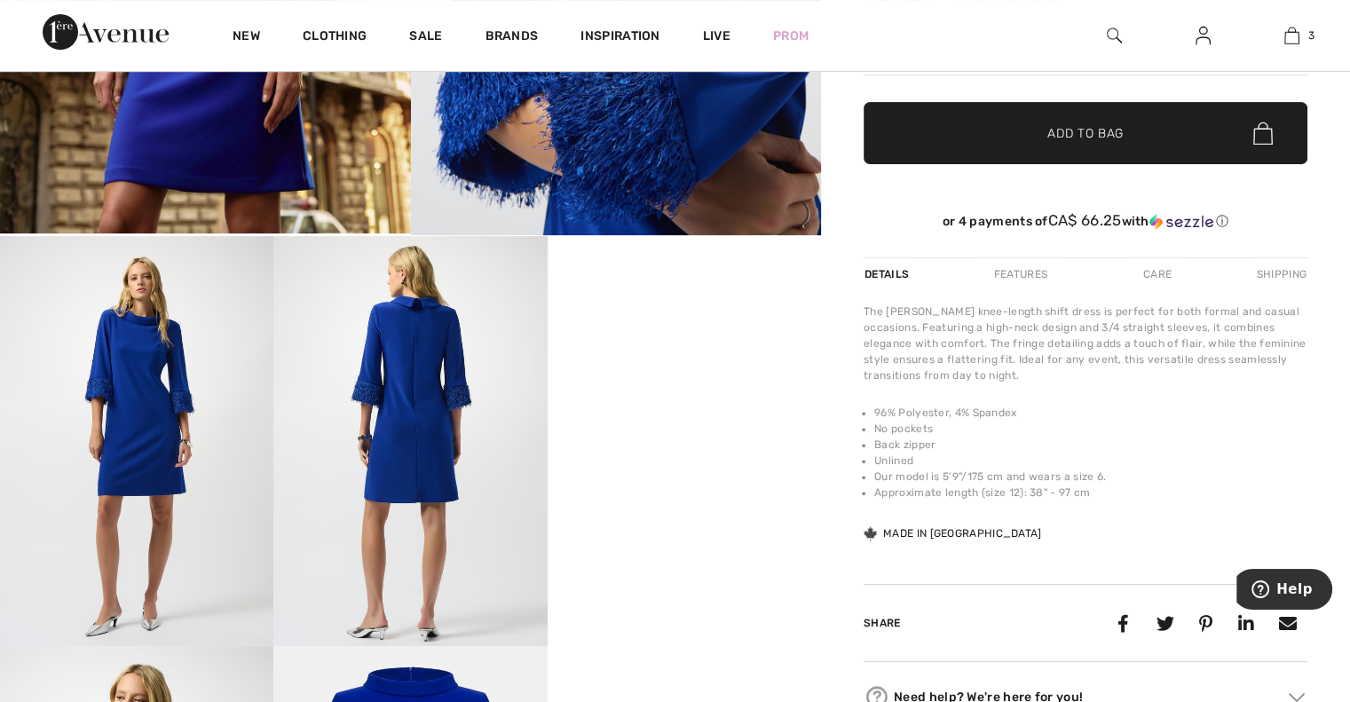
scroll to position [429, 0]
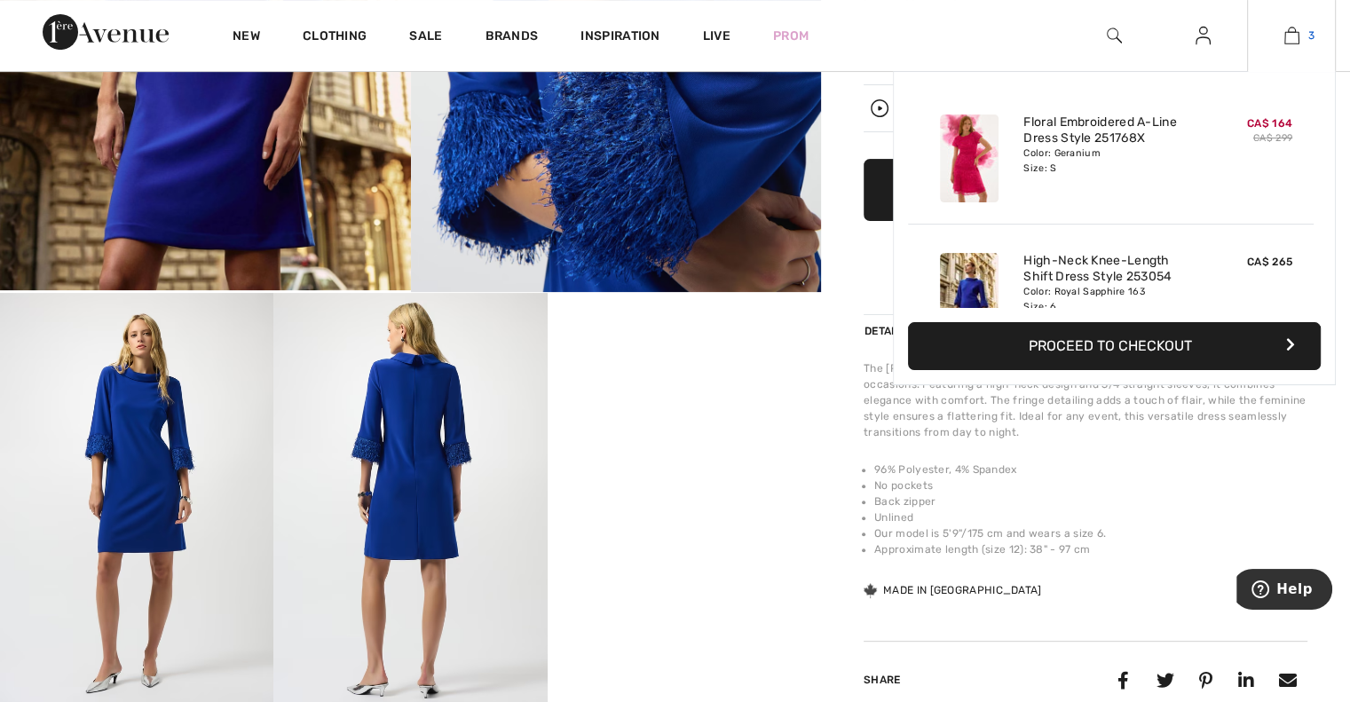
click at [1314, 31] on span "3" at bounding box center [1311, 36] width 6 height 16
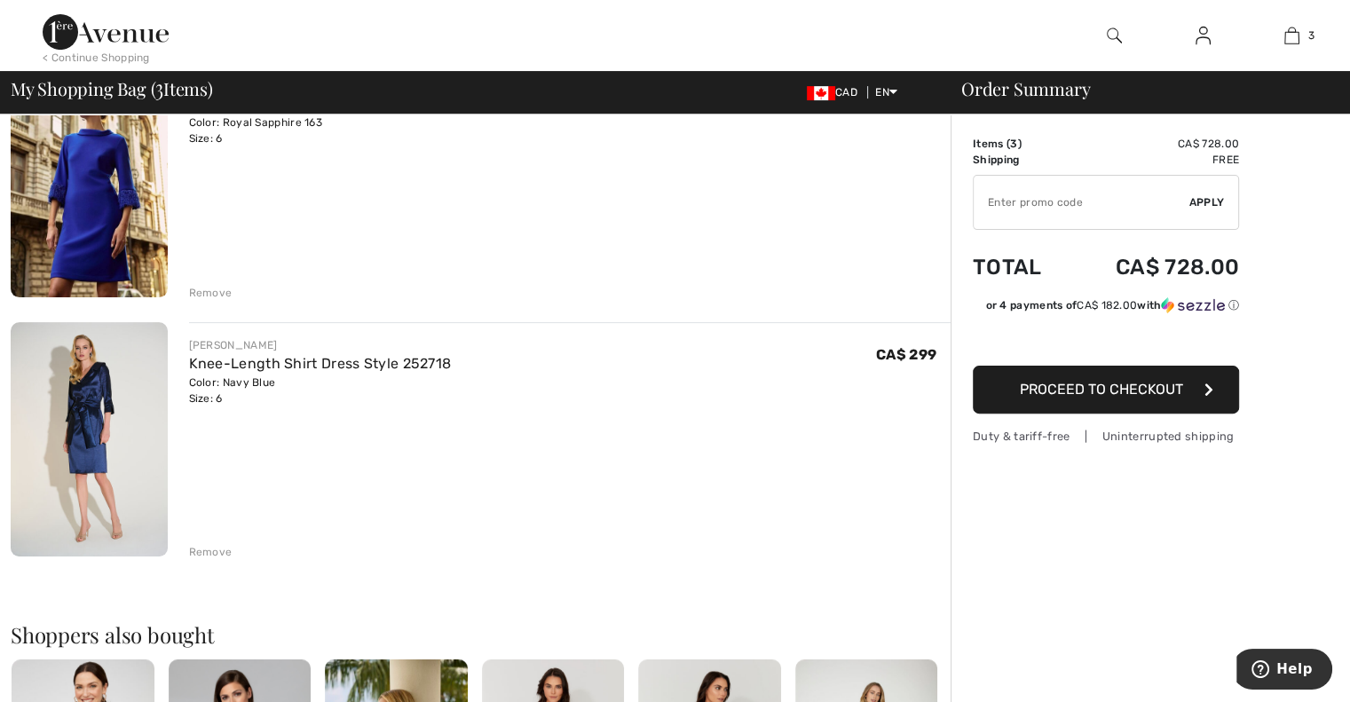
scroll to position [481, 0]
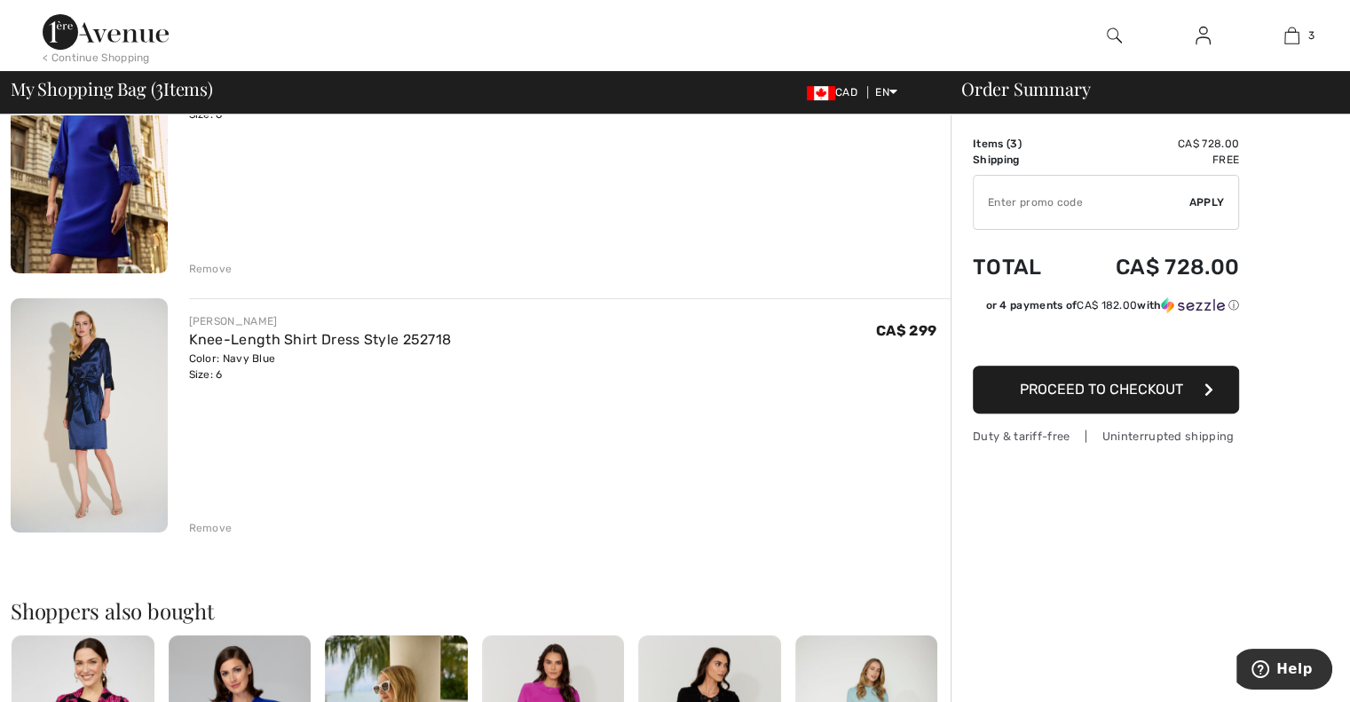
click at [87, 412] on img at bounding box center [89, 415] width 157 height 235
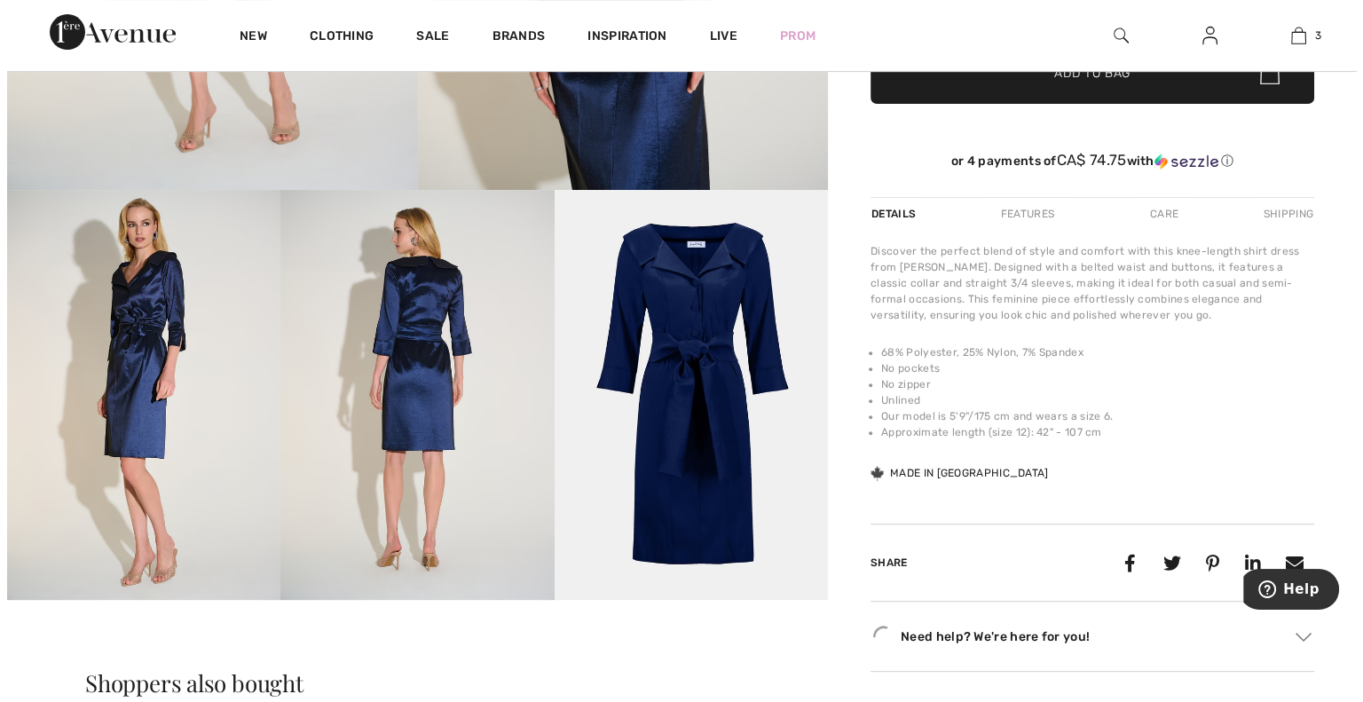
scroll to position [535, 0]
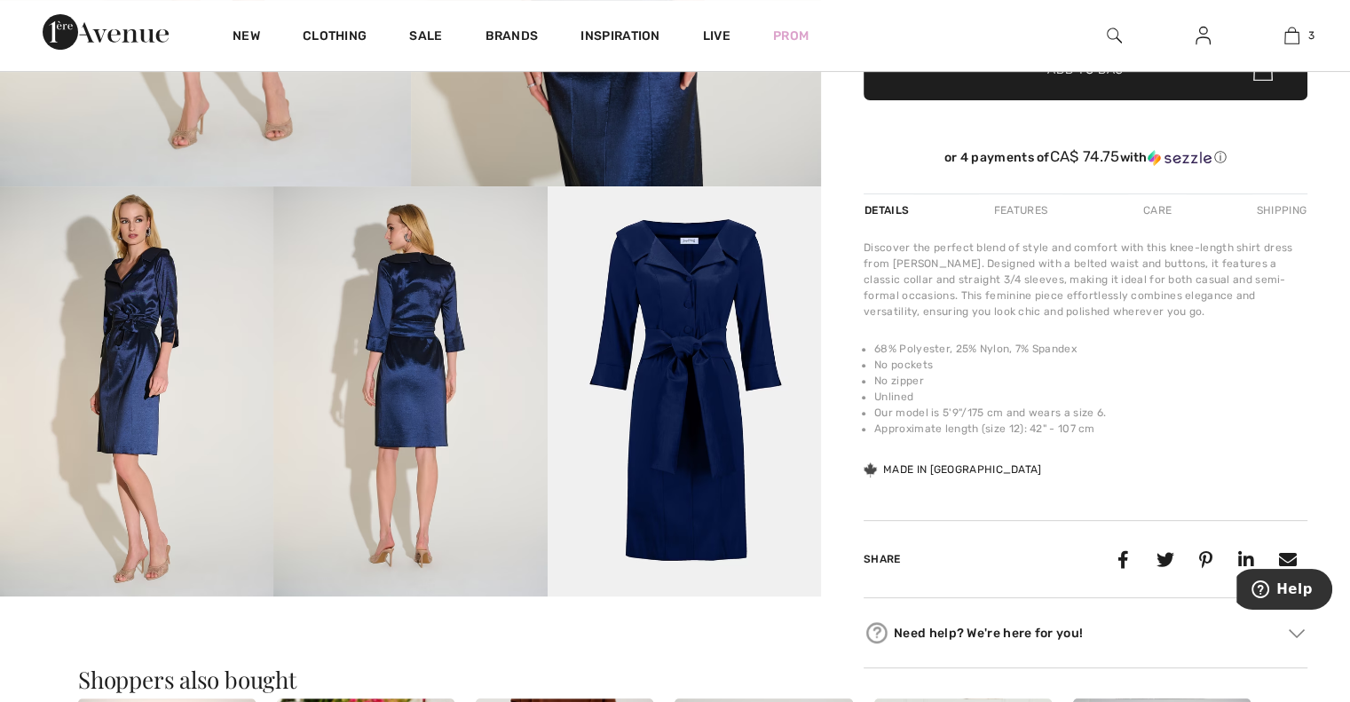
click at [688, 335] on img at bounding box center [684, 391] width 273 height 410
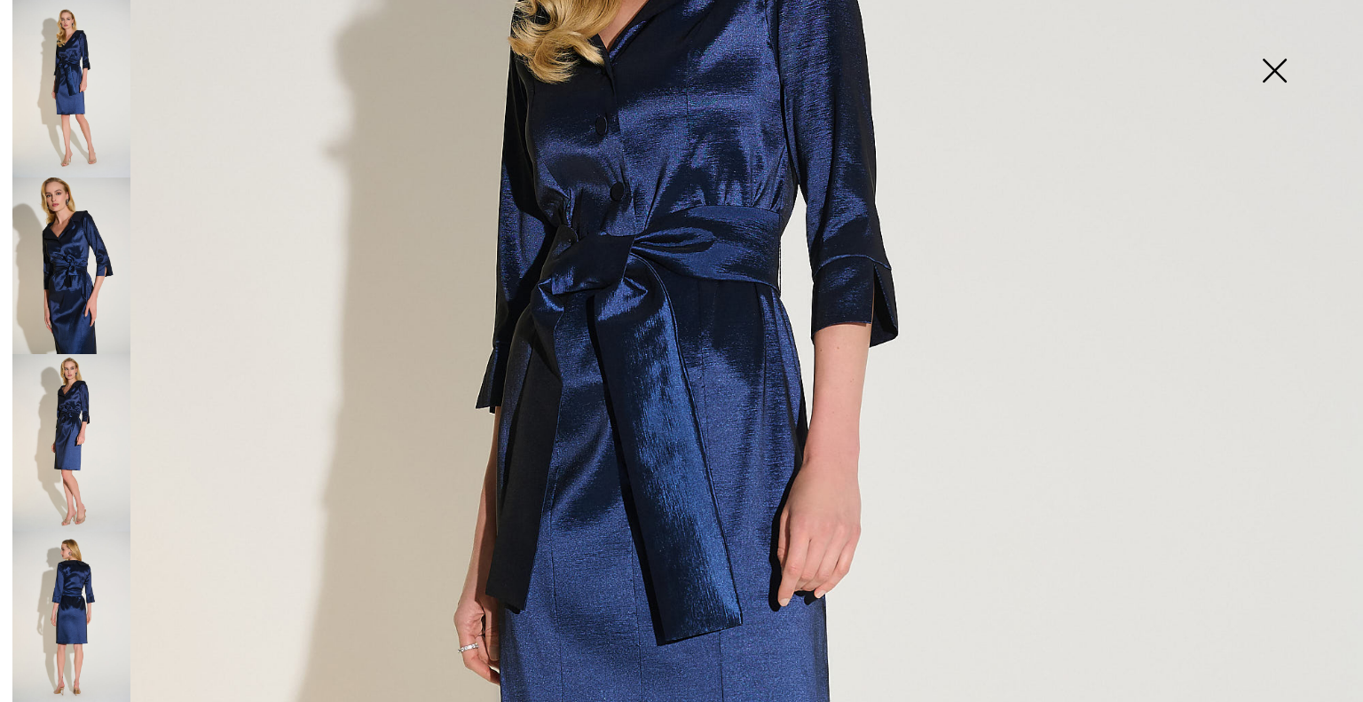
scroll to position [462, 0]
click at [63, 572] on img at bounding box center [71, 621] width 118 height 178
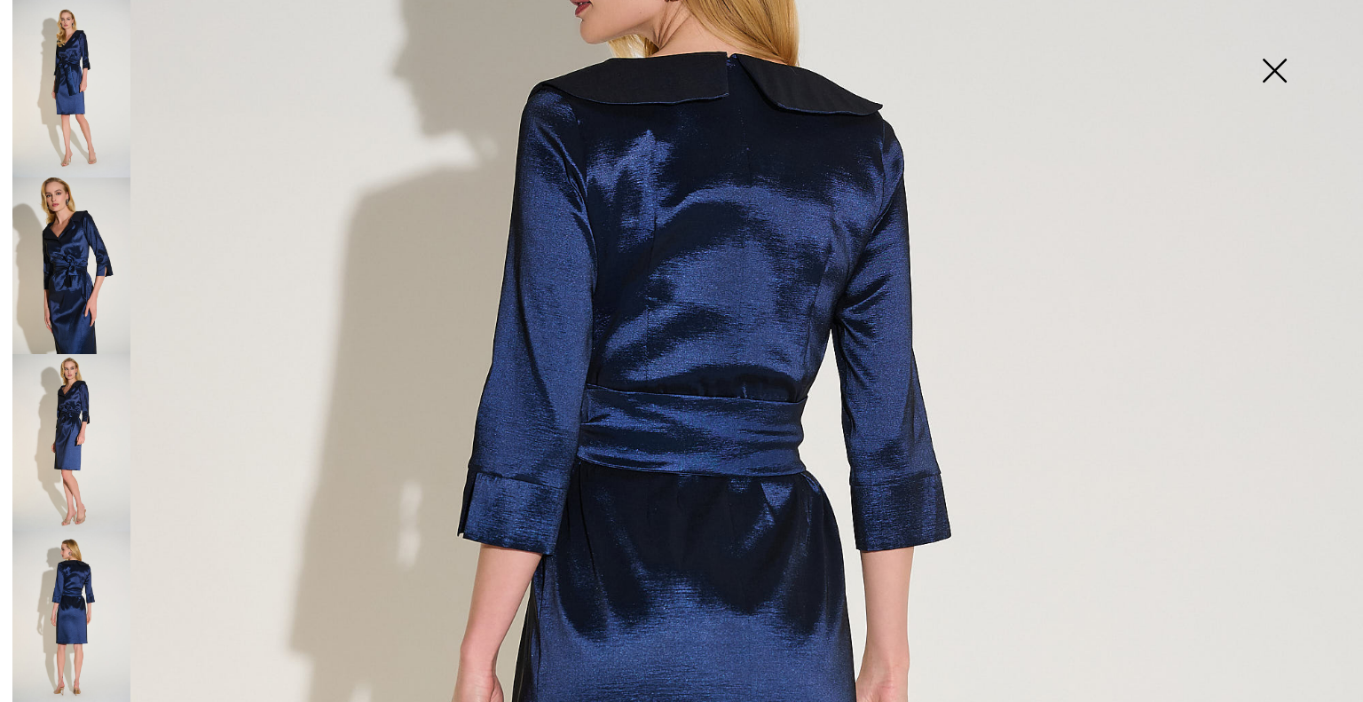
scroll to position [249, 0]
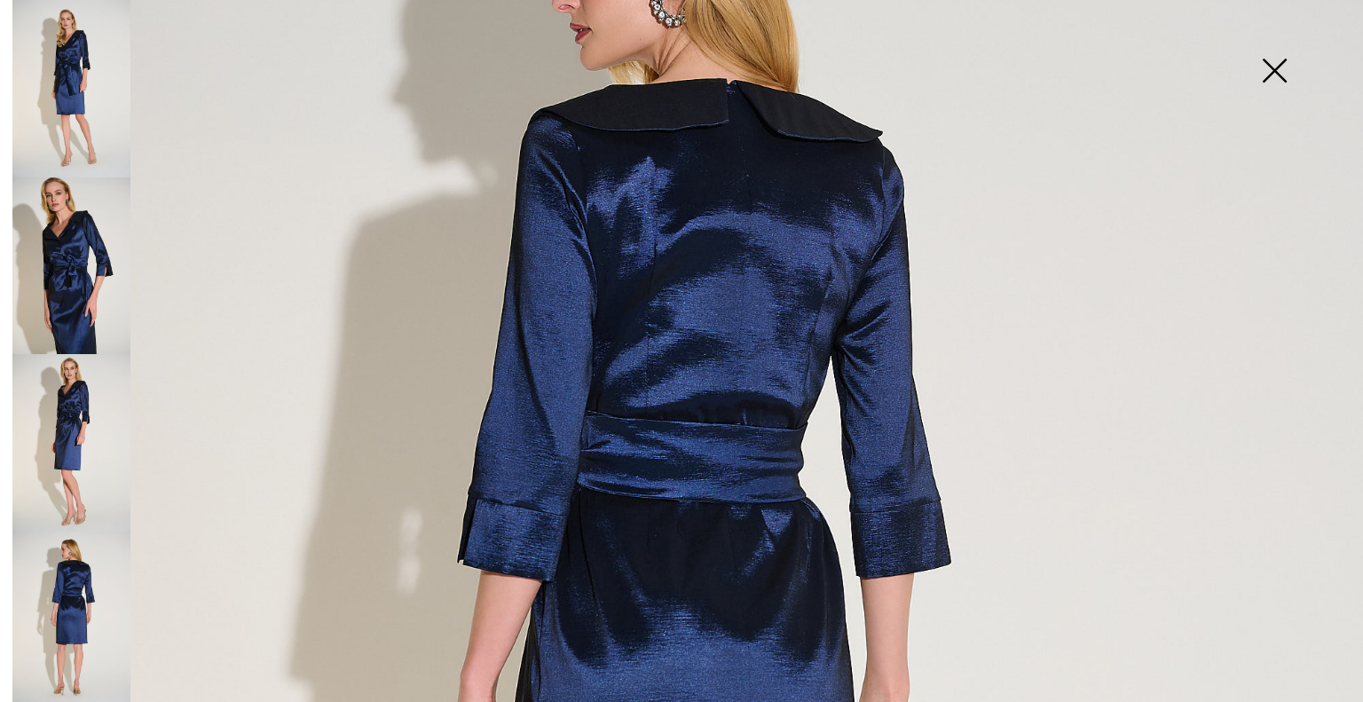
click at [88, 415] on img at bounding box center [71, 443] width 118 height 178
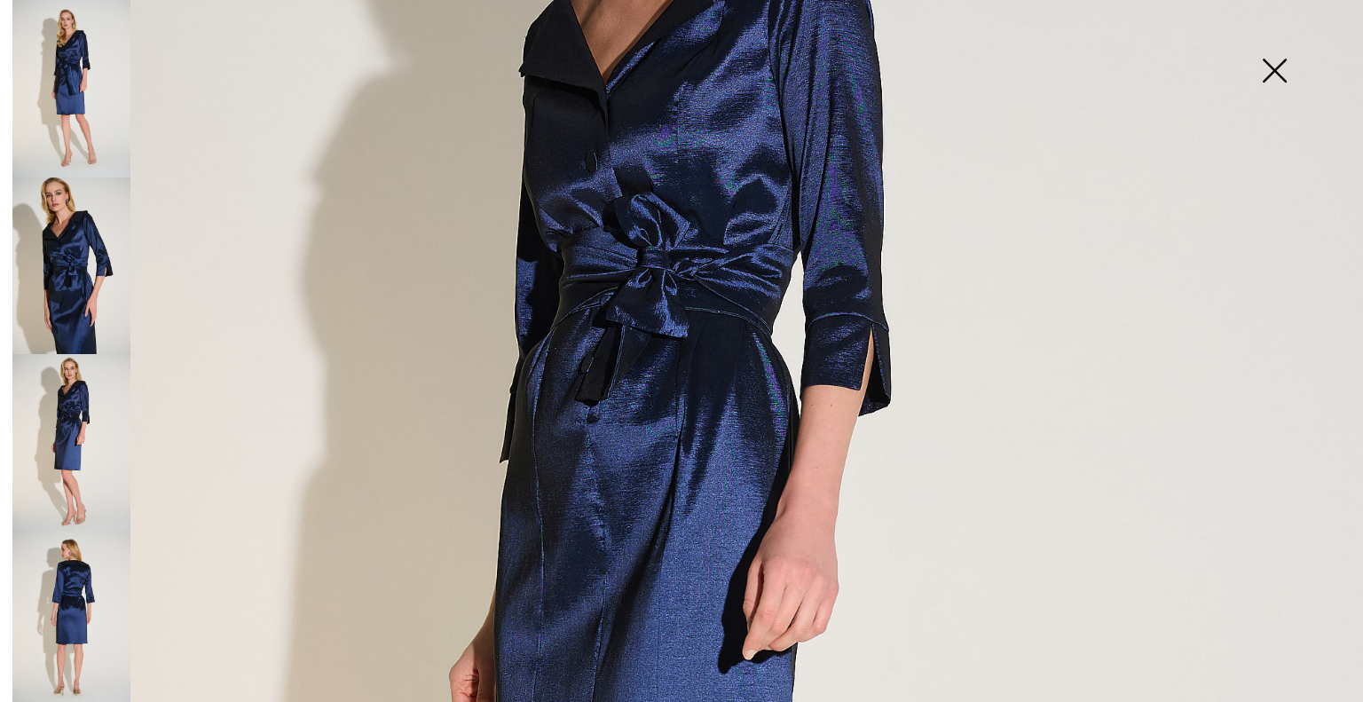
scroll to position [373, 0]
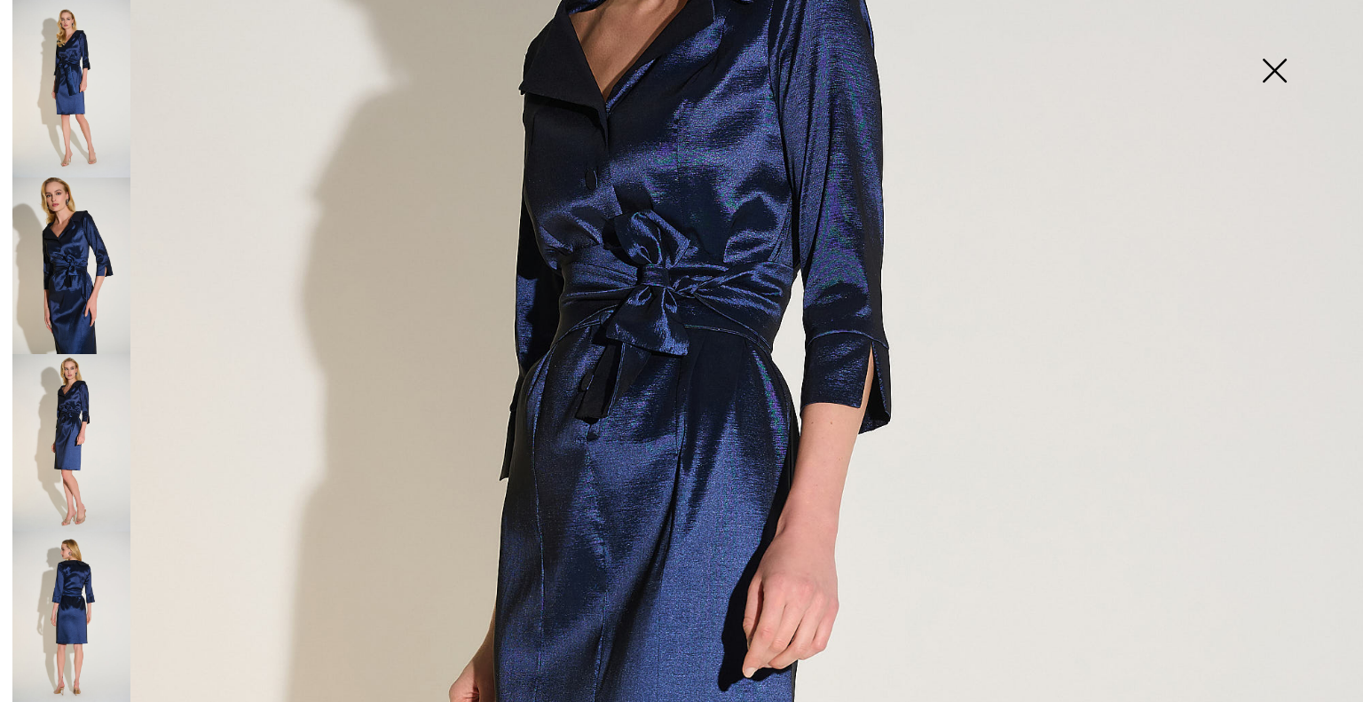
click at [50, 249] on img at bounding box center [71, 267] width 118 height 178
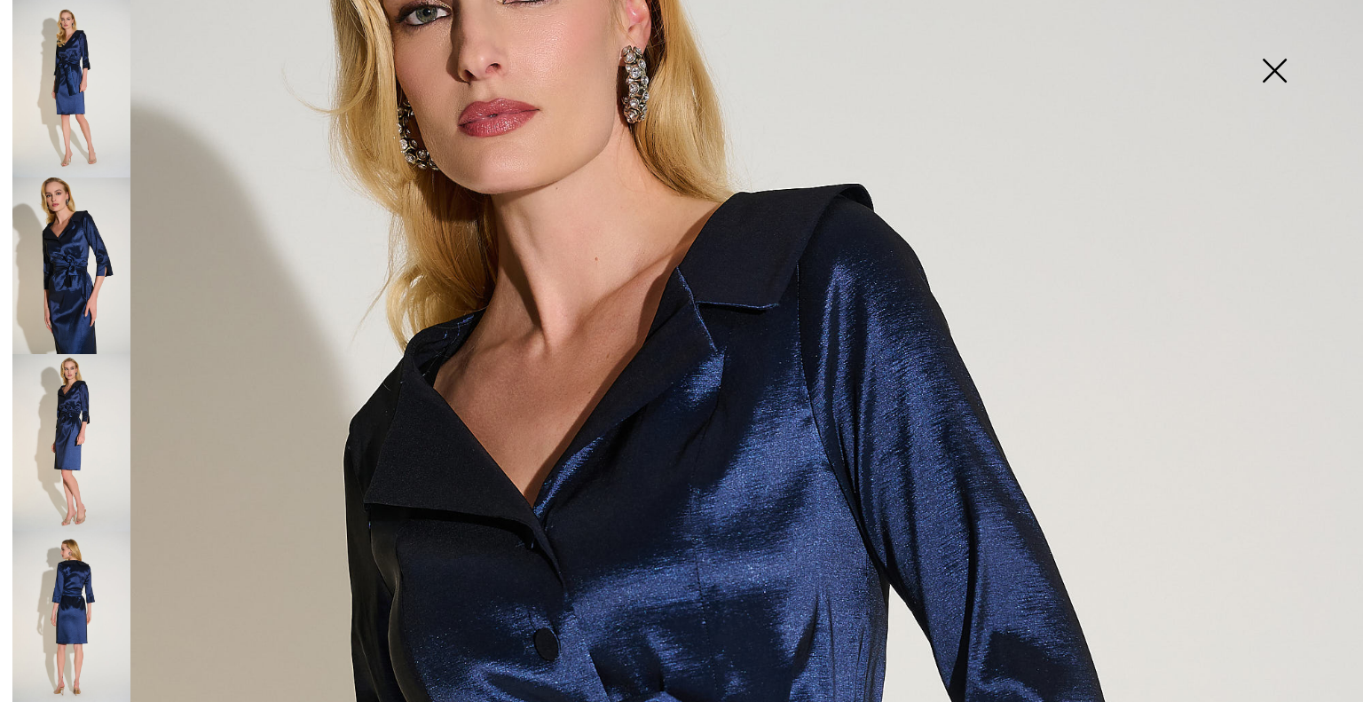
scroll to position [171, 0]
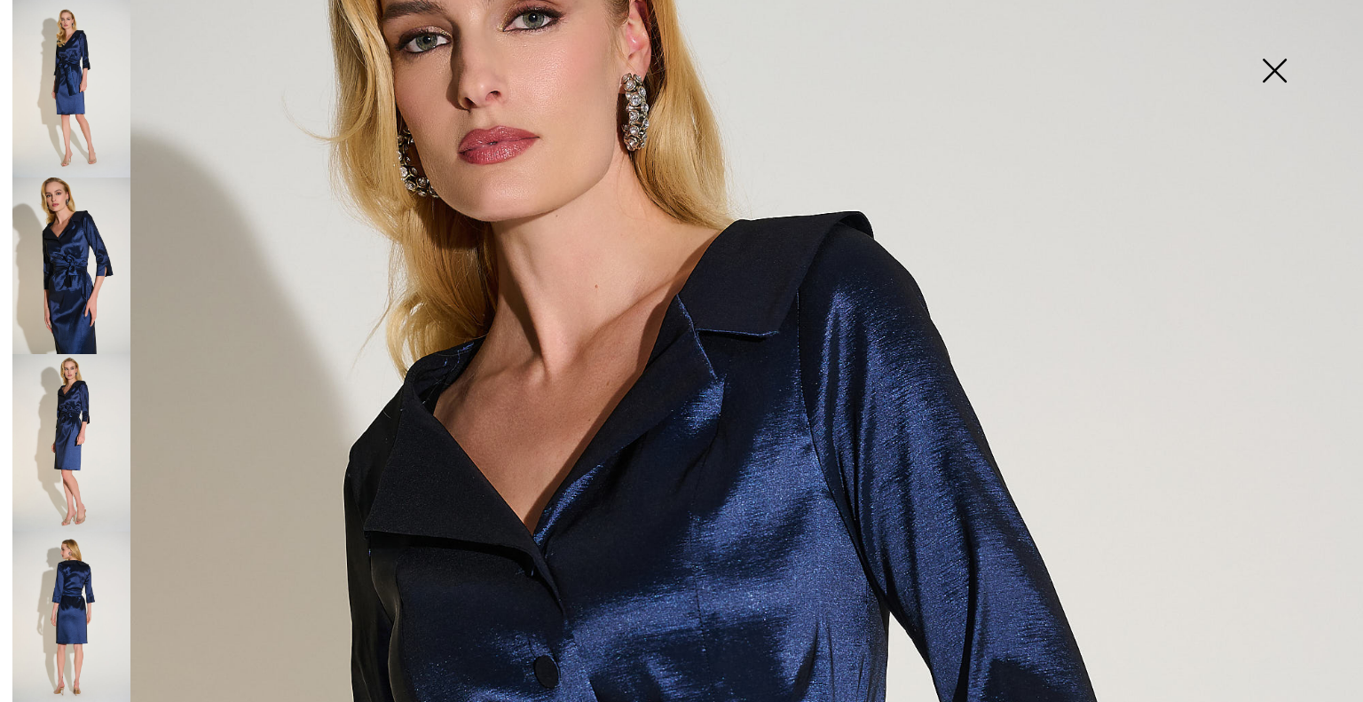
click at [92, 60] on img at bounding box center [71, 89] width 118 height 178
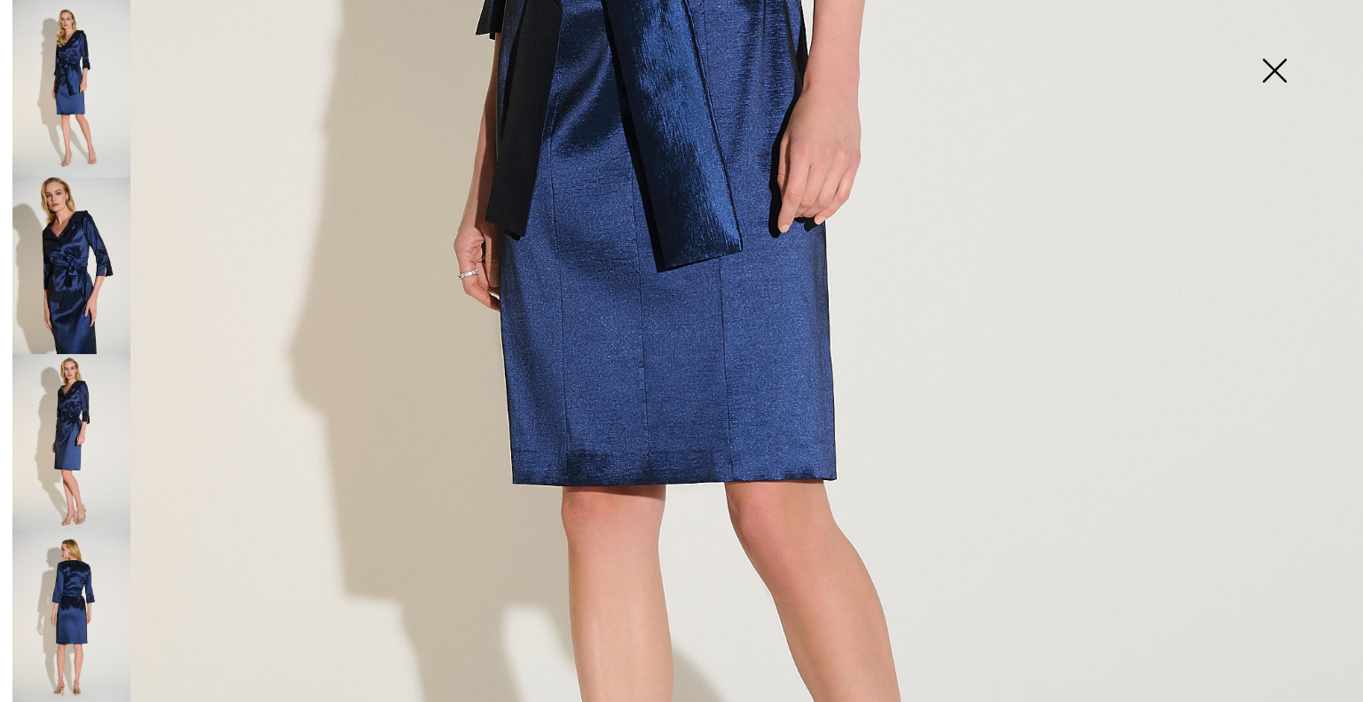
scroll to position [0, 0]
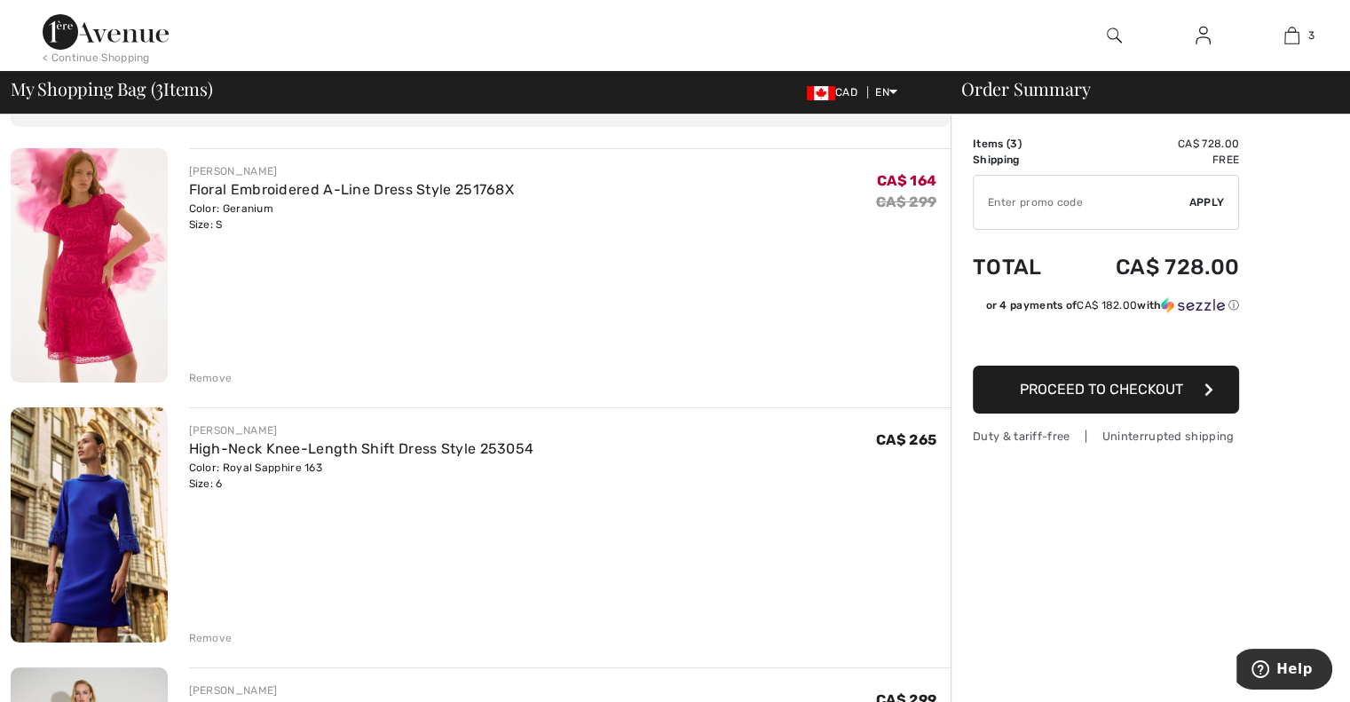
scroll to position [88, 0]
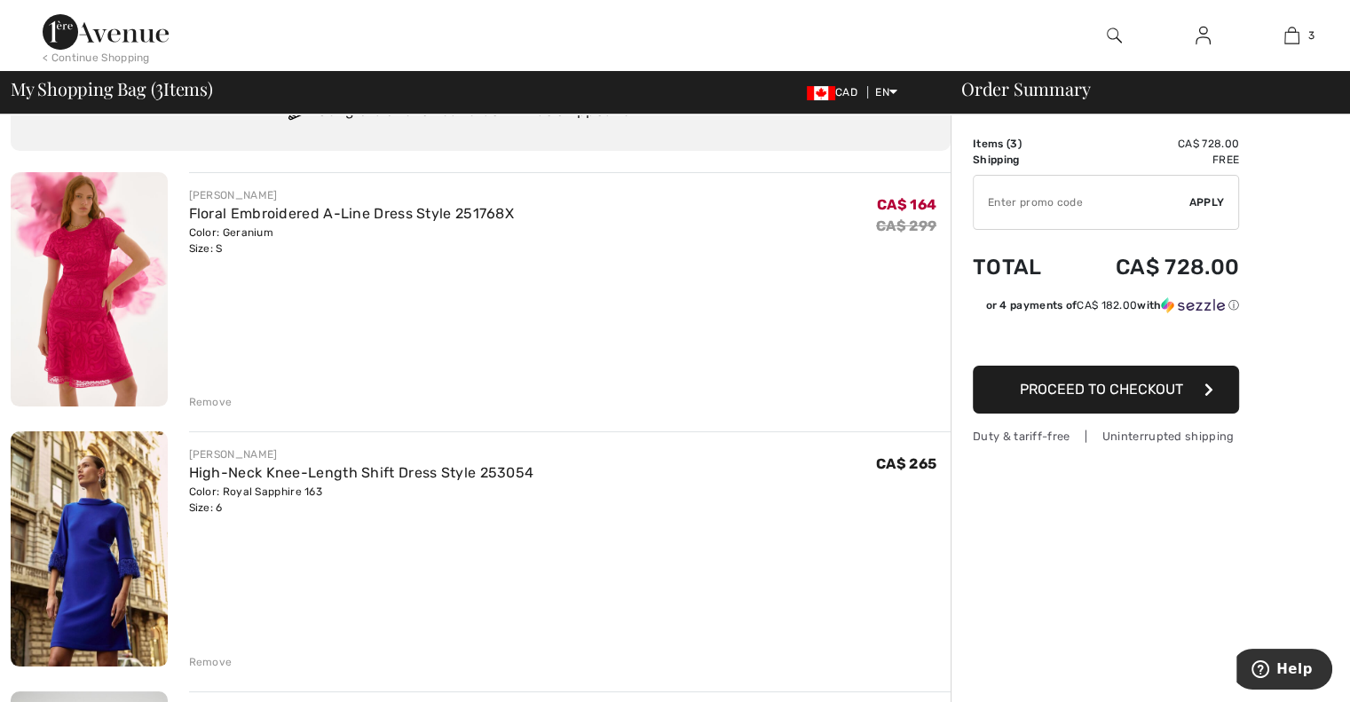
click at [84, 549] on img at bounding box center [89, 548] width 157 height 234
